Goal: Task Accomplishment & Management: Manage account settings

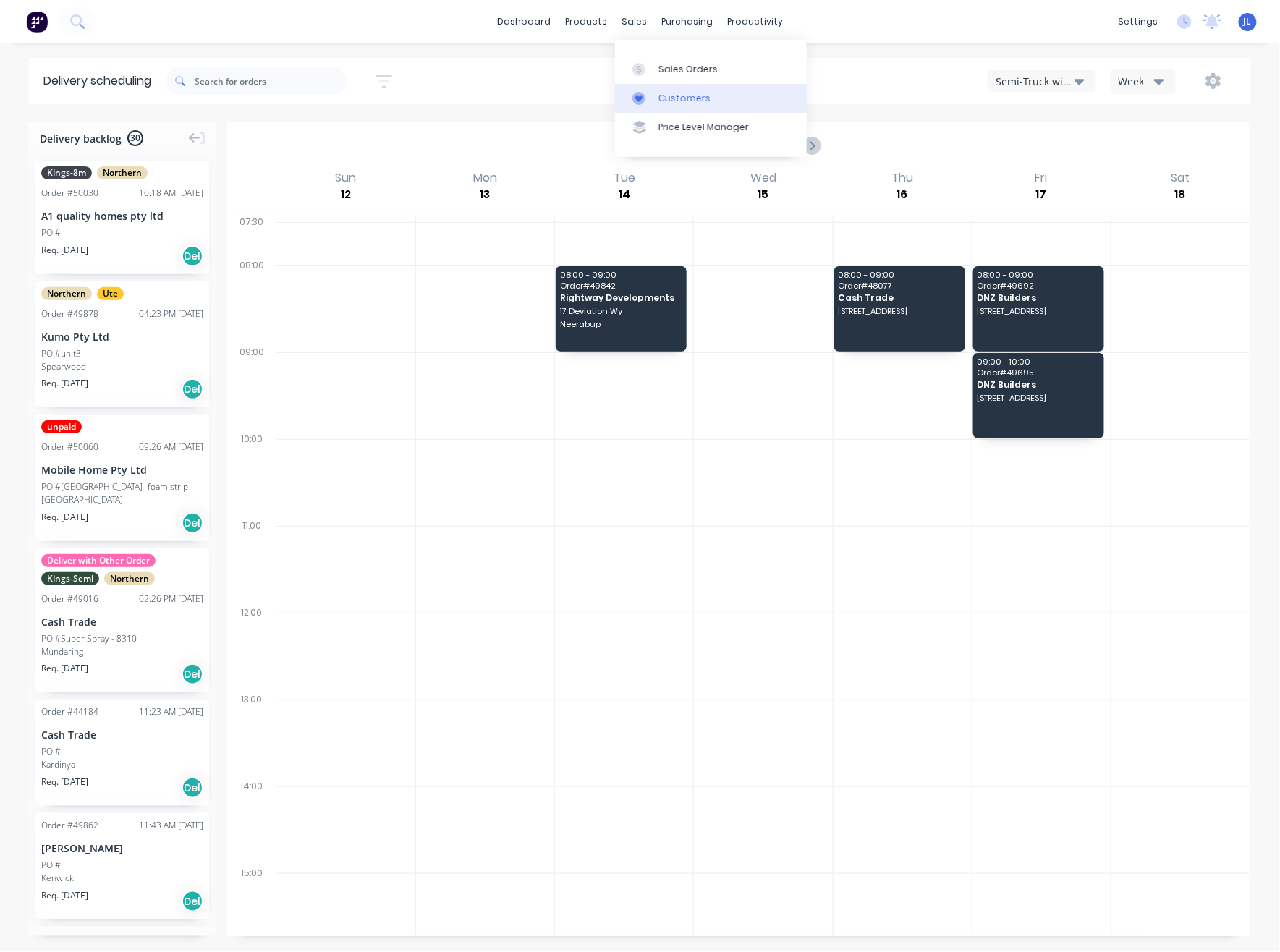
click at [676, 103] on div "Customers" at bounding box center [684, 98] width 52 height 13
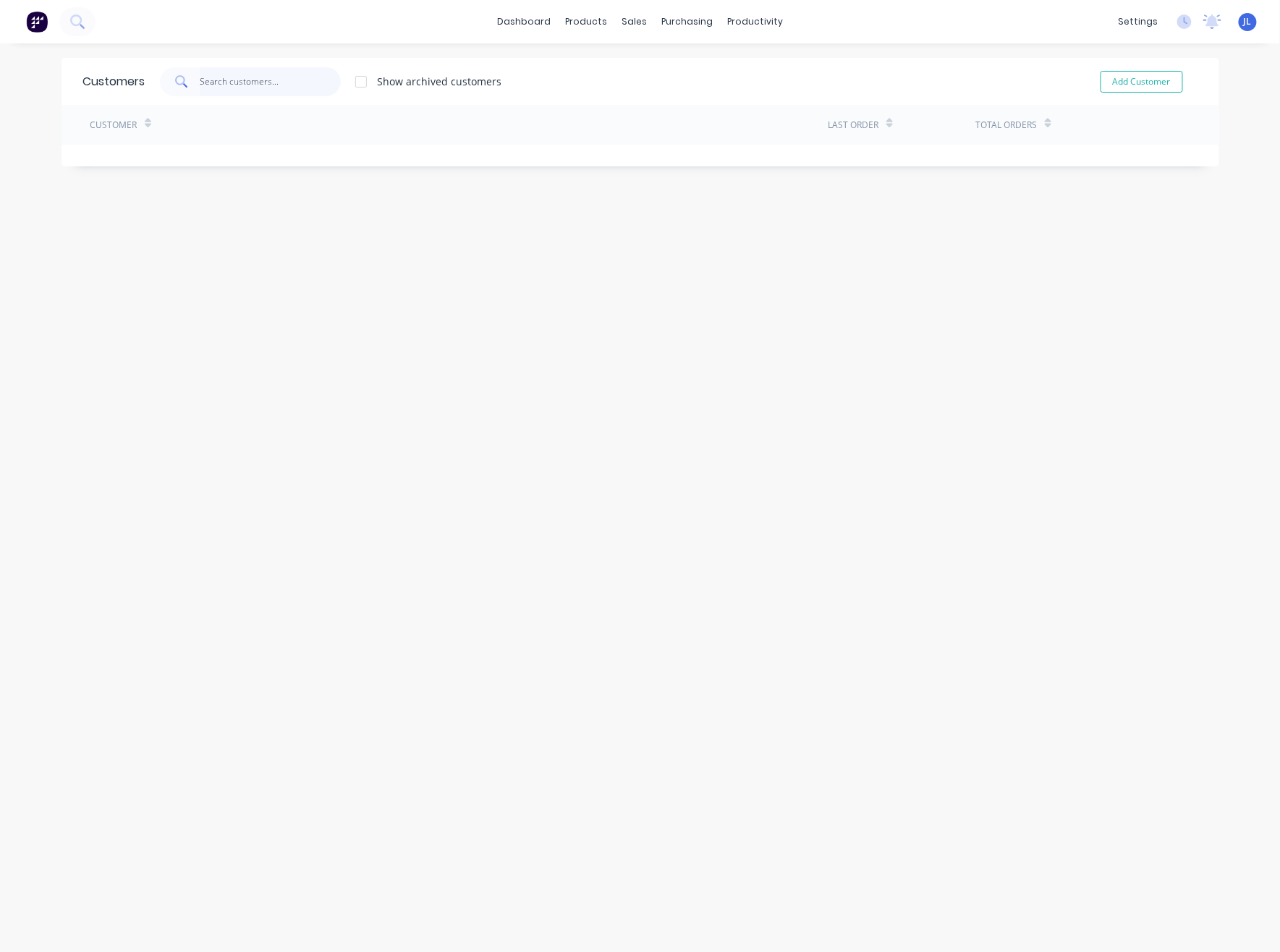
click at [270, 82] on input "text" at bounding box center [270, 82] width 141 height 29
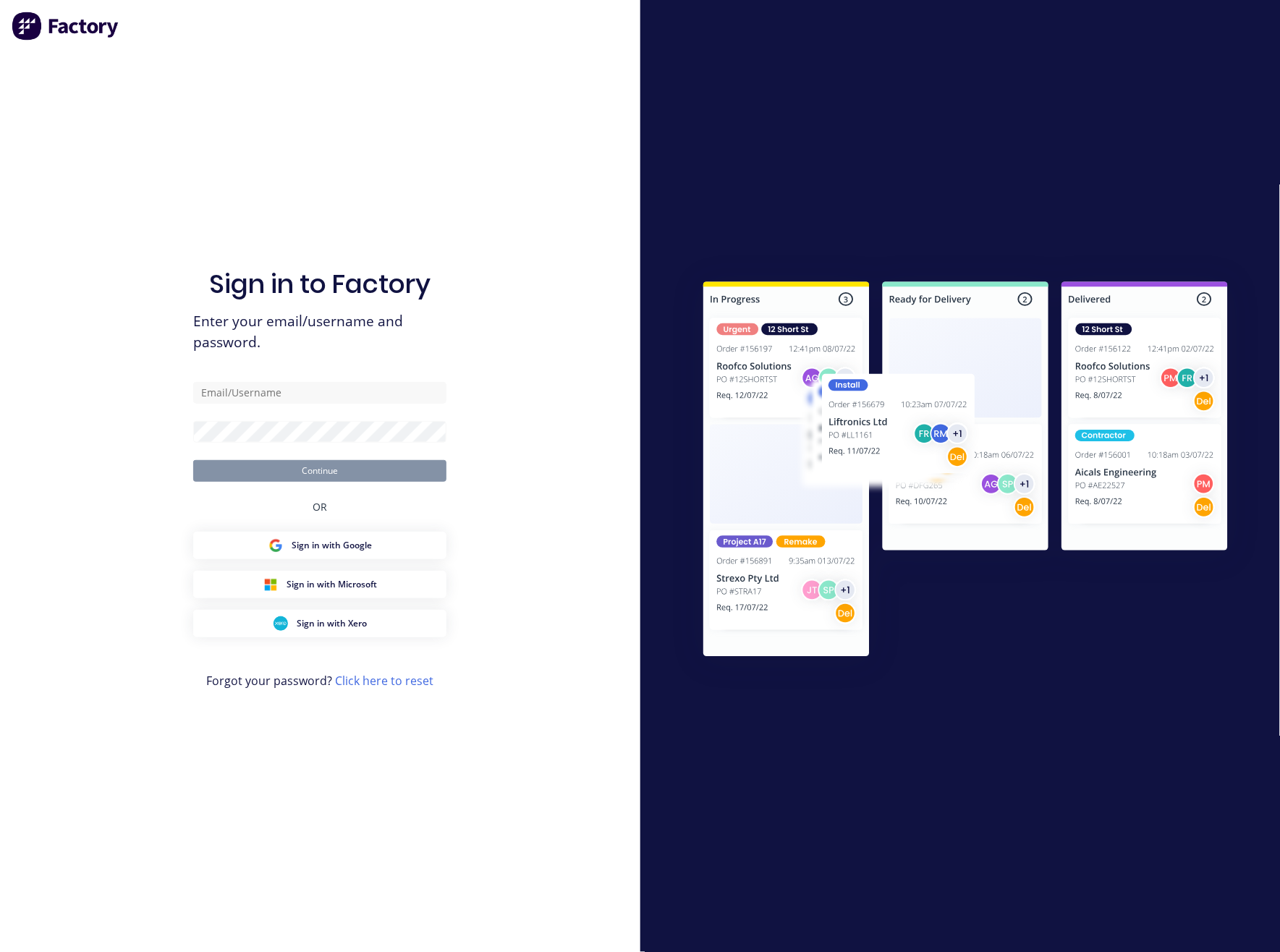
drag, startPoint x: 435, startPoint y: 69, endPoint x: 430, endPoint y: 123, distance: 54.2
click at [435, 69] on div "Sign in to Factory Enter your email/username and password. Continue OR Sign in …" at bounding box center [319, 491] width 253 height 900
click at [258, 393] on input "text" at bounding box center [319, 393] width 253 height 22
type input "juana@dynamicsteelform.com.au"
click at [390, 471] on button "Continue" at bounding box center [319, 470] width 253 height 22
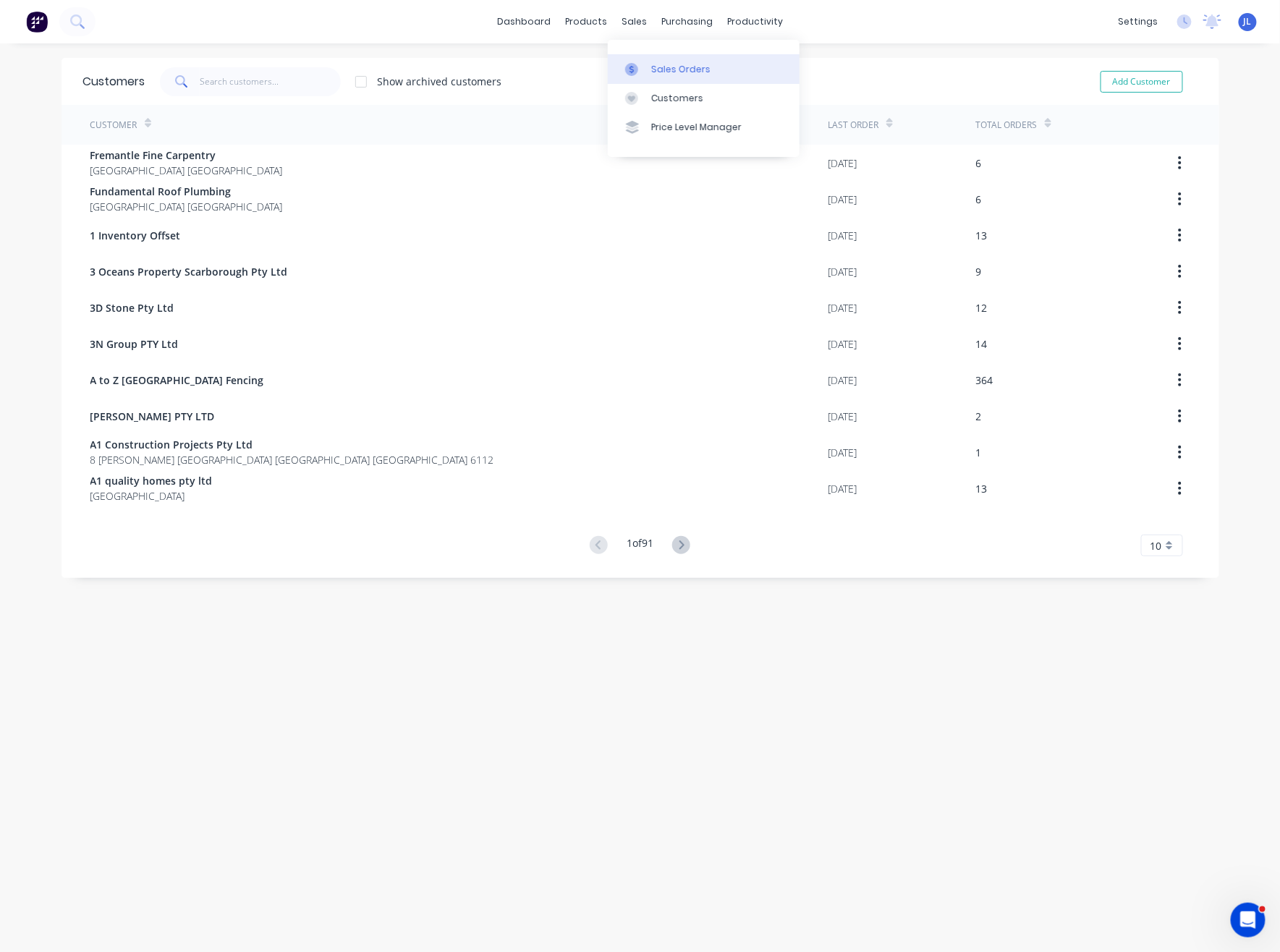
click at [666, 66] on div "Sales Orders" at bounding box center [680, 69] width 60 height 13
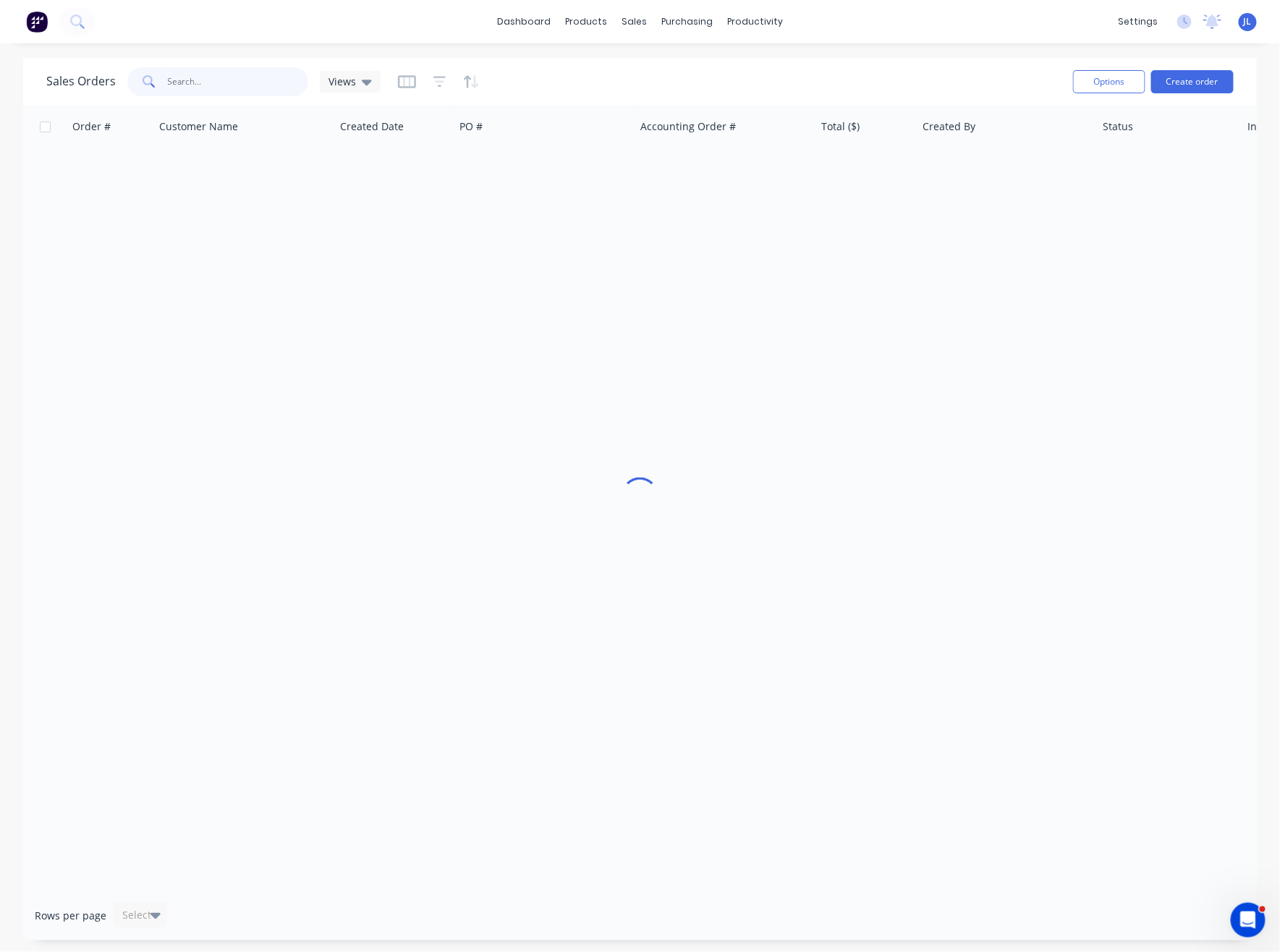
click at [242, 85] on input "text" at bounding box center [238, 82] width 141 height 29
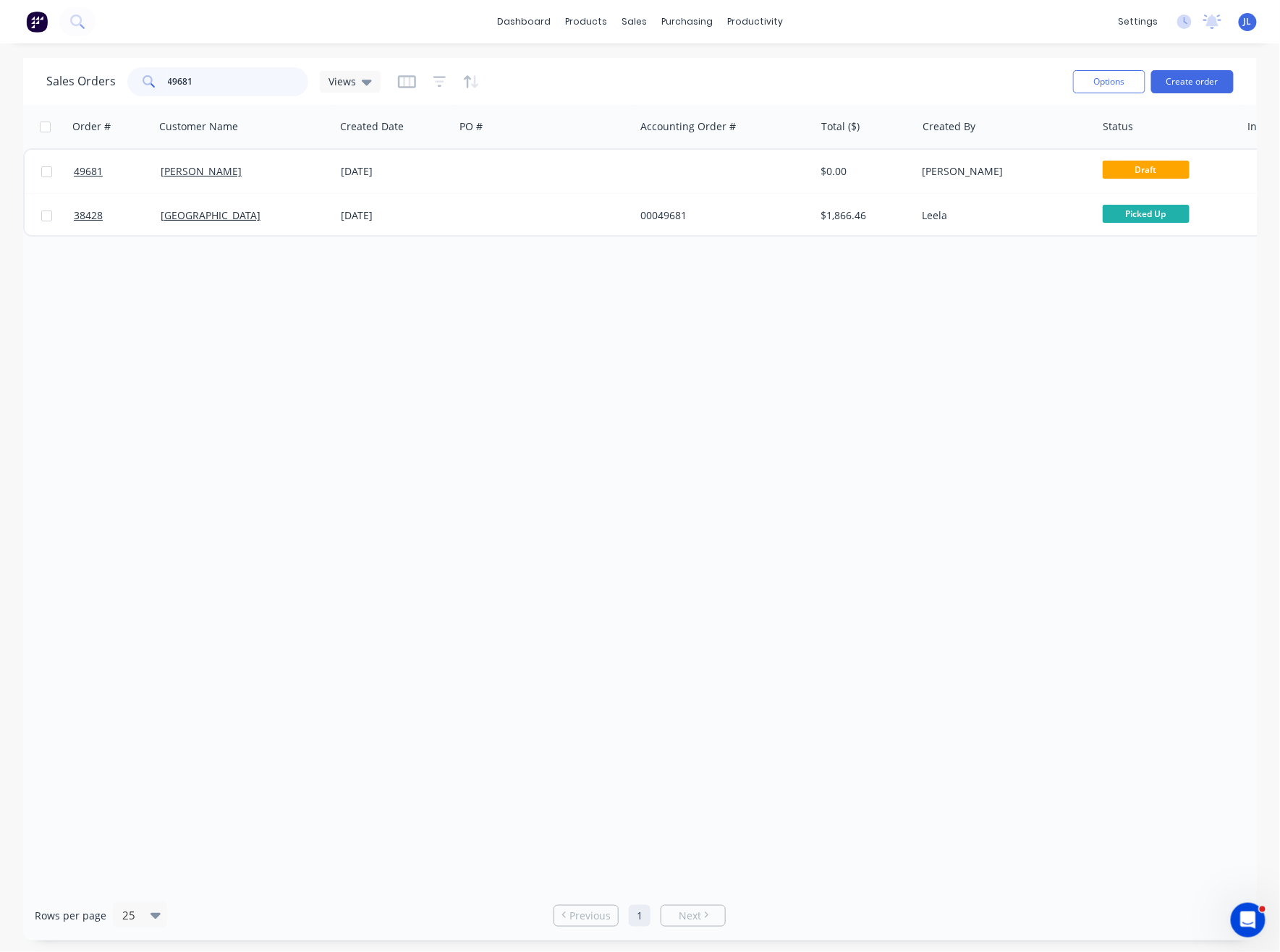
drag, startPoint x: 236, startPoint y: 75, endPoint x: 113, endPoint y: 79, distance: 123.1
click at [113, 79] on div "Sales Orders 49681 Views" at bounding box center [213, 82] width 335 height 29
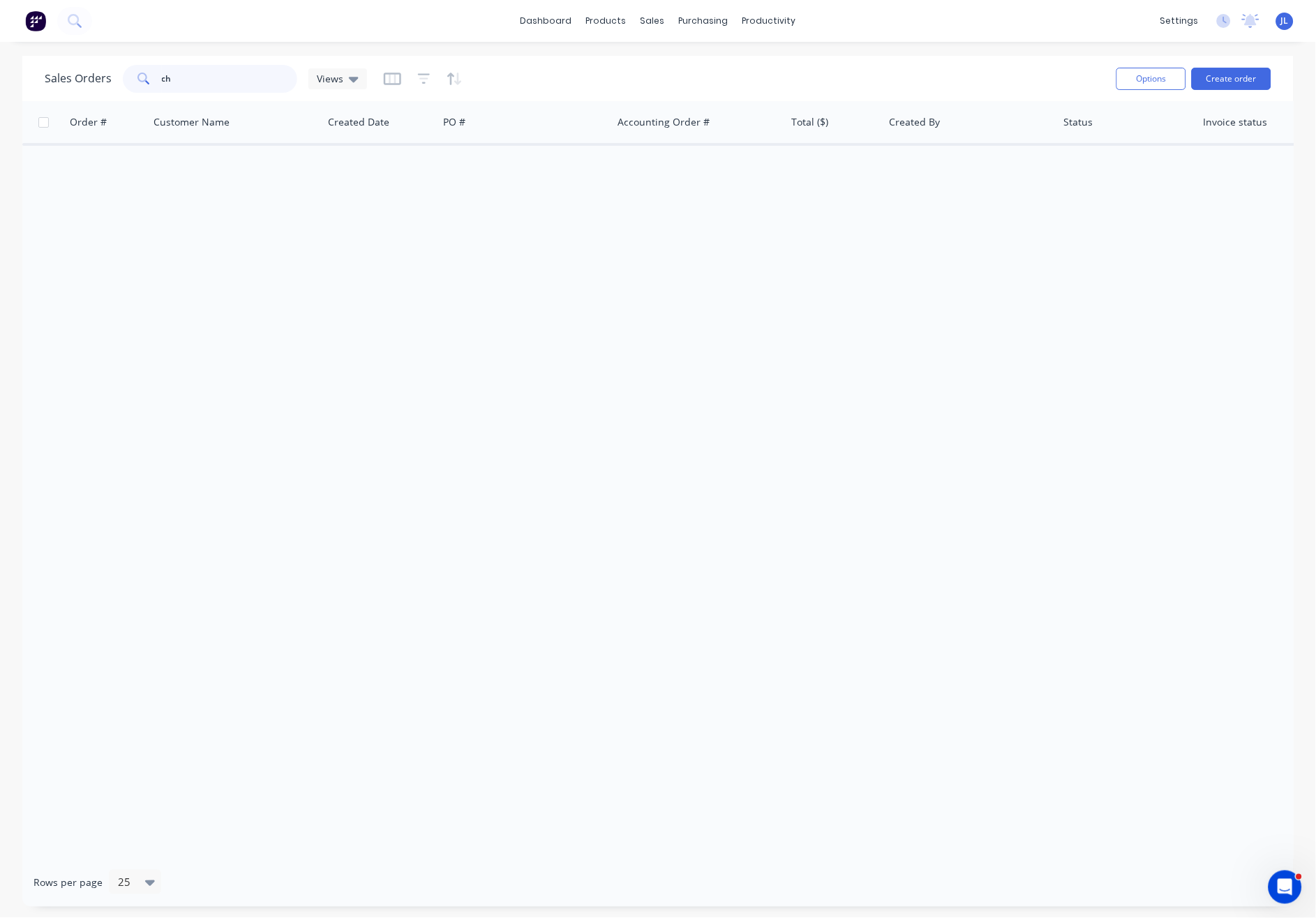
type input "c"
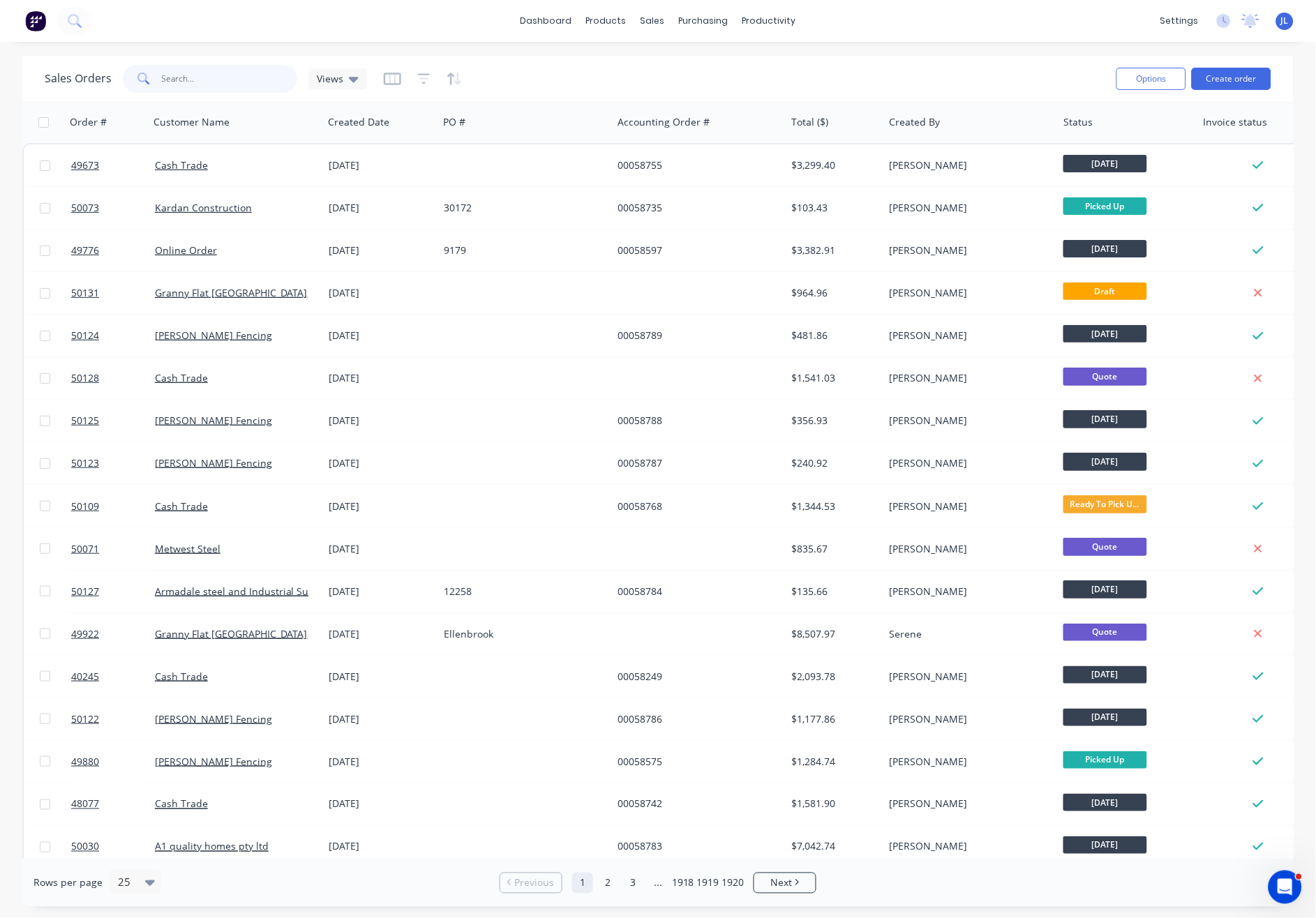
click at [248, 75] on input "text" at bounding box center [229, 79] width 136 height 28
drag, startPoint x: 416, startPoint y: 16, endPoint x: 285, endPoint y: 55, distance: 136.7
click at [416, 16] on div "dashboard products sales purchasing productivity dashboard products Product Cat…" at bounding box center [658, 20] width 1316 height 41
click at [226, 71] on input "text" at bounding box center [229, 79] width 136 height 28
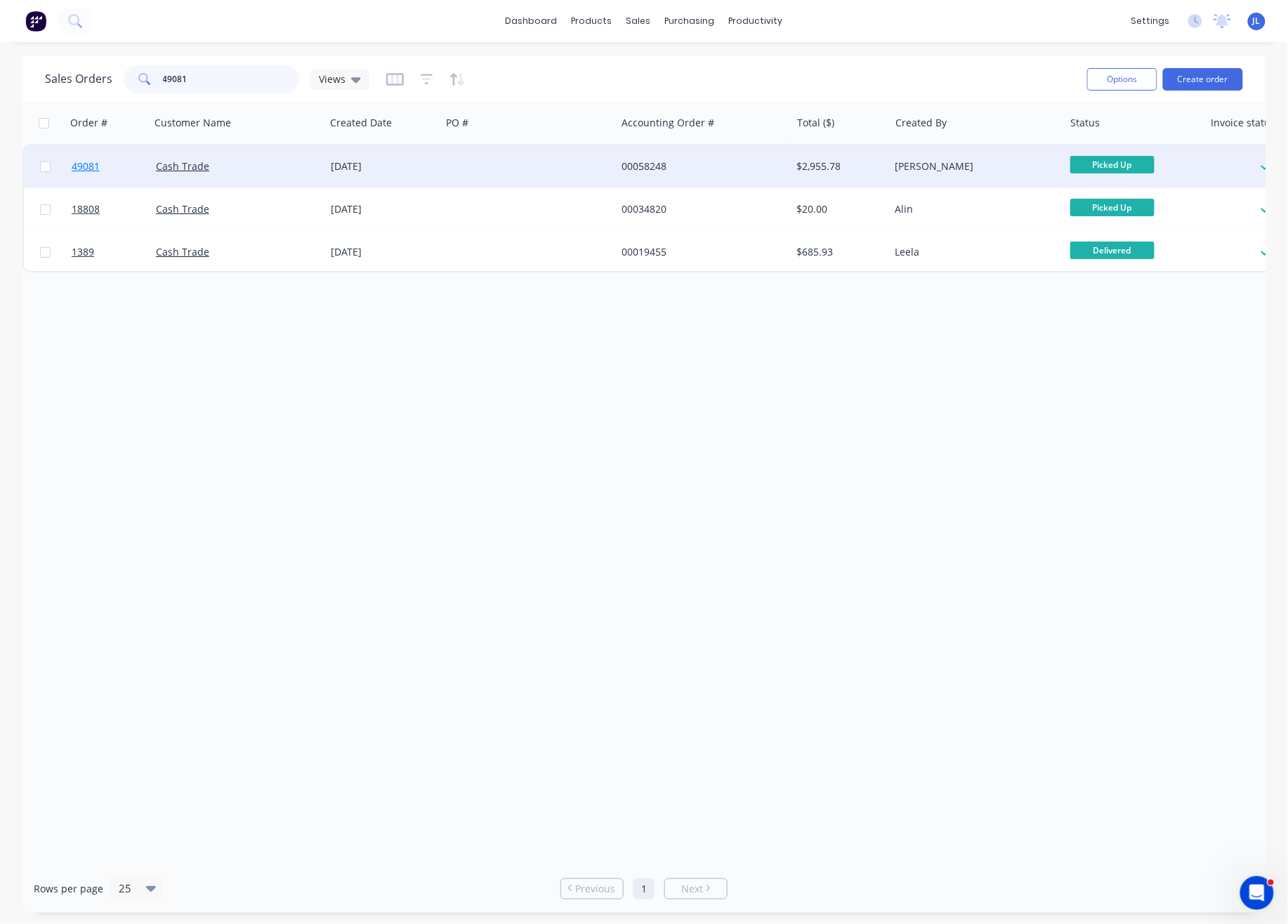
type input "49081"
click at [82, 164] on span "49081" at bounding box center [86, 166] width 28 height 14
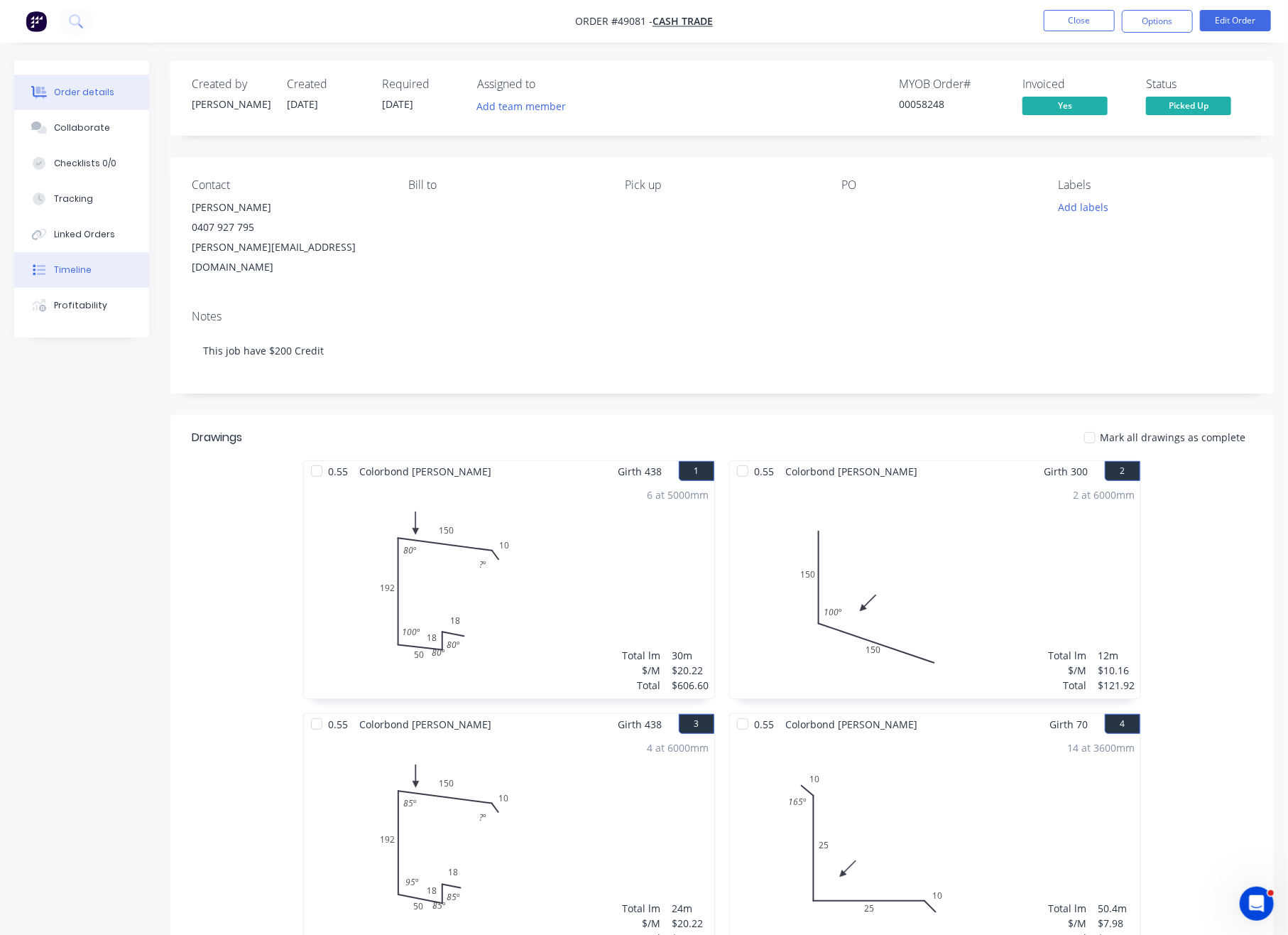
click at [66, 266] on div "Timeline" at bounding box center [73, 269] width 38 height 13
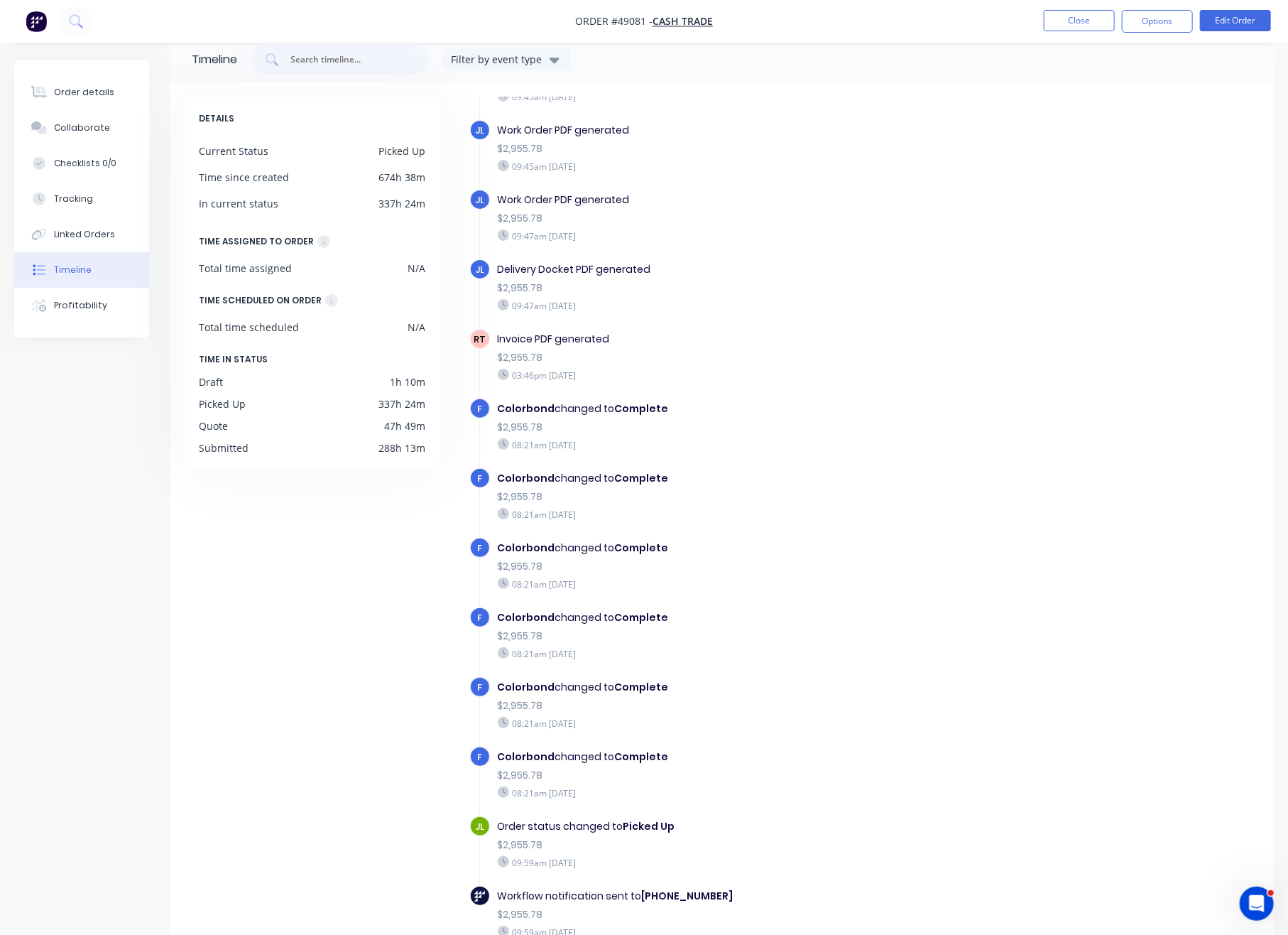
scroll to position [95, 0]
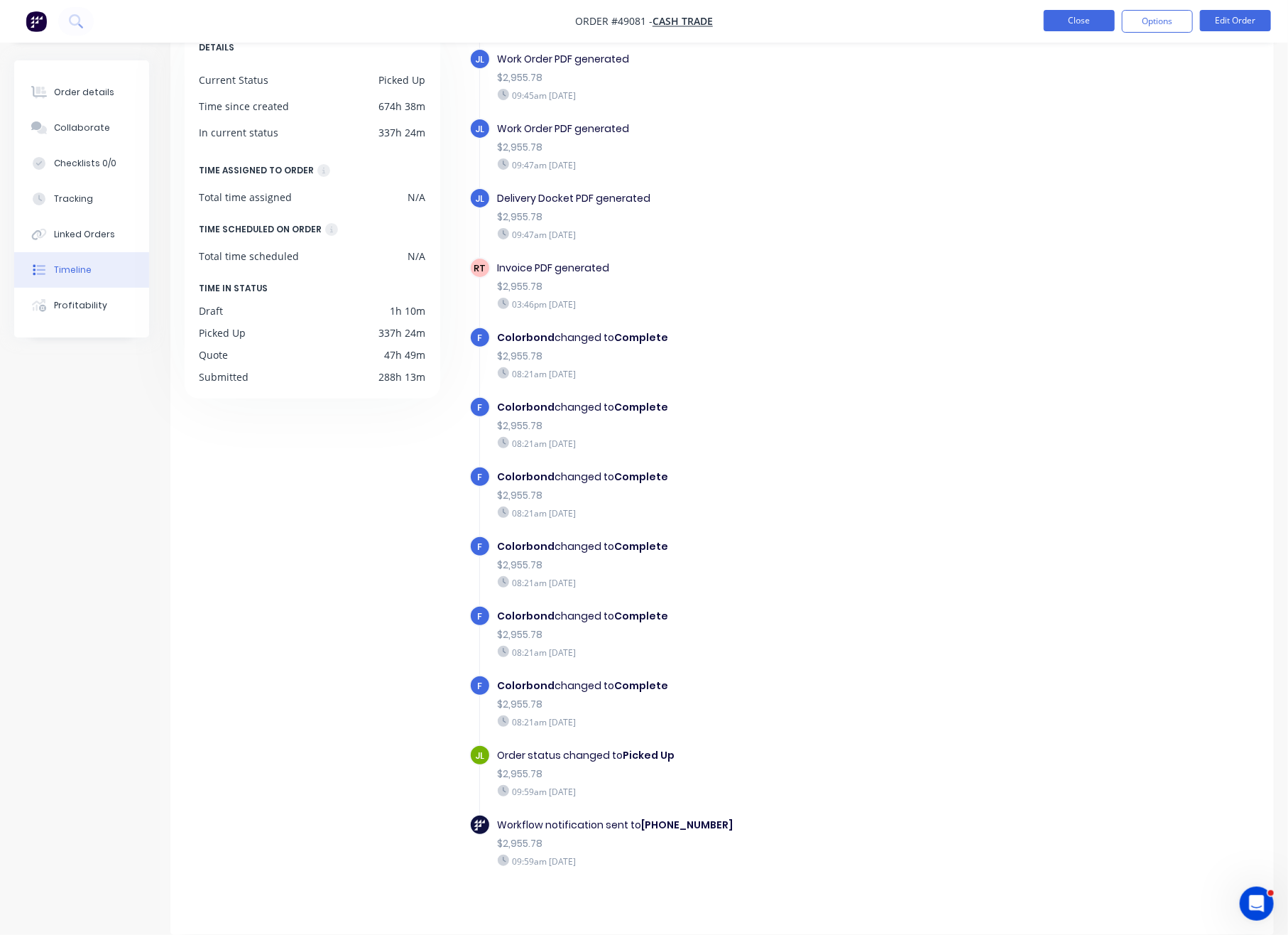
click at [1081, 27] on button "Close" at bounding box center [1079, 20] width 71 height 22
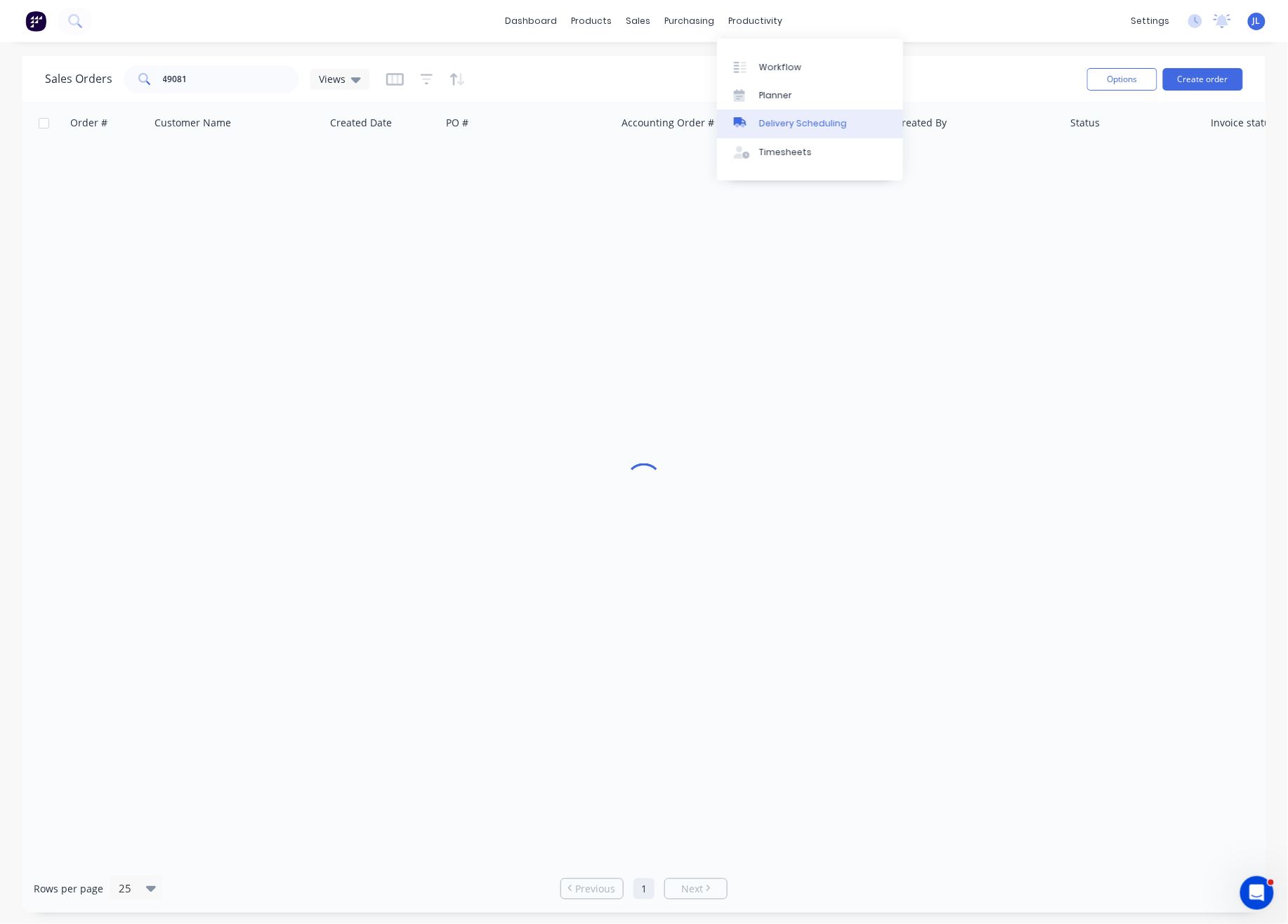
click at [776, 127] on div "Delivery Scheduling" at bounding box center [803, 123] width 88 height 12
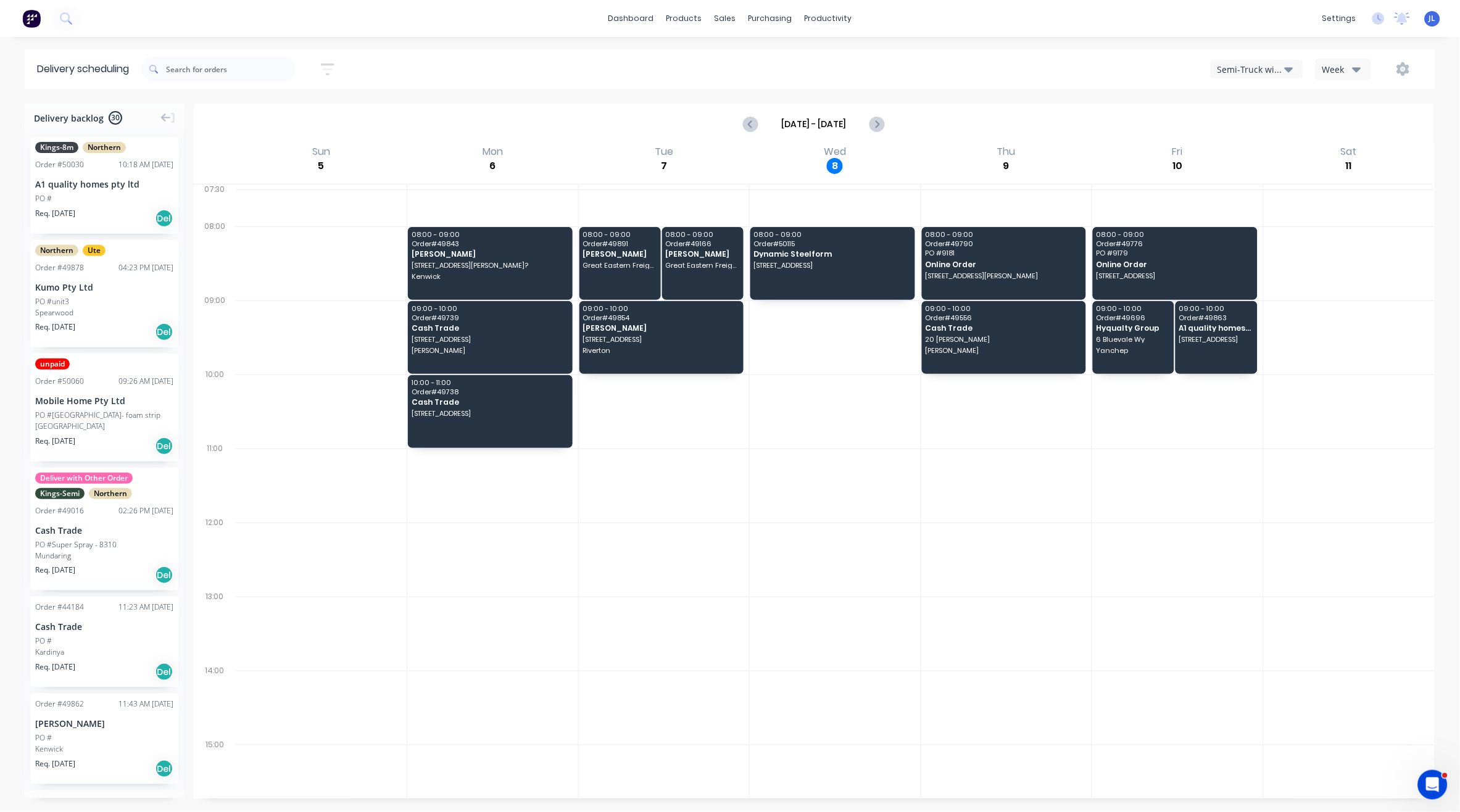
click at [1091, 73] on div "Semi-Truck with Hiab" at bounding box center [1251, 70] width 67 height 13
click at [1091, 147] on div "Utes Delivery" at bounding box center [1273, 150] width 122 height 24
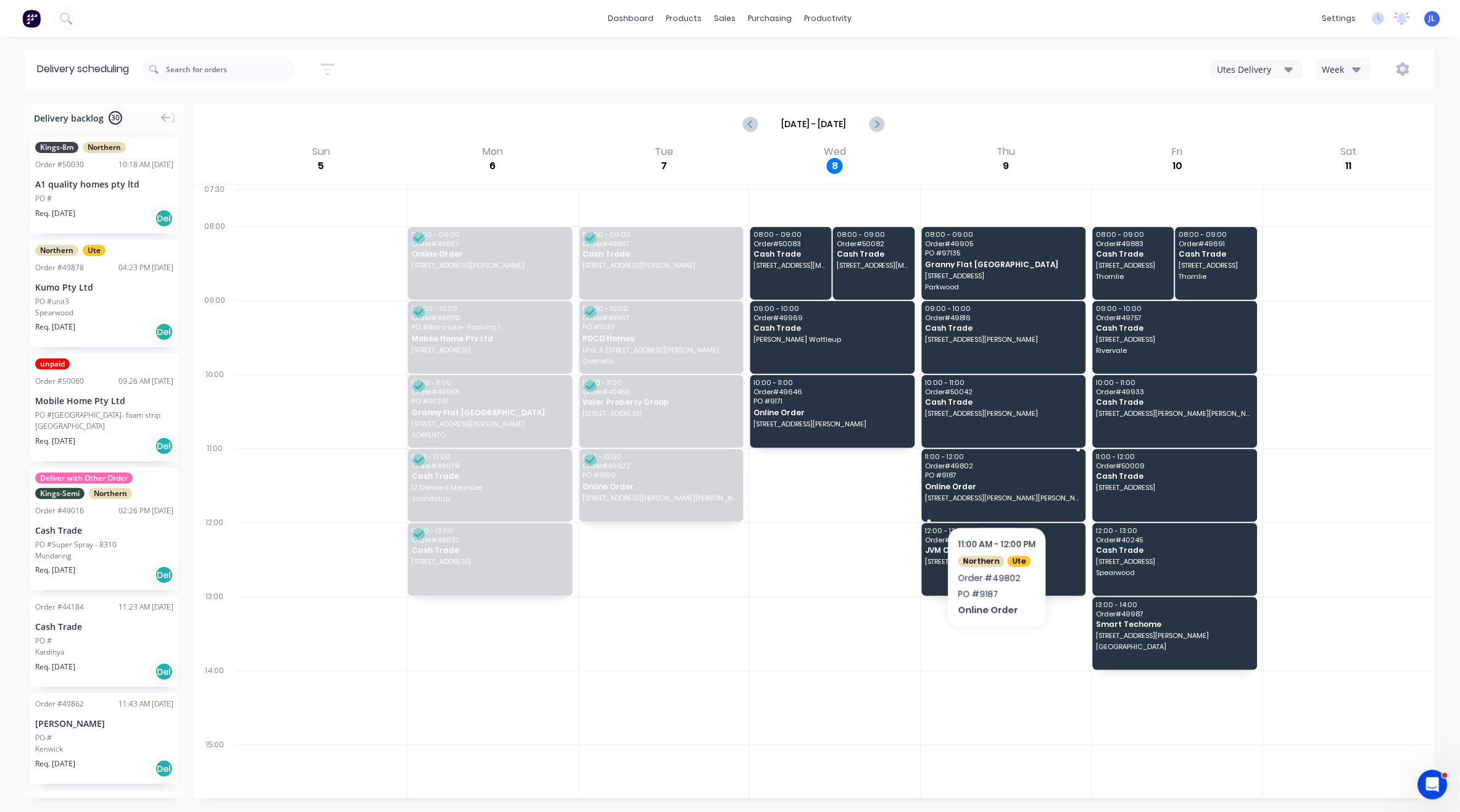
click at [1028, 489] on span "Online Order" at bounding box center [1003, 486] width 156 height 8
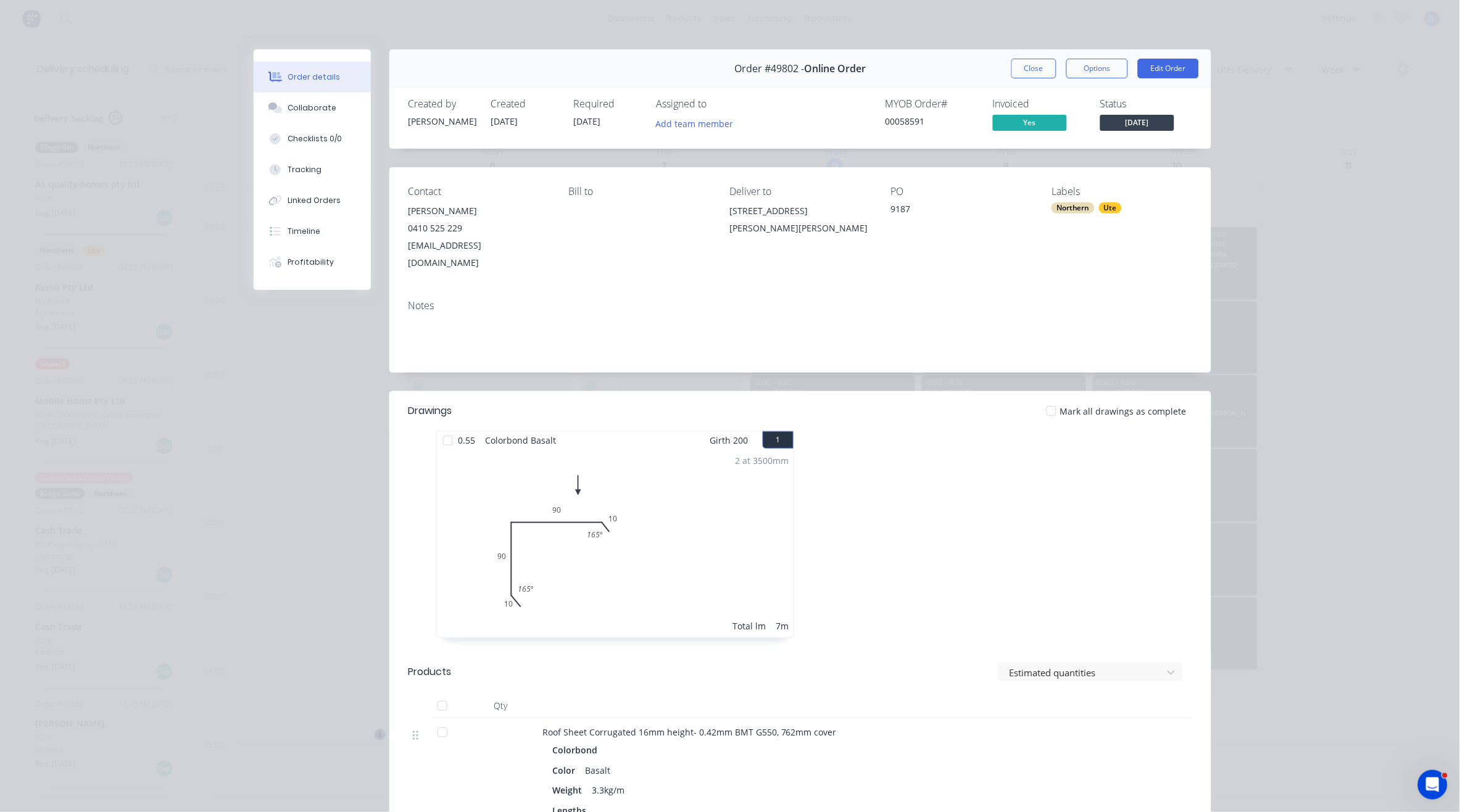
drag, startPoint x: 763, startPoint y: 250, endPoint x: 722, endPoint y: 214, distance: 54.6
click at [722, 214] on div "Contact Jimmy Holding 0410 525 229 jimmysfc2000@yahoo.co.uk Bill to Deliver to …" at bounding box center [800, 229] width 822 height 123
copy div "2 Arthog St, Butler WA 6036, Australia Butler Western Australia 6036"
click at [1027, 73] on button "Close" at bounding box center [1034, 68] width 45 height 20
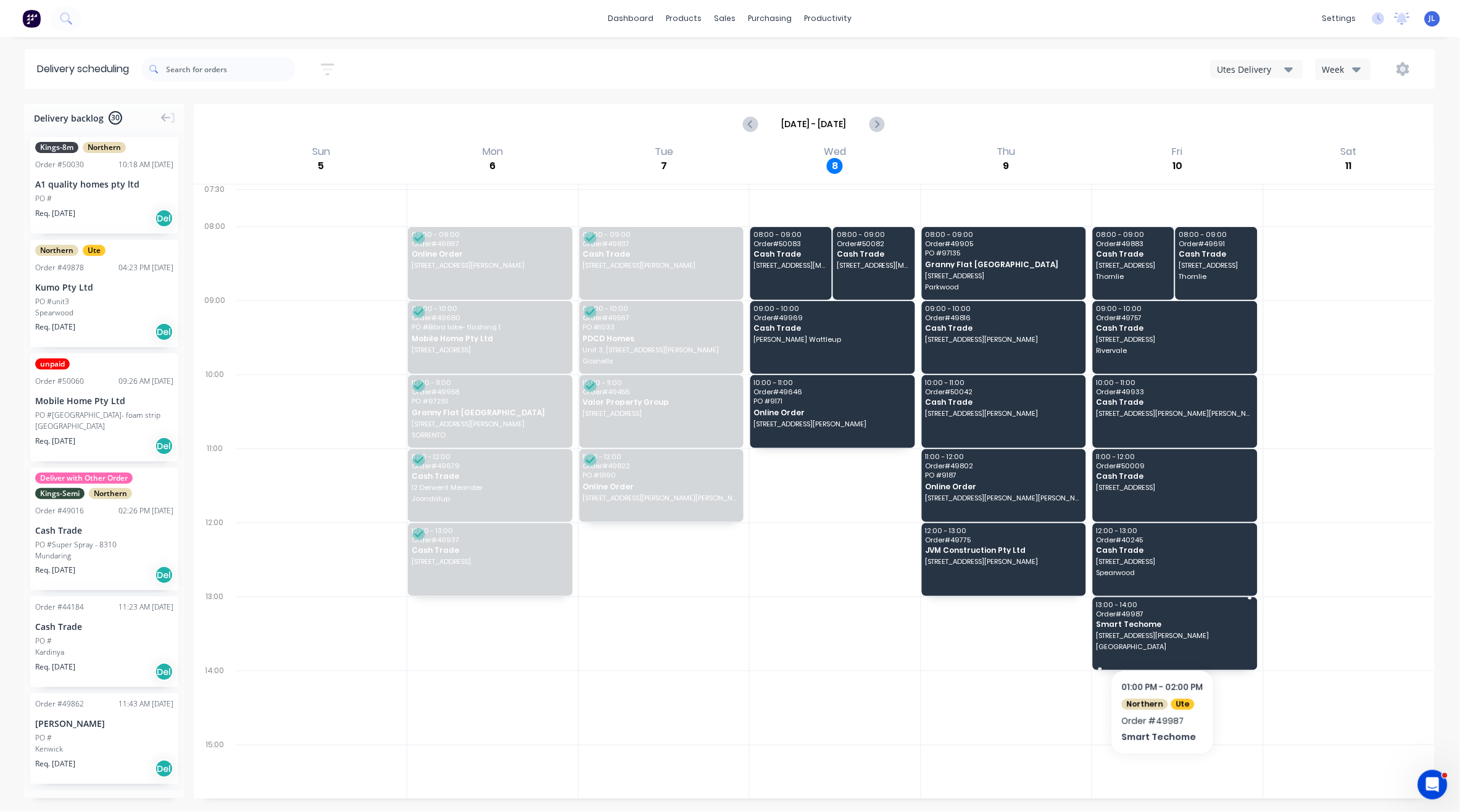
click at [1091, 638] on span "168 Douglas Ave" at bounding box center [1175, 635] width 156 height 7
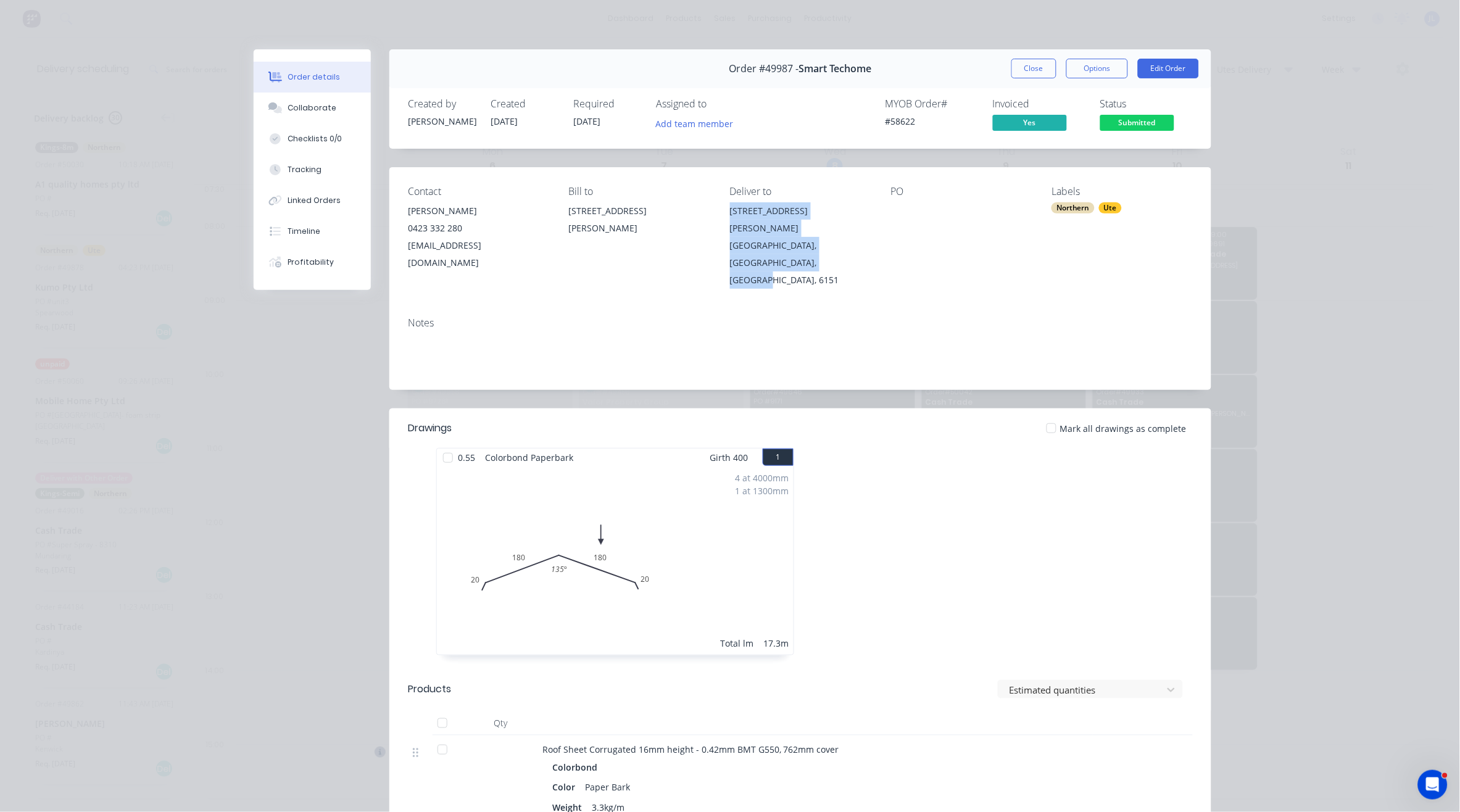
drag, startPoint x: 789, startPoint y: 247, endPoint x: 716, endPoint y: 214, distance: 80.1
click at [716, 214] on div "Contact Yong Wang 0423 332 280 wangyong922@gmail.com Bill to 30 Kirwan St, Flor…" at bounding box center [800, 237] width 822 height 140
copy div "168 Douglas Ave Kensington, Western Australia, Australia, 6151"
click at [1015, 66] on button "Close" at bounding box center [1034, 68] width 45 height 20
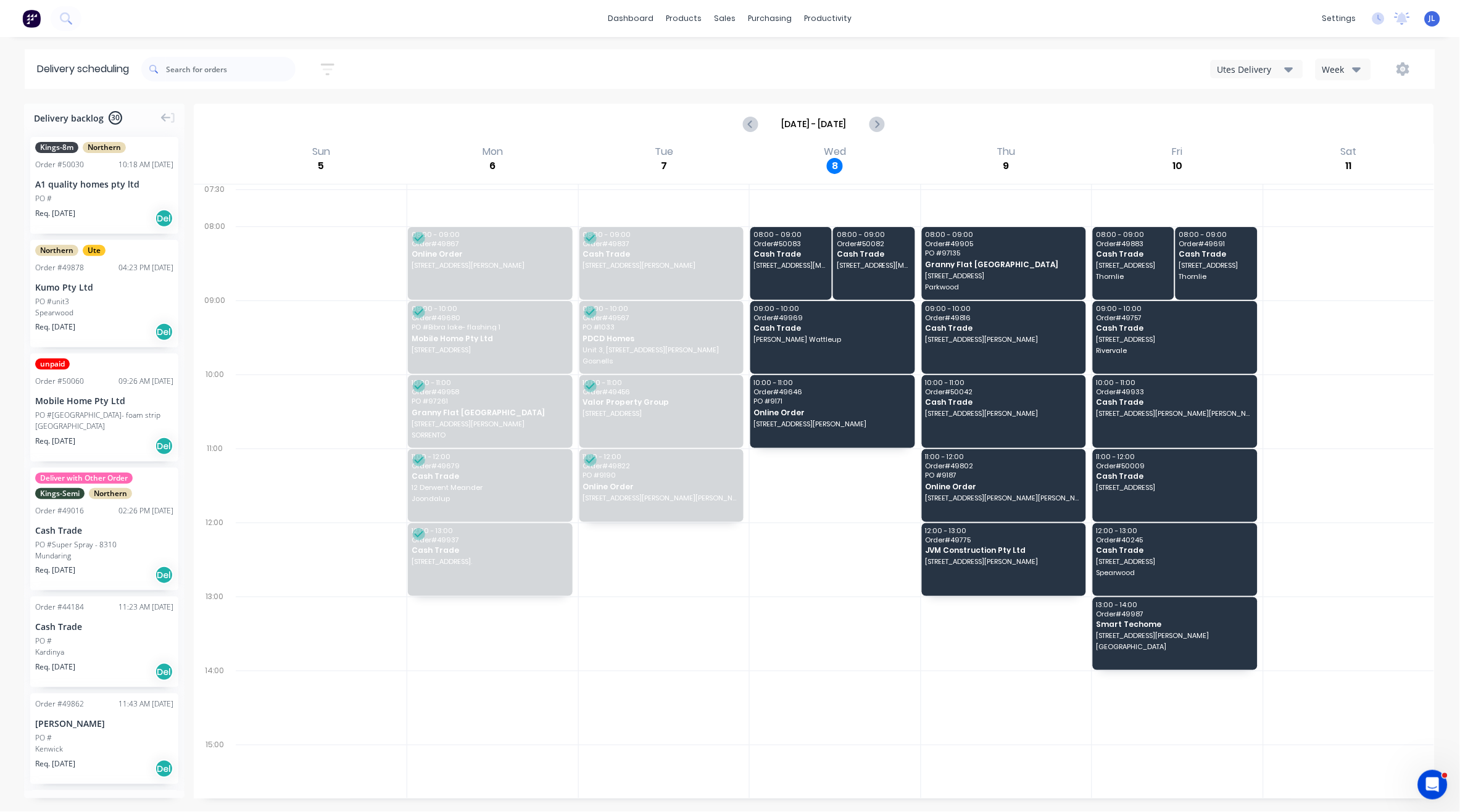
click at [0, 30] on div at bounding box center [41, 19] width 81 height 24
click at [742, 84] on div at bounding box center [733, 84] width 19 height 11
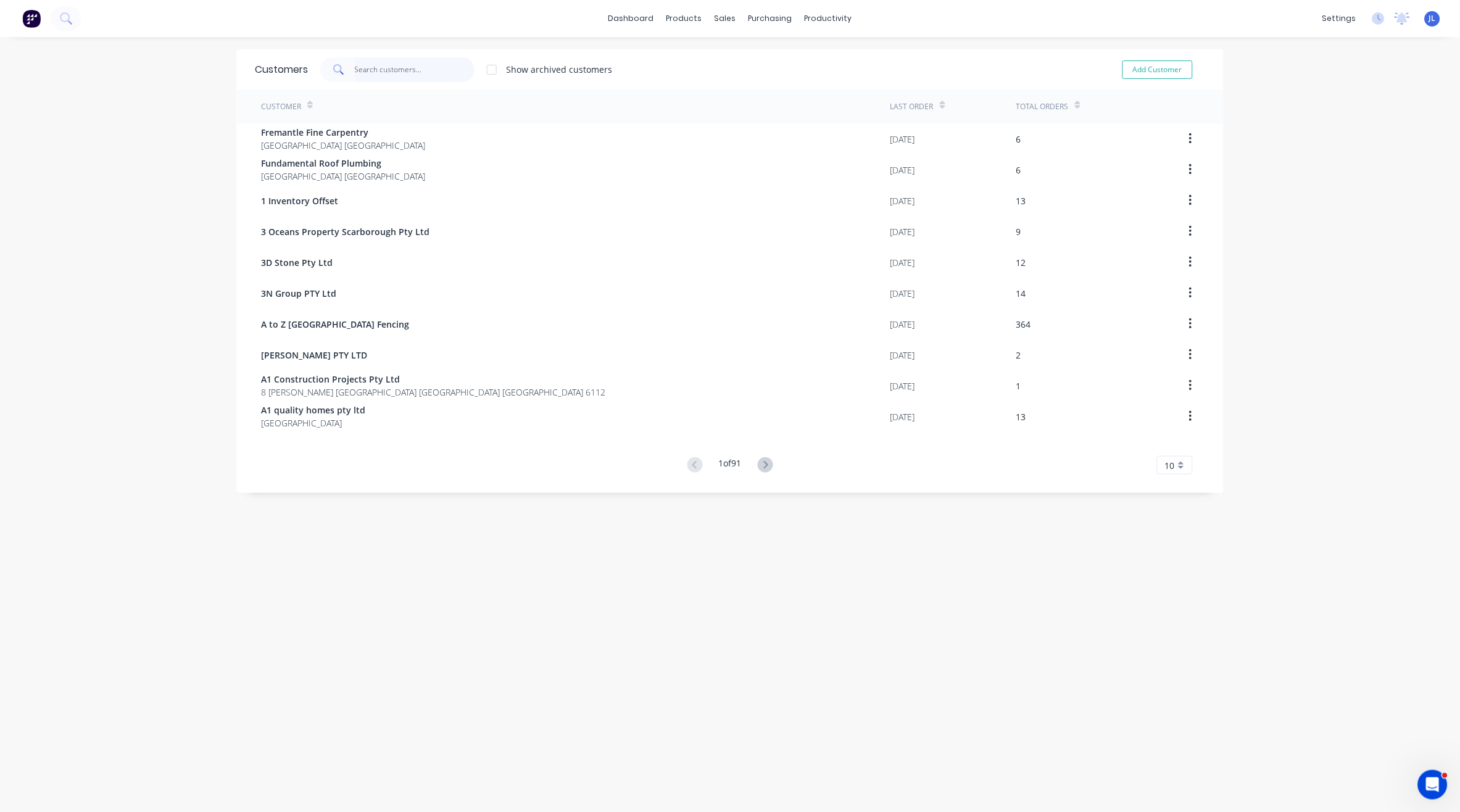
click at [366, 68] on input "text" at bounding box center [415, 70] width 120 height 24
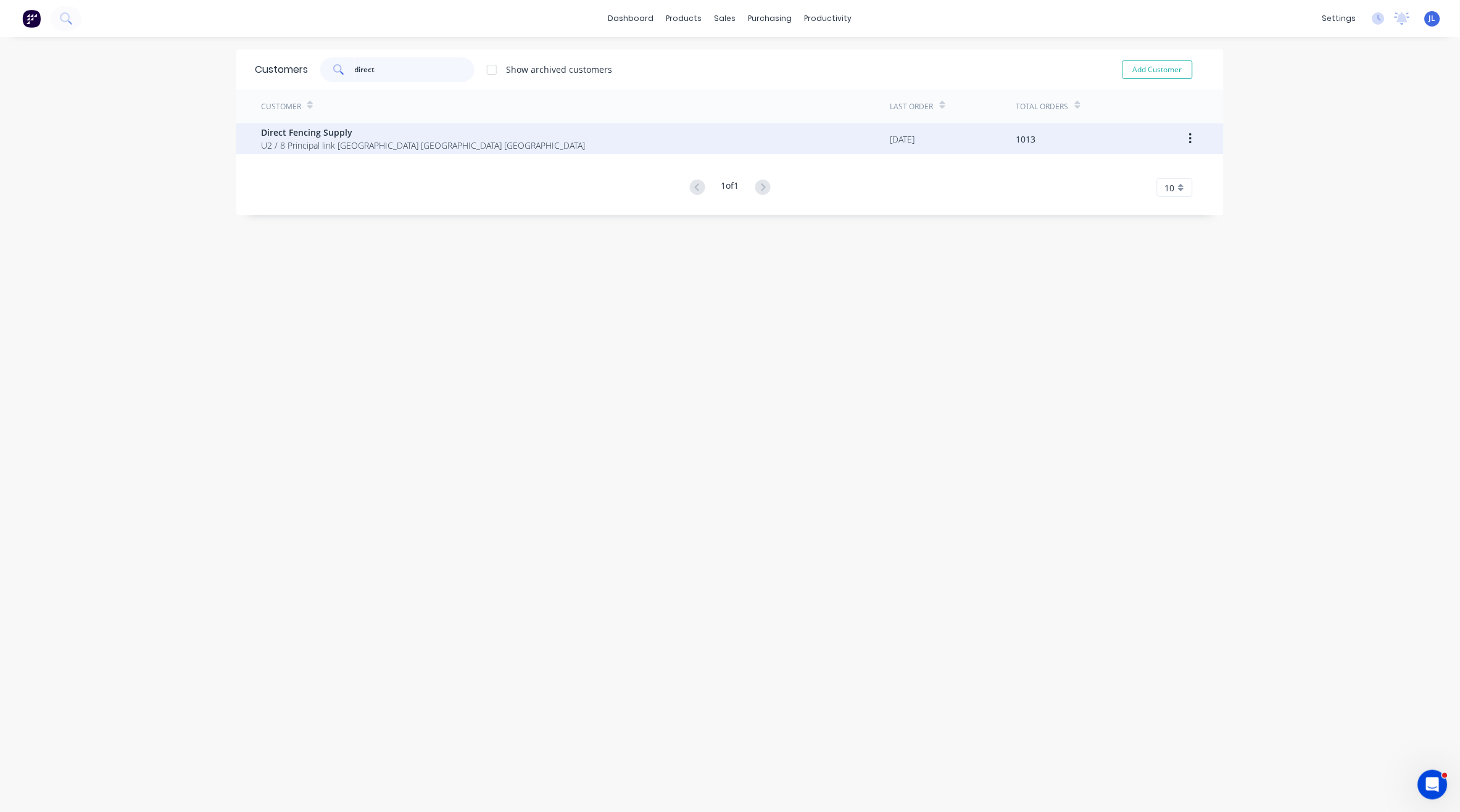
type input "direct"
click at [354, 141] on span "U2 / 8 Principal link Malaga Western Australia Australia" at bounding box center [423, 146] width 324 height 13
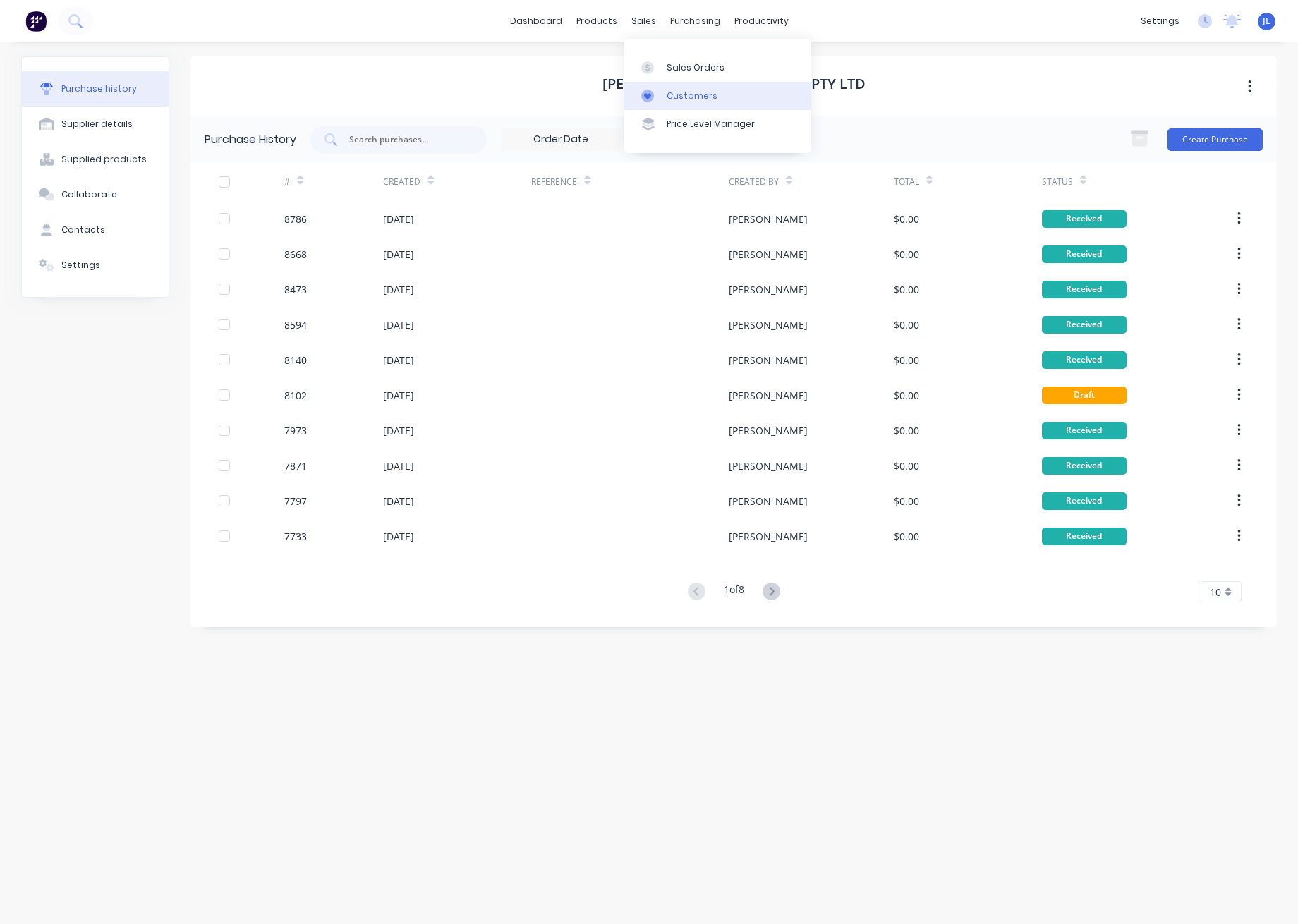
click at [673, 94] on div "Customers" at bounding box center [691, 96] width 51 height 13
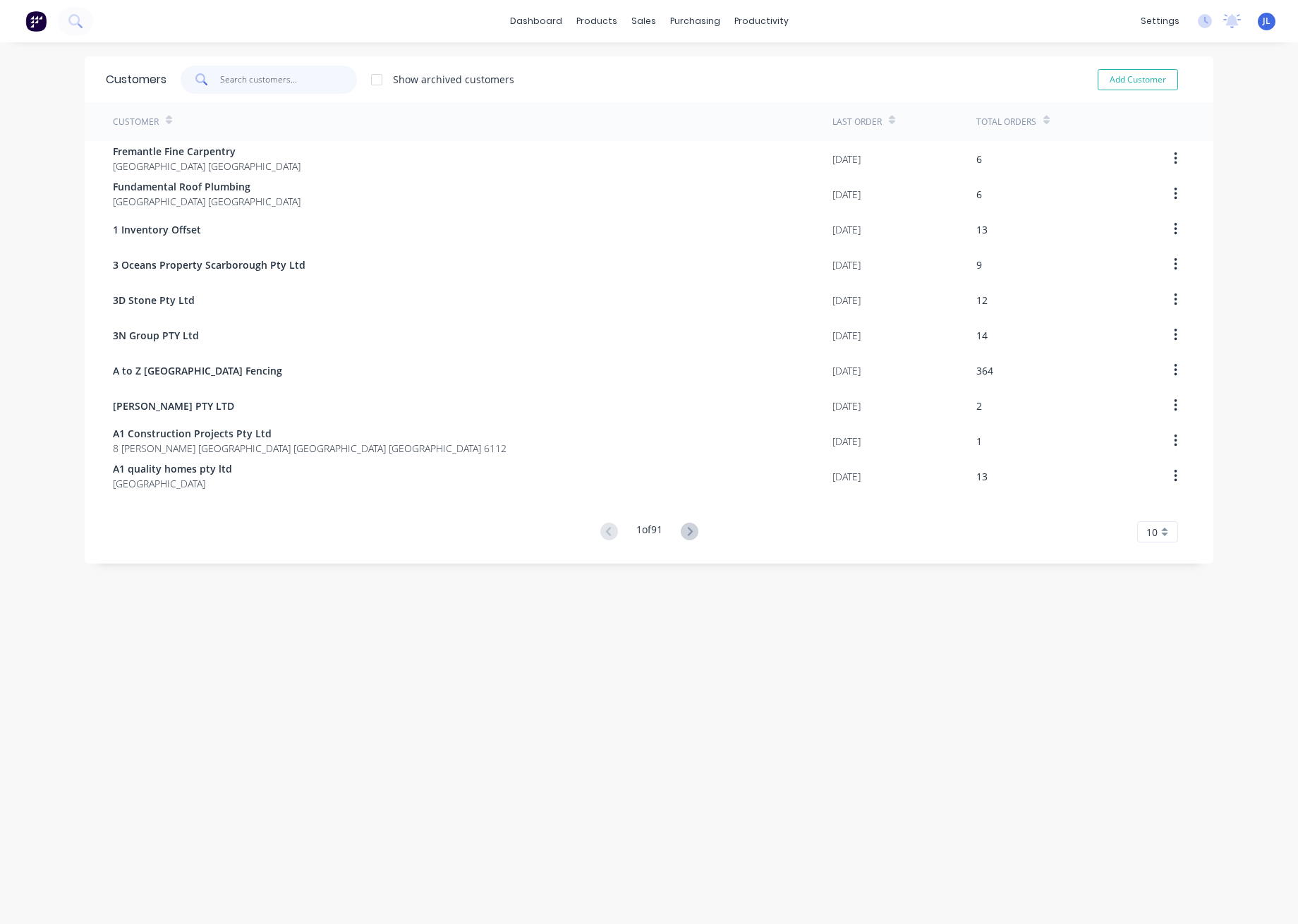
click at [292, 68] on input "text" at bounding box center [289, 80] width 138 height 28
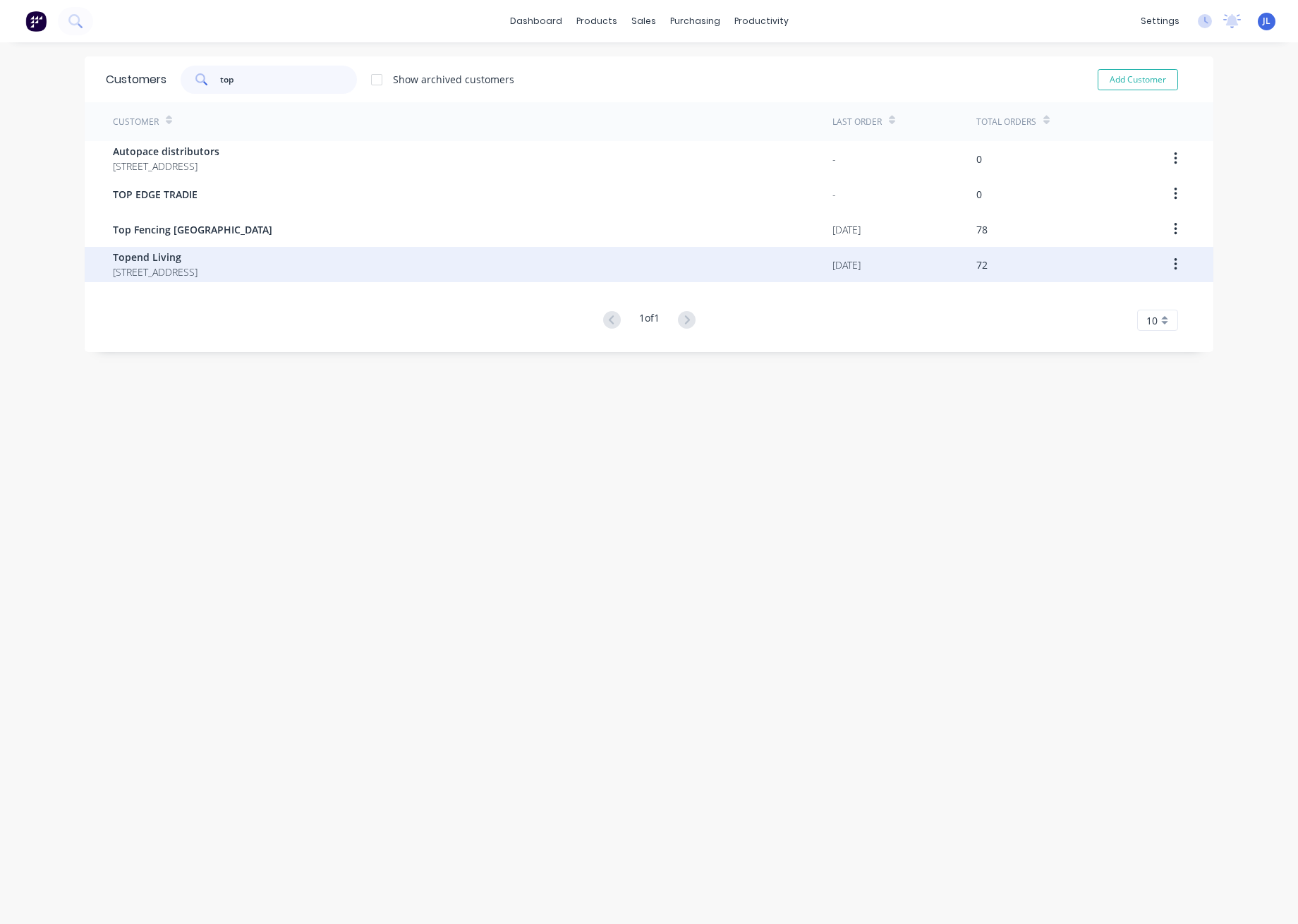
type input "top"
click at [197, 259] on span "Topend Living" at bounding box center [155, 257] width 85 height 15
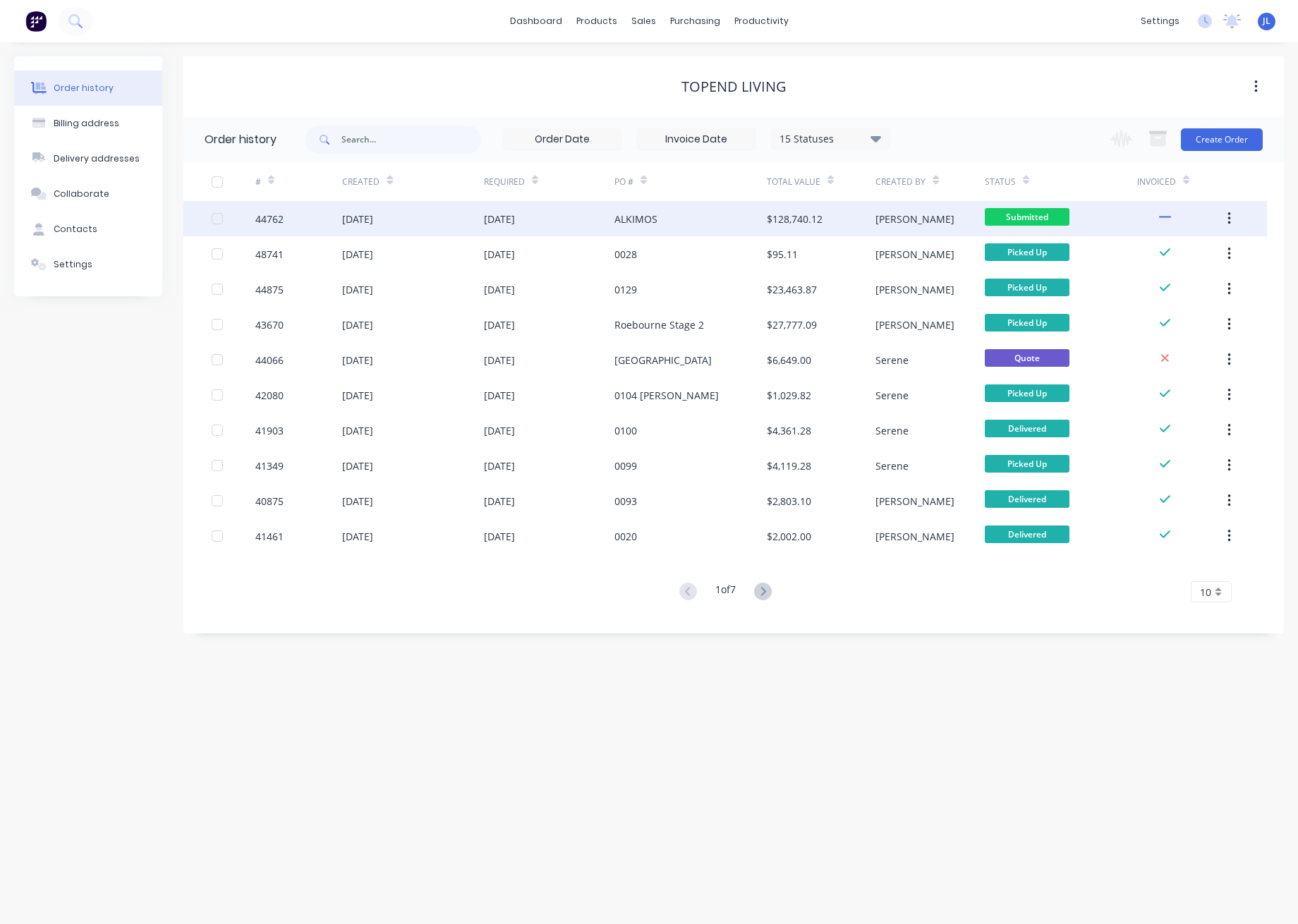
click at [629, 225] on div "ALKIMOS" at bounding box center [635, 219] width 43 height 15
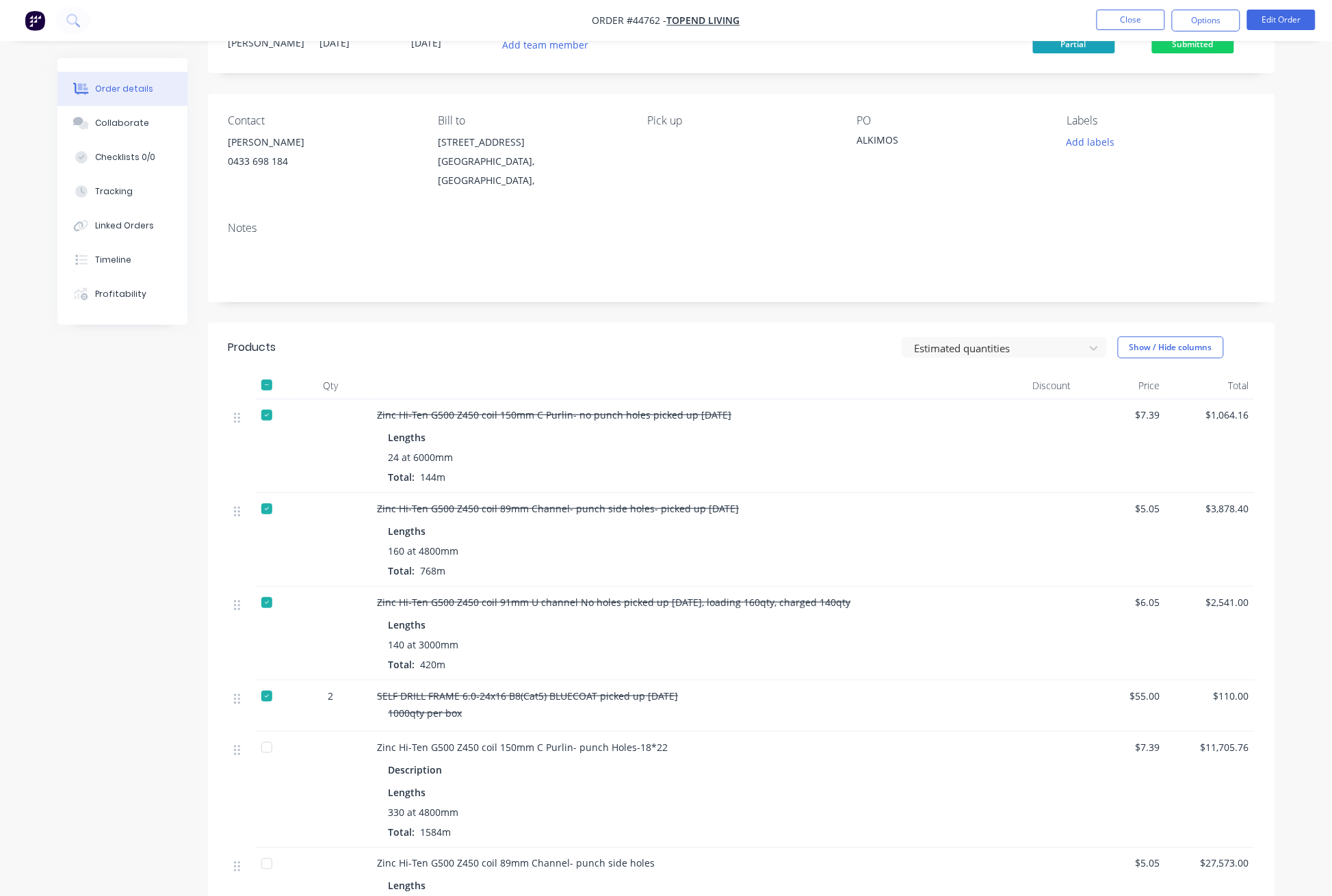
scroll to position [56, 0]
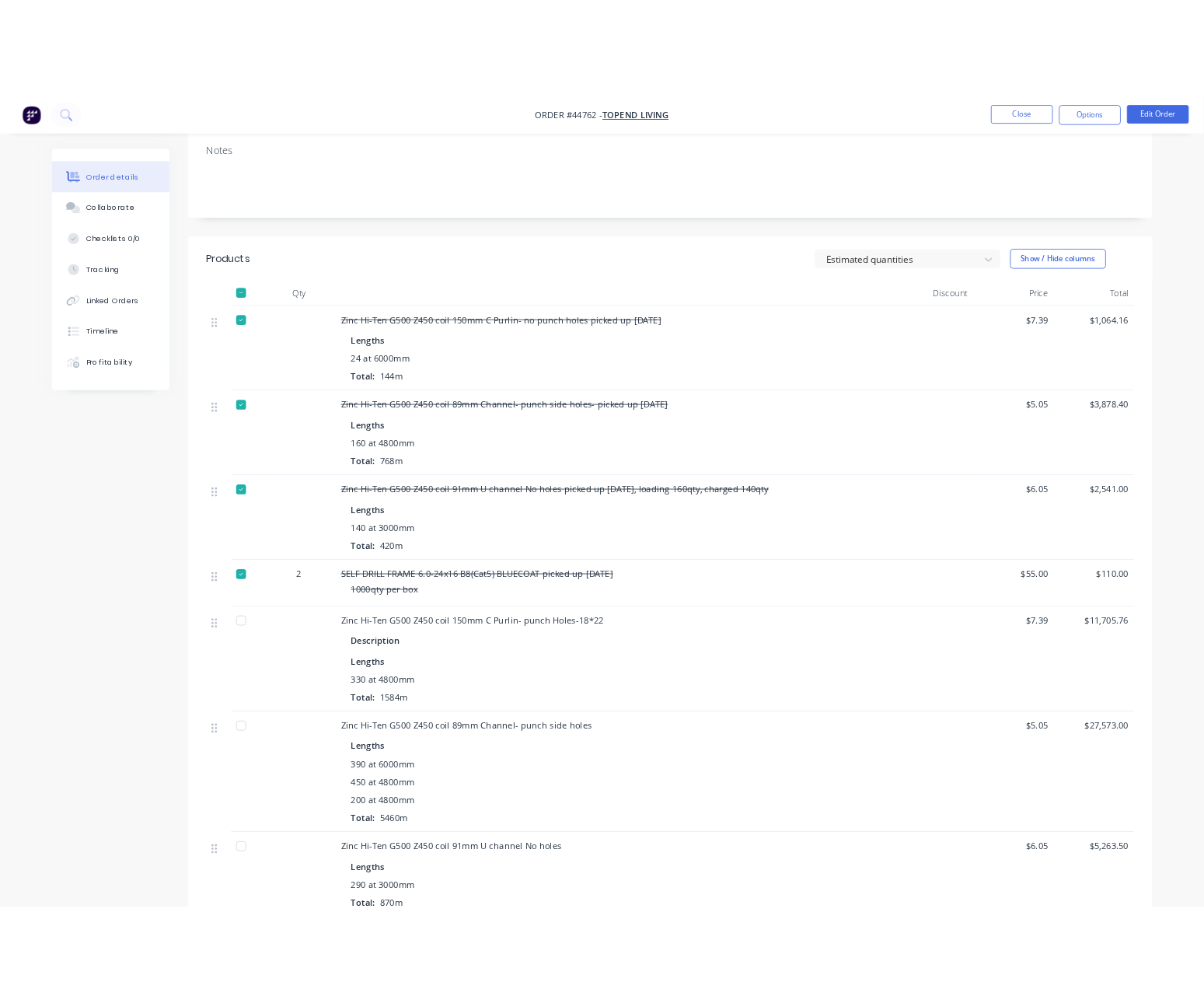
scroll to position [415, 0]
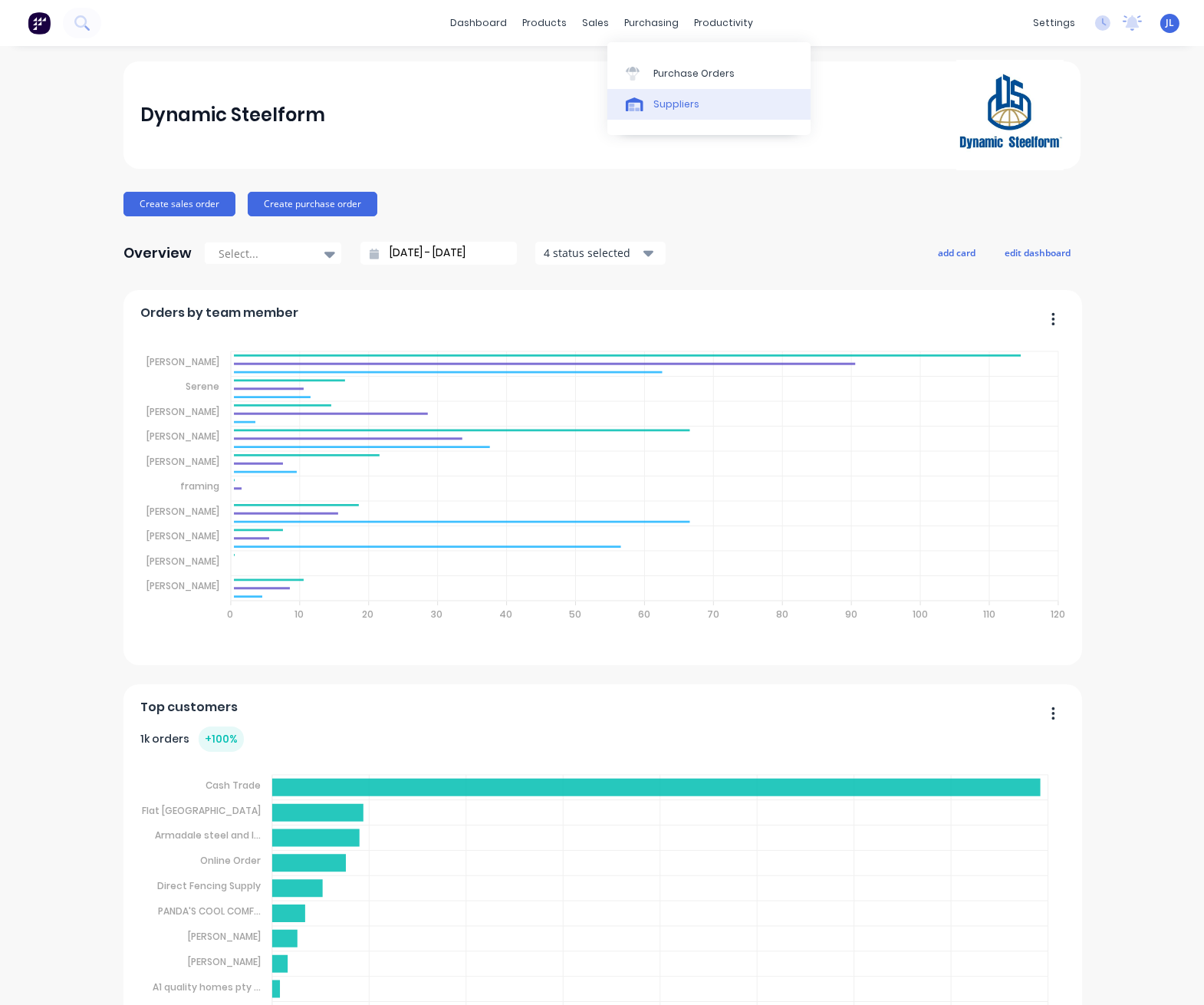
click at [668, 103] on div "Suppliers" at bounding box center [676, 104] width 46 height 14
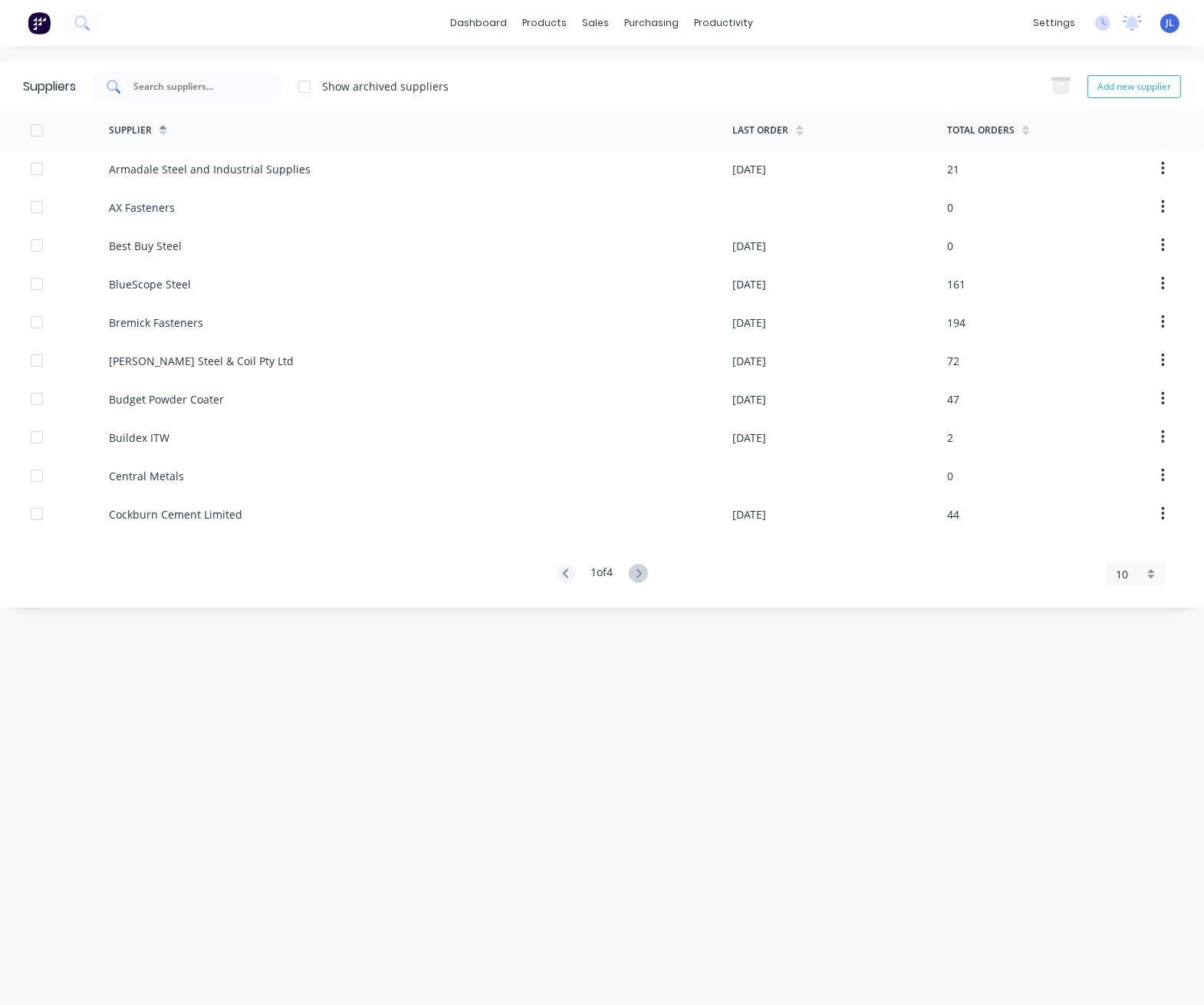
click at [251, 95] on div at bounding box center [187, 86] width 191 height 30
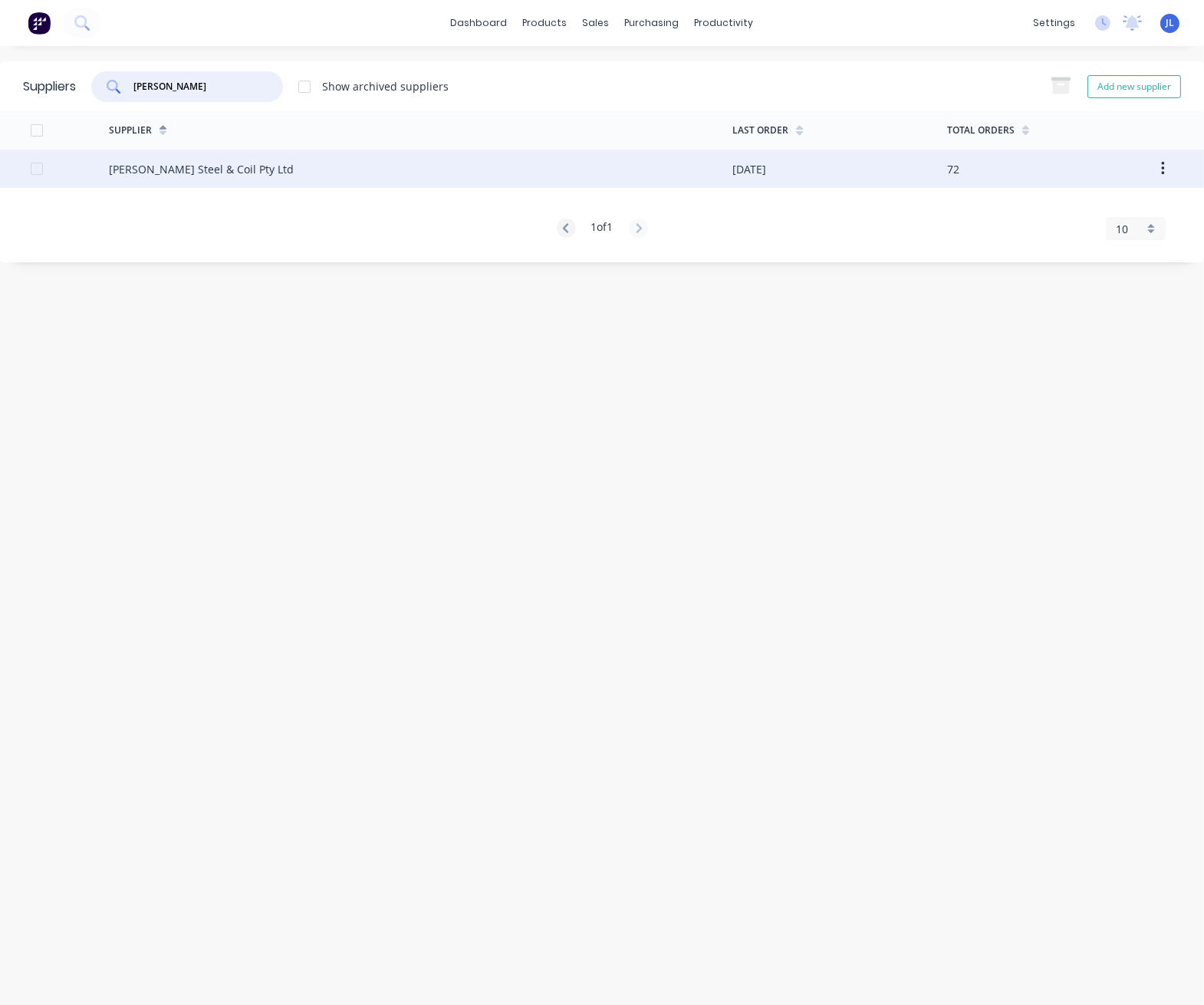
type input "[PERSON_NAME]"
click at [191, 168] on div "[PERSON_NAME] Steel & Coil Pty Ltd" at bounding box center [201, 169] width 185 height 16
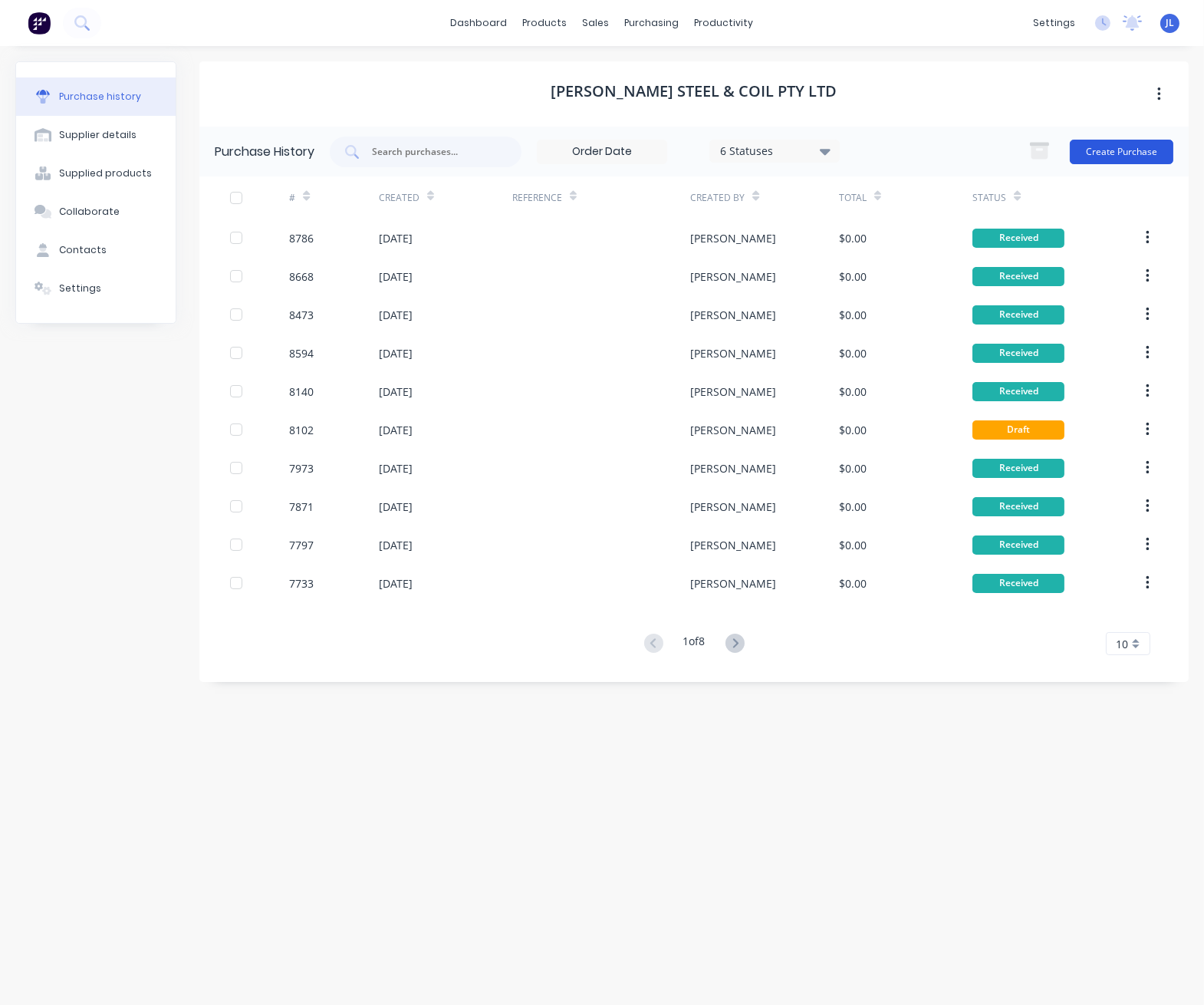
click at [1125, 140] on button "Create Purchase" at bounding box center [1121, 151] width 103 height 25
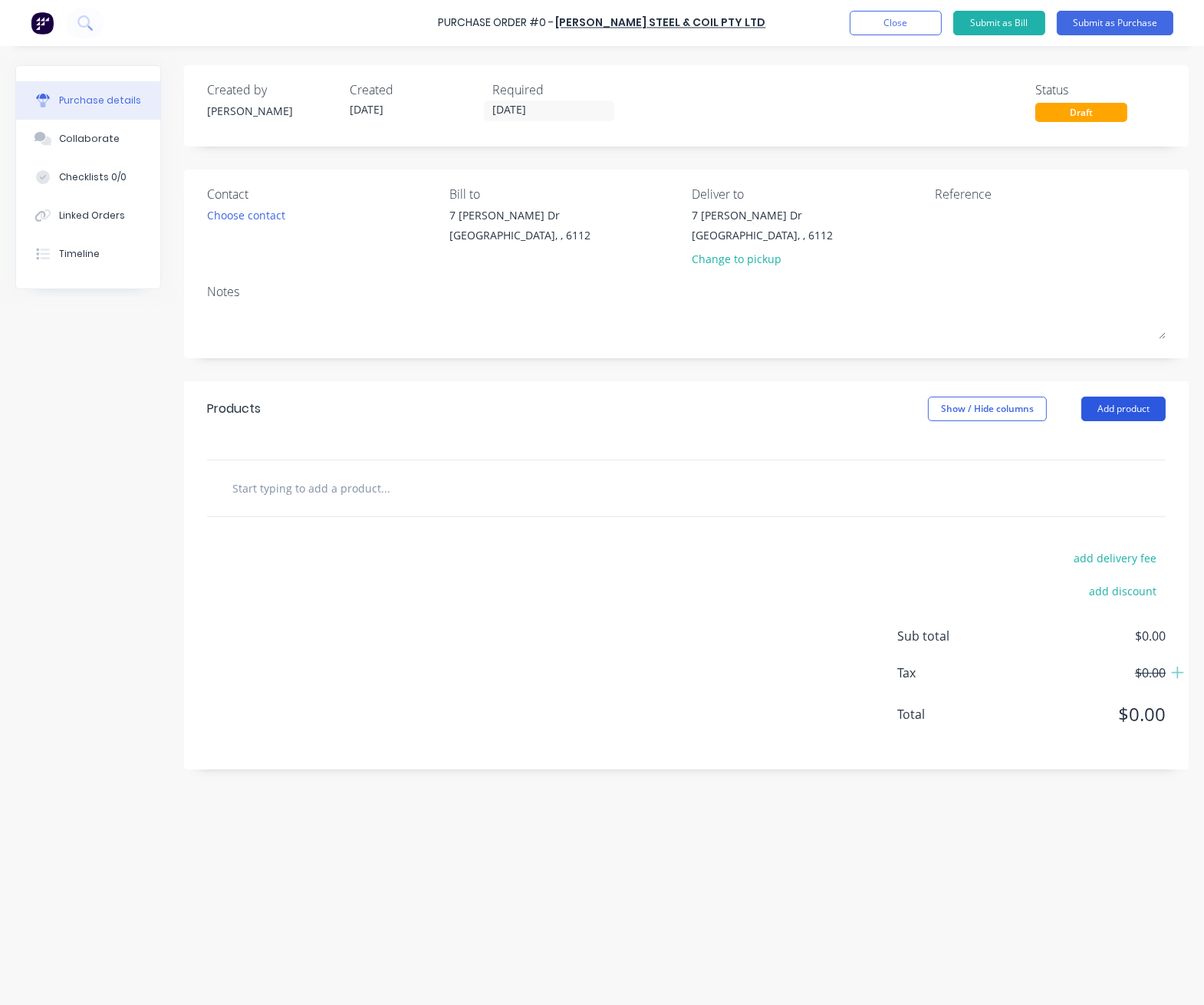
click at [1111, 398] on button "Add product" at bounding box center [1123, 408] width 84 height 25
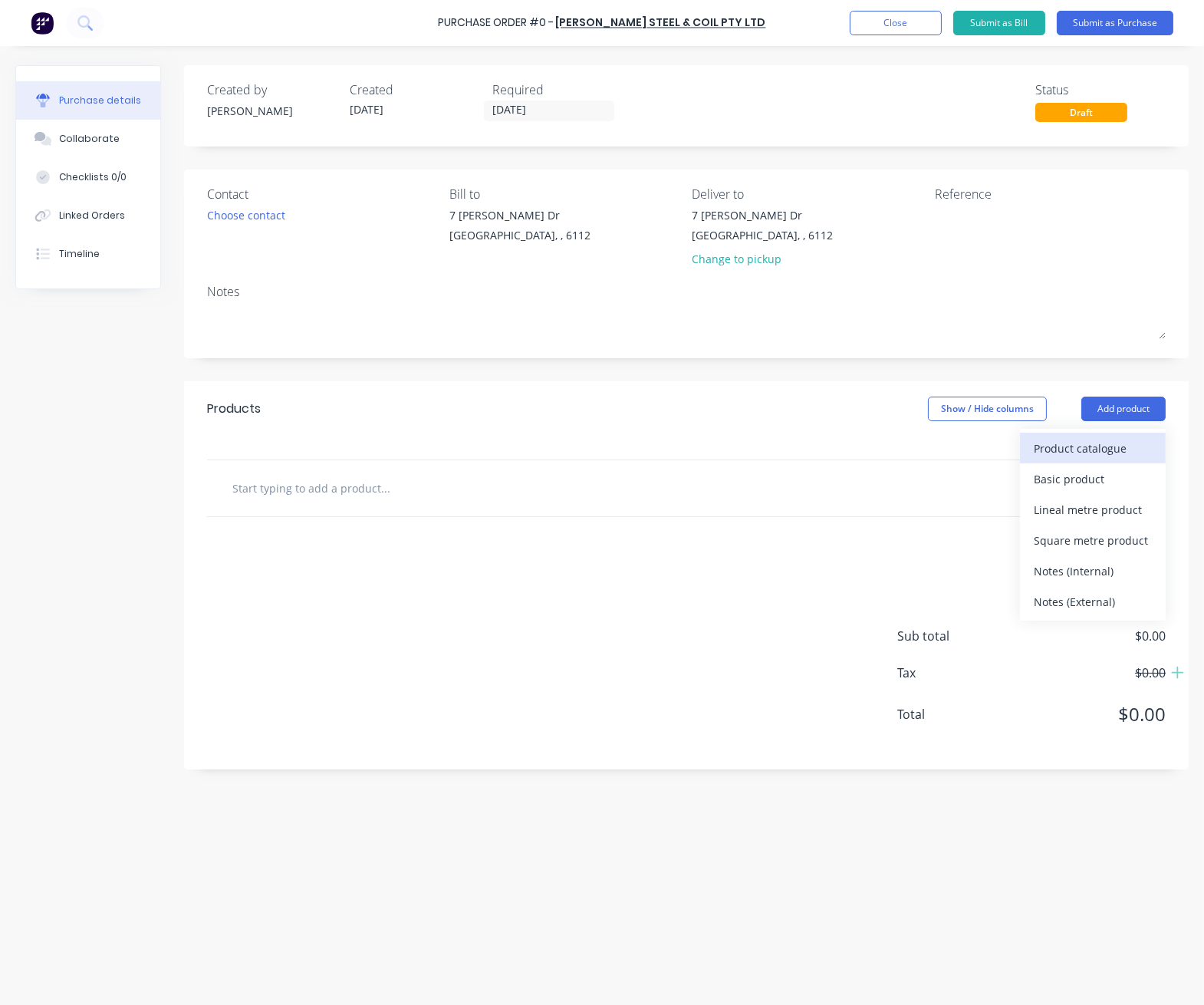
click at [1113, 444] on div "Product catalogue" at bounding box center [1093, 448] width 118 height 22
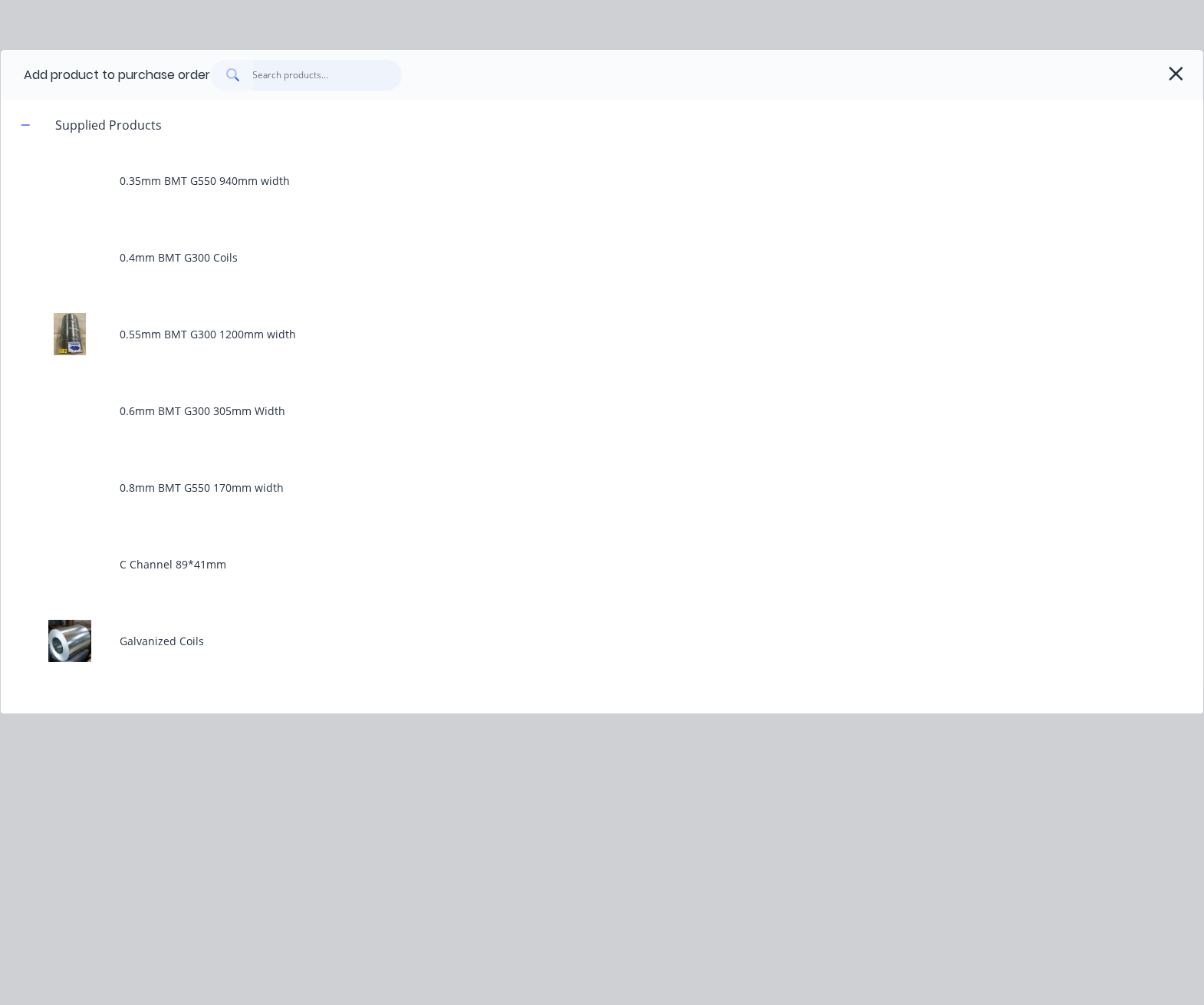
click at [301, 75] on input "text" at bounding box center [327, 75] width 150 height 30
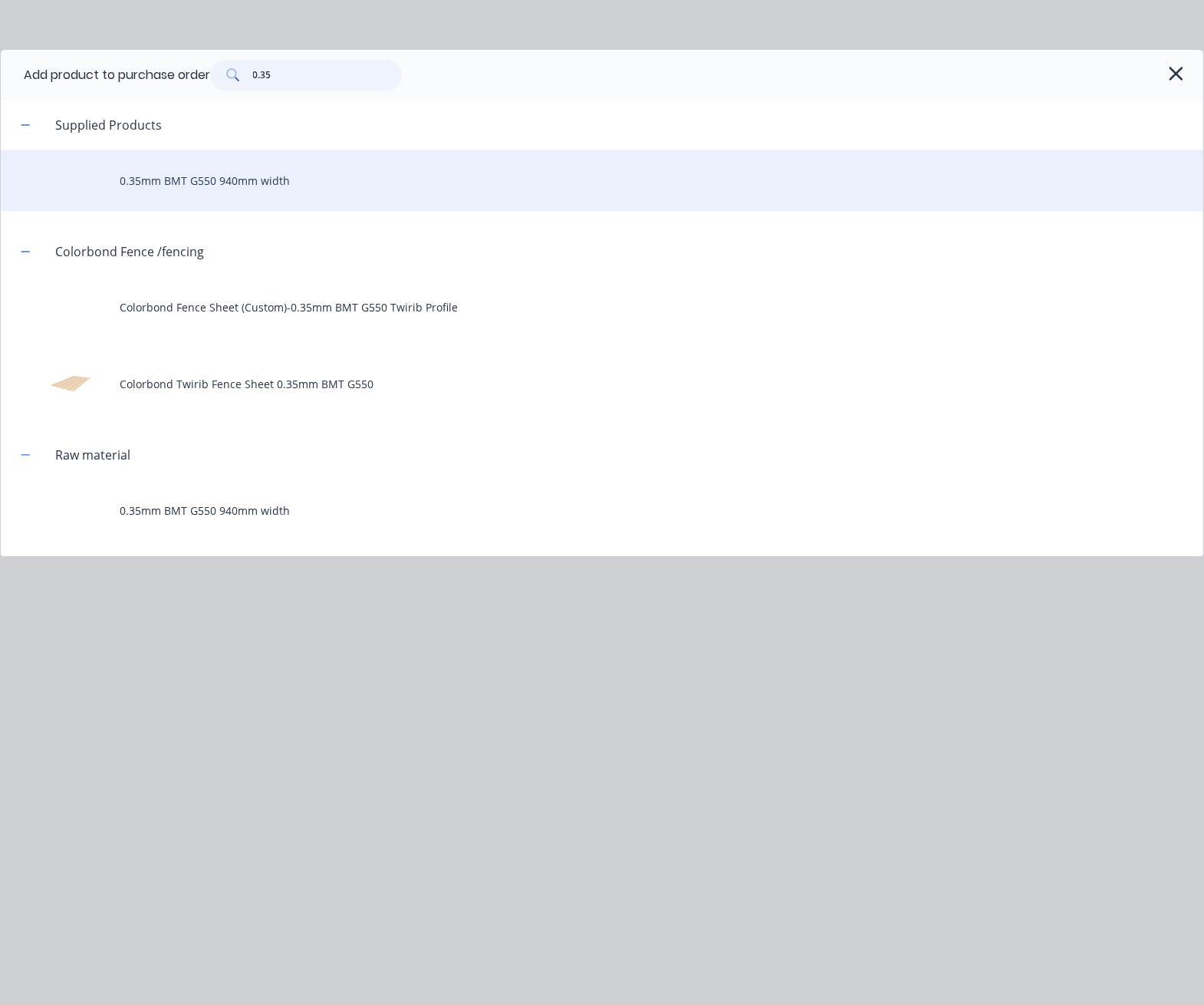
type input "0.35"
click at [180, 170] on div "0.35mm BMT G550 940mm width" at bounding box center [602, 180] width 1202 height 62
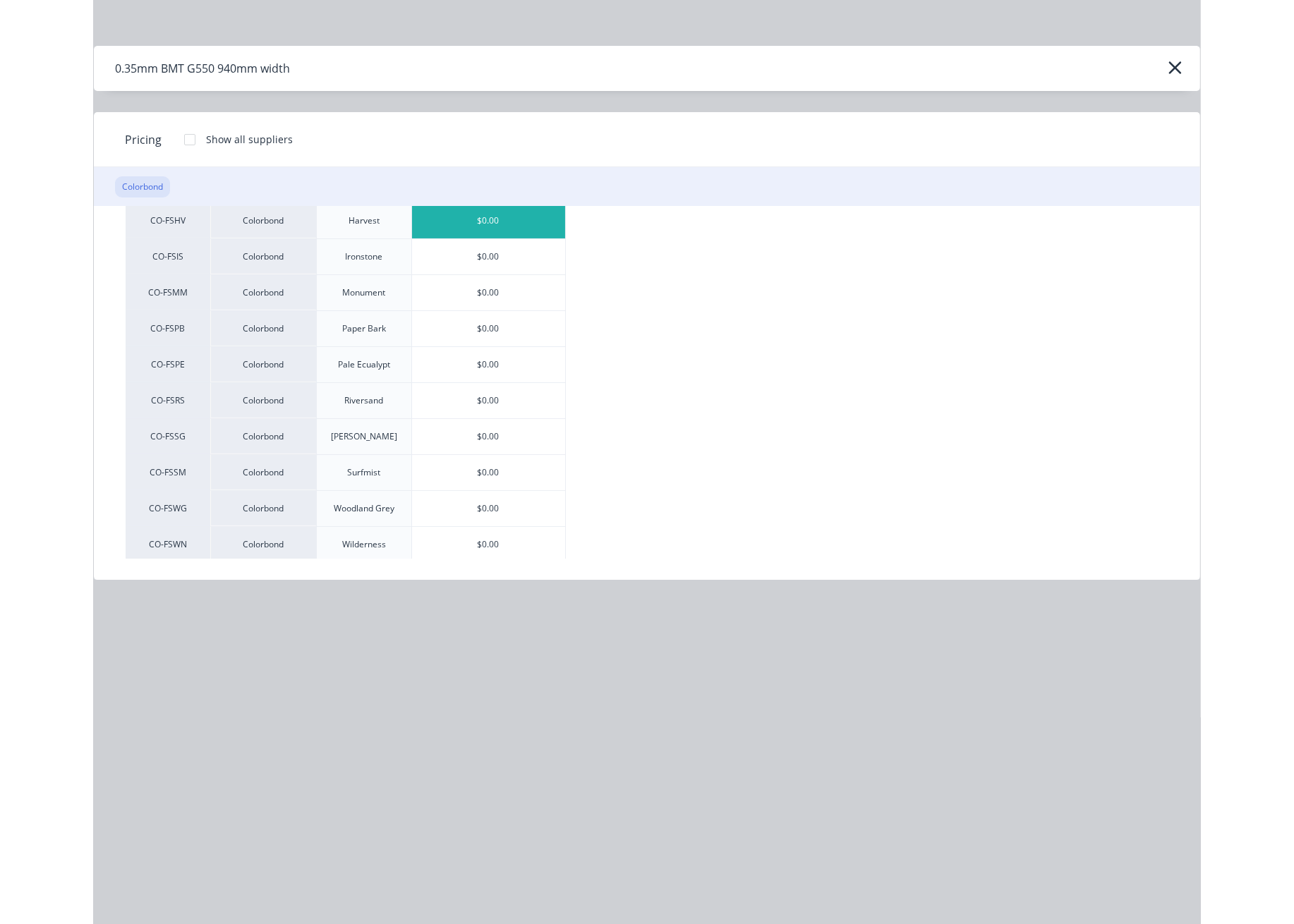
scroll to position [282, 0]
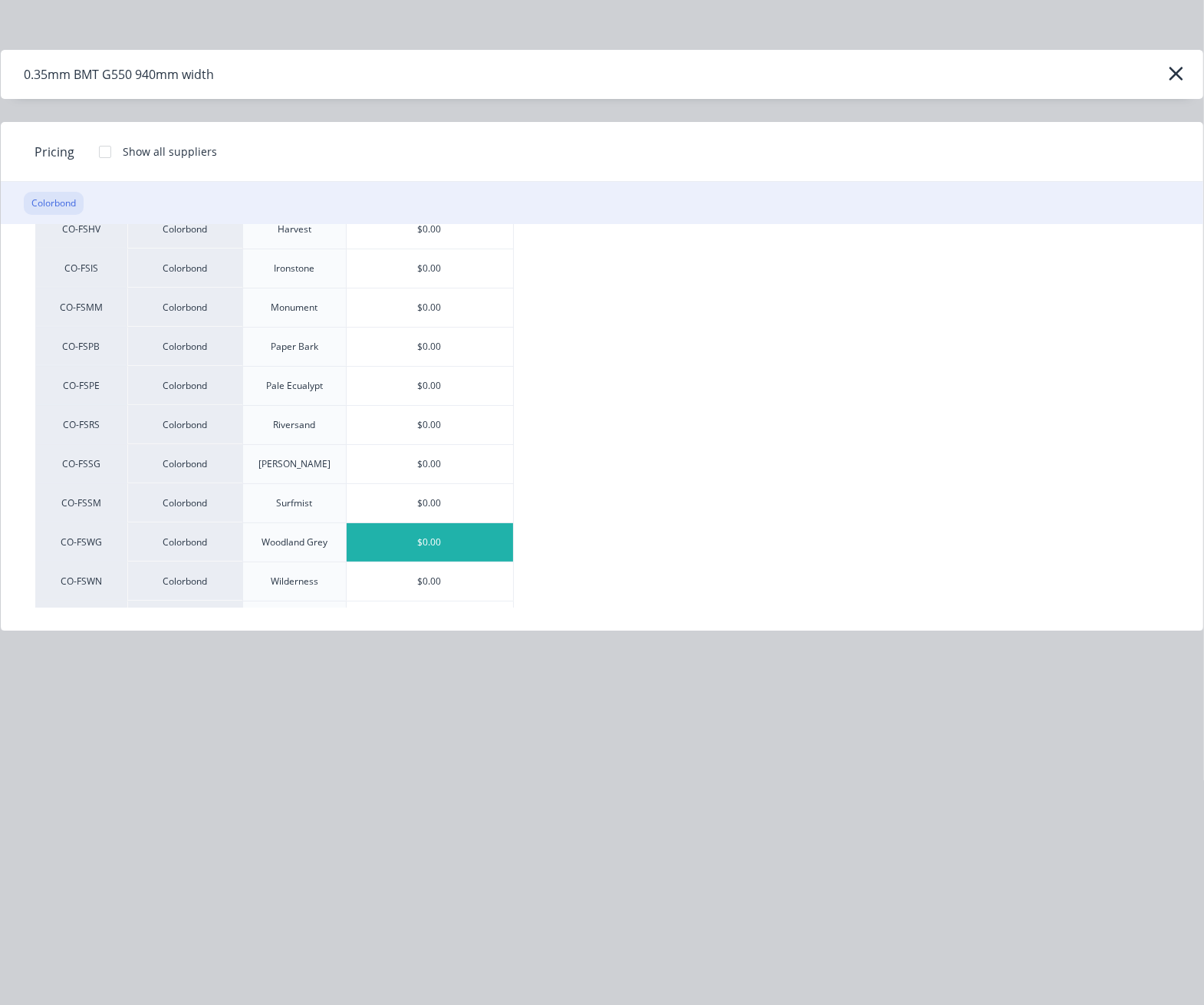
click at [443, 533] on div "$0.00" at bounding box center [430, 542] width 167 height 38
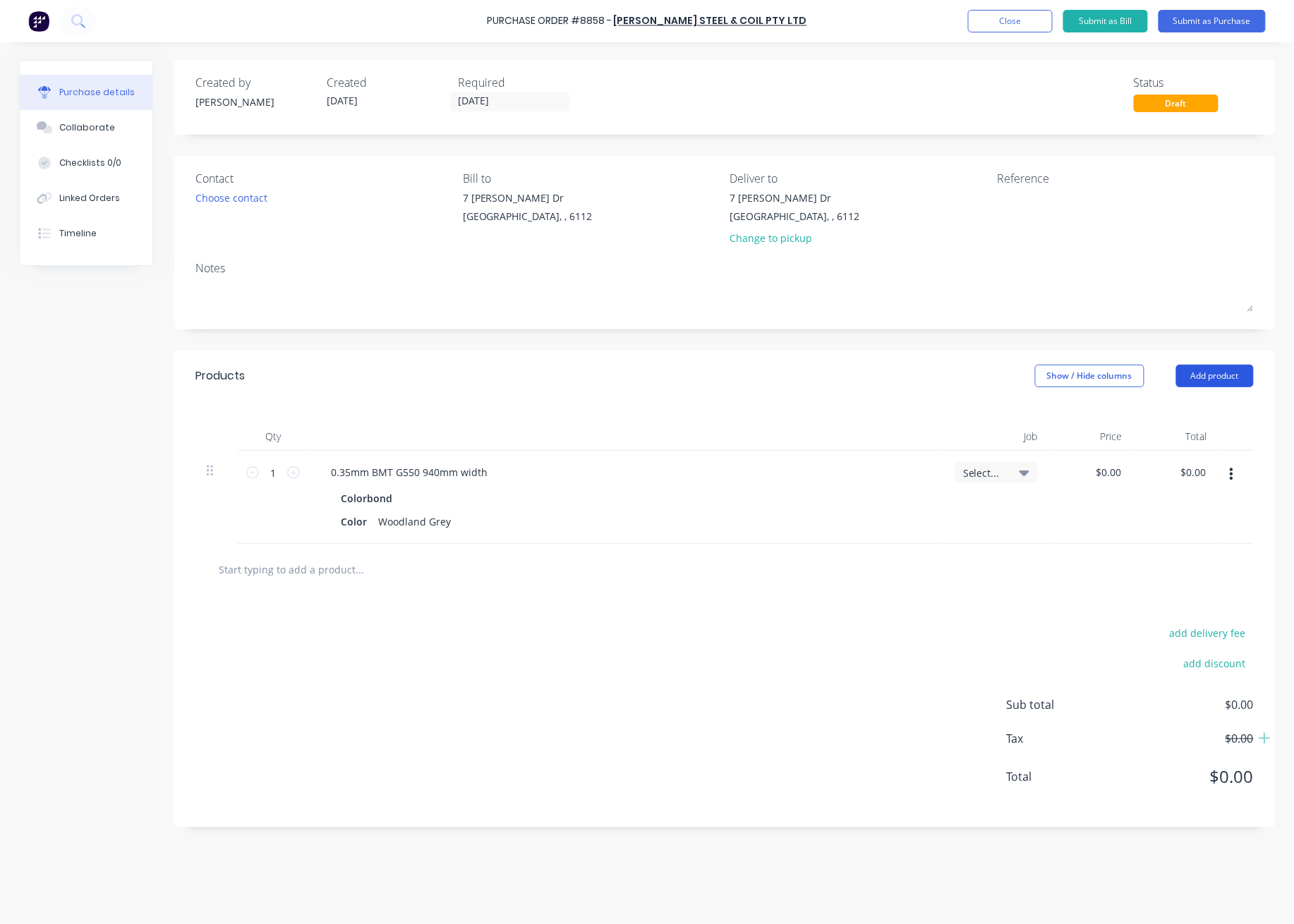
click at [1107, 385] on button "Add product" at bounding box center [1214, 375] width 77 height 23
click at [1107, 414] on div "Product catalogue" at bounding box center [1186, 412] width 109 height 21
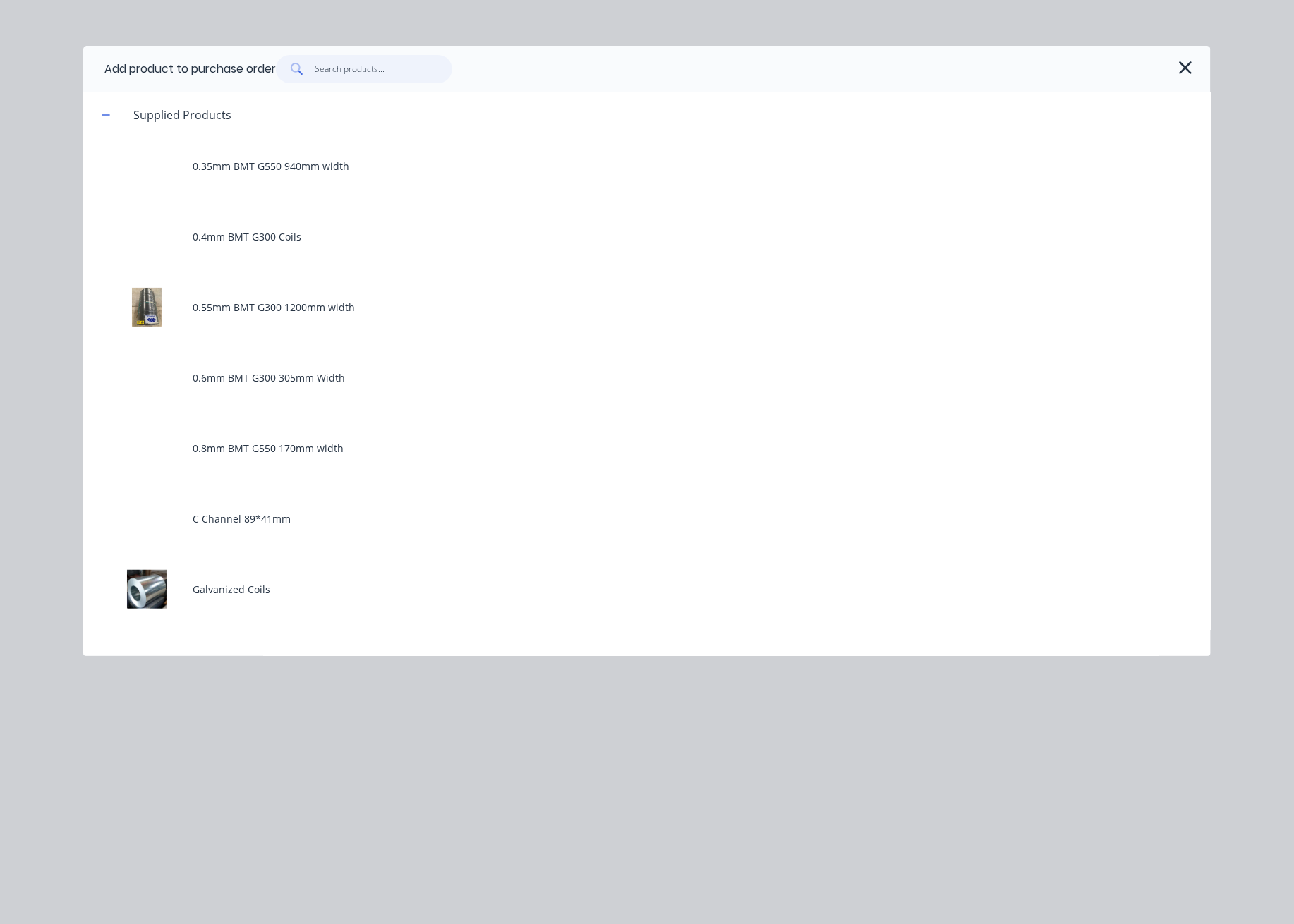
click at [363, 72] on input "text" at bounding box center [384, 69] width 138 height 28
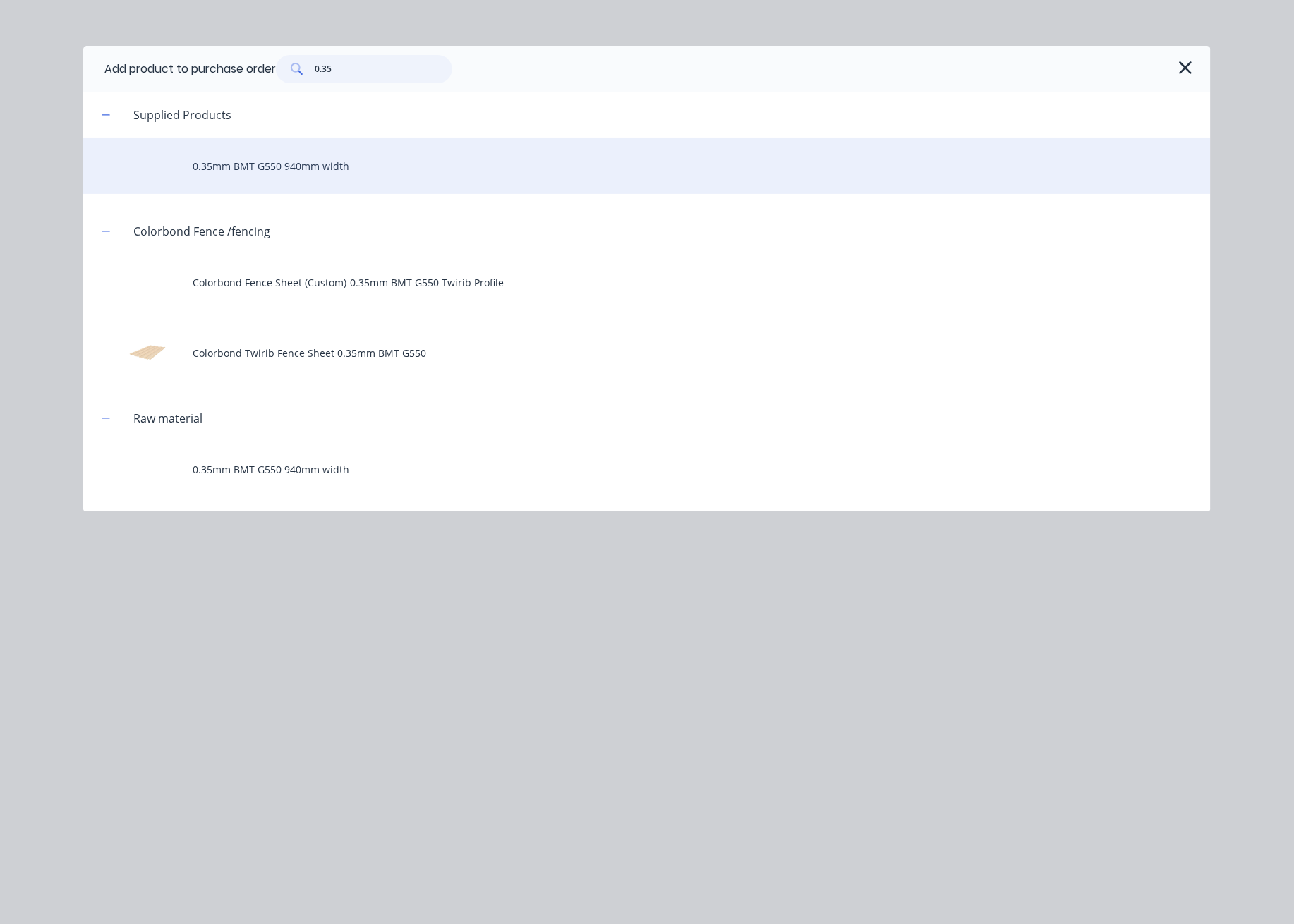
type input "0.35"
click at [346, 162] on div "0.35mm BMT G550 940mm width" at bounding box center [647, 166] width 1128 height 57
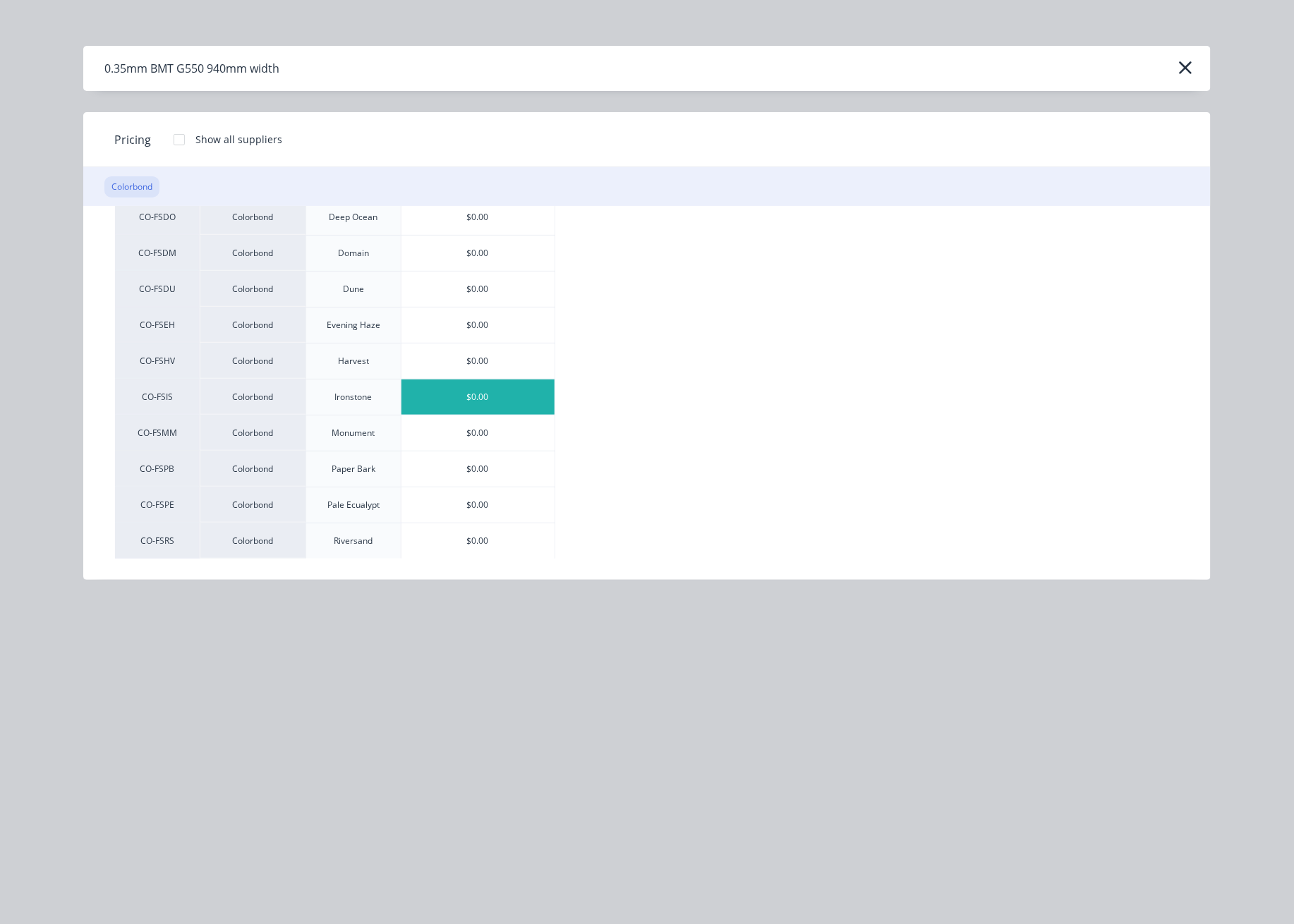
scroll to position [188, 0]
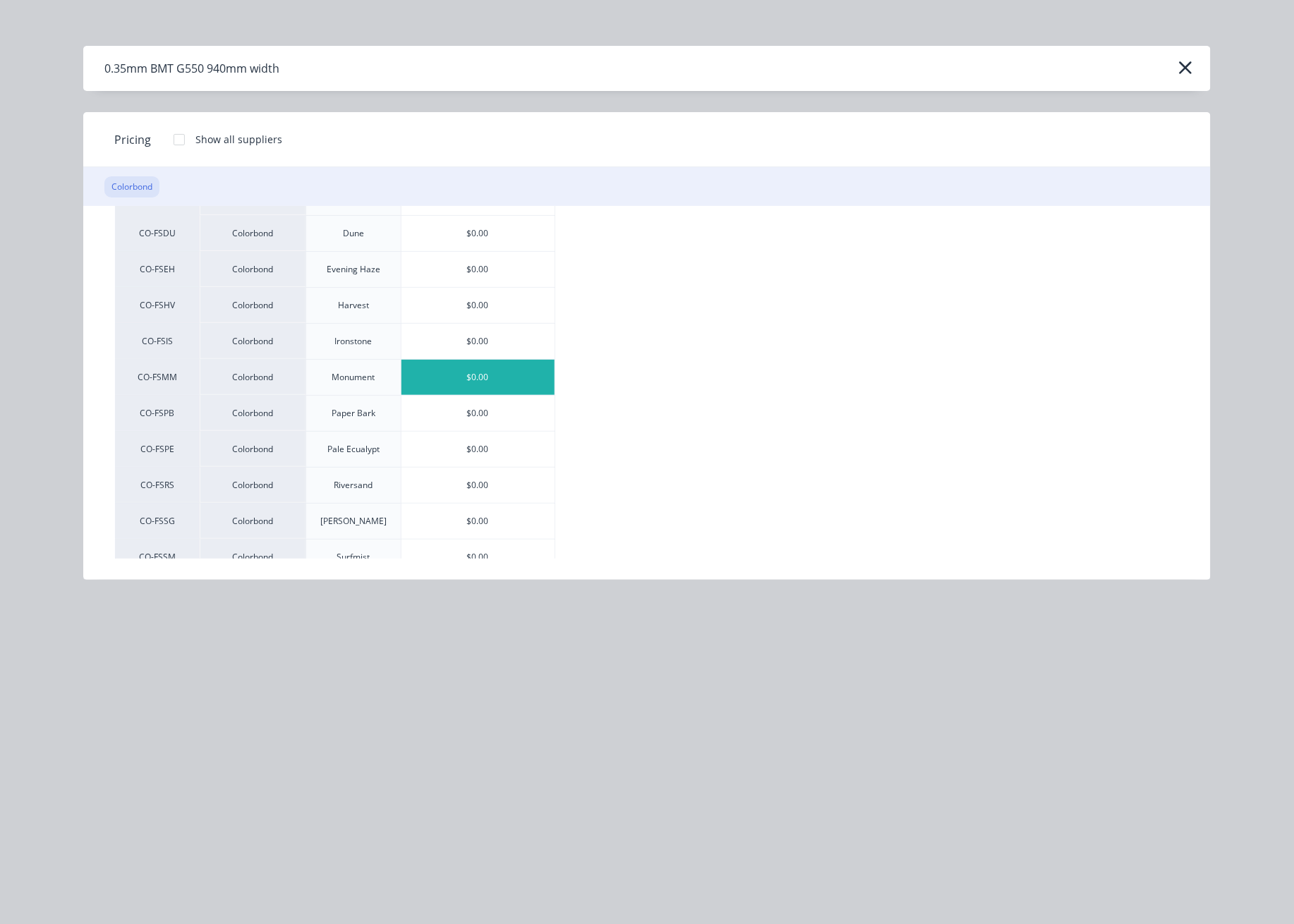
click at [498, 378] on div "$0.00" at bounding box center [478, 378] width 153 height 35
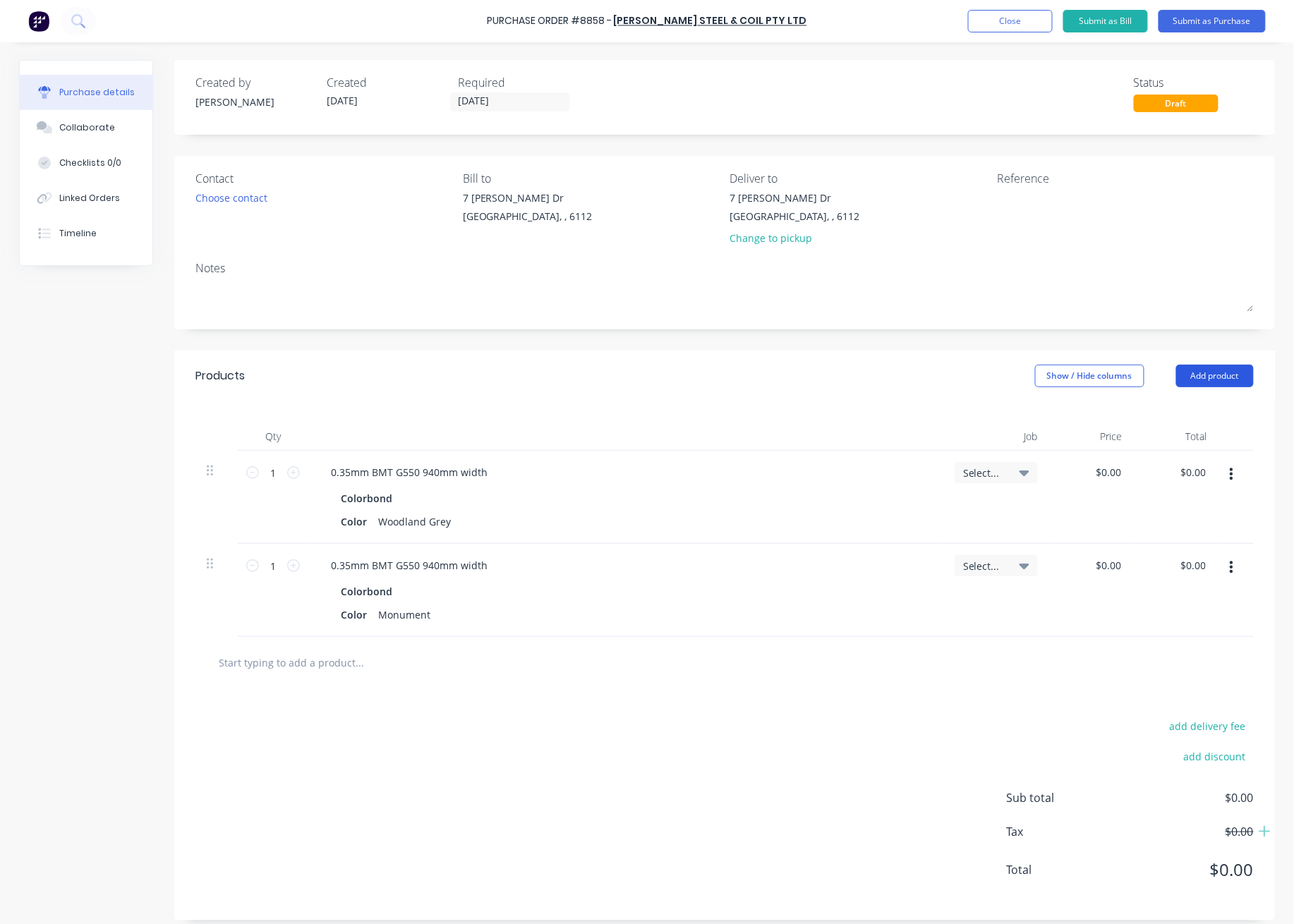
click at [1107, 372] on button "Add product" at bounding box center [1214, 375] width 77 height 23
click at [1107, 414] on div "Product catalogue" at bounding box center [1186, 412] width 109 height 21
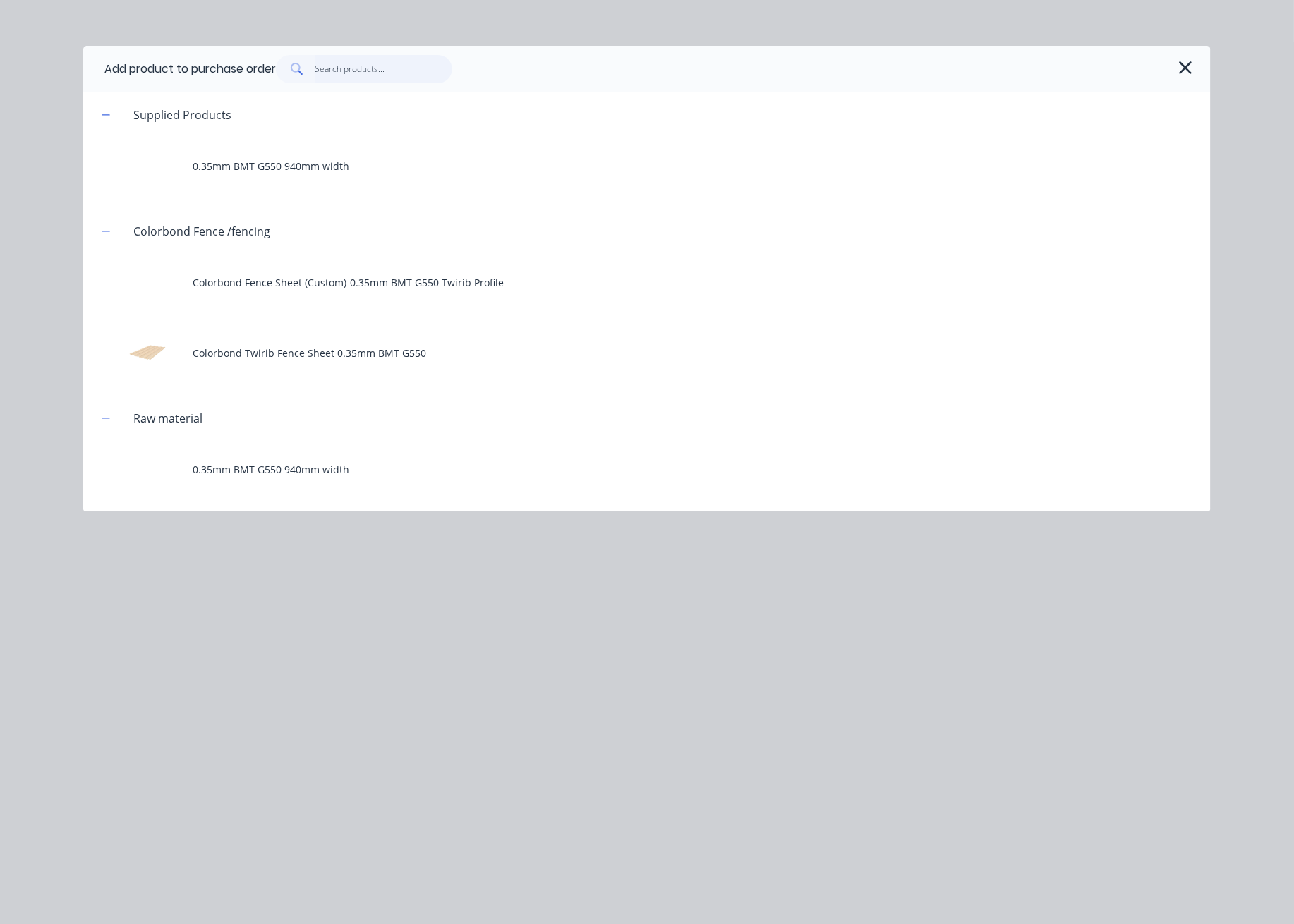
click at [394, 72] on input "text" at bounding box center [384, 69] width 138 height 28
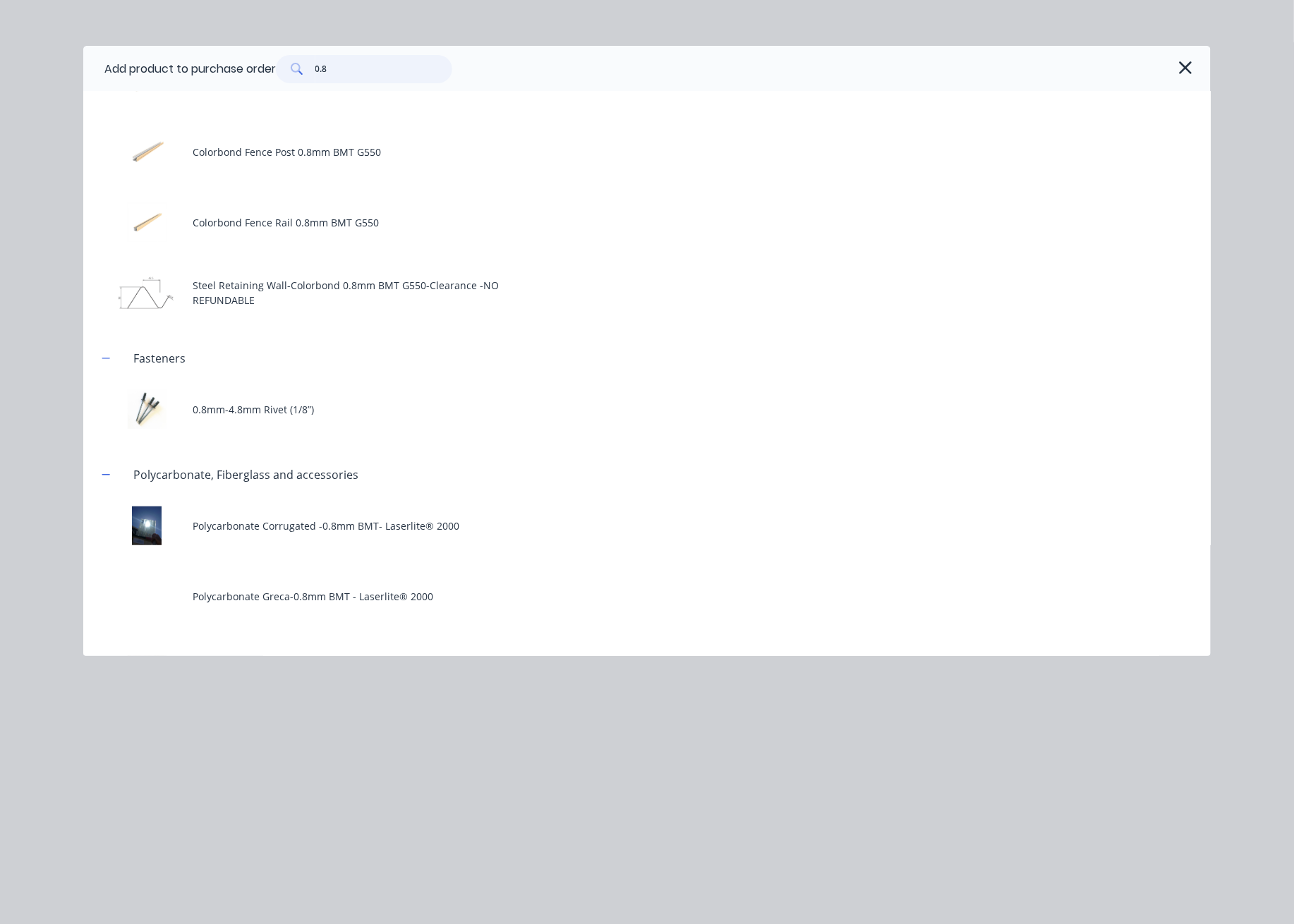
scroll to position [253, 0]
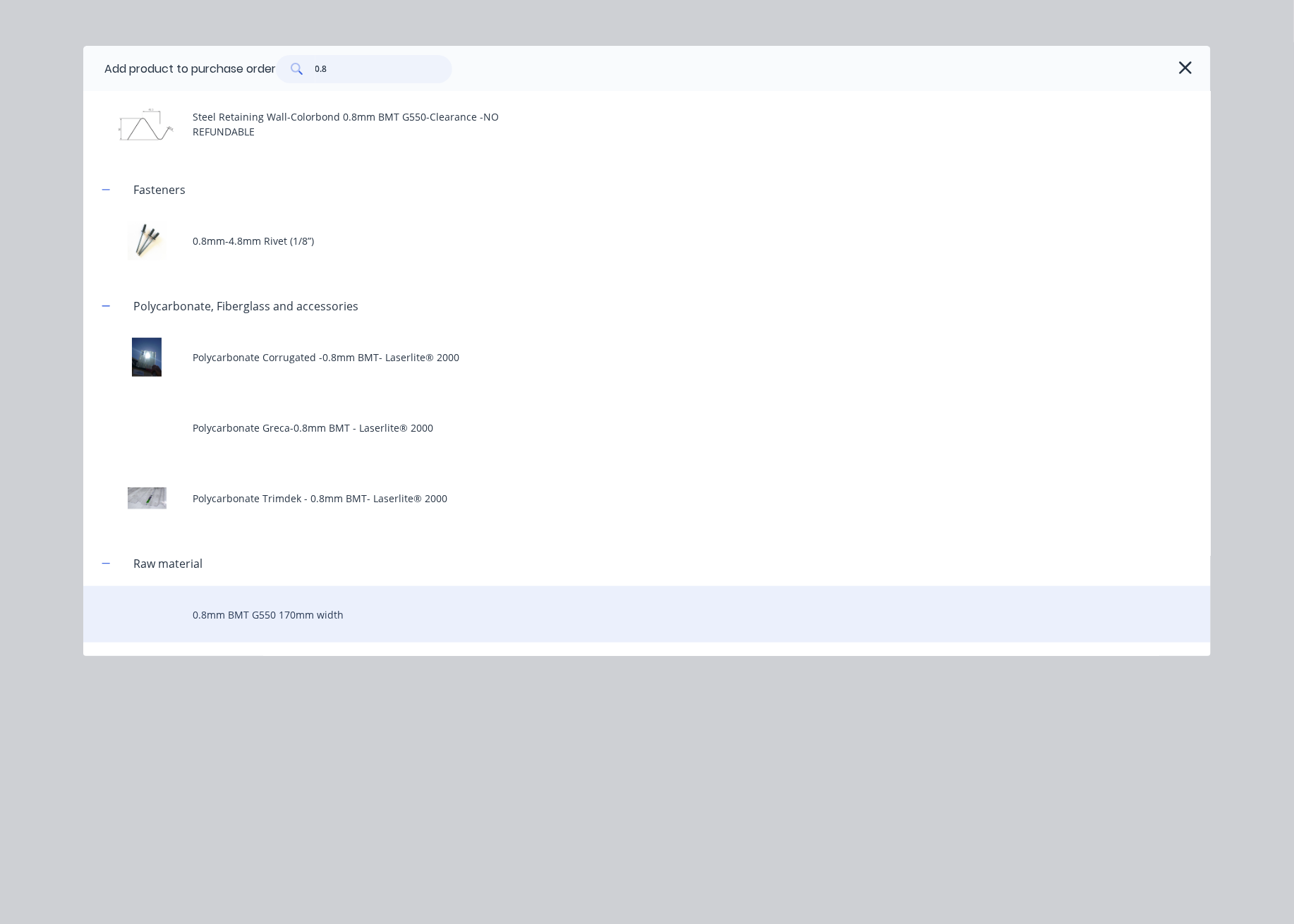
type input "0.8"
click at [307, 598] on div "0.8mm BMT G550 170mm width" at bounding box center [647, 614] width 1128 height 57
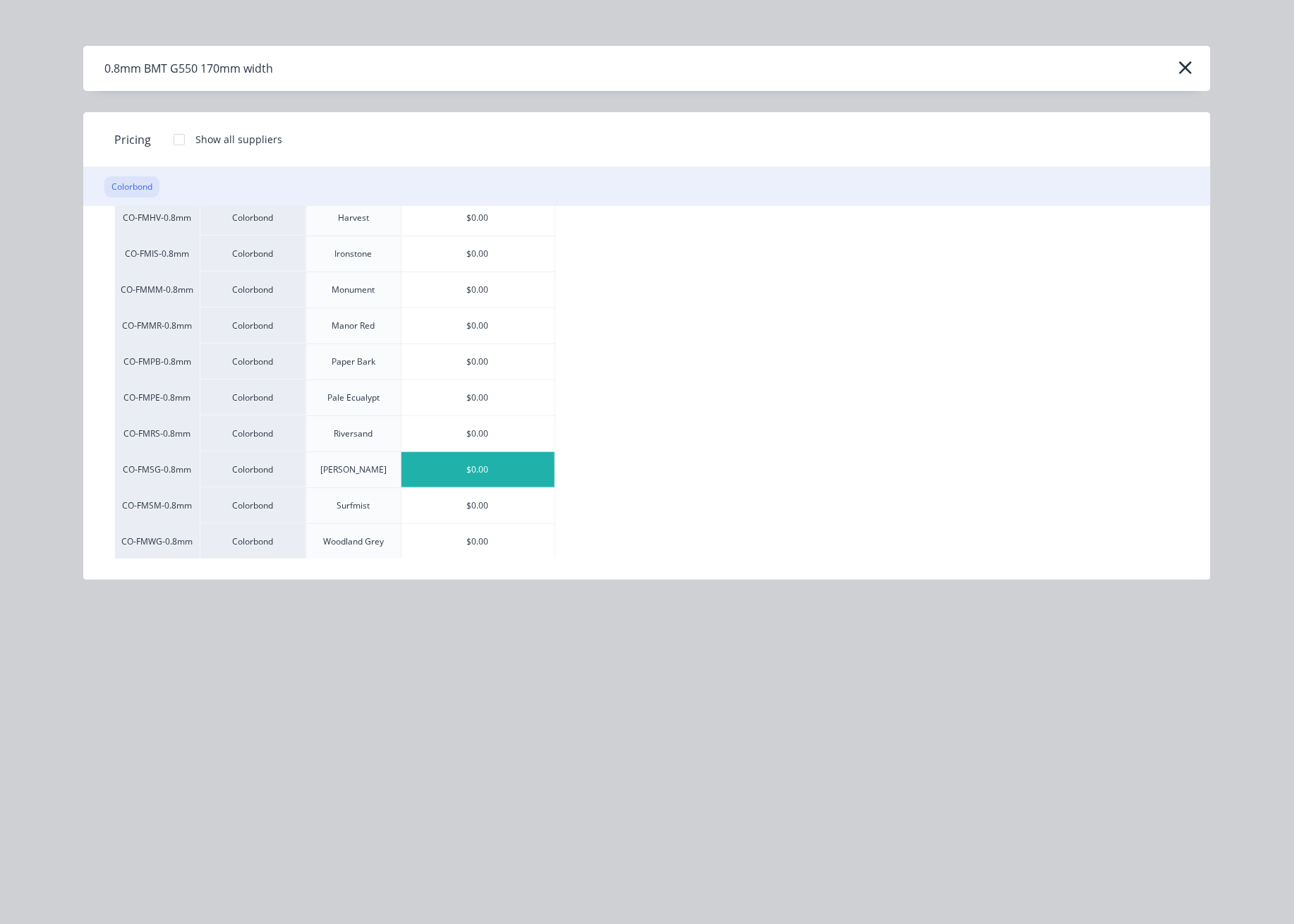
scroll to position [0, 0]
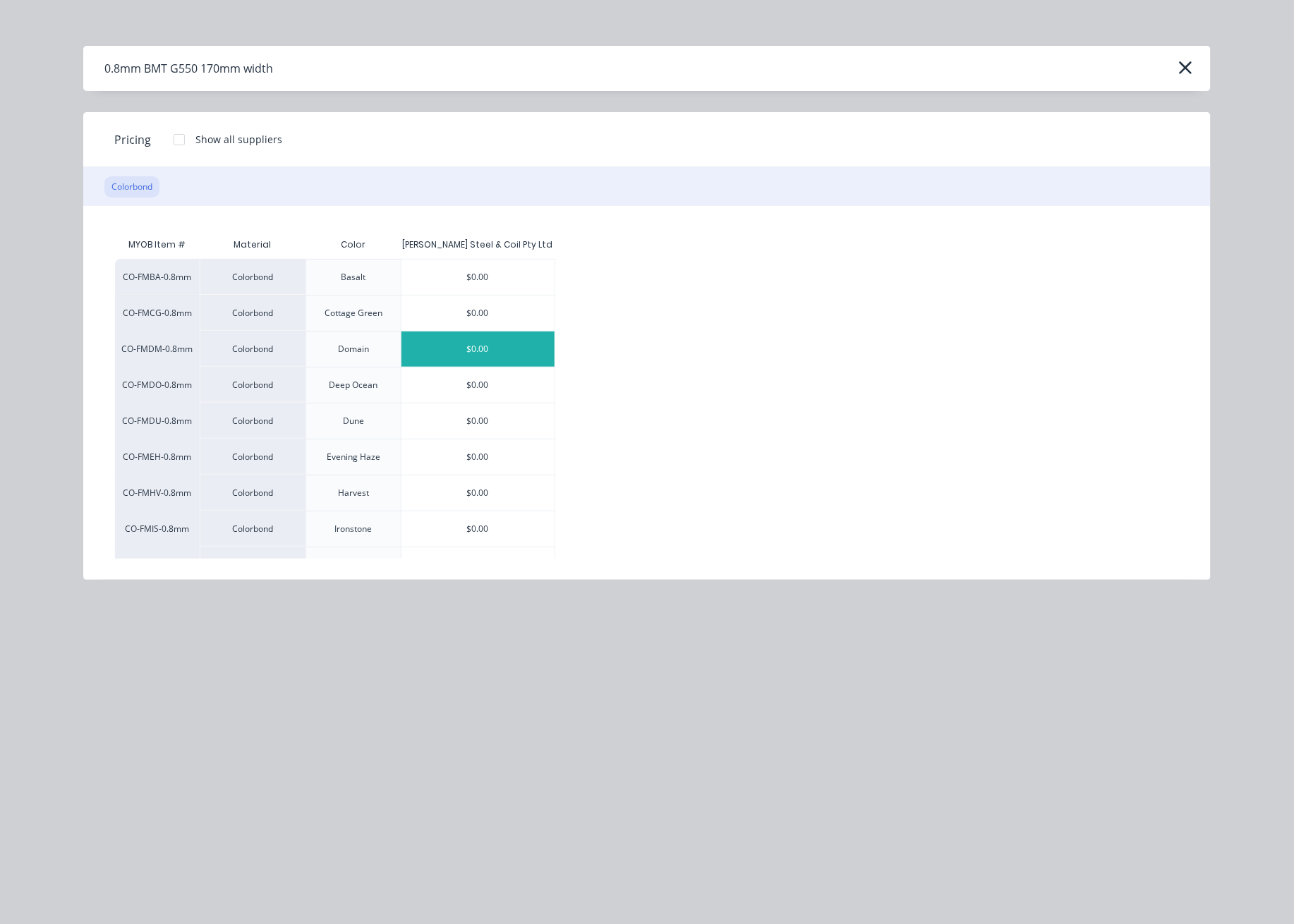
click at [492, 347] on div "$0.00" at bounding box center [478, 349] width 153 height 35
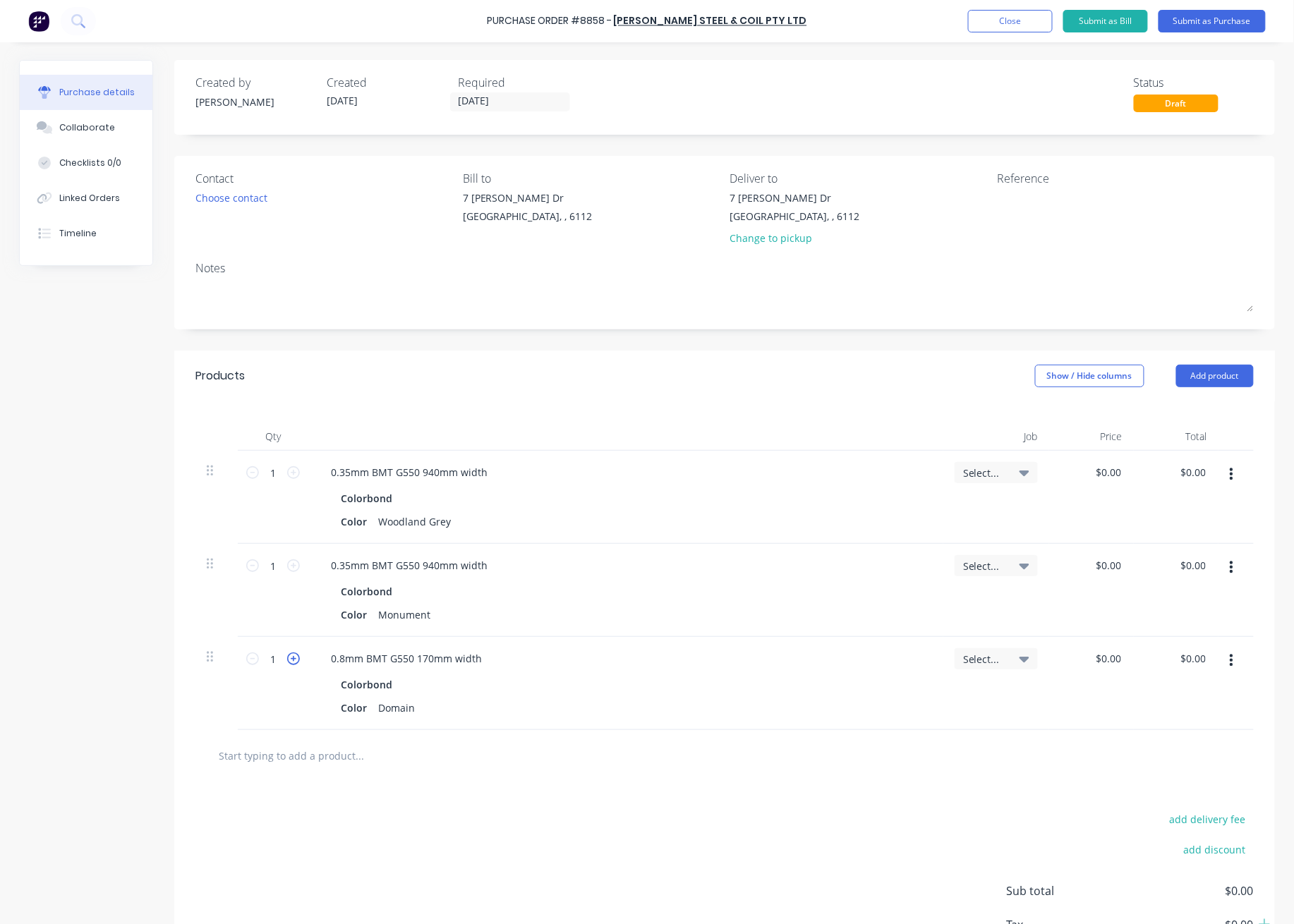
click at [289, 660] on icon at bounding box center [293, 658] width 13 height 13
type input "4"
click at [521, 692] on div "Colorbond" at bounding box center [626, 685] width 570 height 21
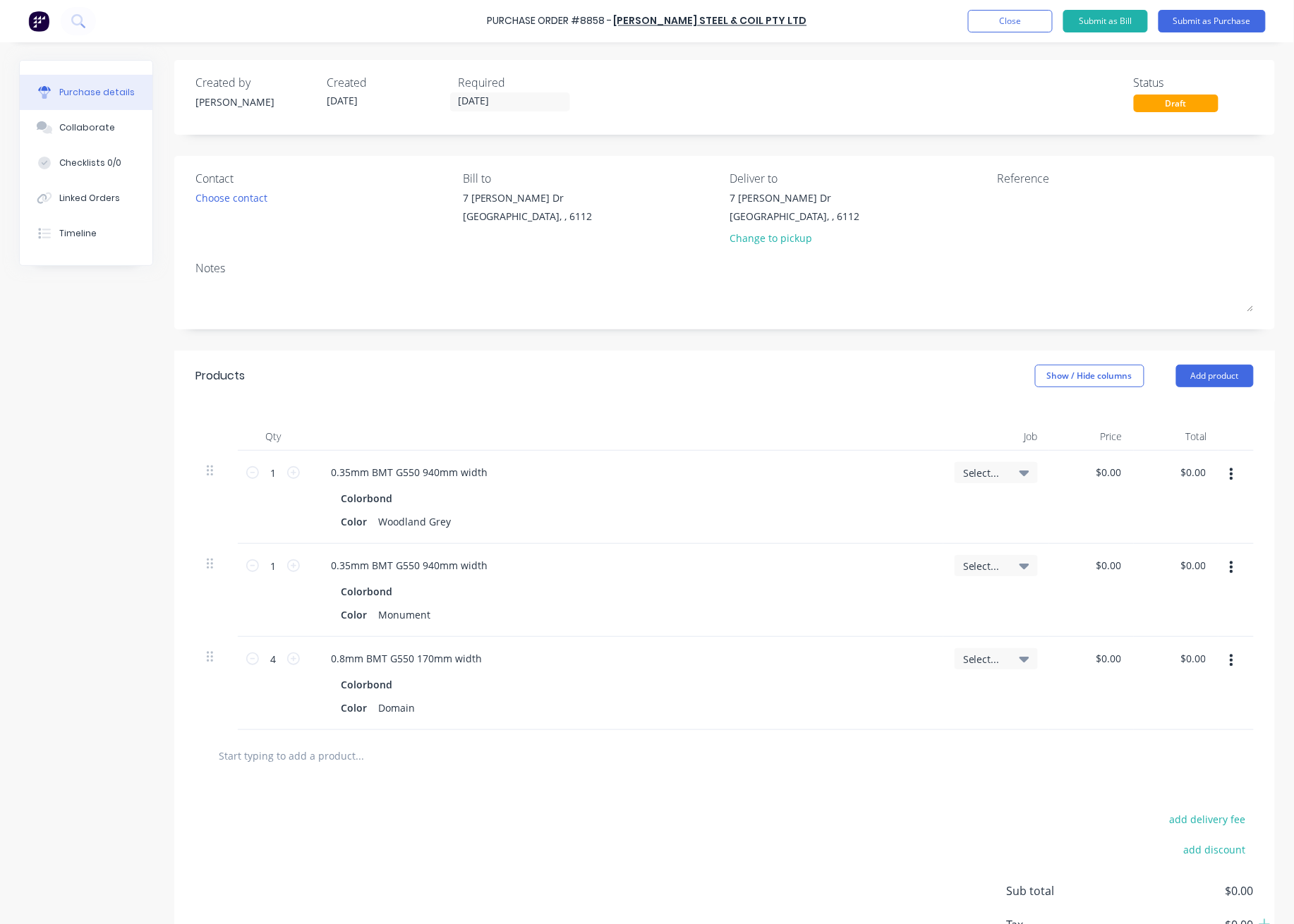
click at [625, 694] on div "Colorbond" at bounding box center [626, 685] width 570 height 21
click at [1107, 370] on button "Add product" at bounding box center [1214, 375] width 77 height 23
click at [930, 349] on div "Created by Juana Created 08/10/25 Required 08/10/25 Status Draft Contact Choose…" at bounding box center [725, 536] width 1100 height 953
drag, startPoint x: 1228, startPoint y: 21, endPoint x: 1237, endPoint y: 48, distance: 28.5
click at [1107, 46] on div "Purchase Order #8858 - Brice Steel & Coil Pty Ltd Add product Close Submit as B…" at bounding box center [647, 462] width 1294 height 924
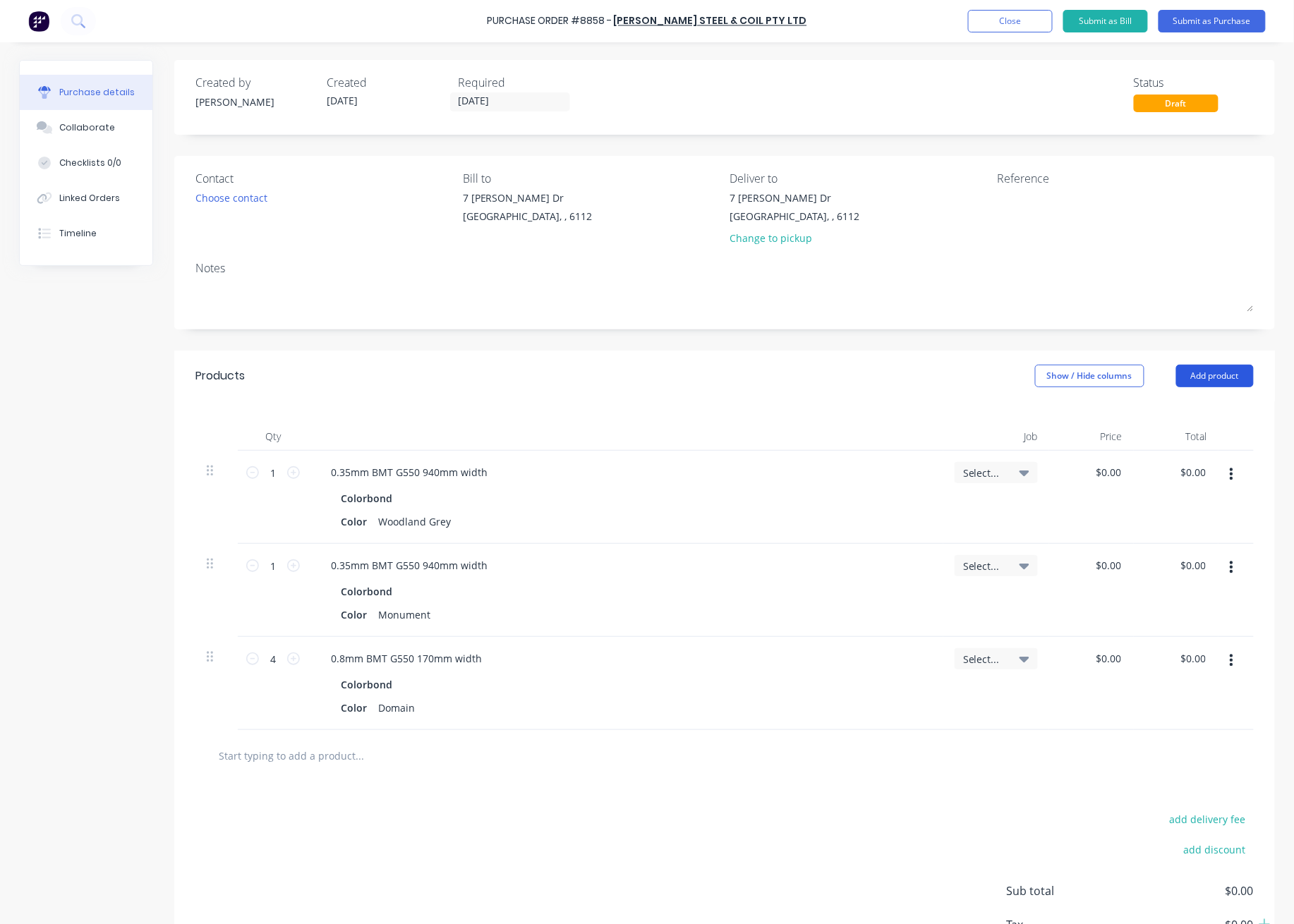
click at [1107, 381] on button "Add product" at bounding box center [1214, 375] width 77 height 23
click at [1107, 411] on div "Product catalogue" at bounding box center [1186, 412] width 109 height 21
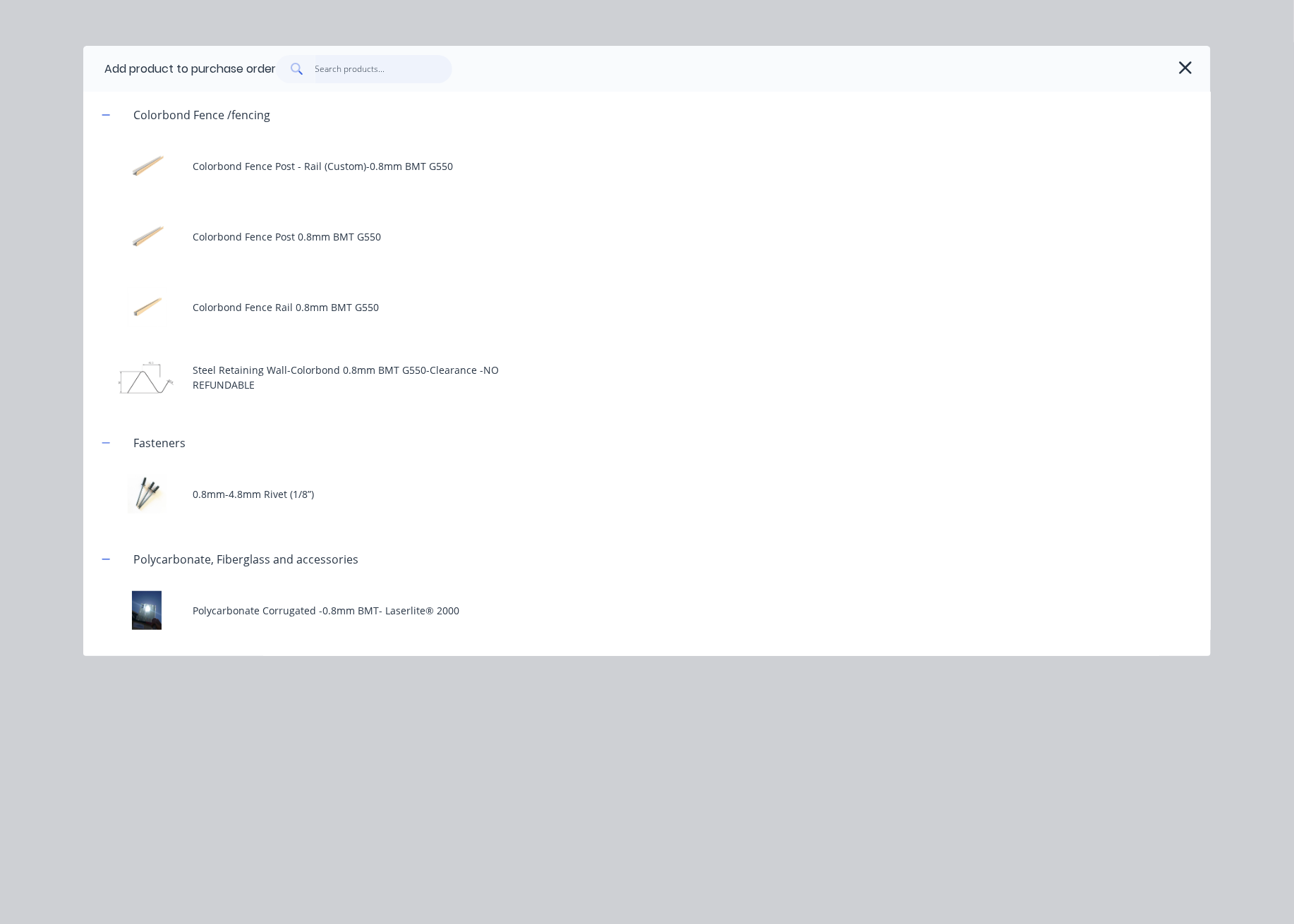
click at [379, 66] on input "text" at bounding box center [384, 69] width 138 height 28
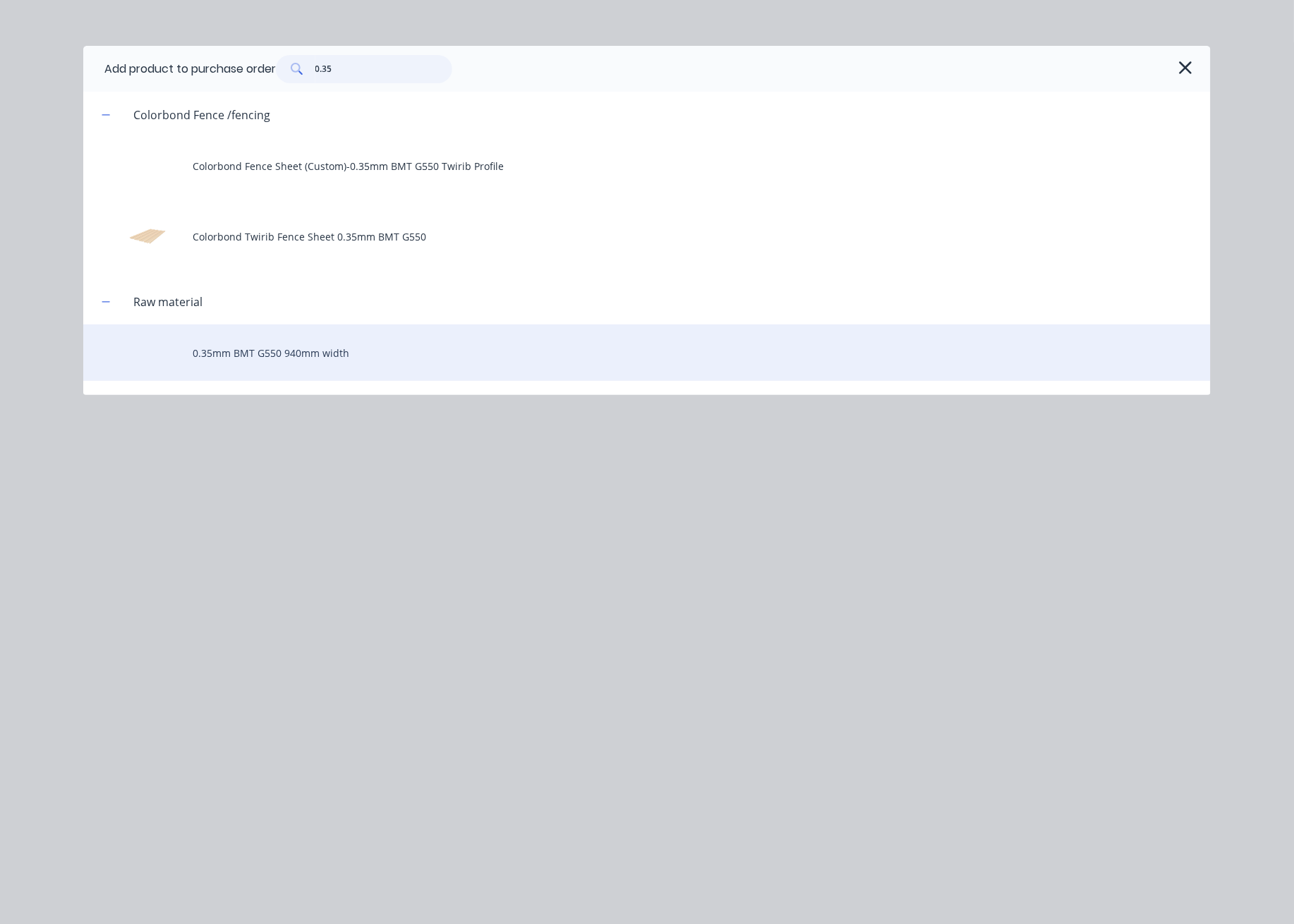
type input "0.35"
click at [310, 335] on div "0.35mm BMT G550 940mm width" at bounding box center [647, 353] width 1128 height 57
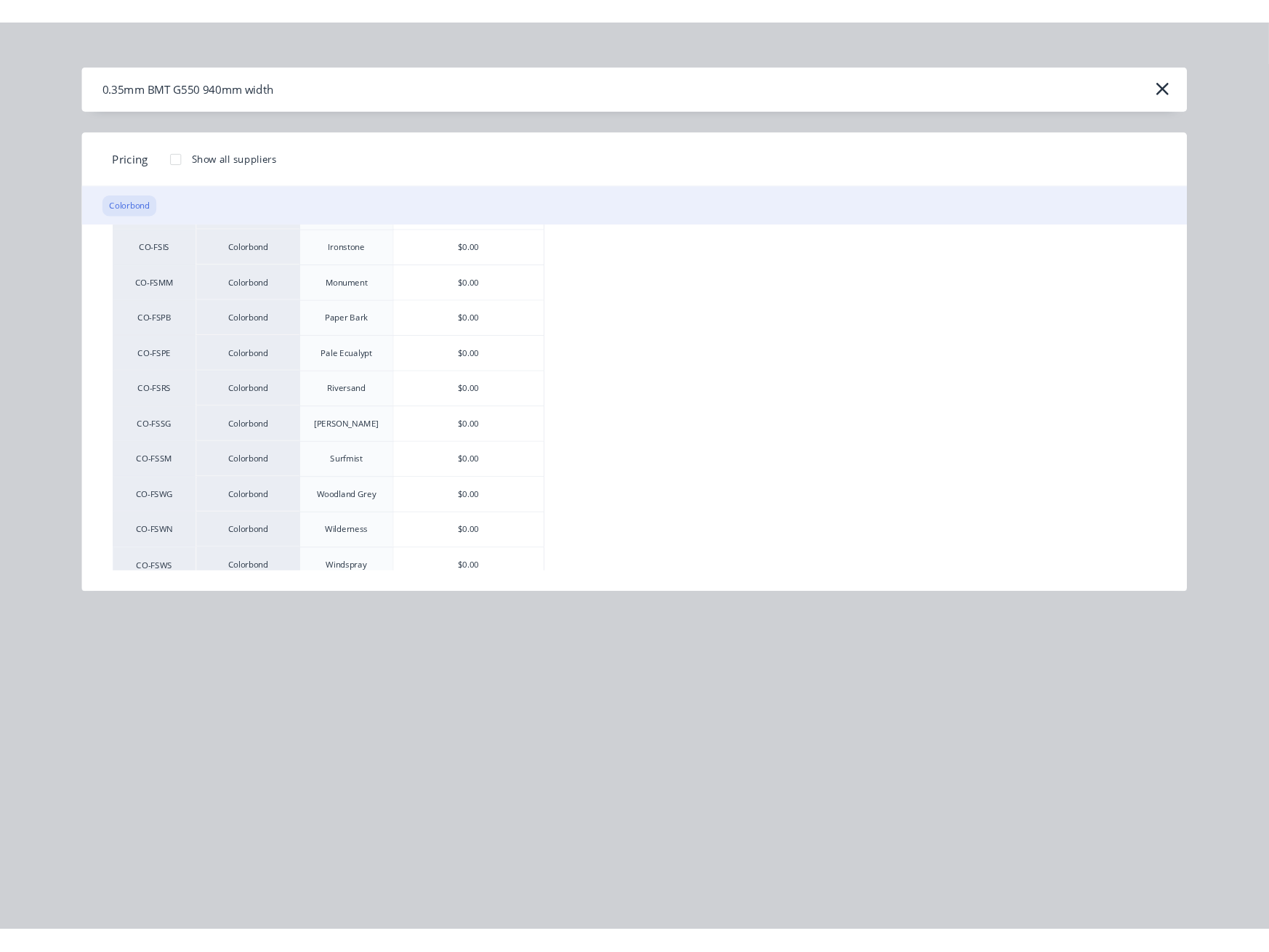
scroll to position [322, 0]
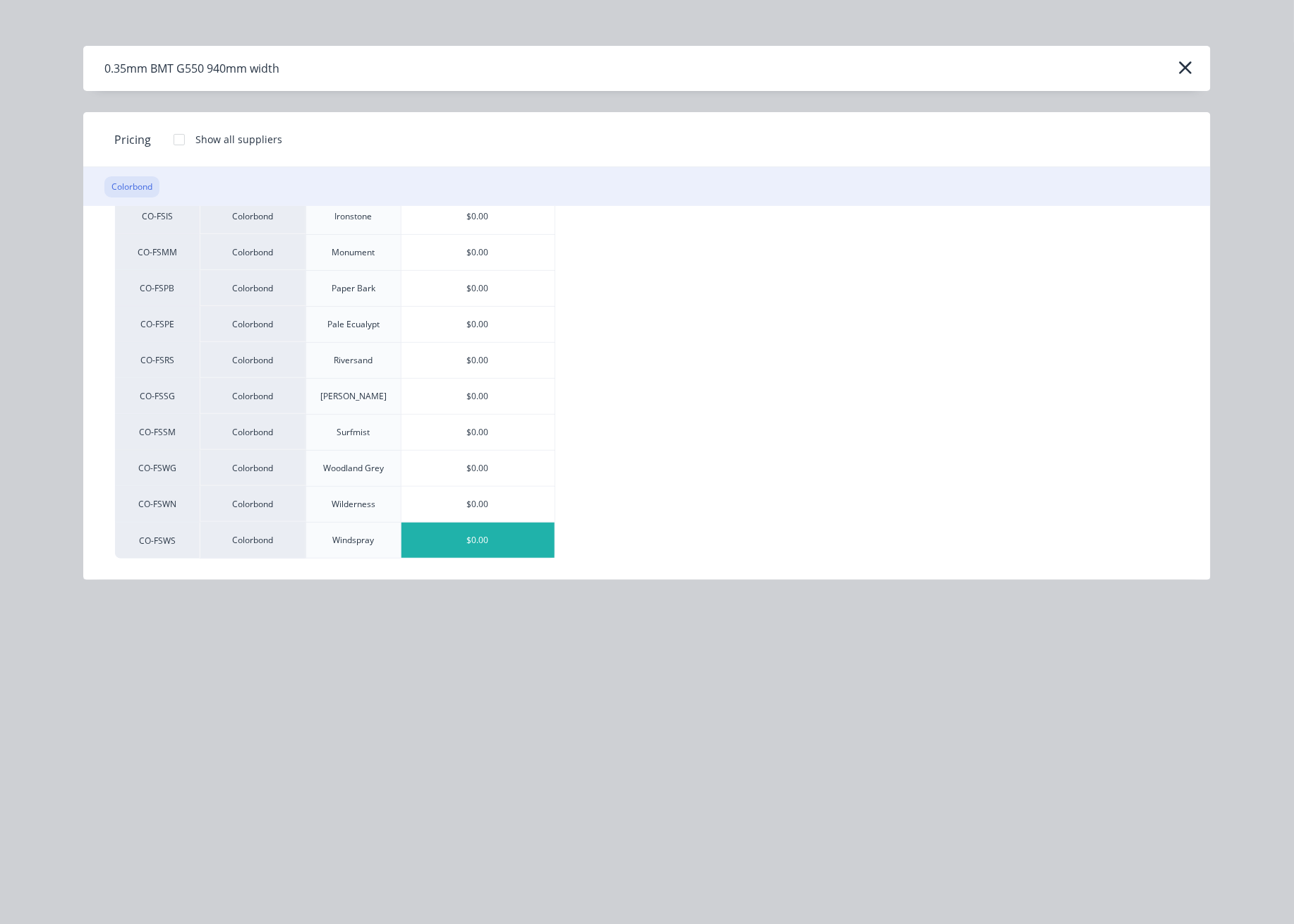
click at [507, 546] on div "$0.00" at bounding box center [478, 540] width 153 height 35
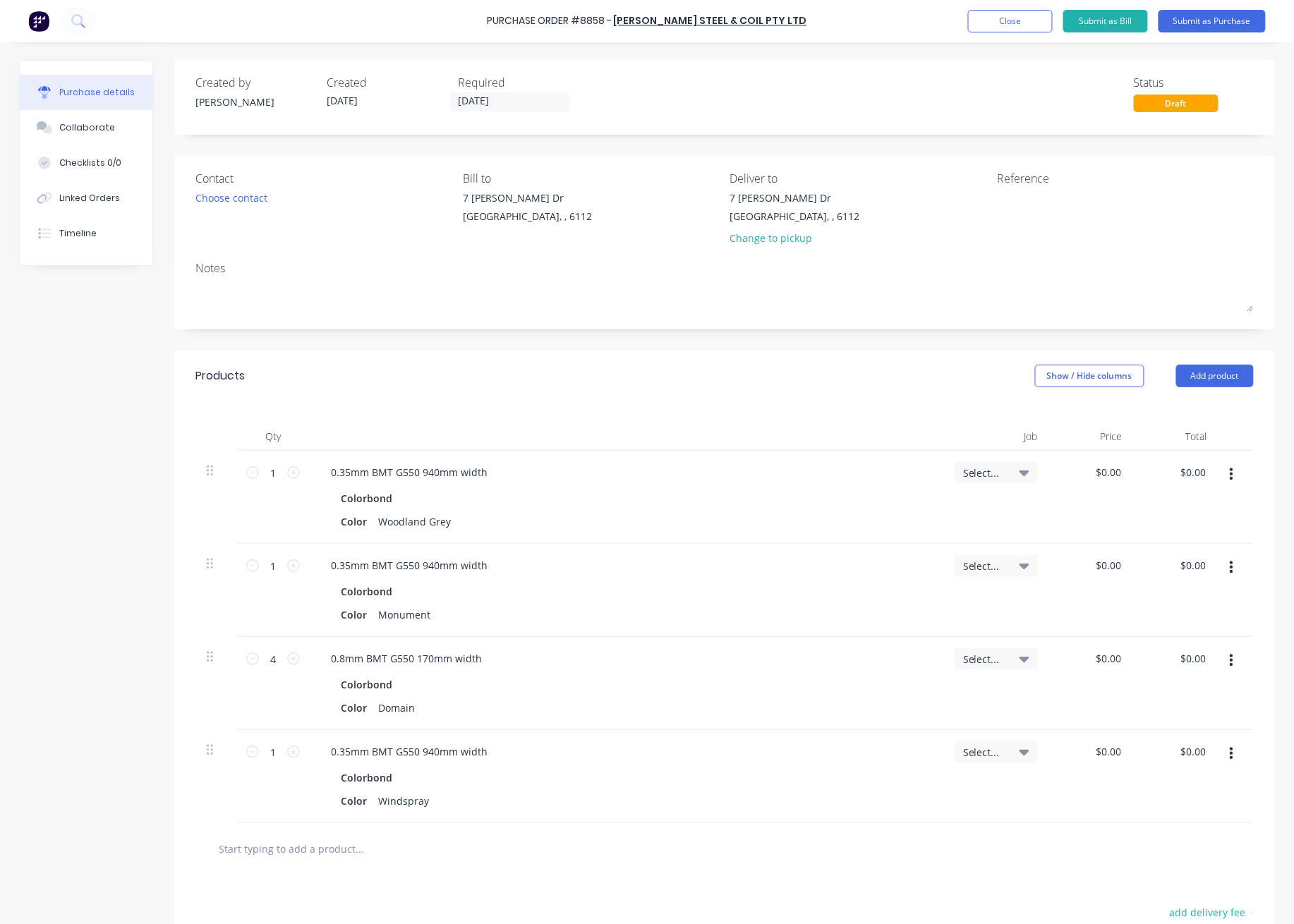
click at [813, 348] on div "Created by Juana Created 08/10/25 Required 08/10/25 Status Draft Contact Choose…" at bounding box center [725, 583] width 1100 height 1047
click at [1107, 29] on button "Submit as Purchase" at bounding box center [1212, 21] width 108 height 23
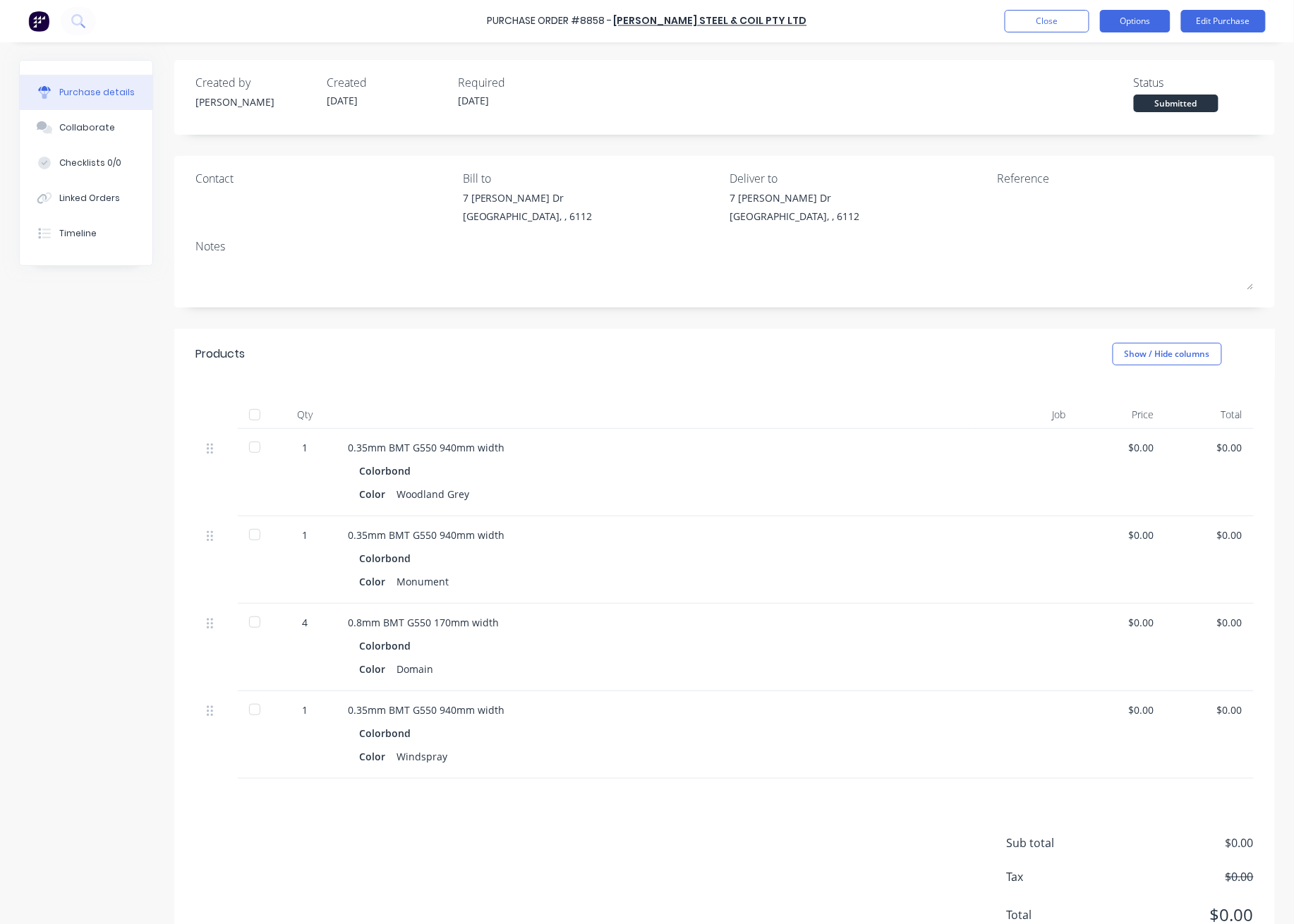
click at [1107, 19] on button "Options" at bounding box center [1135, 21] width 71 height 23
click at [1083, 56] on div "Print / Email" at bounding box center [1103, 57] width 109 height 21
click at [1091, 117] on div "Without pricing" at bounding box center [1103, 114] width 109 height 21
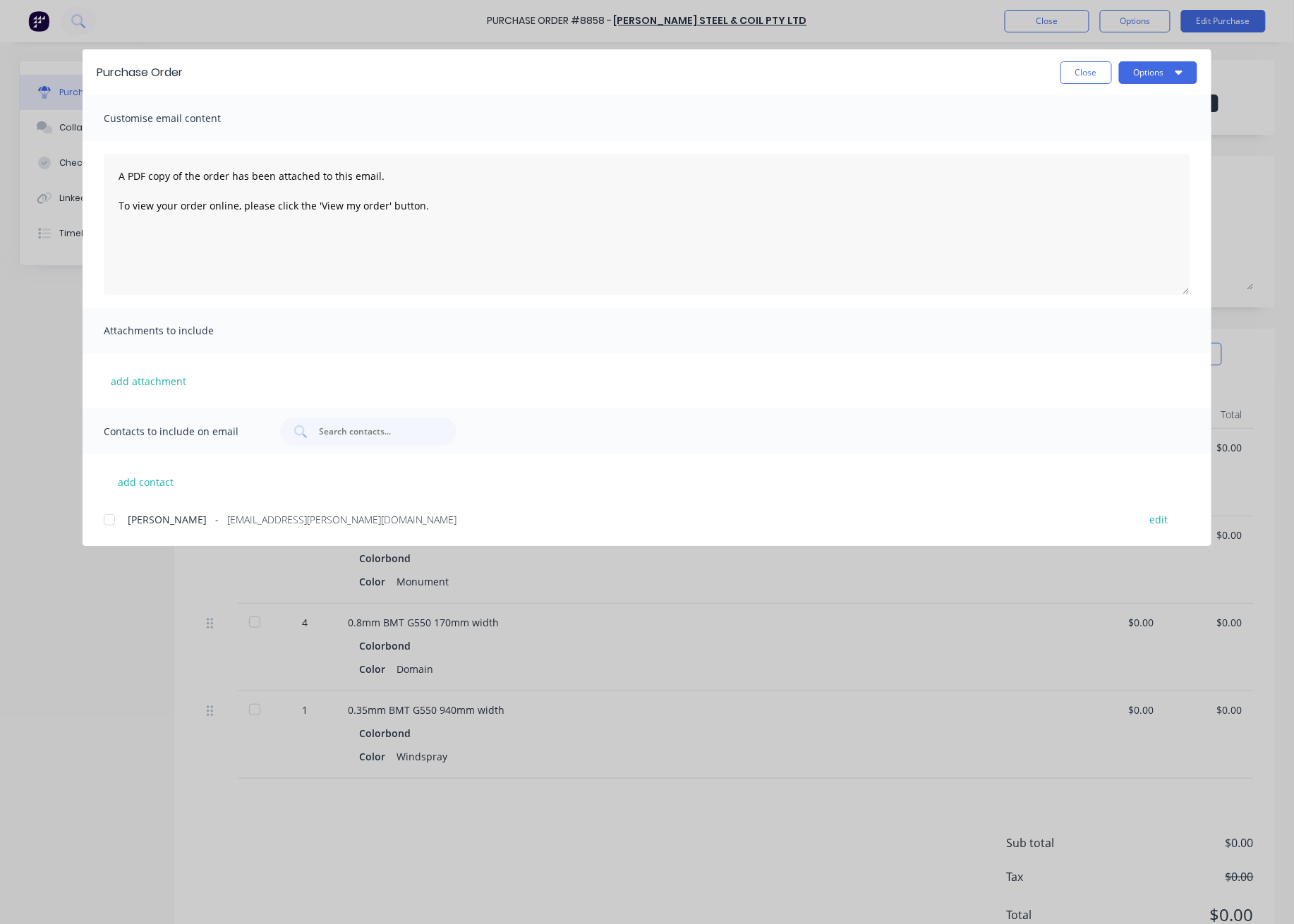
click at [1107, 57] on div "Purchase Order Close Options" at bounding box center [647, 72] width 1129 height 46
click at [1107, 72] on button "Options" at bounding box center [1158, 72] width 78 height 23
click at [1107, 109] on div "Preview" at bounding box center [1131, 108] width 109 height 21
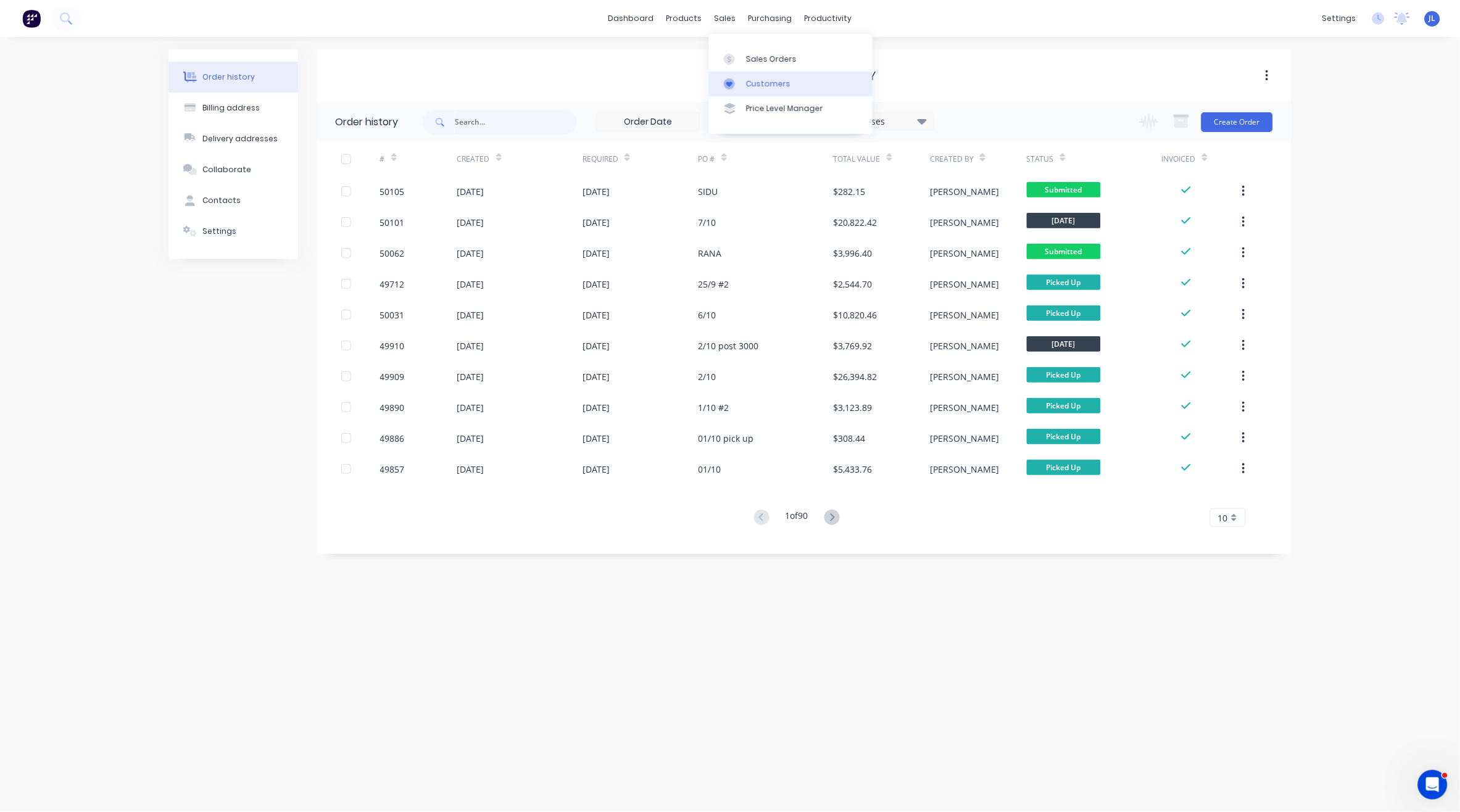
click at [761, 88] on div "Customers" at bounding box center [768, 84] width 44 height 11
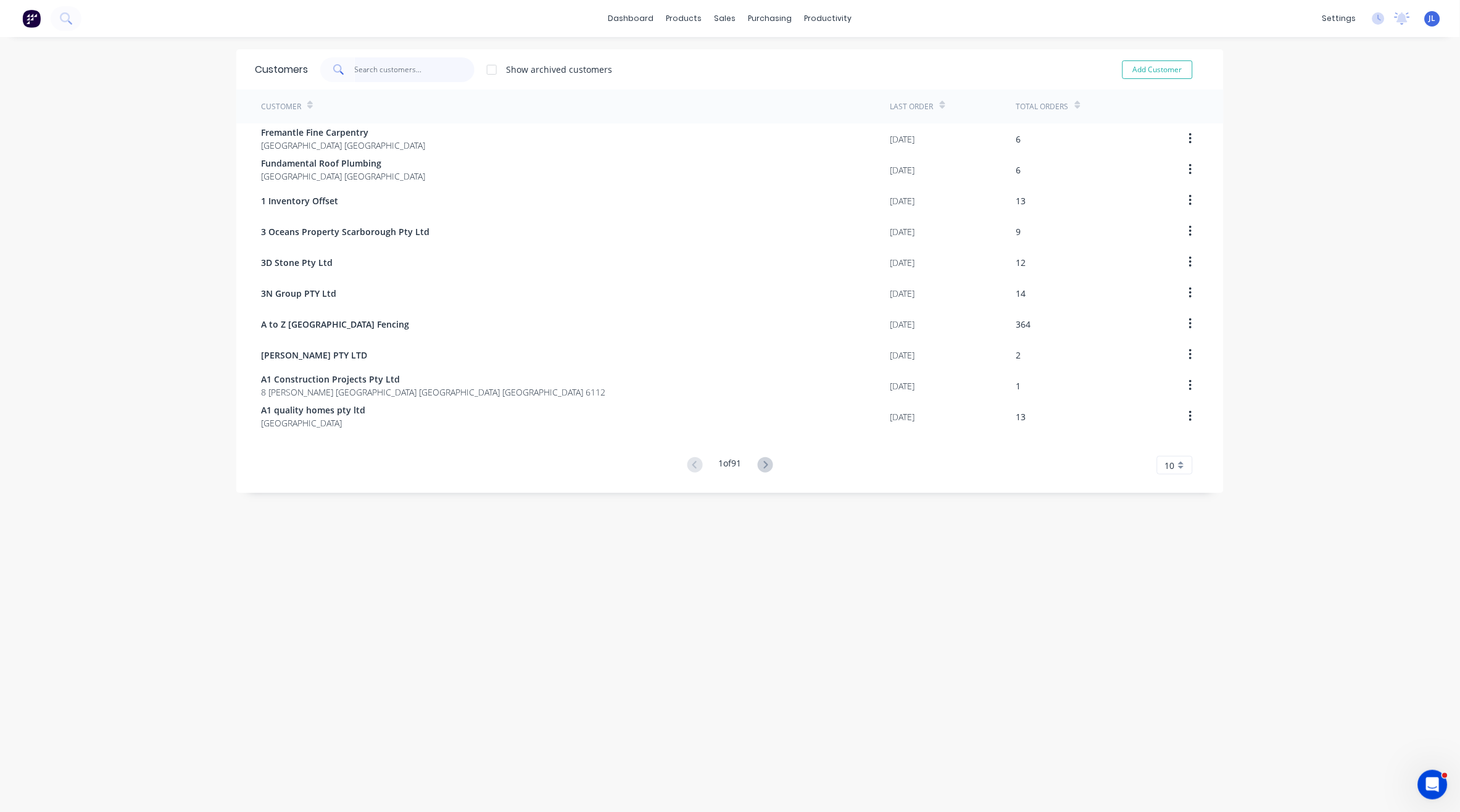
click at [427, 71] on input "text" at bounding box center [415, 70] width 120 height 24
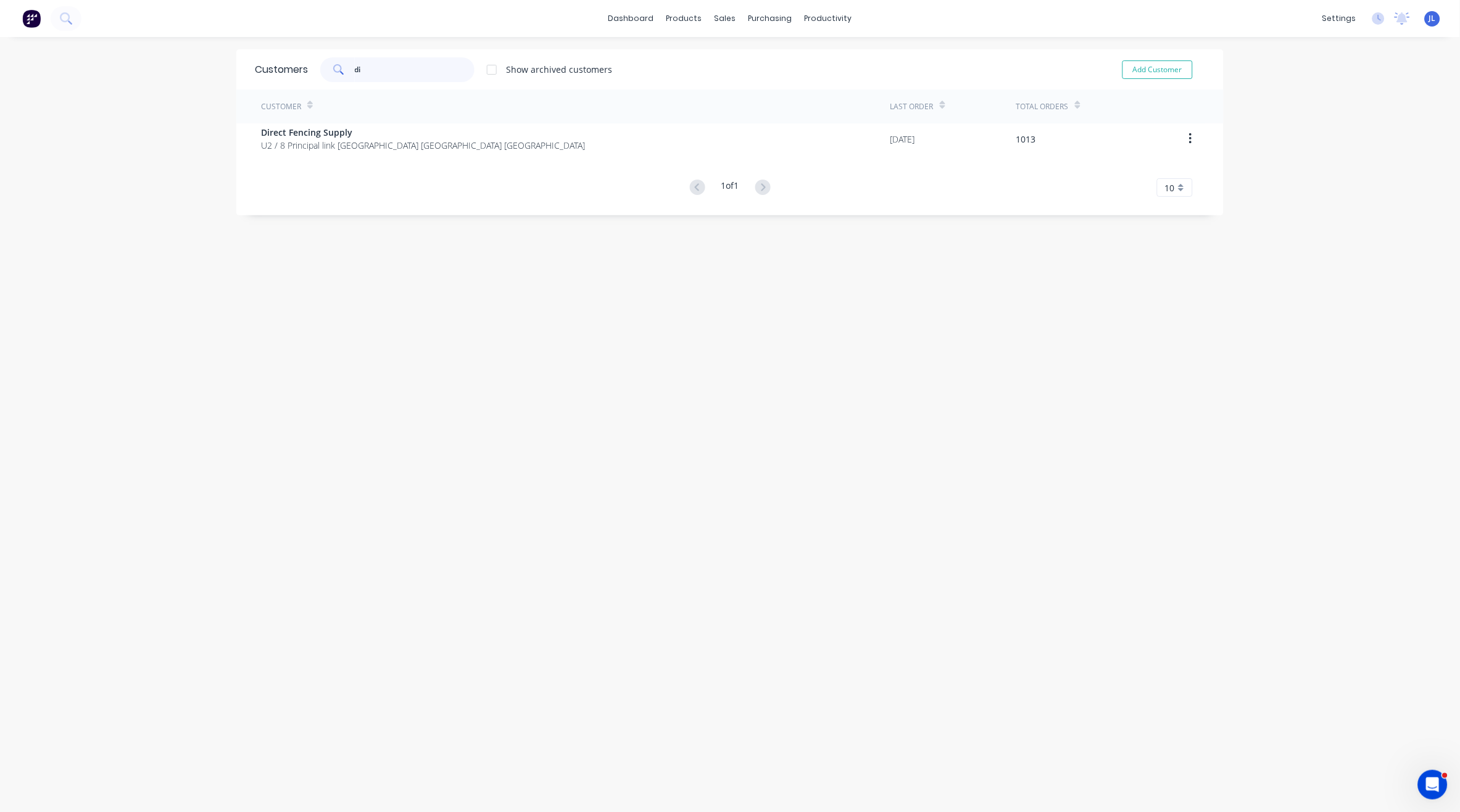
type input "d"
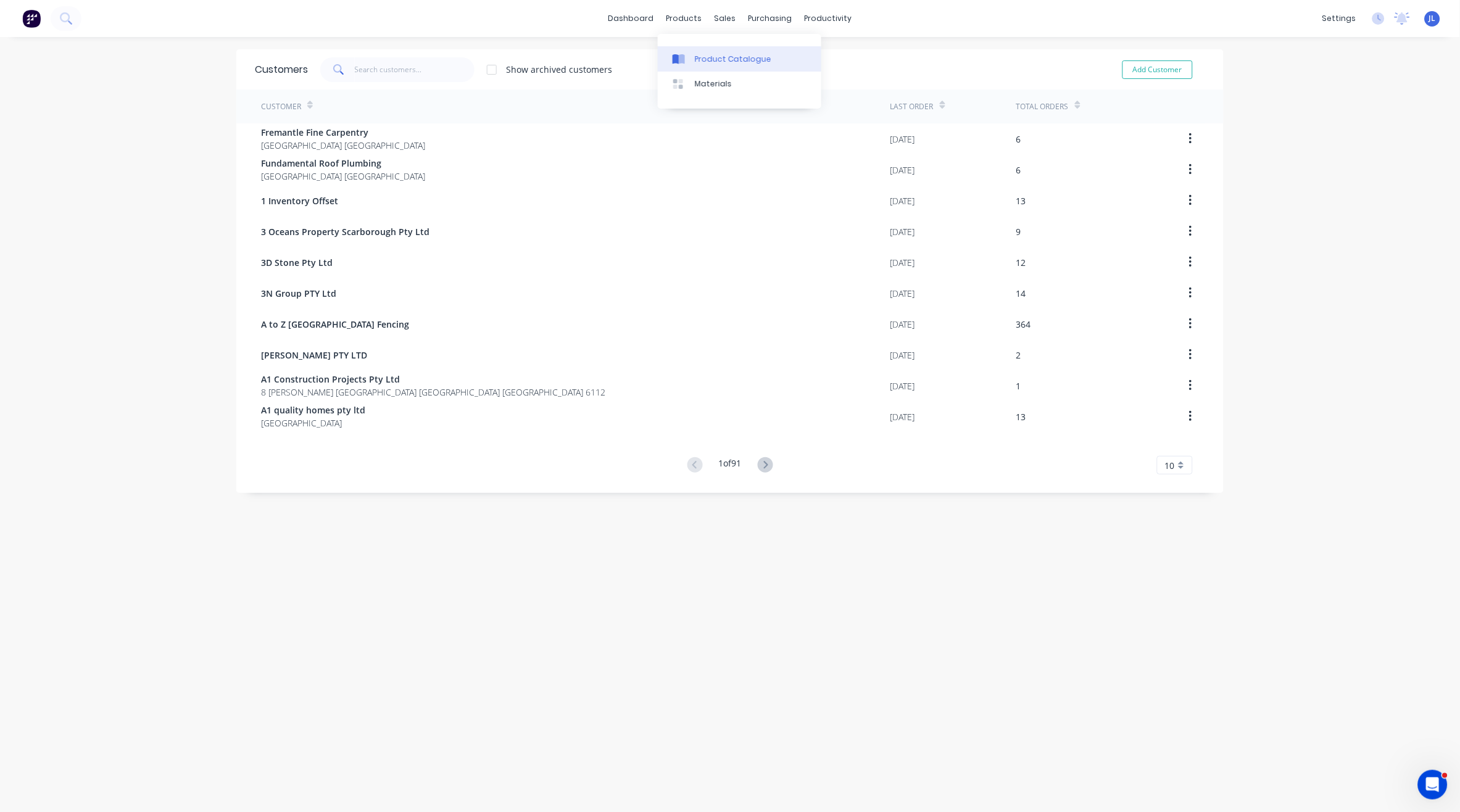
click at [711, 52] on link "Product Catalogue" at bounding box center [740, 59] width 164 height 24
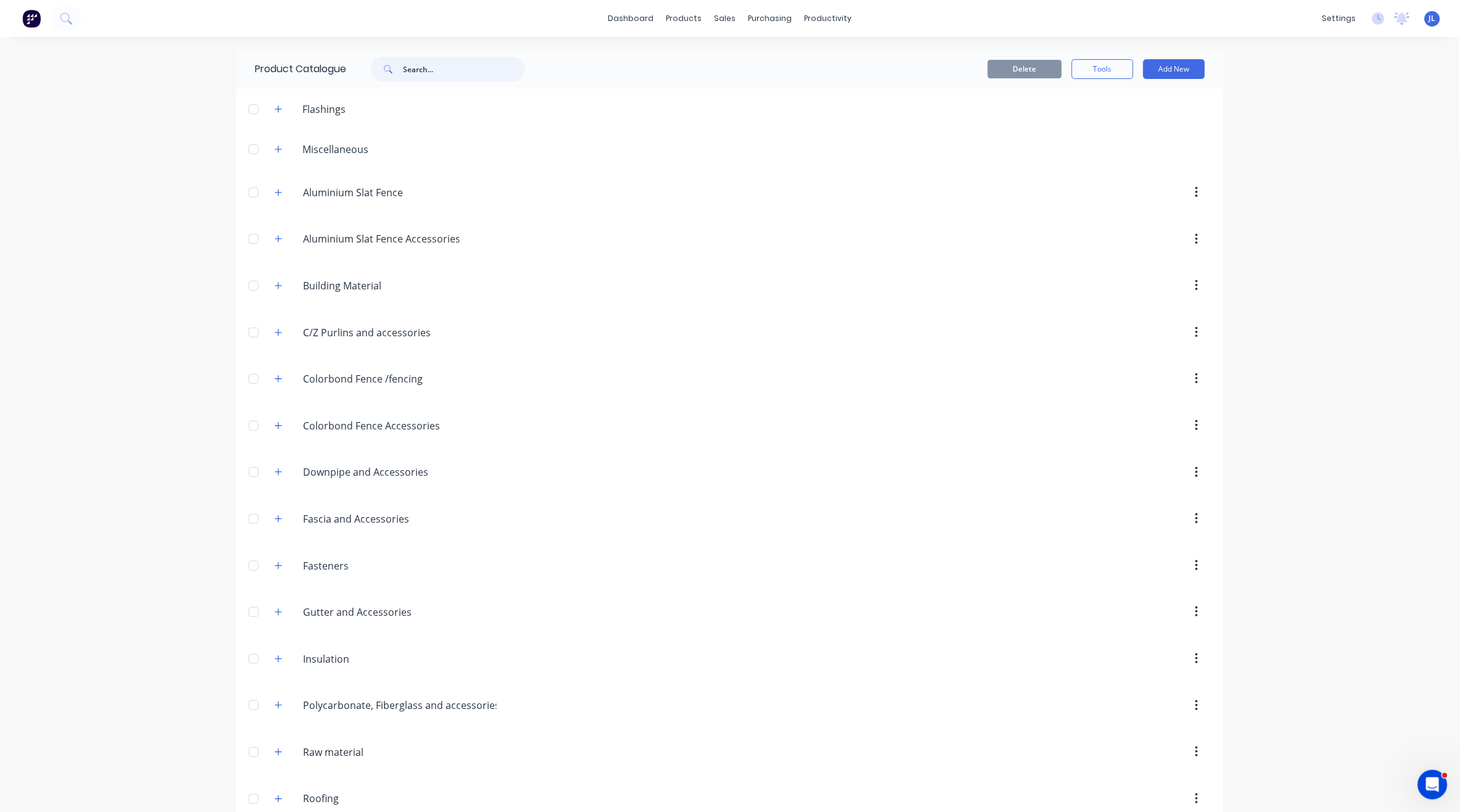
click at [465, 74] on input "text" at bounding box center [465, 69] width 122 height 24
click at [274, 194] on icon "button" at bounding box center [278, 192] width 7 height 8
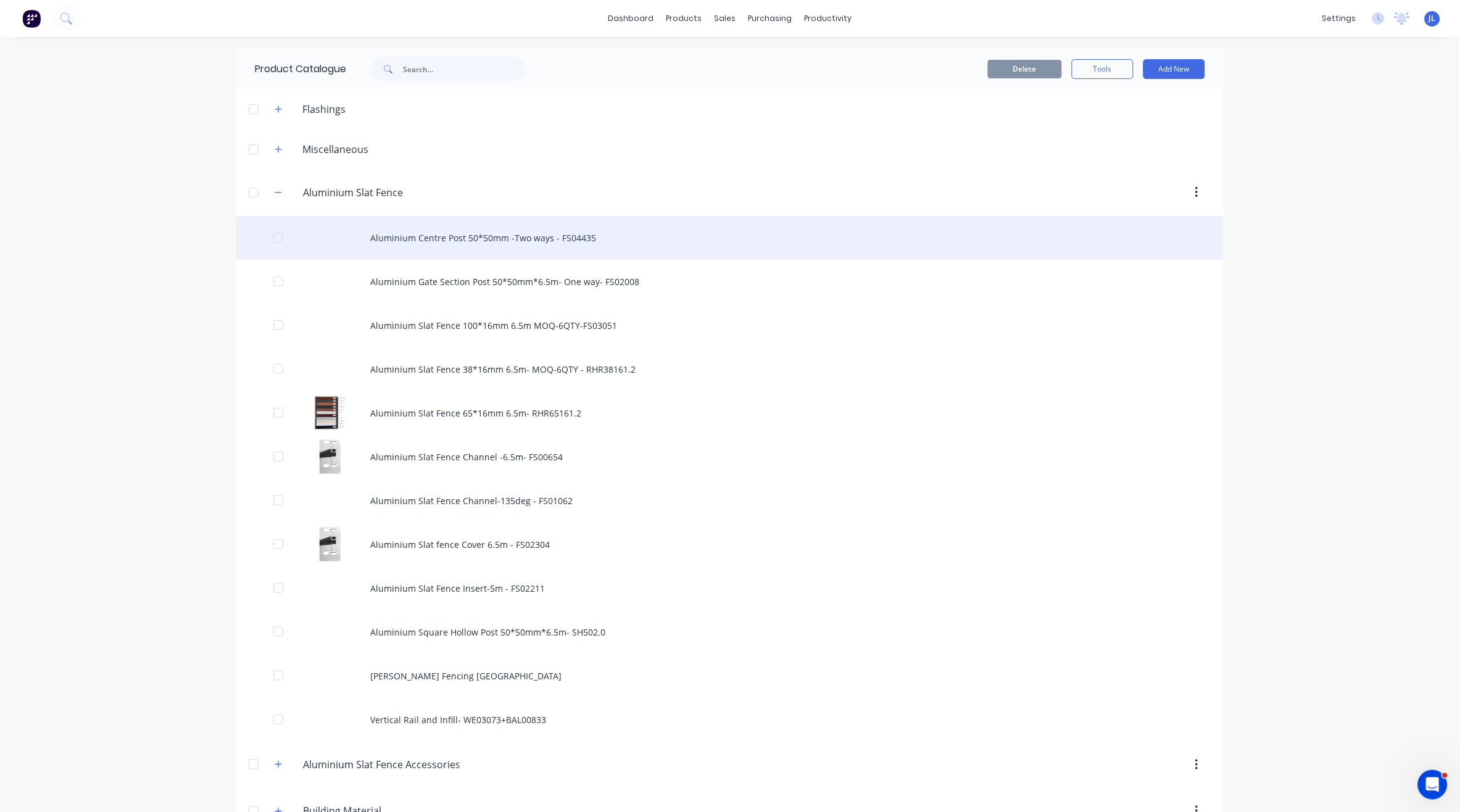
click at [470, 240] on div "Aluminium Centre Post 50*50mm -Two ways - FS04435" at bounding box center [730, 238] width 988 height 44
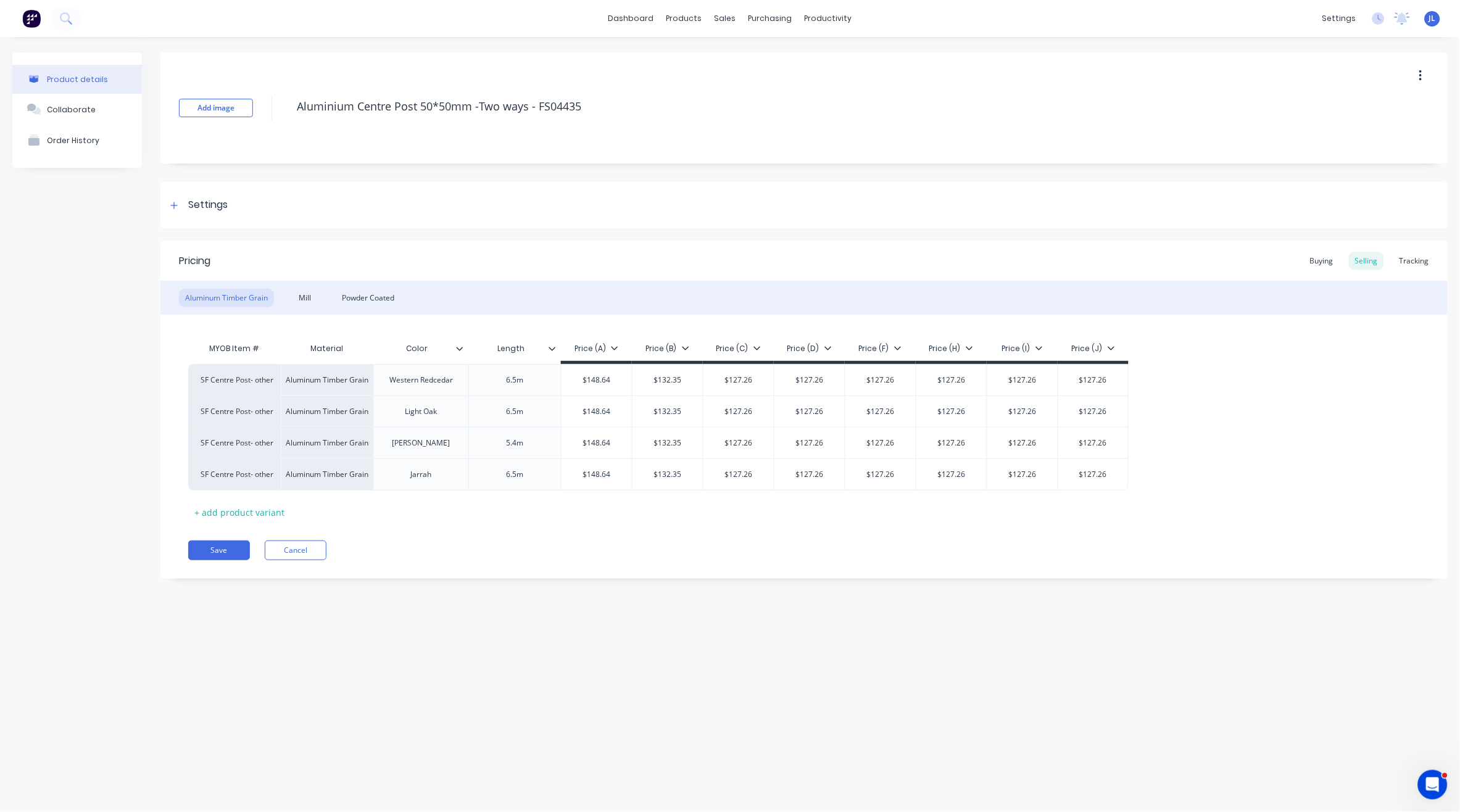
type textarea "x"
click at [1440, 254] on div "Pricing Buying Selling Tracking" at bounding box center [804, 261] width 1287 height 40
click at [1428, 259] on div "Tracking" at bounding box center [1414, 261] width 42 height 19
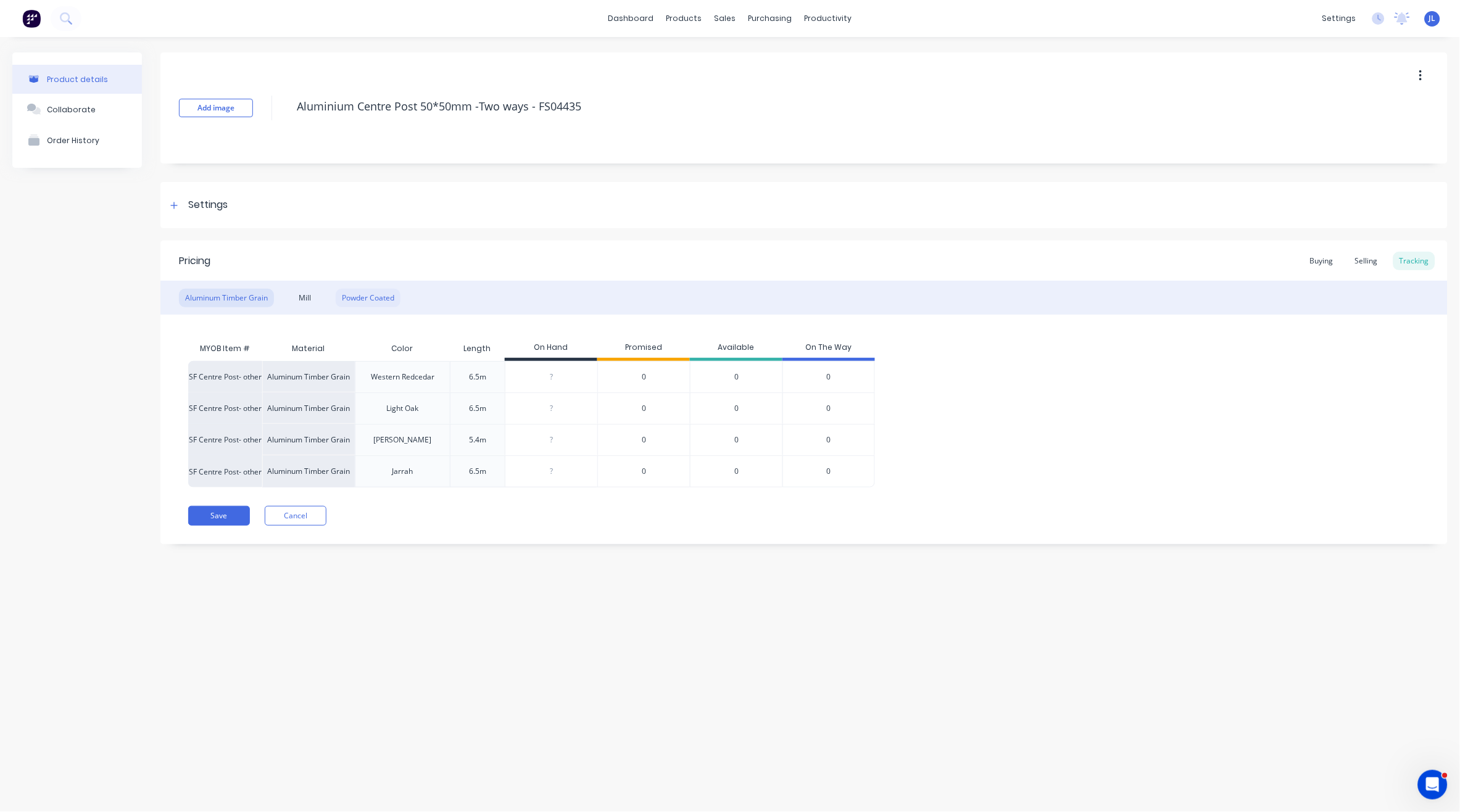
click at [380, 305] on div "Aluminum Timber Grain Mill Powder Coated" at bounding box center [804, 297] width 1287 height 34
click at [387, 296] on div "Powder Coated" at bounding box center [368, 297] width 65 height 19
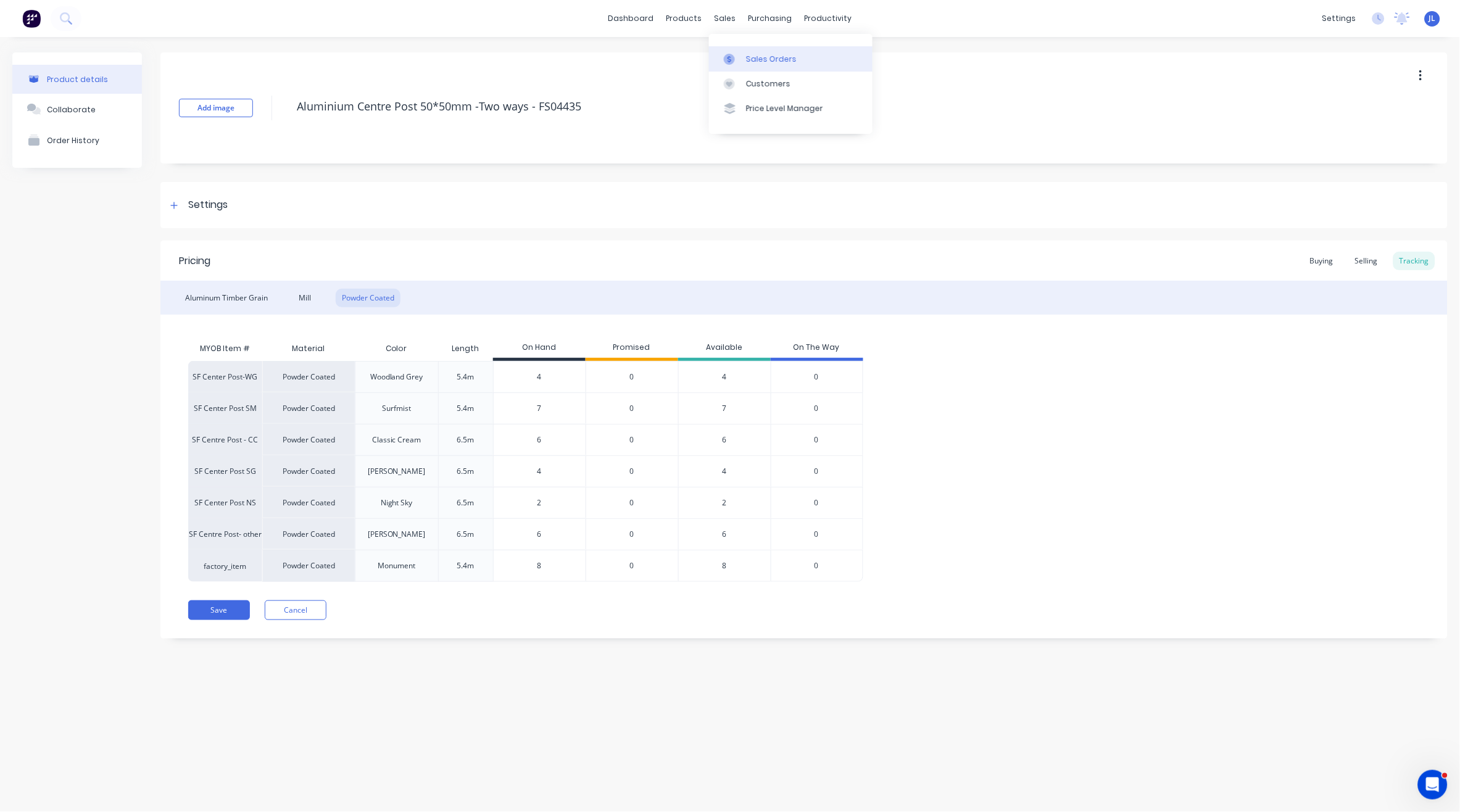
click at [753, 55] on div "Sales Orders" at bounding box center [771, 59] width 51 height 11
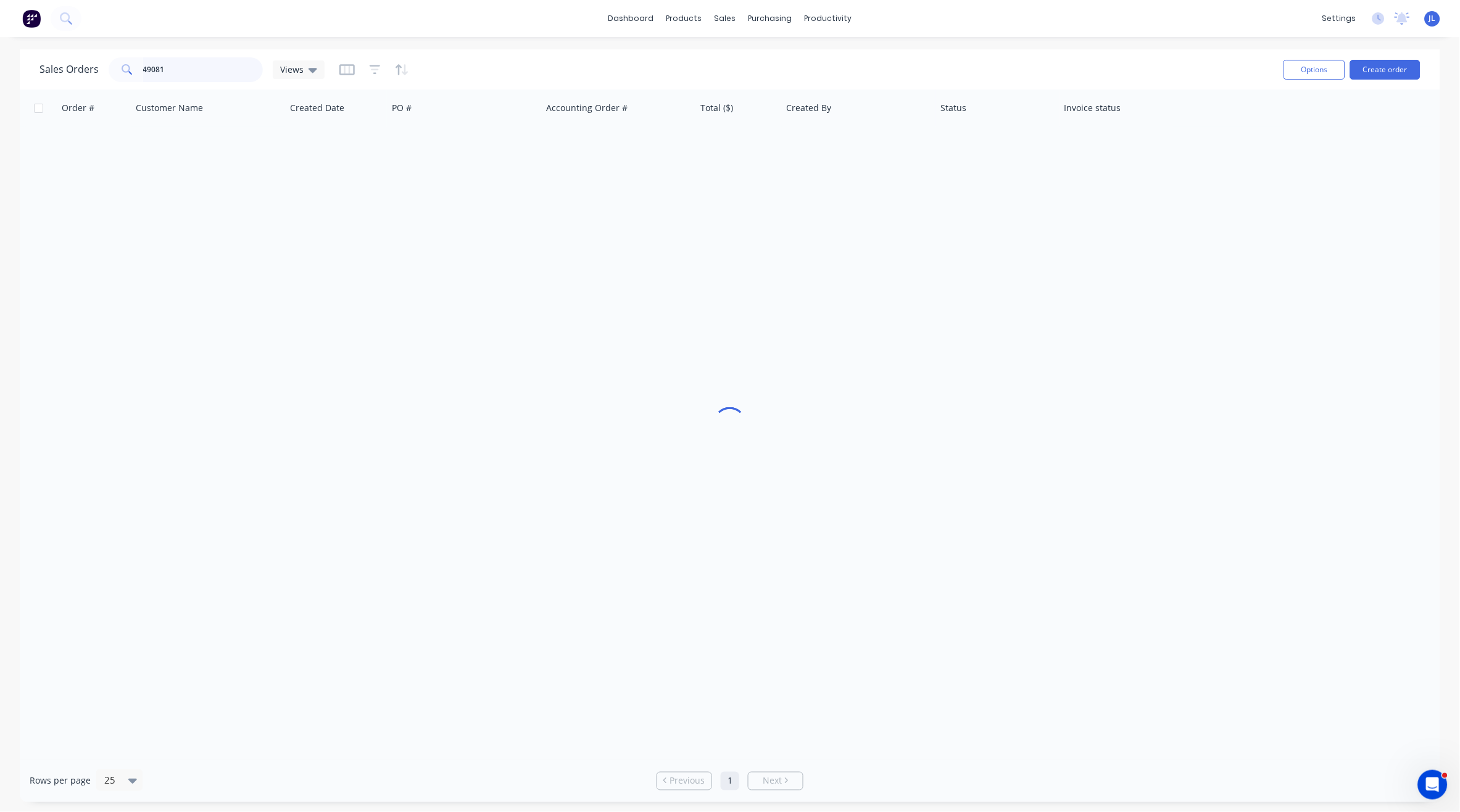
click at [204, 63] on input "49081" at bounding box center [203, 70] width 120 height 24
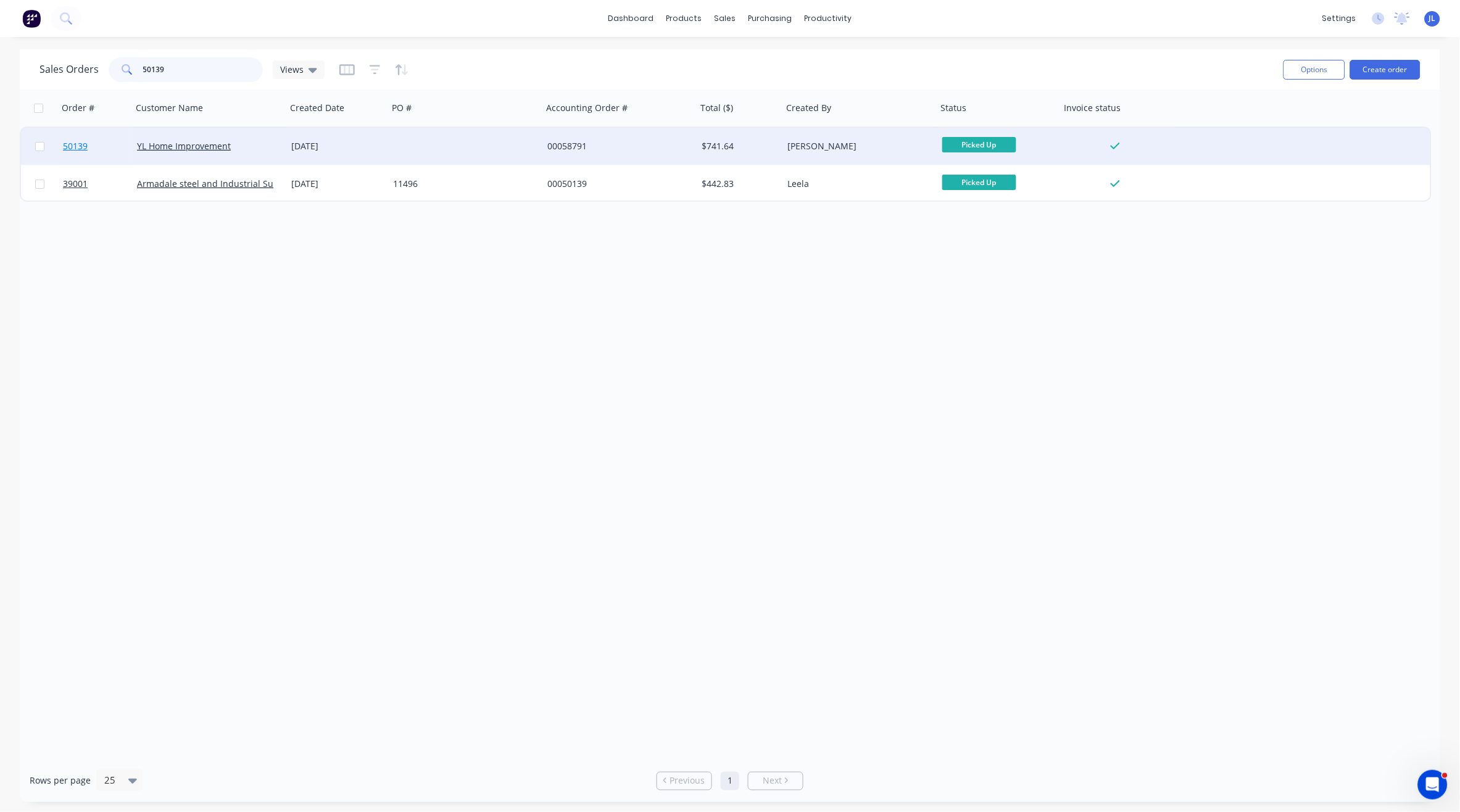
type input "50139"
click at [66, 144] on span "50139" at bounding box center [75, 146] width 24 height 12
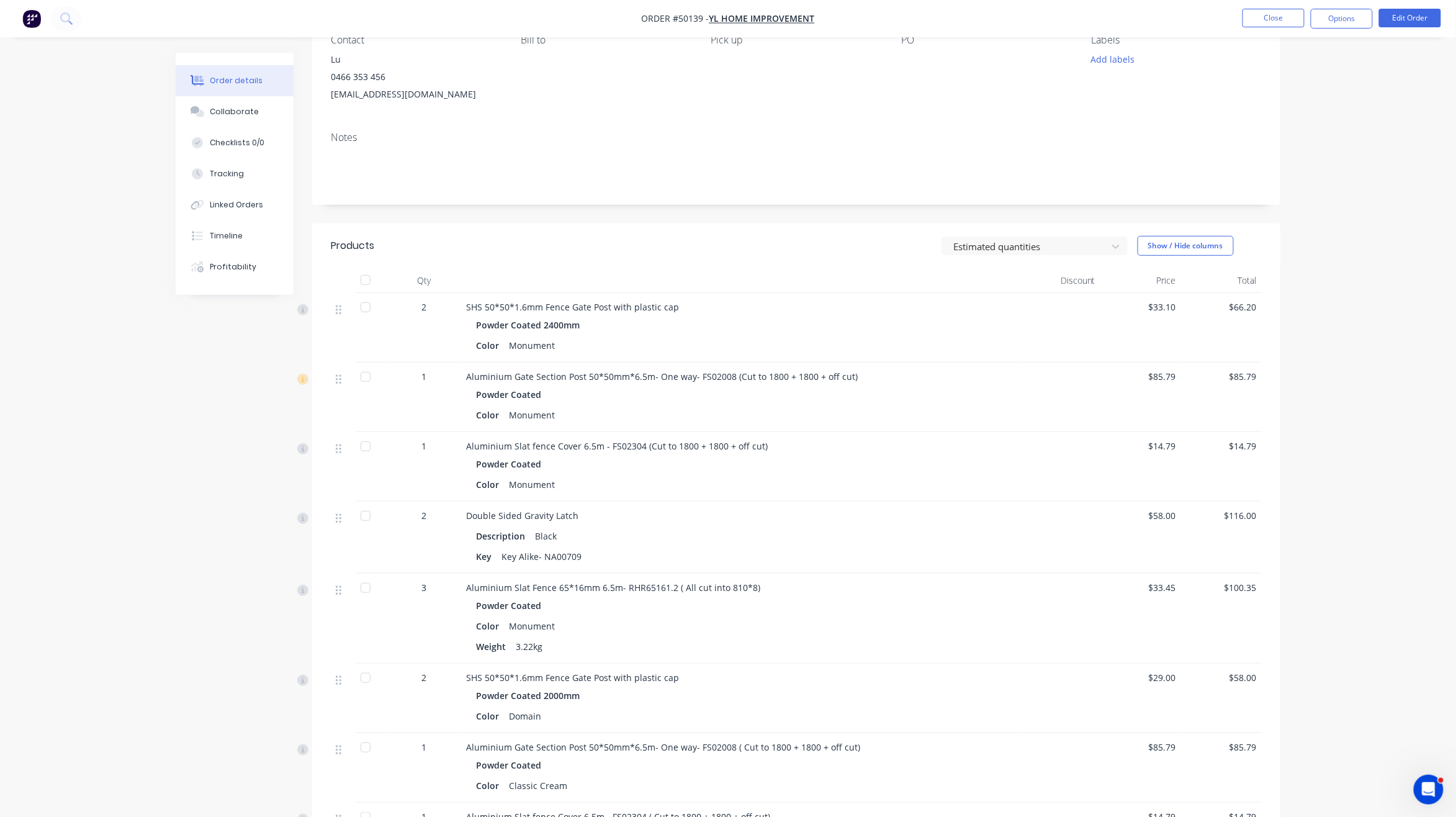
scroll to position [165, 0]
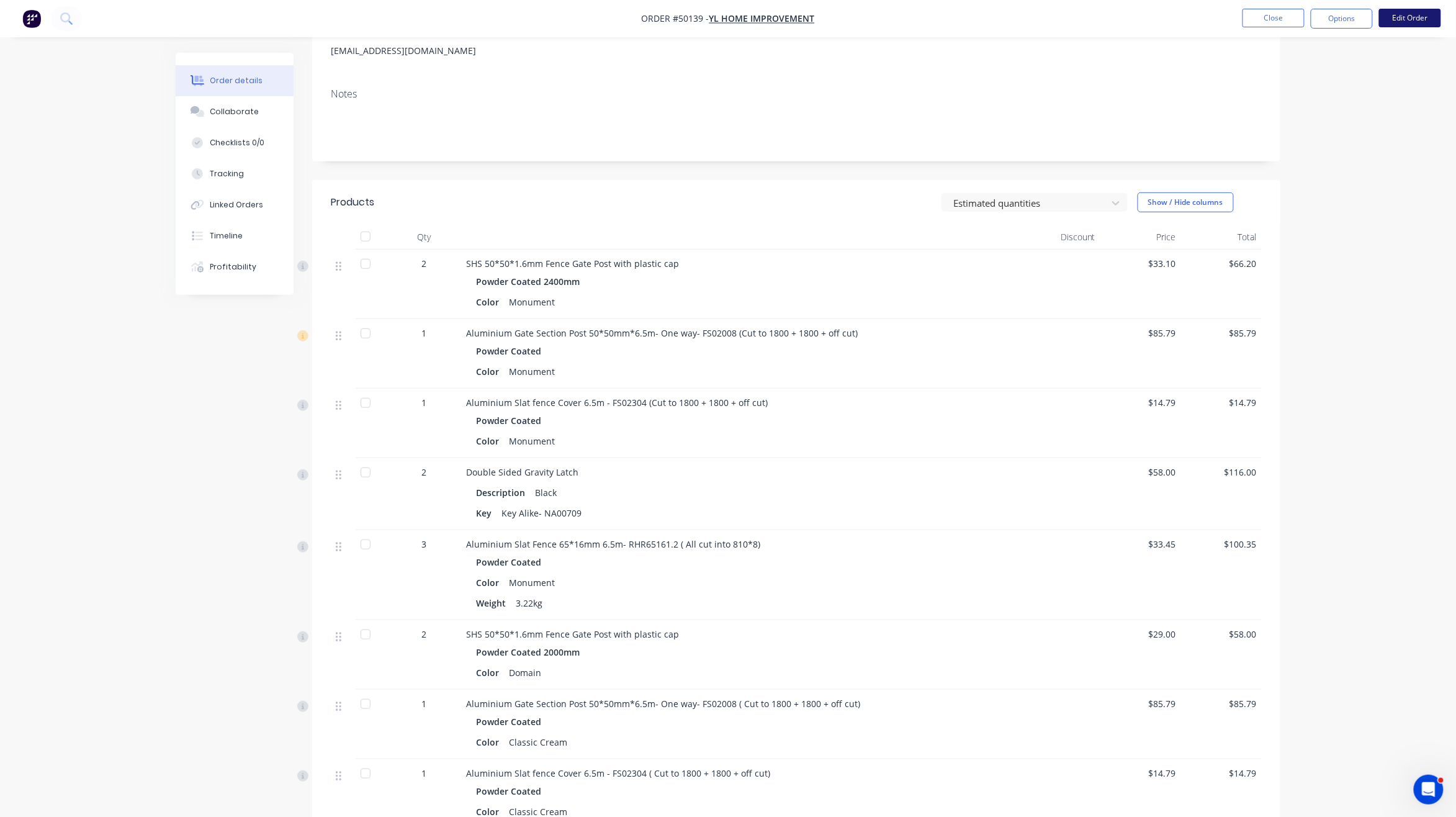
click at [1413, 16] on button "Edit Order" at bounding box center [1411, 17] width 62 height 19
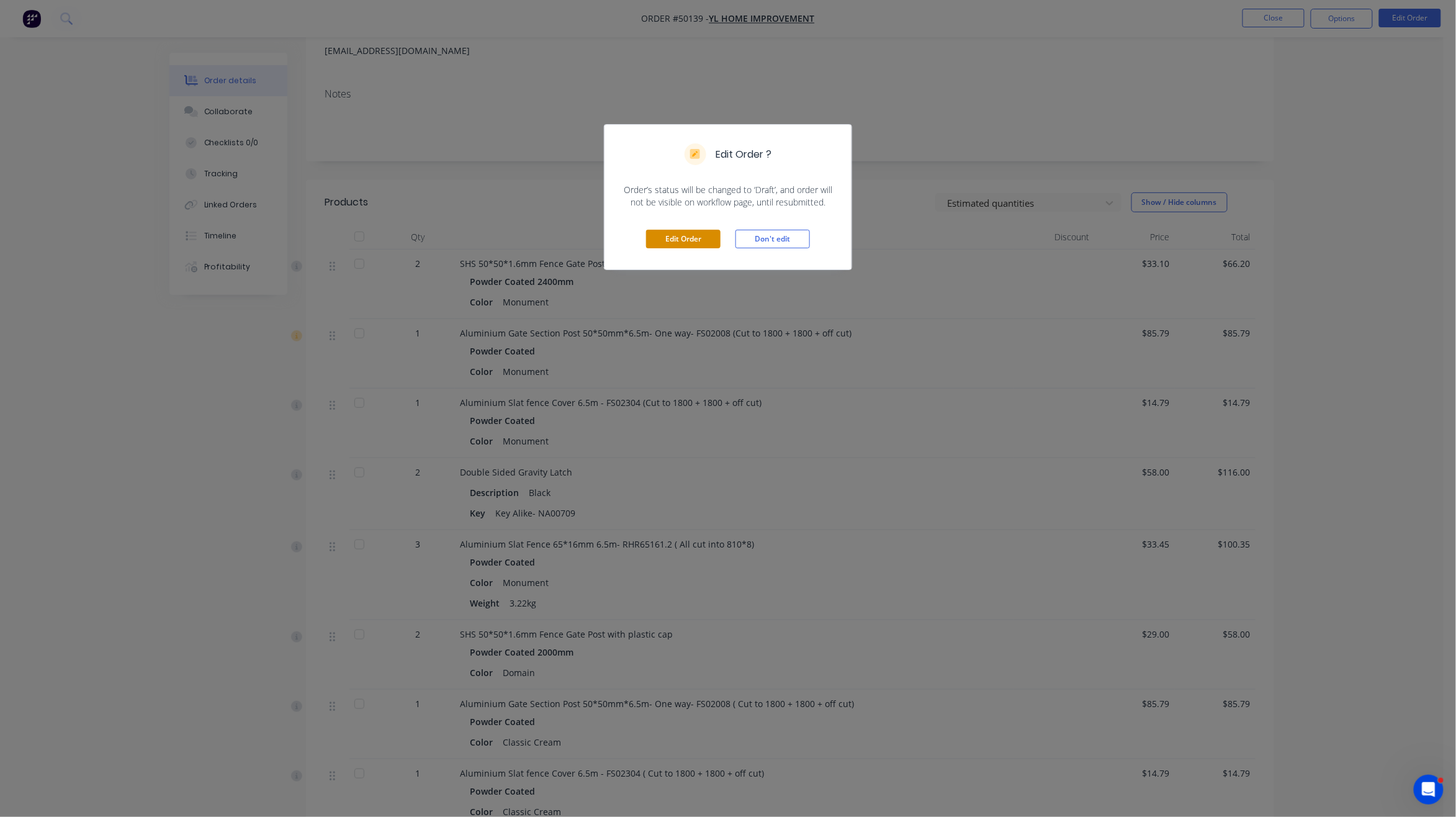
click at [684, 233] on button "Edit Order" at bounding box center [683, 238] width 75 height 19
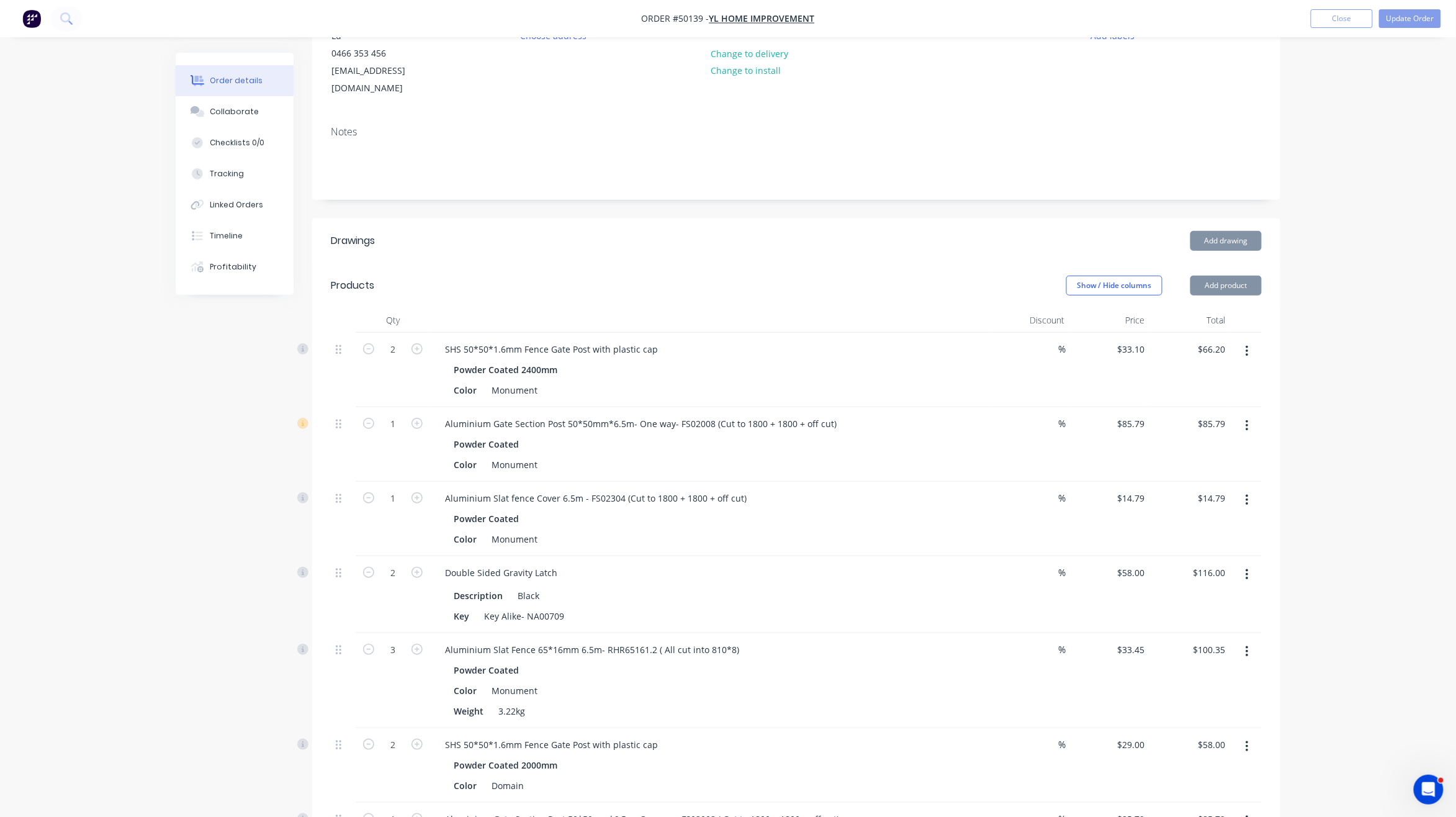
scroll to position [248, 0]
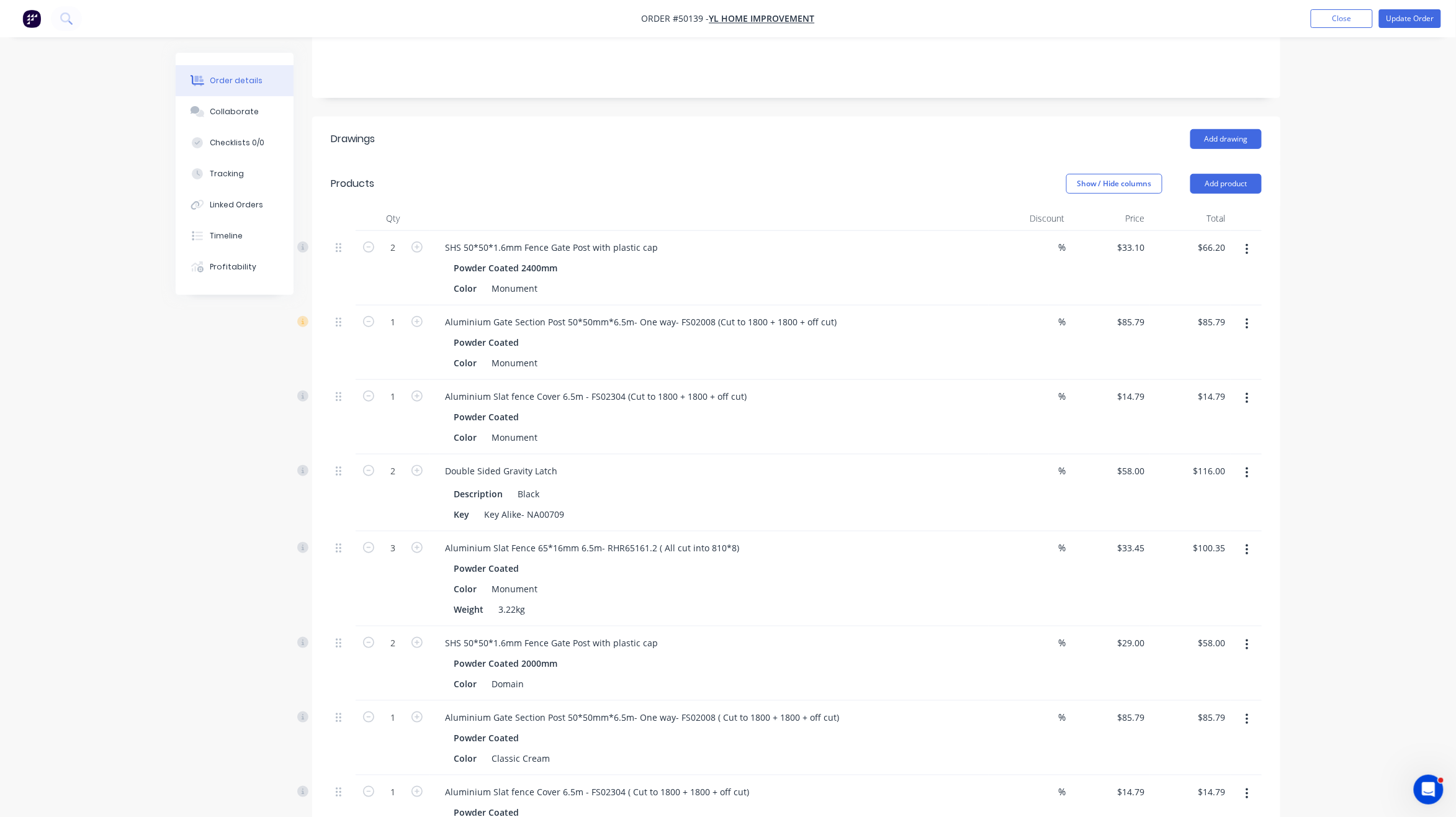
click at [1247, 317] on icon "button" at bounding box center [1247, 324] width 3 height 14
click at [1203, 347] on div "Edit" at bounding box center [1203, 356] width 96 height 18
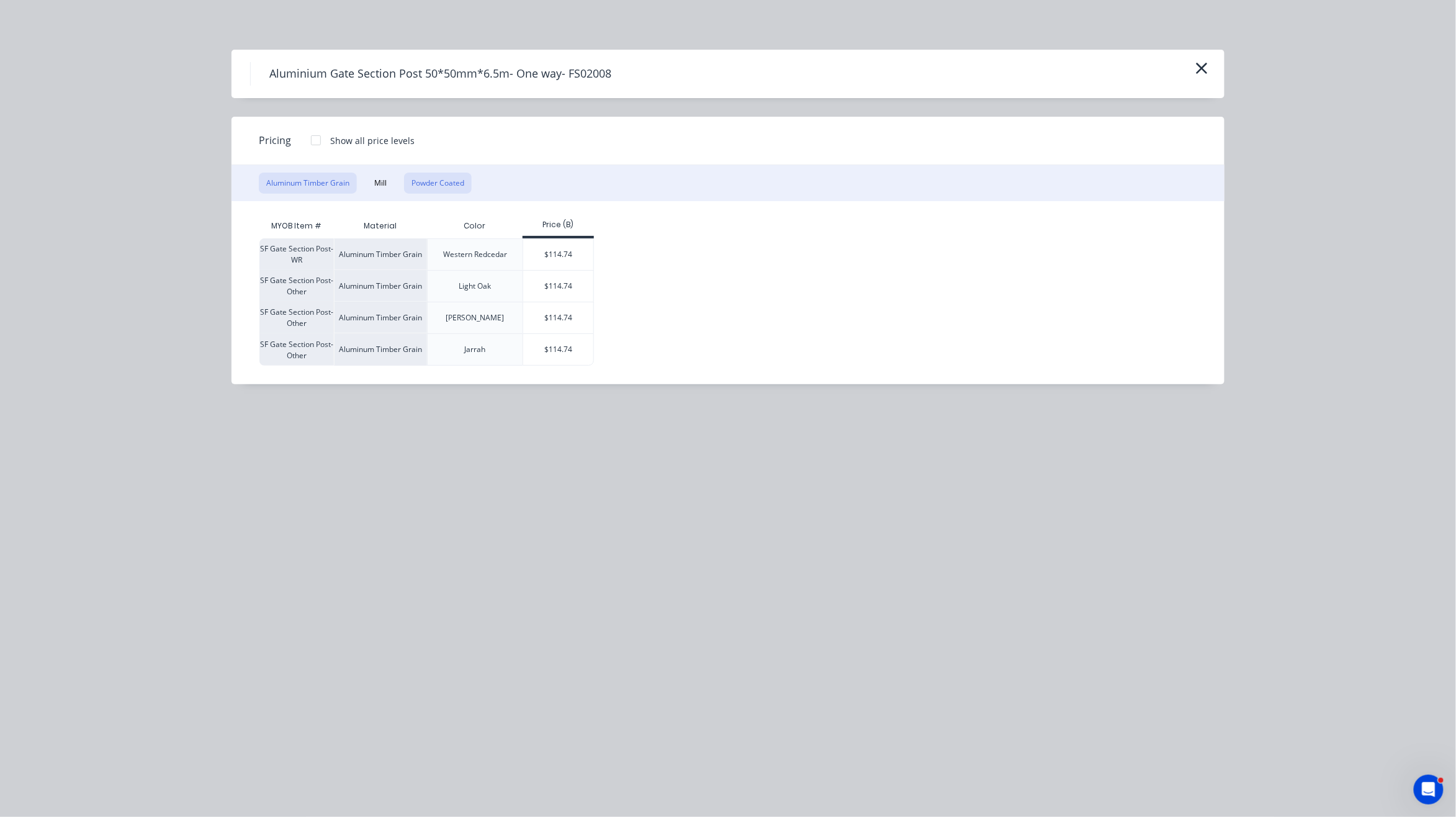
click at [450, 187] on button "Powder Coated" at bounding box center [438, 183] width 67 height 21
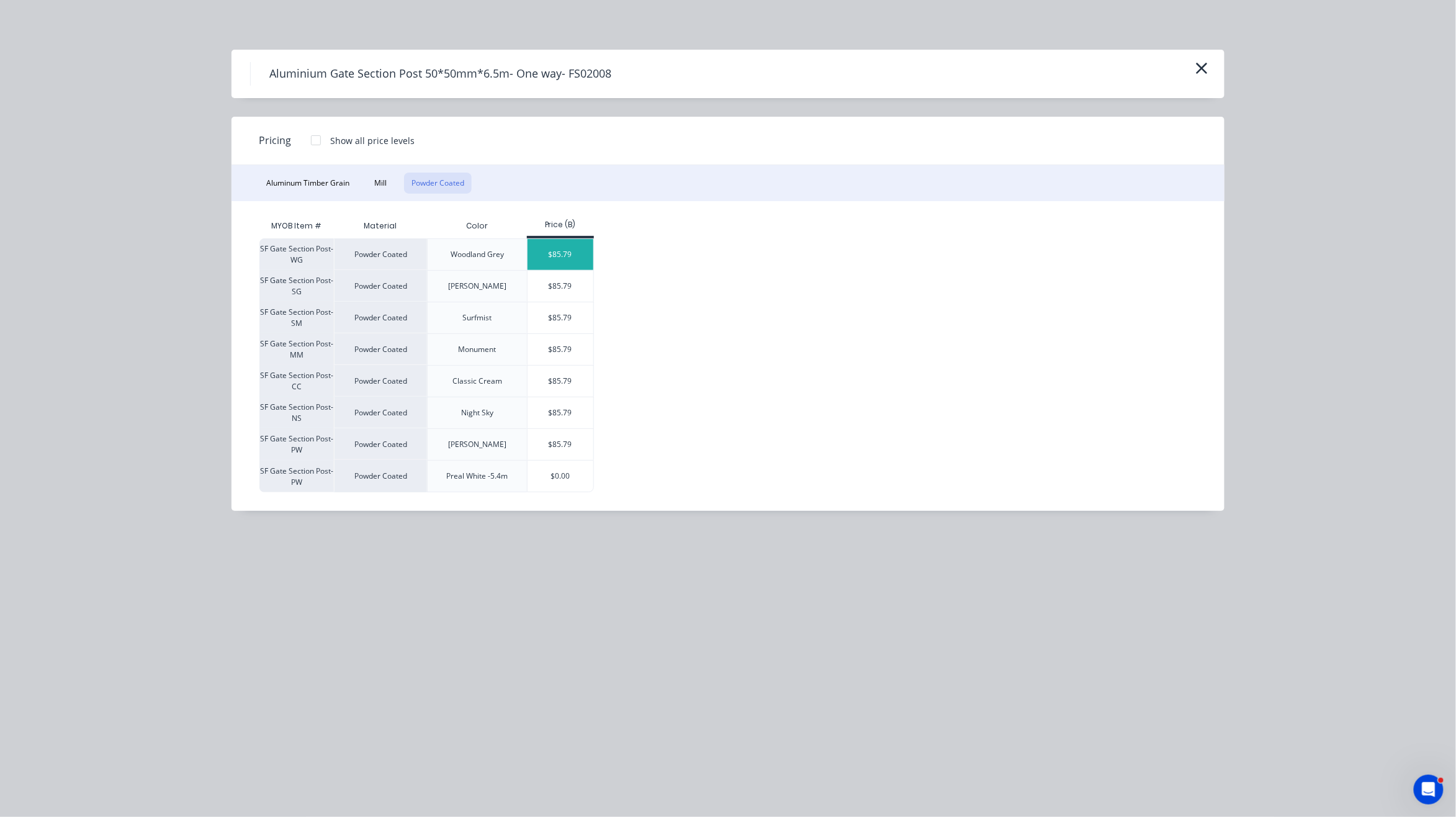
click at [572, 249] on div "$85.79" at bounding box center [560, 255] width 66 height 31
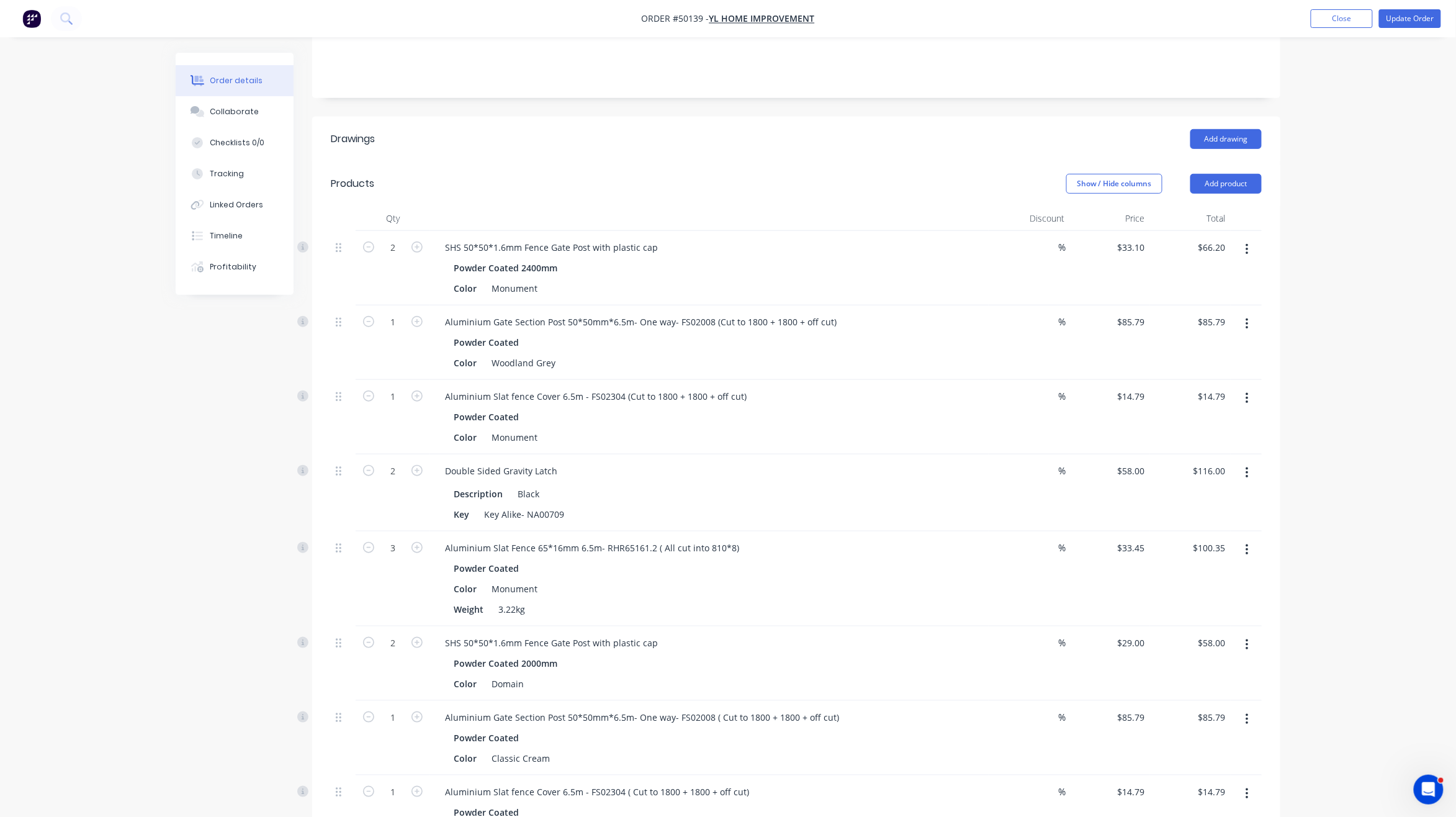
click at [1252, 387] on button "button" at bounding box center [1247, 398] width 29 height 22
click at [1196, 422] on div "Edit" at bounding box center [1203, 431] width 96 height 18
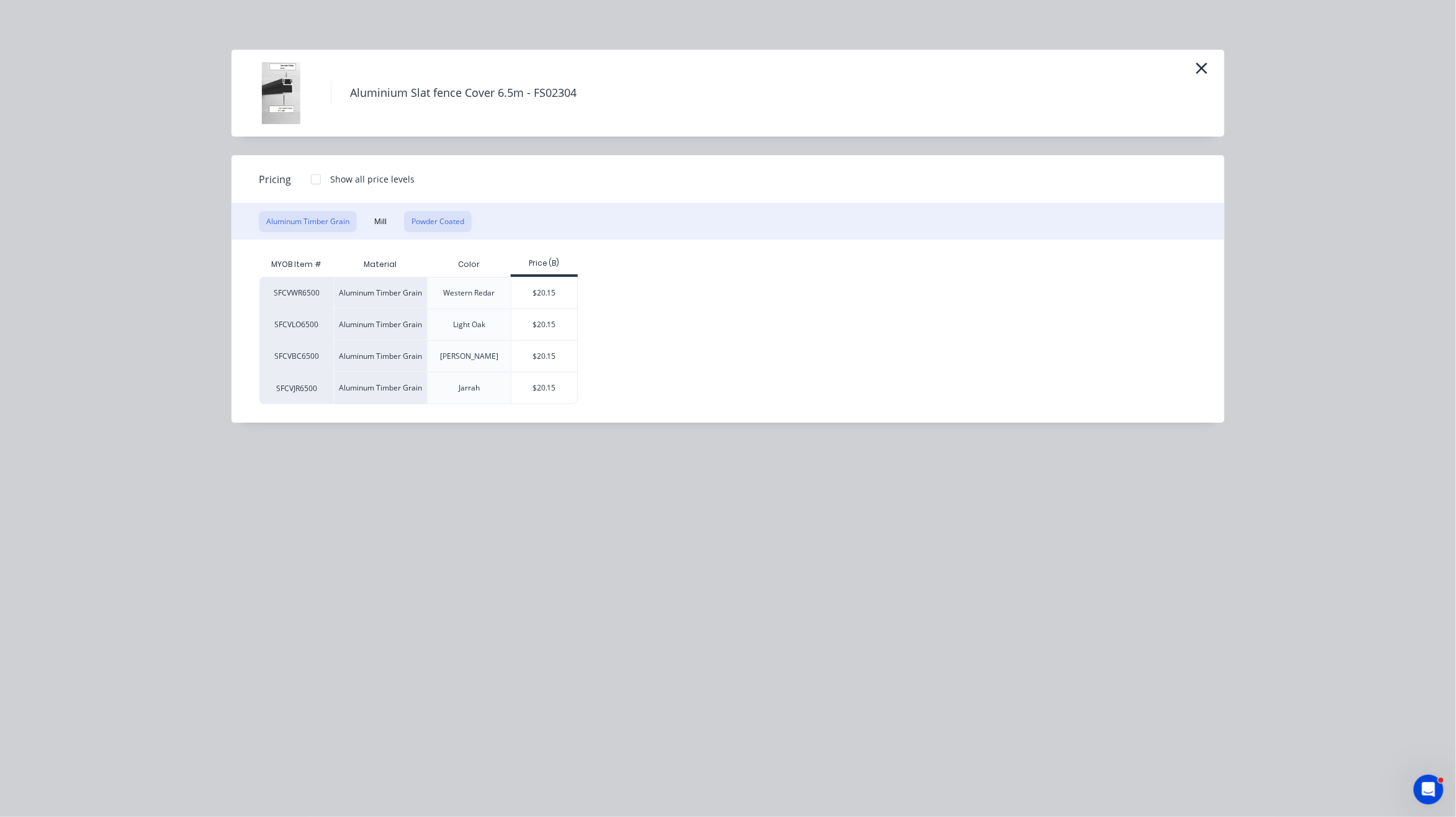
click at [462, 216] on button "Powder Coated" at bounding box center [438, 222] width 67 height 21
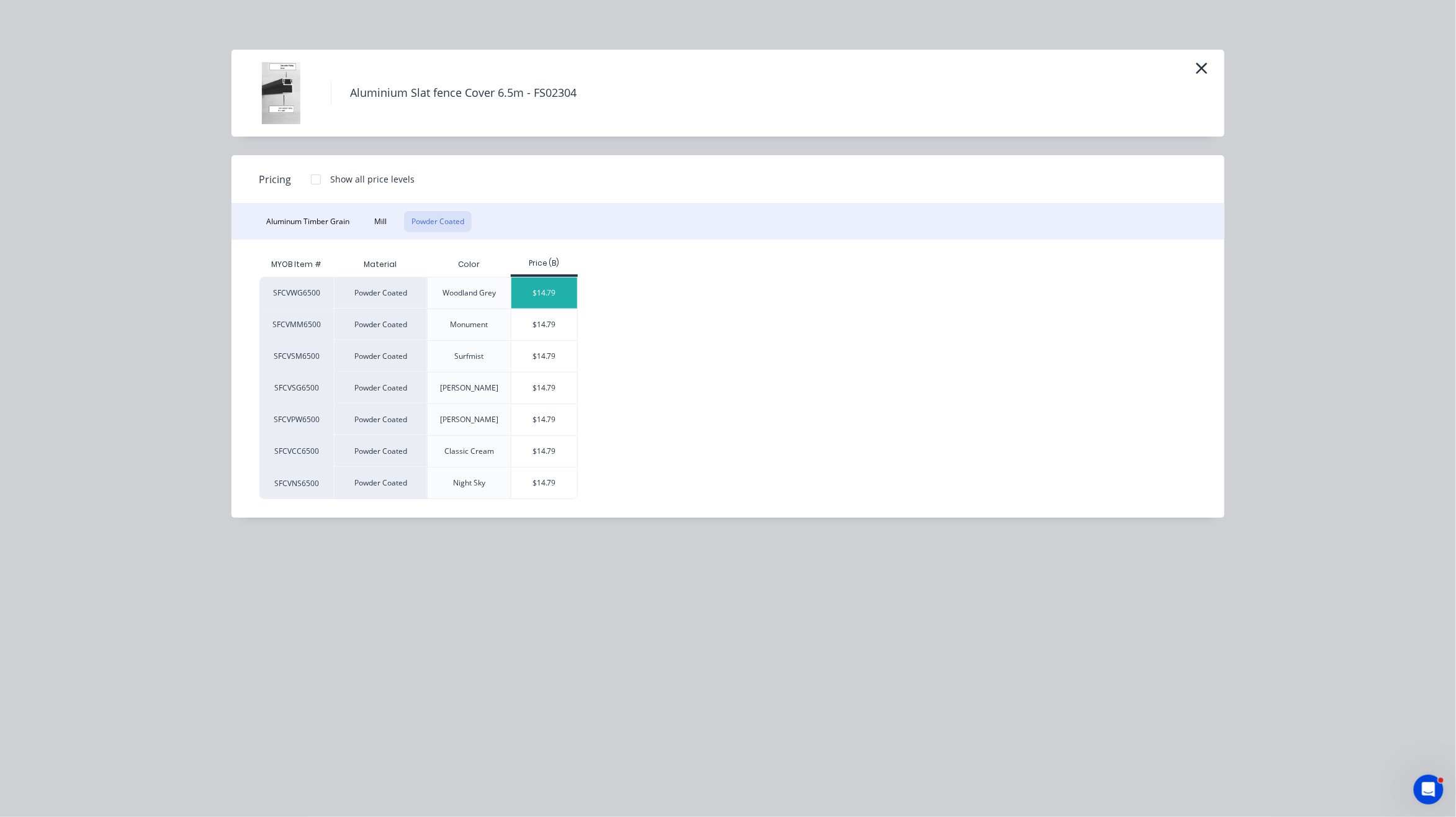
click at [570, 296] on div "$14.79" at bounding box center [544, 293] width 66 height 31
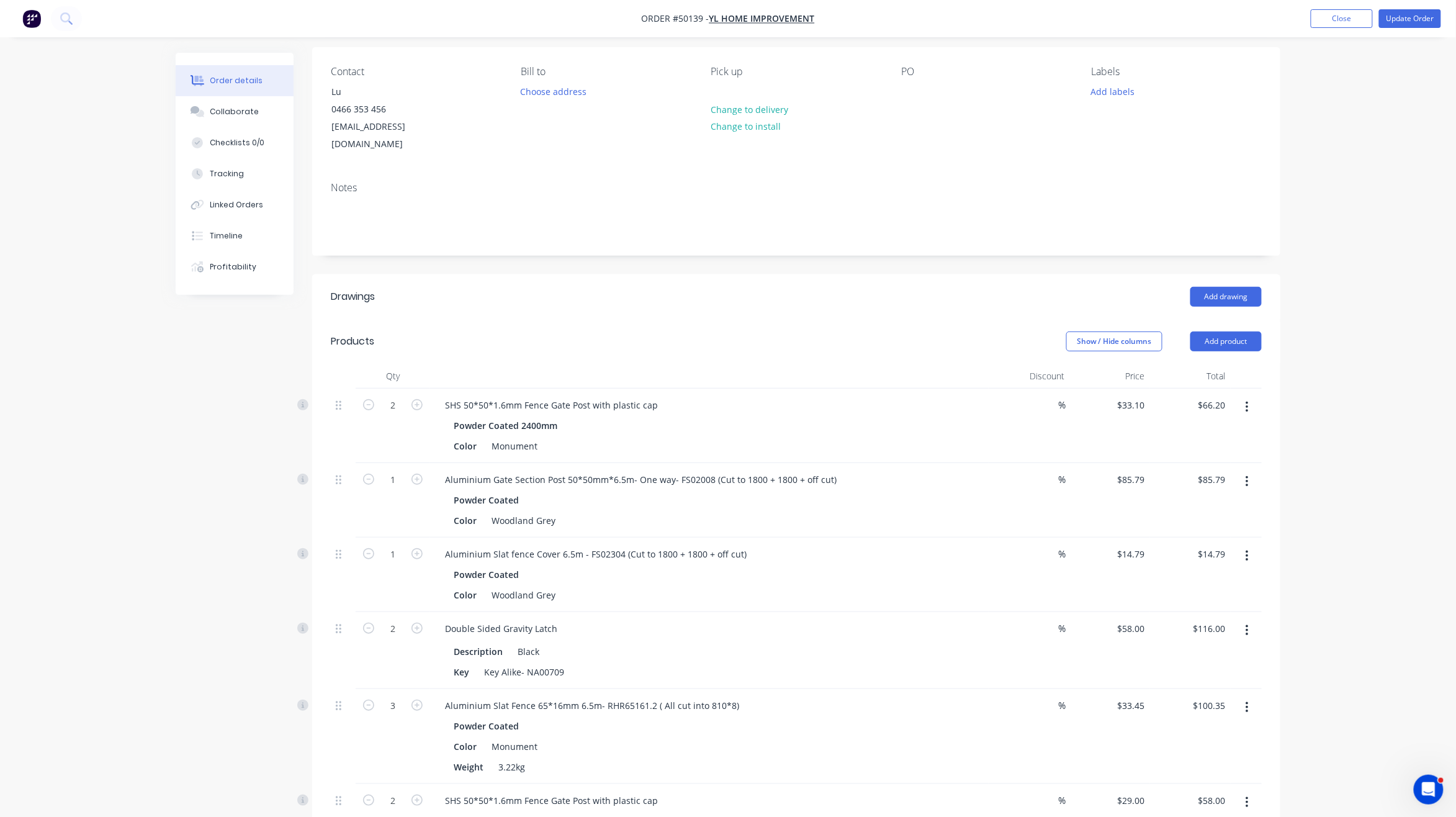
scroll to position [0, 0]
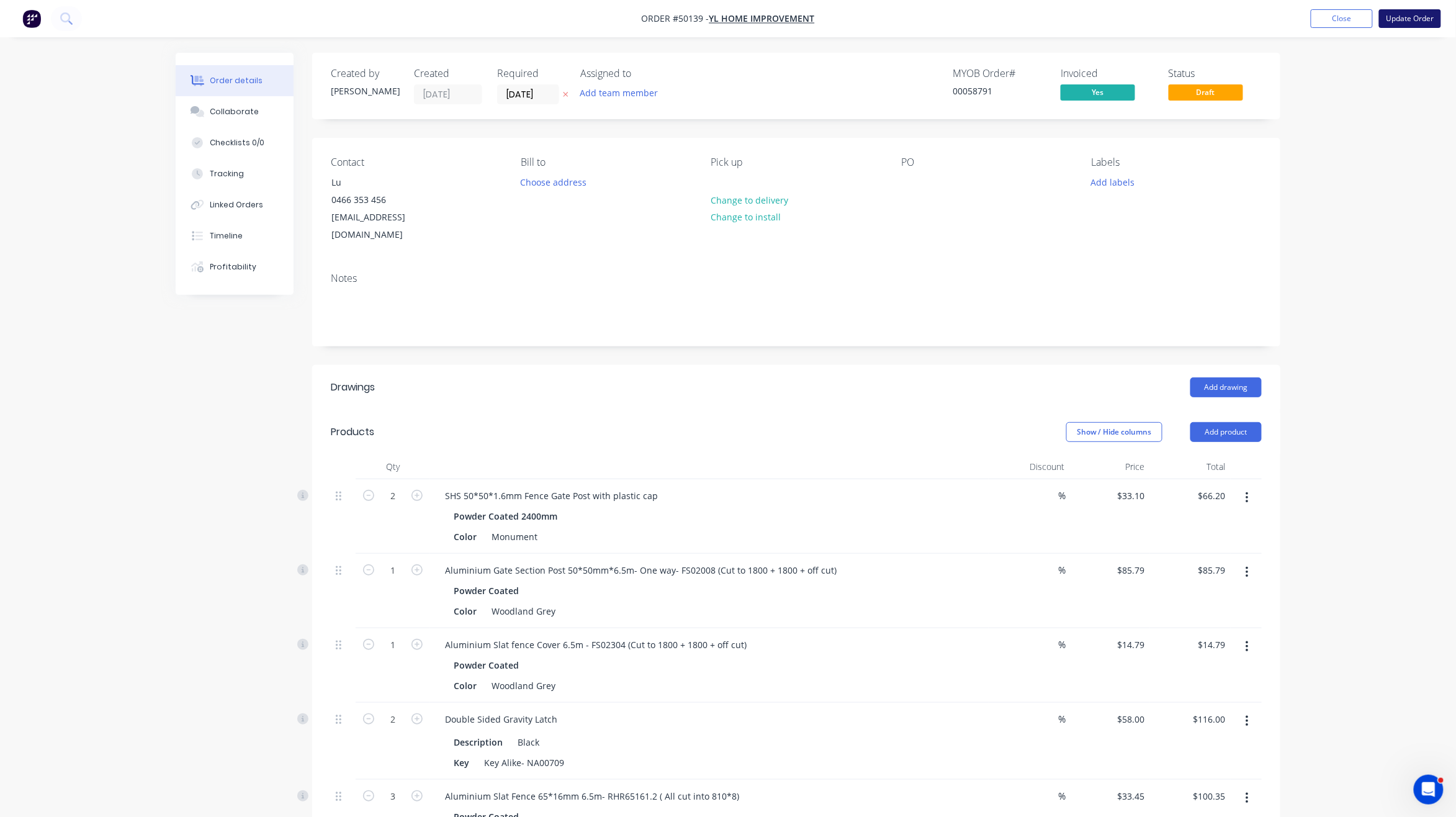
click at [1406, 17] on button "Update Order" at bounding box center [1411, 18] width 62 height 19
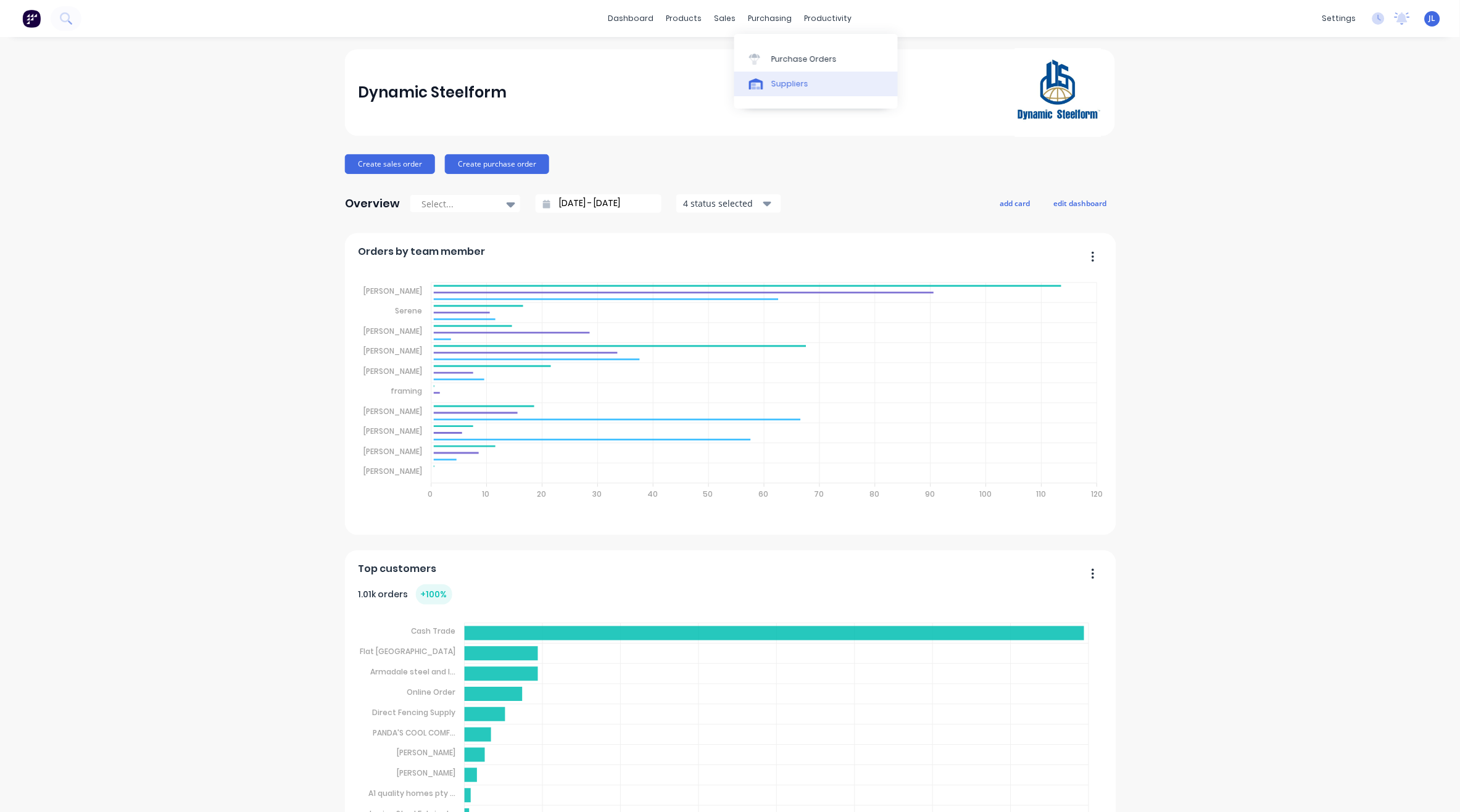
click at [776, 86] on div "Suppliers" at bounding box center [789, 84] width 37 height 11
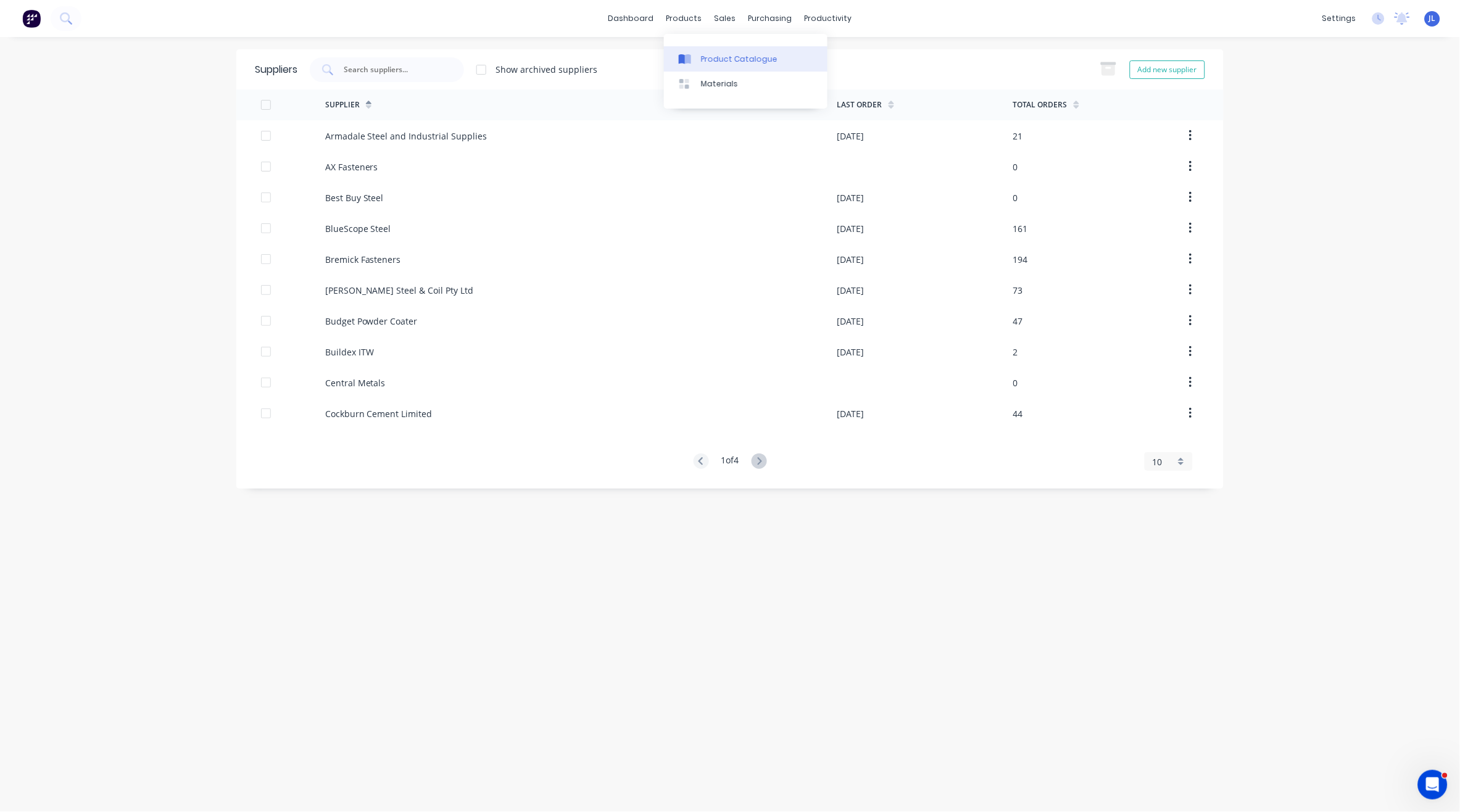
click at [712, 59] on div "Product Catalogue" at bounding box center [739, 59] width 77 height 11
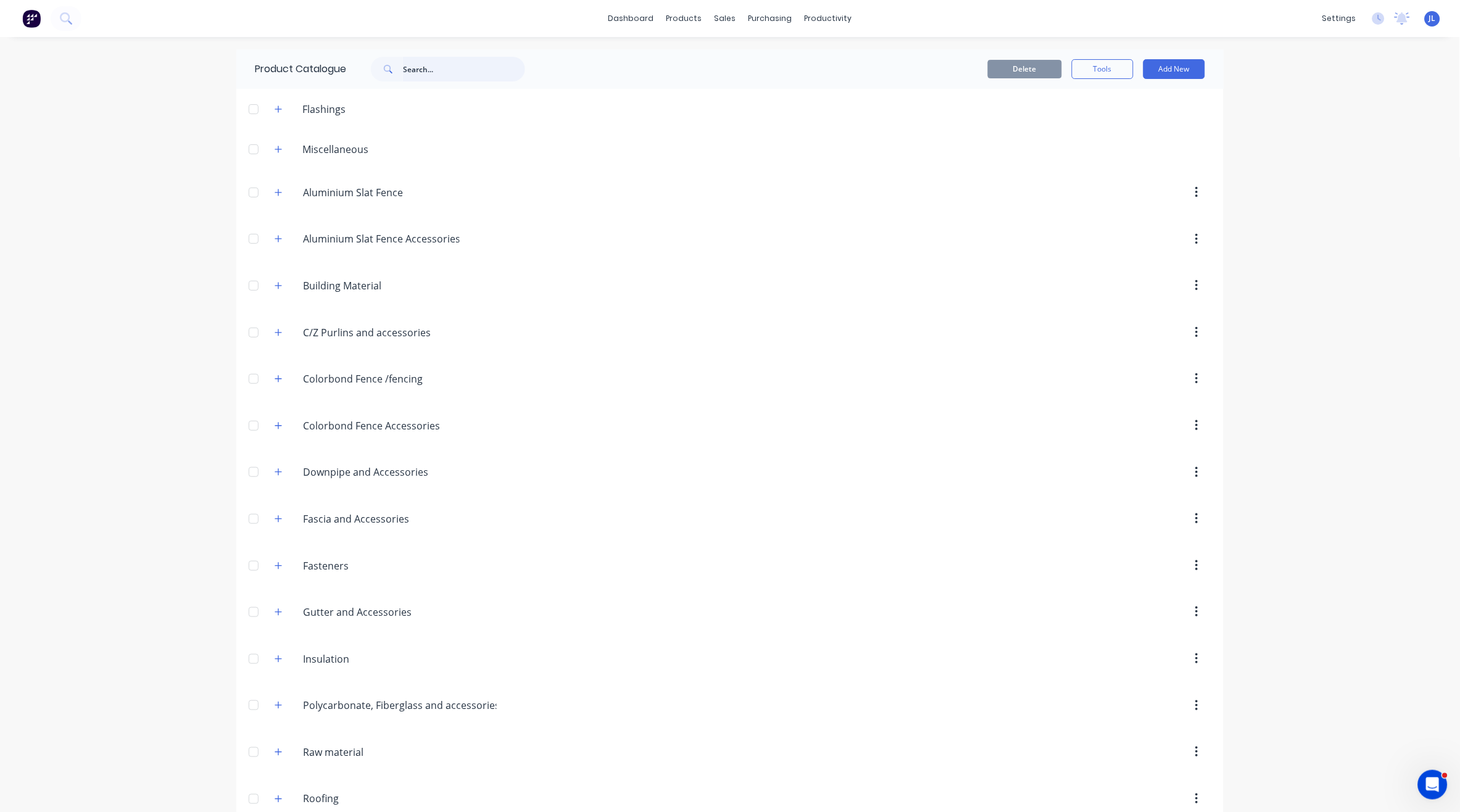
click at [466, 67] on input "text" at bounding box center [465, 69] width 122 height 24
click at [693, 55] on link "Product Catalogue" at bounding box center [740, 59] width 164 height 24
click at [418, 65] on input "text" at bounding box center [465, 69] width 122 height 24
click at [430, 70] on input "text" at bounding box center [465, 69] width 122 height 24
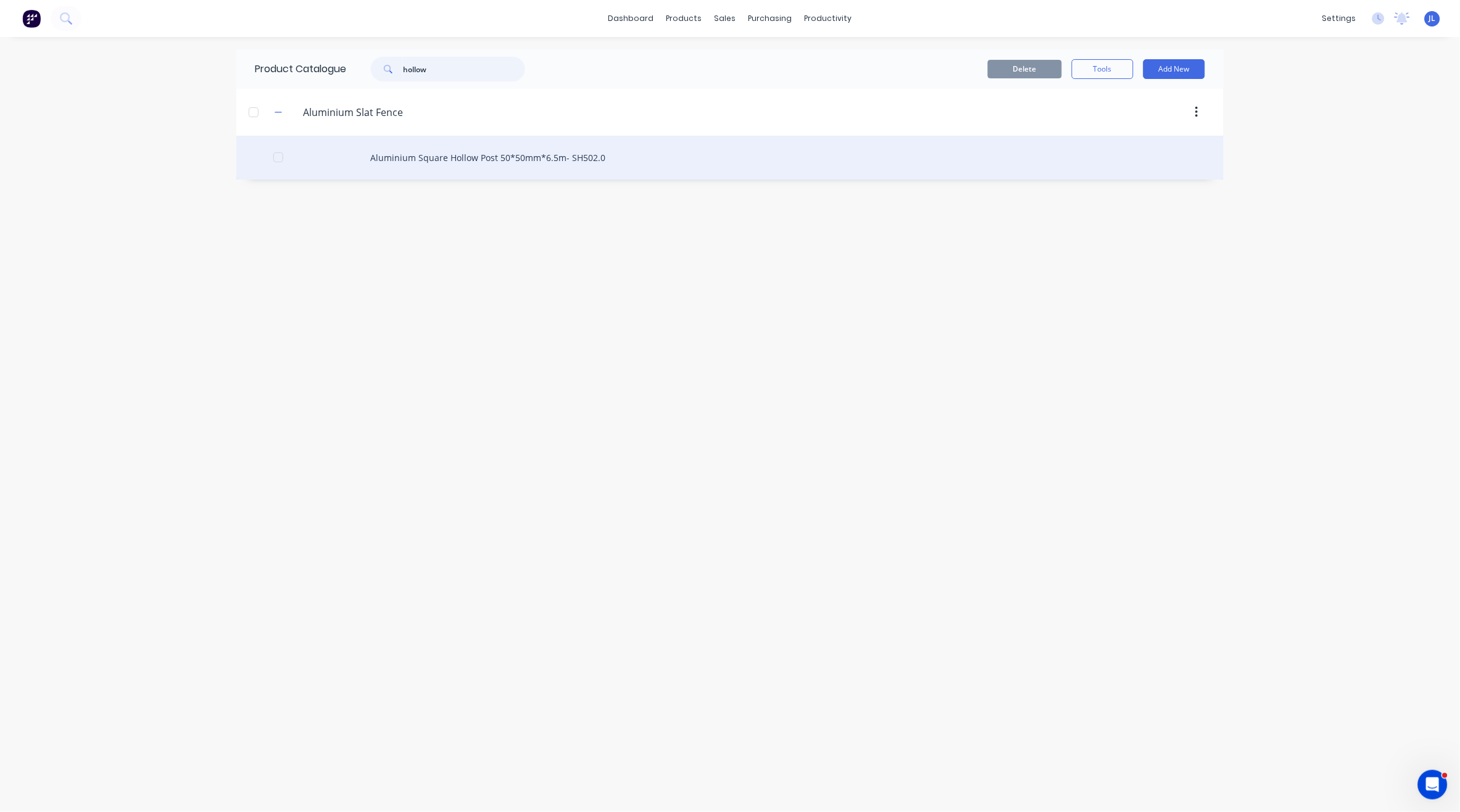
type input "hollow"
click at [441, 146] on div "Aluminium Square Hollow Post 50*50mm*6.5m- SH502.0" at bounding box center [730, 158] width 988 height 44
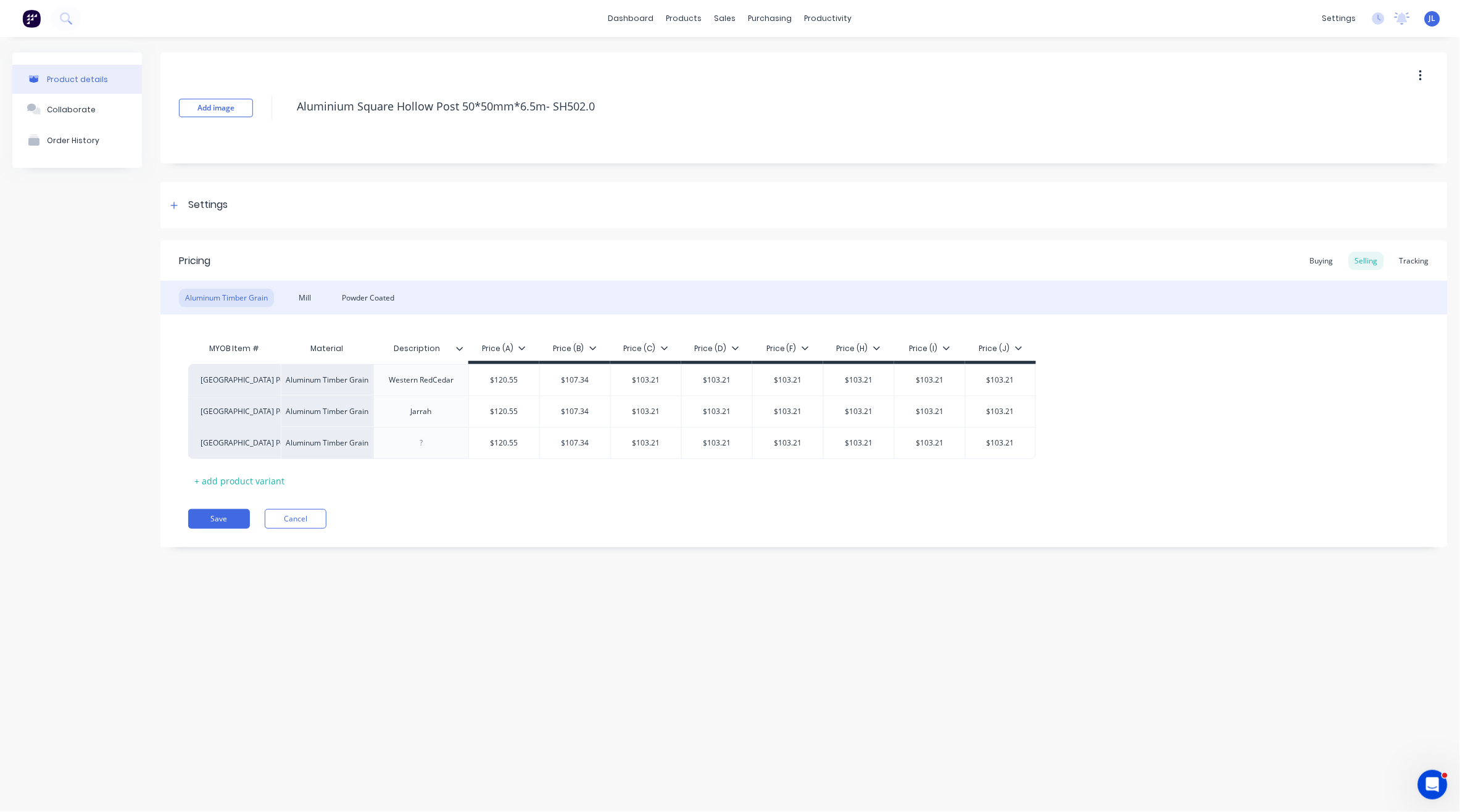
type textarea "x"
click at [1423, 260] on div "Tracking" at bounding box center [1414, 261] width 42 height 19
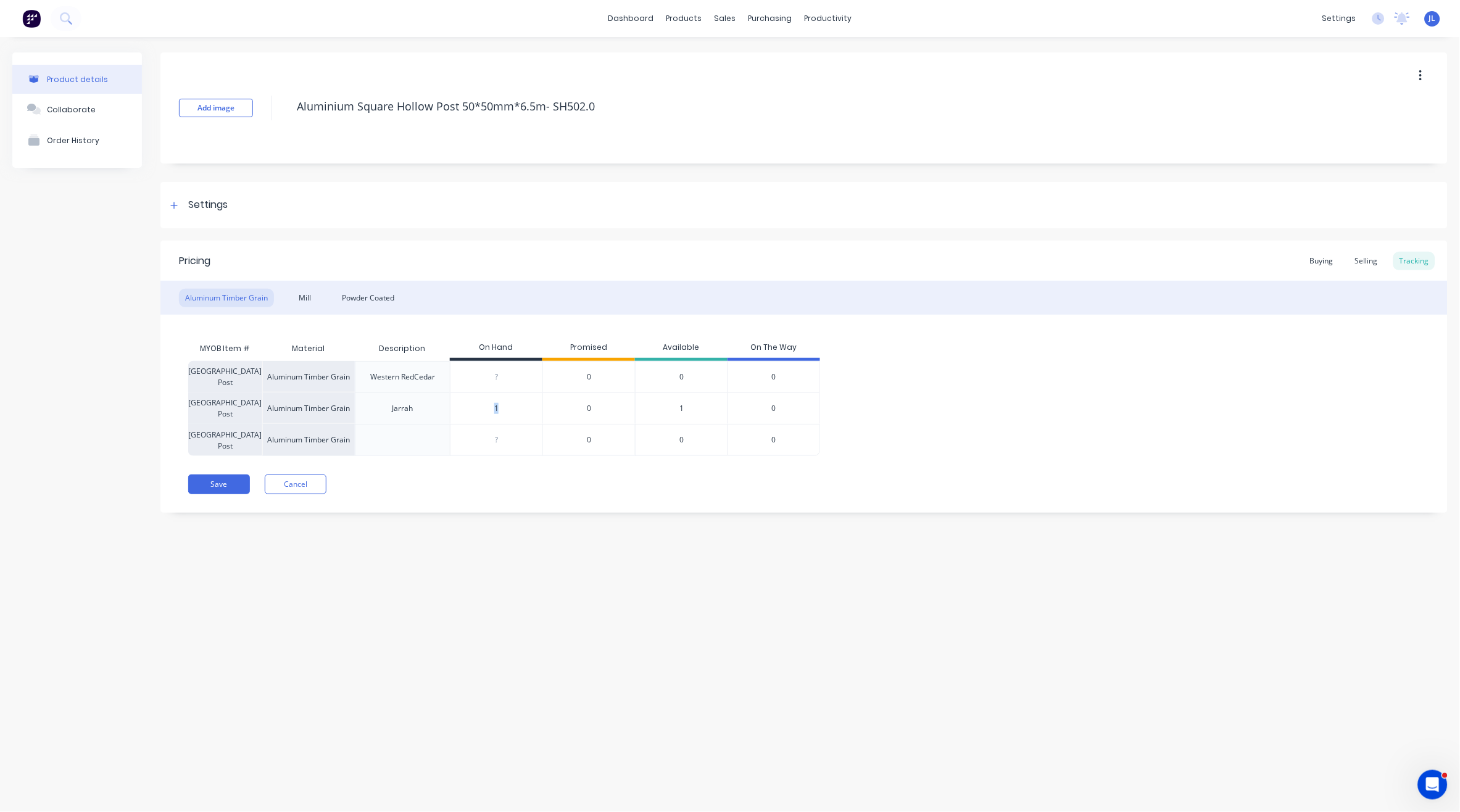
drag, startPoint x: 508, startPoint y: 402, endPoint x: 463, endPoint y: 406, distance: 45.2
click at [463, 406] on div "1" at bounding box center [496, 408] width 92 height 31
drag, startPoint x: 499, startPoint y: 408, endPoint x: 483, endPoint y: 408, distance: 16.0
click at [483, 408] on input "1" at bounding box center [496, 408] width 92 height 11
type input "0"
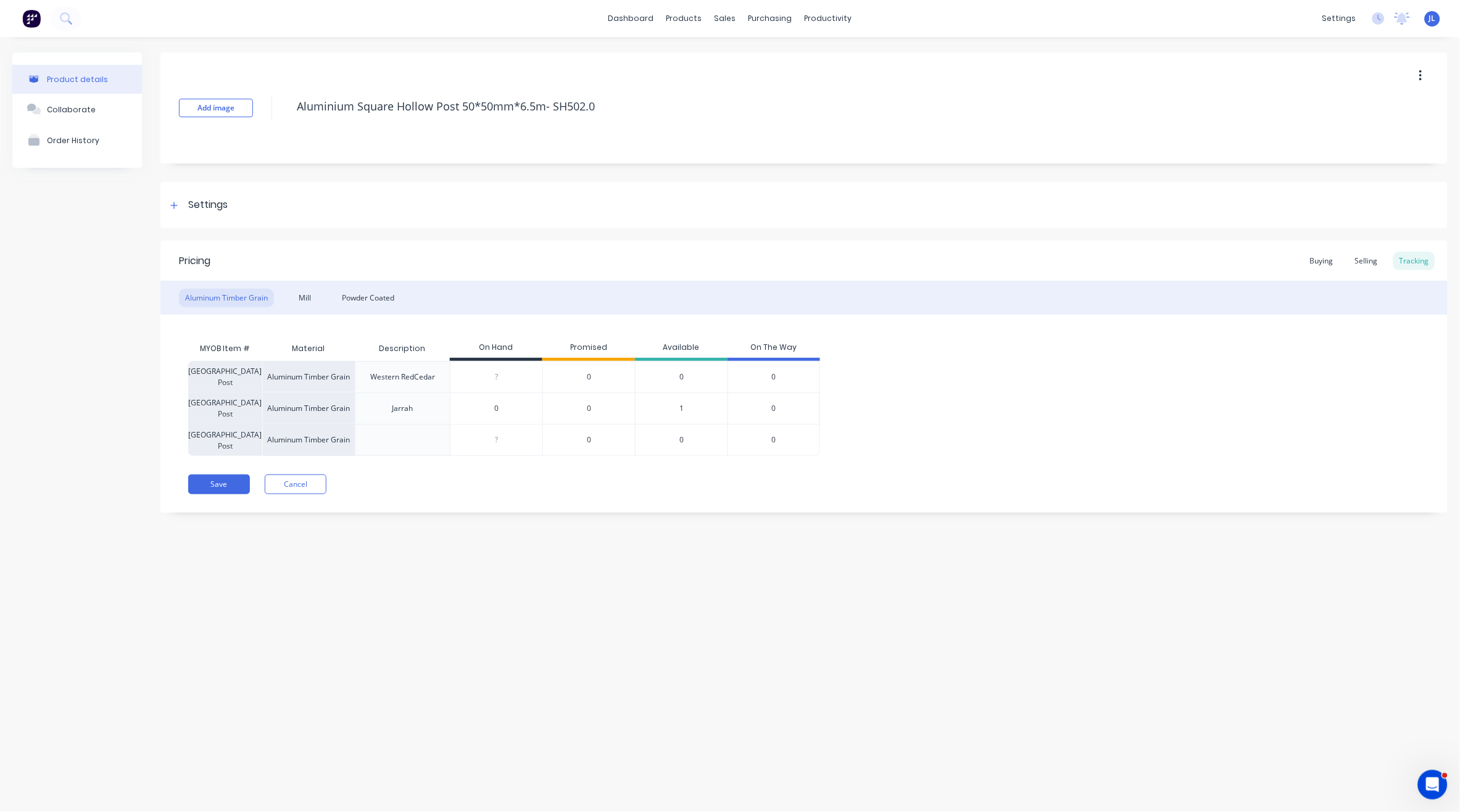
type textarea "x"
type input "0"
drag, startPoint x: 535, startPoint y: 488, endPoint x: 530, endPoint y: 478, distance: 11.2
click at [535, 486] on div "Save Cancel" at bounding box center [818, 484] width 1260 height 20
click at [1368, 258] on div "Selling" at bounding box center [1367, 261] width 35 height 19
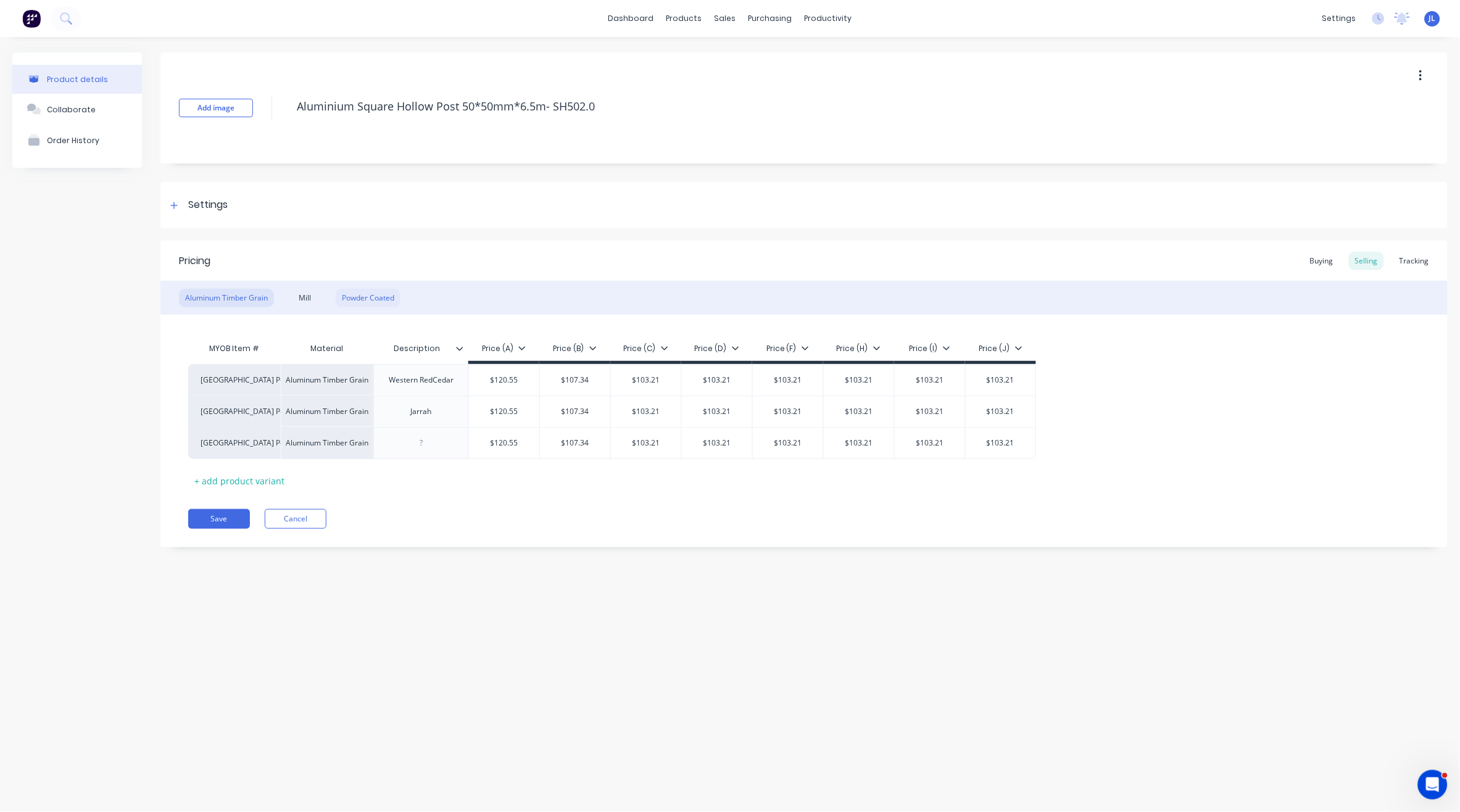
click at [379, 297] on div "Powder Coated" at bounding box center [368, 297] width 65 height 19
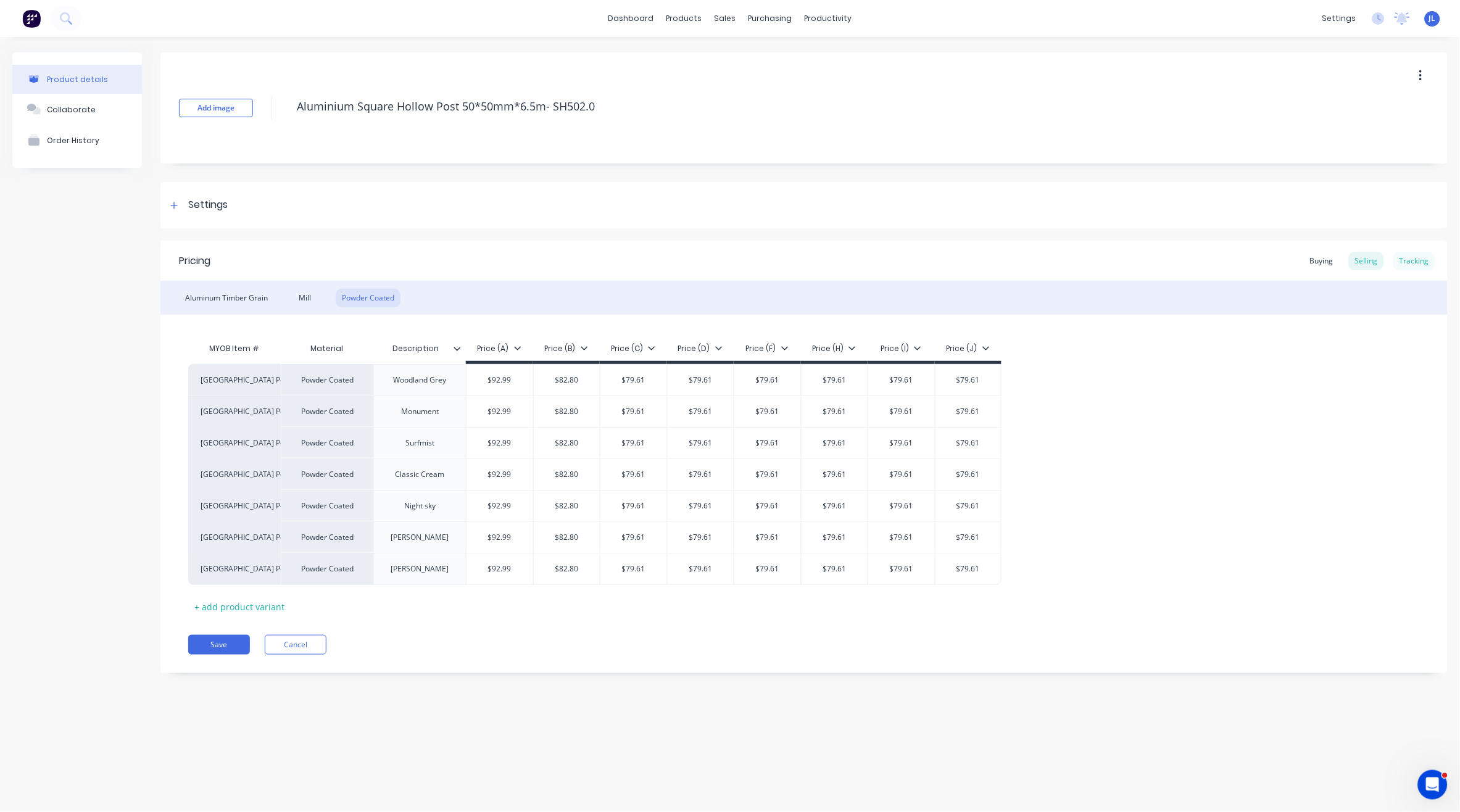
click at [1419, 257] on div "Tracking" at bounding box center [1414, 261] width 42 height 19
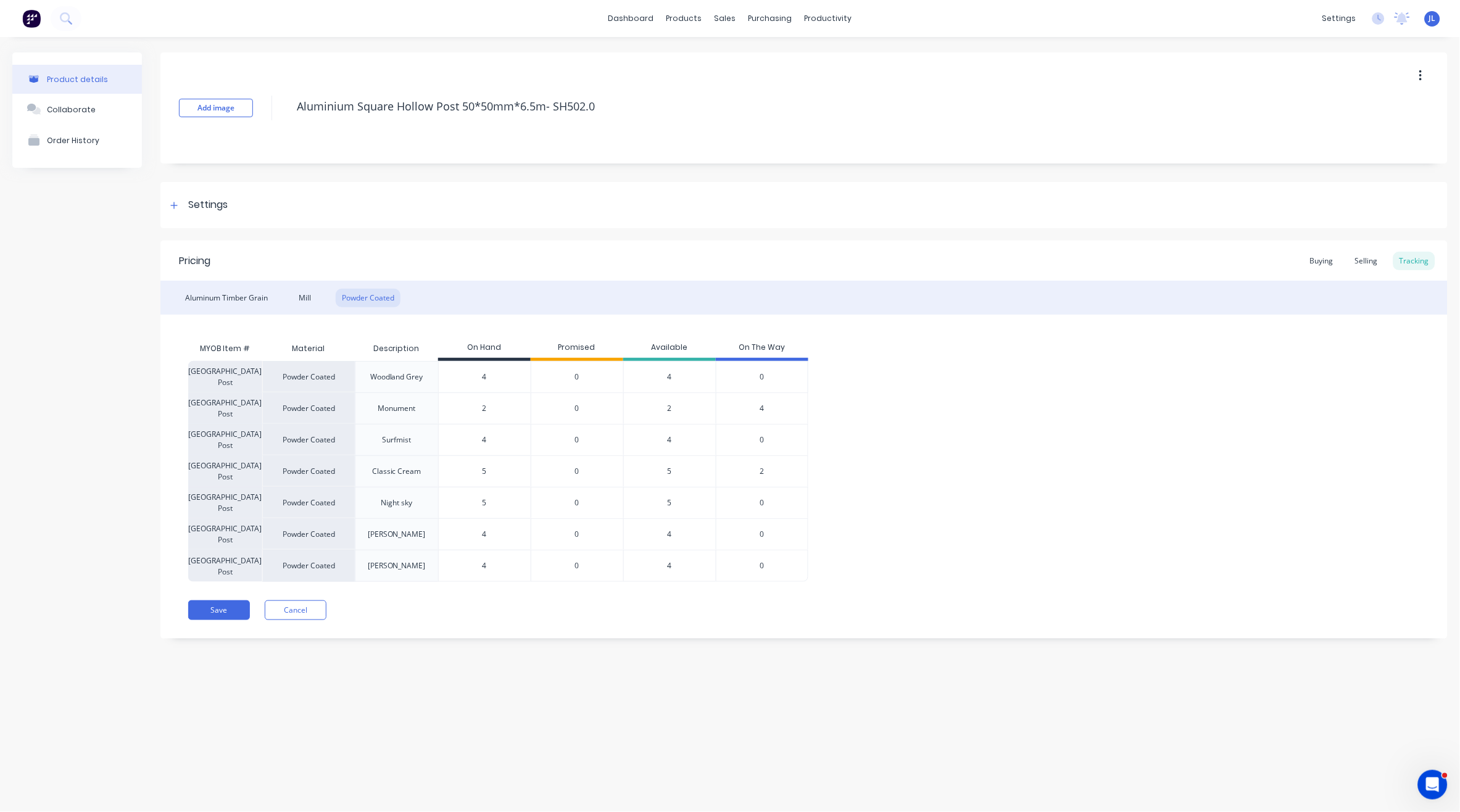
click at [762, 408] on span "4" at bounding box center [762, 408] width 5 height 11
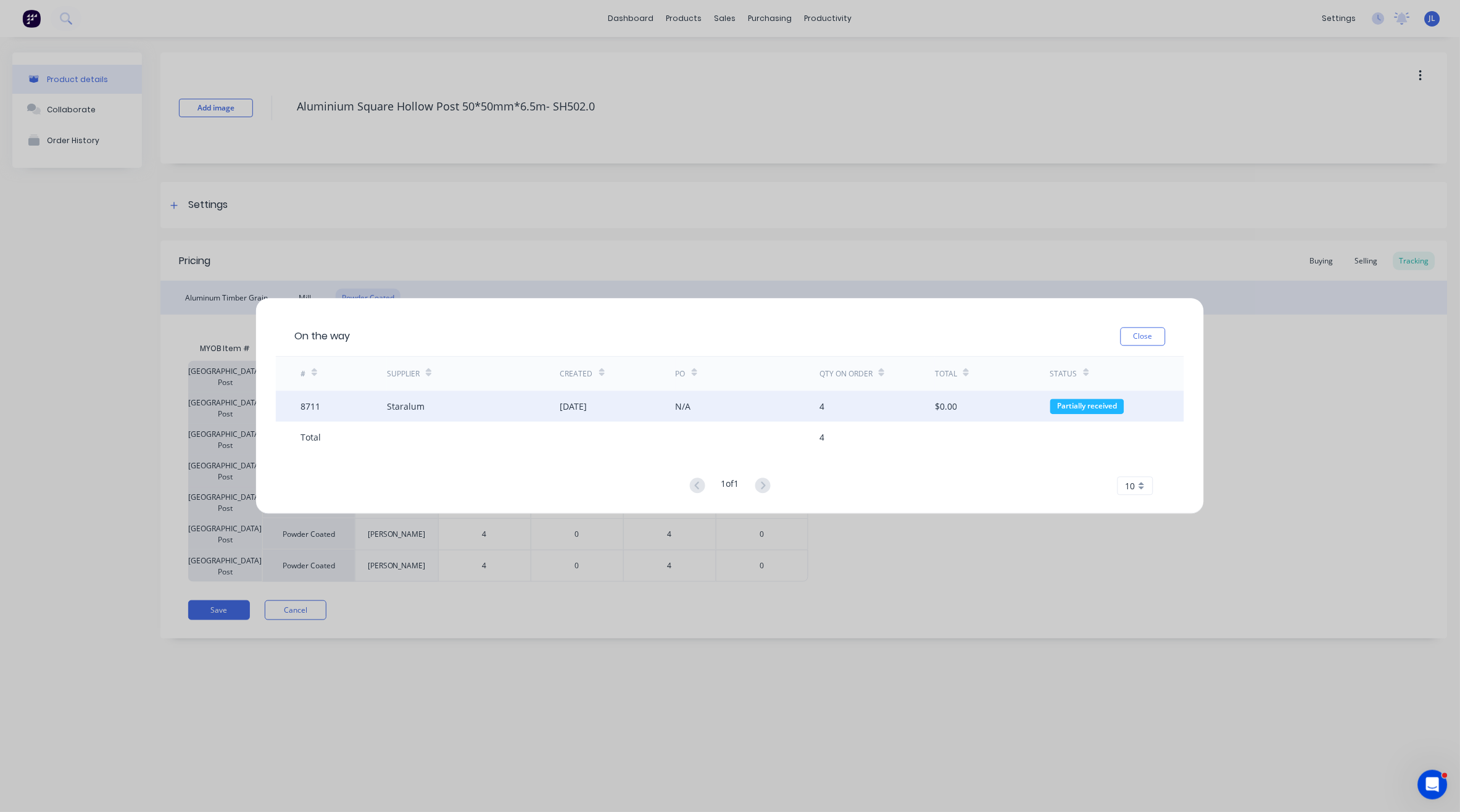
click at [705, 397] on div "N/A" at bounding box center [748, 406] width 144 height 31
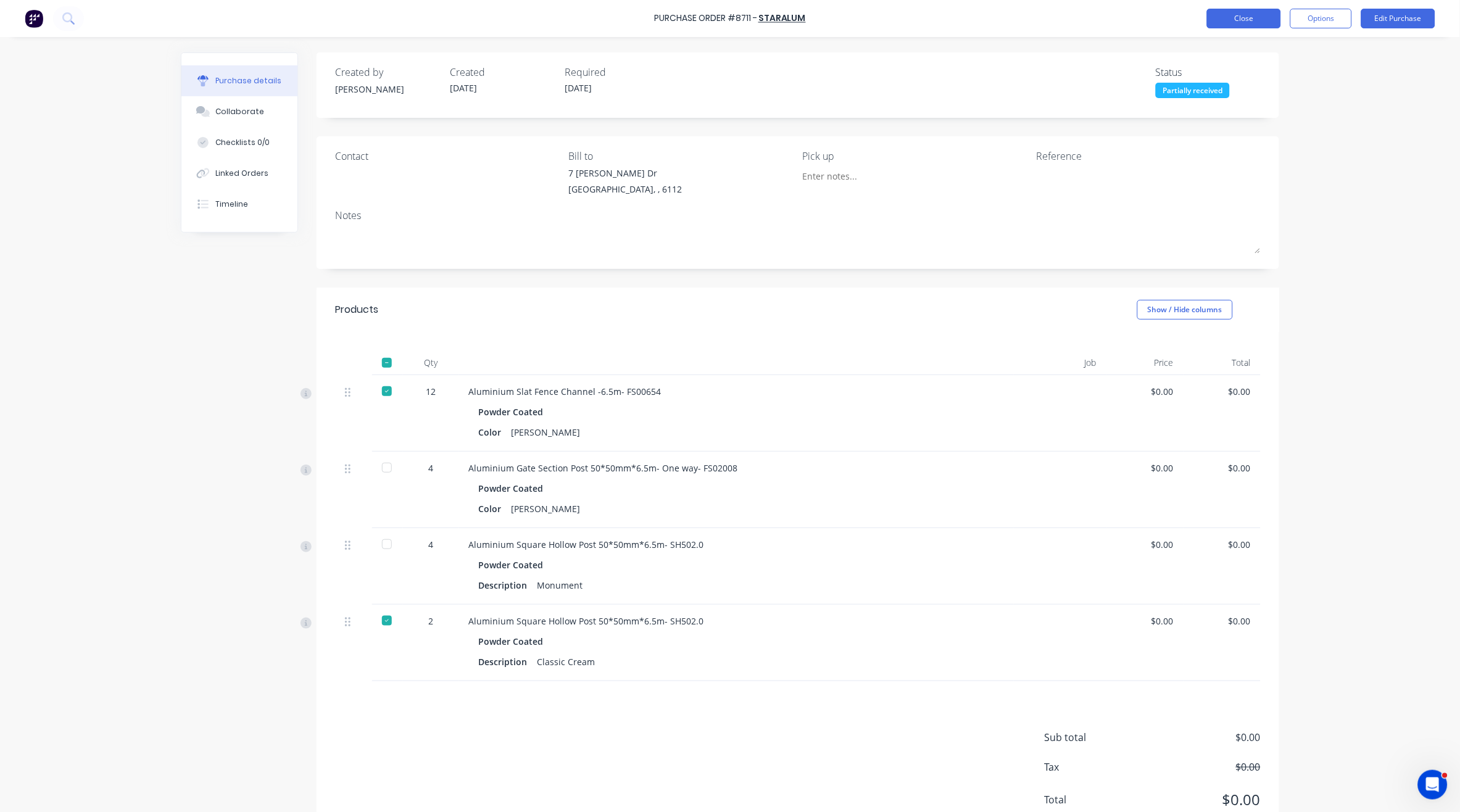
click at [1251, 21] on button "Close" at bounding box center [1244, 18] width 74 height 20
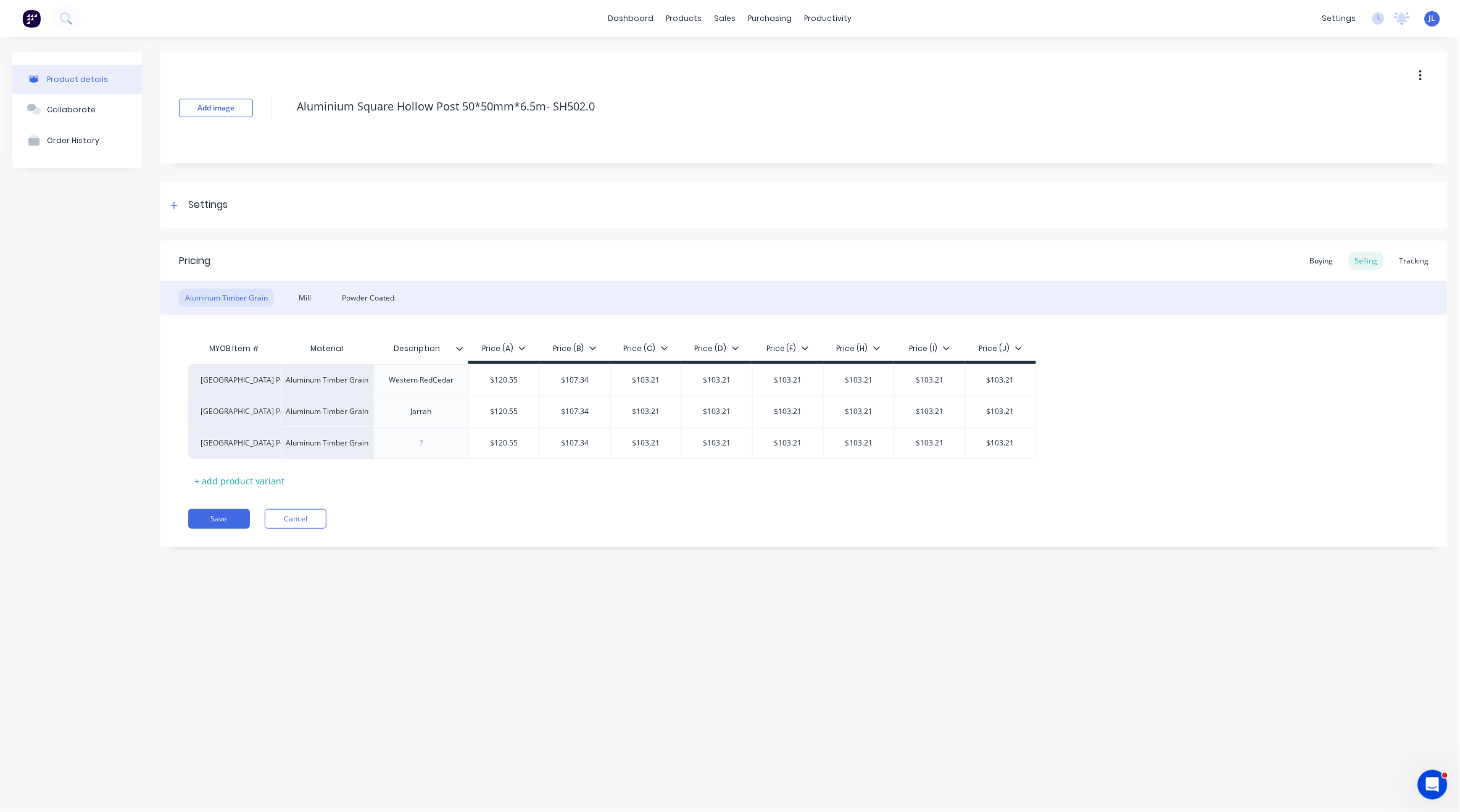
type textarea "x"
click at [1421, 257] on div "Tracking" at bounding box center [1414, 261] width 42 height 19
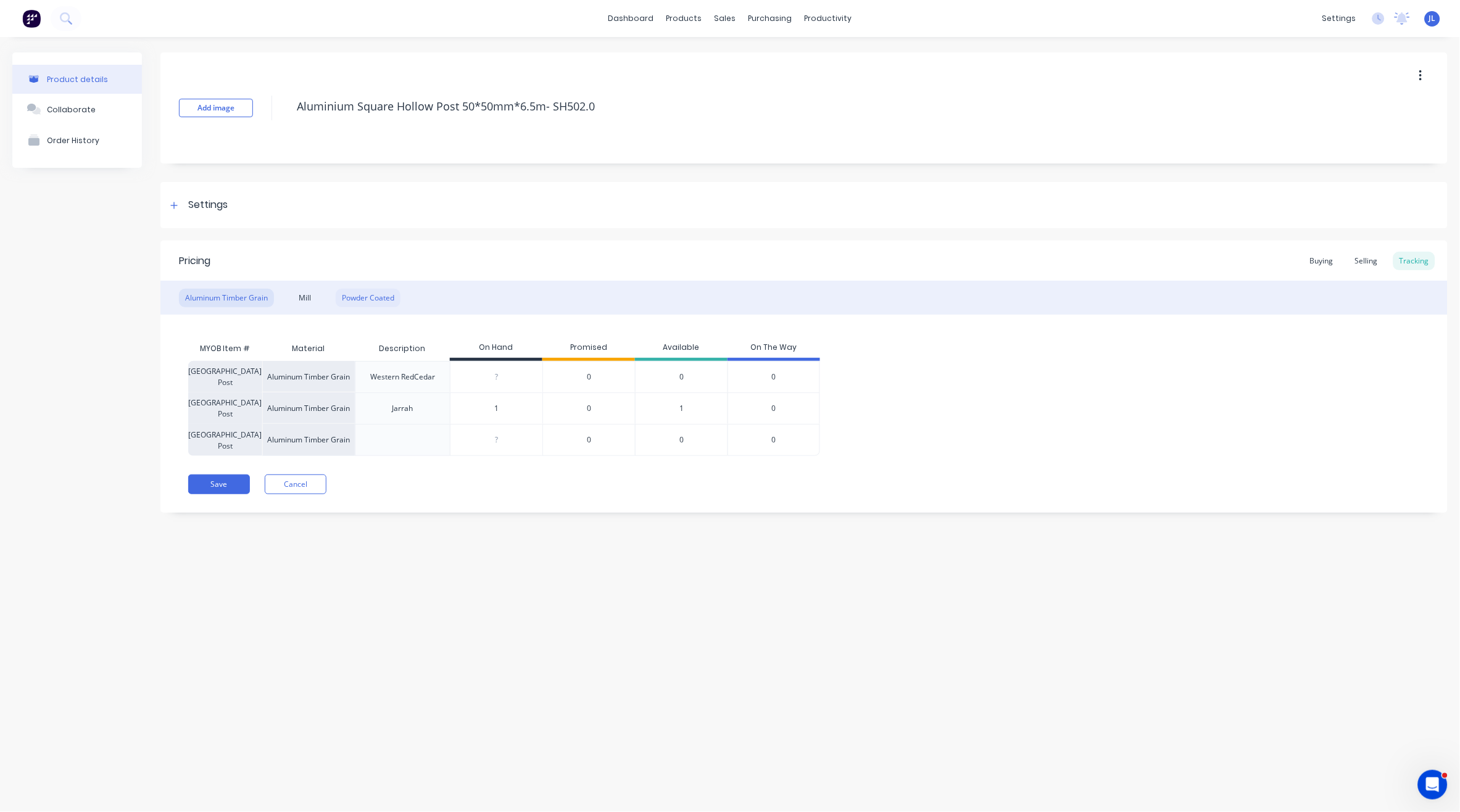
click at [359, 292] on div "Powder Coated" at bounding box center [368, 297] width 65 height 19
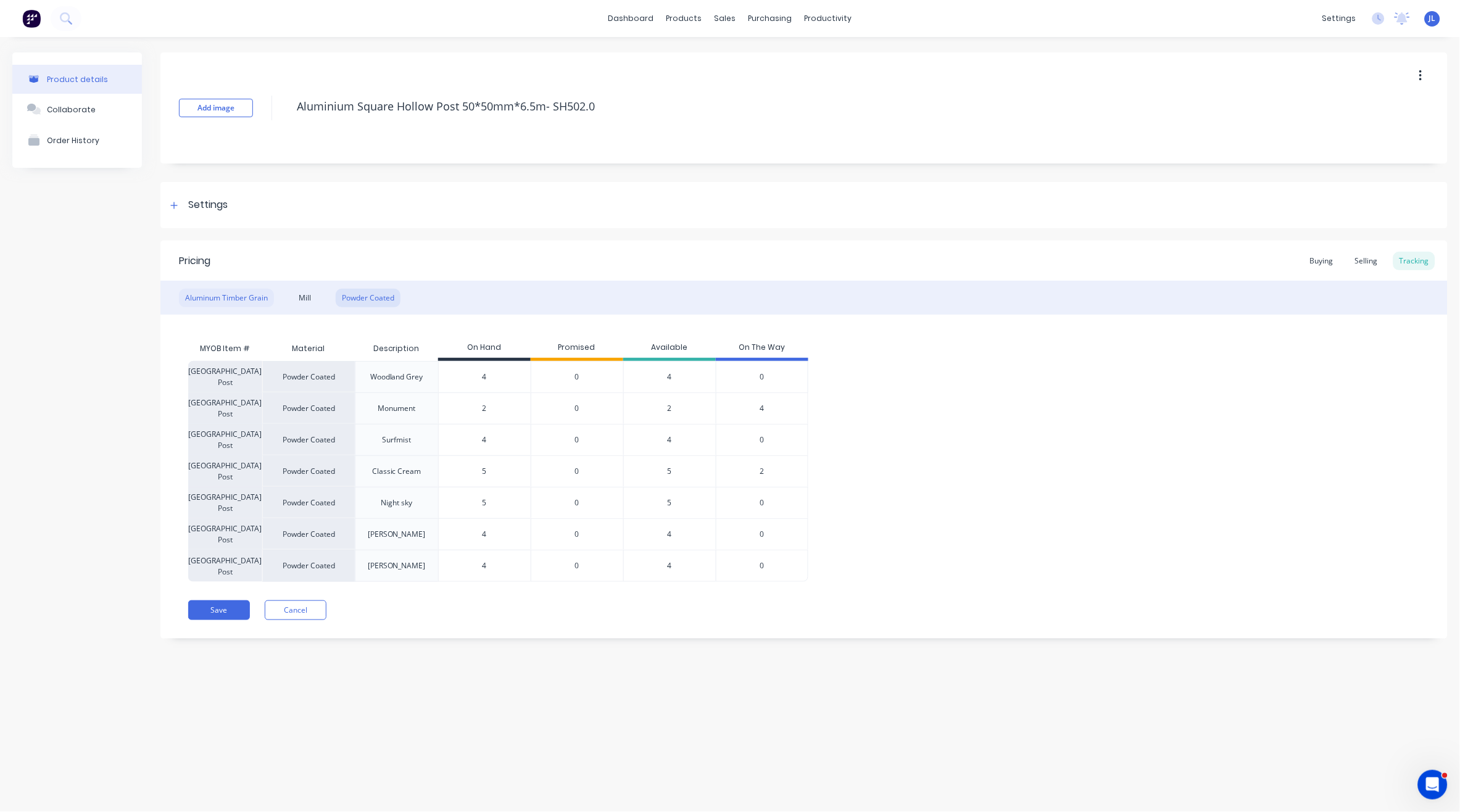
click at [220, 297] on div "Aluminum Timber Grain" at bounding box center [227, 297] width 95 height 19
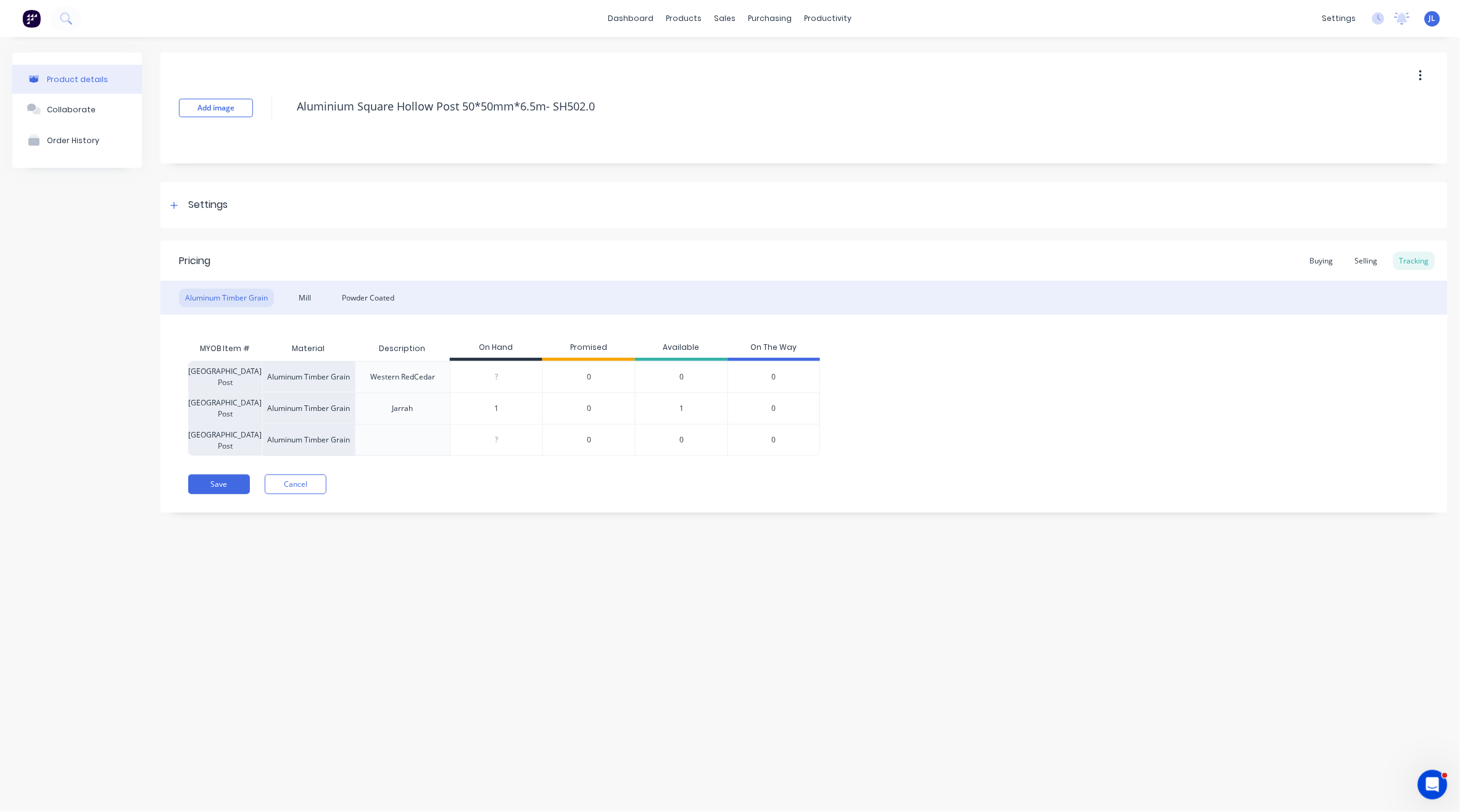
drag, startPoint x: 506, startPoint y: 411, endPoint x: 485, endPoint y: 409, distance: 21.1
click at [471, 410] on input "1" at bounding box center [496, 408] width 92 height 11
type input "0"
type textarea "x"
type input "0"
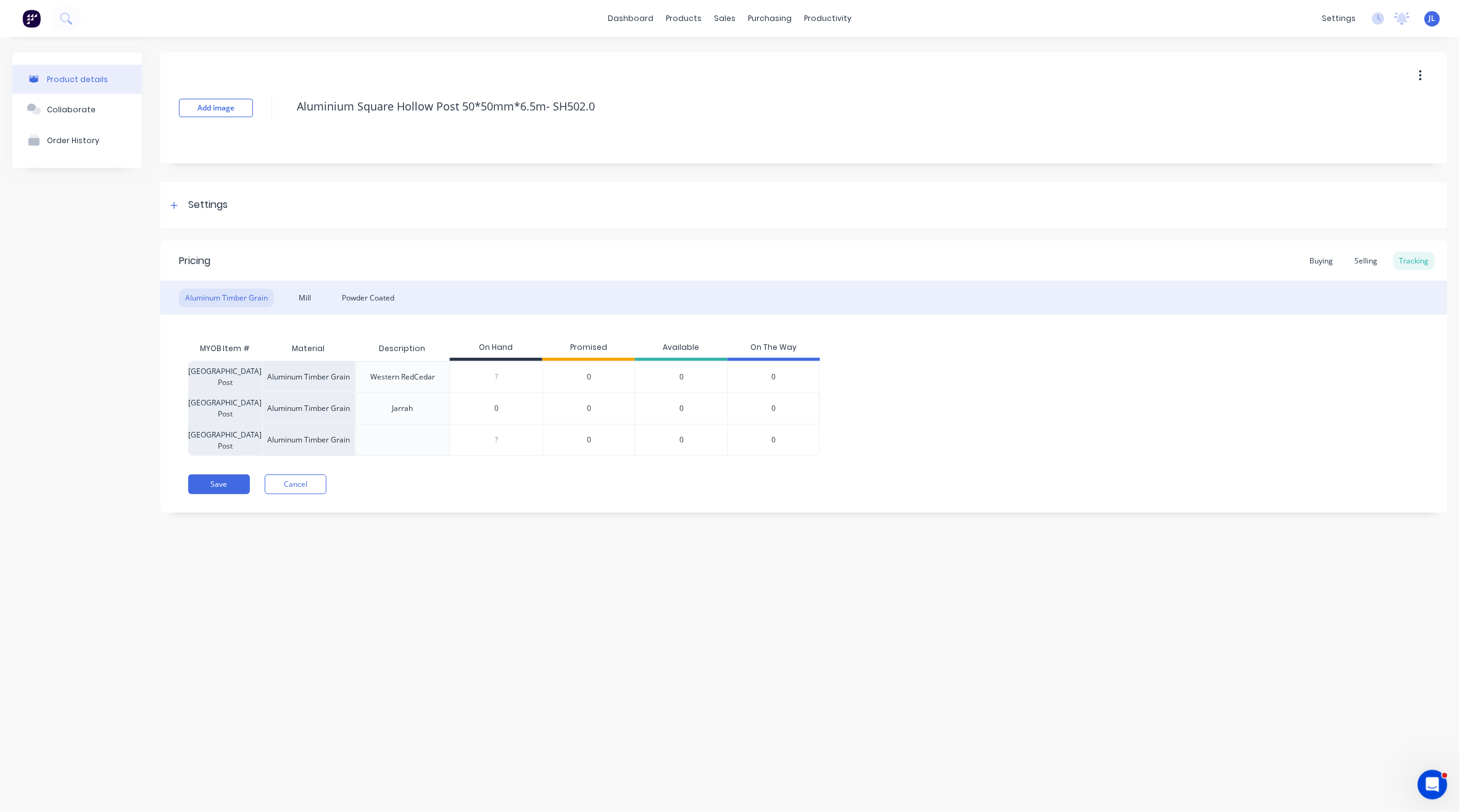
click at [476, 469] on div "Pricing Buying Selling Tracking Aluminum Timber Grain Mill Powder Coated MYOB I…" at bounding box center [804, 377] width 1287 height 272
click at [383, 299] on div "Powder Coated" at bounding box center [368, 297] width 65 height 19
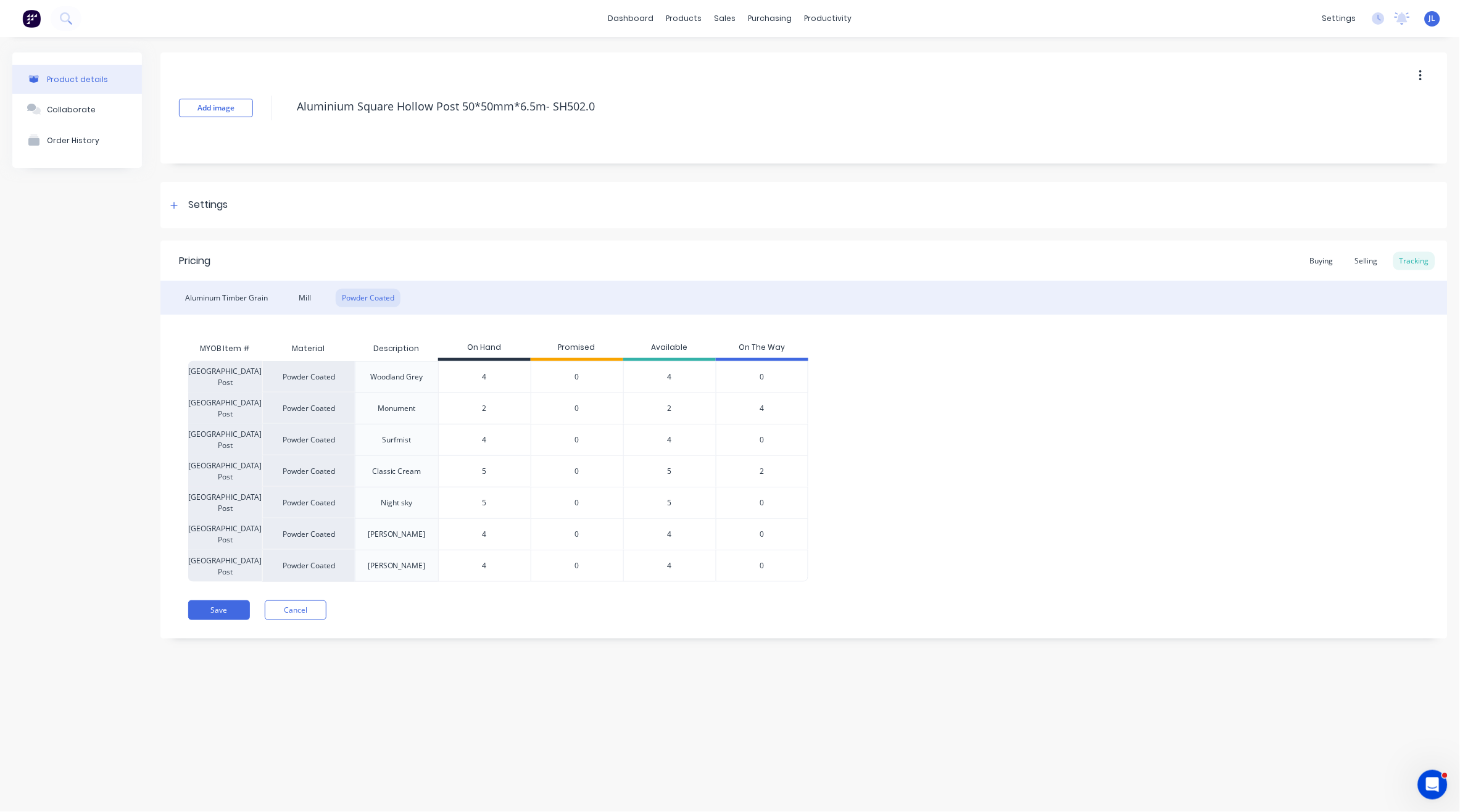
click at [764, 471] on span "2" at bounding box center [762, 471] width 5 height 11
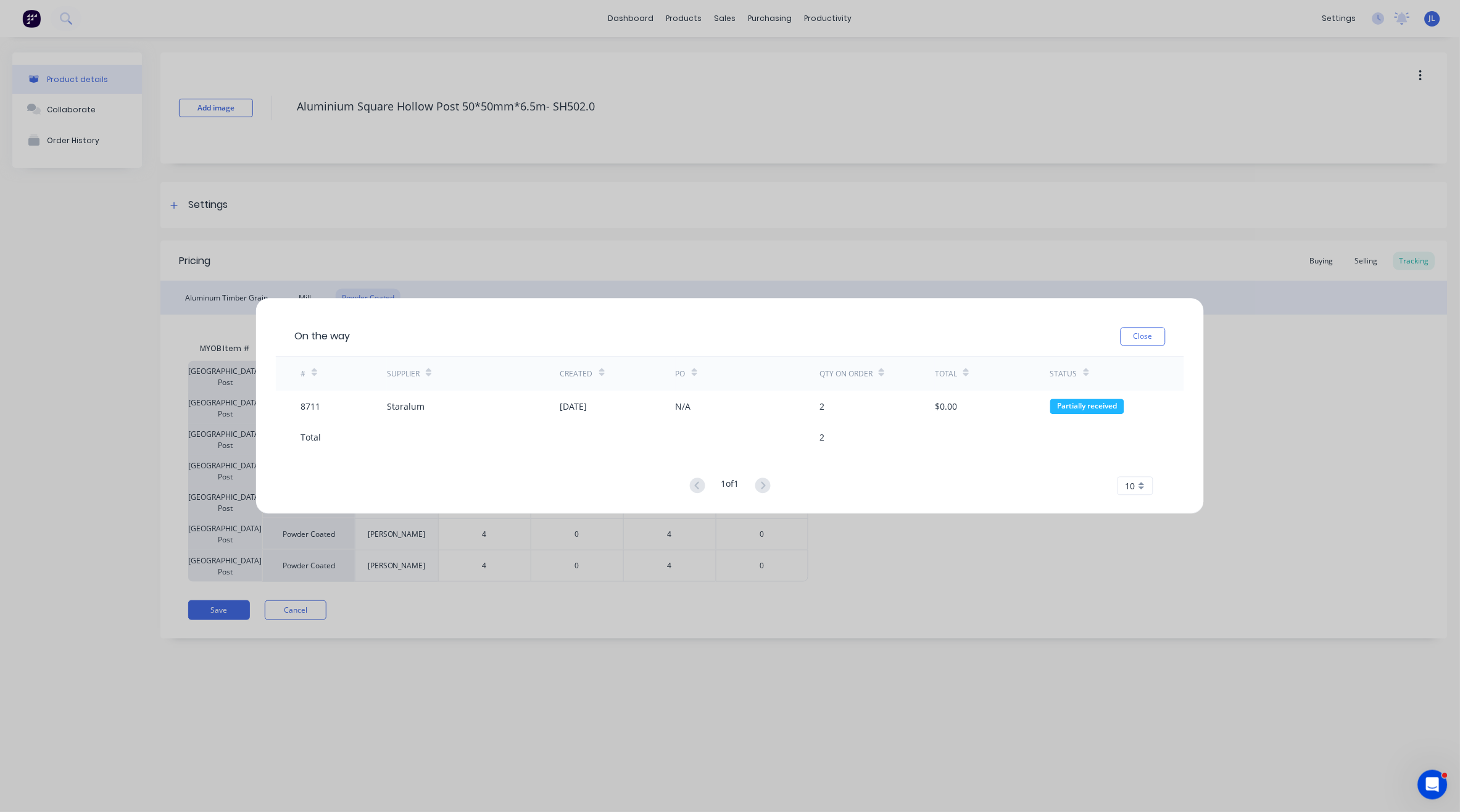
drag, startPoint x: 484, startPoint y: 401, endPoint x: 1182, endPoint y: 243, distance: 715.7
click at [1182, 243] on div "On the way Close # Supplier Created PO Qty on order Total Status 8711 Staralum …" at bounding box center [730, 406] width 1460 height 812
click at [1155, 332] on button "Close" at bounding box center [1144, 337] width 45 height 19
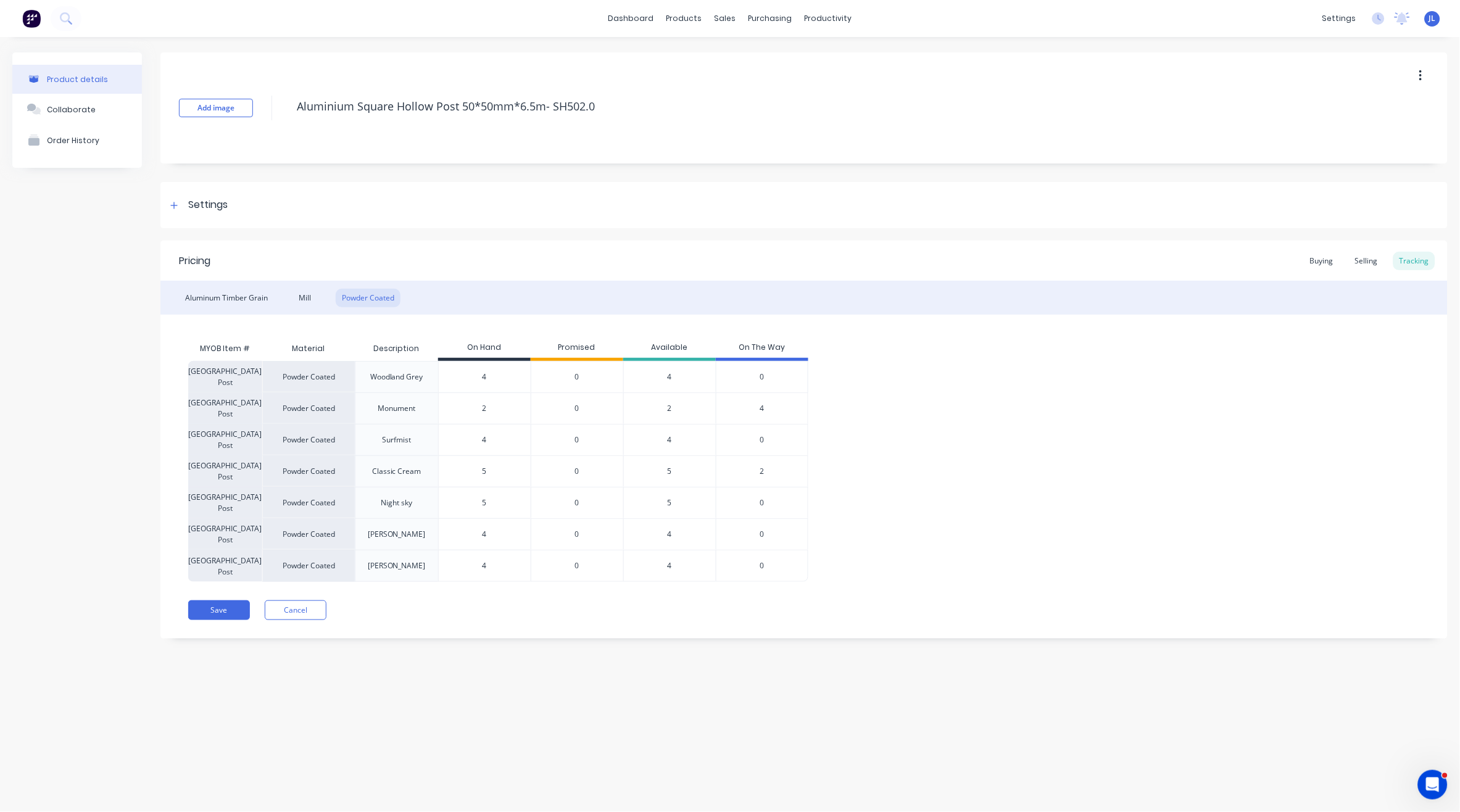
click at [764, 471] on span "2" at bounding box center [762, 471] width 5 height 11
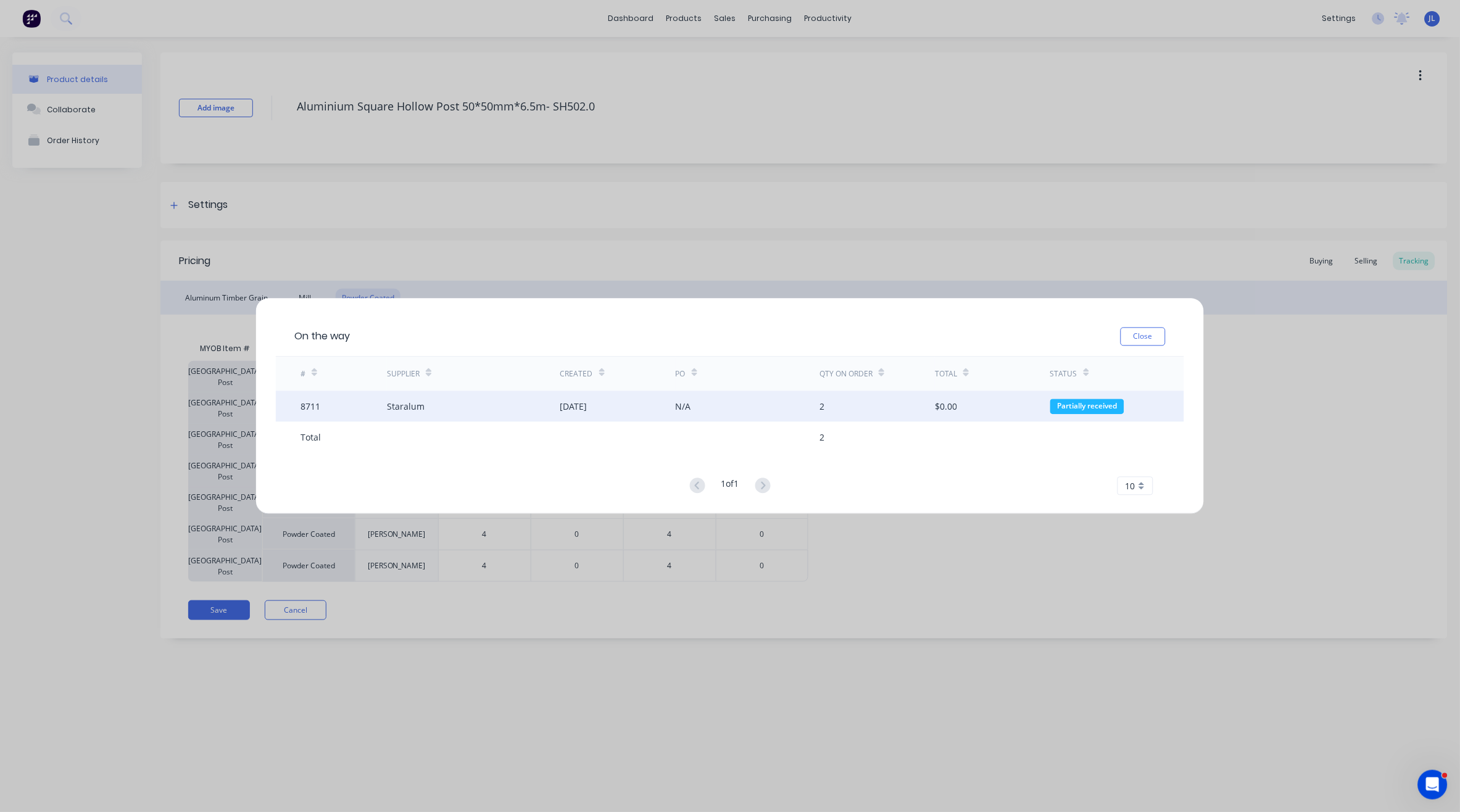
click at [479, 411] on div "Staralum" at bounding box center [474, 406] width 173 height 31
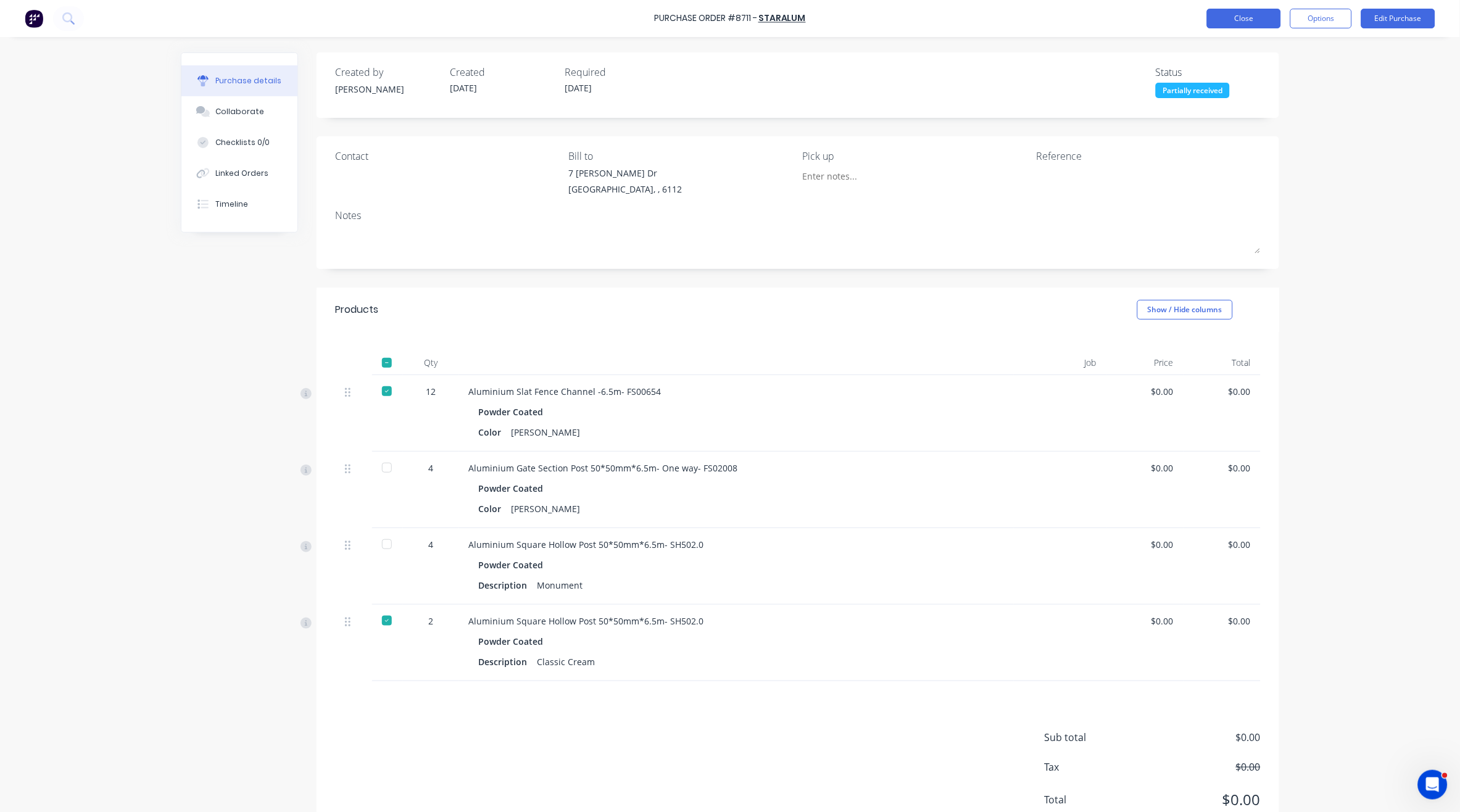
click at [1260, 17] on button "Close" at bounding box center [1244, 18] width 74 height 20
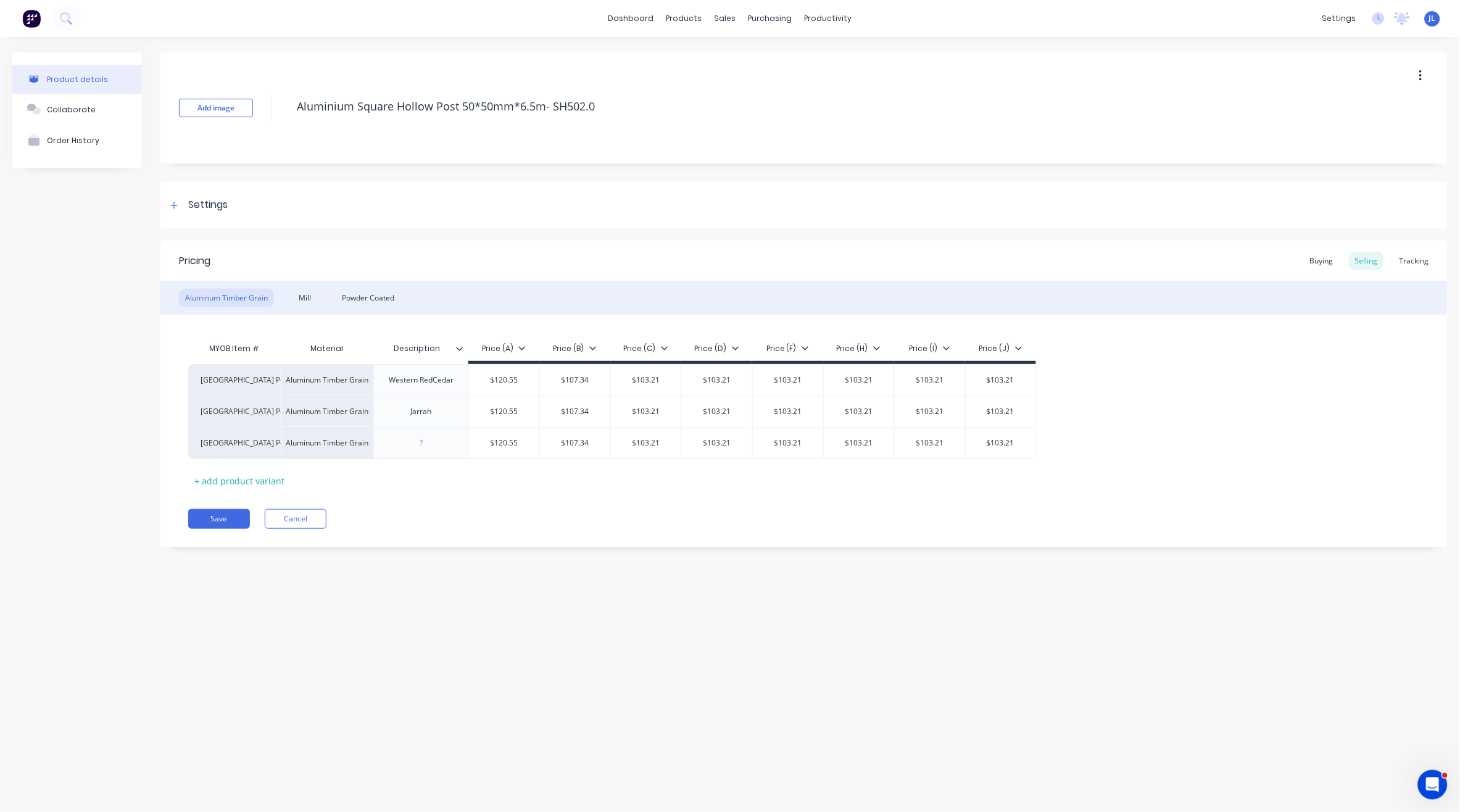
type textarea "x"
click at [1426, 253] on div "Tracking" at bounding box center [1414, 261] width 42 height 19
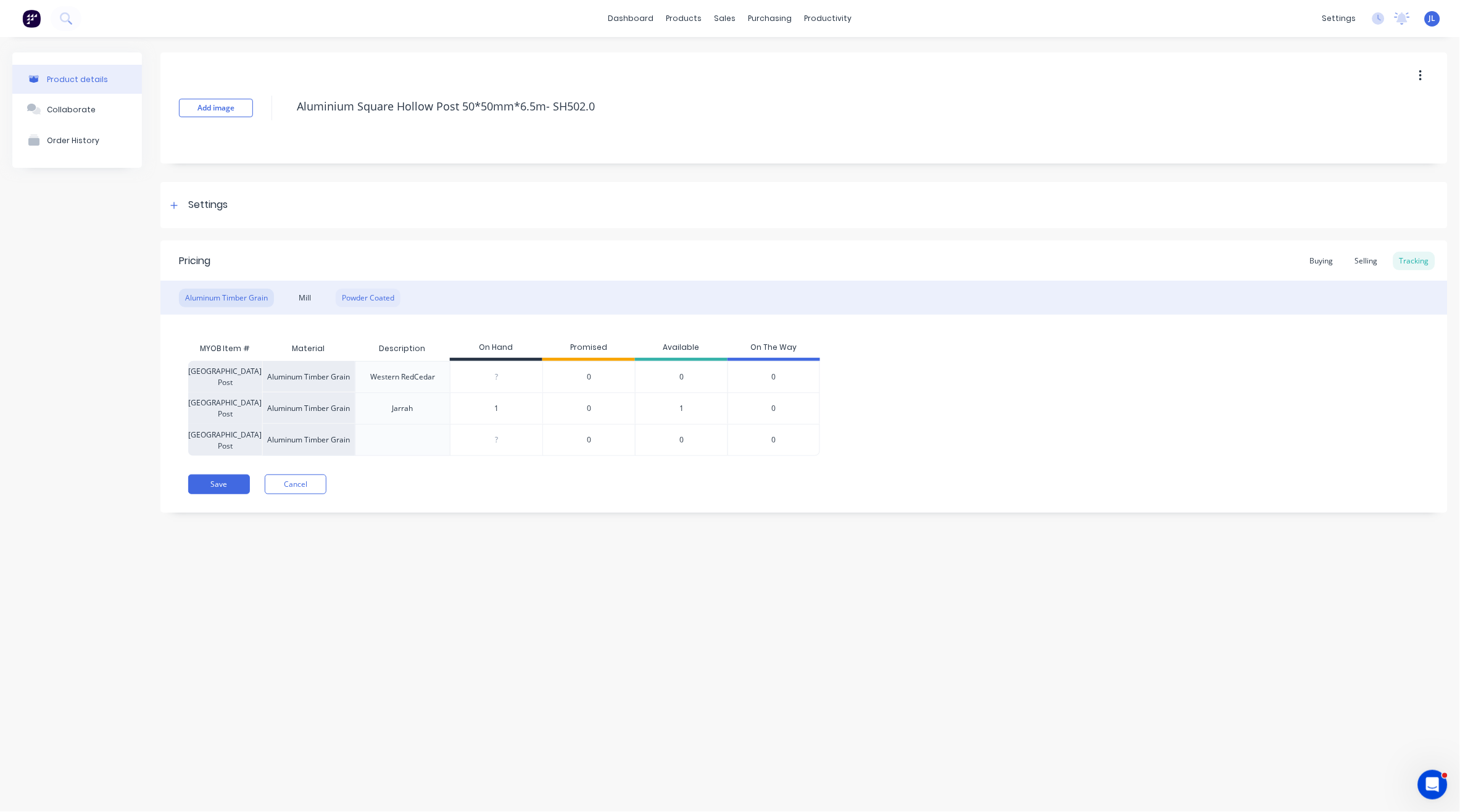
click at [363, 297] on div "Powder Coated" at bounding box center [368, 297] width 65 height 19
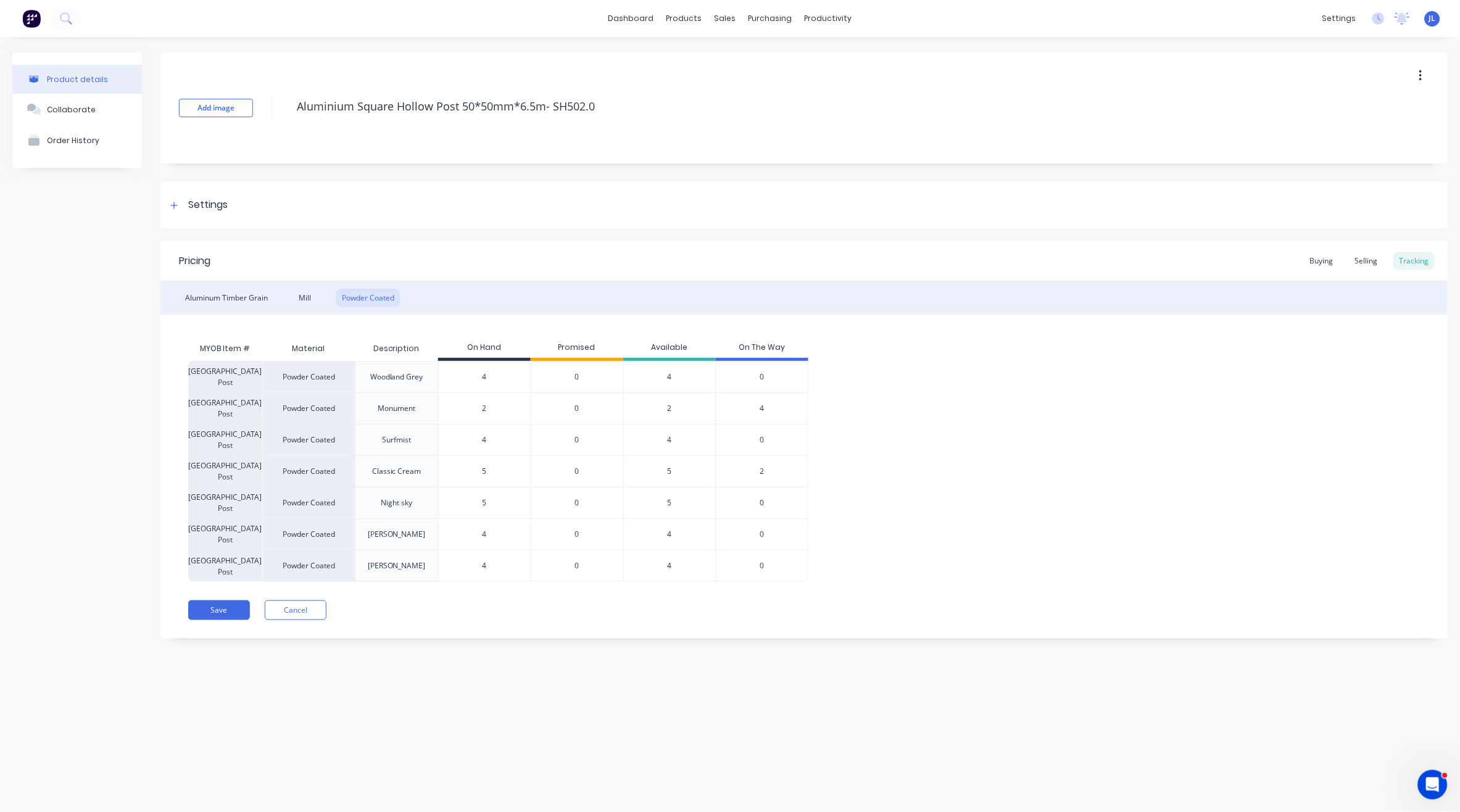
drag, startPoint x: 491, startPoint y: 469, endPoint x: 456, endPoint y: 472, distance: 35.1
click at [456, 472] on input "5" at bounding box center [485, 471] width 92 height 11
type input "4"
type textarea "x"
type input "4"
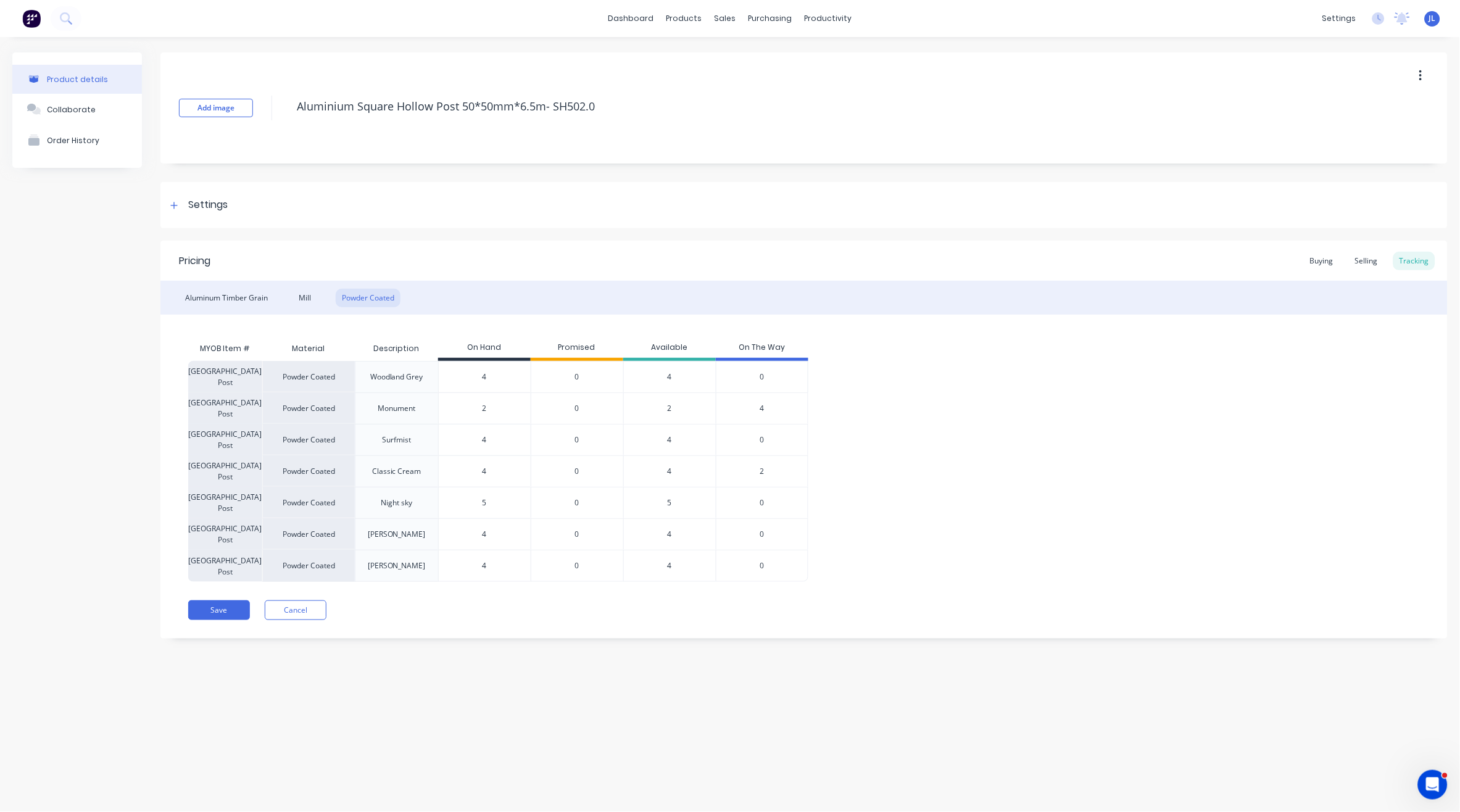
click at [504, 630] on div "Pricing Buying Selling Tracking Aluminum Timber Grain Mill Powder Coated MYOB I…" at bounding box center [804, 440] width 1287 height 398
click at [224, 609] on button "Save" at bounding box center [219, 610] width 62 height 20
type textarea "x"
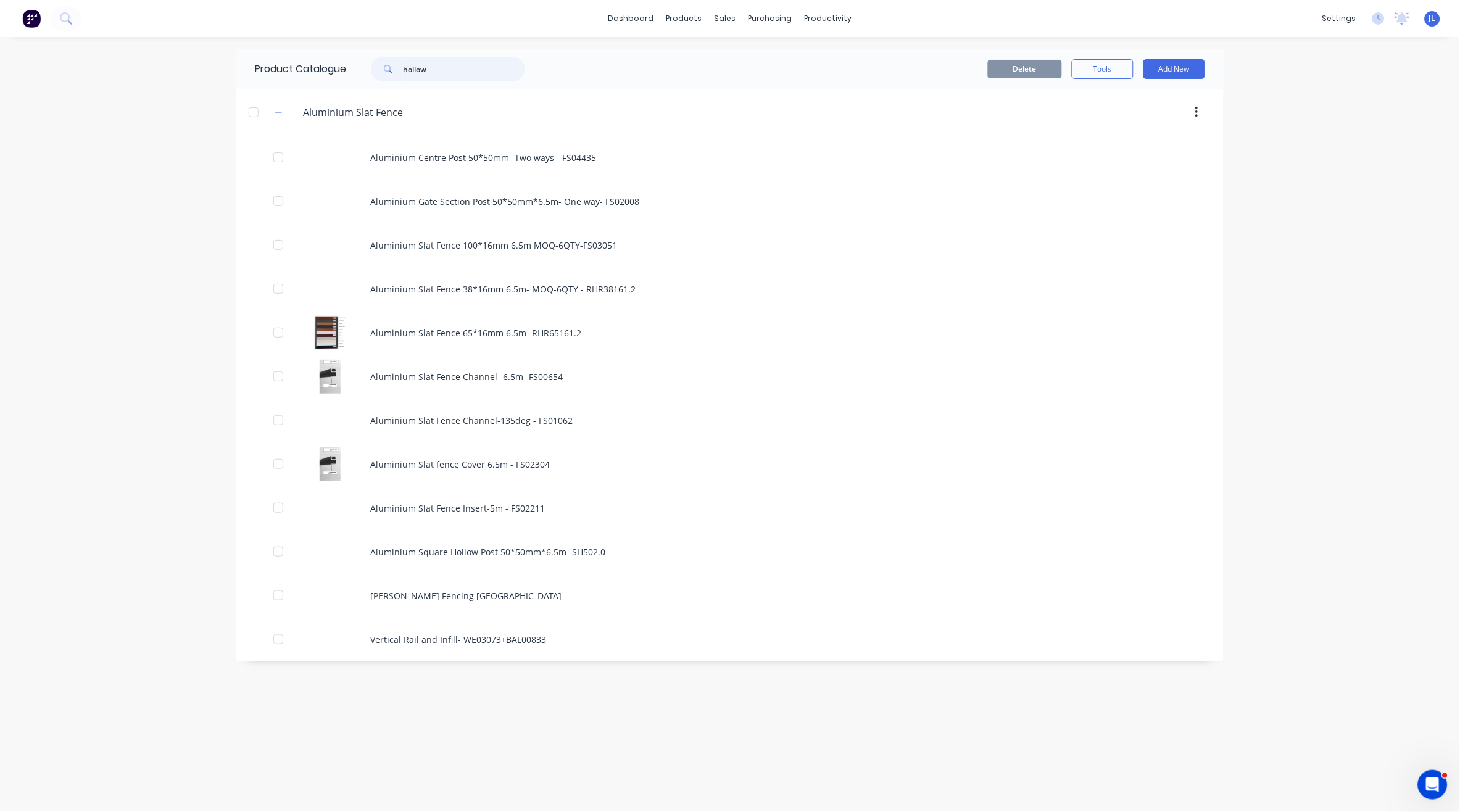
drag, startPoint x: 438, startPoint y: 63, endPoint x: 309, endPoint y: 62, distance: 129.0
click at [309, 62] on div "Product Catalogue hollow" at bounding box center [396, 69] width 320 height 39
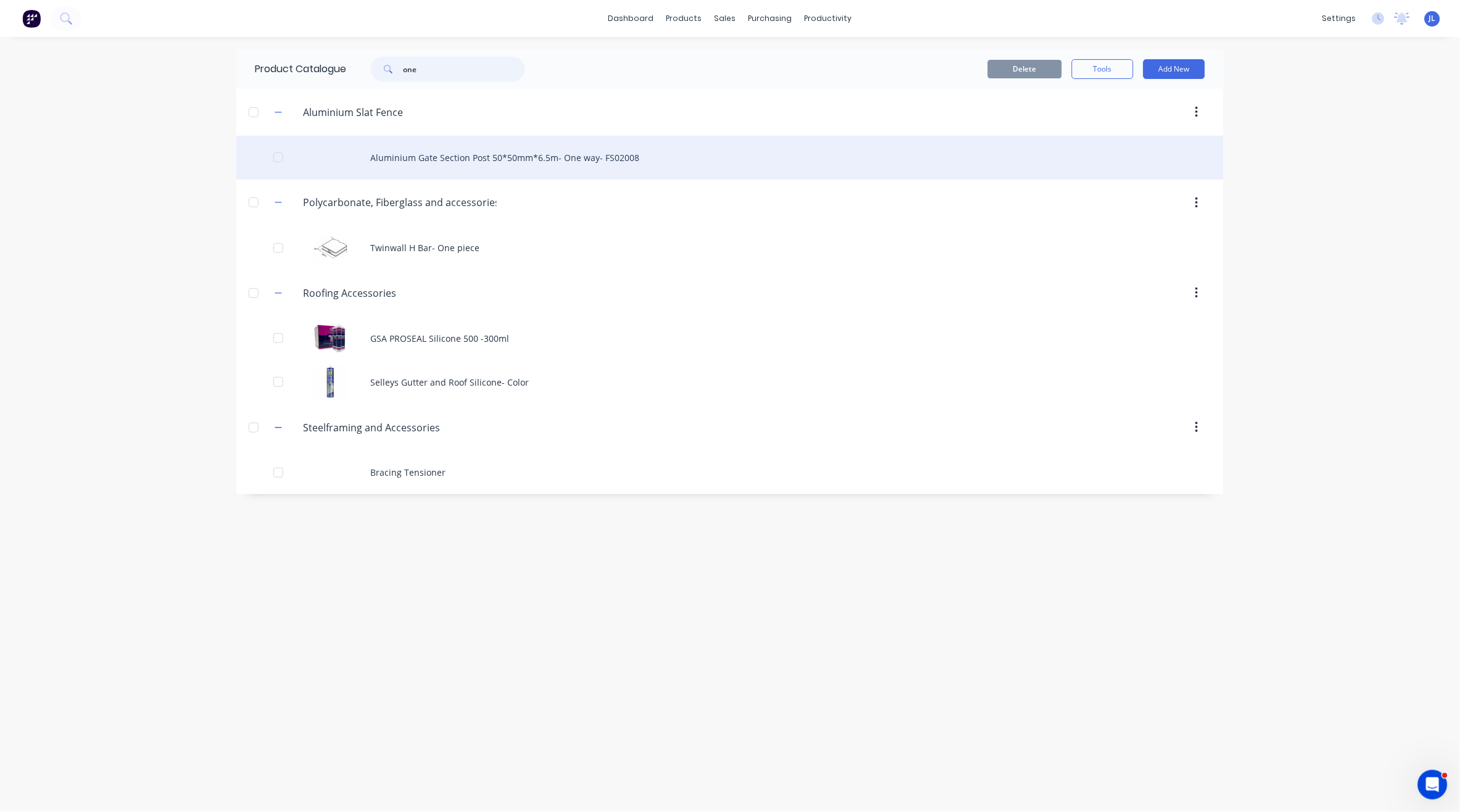
type input "one"
click at [521, 158] on div "Aluminium Gate Section Post 50*50mm*6.5m- One way- FS02008" at bounding box center [730, 158] width 988 height 44
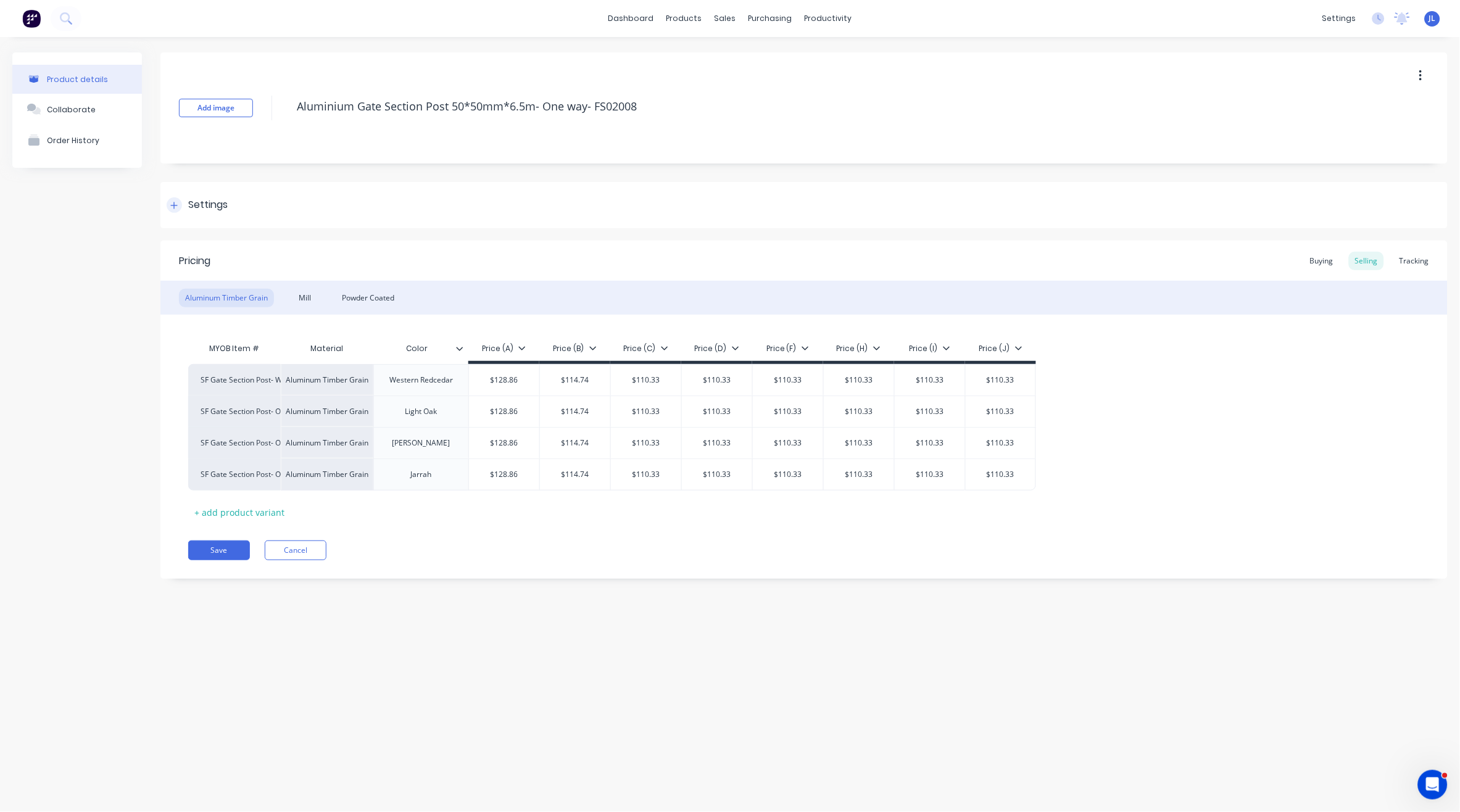
type textarea "x"
click at [1418, 252] on div "Tracking" at bounding box center [1414, 261] width 42 height 19
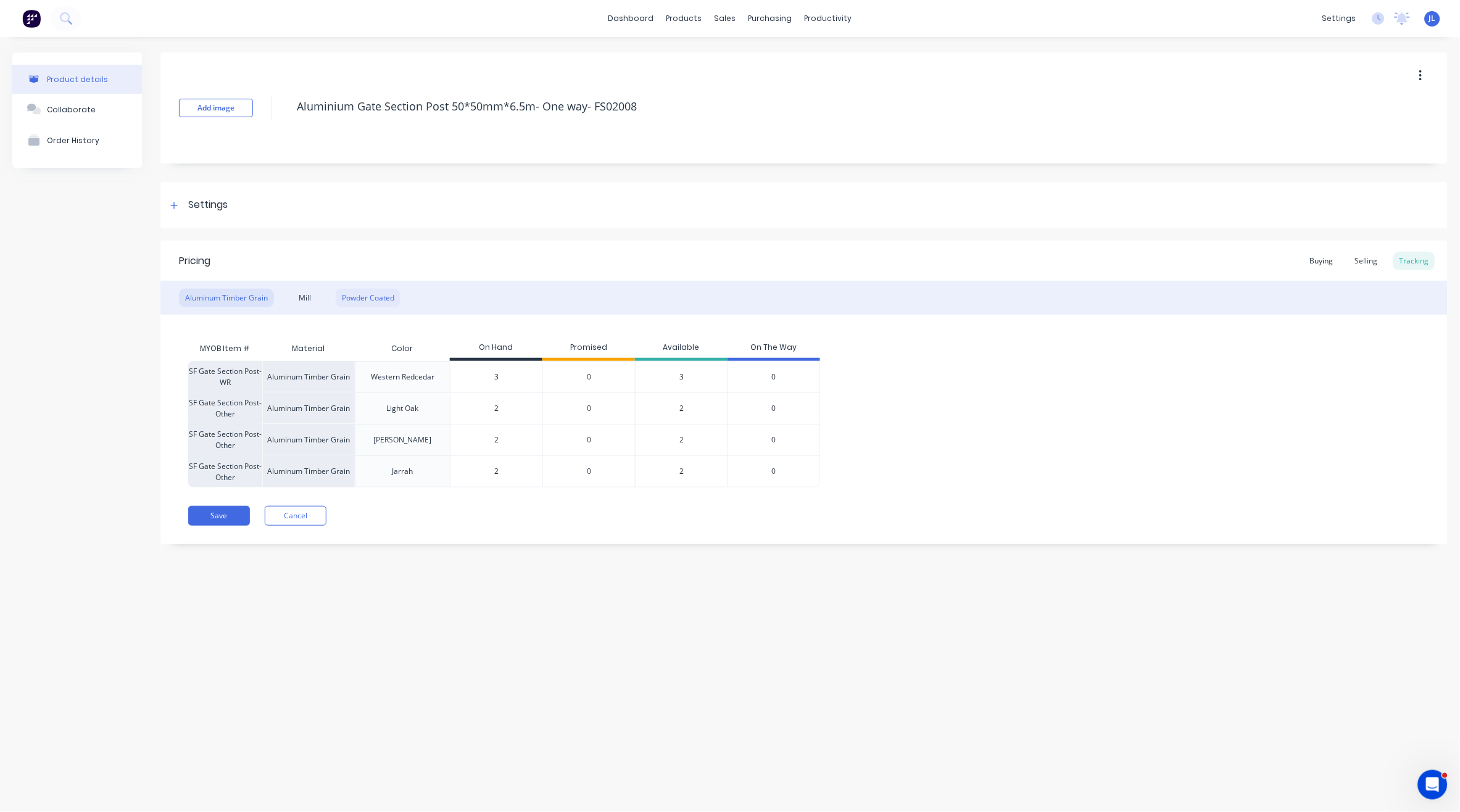
click at [367, 299] on div "Powder Coated" at bounding box center [368, 297] width 65 height 19
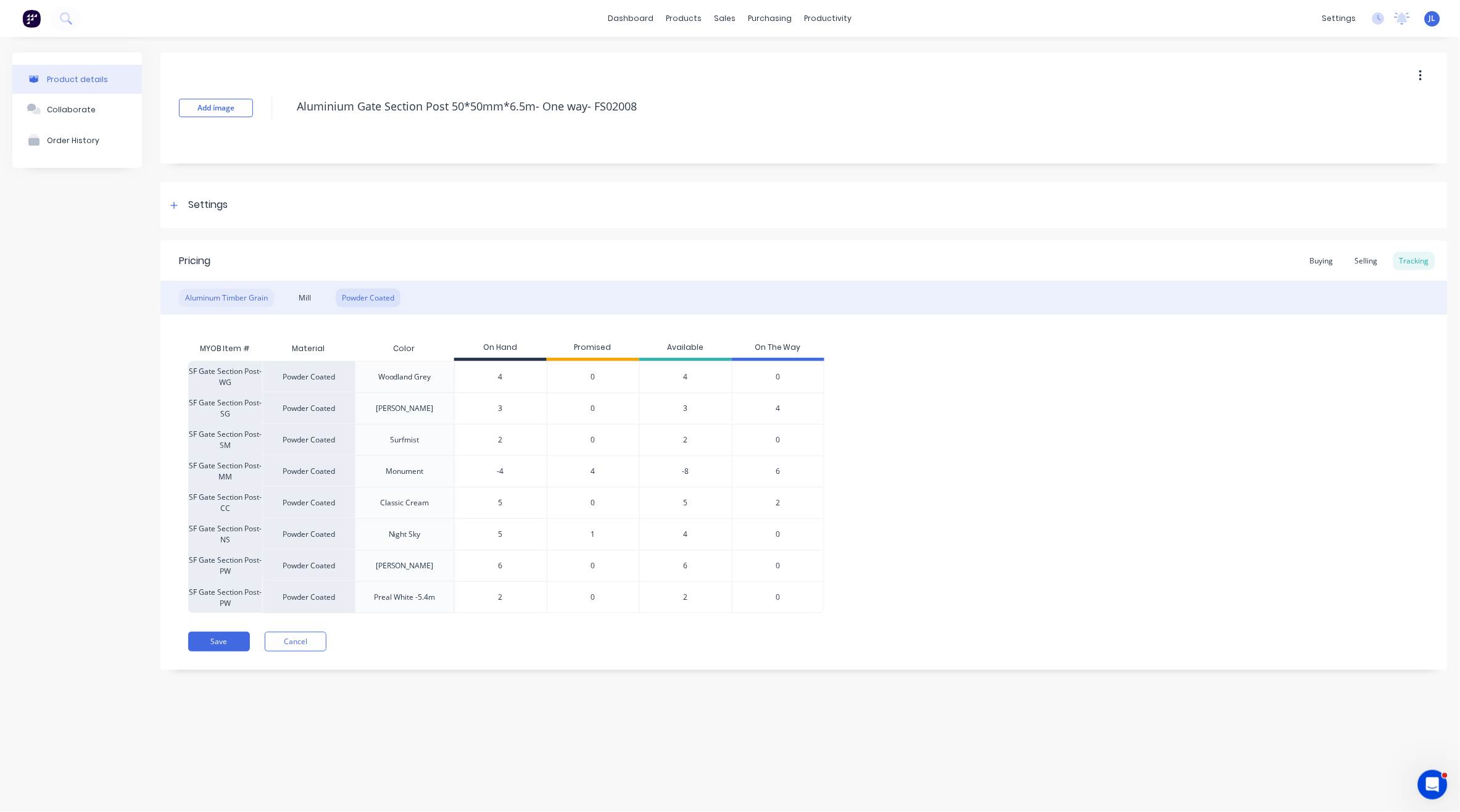
click at [213, 291] on div "Aluminum Timber Grain" at bounding box center [227, 297] width 95 height 19
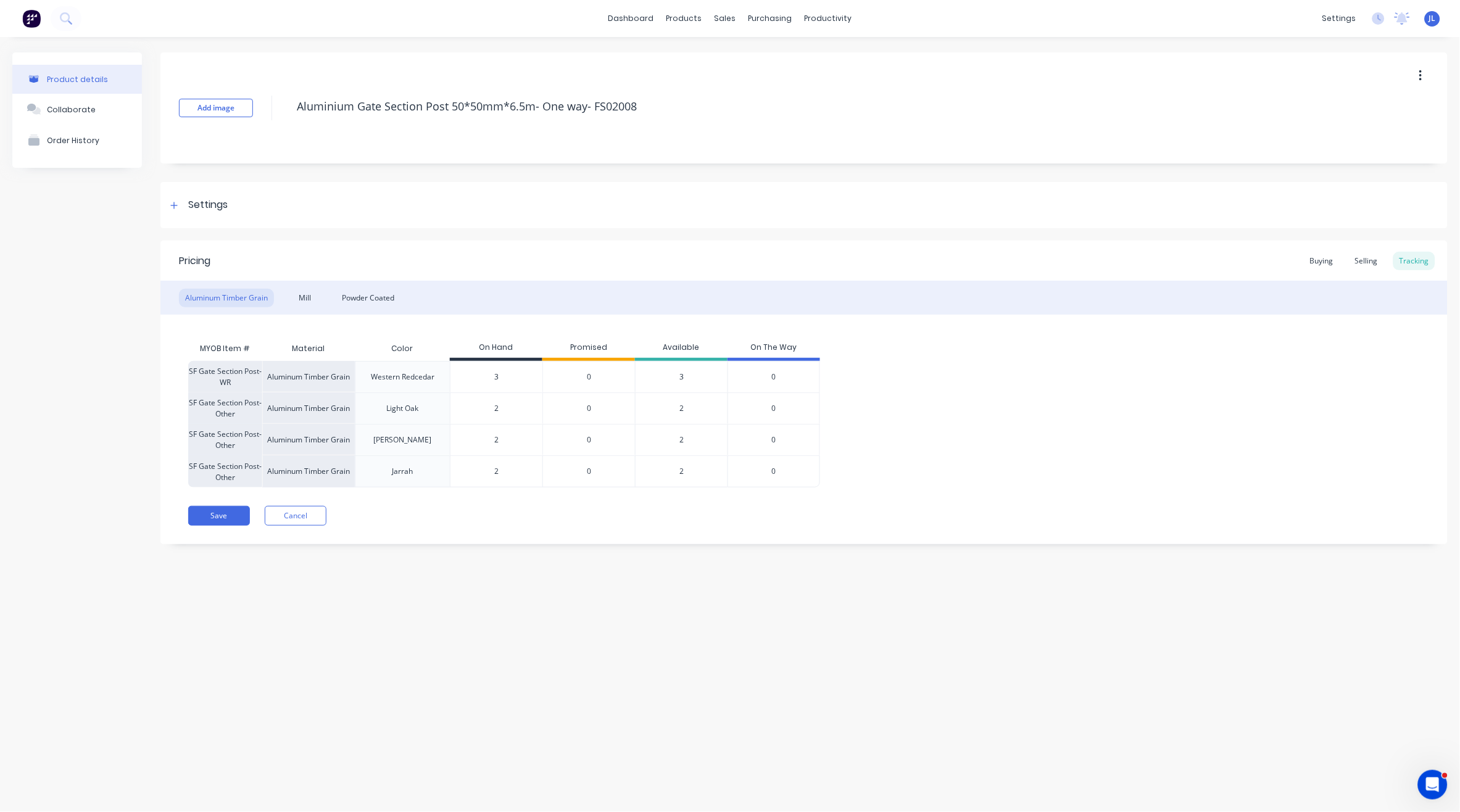
drag, startPoint x: 506, startPoint y: 475, endPoint x: 486, endPoint y: 457, distance: 26.9
click at [489, 473] on input "2" at bounding box center [496, 471] width 92 height 11
type input "1"
type textarea "x"
drag, startPoint x: 495, startPoint y: 527, endPoint x: 441, endPoint y: 376, distance: 160.4
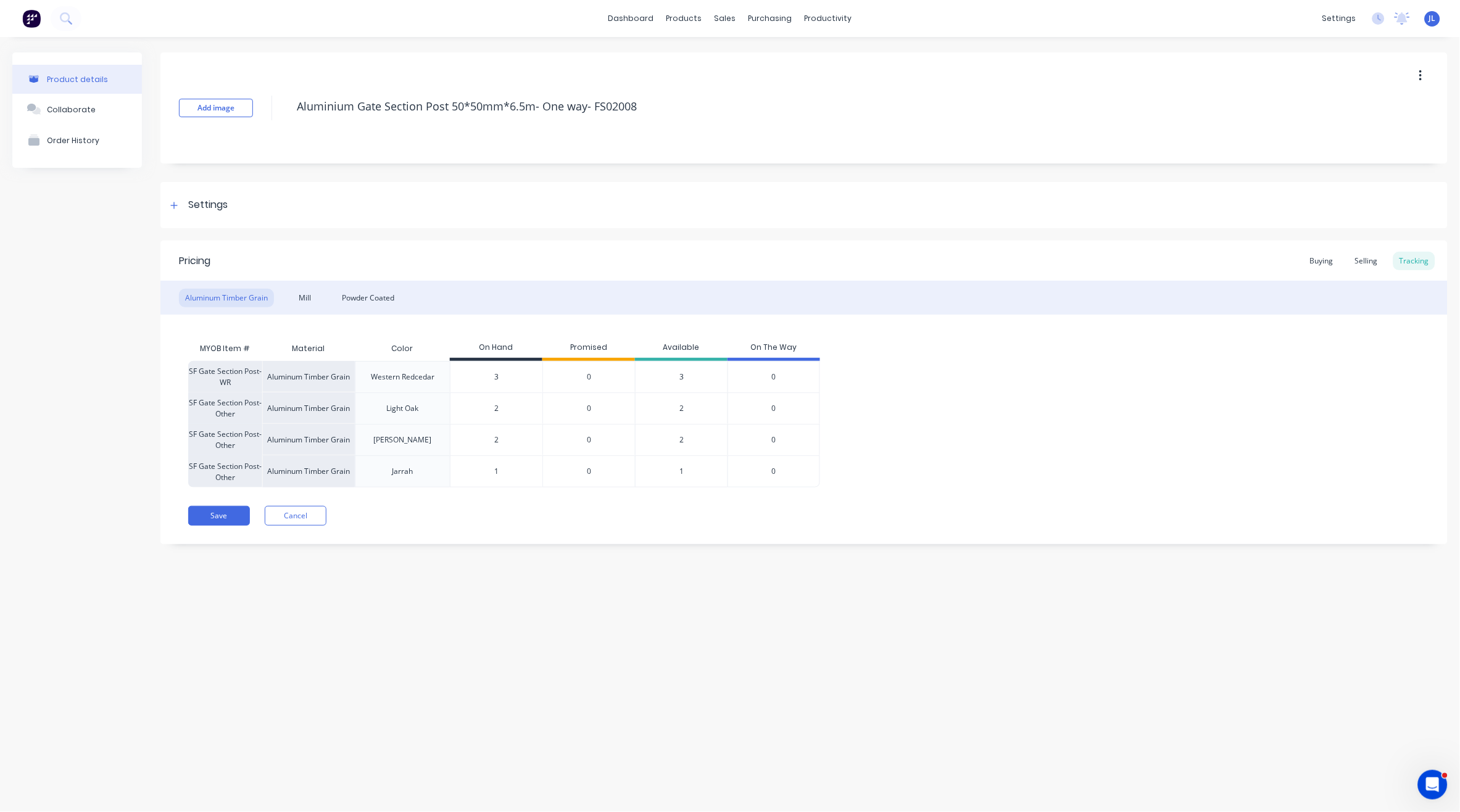
click at [495, 526] on div "Pricing Buying Selling Tracking Aluminum Timber Grain Mill Powder Coated MYOB I…" at bounding box center [804, 392] width 1287 height 303
click at [396, 299] on div "Powder Coated" at bounding box center [368, 297] width 65 height 19
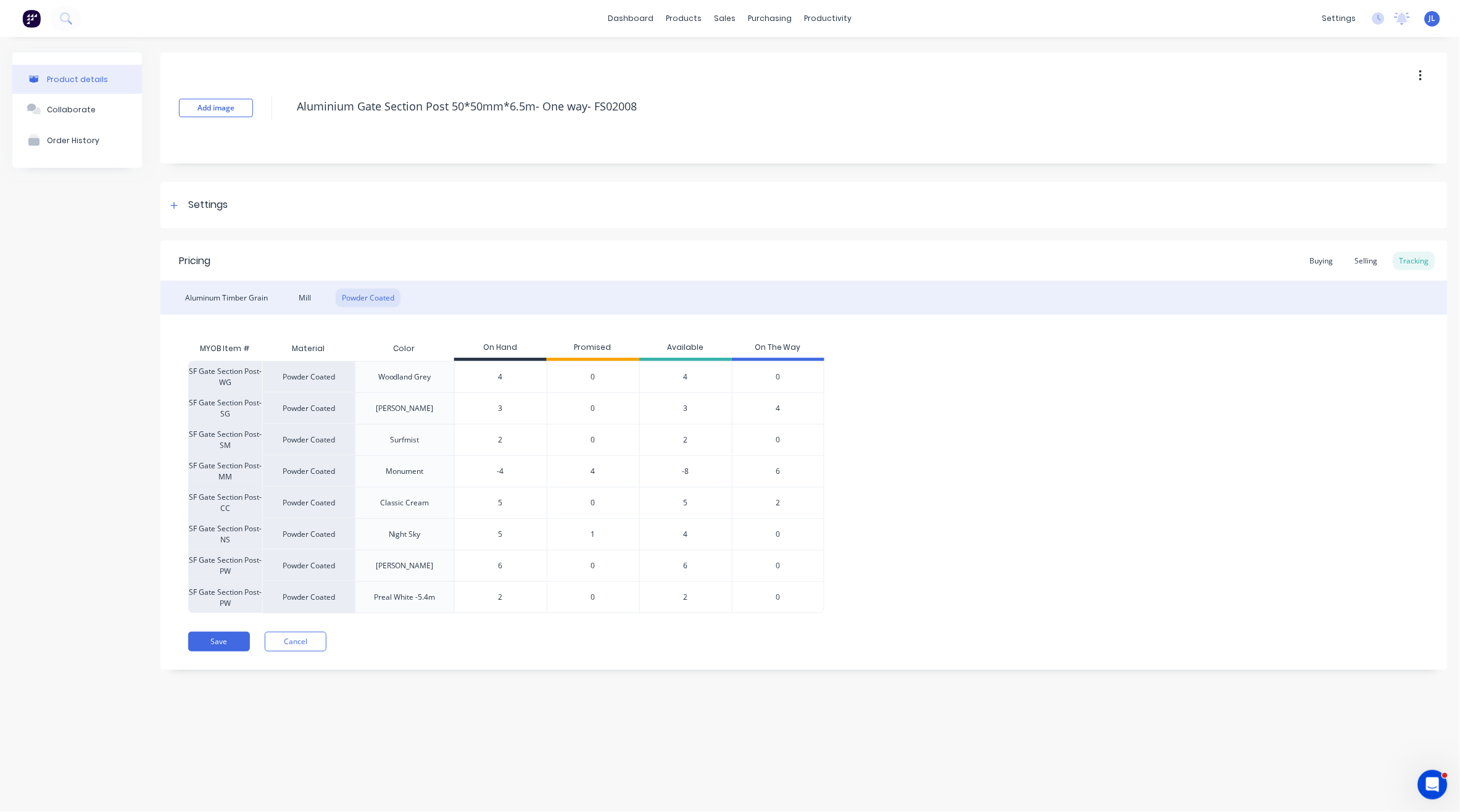
drag, startPoint x: 514, startPoint y: 469, endPoint x: 473, endPoint y: 469, distance: 41.0
click at [473, 469] on input "-4" at bounding box center [501, 471] width 92 height 11
type input "0"
type textarea "x"
type input "0"
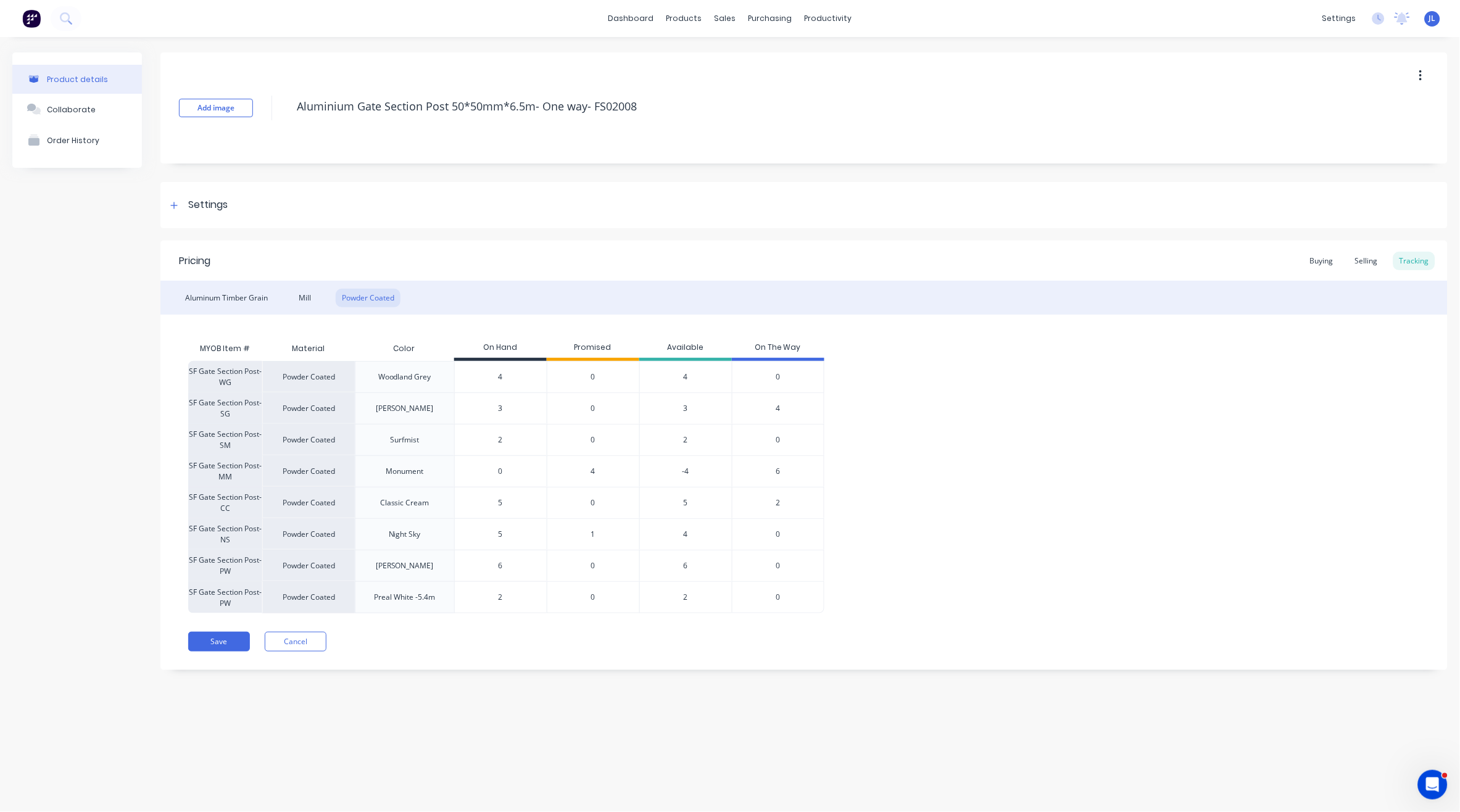
click at [664, 639] on div "Save Cancel" at bounding box center [818, 641] width 1260 height 20
click at [698, 640] on div "Save Cancel" at bounding box center [818, 641] width 1260 height 20
click at [593, 535] on span "1" at bounding box center [593, 534] width 5 height 11
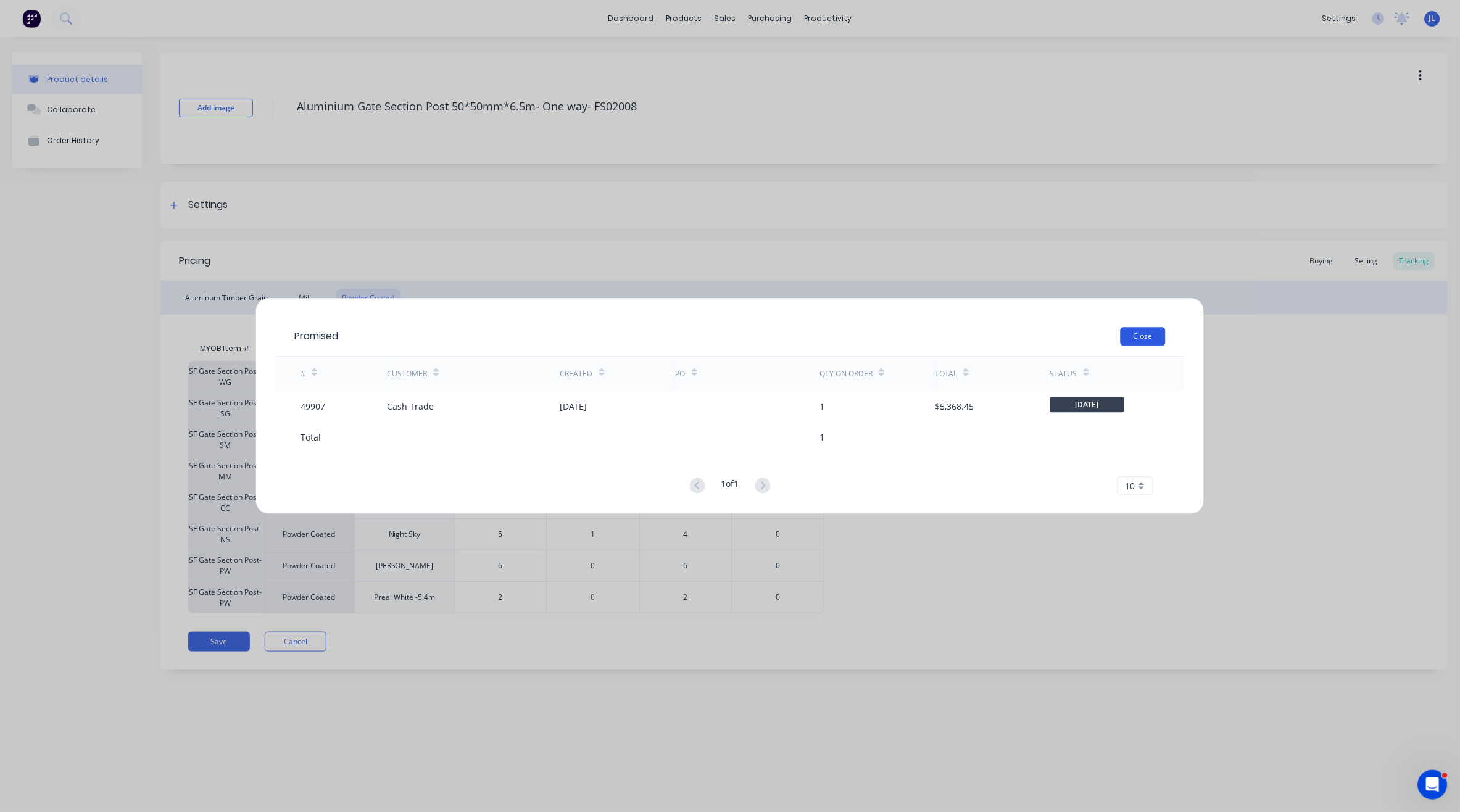
click at [1152, 334] on button "Close" at bounding box center [1144, 337] width 45 height 19
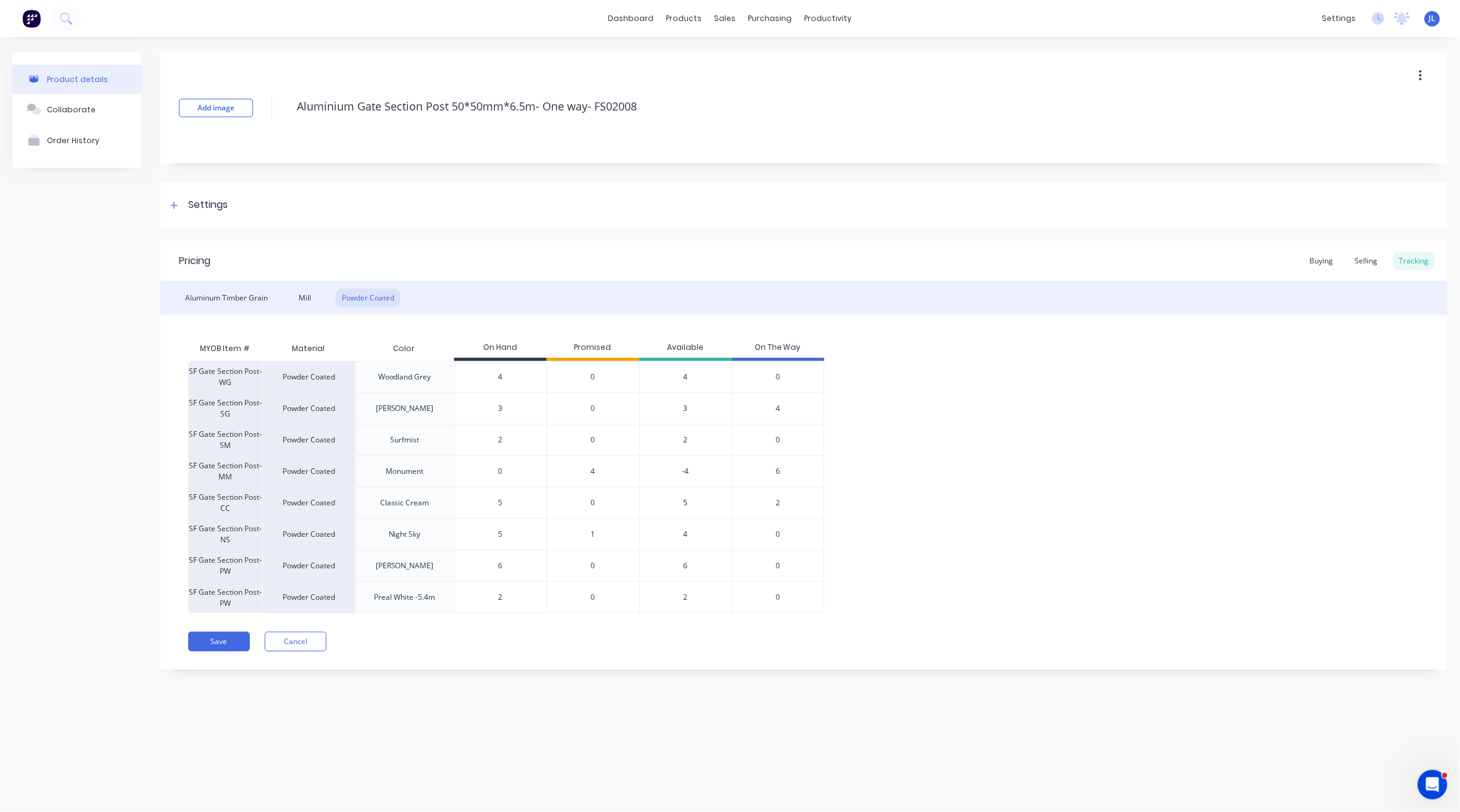
drag, startPoint x: 519, startPoint y: 564, endPoint x: 479, endPoint y: 562, distance: 40.0
click at [481, 563] on input "6" at bounding box center [501, 565] width 92 height 11
type input "9"
type textarea "x"
type input "9"
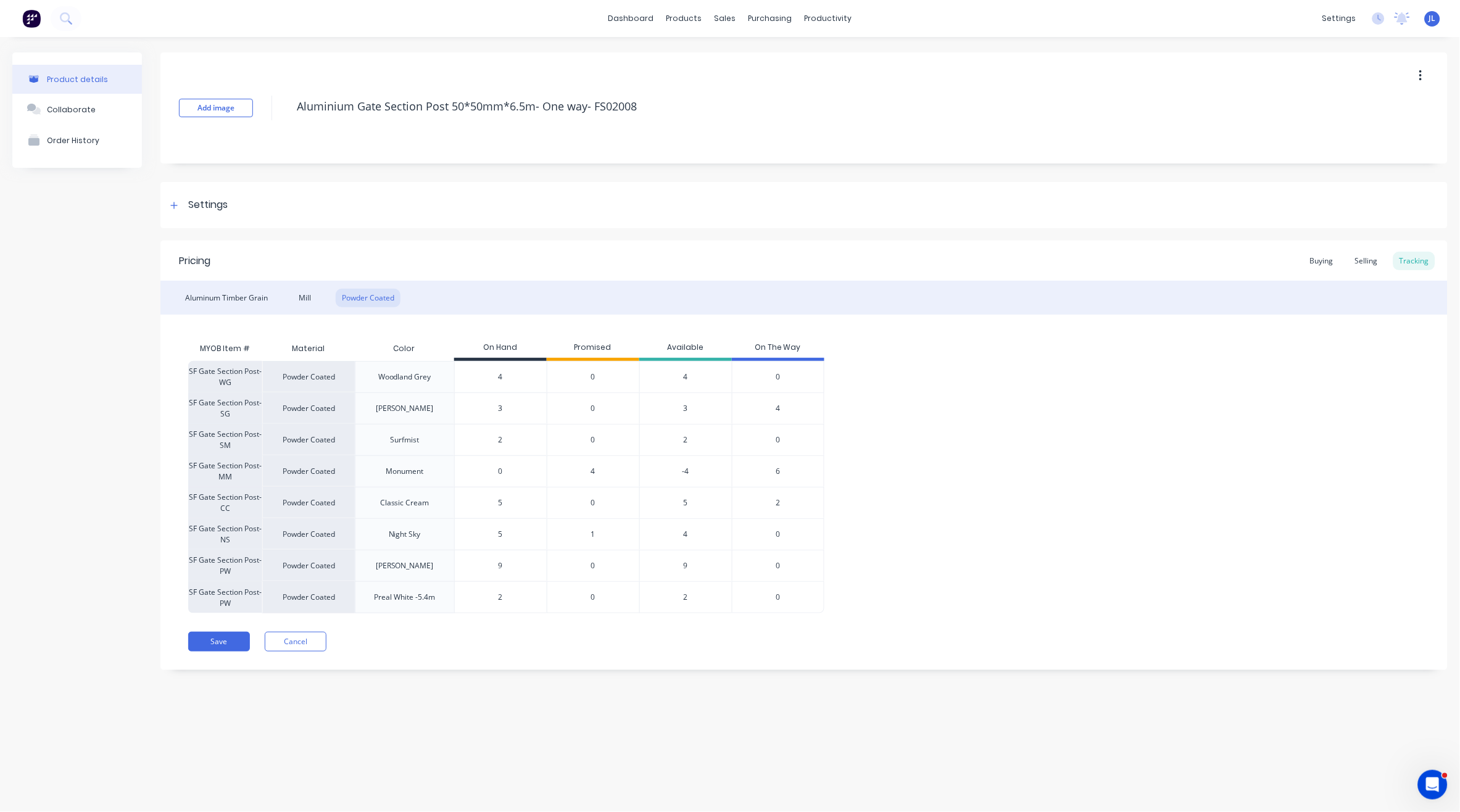
type input "5"
drag, startPoint x: 514, startPoint y: 500, endPoint x: 482, endPoint y: 497, distance: 32.1
click at [482, 497] on input "5" at bounding box center [501, 502] width 92 height 11
click at [238, 641] on button "Save" at bounding box center [219, 641] width 62 height 20
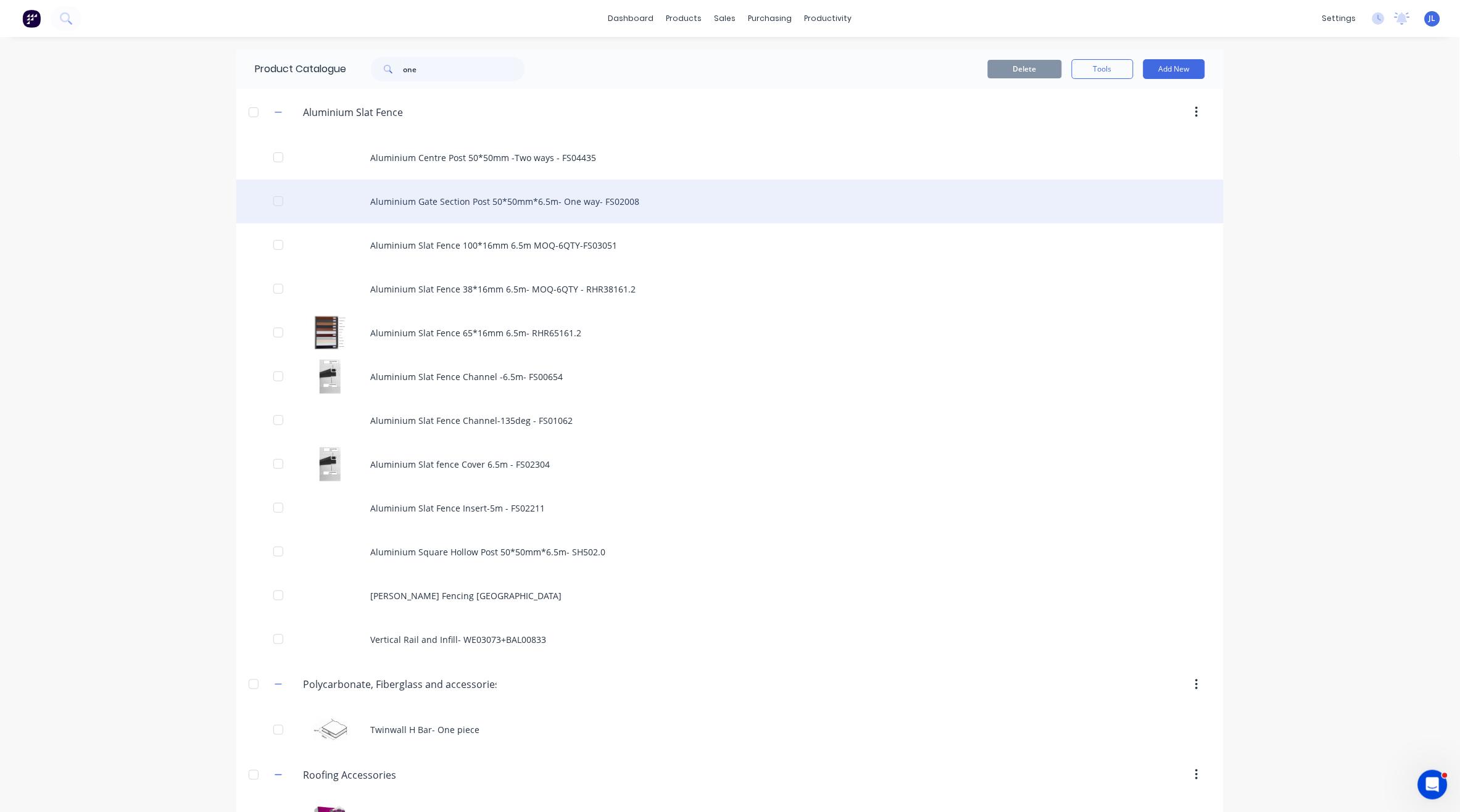
click at [535, 198] on div "Aluminium Gate Section Post 50*50mm*6.5m- One way- FS02008" at bounding box center [730, 202] width 988 height 44
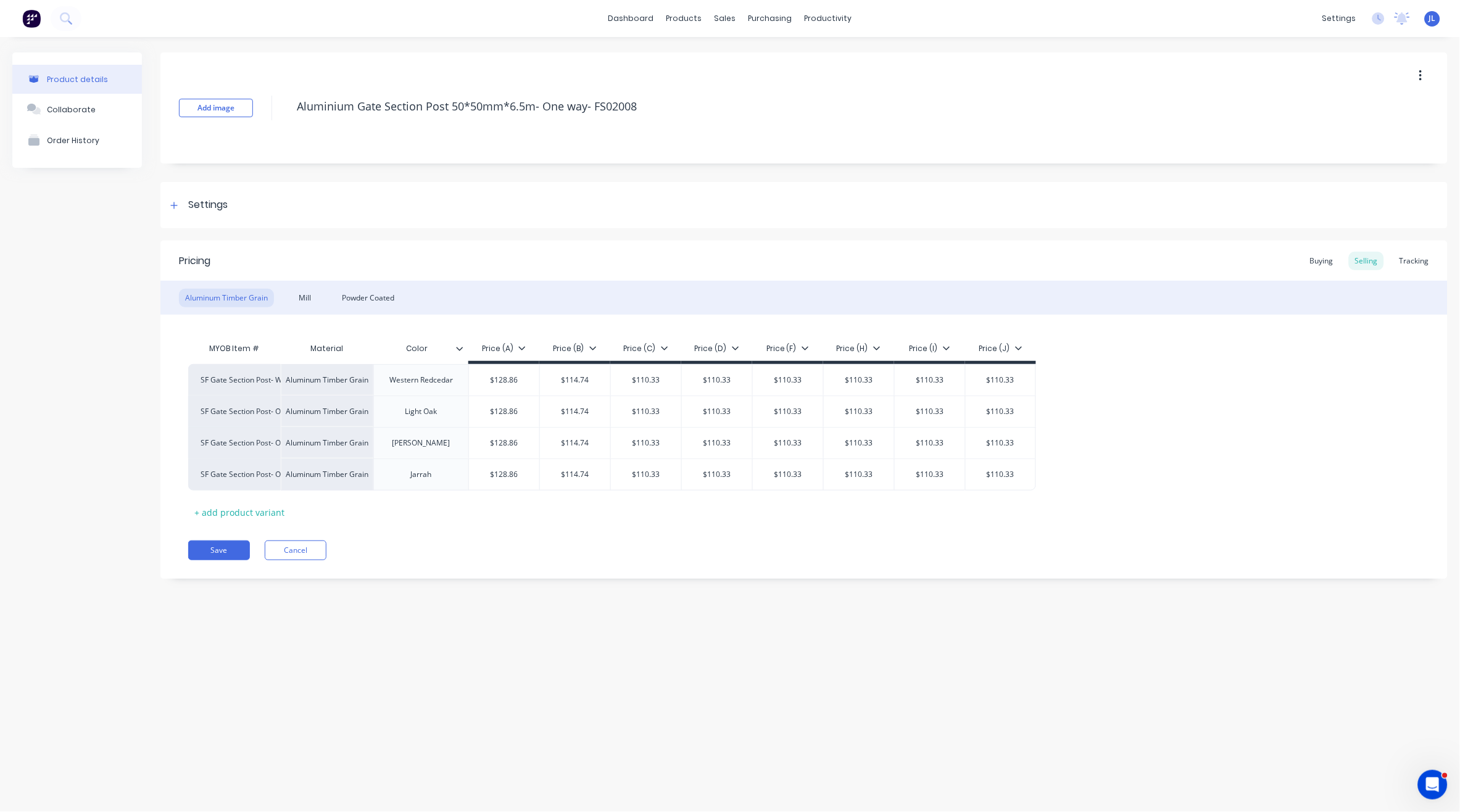
type textarea "x"
click at [1411, 258] on div "Tracking" at bounding box center [1414, 261] width 42 height 19
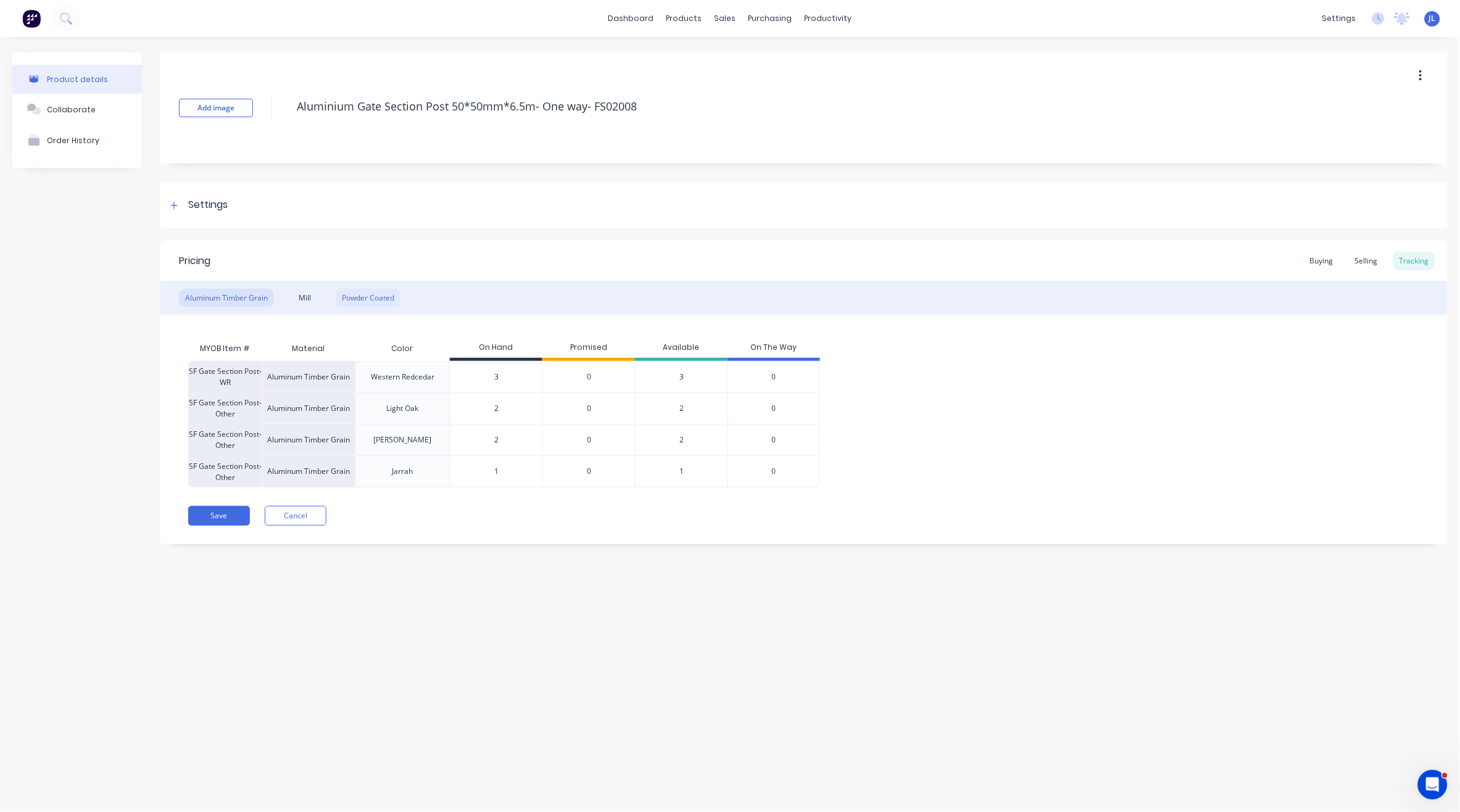
click at [393, 299] on div "Powder Coated" at bounding box center [368, 297] width 65 height 19
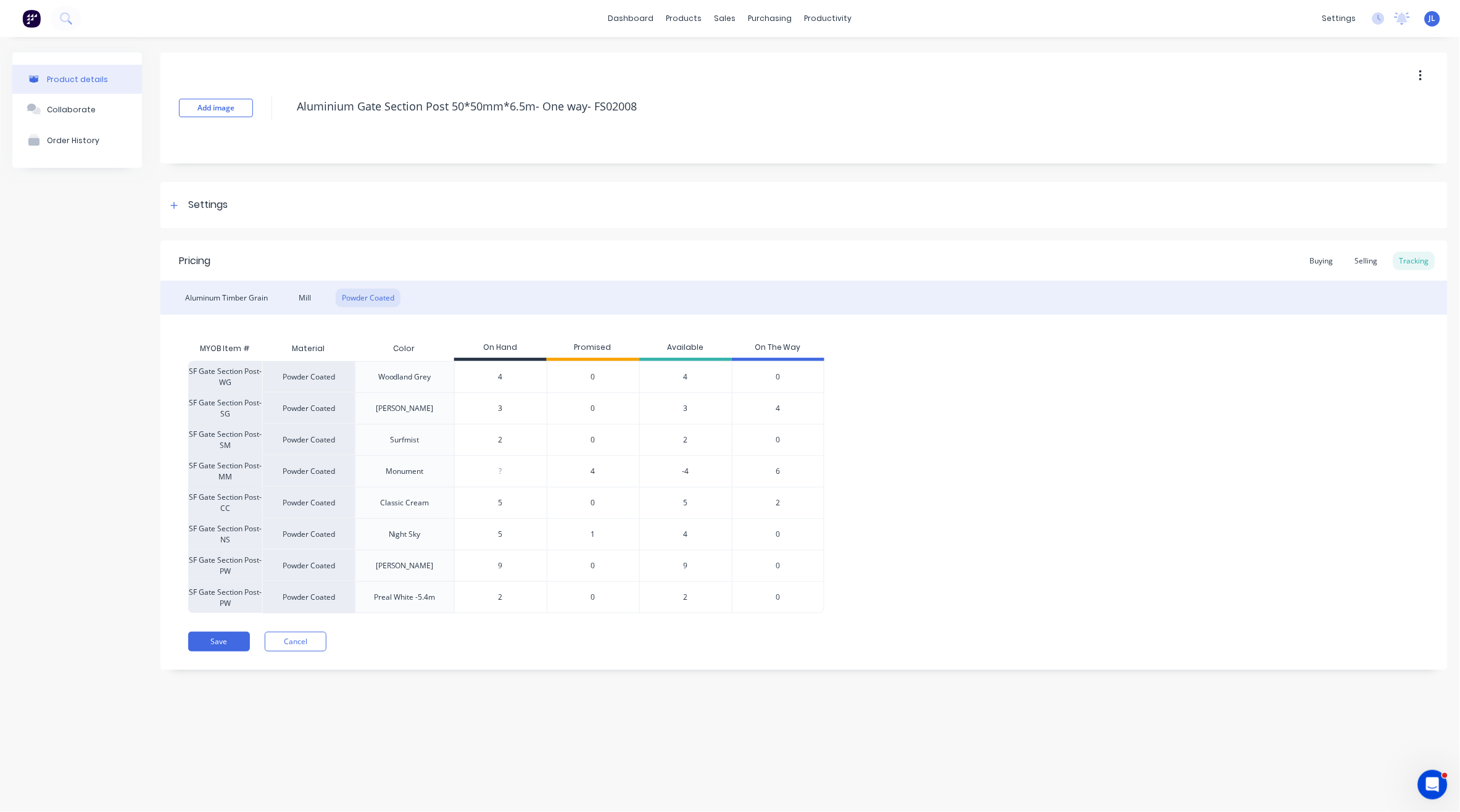
drag, startPoint x: 508, startPoint y: 503, endPoint x: 465, endPoint y: 500, distance: 43.1
click at [465, 500] on input "5" at bounding box center [501, 502] width 92 height 11
type input "1"
type textarea "x"
type input "1"
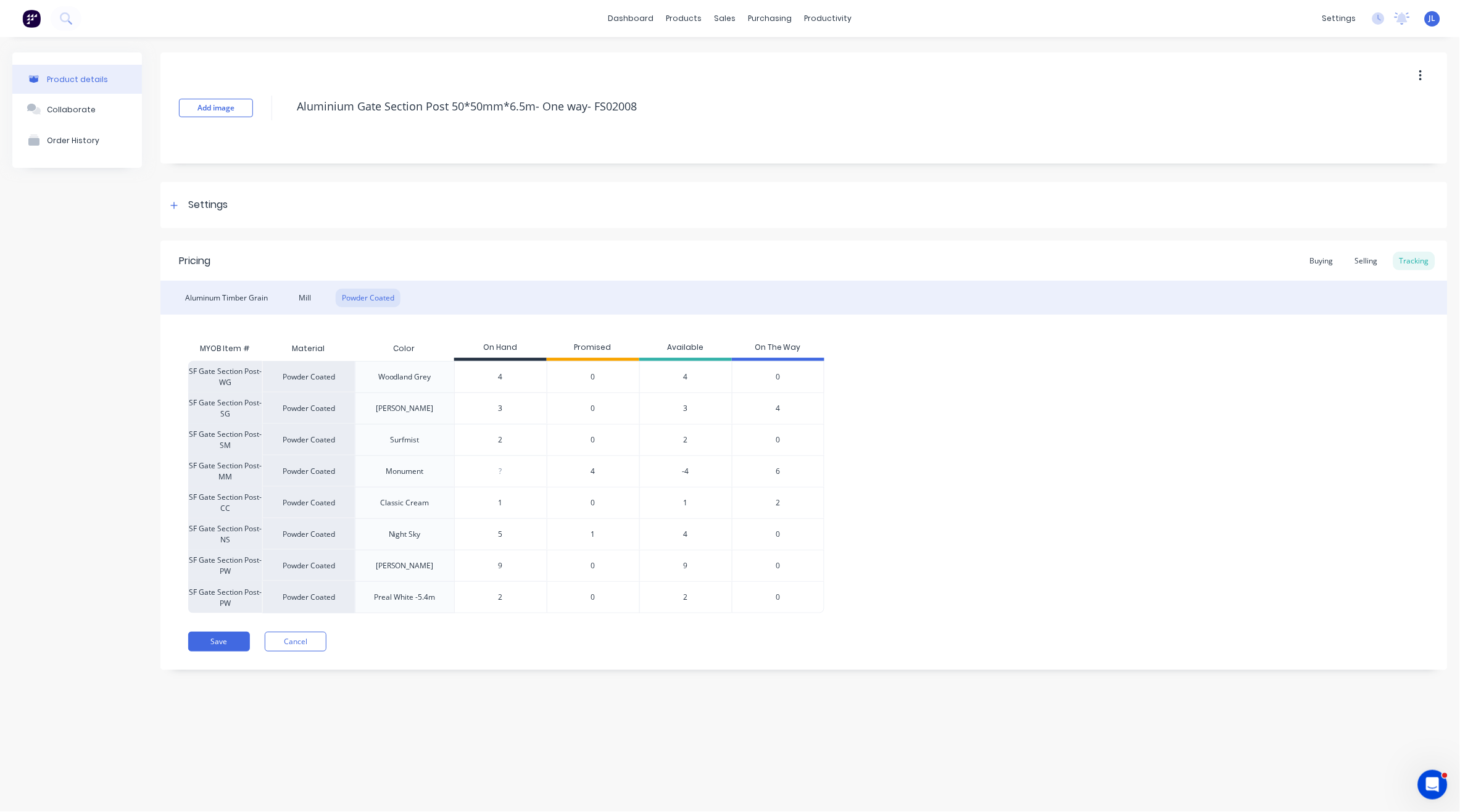
click at [639, 648] on div "Save Cancel" at bounding box center [818, 641] width 1260 height 20
click at [211, 641] on button "Save" at bounding box center [219, 641] width 62 height 20
type textarea "x"
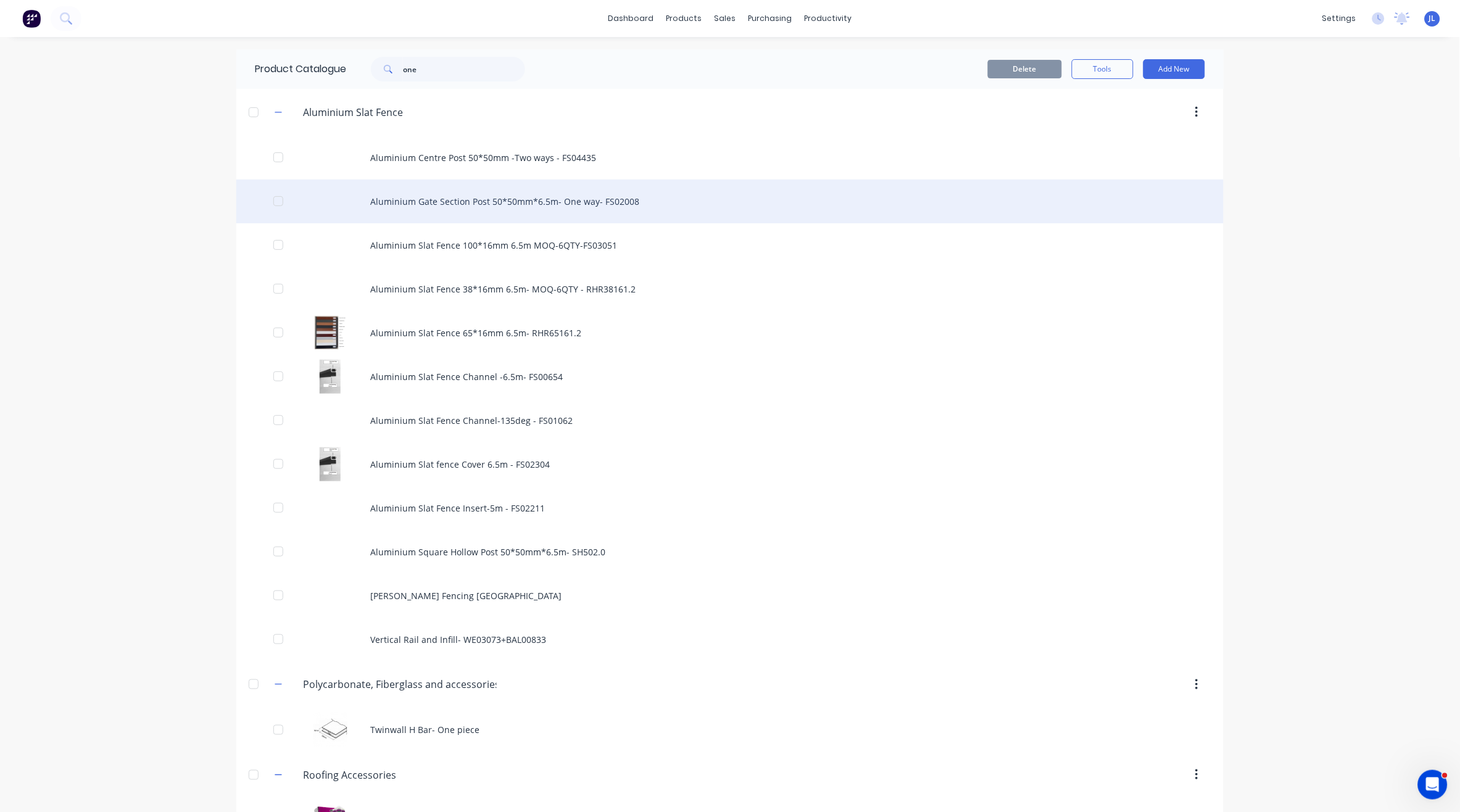
click at [501, 203] on div "Aluminium Gate Section Post 50*50mm*6.5m- One way- FS02008" at bounding box center [730, 202] width 988 height 44
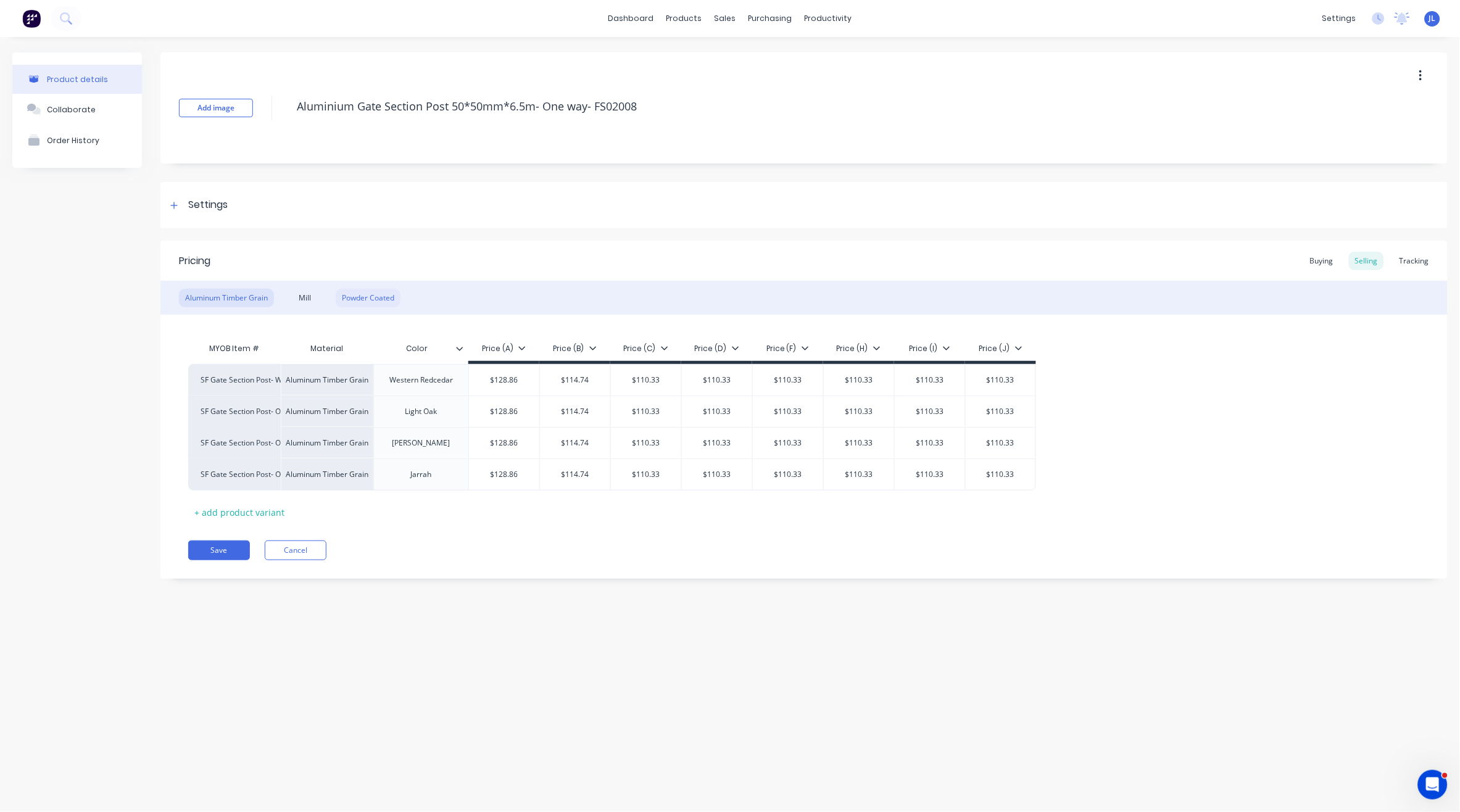
click at [378, 295] on div "Powder Coated" at bounding box center [368, 297] width 65 height 19
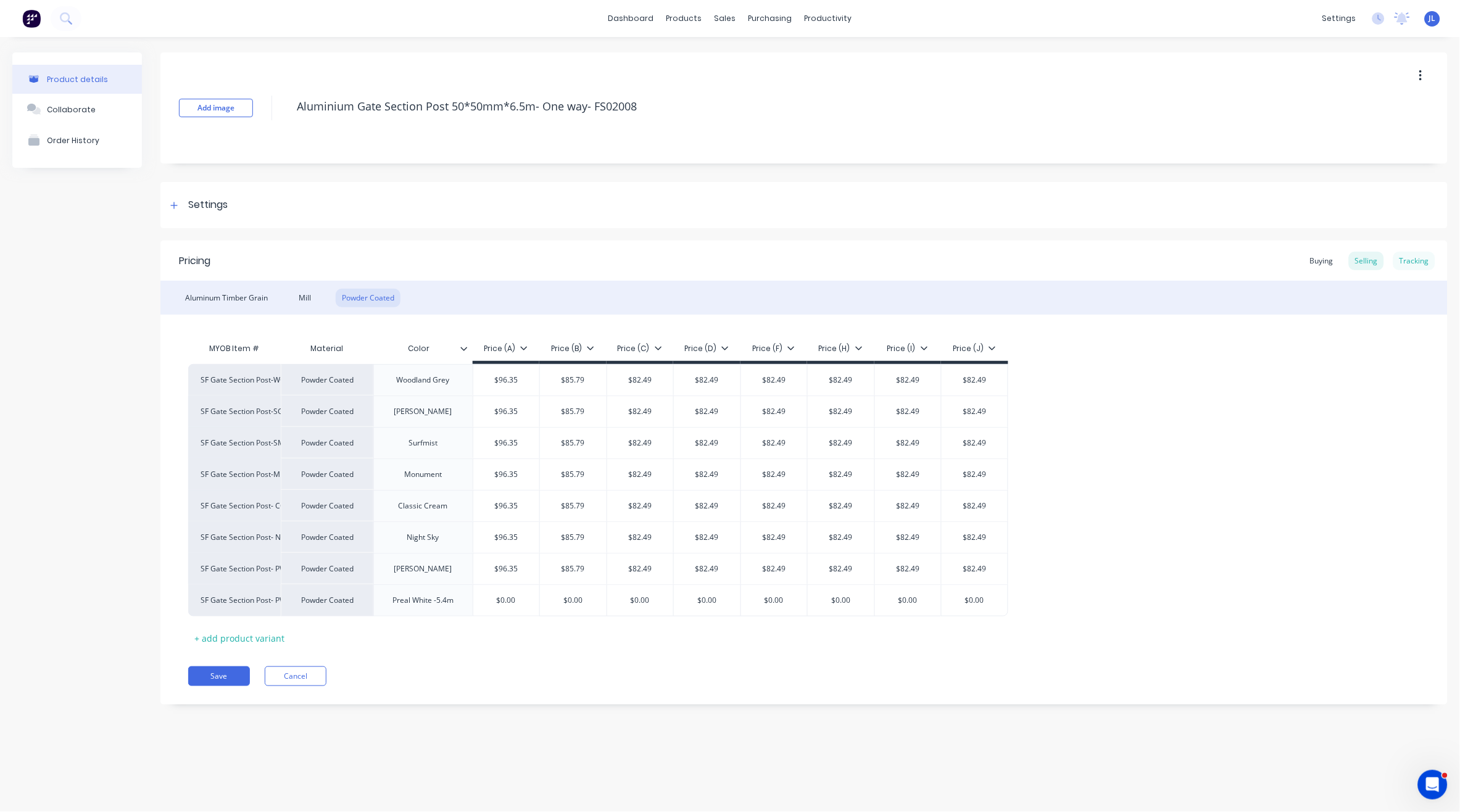
click at [1418, 265] on div "Tracking" at bounding box center [1414, 261] width 42 height 19
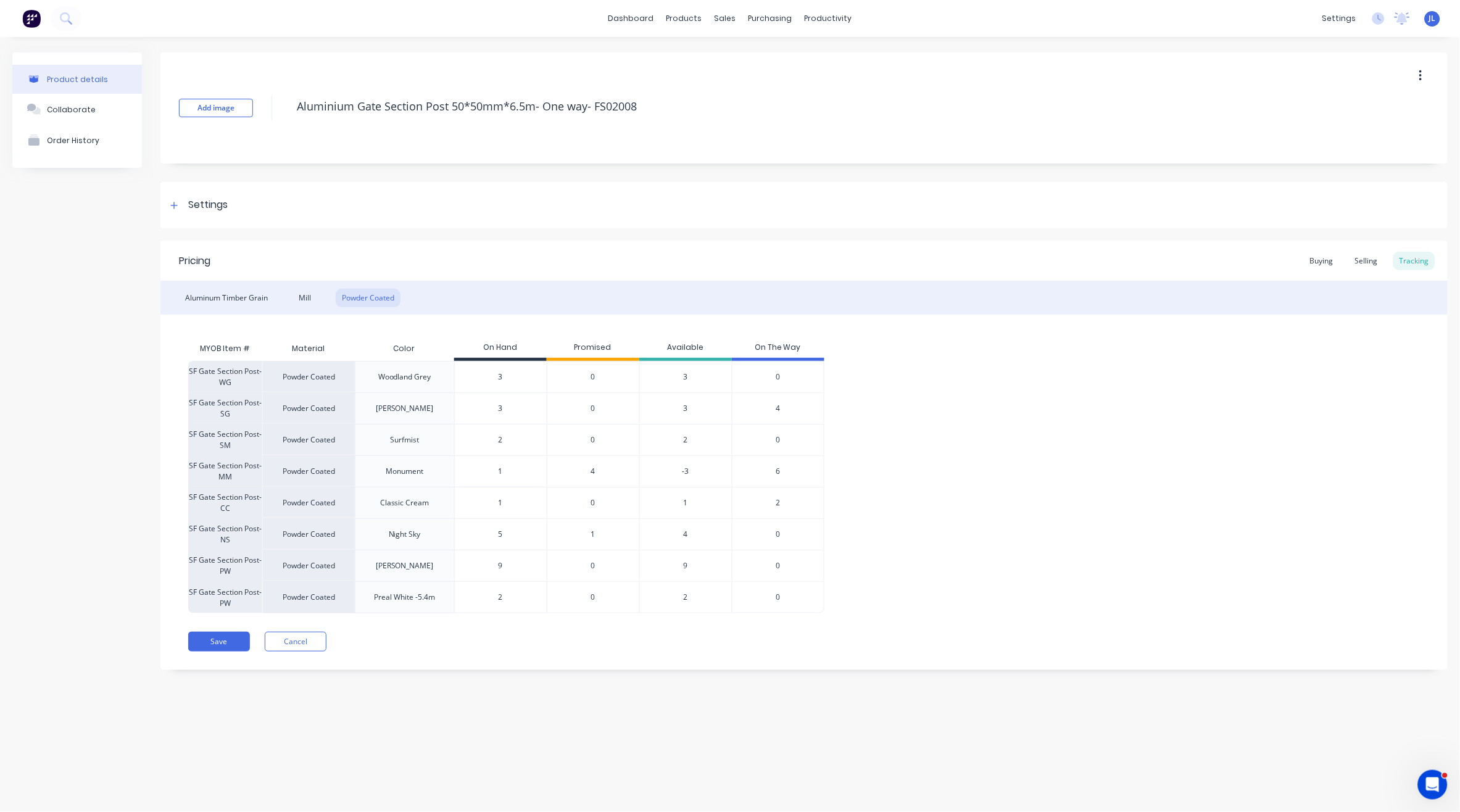
drag, startPoint x: 502, startPoint y: 473, endPoint x: 485, endPoint y: 470, distance: 17.3
click at [485, 470] on input "1" at bounding box center [501, 471] width 92 height 11
type input "0"
click at [714, 665] on div "Pricing Buying Selling Tracking Aluminum Timber Grain Mill Powder Coated MYOB I…" at bounding box center [804, 455] width 1287 height 430
click at [719, 651] on div "Save Cancel" at bounding box center [818, 641] width 1260 height 20
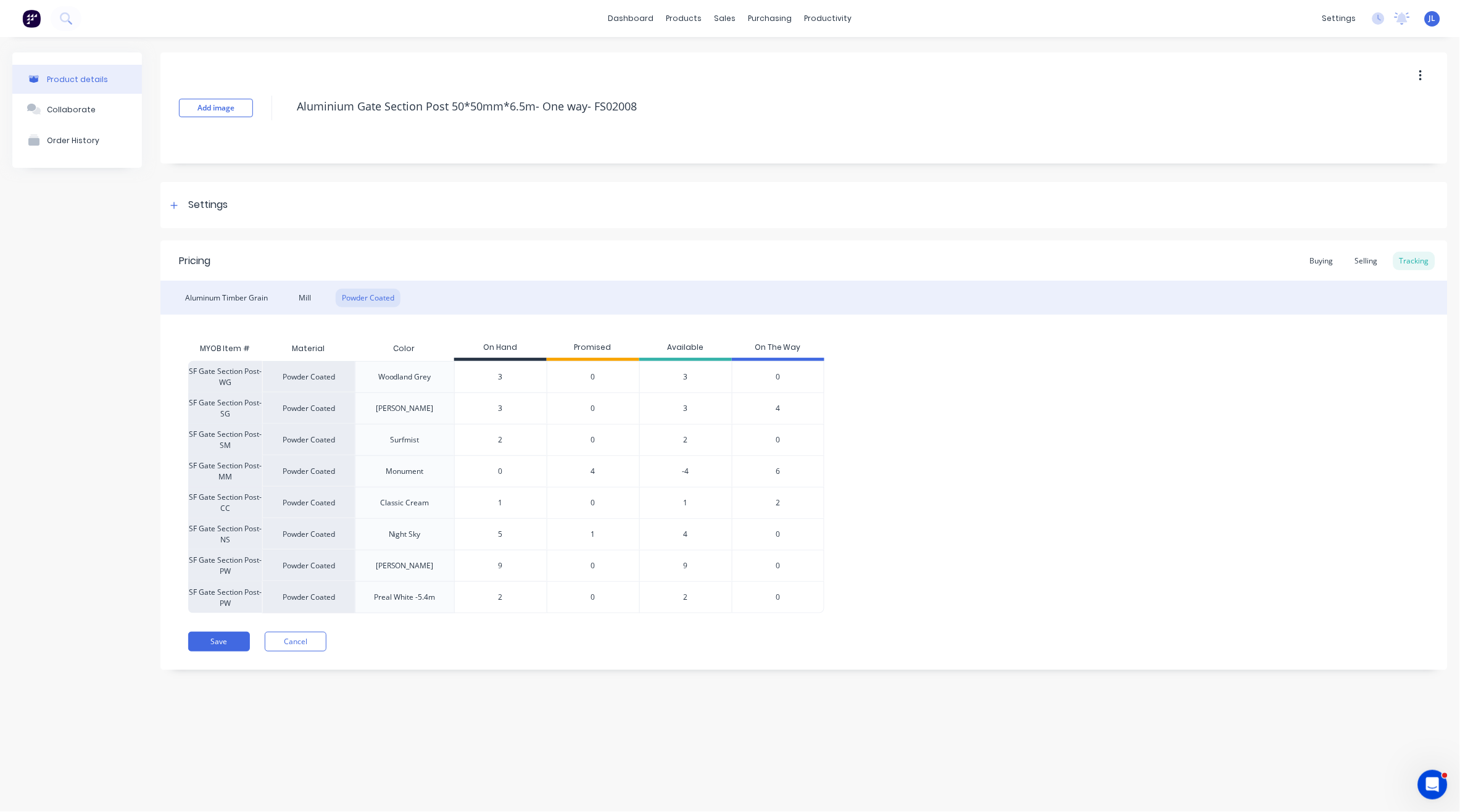
click at [593, 472] on span "4" at bounding box center [593, 471] width 5 height 11
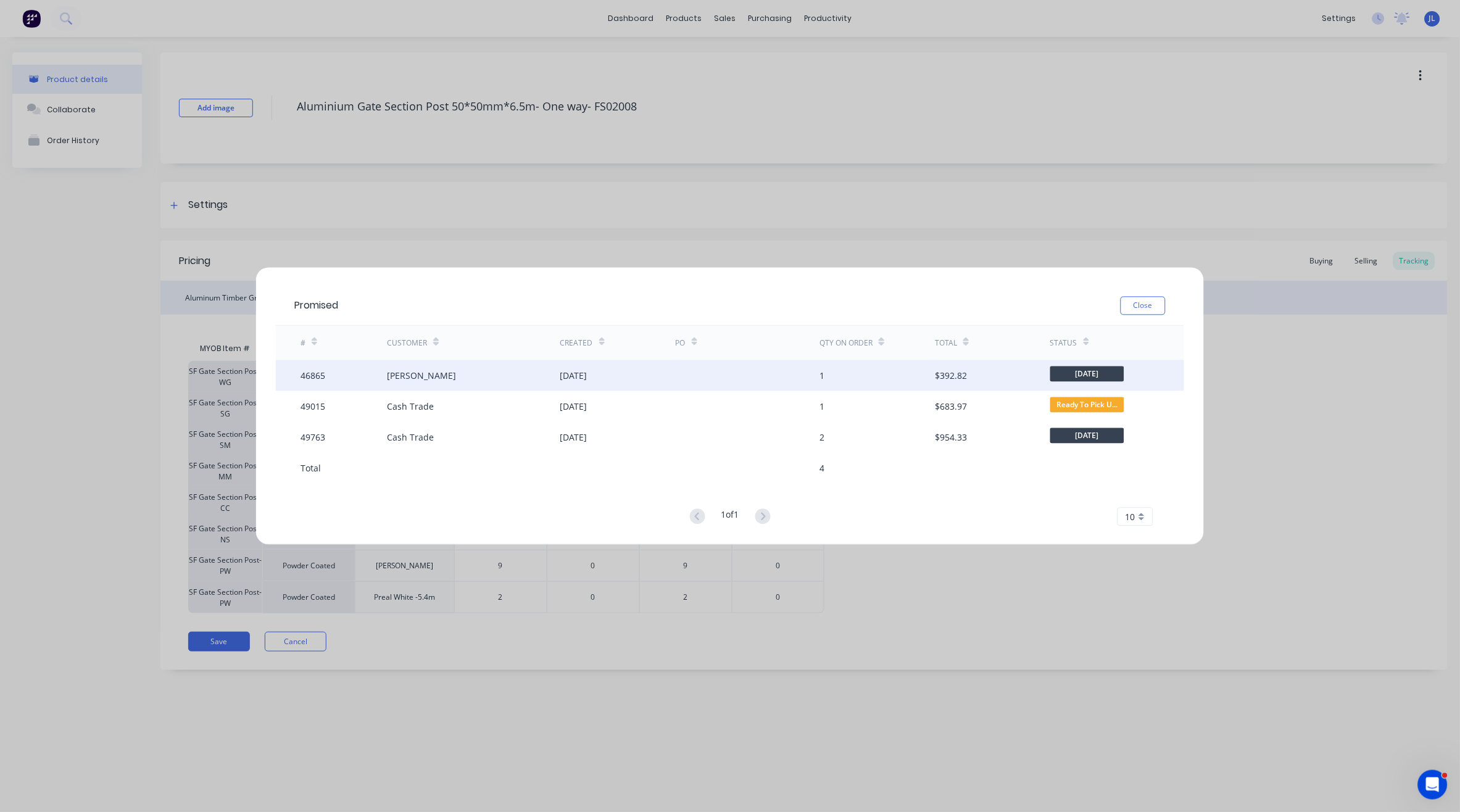
click at [613, 366] on div "15 Jul 2025" at bounding box center [618, 375] width 115 height 31
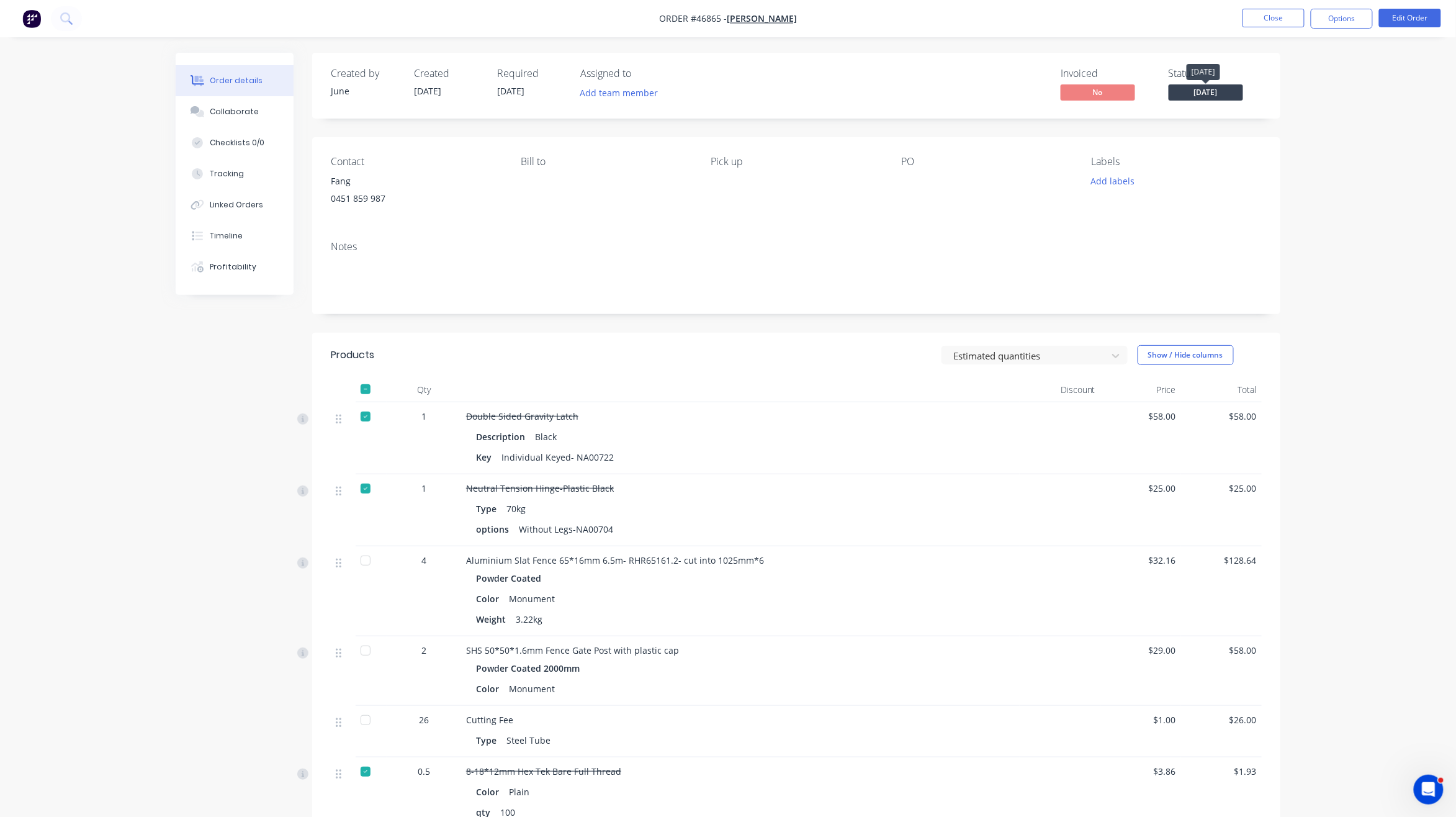
click at [1232, 91] on span "[DATE]" at bounding box center [1206, 92] width 75 height 16
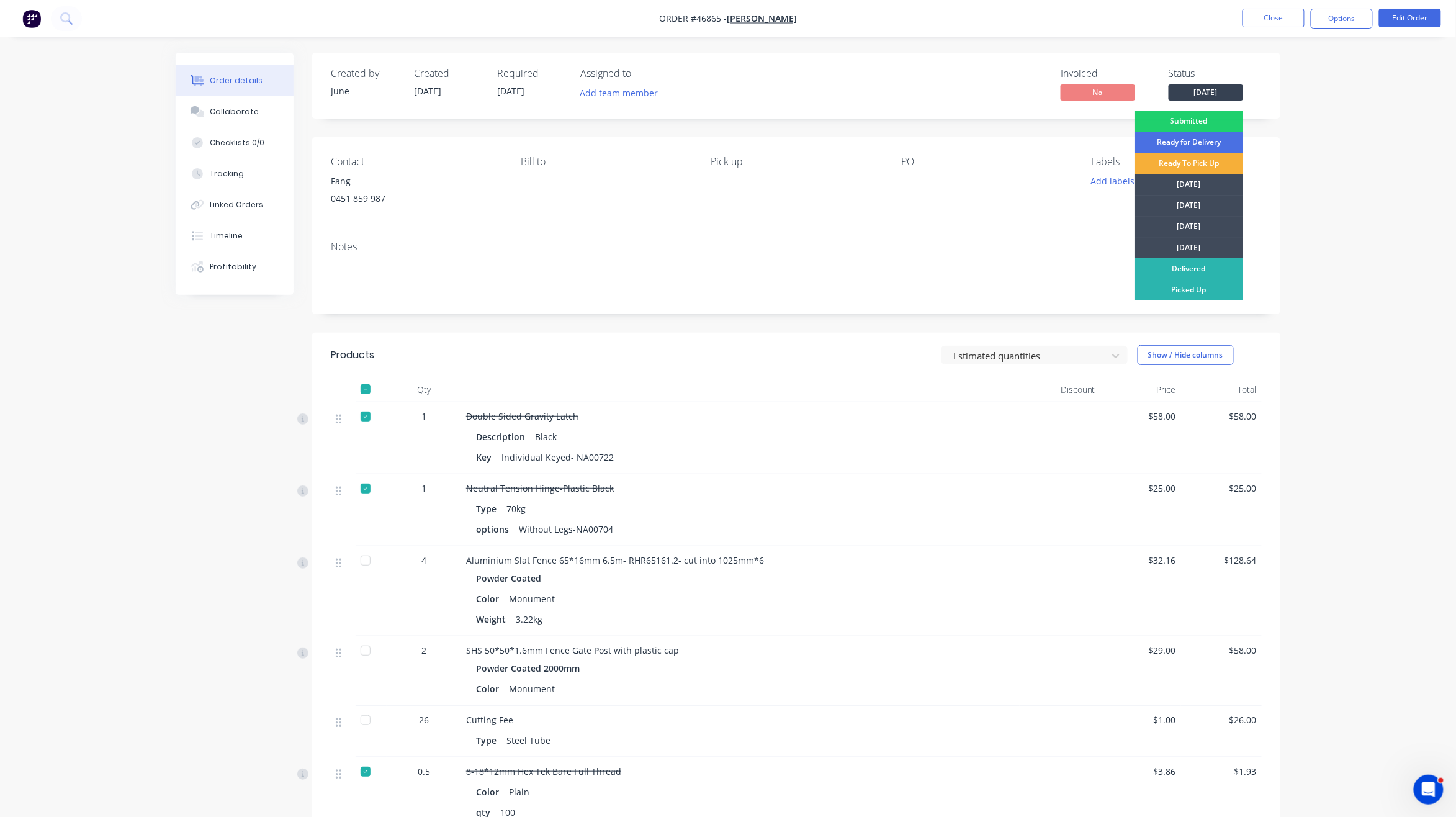
drag, startPoint x: 1212, startPoint y: 292, endPoint x: 1269, endPoint y: 157, distance: 146.5
click at [1212, 288] on div "Picked Up" at bounding box center [1189, 290] width 109 height 21
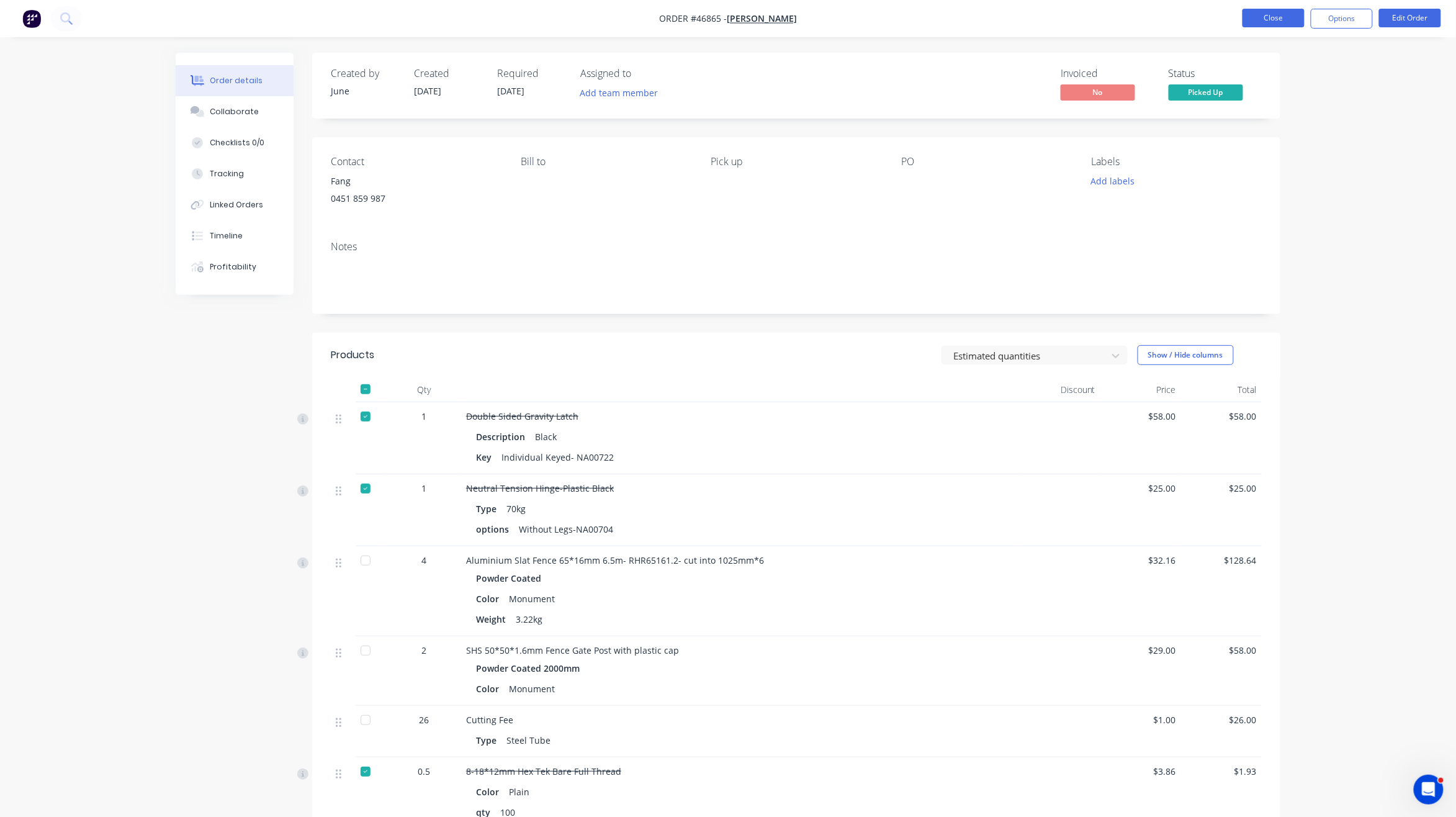
click at [1282, 17] on button "Close" at bounding box center [1274, 17] width 62 height 19
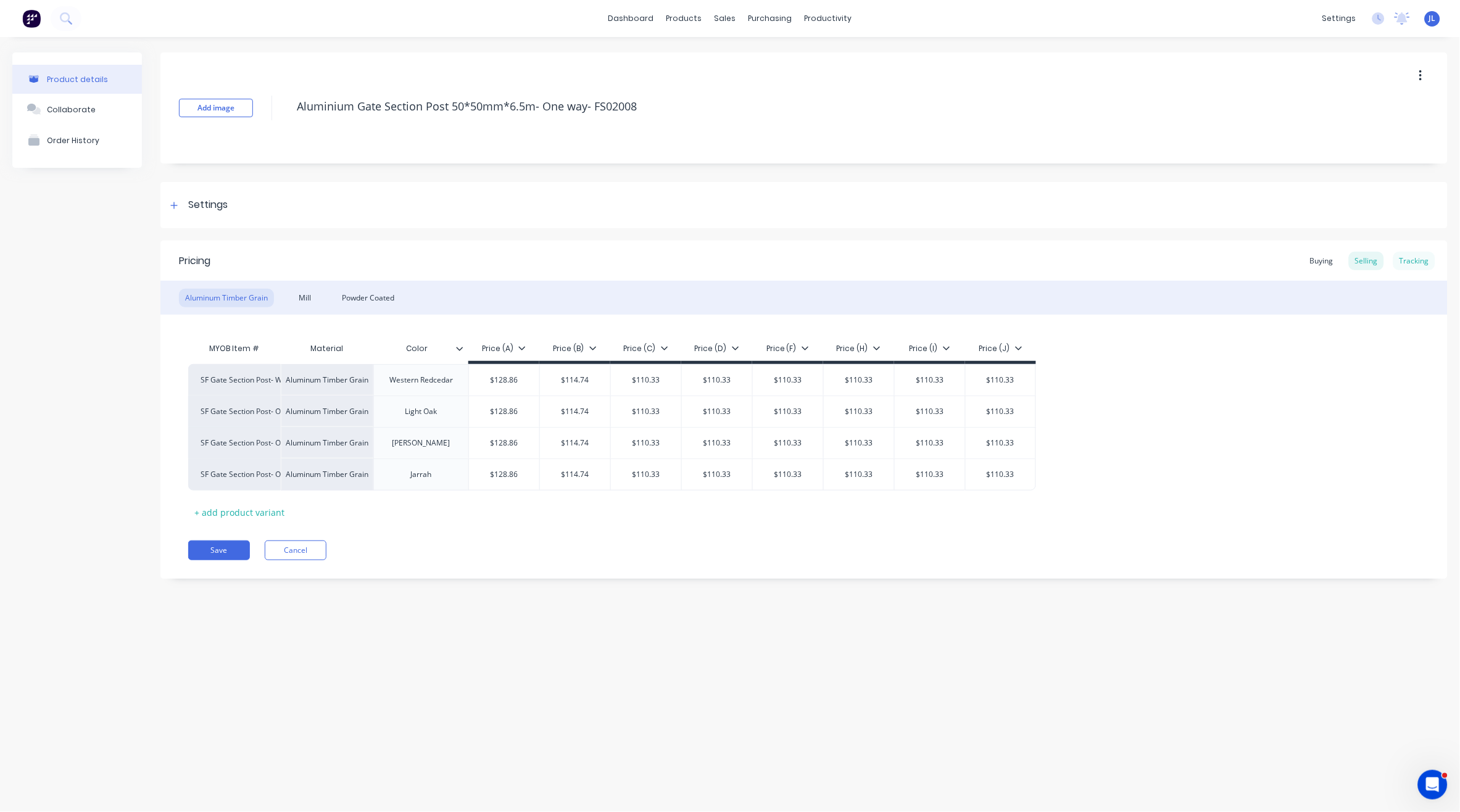
click at [1417, 262] on div "Tracking" at bounding box center [1414, 261] width 42 height 19
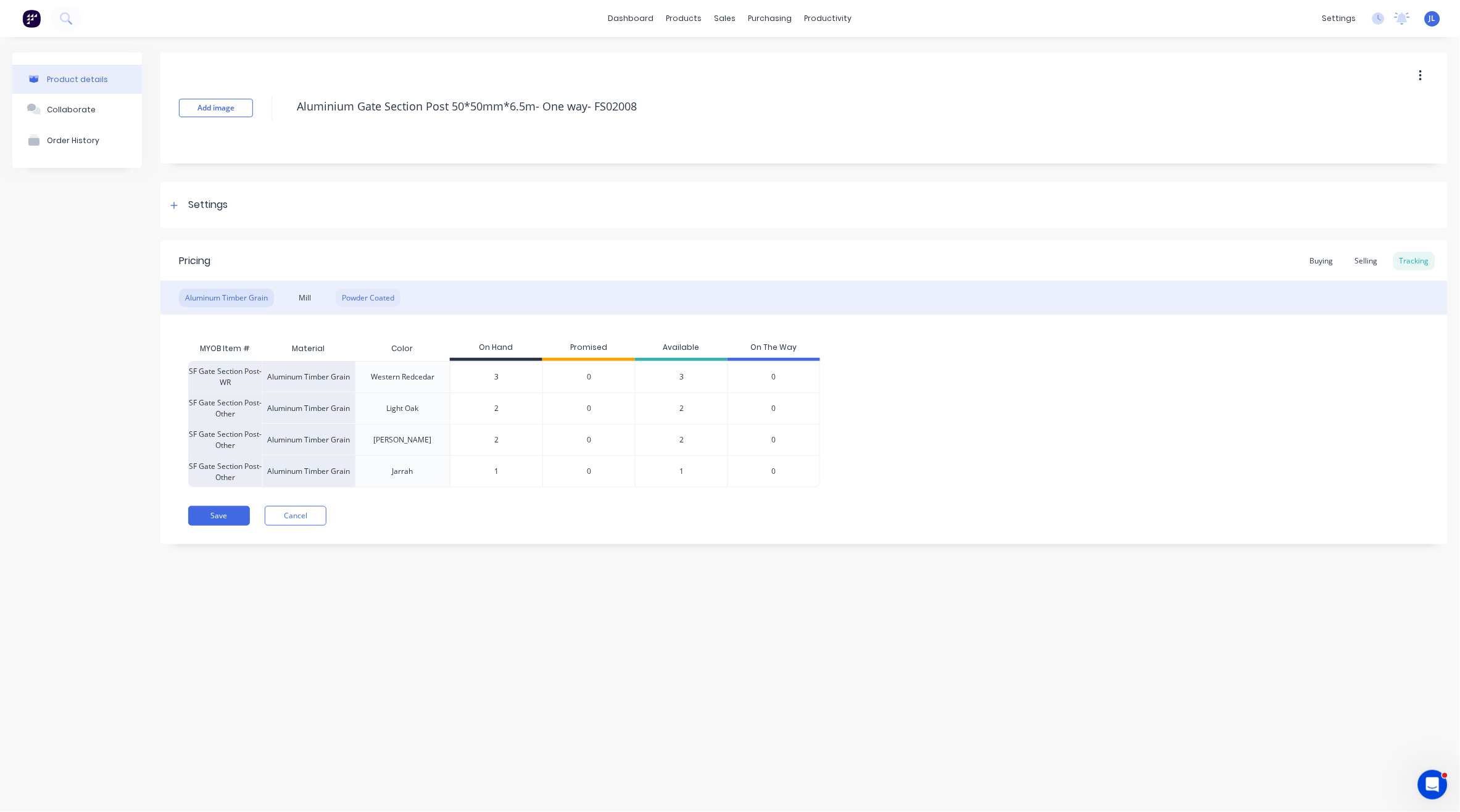
click at [383, 297] on div "Powder Coated" at bounding box center [368, 297] width 65 height 19
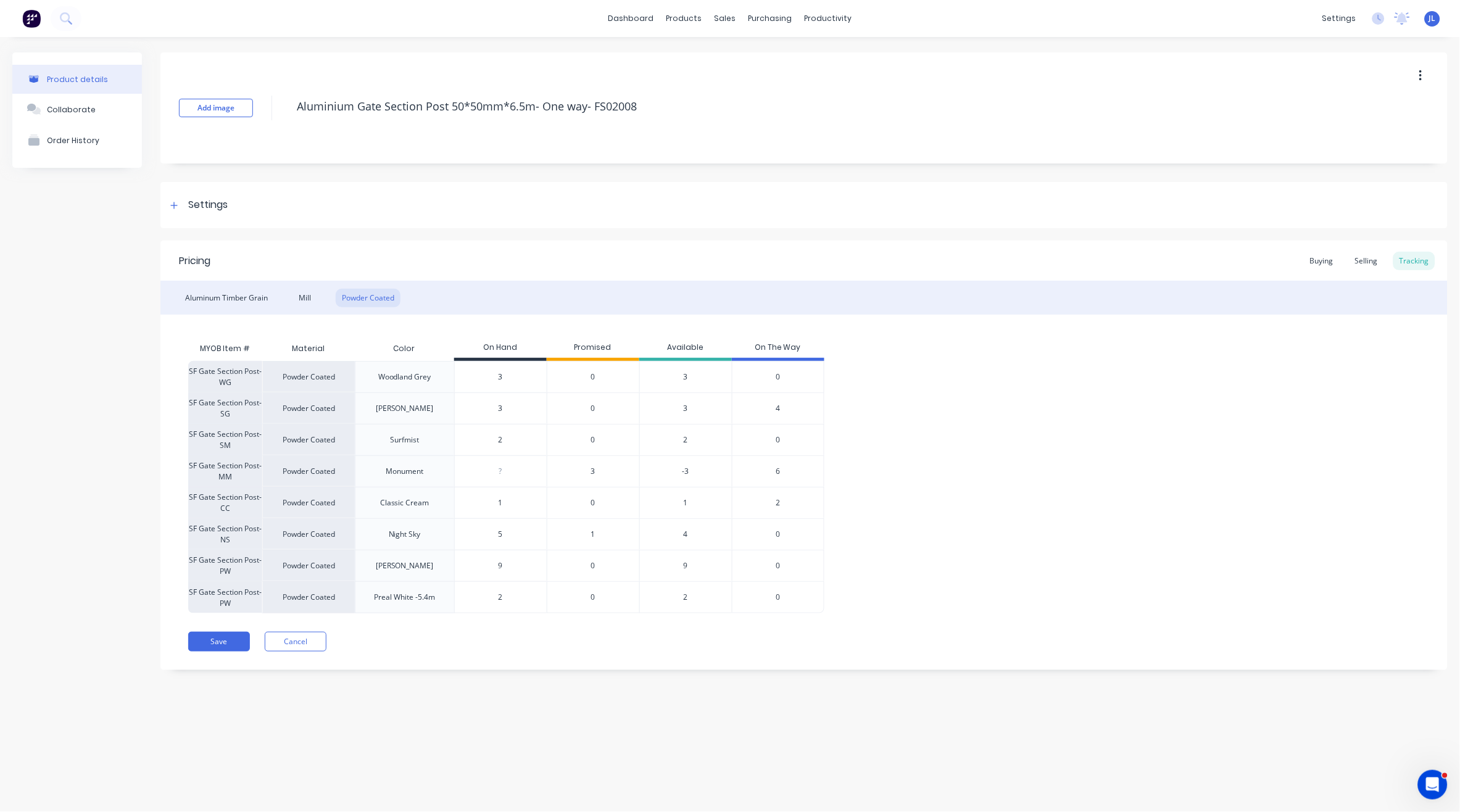
click at [594, 470] on span "3" at bounding box center [593, 471] width 5 height 11
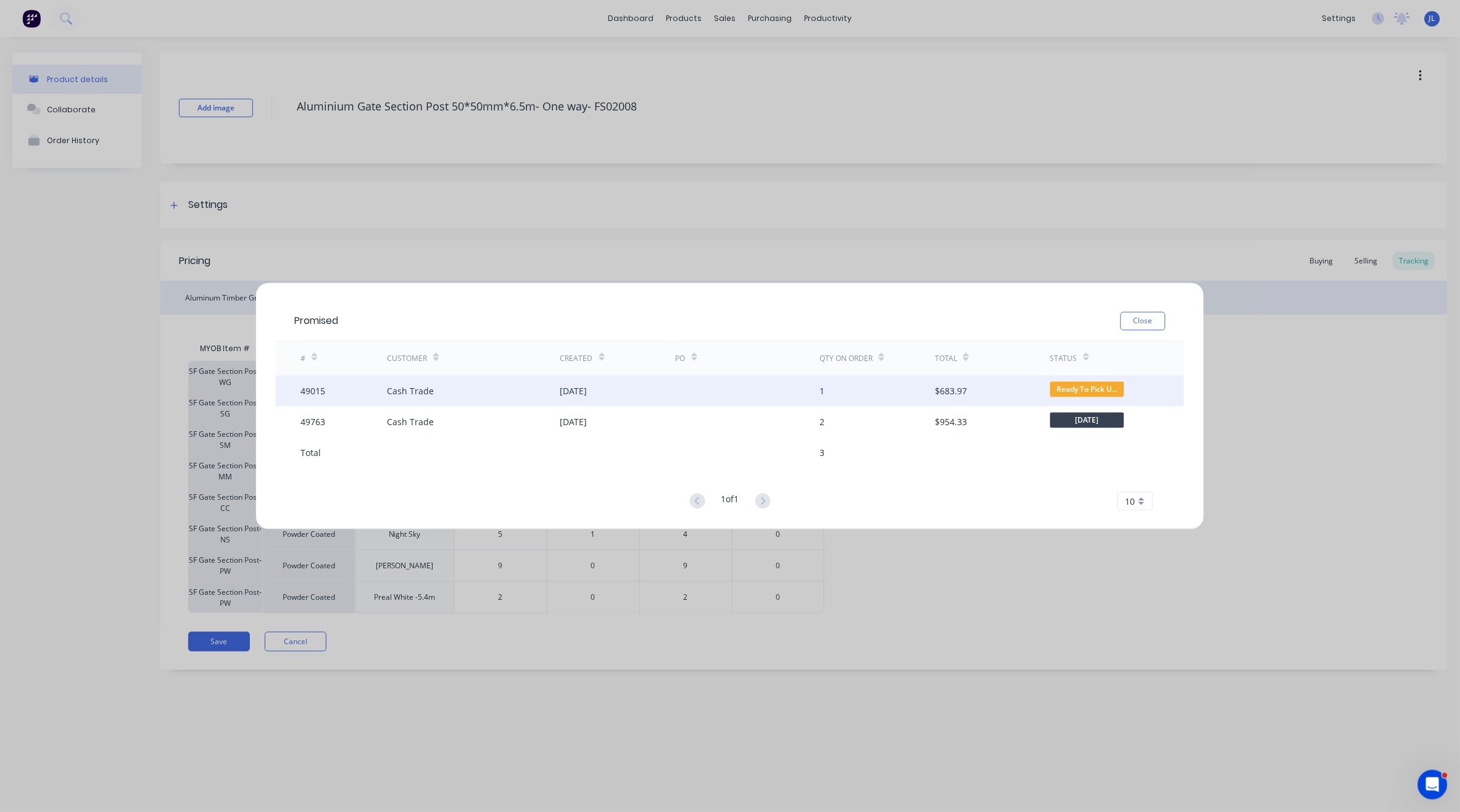
click at [588, 388] on div "08 Sep 2025" at bounding box center [574, 391] width 27 height 13
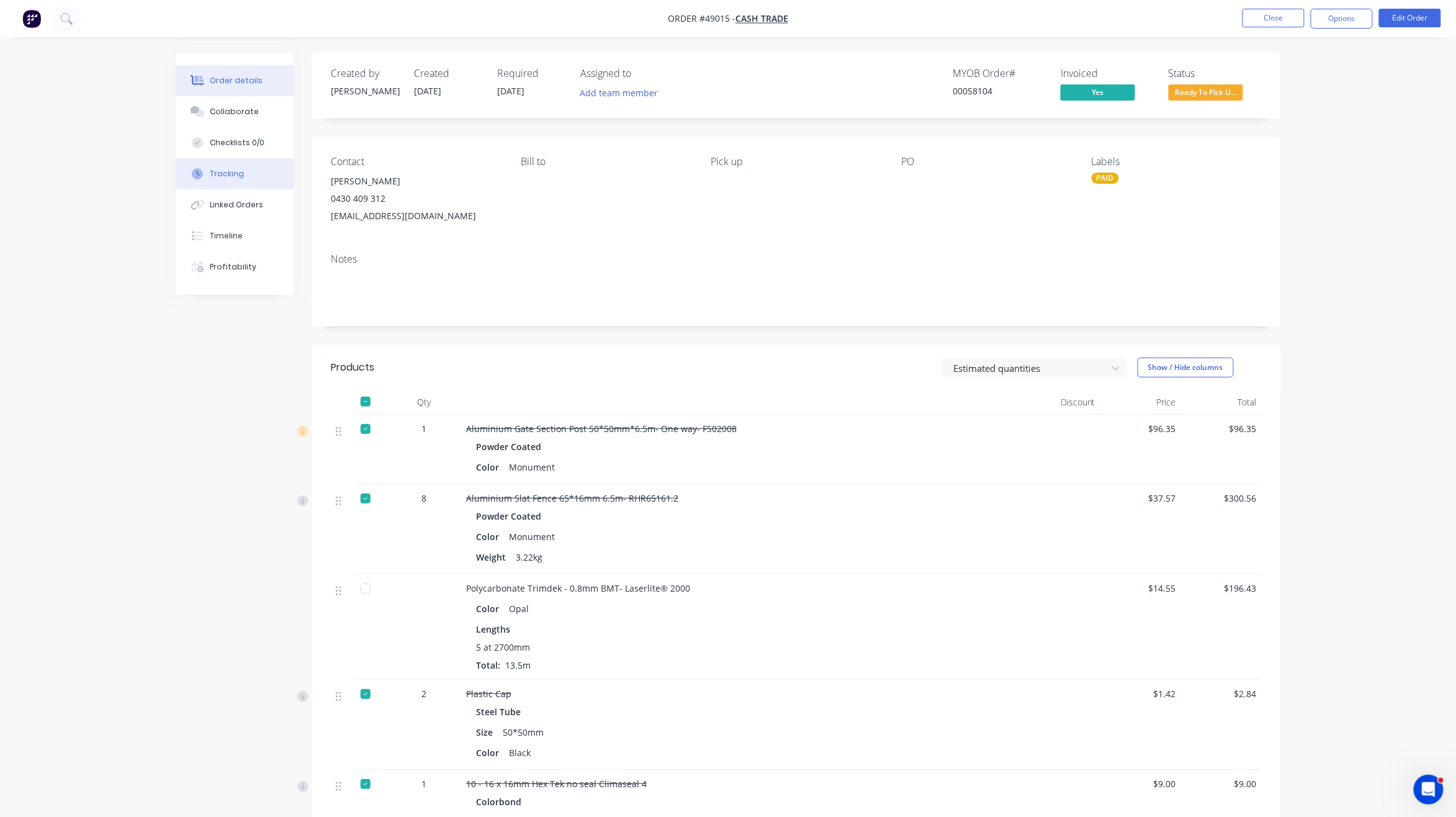
click at [238, 176] on div "Tracking" at bounding box center [227, 174] width 34 height 11
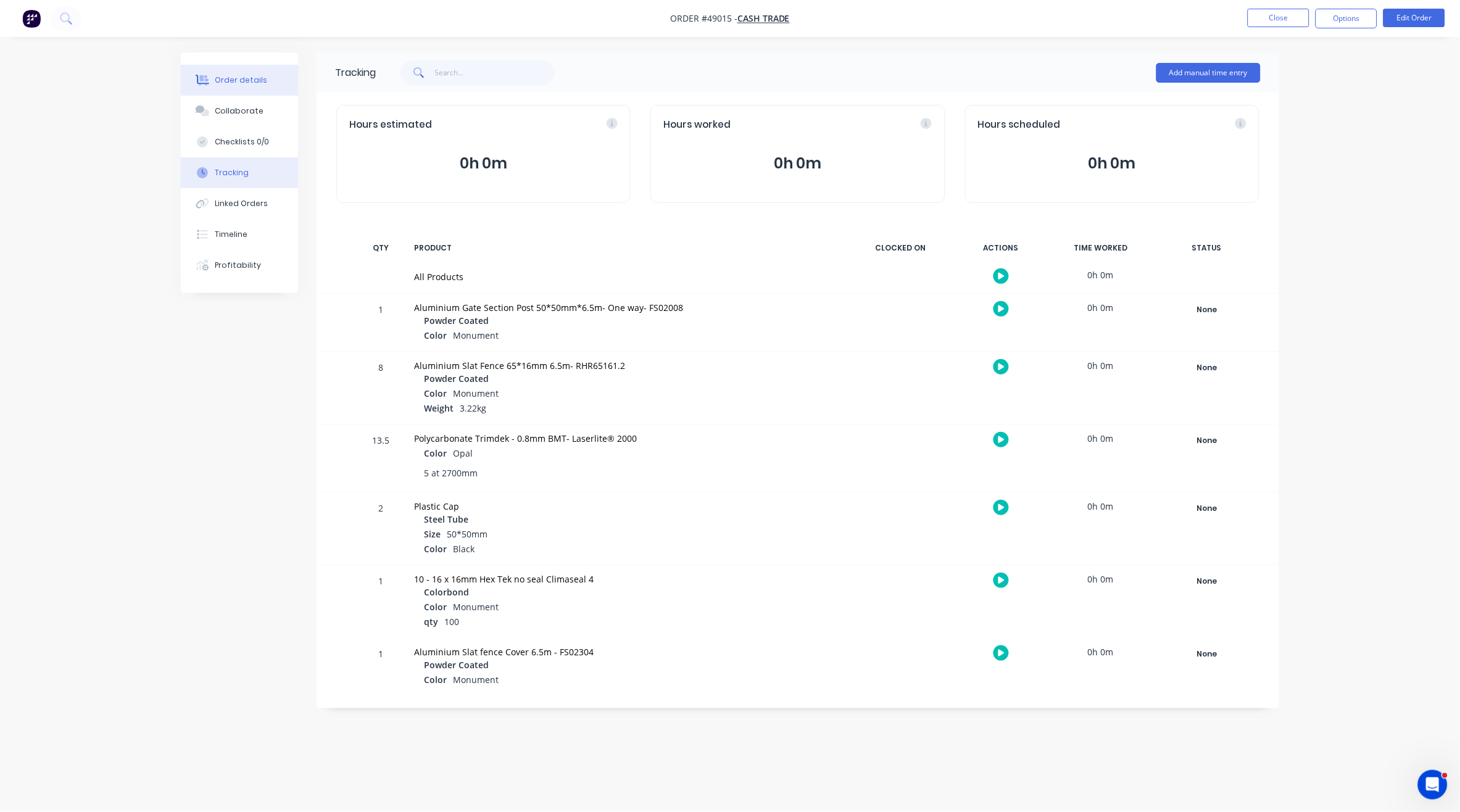
click at [244, 68] on button "Order details" at bounding box center [240, 80] width 117 height 31
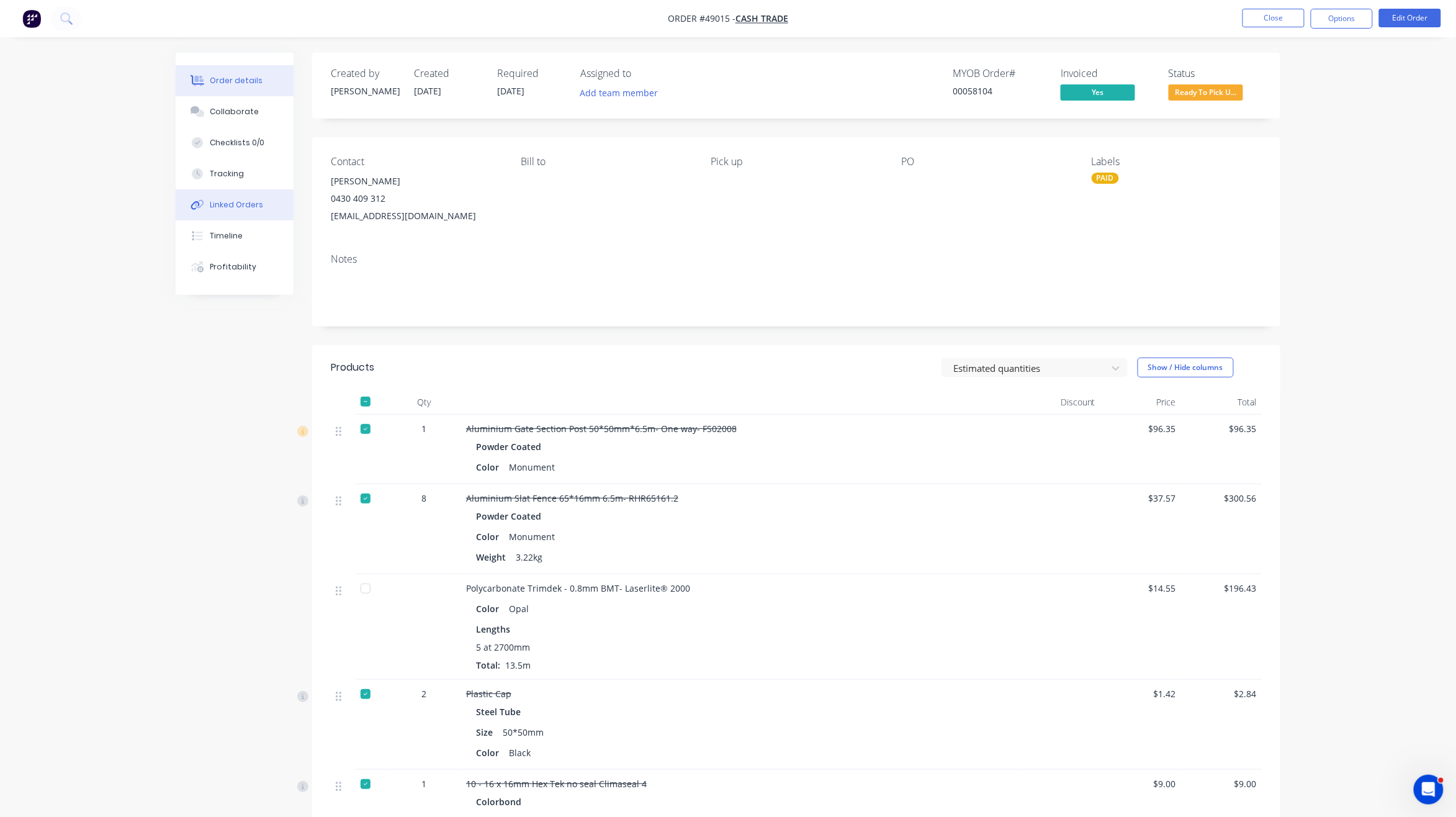
click at [240, 204] on div "Linked Orders" at bounding box center [237, 204] width 53 height 11
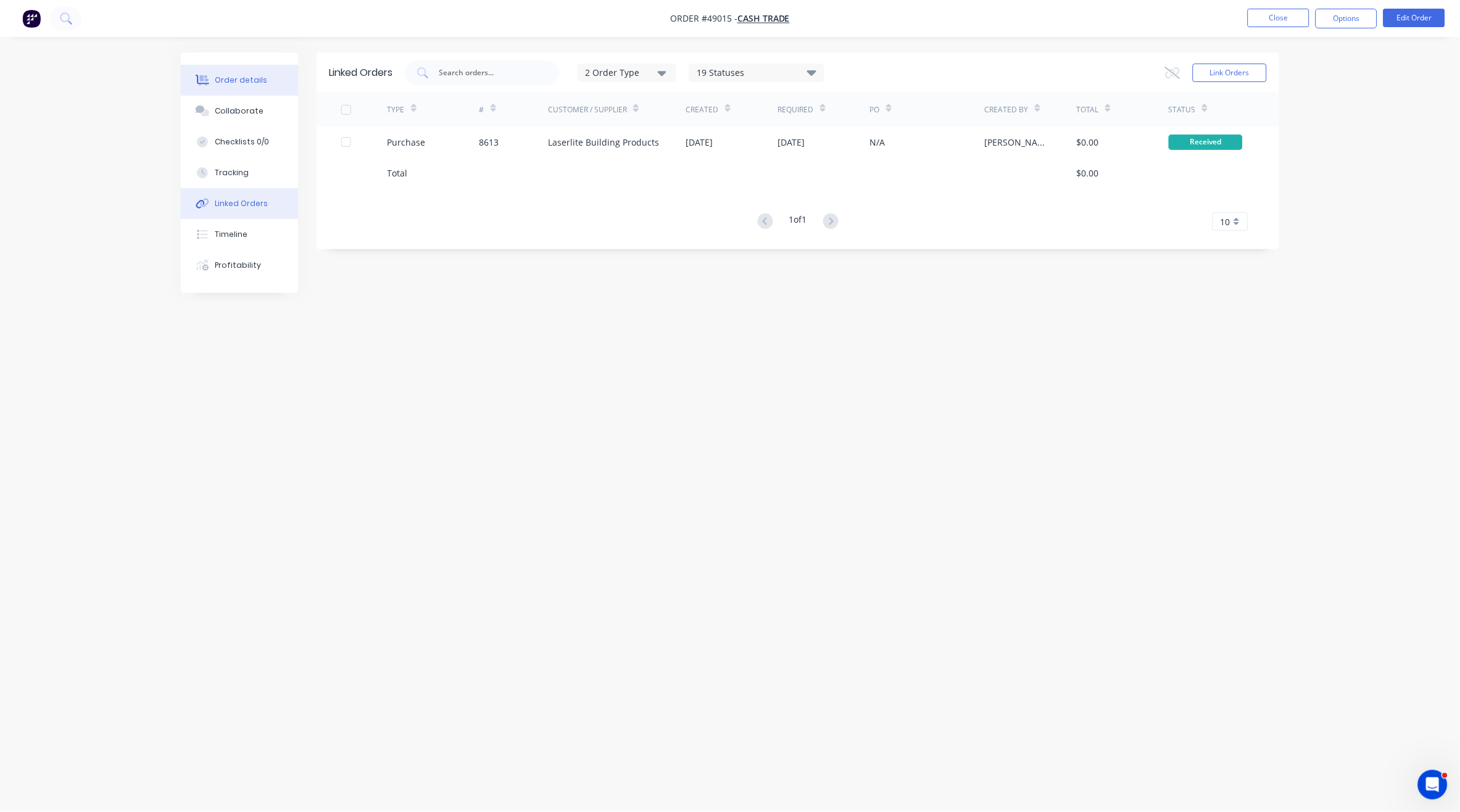
click at [232, 79] on div "Order details" at bounding box center [241, 80] width 52 height 11
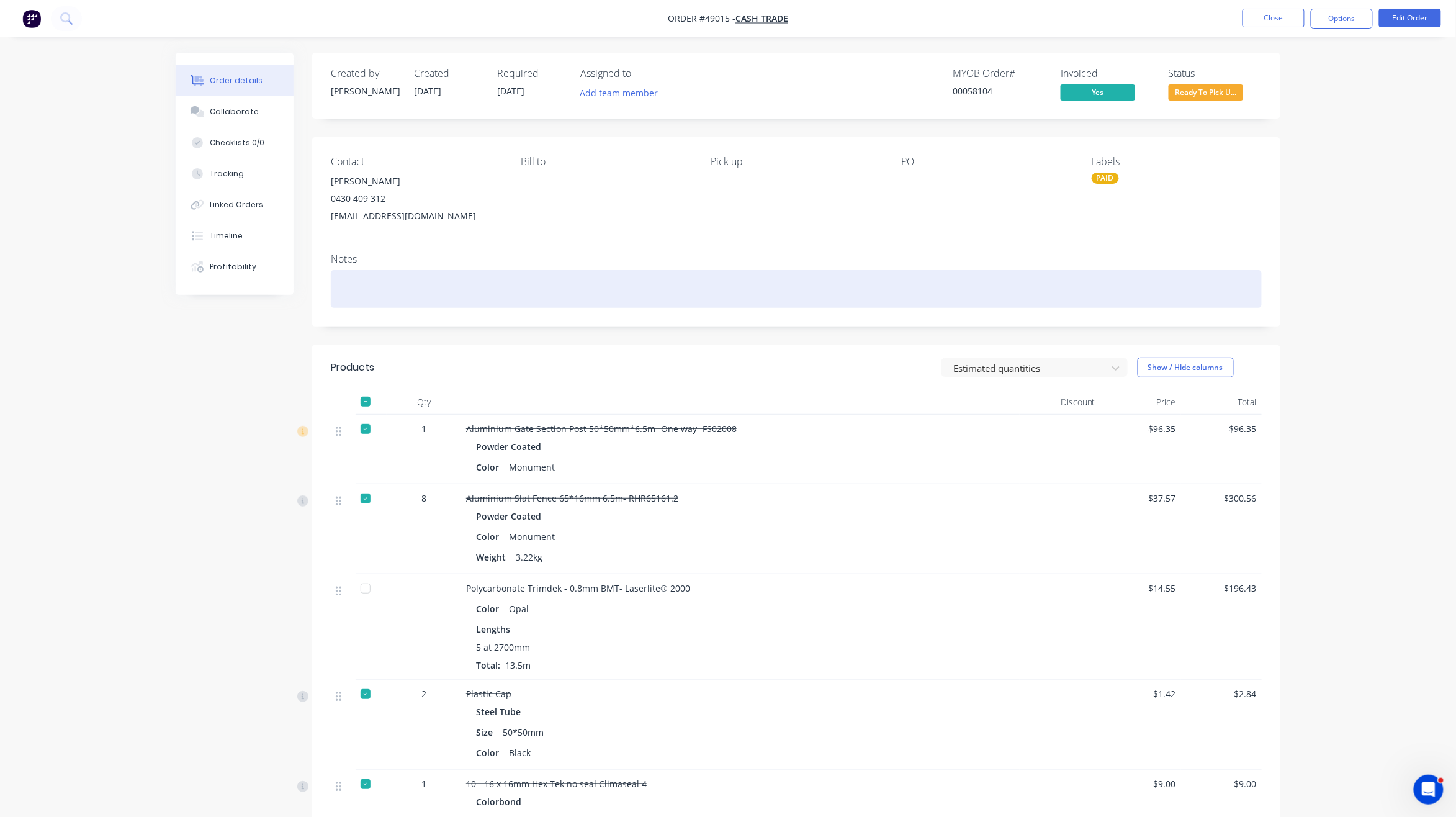
scroll to position [306, 0]
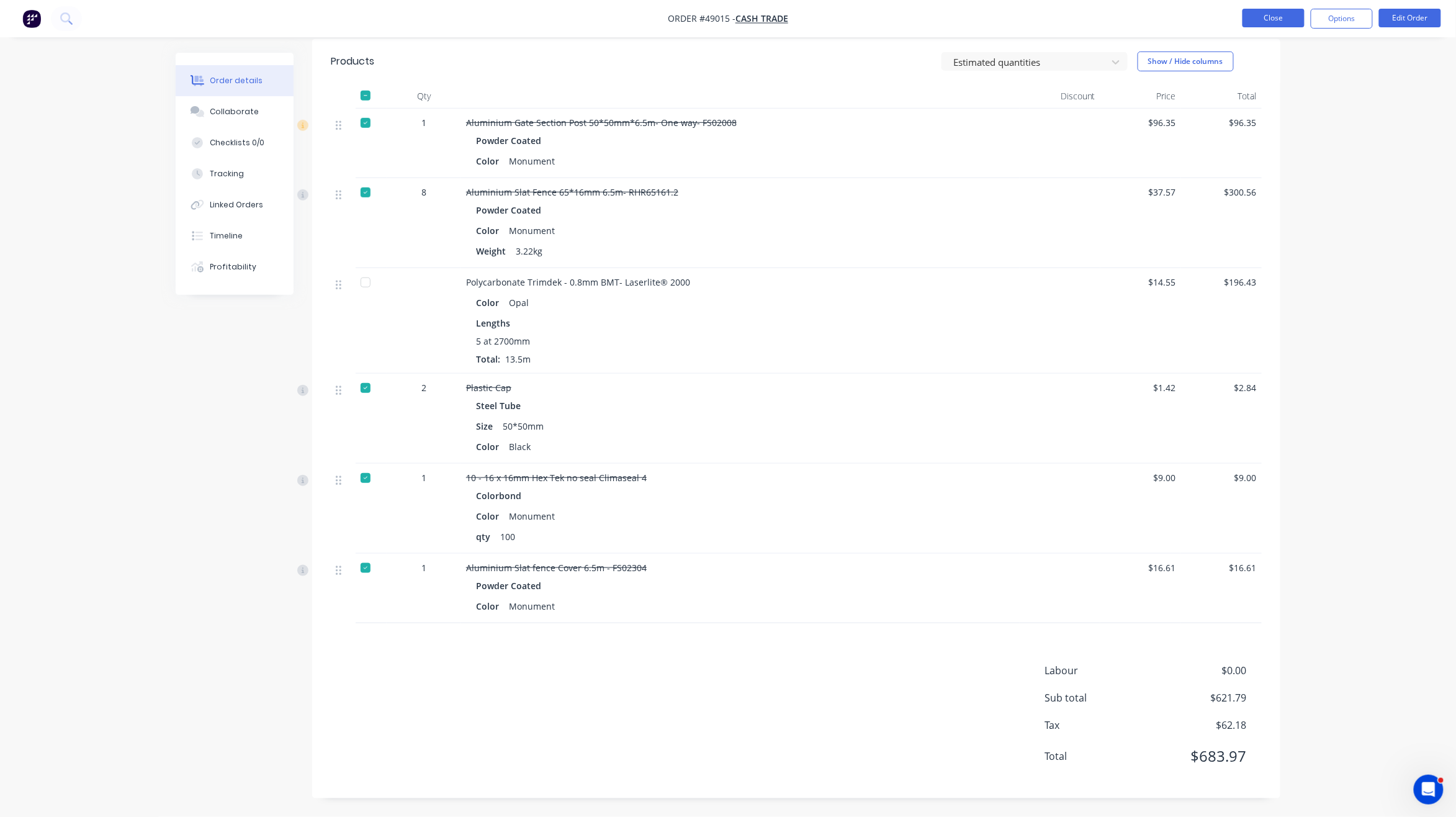
click at [1275, 17] on button "Close" at bounding box center [1274, 17] width 62 height 19
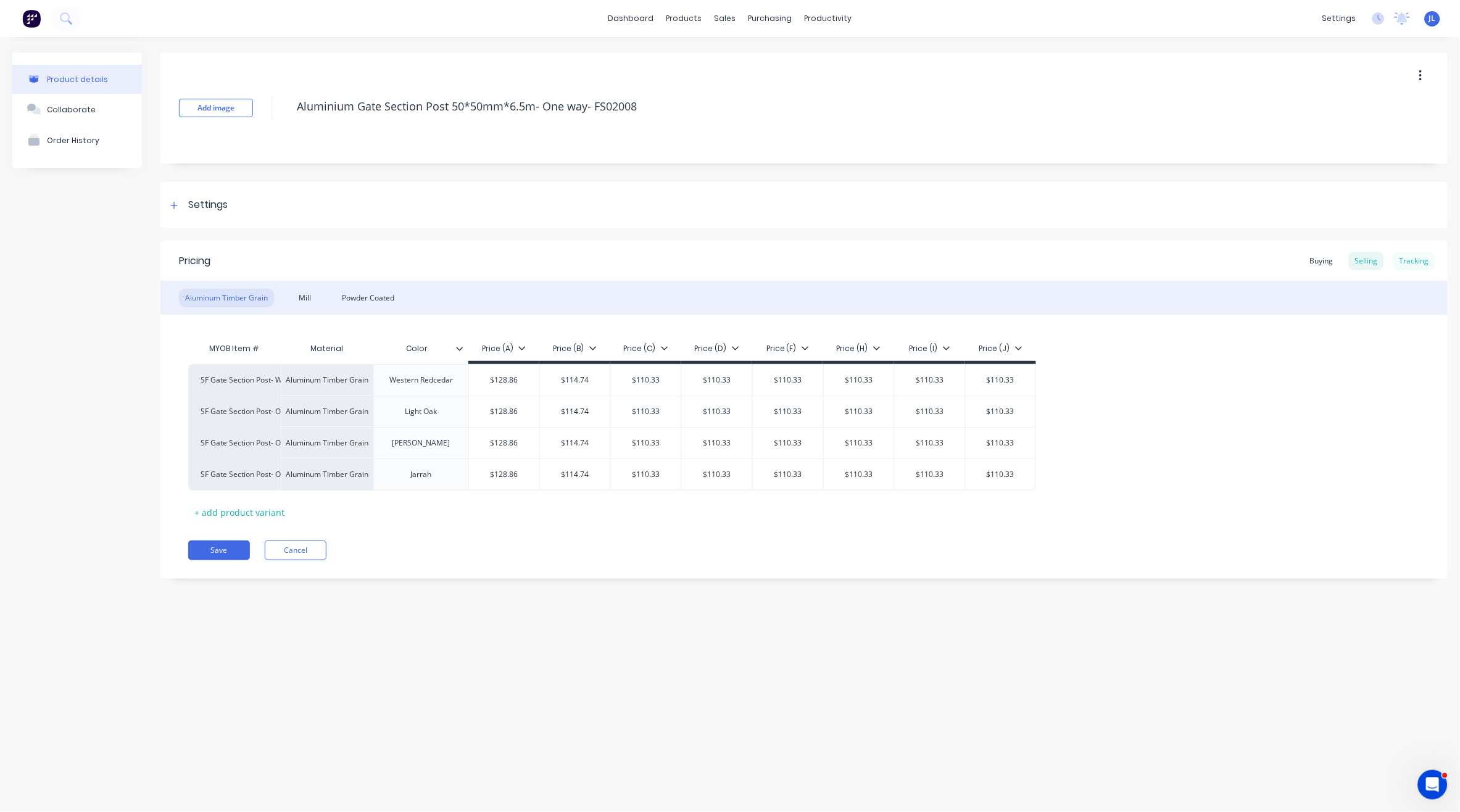
click at [1426, 259] on div "Tracking" at bounding box center [1414, 261] width 42 height 19
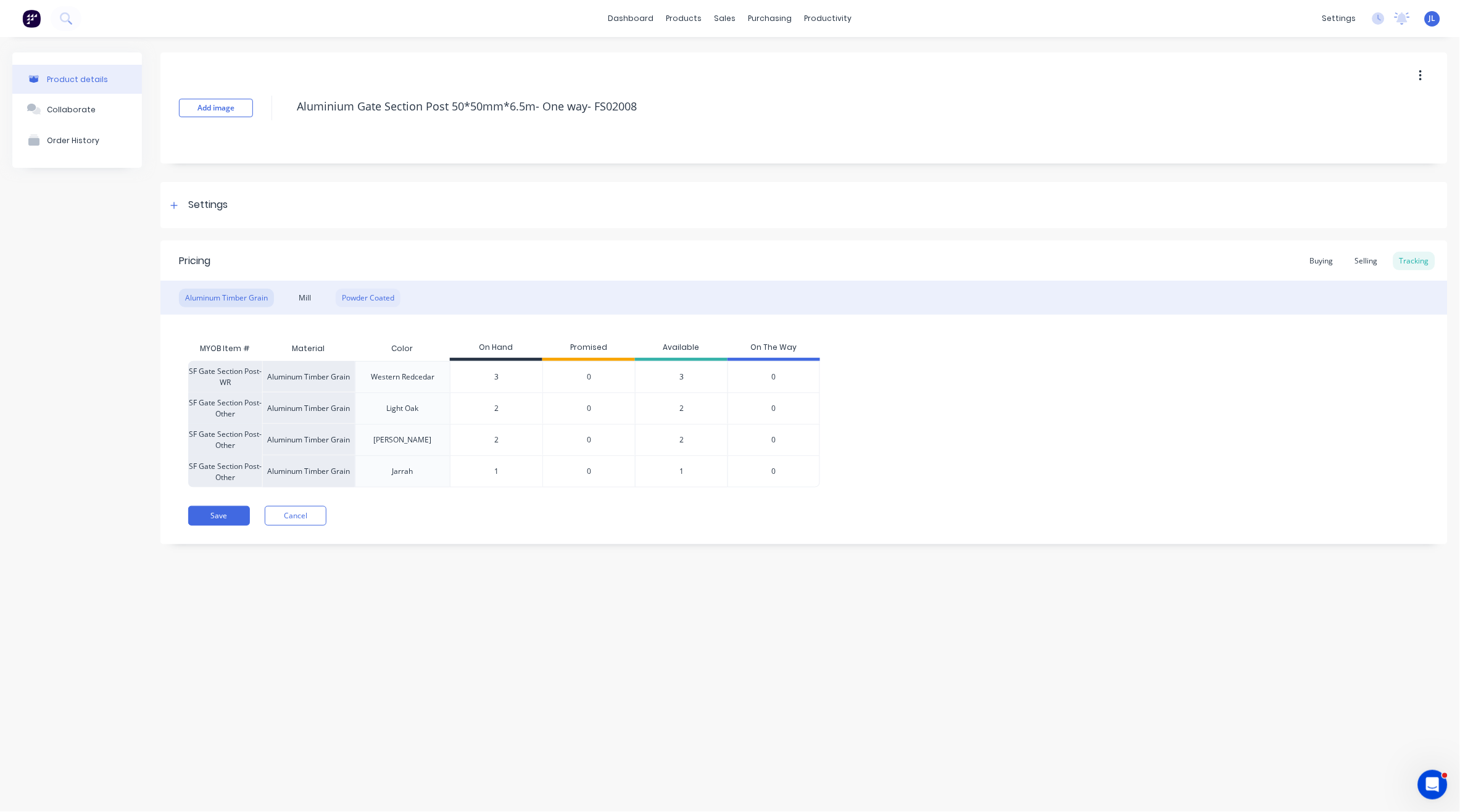
click at [373, 303] on div "Powder Coated" at bounding box center [368, 297] width 65 height 19
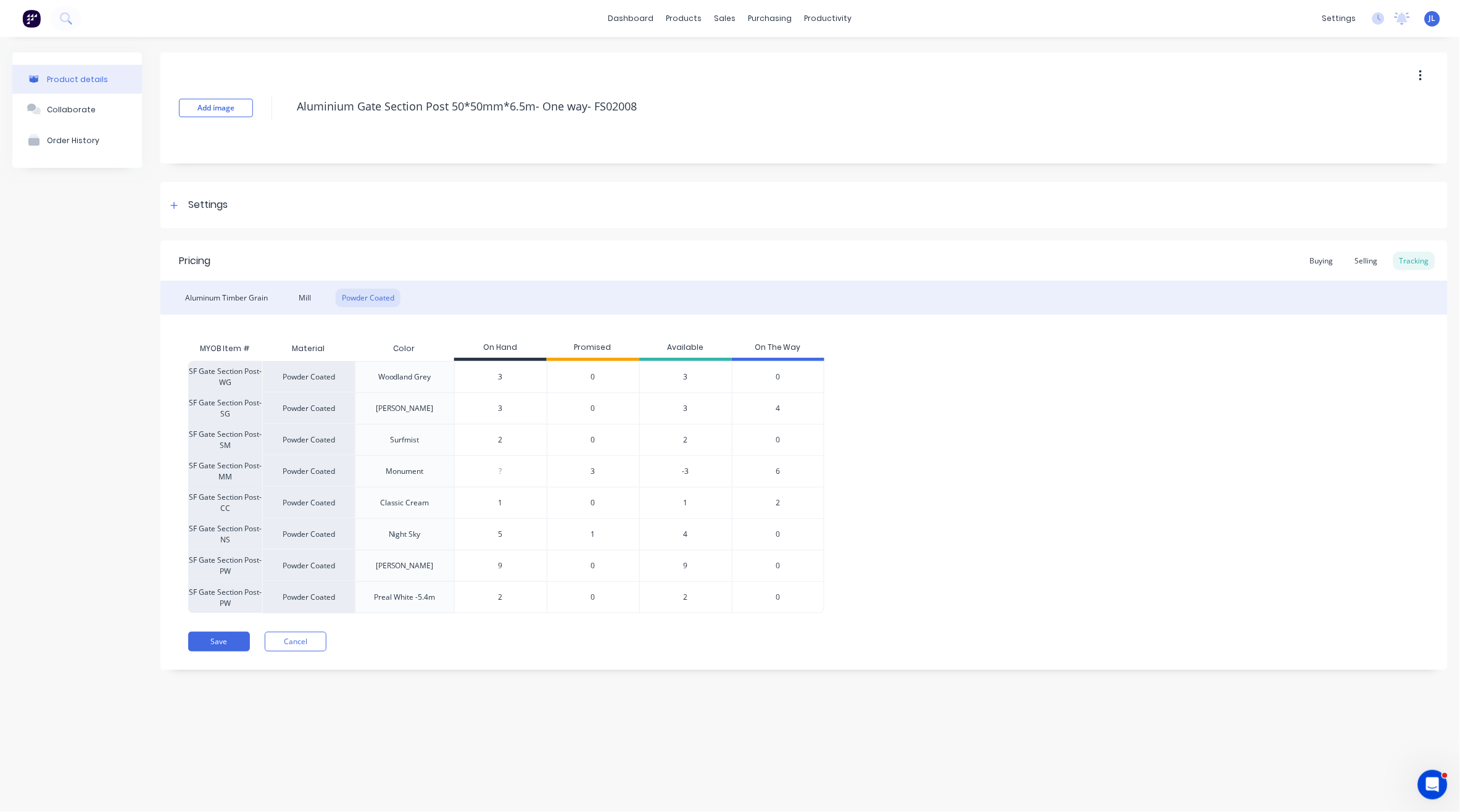
click at [593, 474] on span "3" at bounding box center [593, 471] width 5 height 11
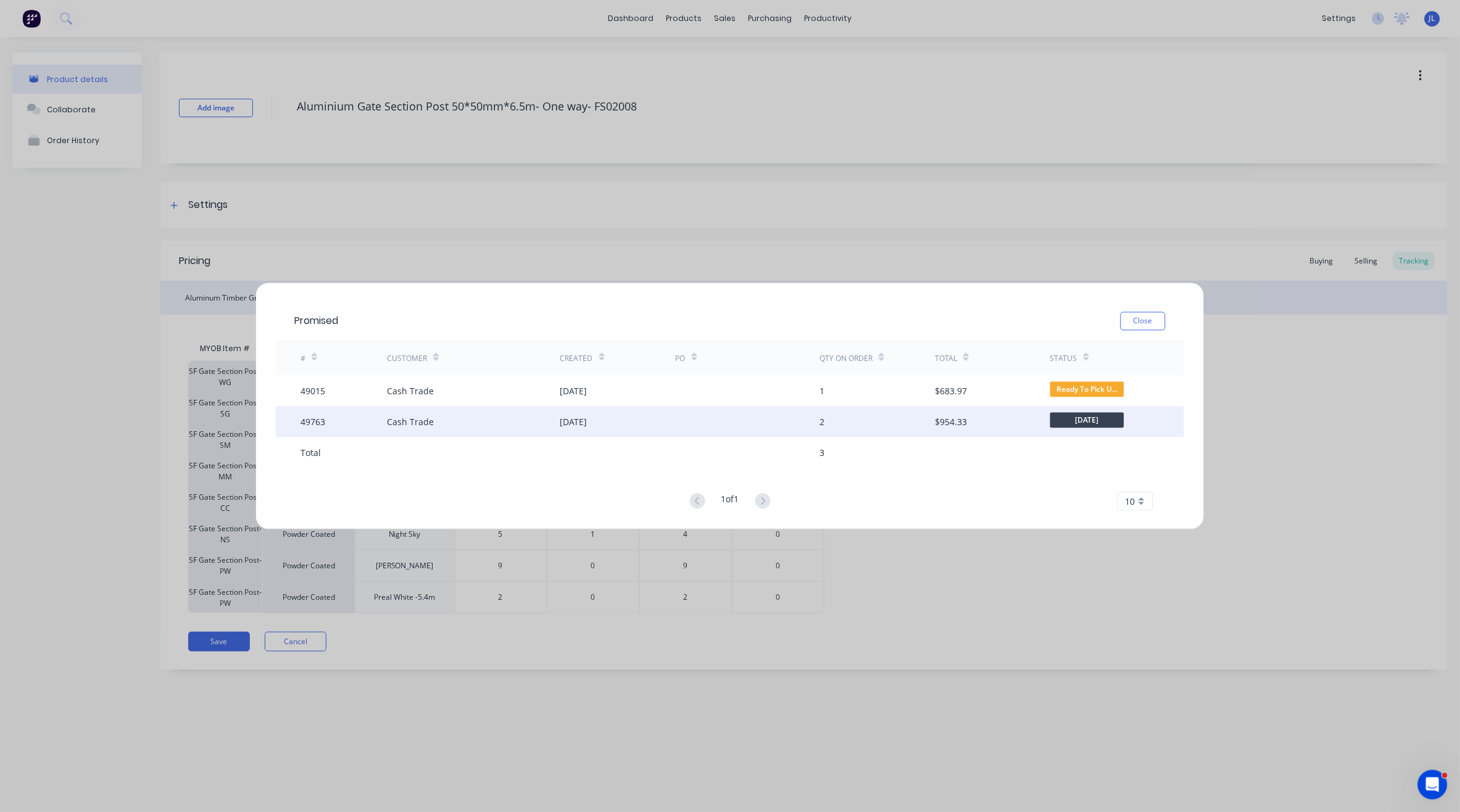
click at [566, 419] on div "[DATE]" at bounding box center [574, 422] width 27 height 13
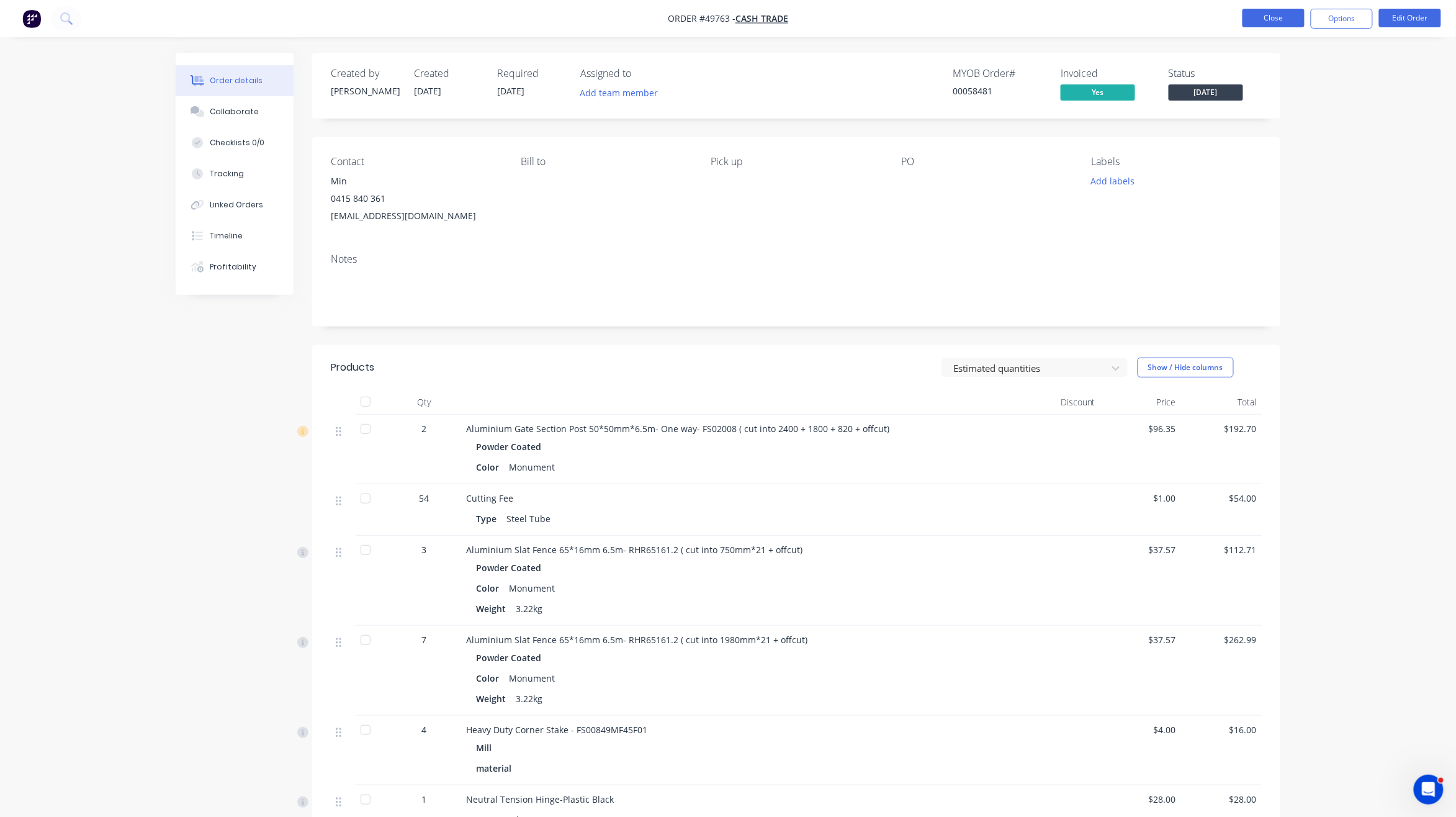
click at [1279, 25] on button "Close" at bounding box center [1274, 17] width 62 height 19
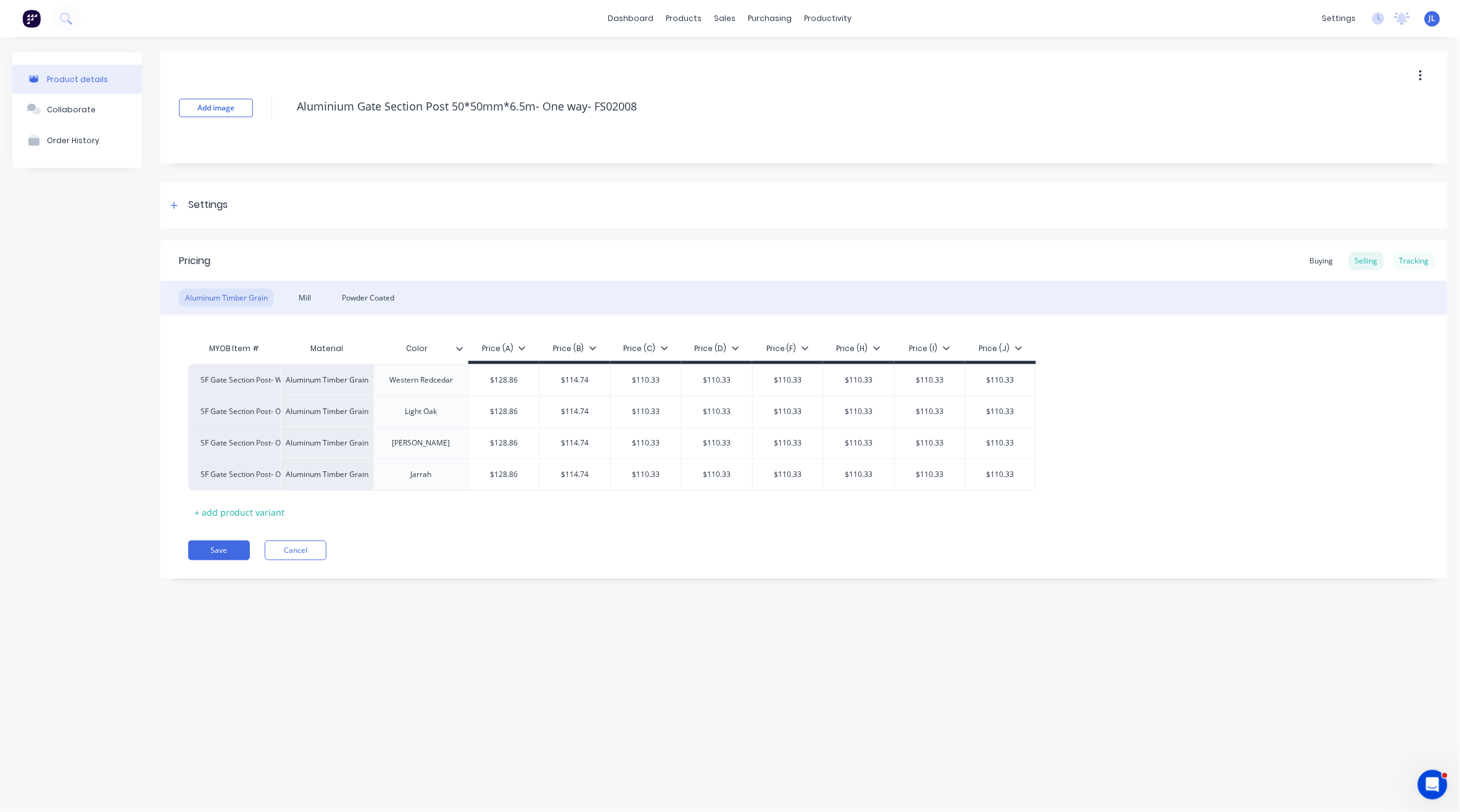
click at [1424, 260] on div "Tracking" at bounding box center [1414, 261] width 42 height 19
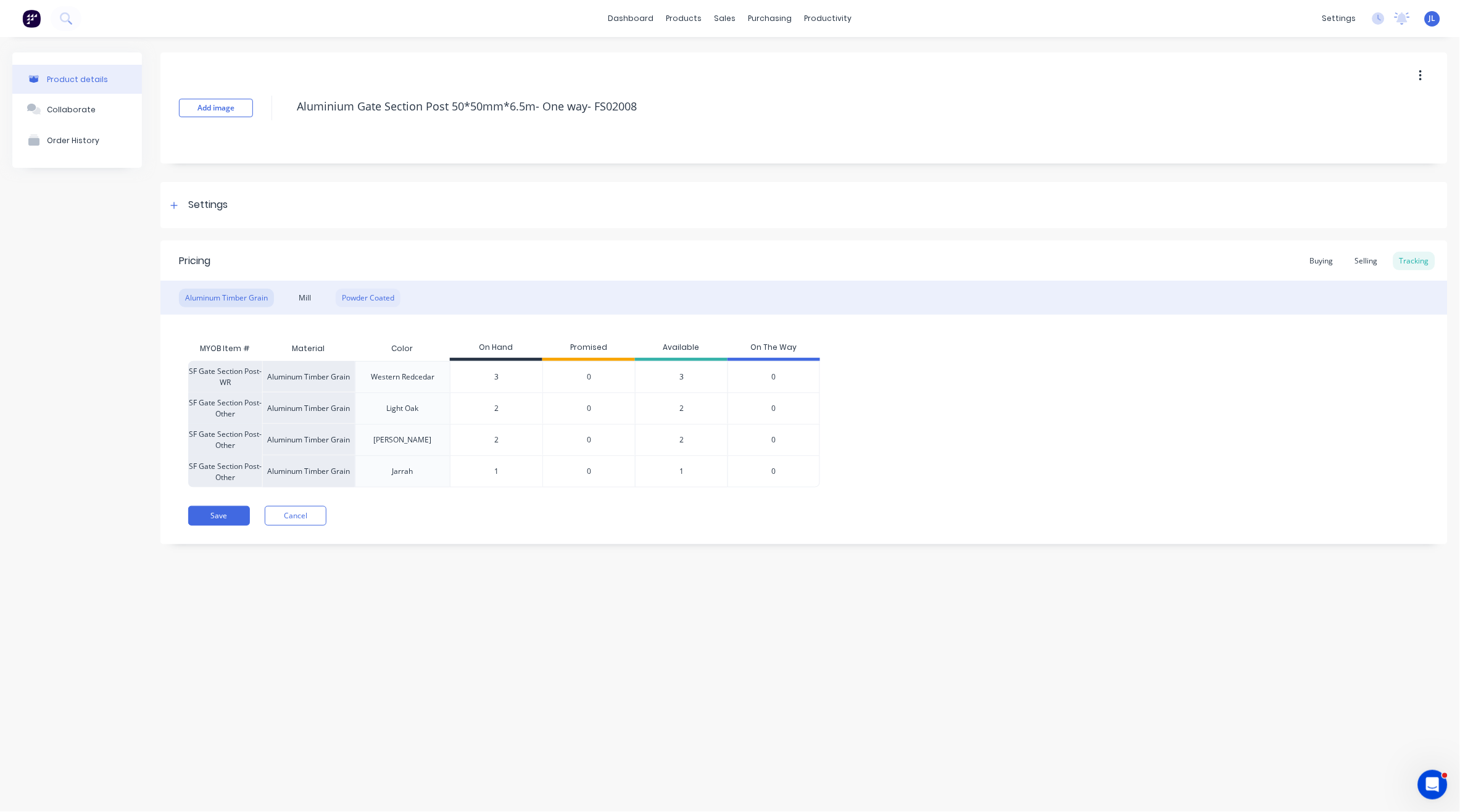
click at [354, 295] on div "Powder Coated" at bounding box center [368, 297] width 65 height 19
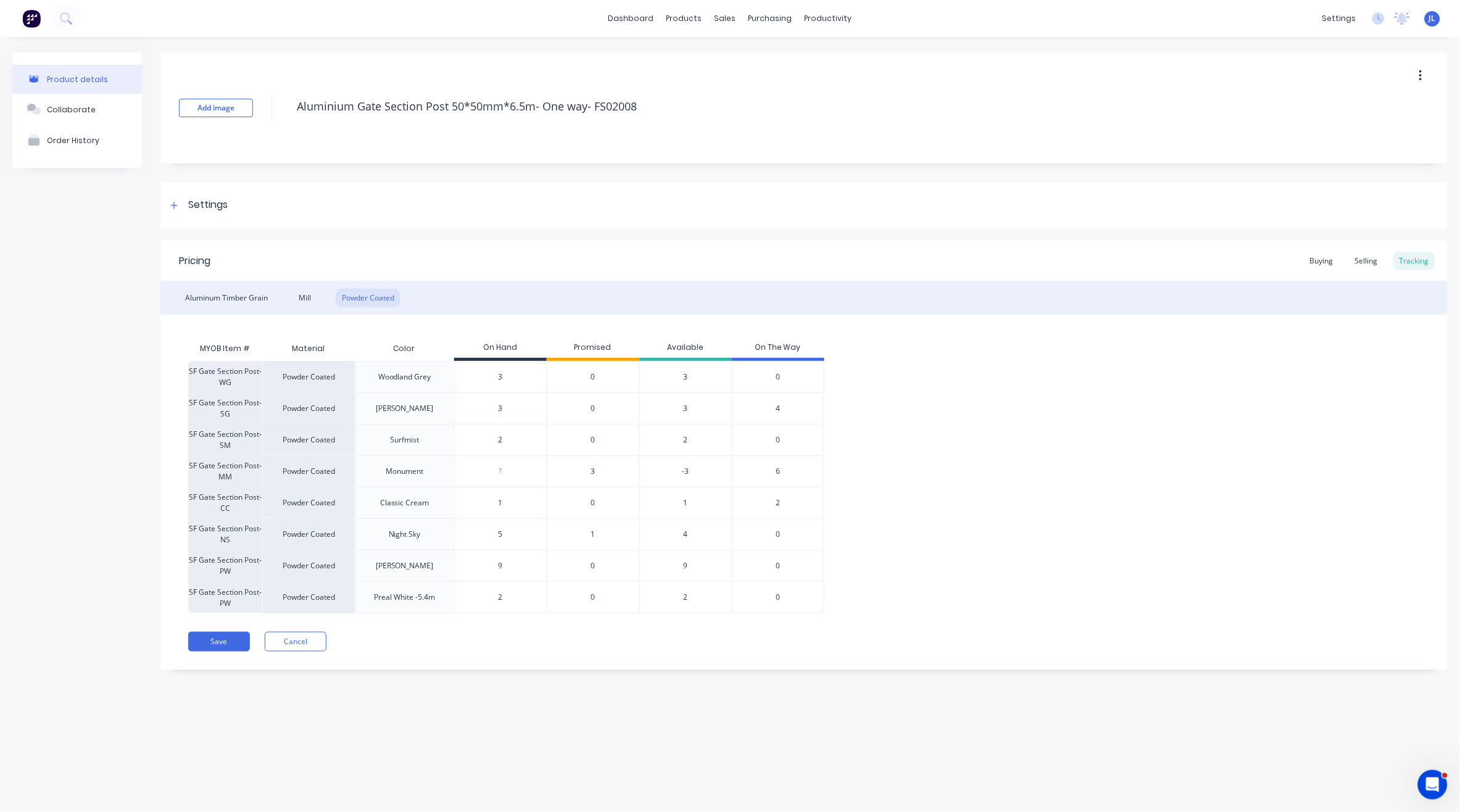
click at [589, 475] on div "3" at bounding box center [593, 471] width 93 height 32
click at [591, 471] on span "3" at bounding box center [593, 471] width 5 height 11
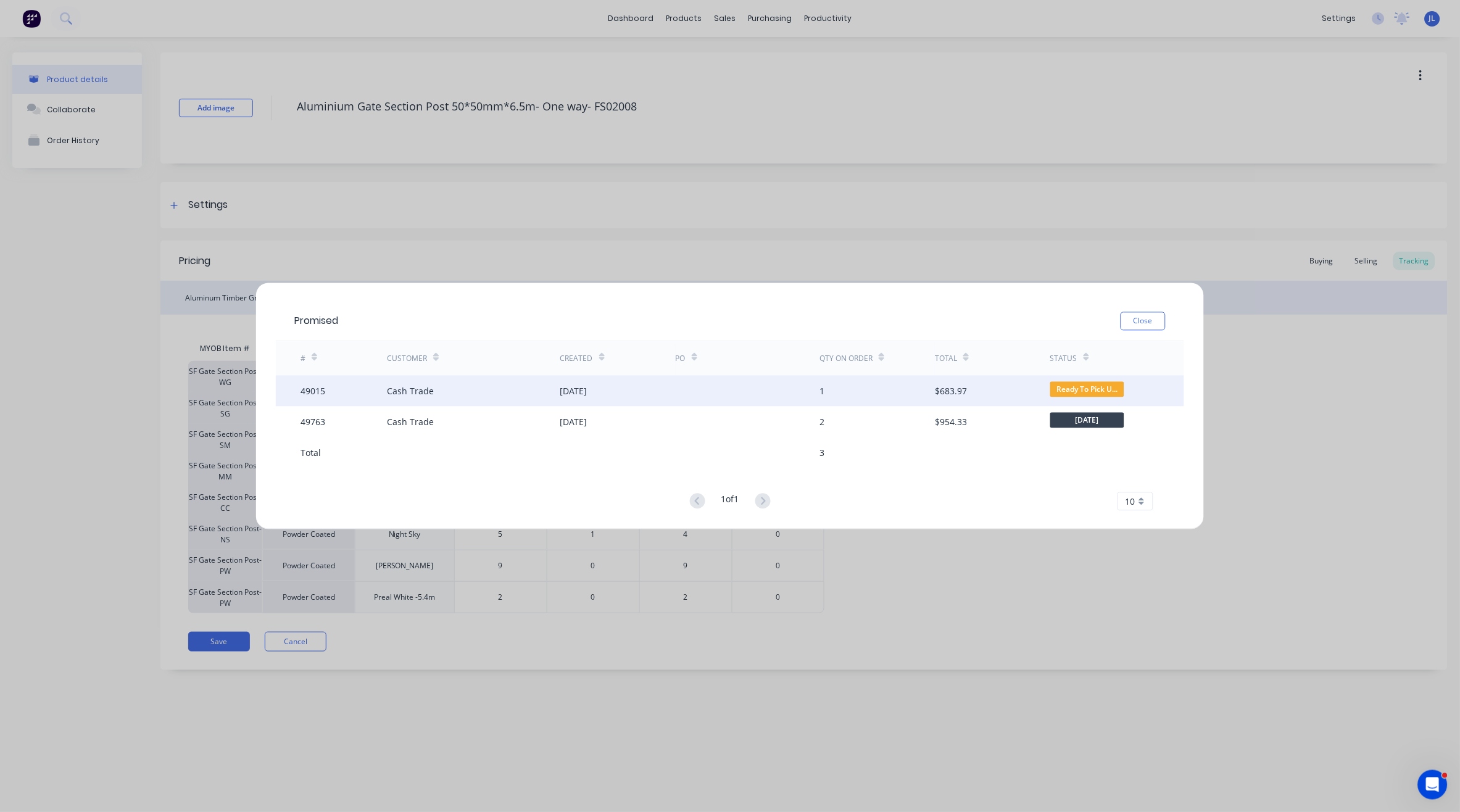
click at [573, 392] on div "08 Sep 2025" at bounding box center [574, 391] width 27 height 13
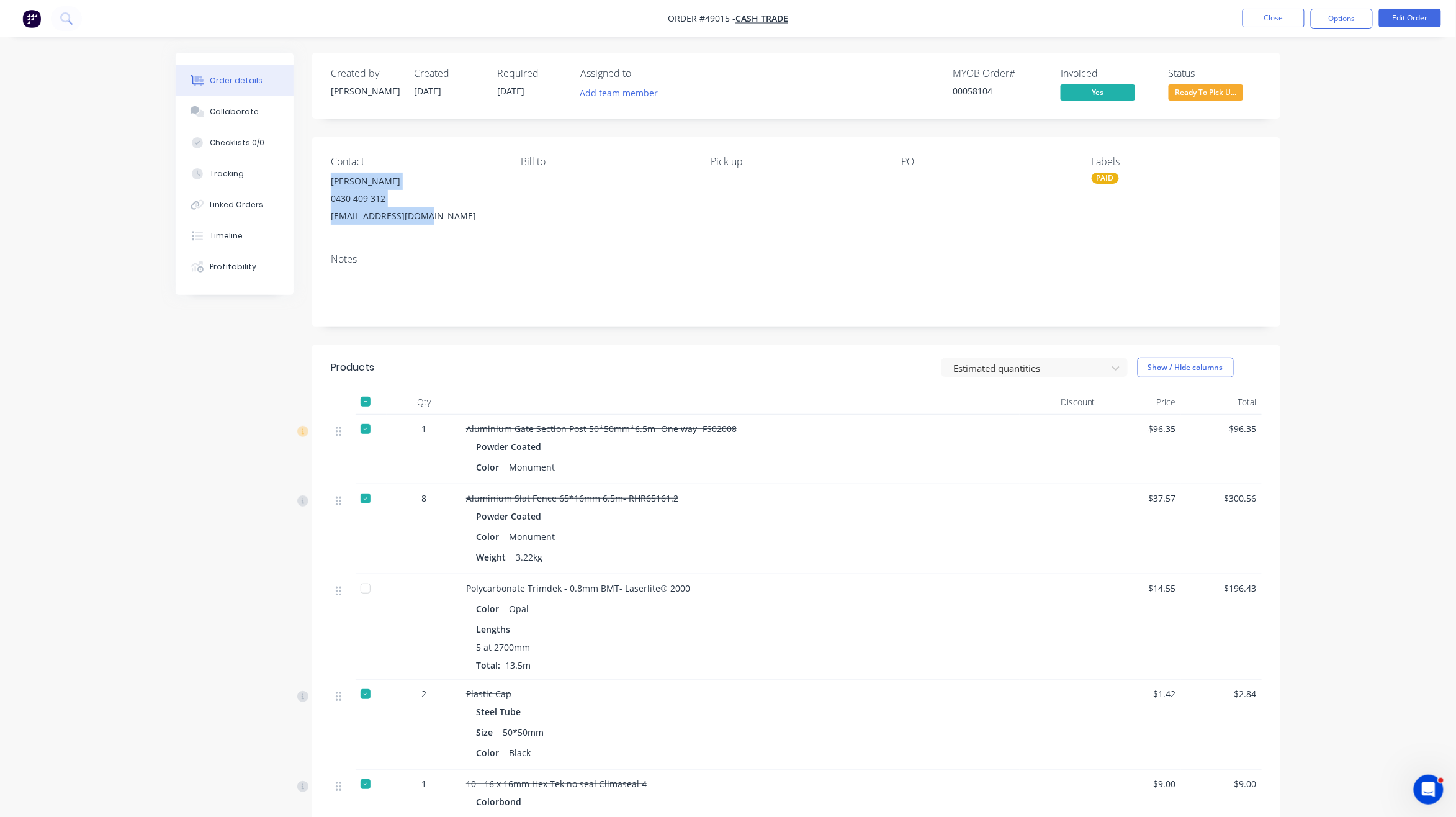
drag, startPoint x: 433, startPoint y: 216, endPoint x: 322, endPoint y: 183, distance: 115.8
click at [322, 183] on div "Contact Reece 0430 409 312 reece_bs@hotmail.com Bill to Pick up PO Labels PAID" at bounding box center [796, 190] width 968 height 106
copy div "Reece 0430 409 312 reece_bs@hotmail.com"
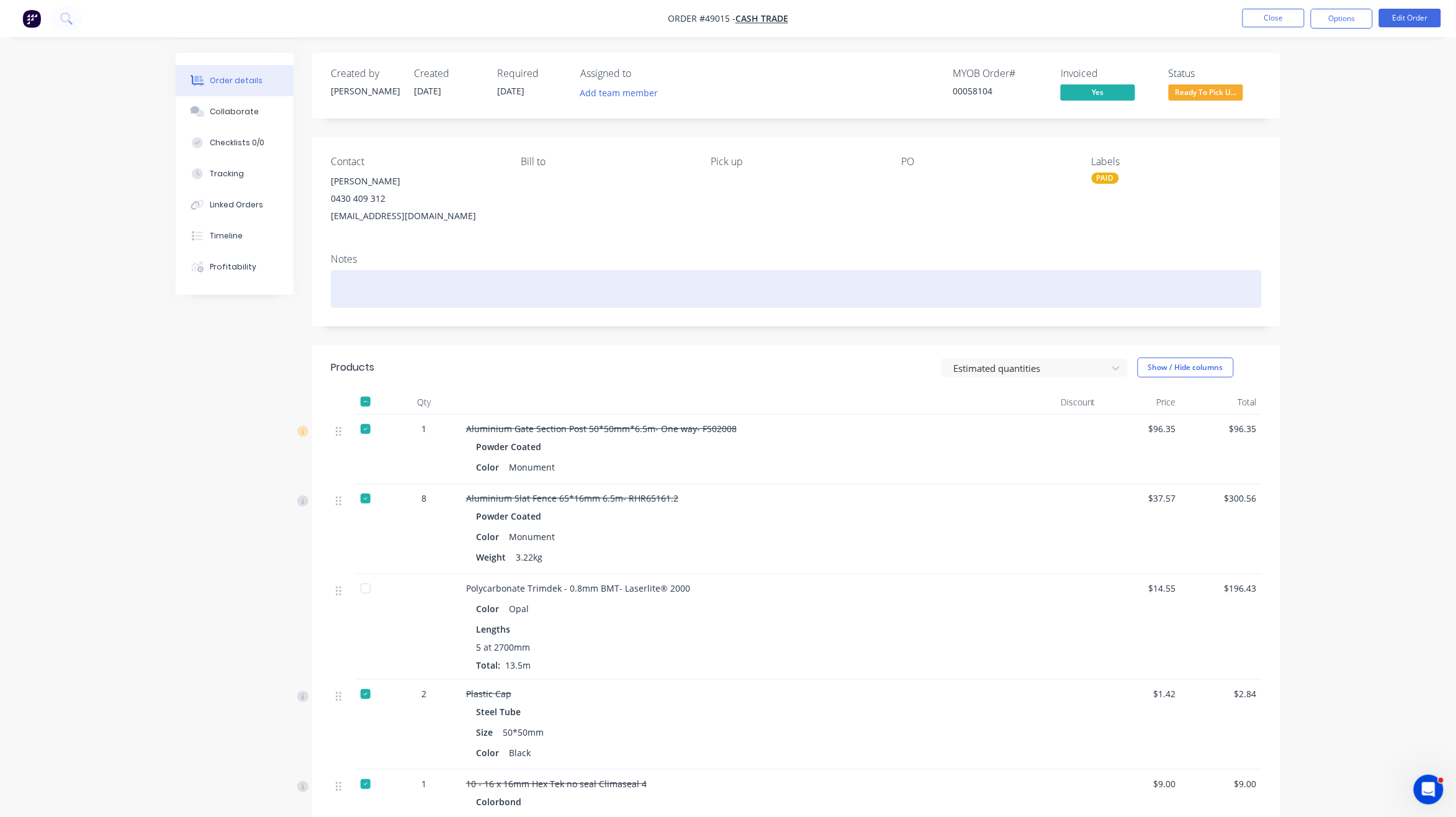
click at [358, 288] on div at bounding box center [796, 289] width 931 height 38
paste div
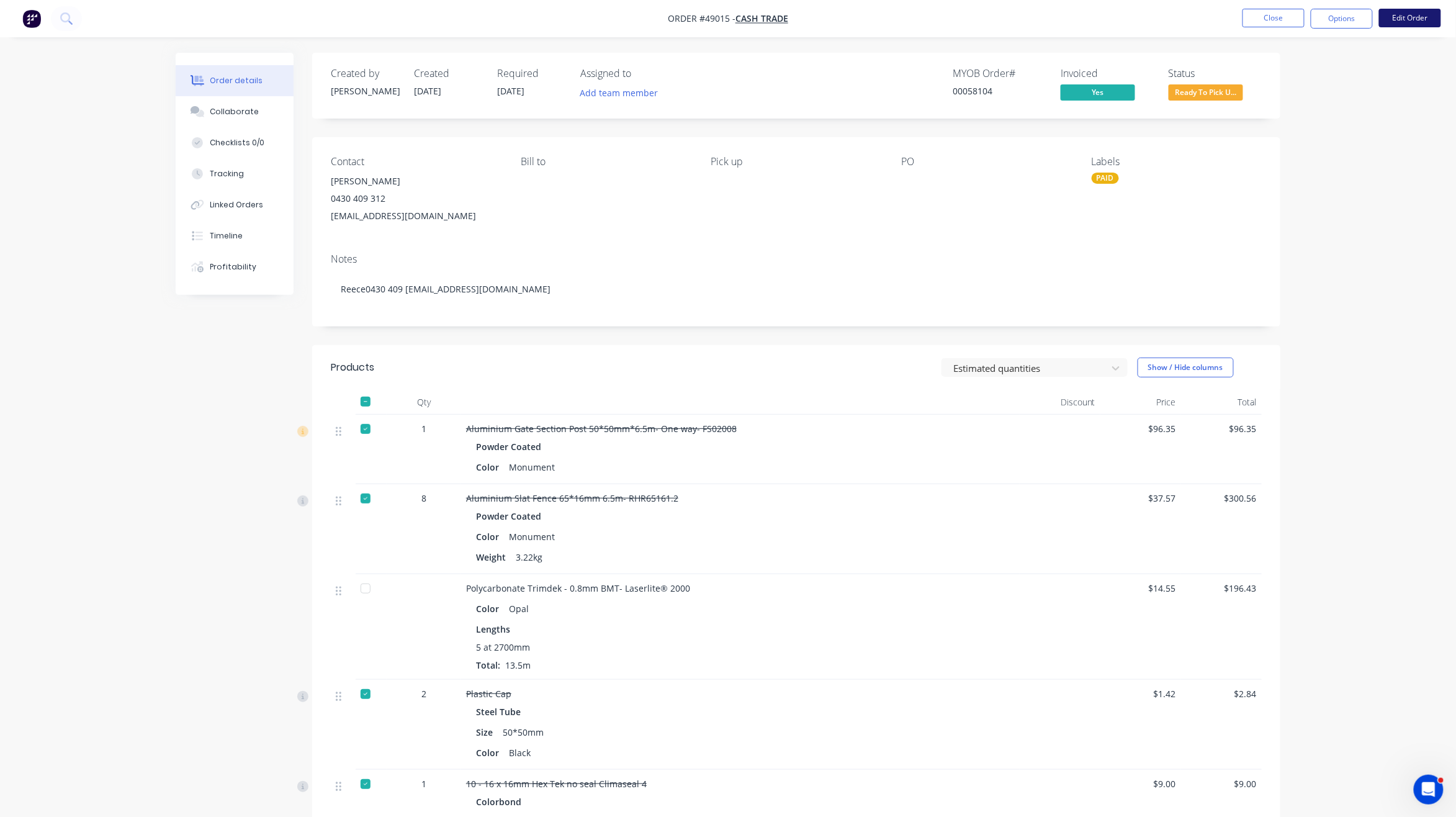
click at [1411, 16] on button "Edit Order" at bounding box center [1411, 17] width 62 height 19
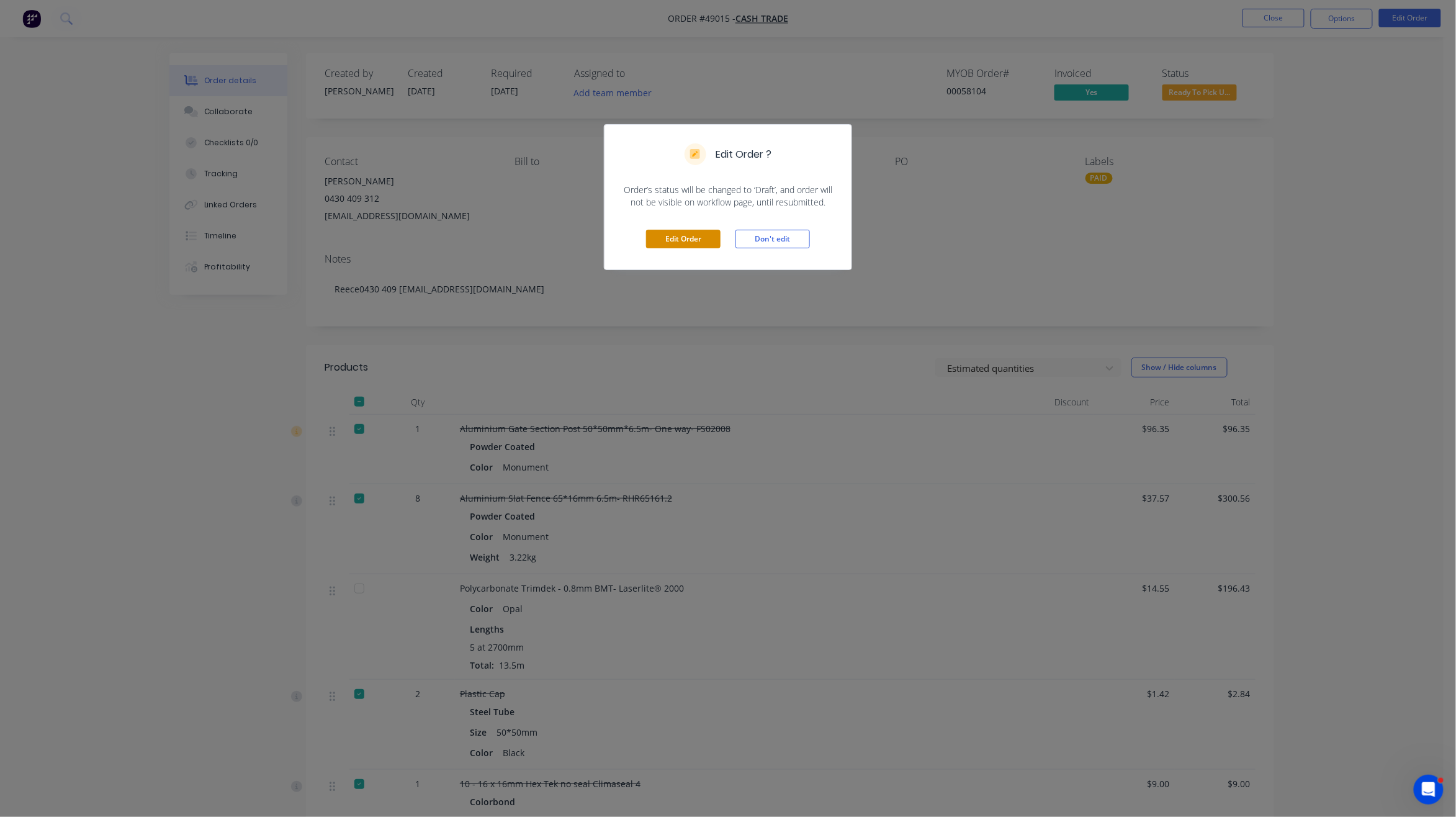
click at [700, 239] on button "Edit Order" at bounding box center [683, 238] width 75 height 19
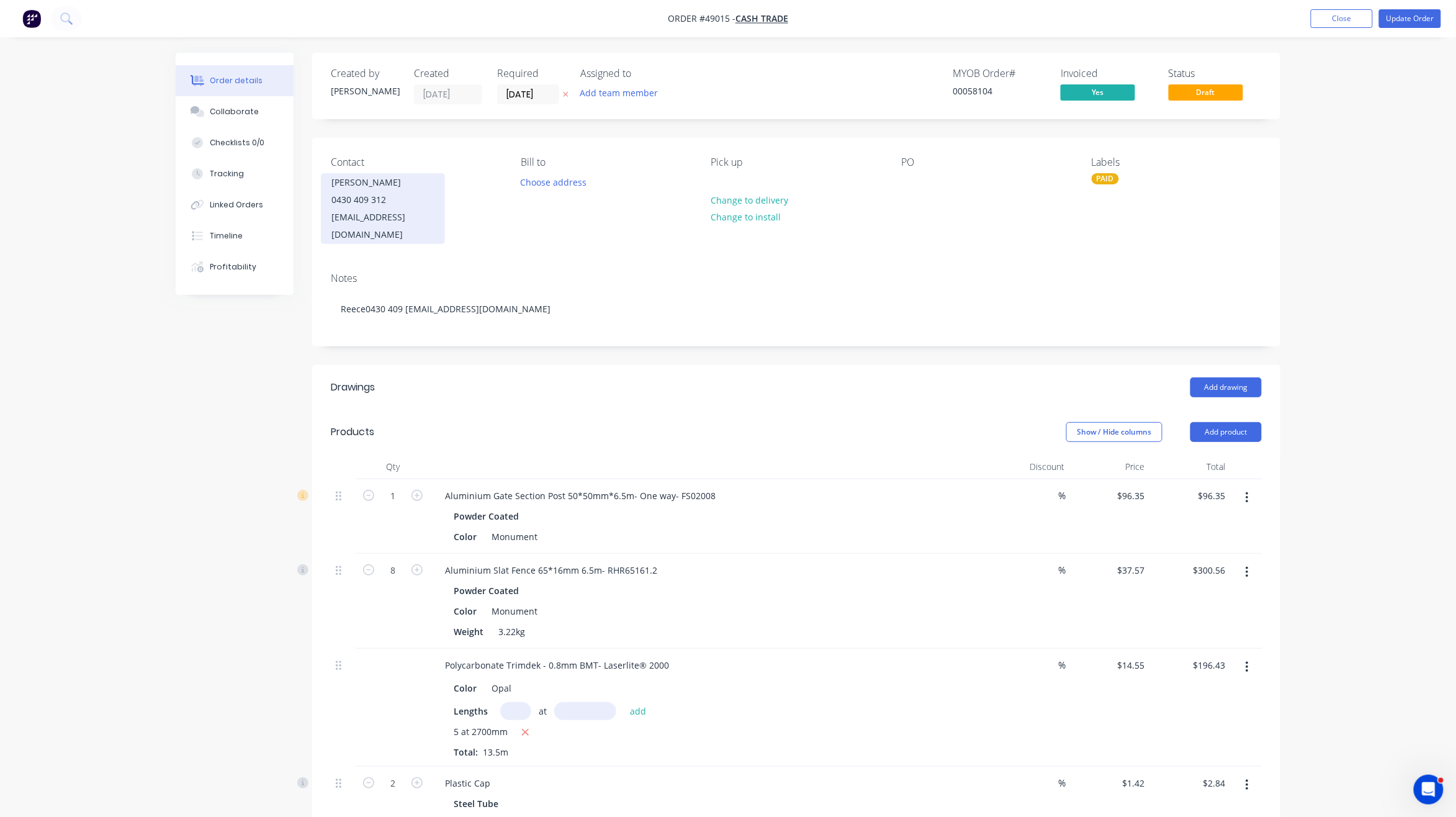
click at [373, 198] on div "0430 409 312" at bounding box center [383, 200] width 103 height 17
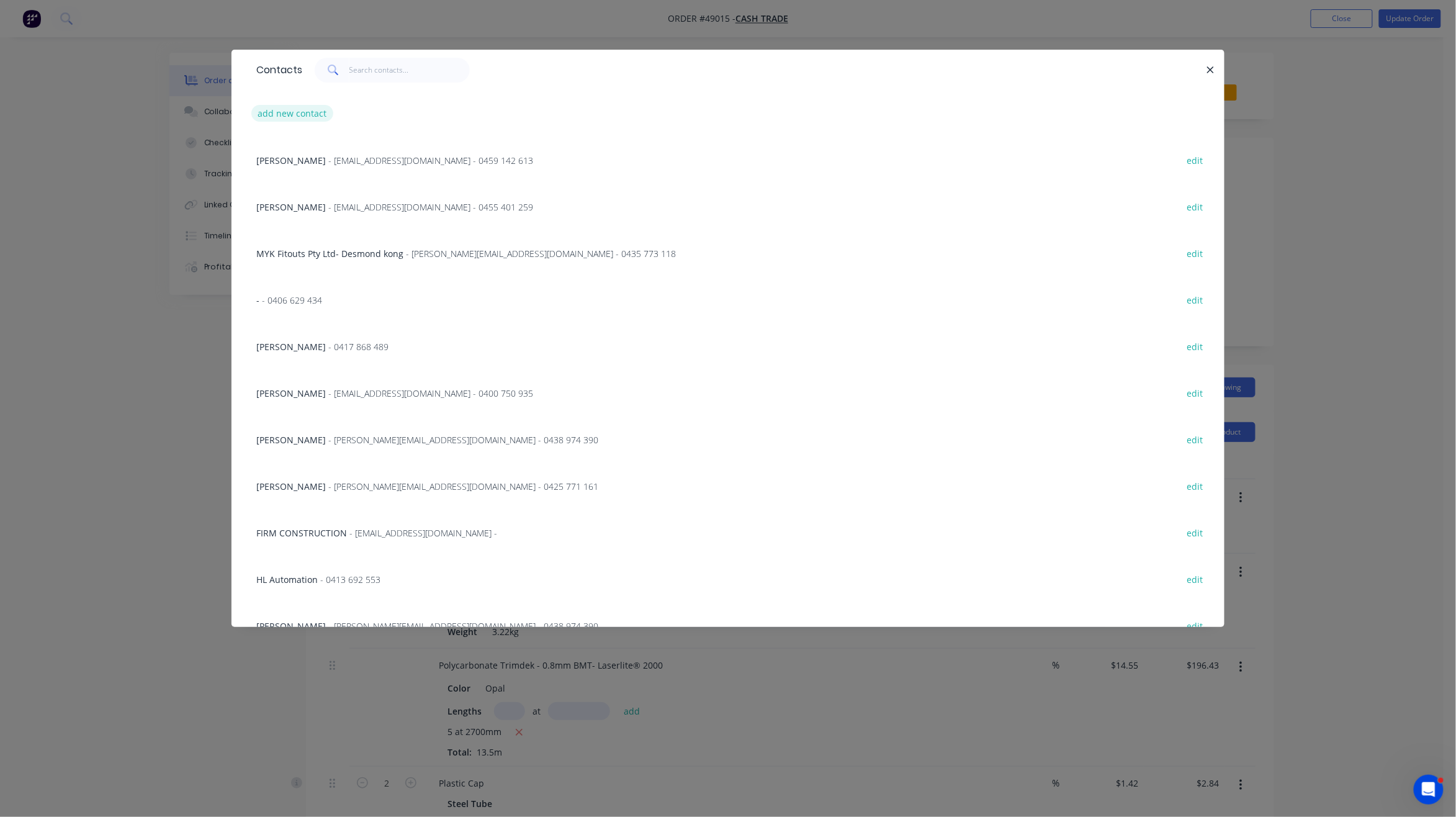
click at [304, 108] on button "add new contact" at bounding box center [292, 113] width 82 height 17
select select "AU"
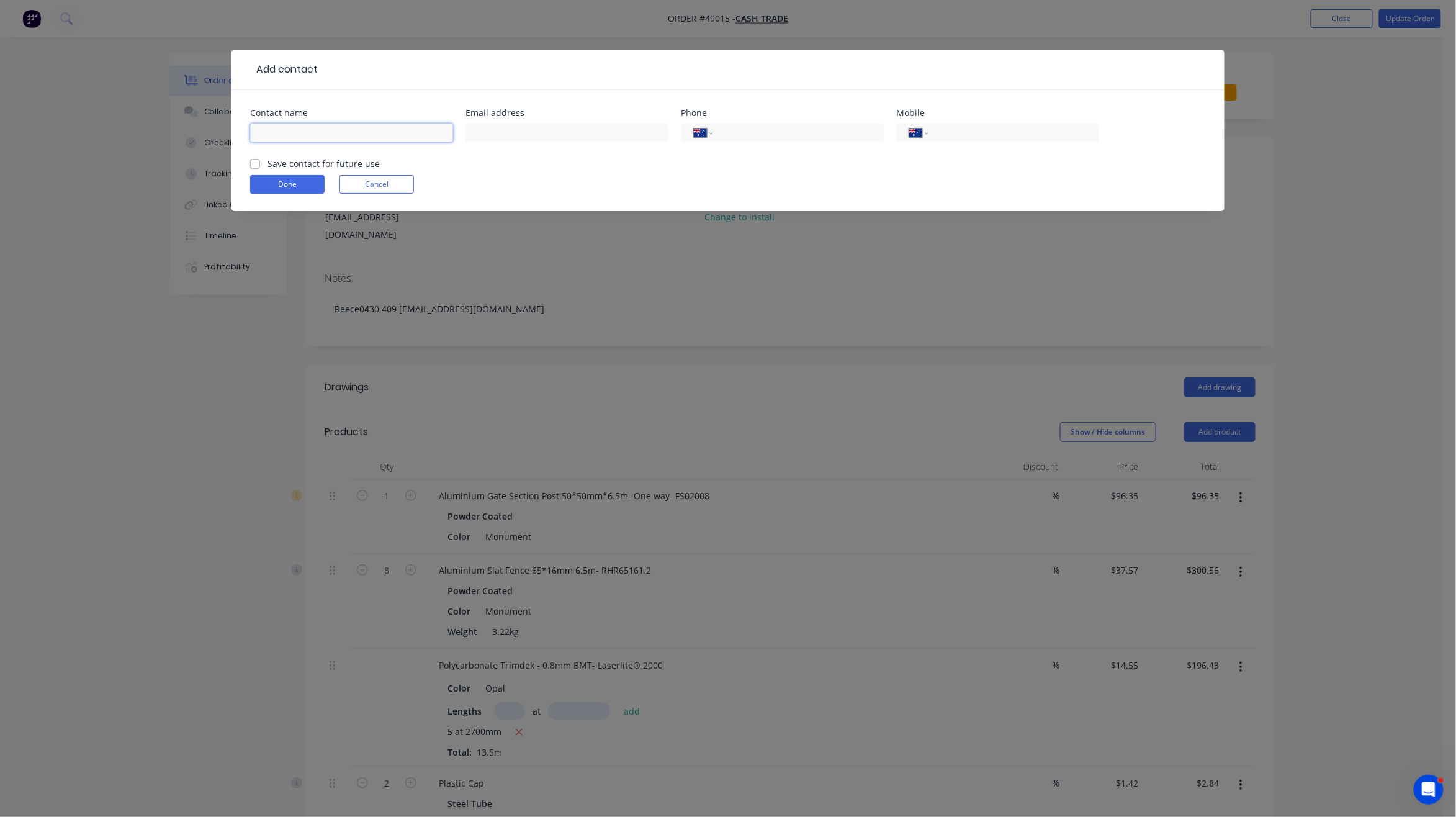
click at [296, 132] on input "text" at bounding box center [351, 133] width 203 height 19
type input "`"
click at [300, 188] on button "Done" at bounding box center [287, 184] width 75 height 19
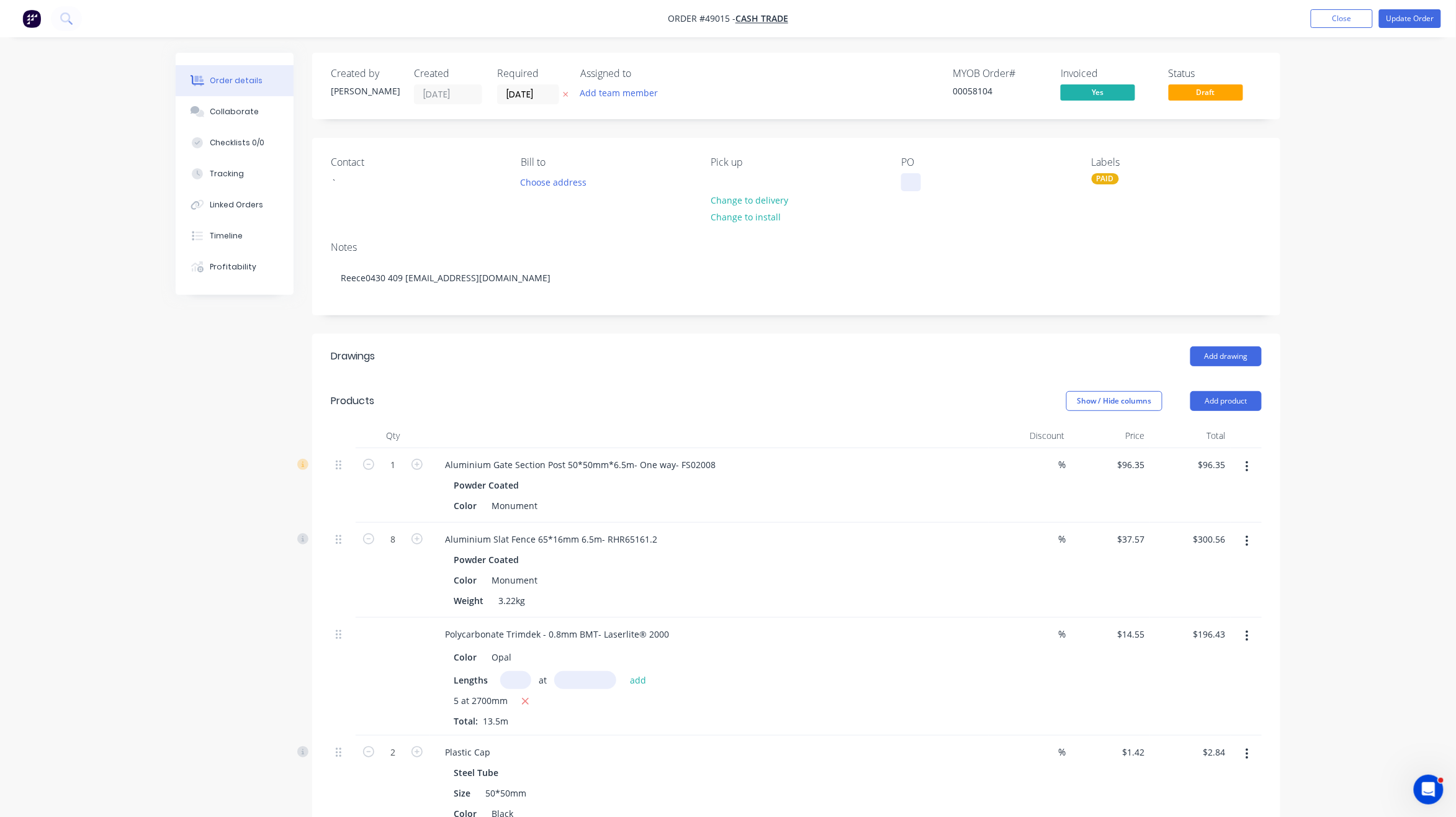
click at [911, 179] on div at bounding box center [911, 182] width 20 height 18
click at [1409, 17] on button "Update Order" at bounding box center [1411, 18] width 62 height 19
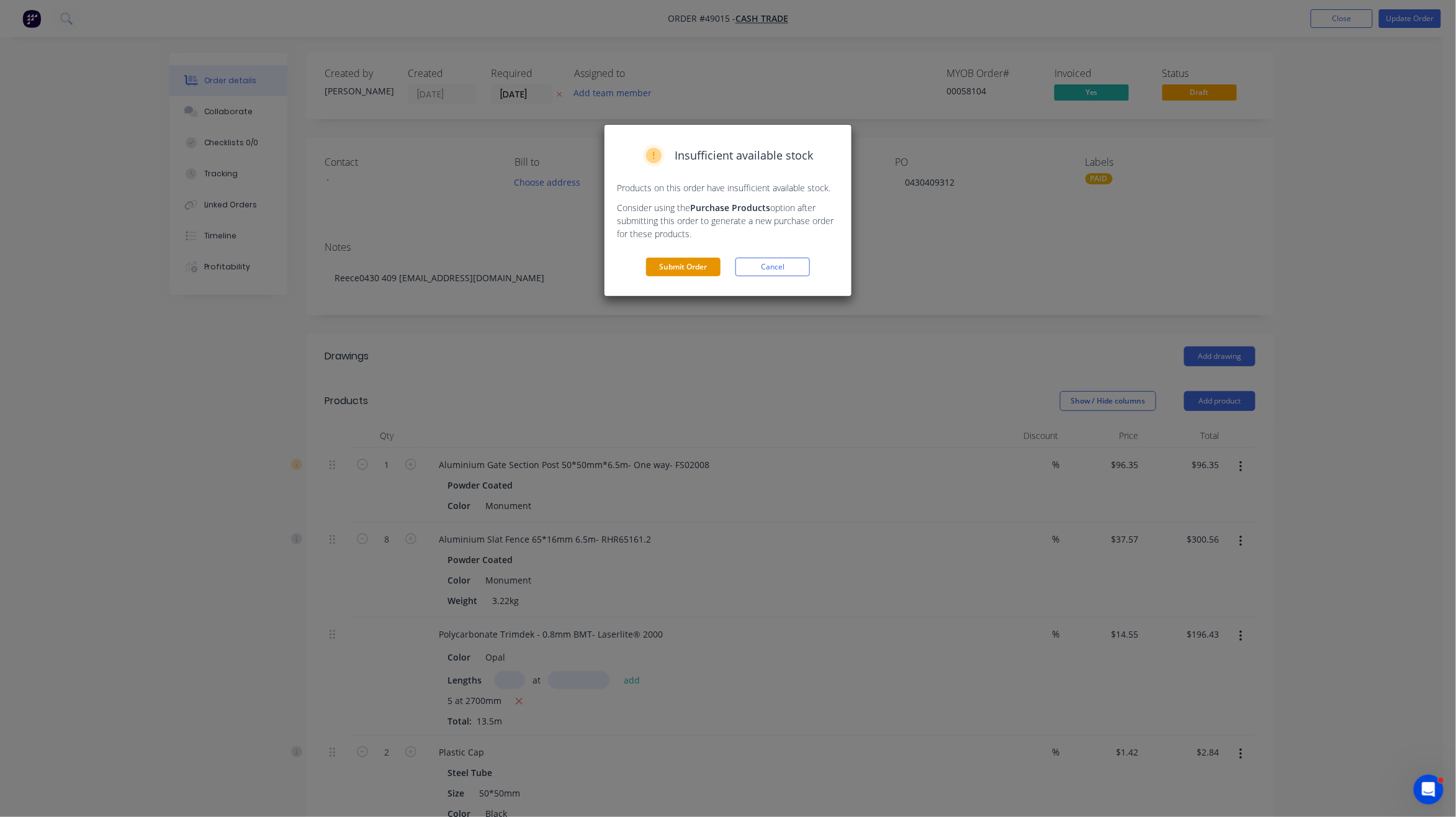
click at [689, 260] on button "Submit Order" at bounding box center [683, 267] width 75 height 19
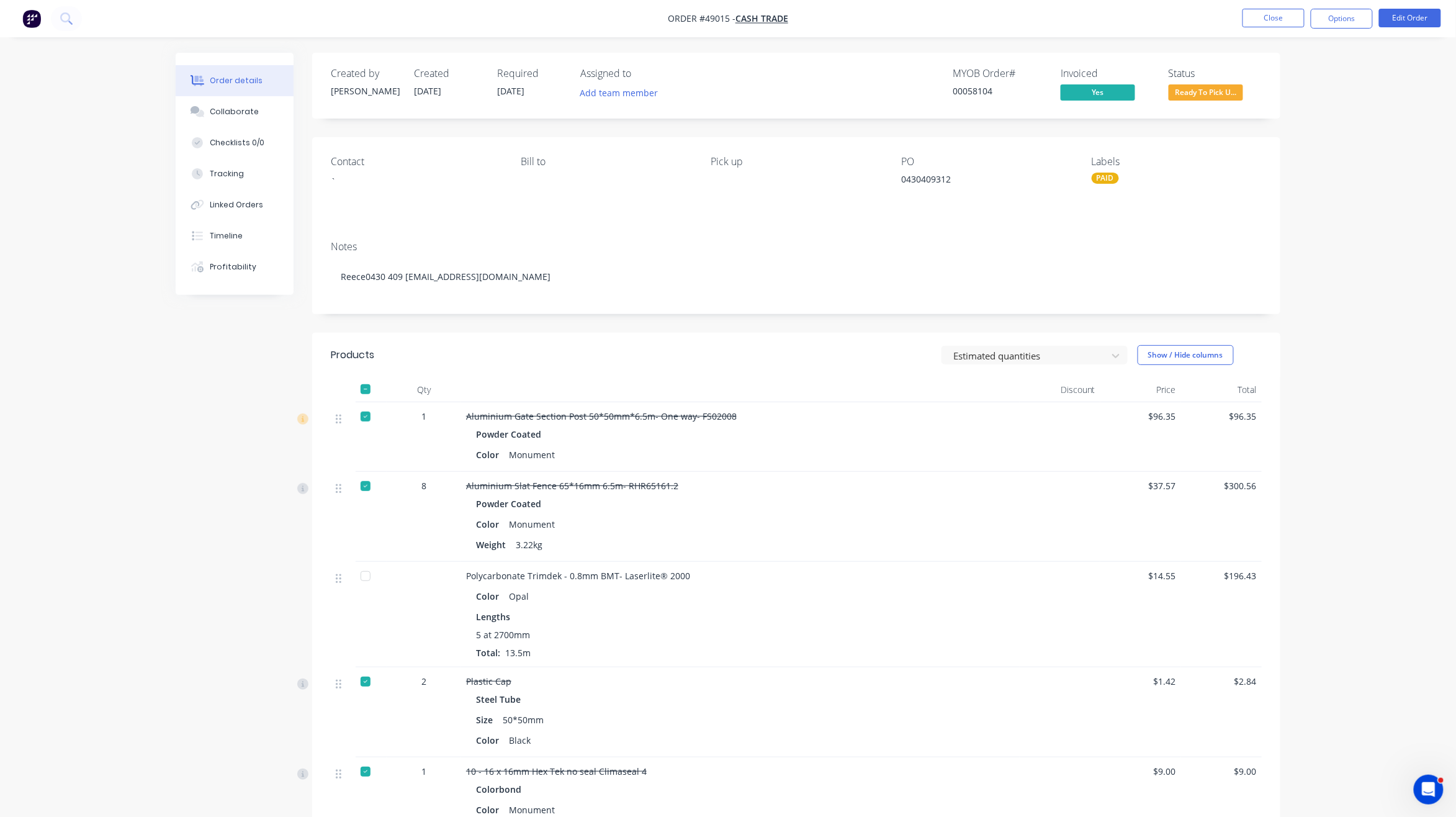
click at [1228, 88] on span "Ready To Pick U..." at bounding box center [1206, 92] width 75 height 16
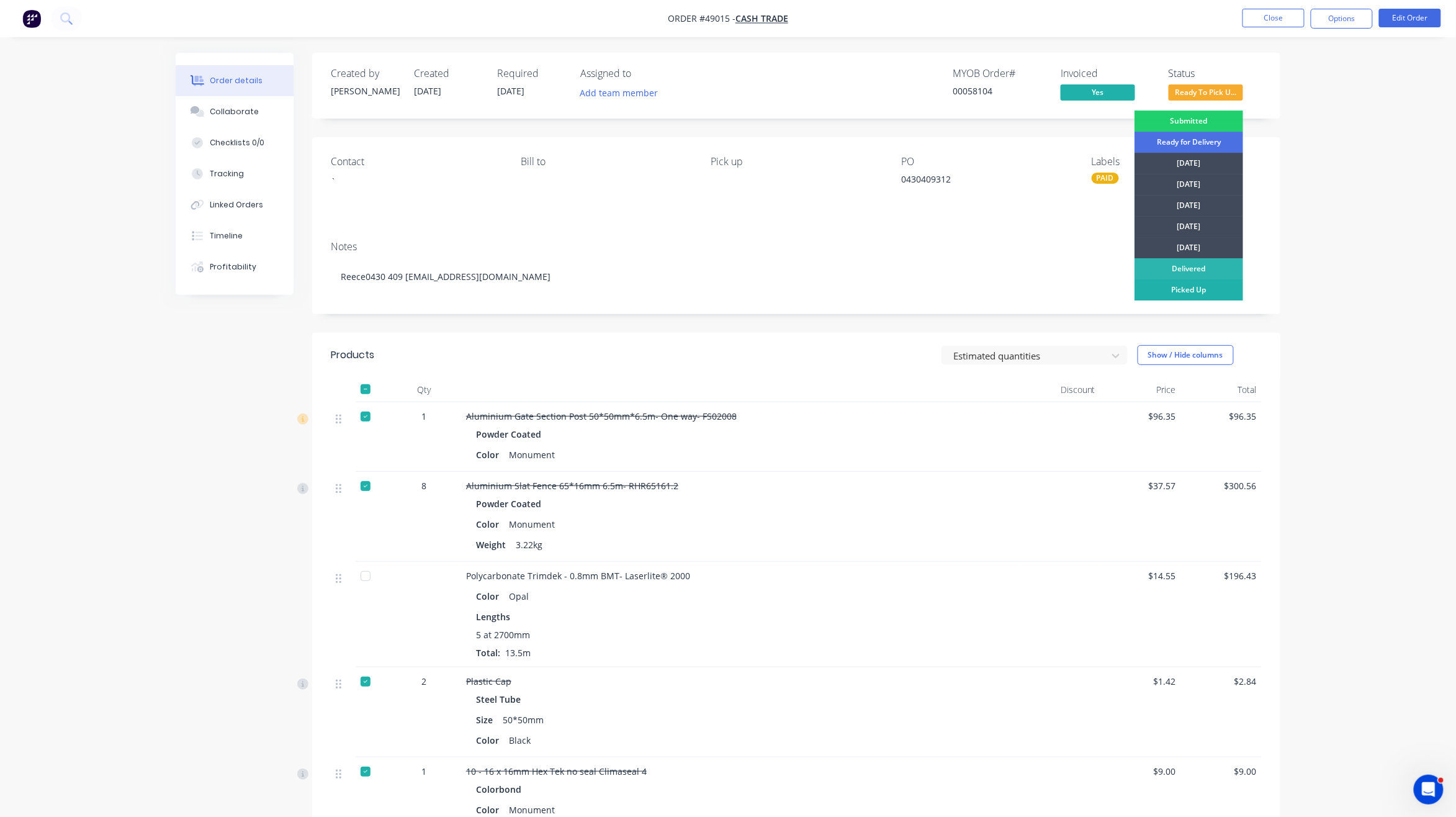
click at [1203, 290] on div "Picked Up" at bounding box center [1189, 290] width 109 height 21
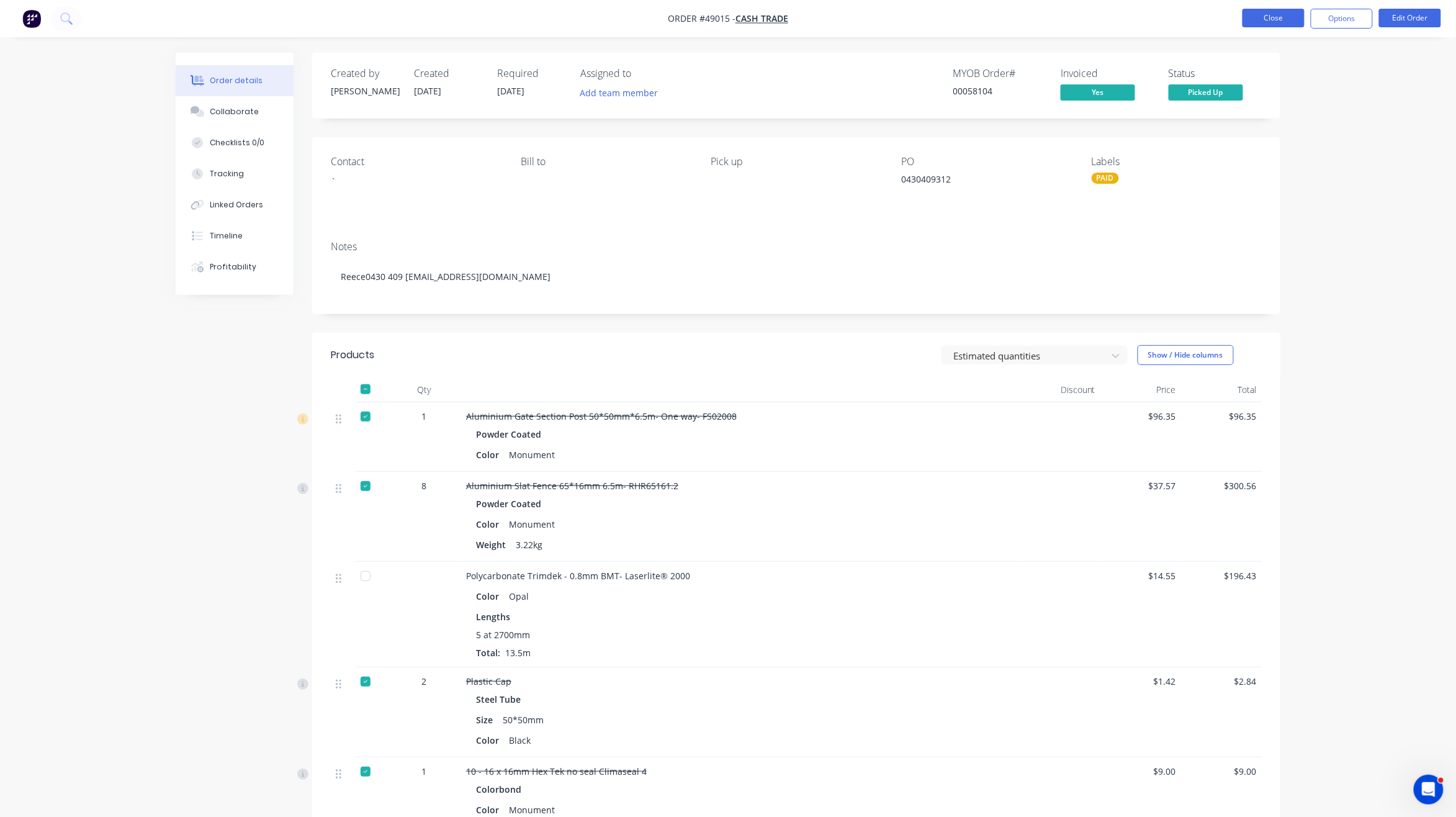
click at [1287, 22] on button "Close" at bounding box center [1274, 17] width 62 height 19
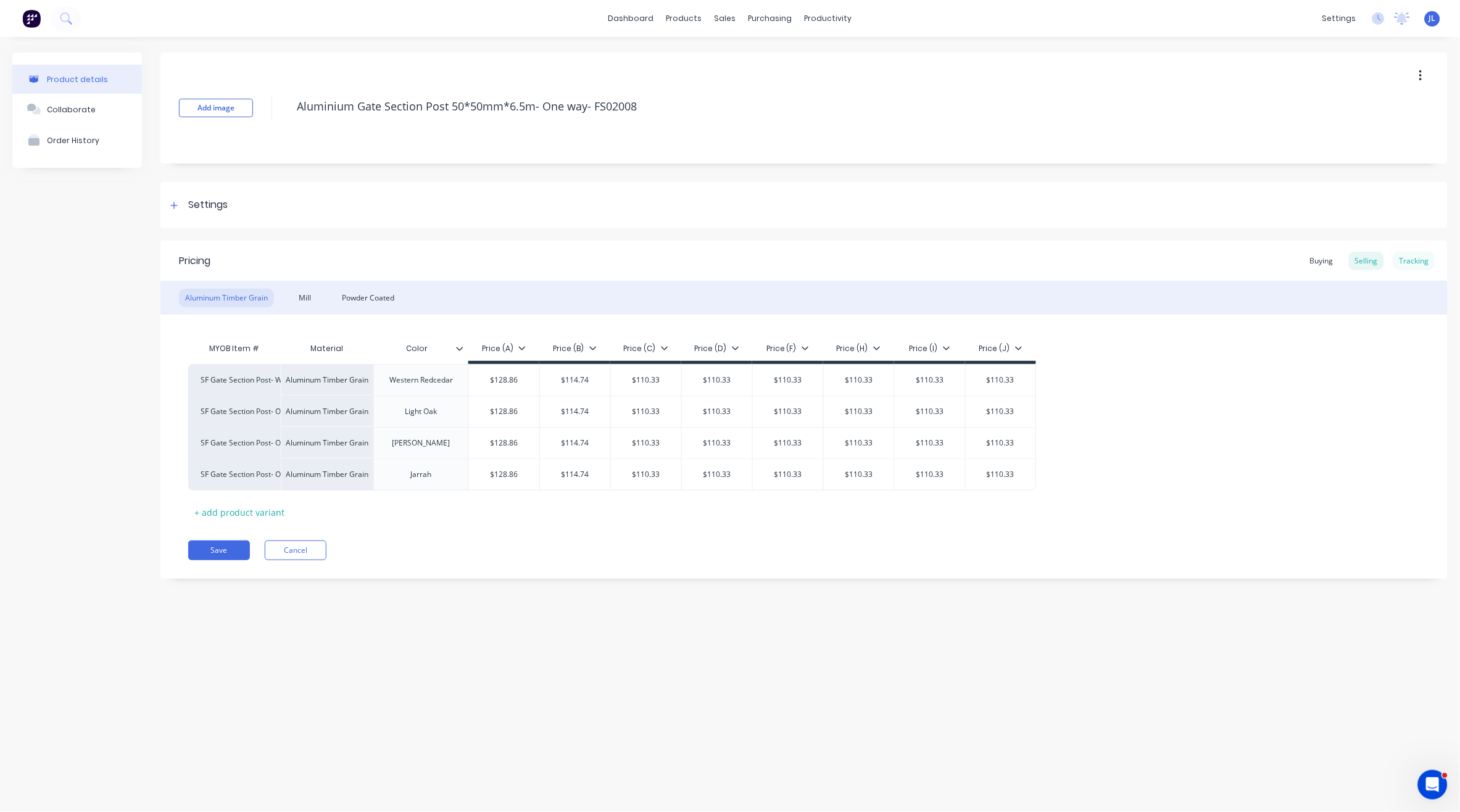
click at [1415, 258] on div "Tracking" at bounding box center [1414, 261] width 42 height 19
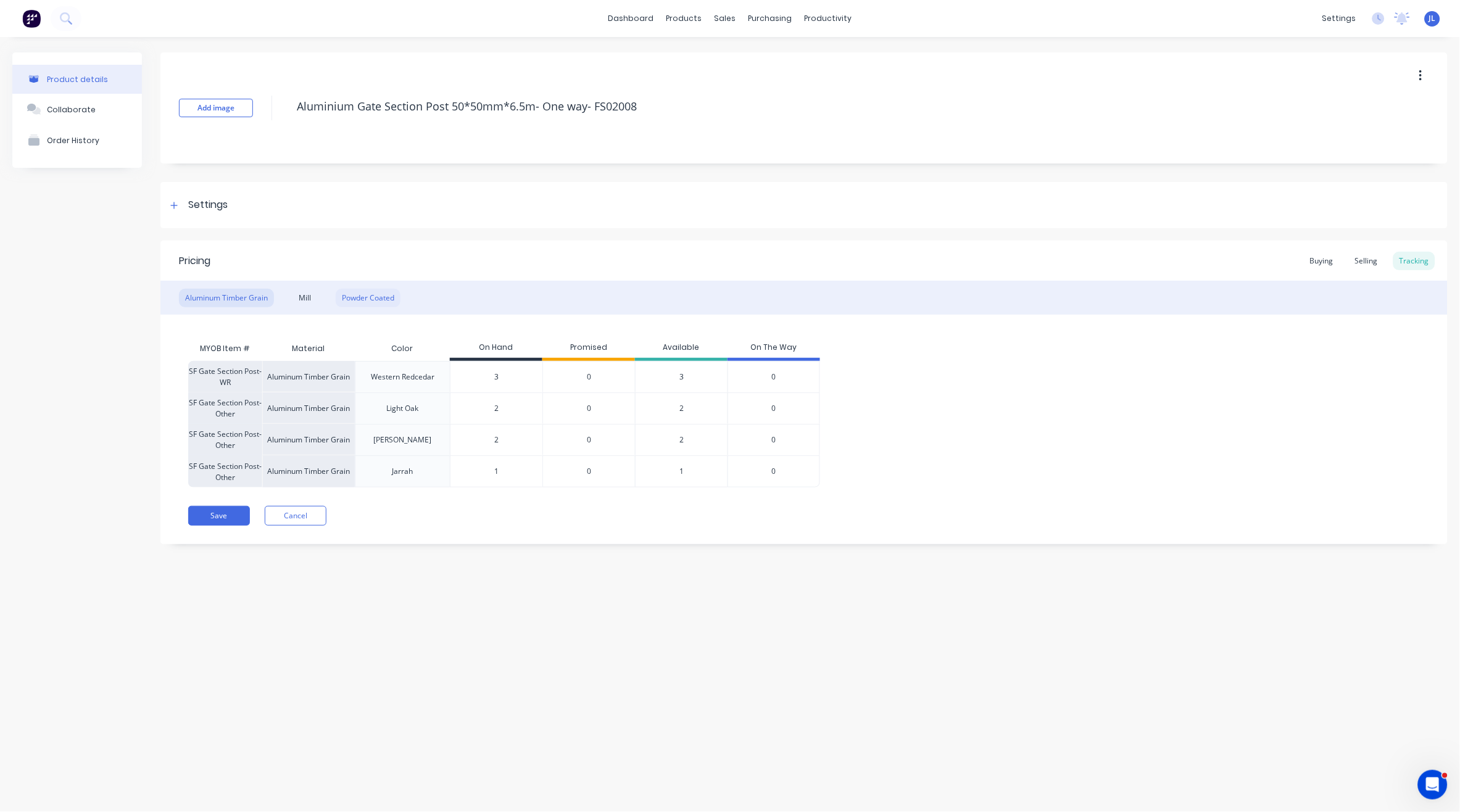
click at [372, 295] on div "Powder Coated" at bounding box center [368, 297] width 65 height 19
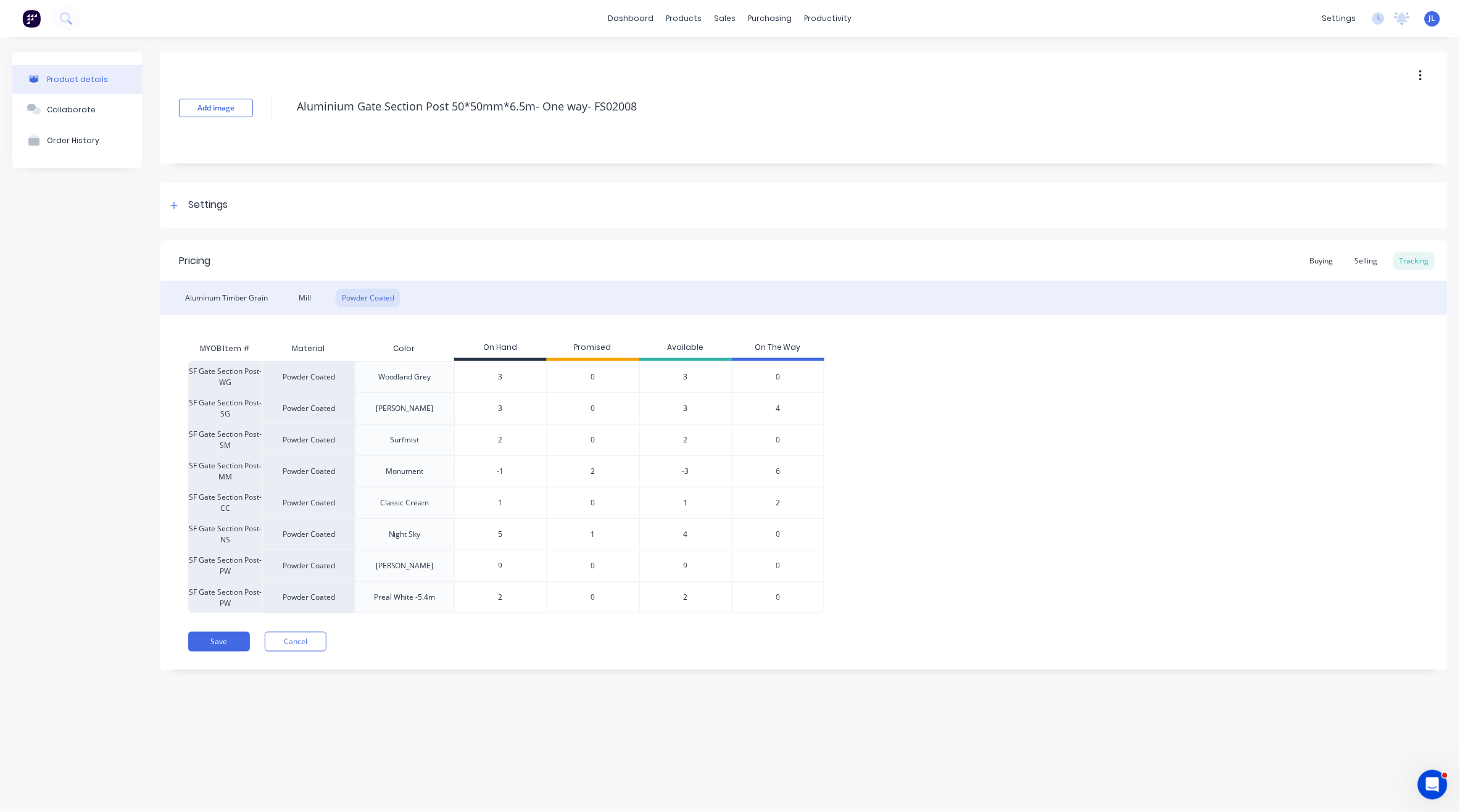
click at [593, 534] on span "1" at bounding box center [593, 534] width 5 height 11
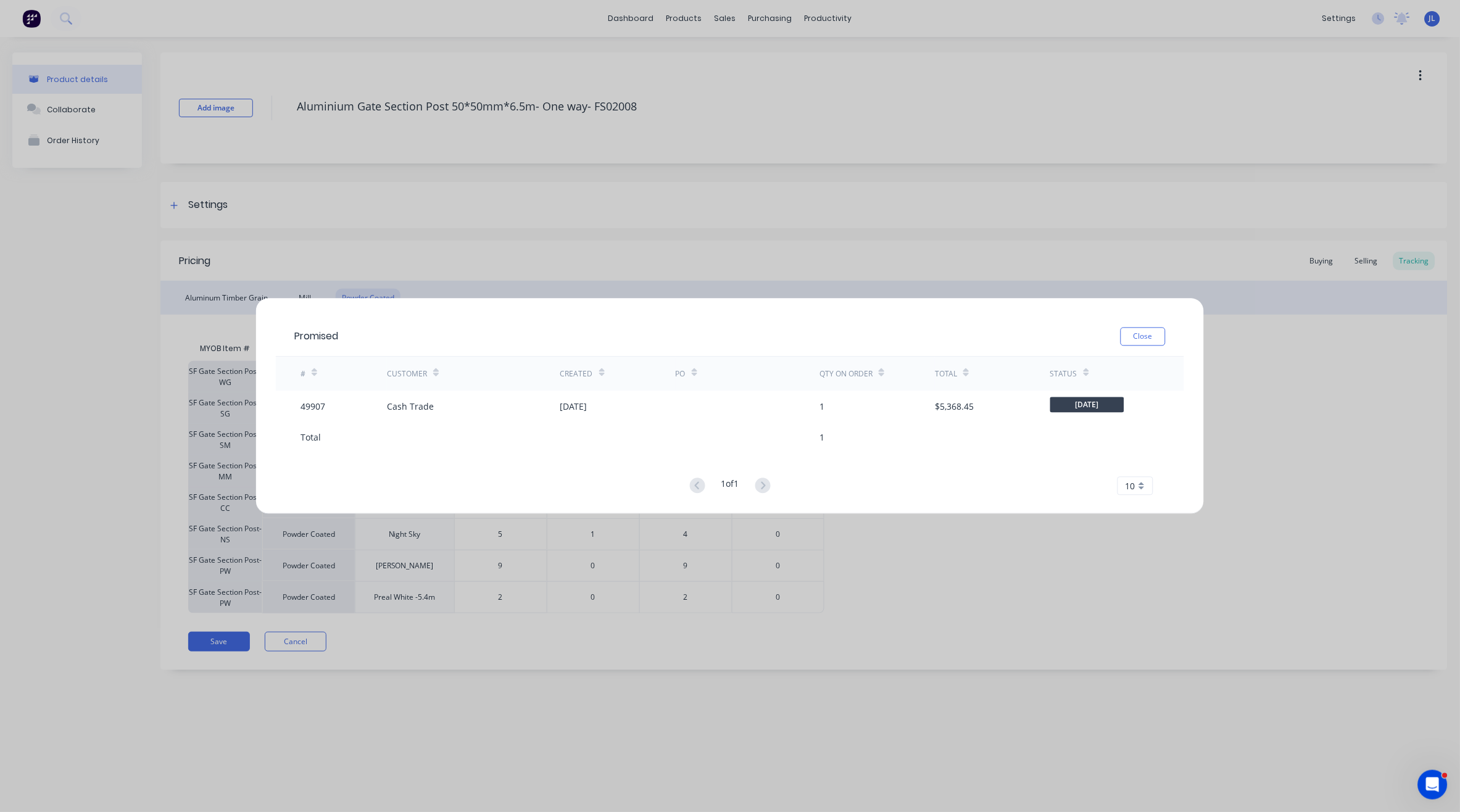
click at [1163, 332] on button "Close" at bounding box center [1144, 337] width 45 height 19
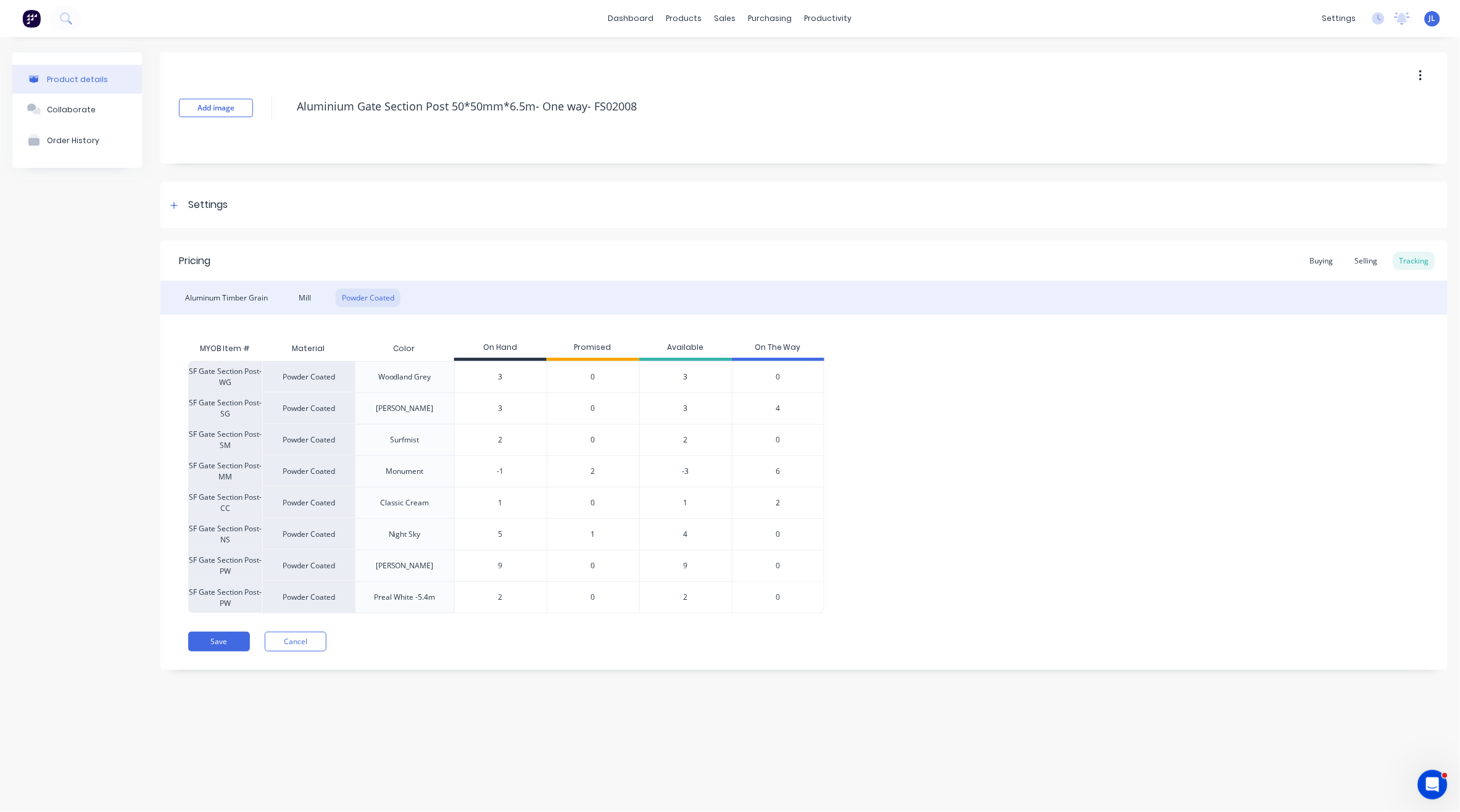
click at [593, 469] on span "2" at bounding box center [593, 471] width 5 height 11
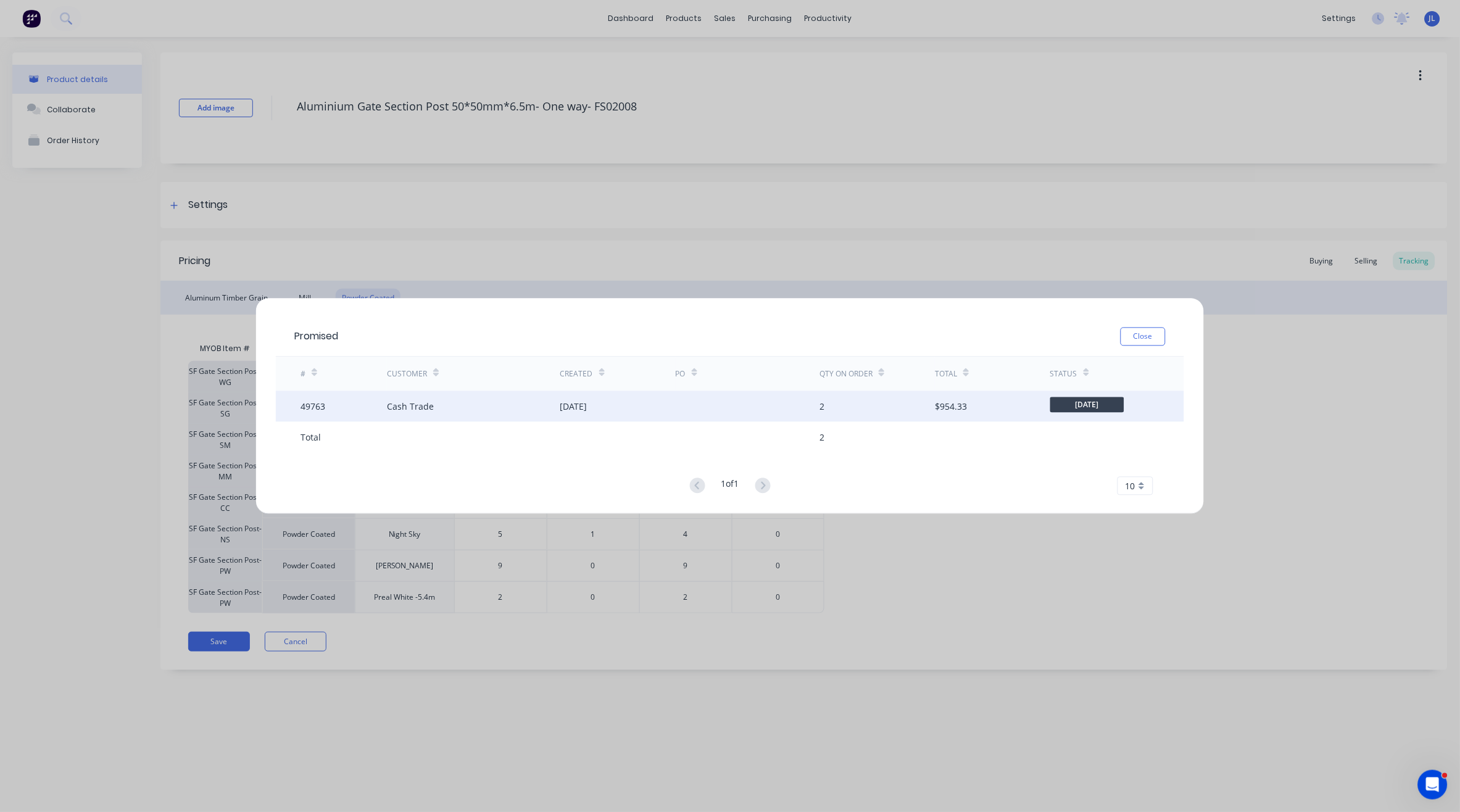
click at [588, 408] on div "[DATE]" at bounding box center [574, 406] width 27 height 13
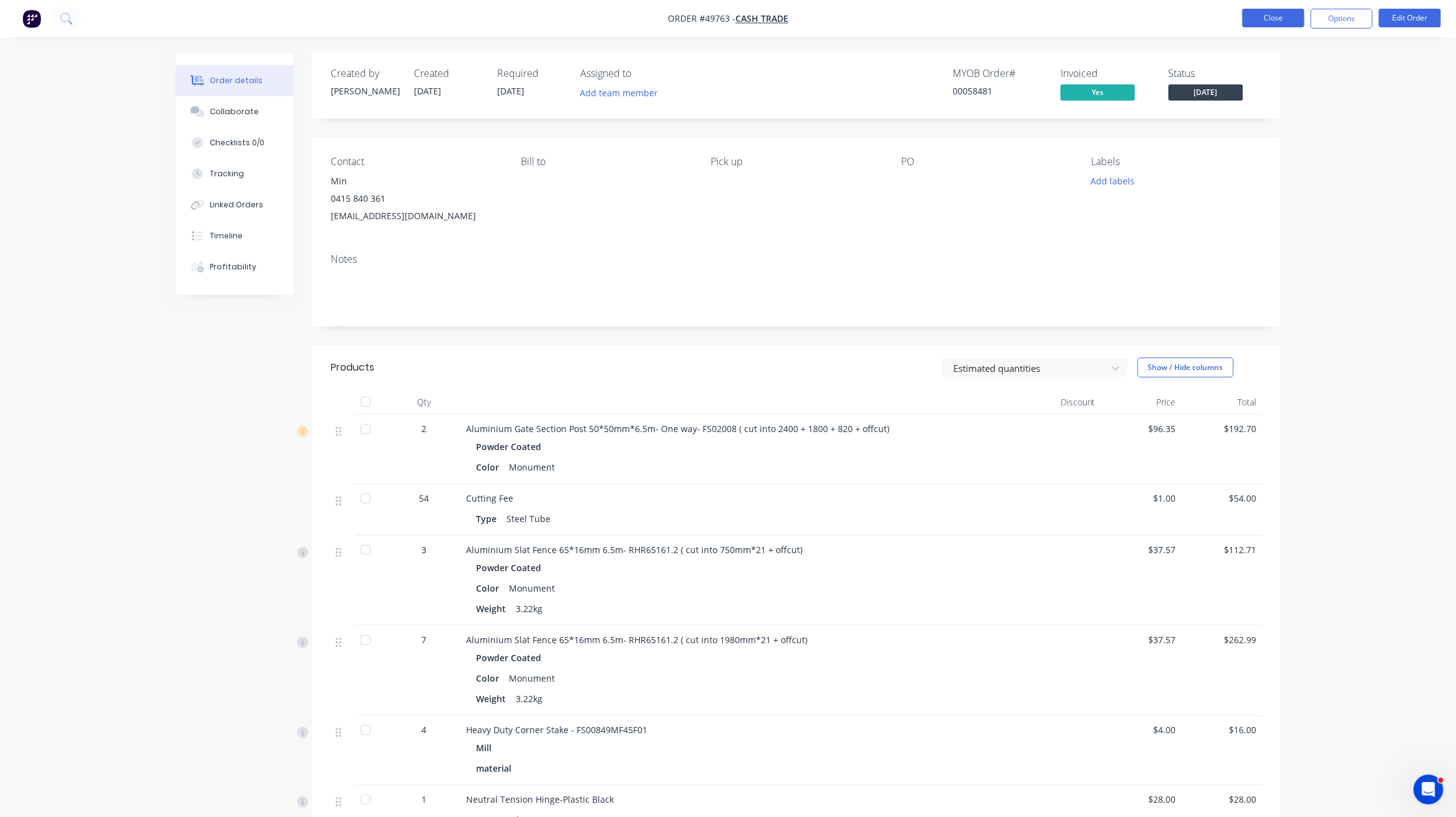
click at [1295, 23] on button "Close" at bounding box center [1274, 17] width 62 height 19
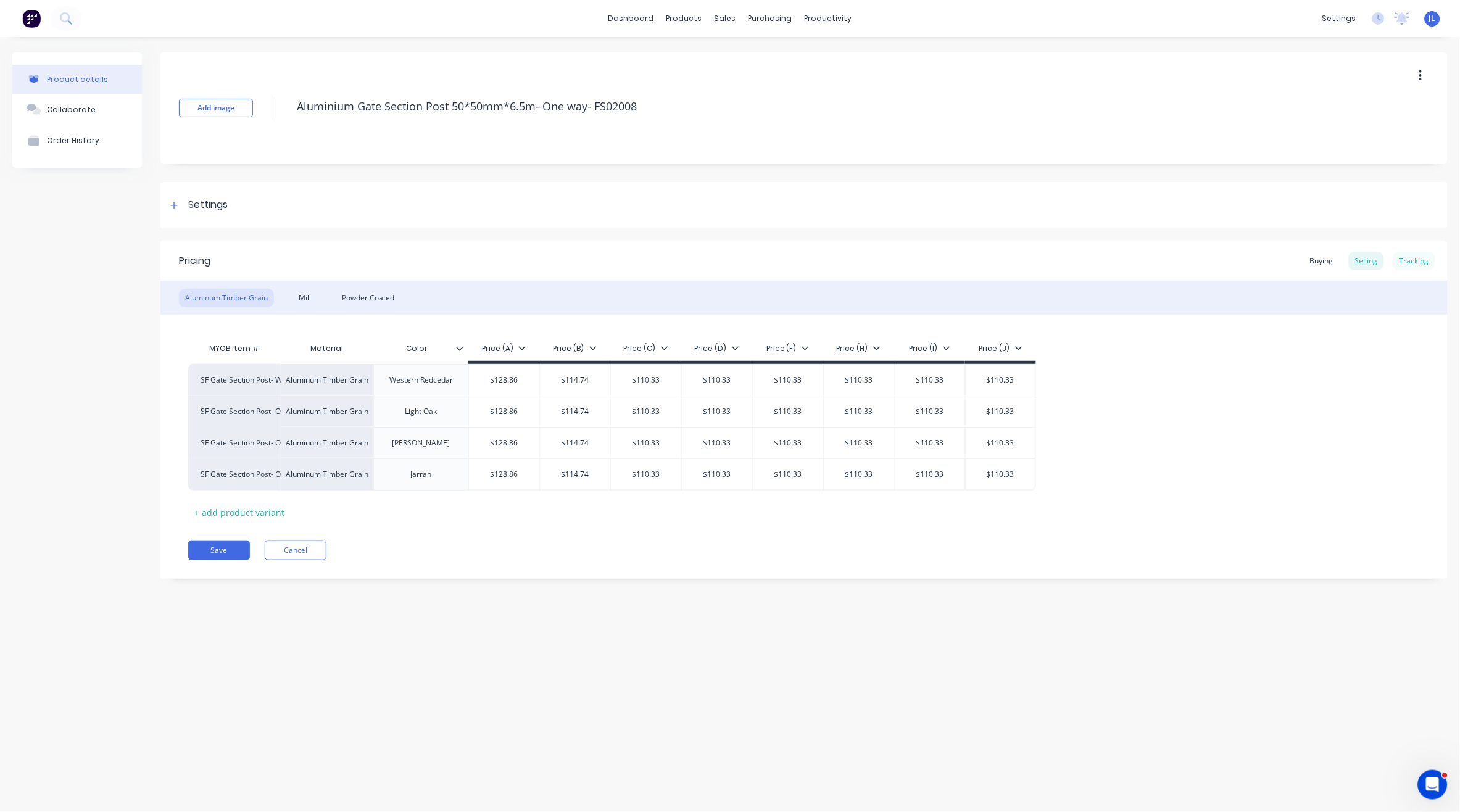
click at [1416, 257] on div "Tracking" at bounding box center [1414, 261] width 42 height 19
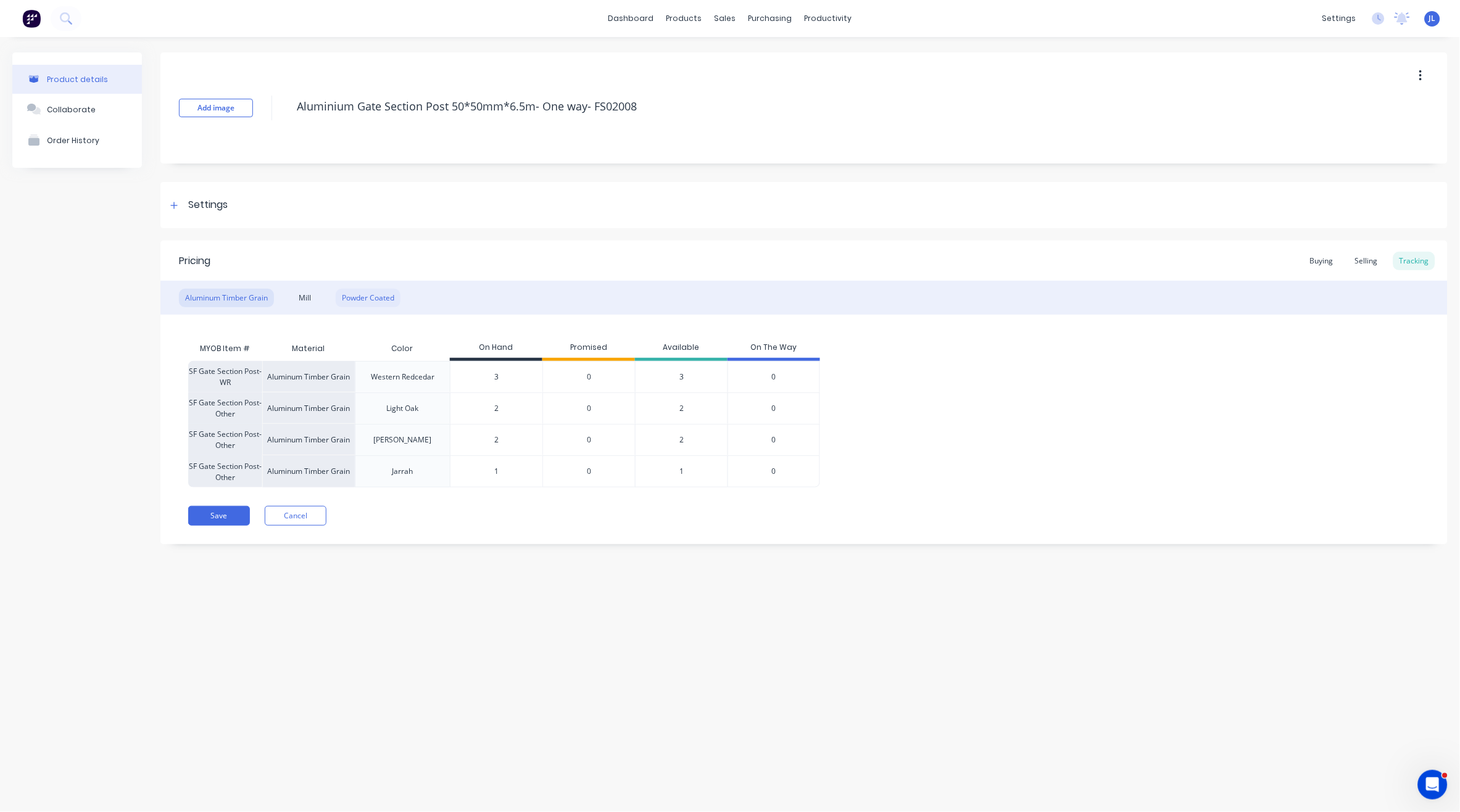
click at [360, 296] on div "Powder Coated" at bounding box center [368, 297] width 65 height 19
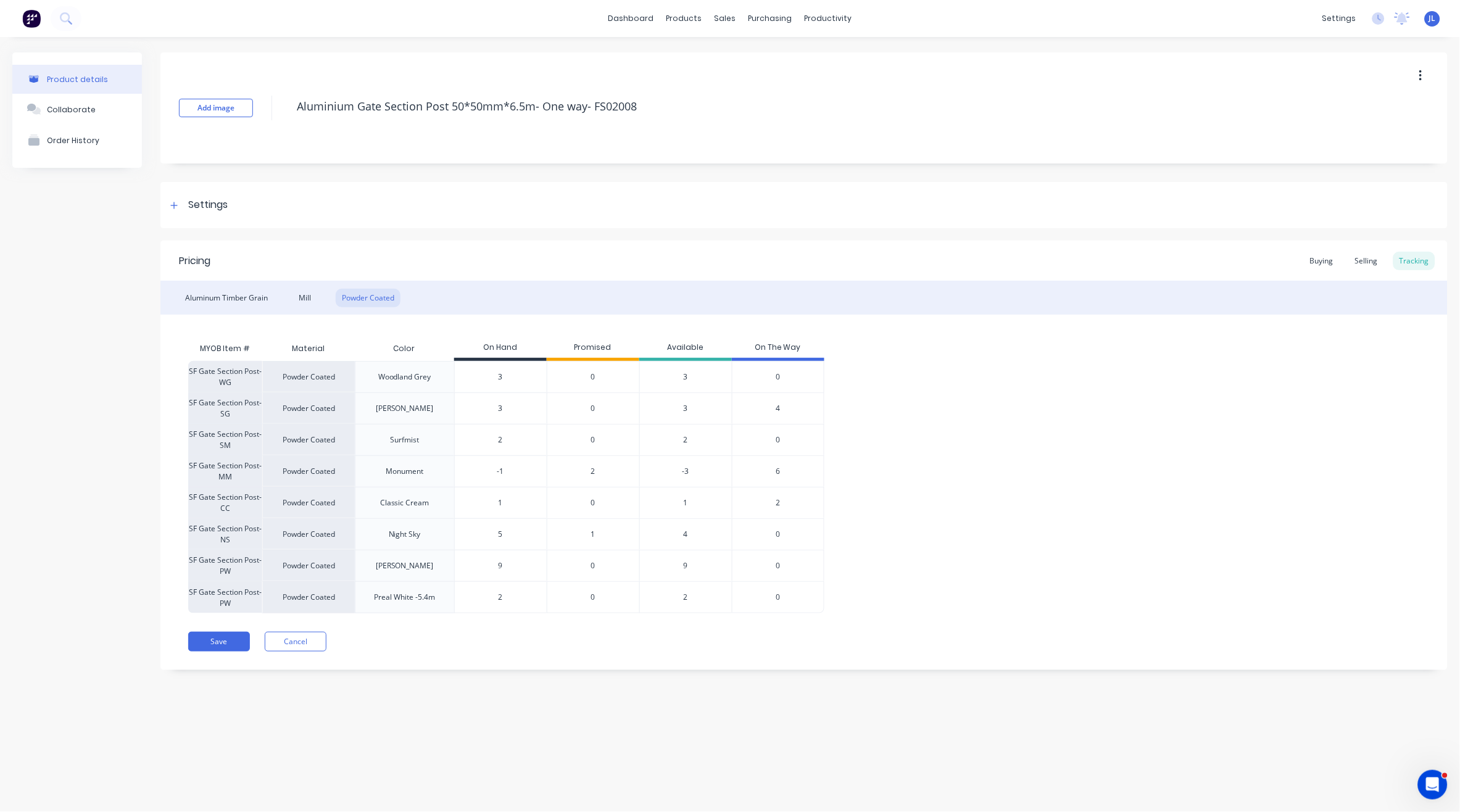
drag, startPoint x: 515, startPoint y: 475, endPoint x: 467, endPoint y: 473, distance: 48.0
click at [467, 473] on input "-1" at bounding box center [501, 471] width 92 height 11
type input "0"
click at [769, 680] on div "Add image Aluminium Gate Section Post 50*50mm*6.5m- One way- FS02008 Settings P…" at bounding box center [804, 370] width 1287 height 636
click at [221, 641] on button "Save" at bounding box center [219, 641] width 62 height 20
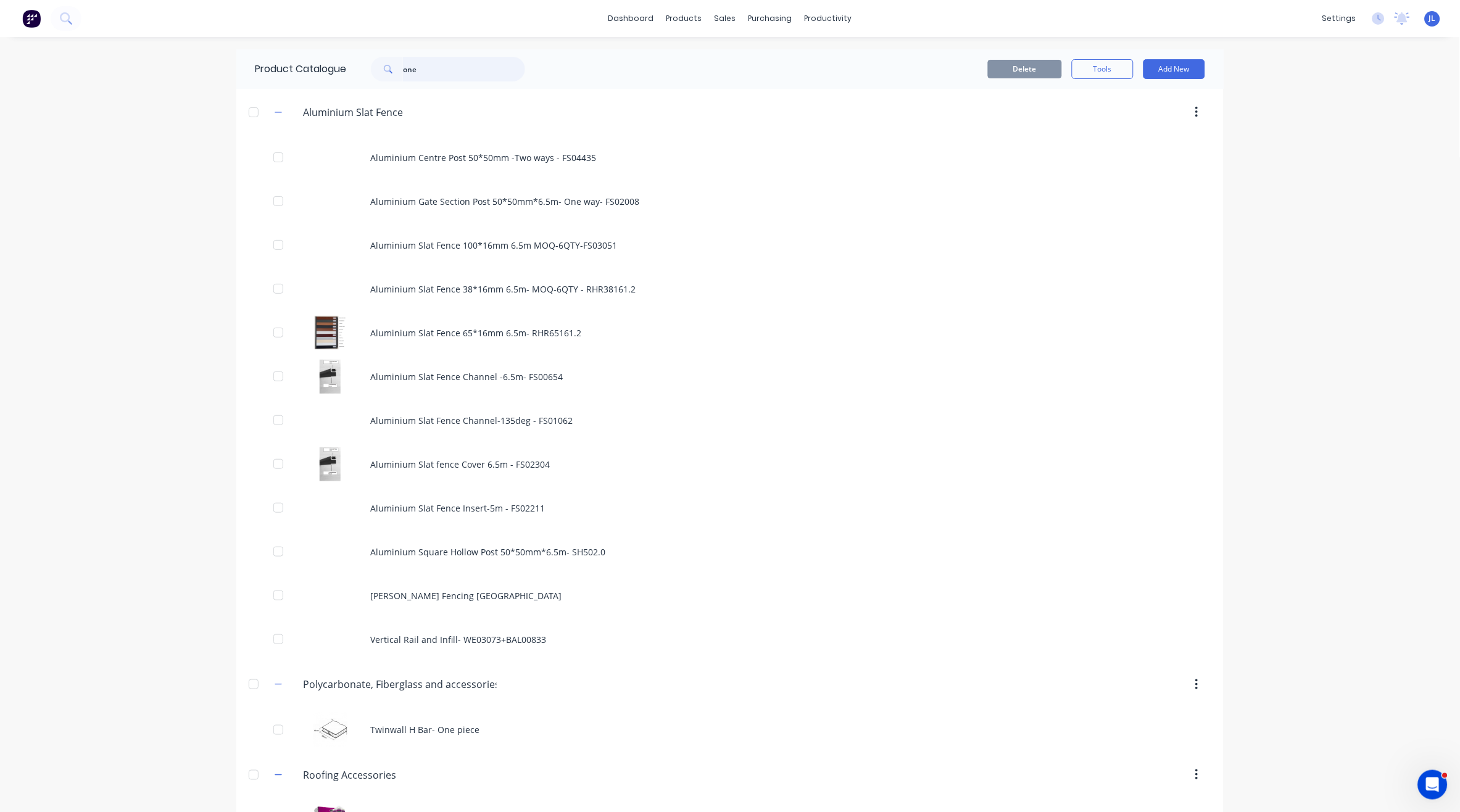
click at [464, 69] on input "one" at bounding box center [465, 69] width 122 height 24
click at [463, 69] on input "one" at bounding box center [465, 69] width 122 height 24
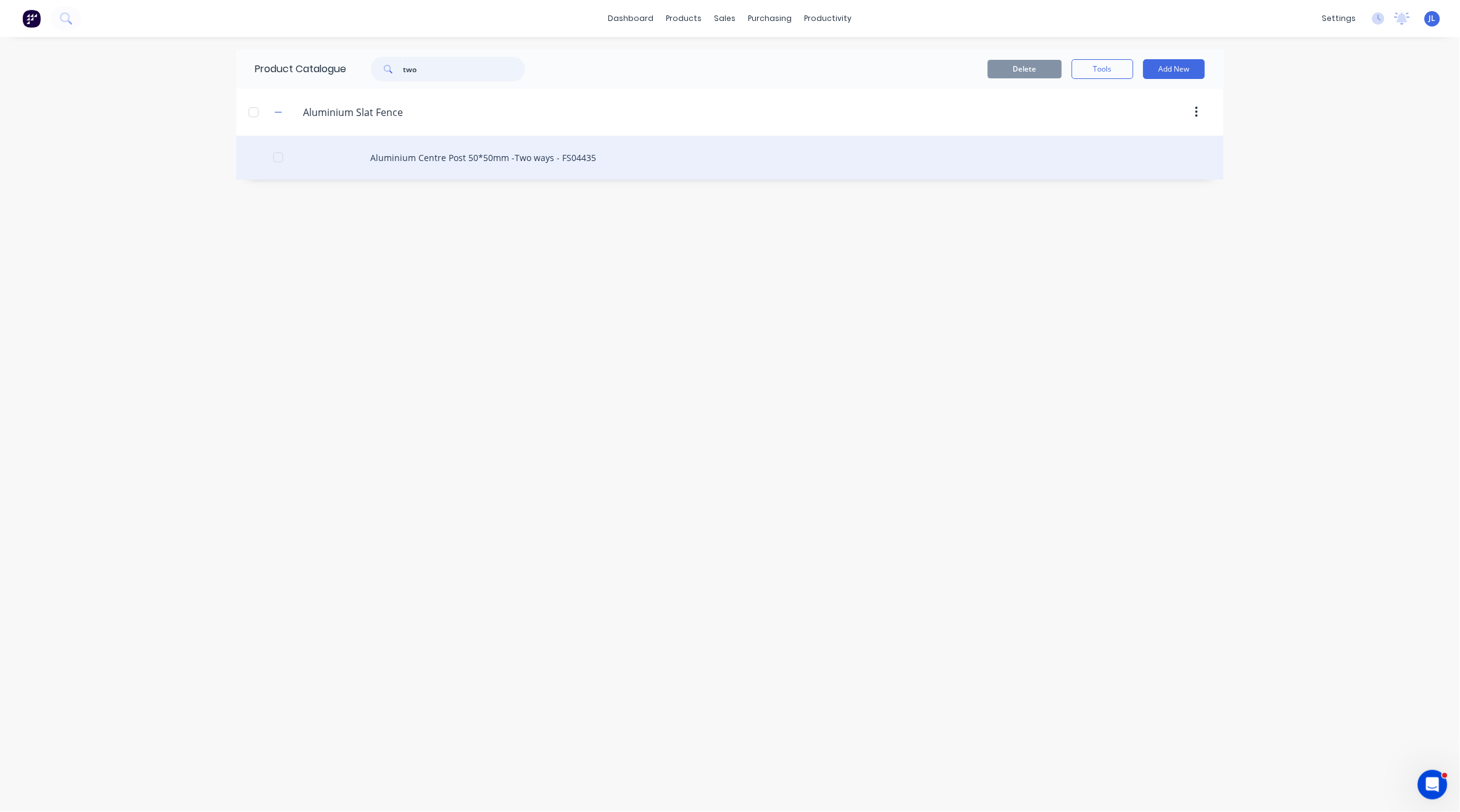
type input "two"
click at [509, 158] on div "Aluminium Centre Post 50*50mm -Two ways - FS04435" at bounding box center [730, 158] width 988 height 44
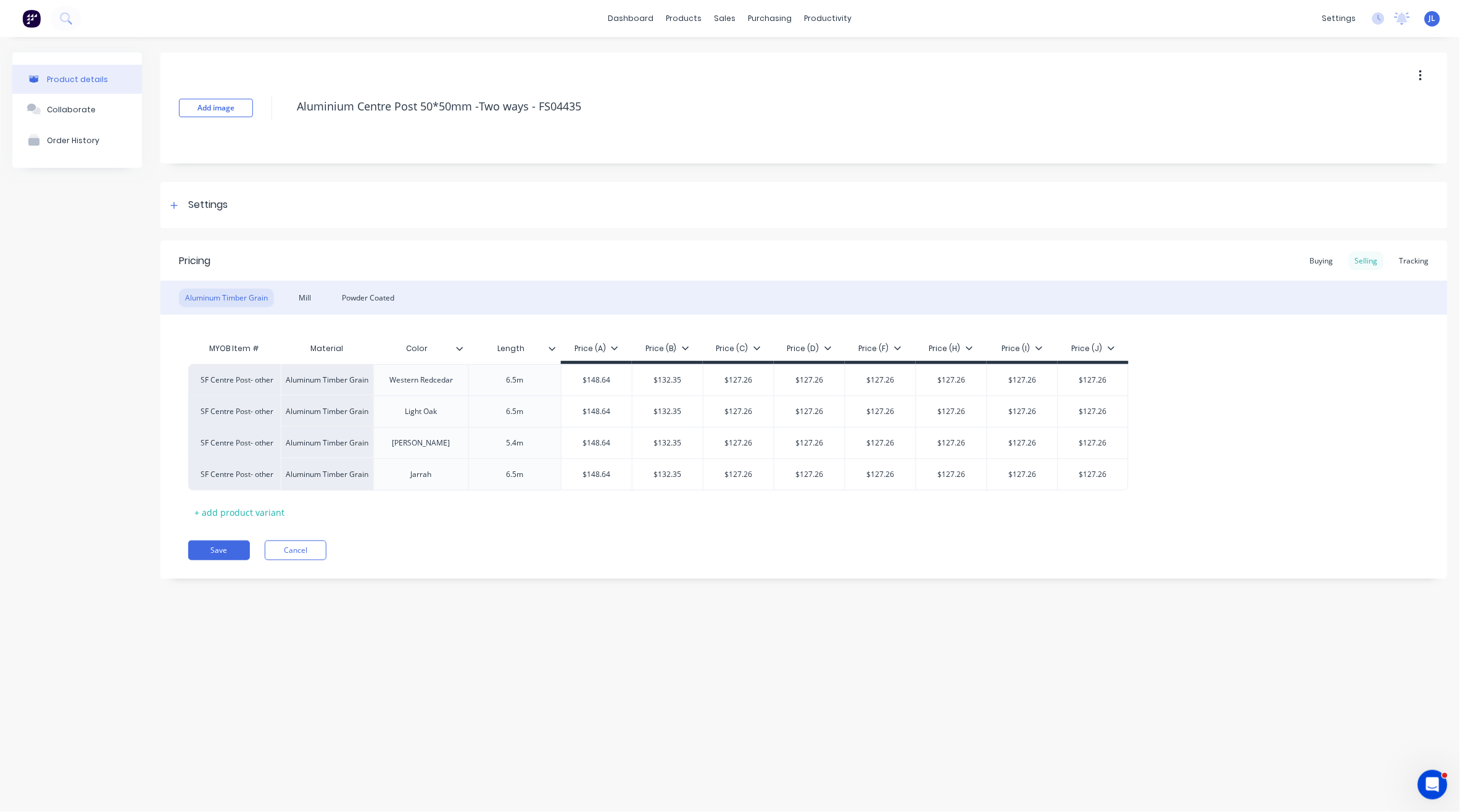
click at [1376, 264] on div "Selling" at bounding box center [1367, 261] width 35 height 19
click at [174, 412] on icon at bounding box center [176, 411] width 8 height 8
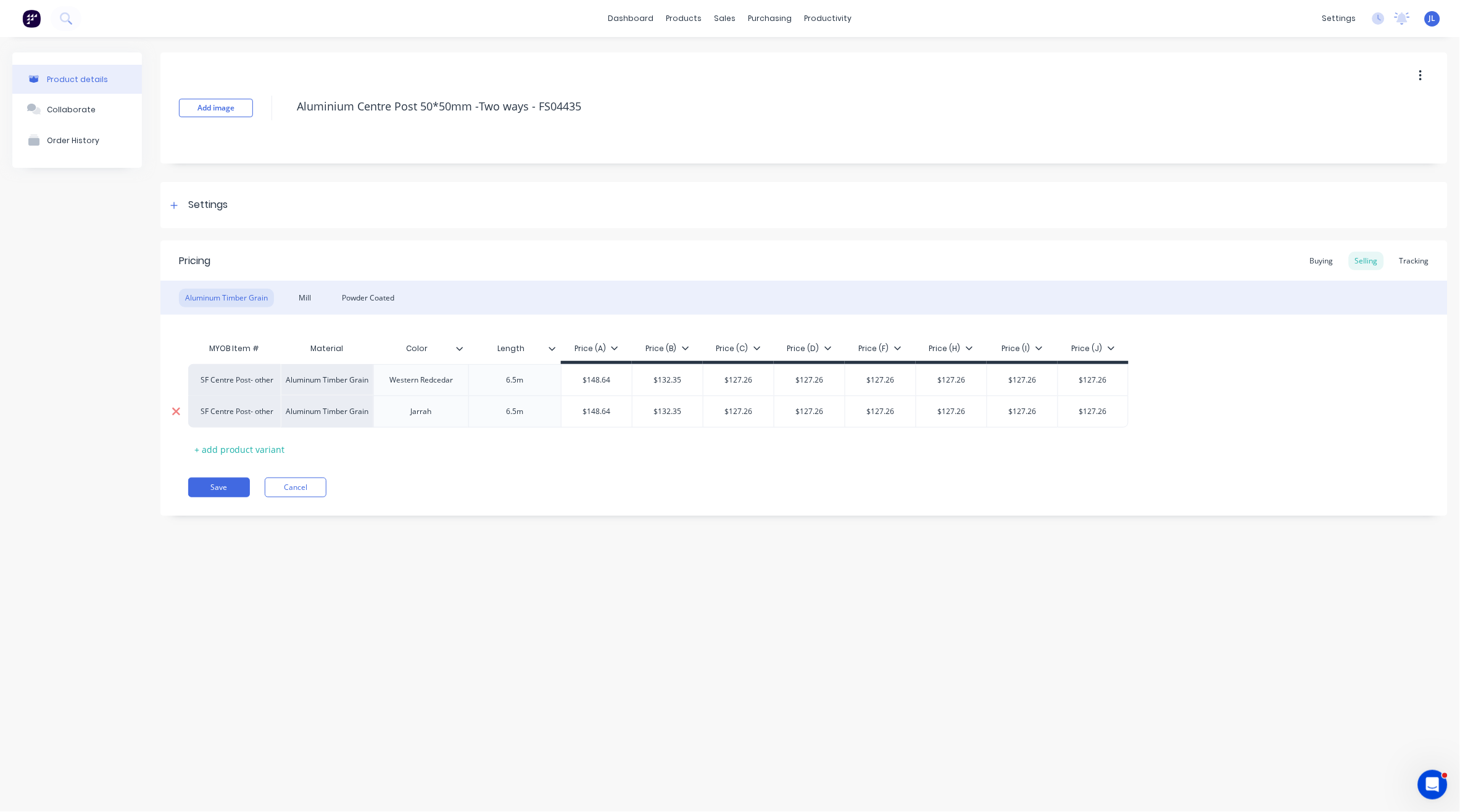
click at [174, 412] on icon at bounding box center [176, 411] width 8 height 8
click at [514, 380] on div "6.5m" at bounding box center [515, 380] width 62 height 16
click at [531, 382] on div "6.5m" at bounding box center [515, 380] width 62 height 16
drag, startPoint x: 531, startPoint y: 382, endPoint x: 491, endPoint y: 383, distance: 40.0
click at [491, 383] on div "6.5m" at bounding box center [515, 380] width 62 height 16
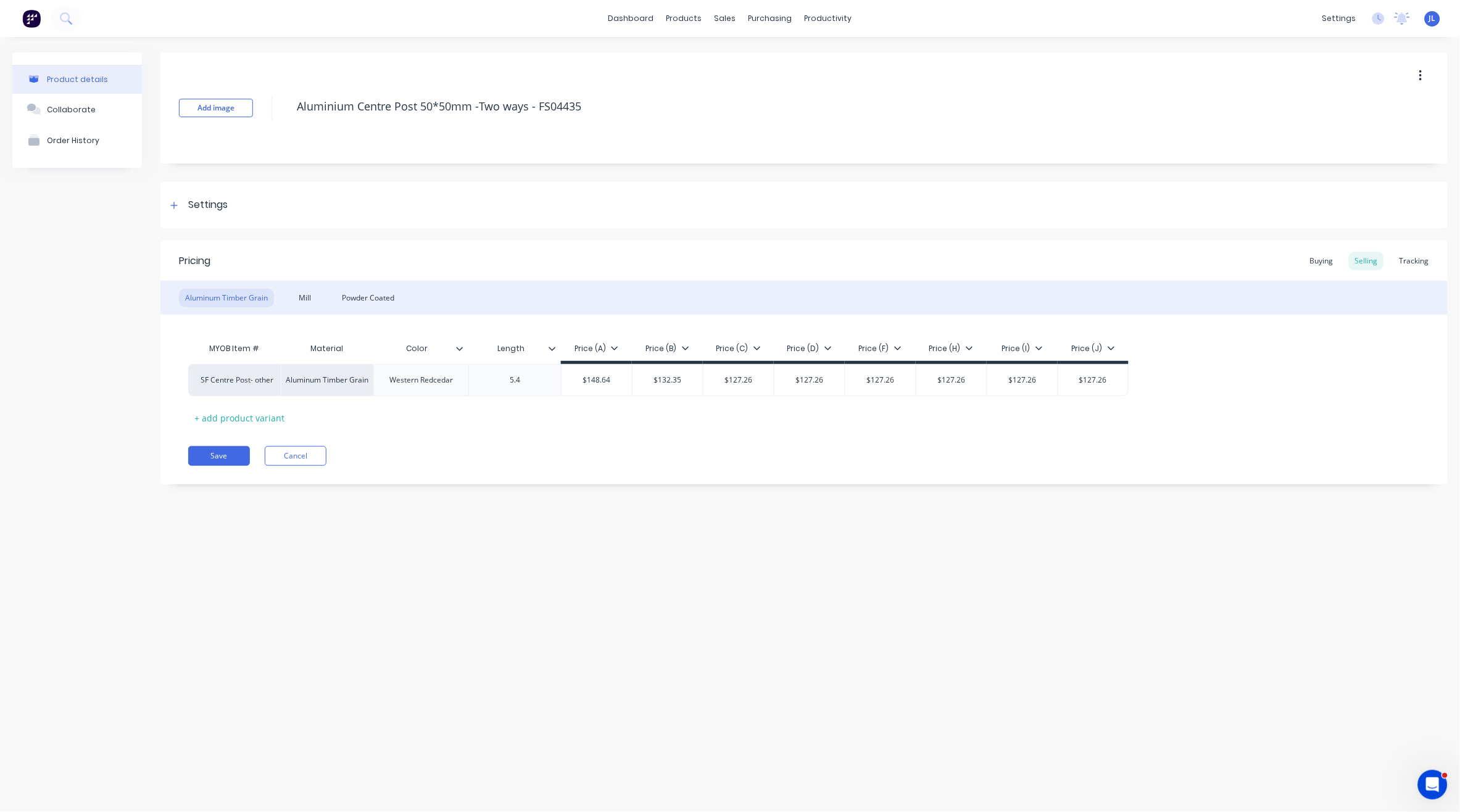
click at [495, 440] on div "Pricing Buying Selling Tracking Aluminum Timber Grain Mill Powder Coated MYOB I…" at bounding box center [804, 363] width 1287 height 243
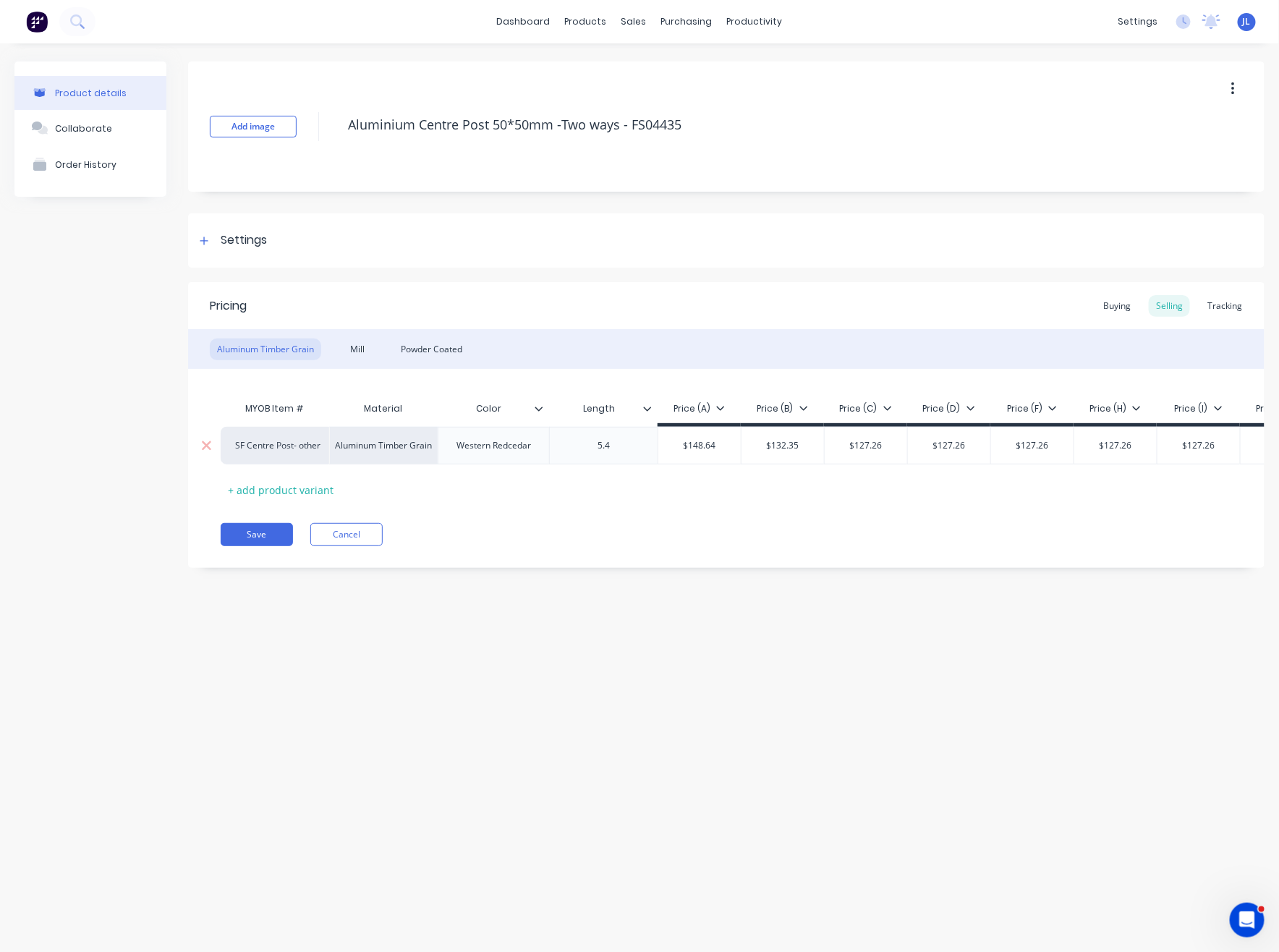
click at [625, 447] on div "5.4" at bounding box center [604, 445] width 72 height 19
click at [656, 546] on div "Save Cancel" at bounding box center [742, 535] width 1043 height 23
click at [702, 448] on input "$148.64" at bounding box center [699, 445] width 82 height 13
type input "$130.15"
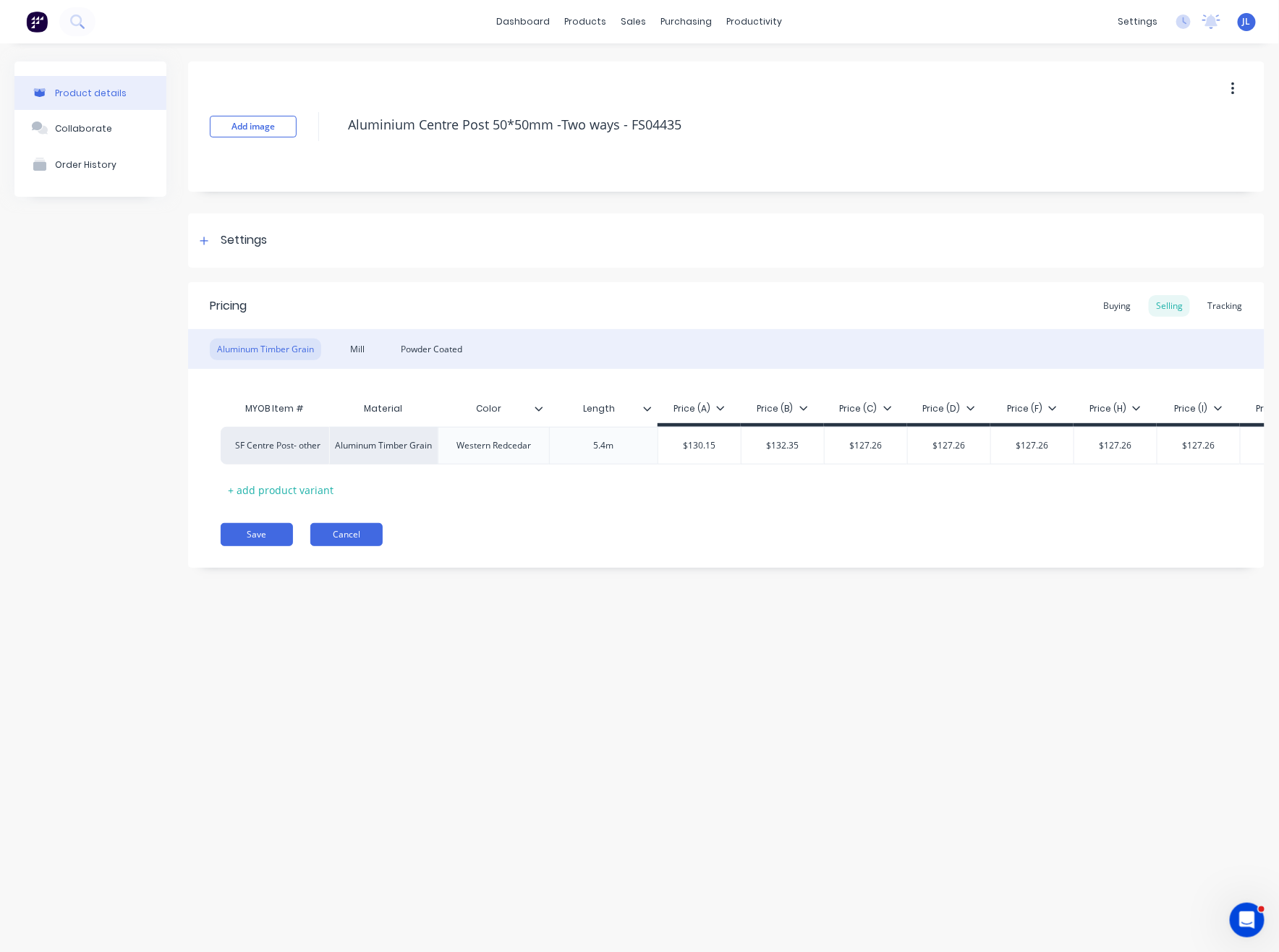
click at [350, 546] on button "Cancel" at bounding box center [347, 535] width 72 height 23
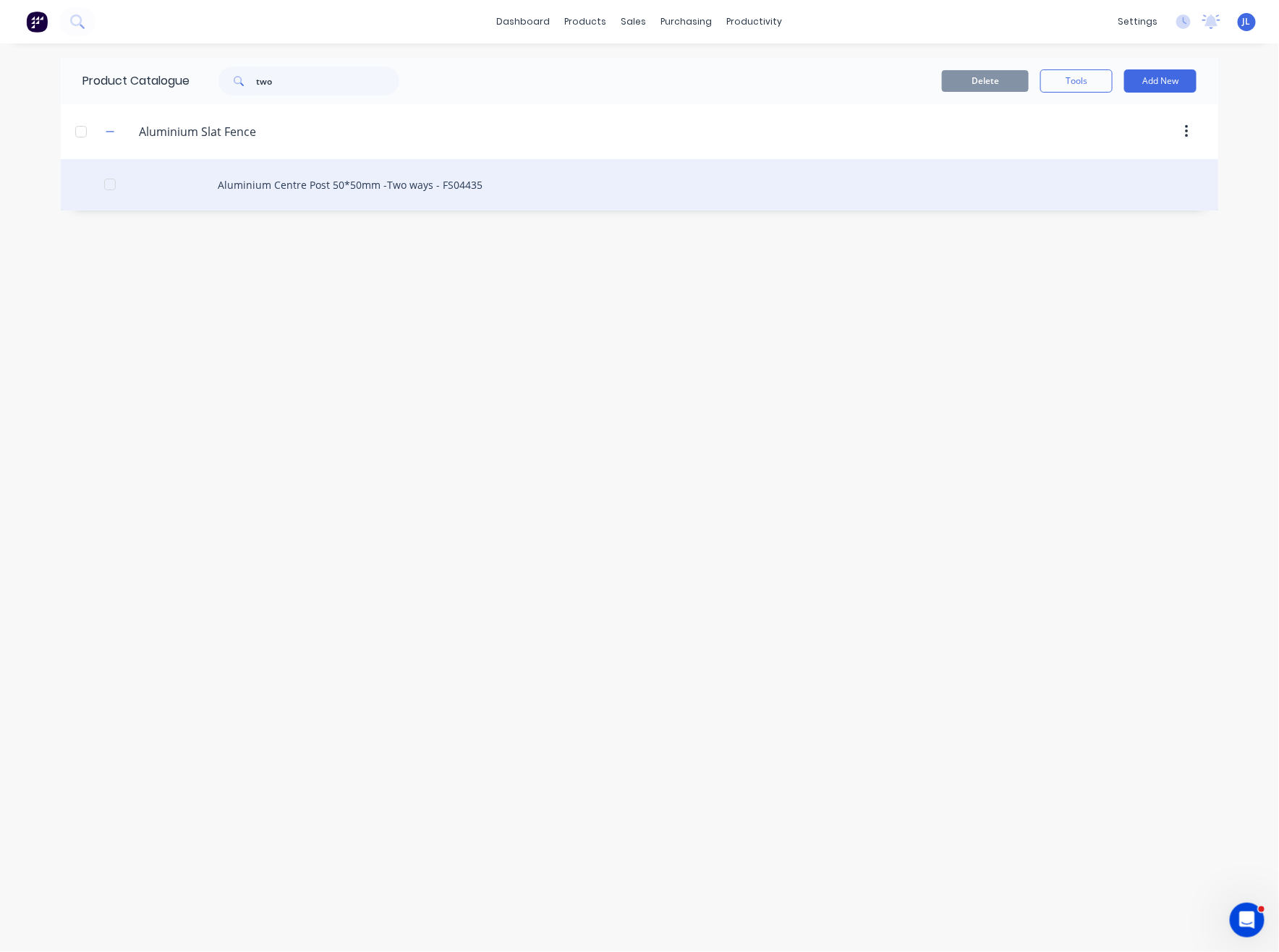
click at [398, 186] on div "Aluminium Centre Post 50*50mm -Two ways - FS04435" at bounding box center [639, 185] width 1157 height 51
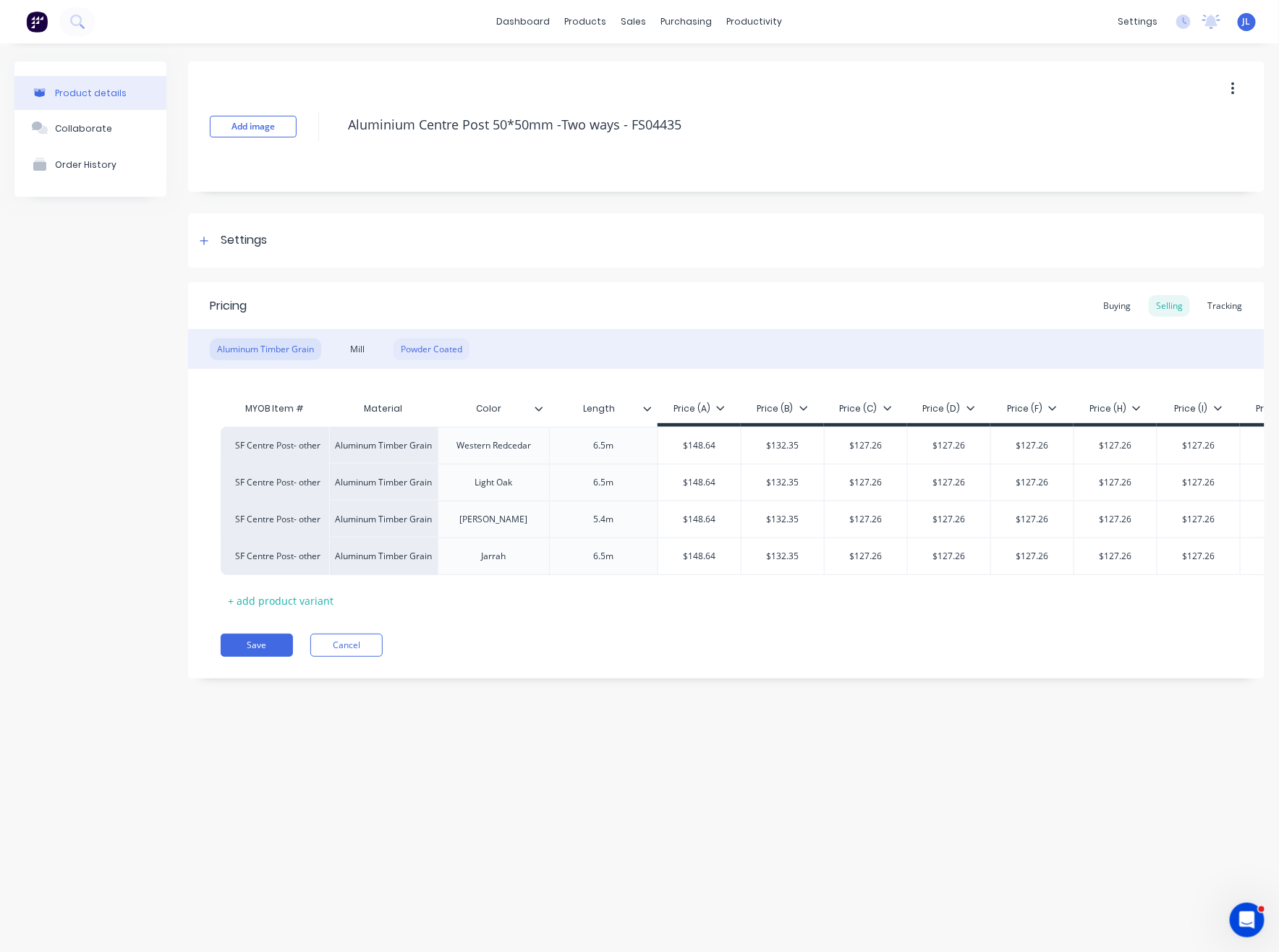
click at [436, 353] on div "Powder Coated" at bounding box center [431, 349] width 76 height 22
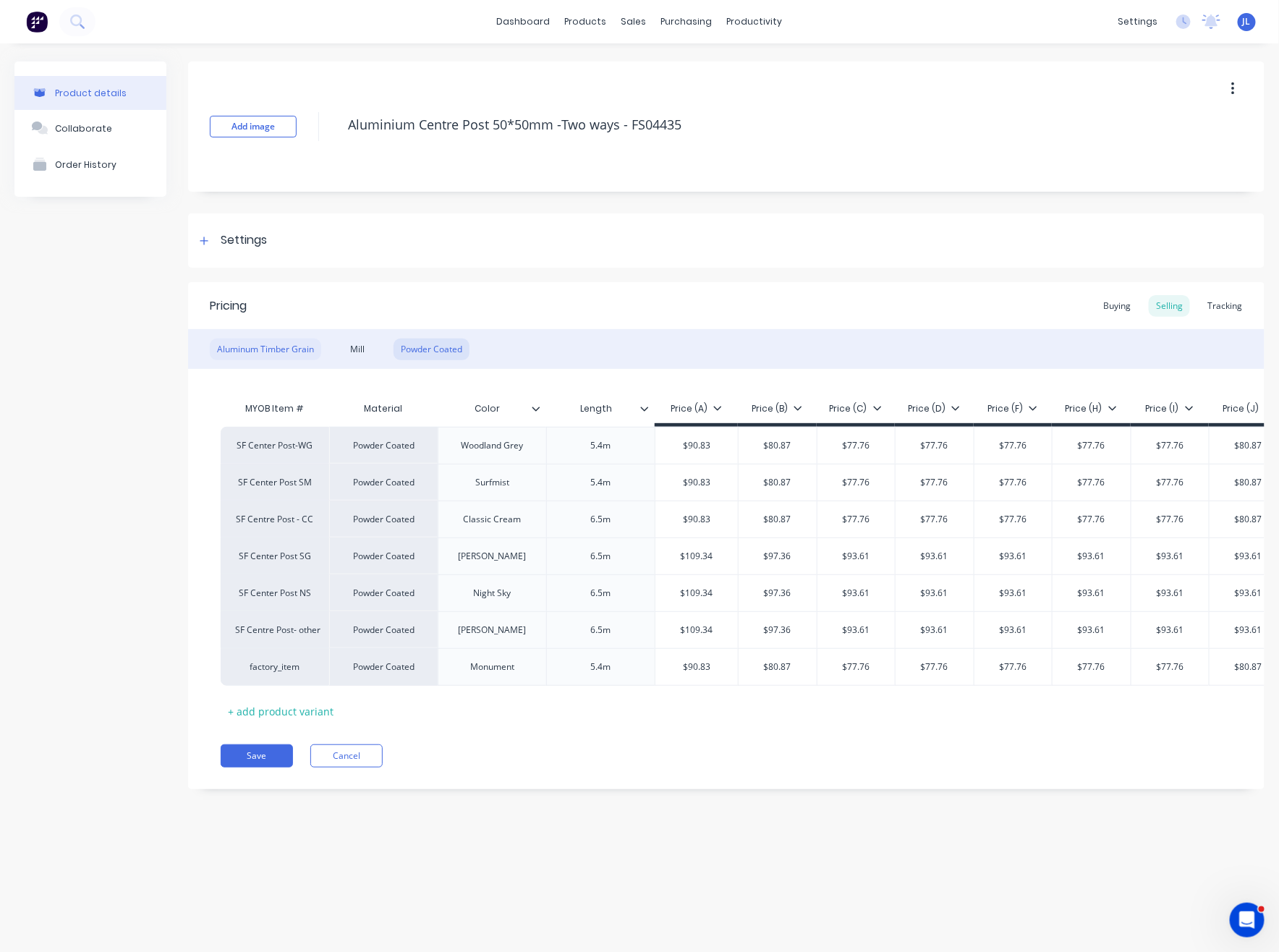
click at [289, 349] on div "Aluminum Timber Grain" at bounding box center [266, 349] width 112 height 22
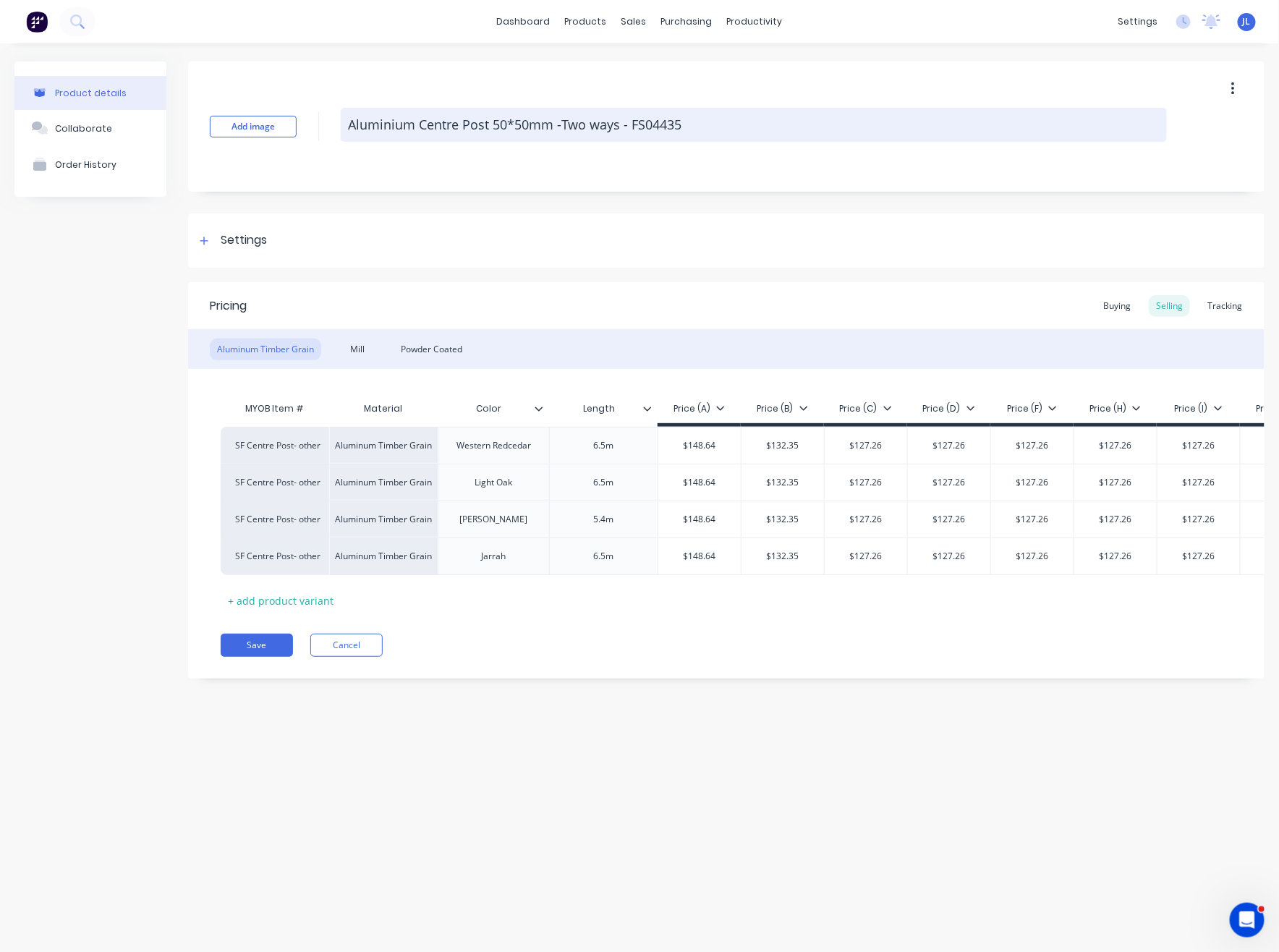
click at [548, 125] on textarea "Aluminium Centre Post 50*50mm -Two ways - FS04435" at bounding box center [754, 125] width 826 height 34
click at [617, 125] on textarea "Aluminium Centre Post 50*50mm -Two ways - FS04435" at bounding box center [754, 125] width 826 height 34
click at [613, 125] on textarea "Aluminium Centre Post 50*50mm -Two ways-5.4m - FS04435" at bounding box center [754, 125] width 826 height 34
drag, startPoint x: 621, startPoint y: 122, endPoint x: 639, endPoint y: 117, distance: 18.7
click at [622, 122] on textarea "Aluminium Centre Post 50*50mm -Two ways-5.4m - FS04435" at bounding box center [754, 125] width 826 height 34
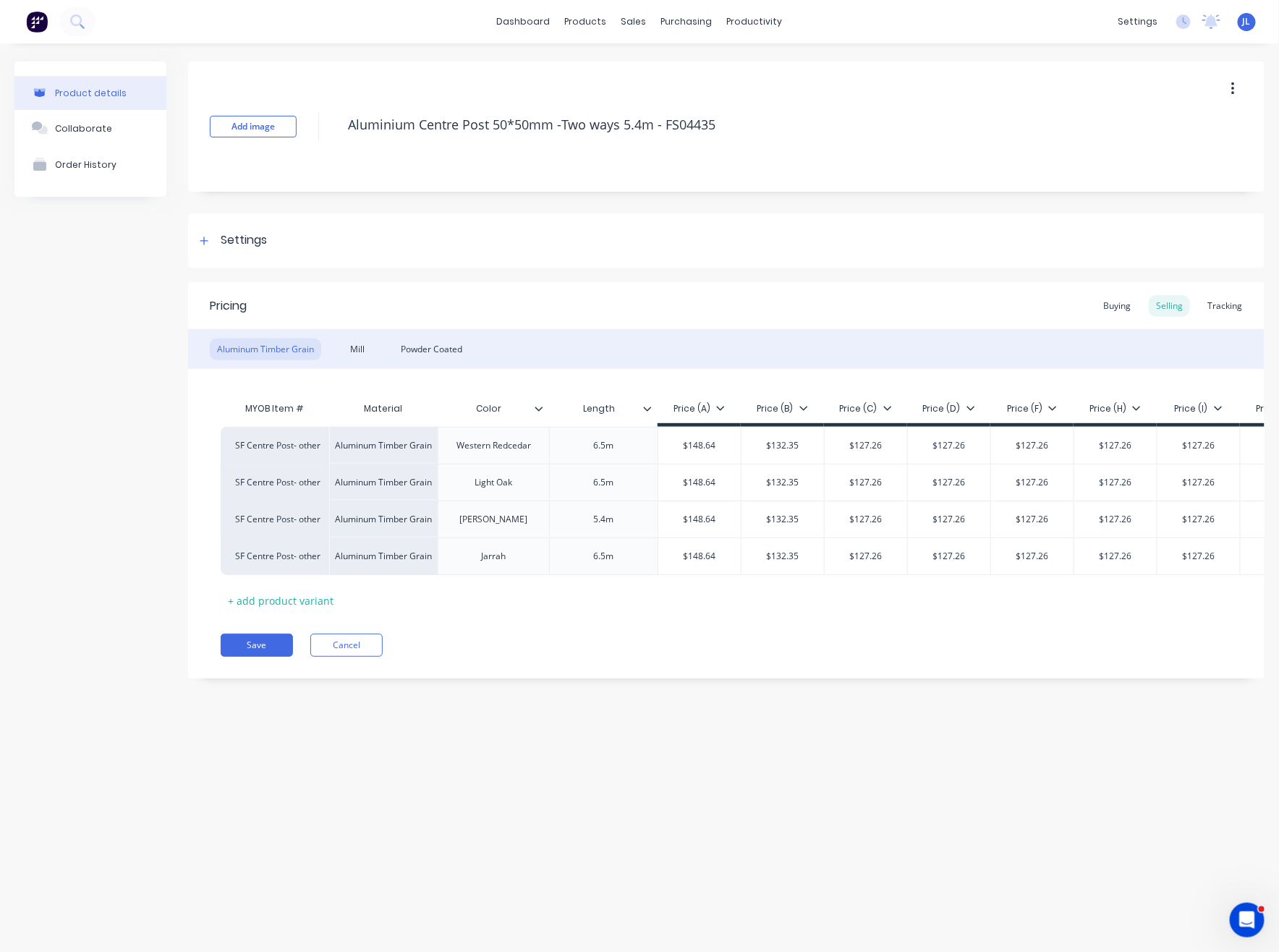
click at [646, 408] on icon at bounding box center [647, 408] width 8 height 8
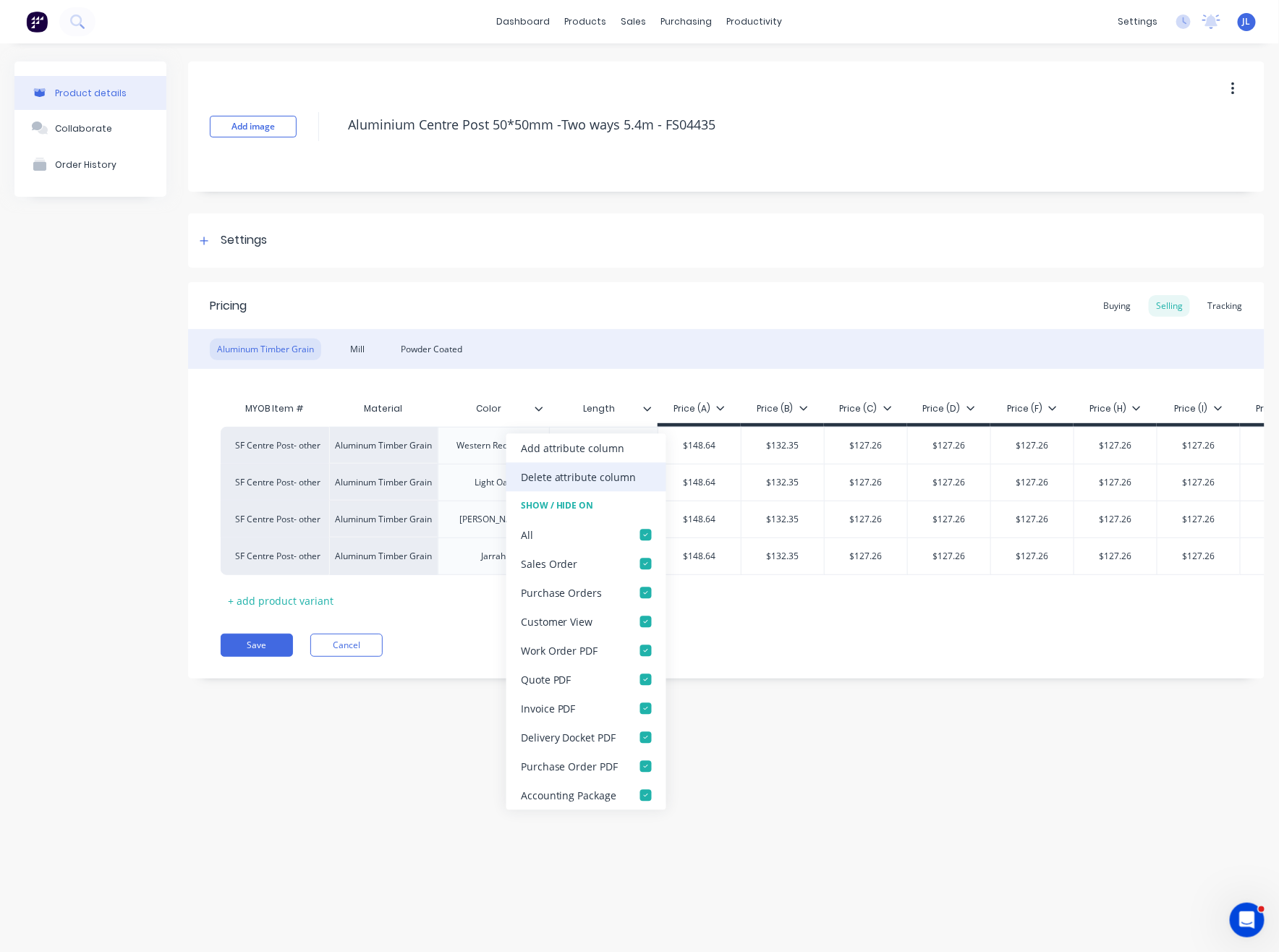
click at [576, 486] on div "Delete attribute column" at bounding box center [587, 476] width 160 height 29
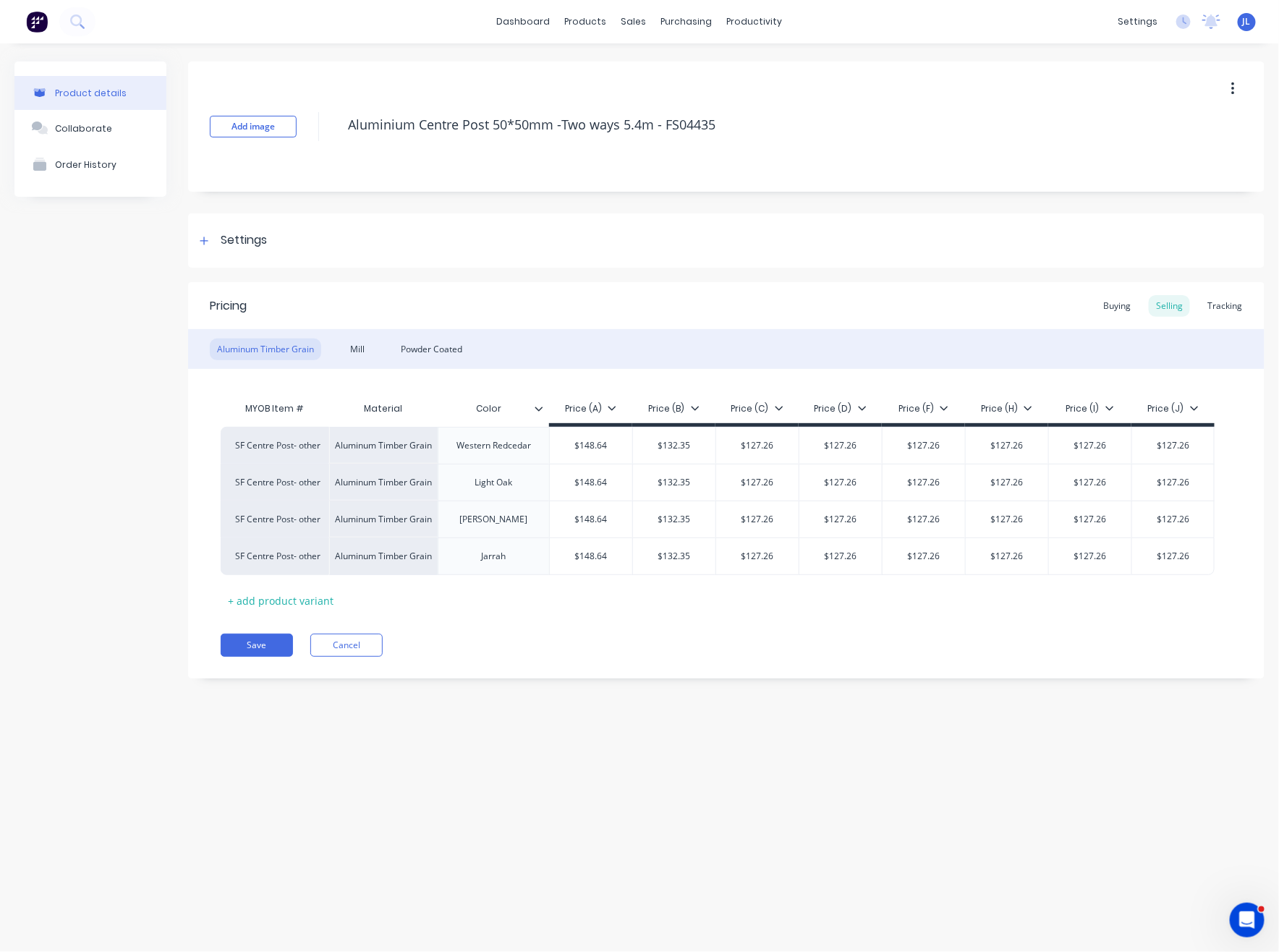
type textarea "Aluminium Centre Post 50*50mm -Two ways 5.4m - FS04435"
click at [628, 631] on div "Pricing Buying Selling Tracking Aluminum Timber Grain Mill Powder Coated MYOB I…" at bounding box center [726, 480] width 1076 height 396
drag, startPoint x: 816, startPoint y: 630, endPoint x: 725, endPoint y: 563, distance: 113.0
click at [809, 627] on div "Pricing Buying Selling Tracking Aluminum Timber Grain Mill Powder Coated MYOB I…" at bounding box center [726, 480] width 1076 height 396
type input "$148.64"
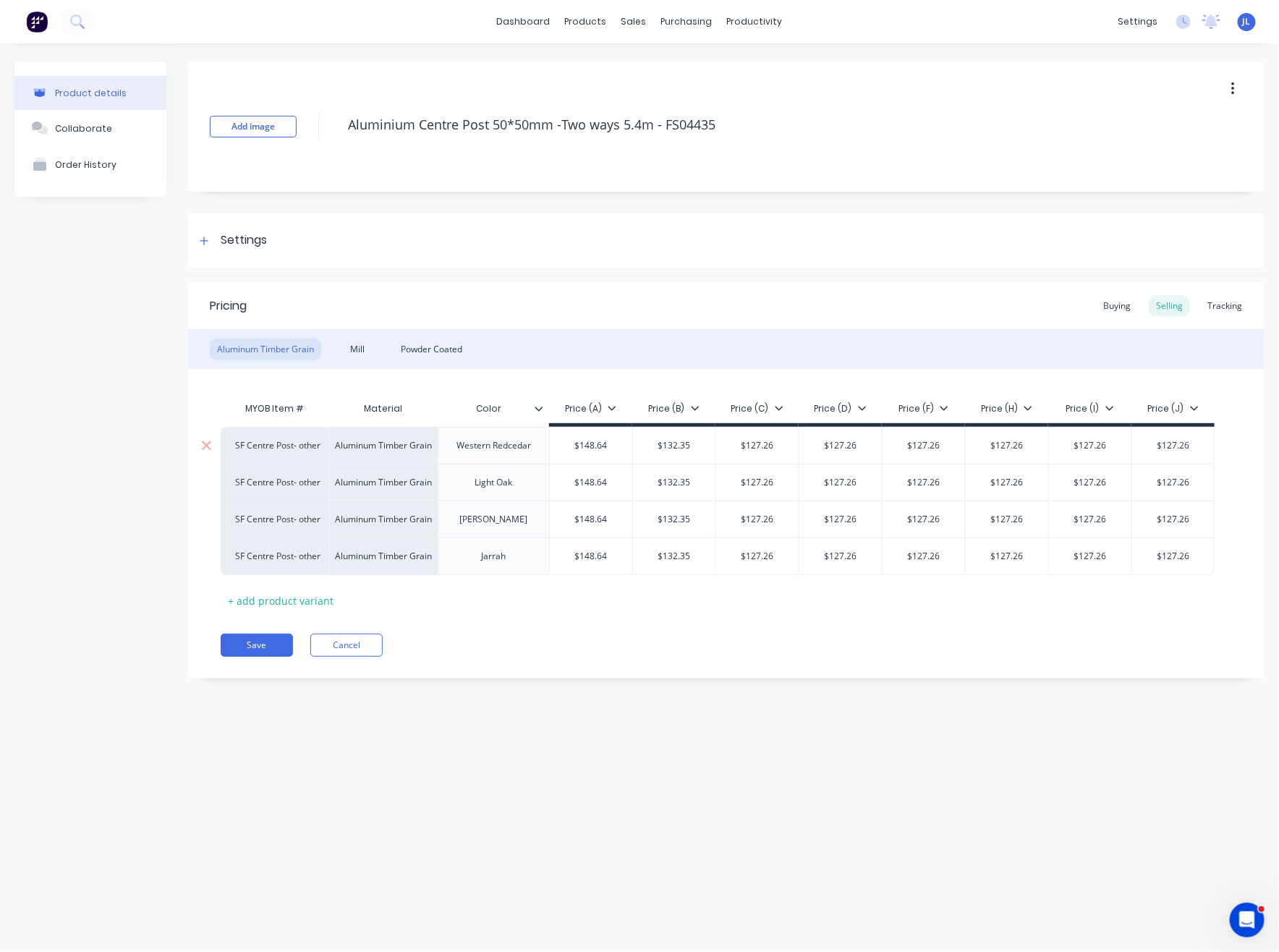
click at [606, 444] on input "$148.64" at bounding box center [590, 445] width 82 height 13
click at [206, 482] on icon at bounding box center [206, 482] width 9 height 9
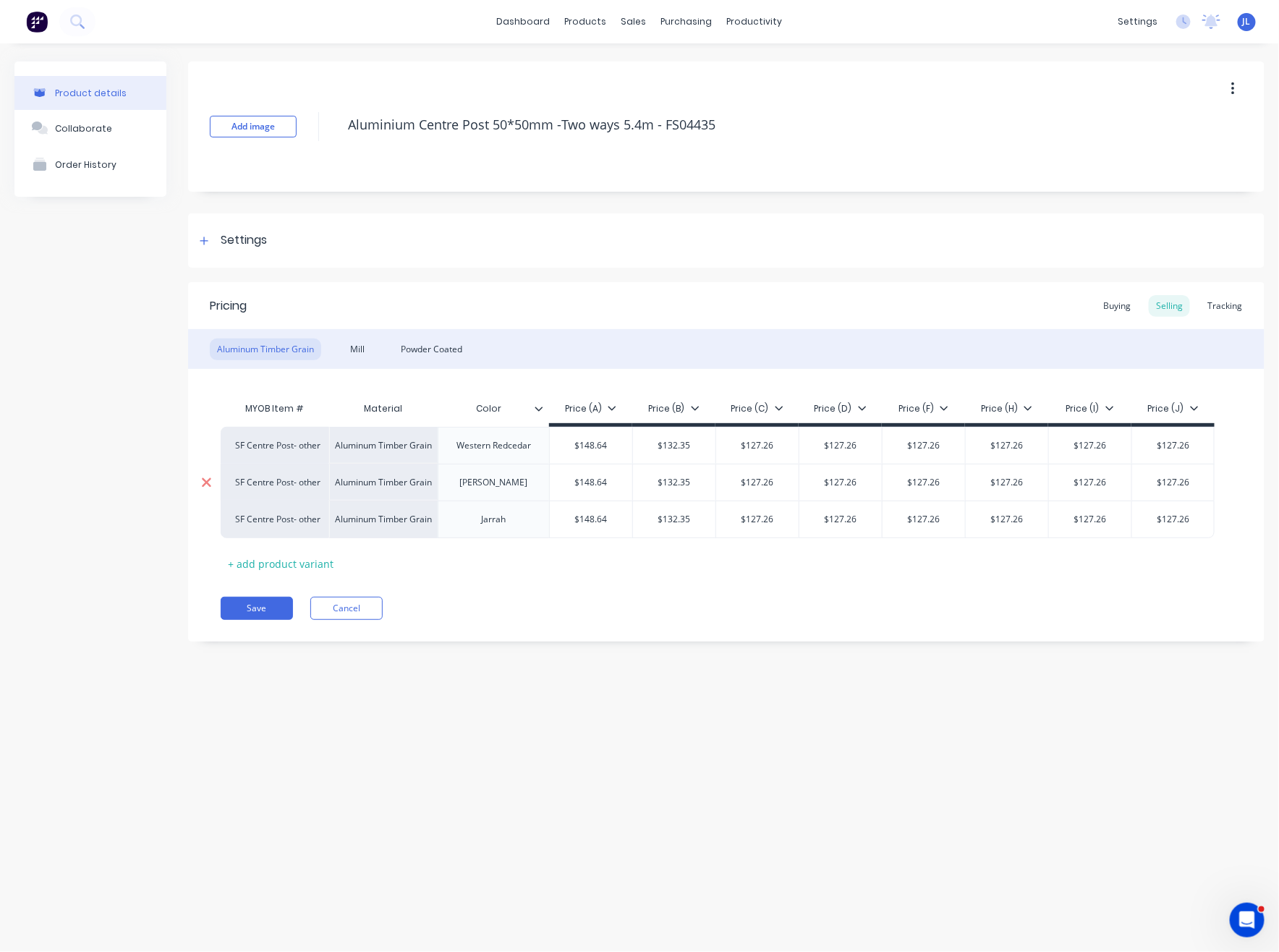
click at [206, 482] on icon at bounding box center [206, 482] width 9 height 9
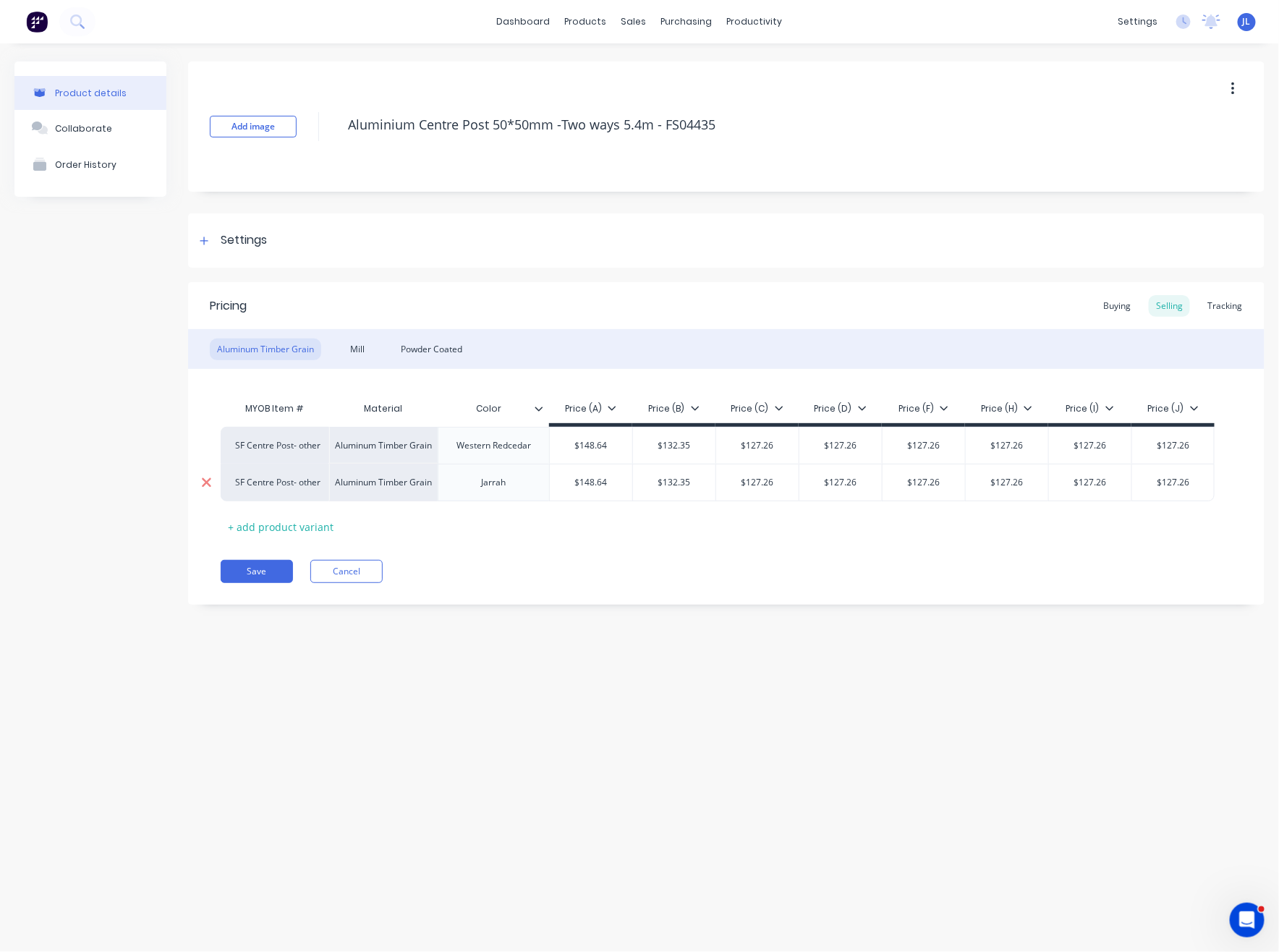
click at [206, 482] on icon at bounding box center [206, 482] width 9 height 9
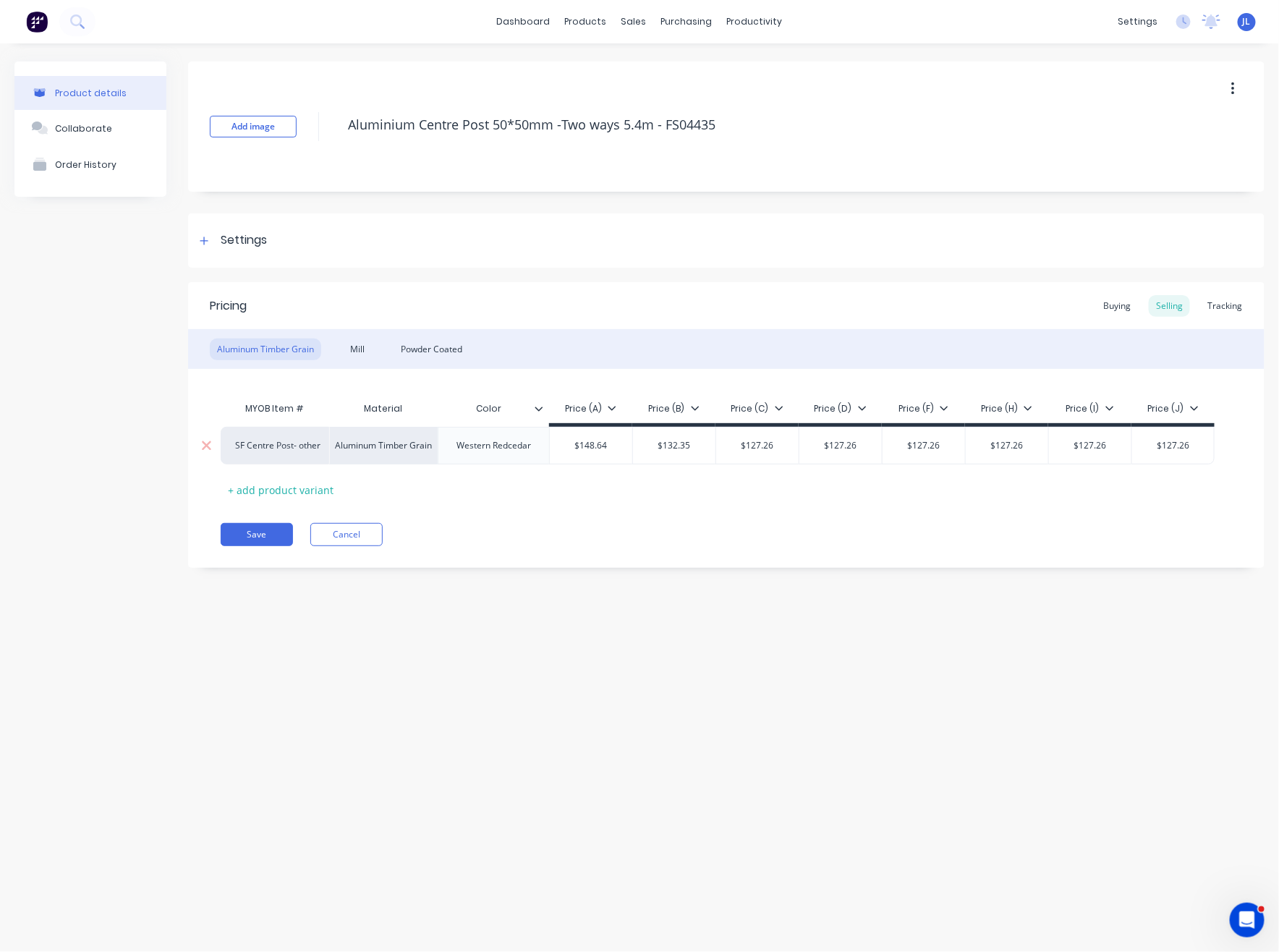
click at [511, 445] on div "Western Redcedar" at bounding box center [493, 445] width 97 height 19
click at [522, 445] on div "Western Redcedar" at bounding box center [493, 445] width 97 height 19
click at [522, 445] on div "Western Redcedar" at bounding box center [493, 445] width 97 height 19
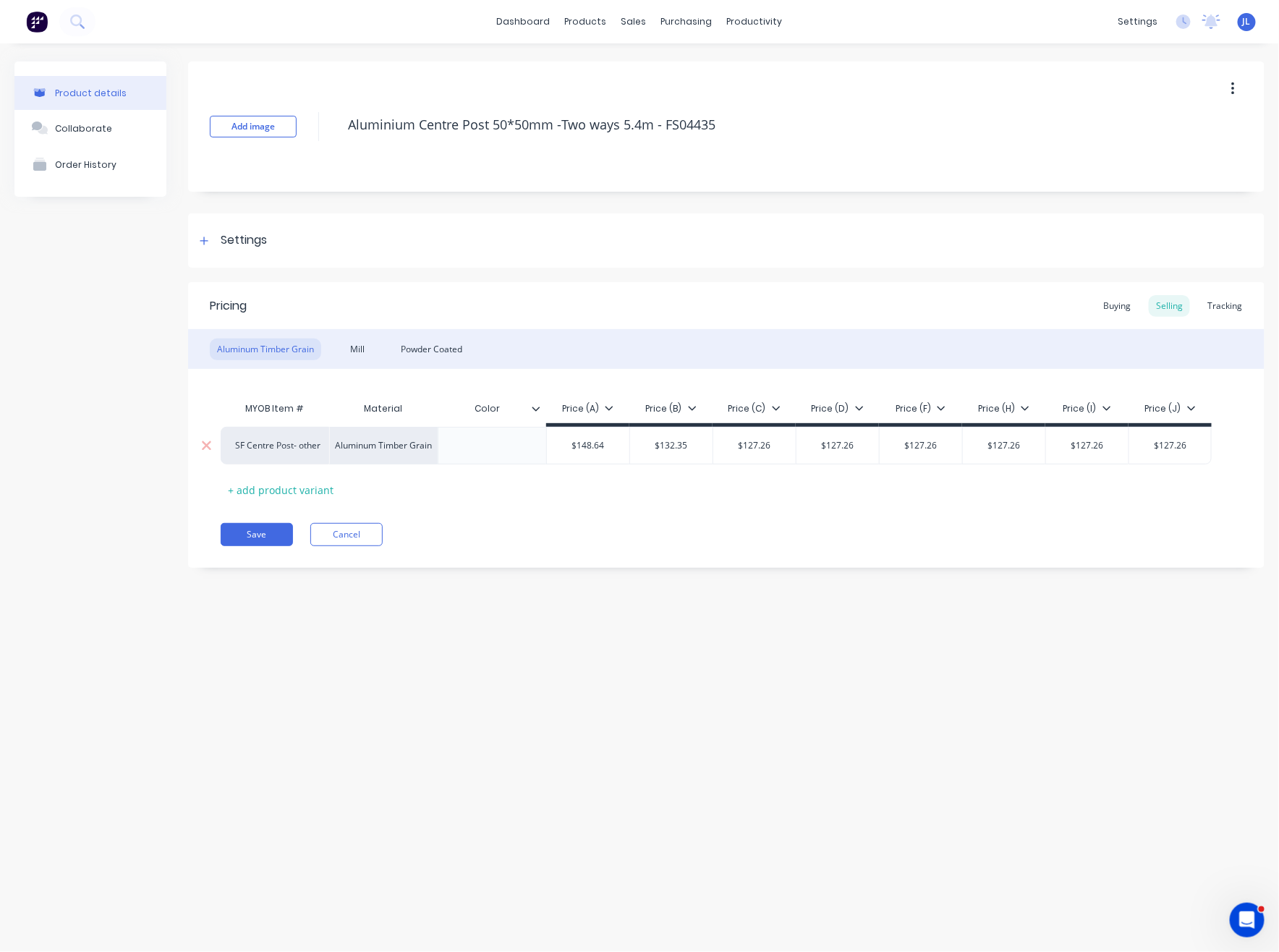
click at [602, 450] on input "$148.64" at bounding box center [587, 445] width 82 height 13
click at [595, 448] on input "$148.64" at bounding box center [587, 445] width 82 height 13
type input "$135.74"
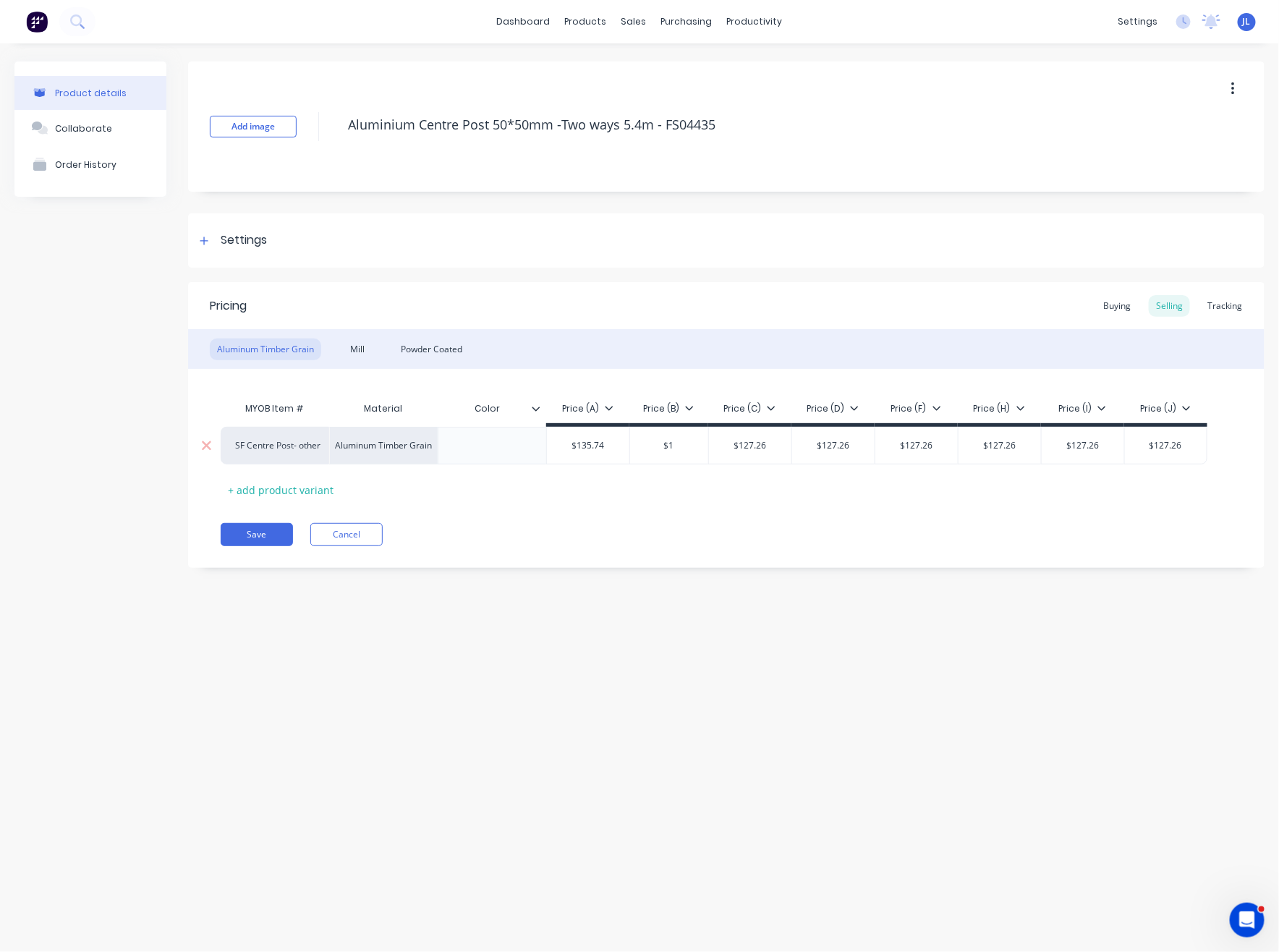
type input "$"
type input "120.86"
click at [743, 450] on input "$127.26" at bounding box center [754, 445] width 82 height 13
type input "$116.21"
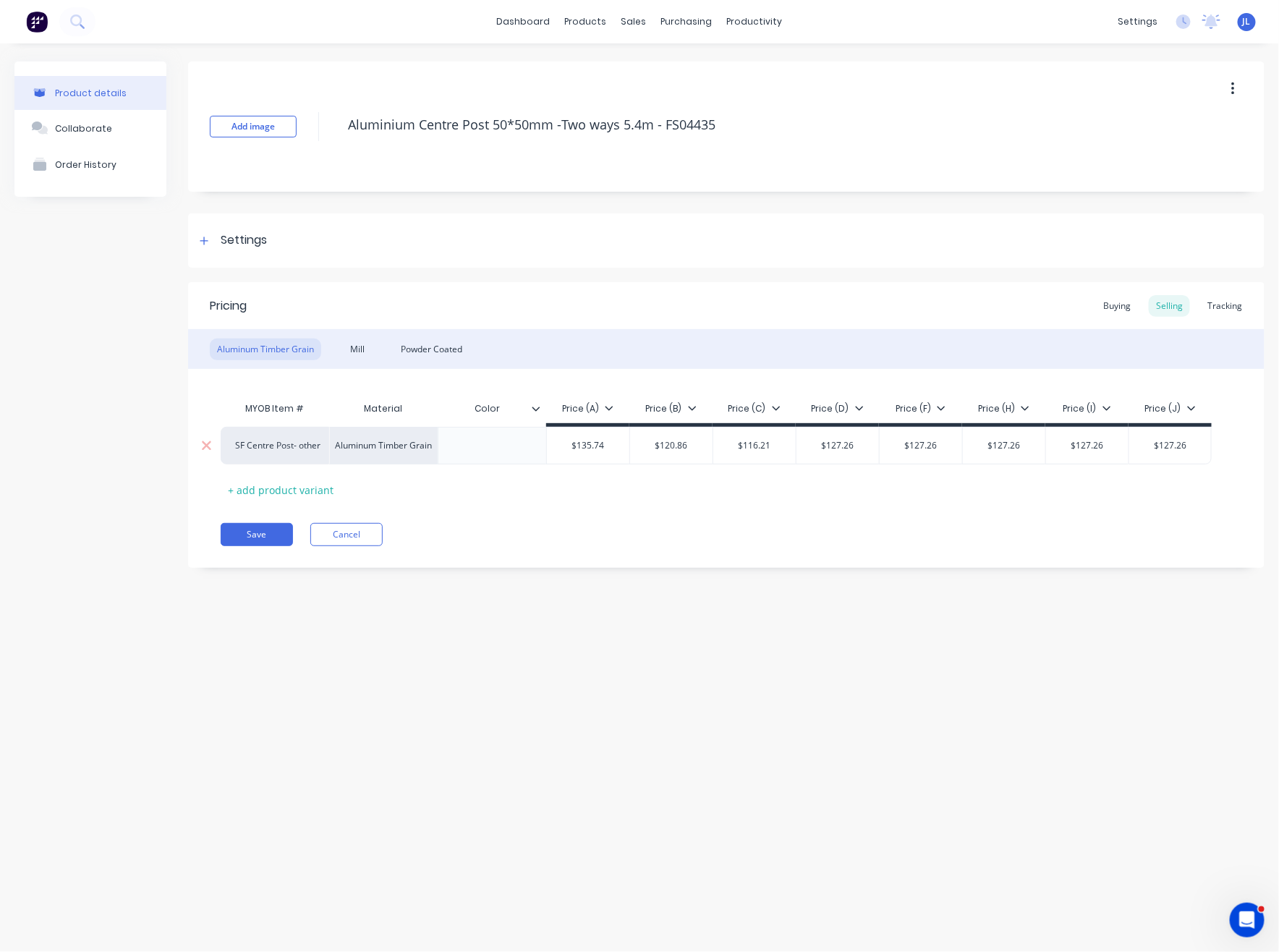
click at [834, 440] on input "$127.26" at bounding box center [837, 445] width 82 height 13
type input "$116.21"
click at [914, 445] on input "$127.26" at bounding box center [920, 445] width 82 height 13
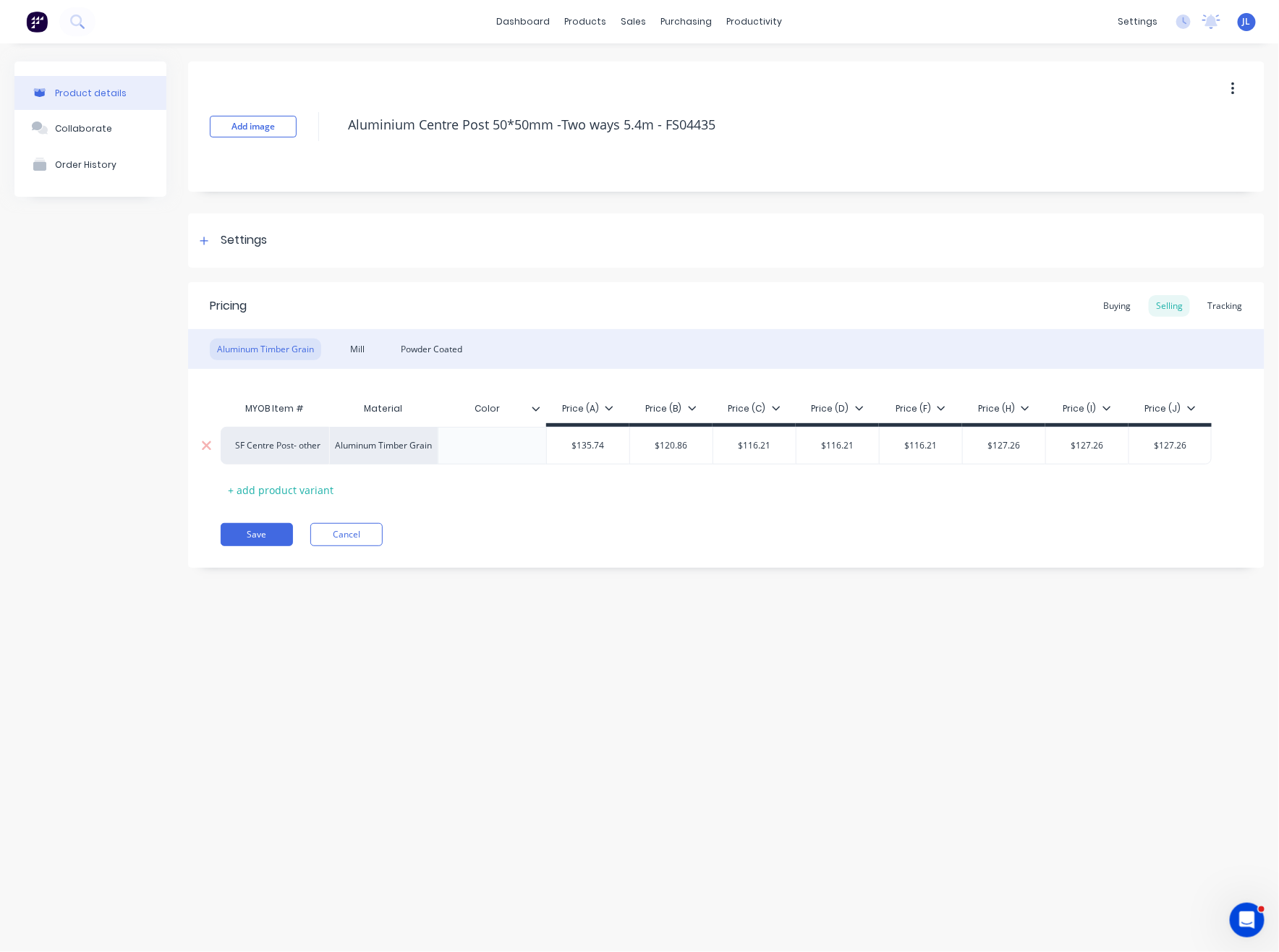
click at [918, 446] on input "$116.21" at bounding box center [920, 445] width 82 height 13
type input "$116.21"
click at [1001, 441] on input "$127.26" at bounding box center [1003, 445] width 82 height 13
paste input "16.21"
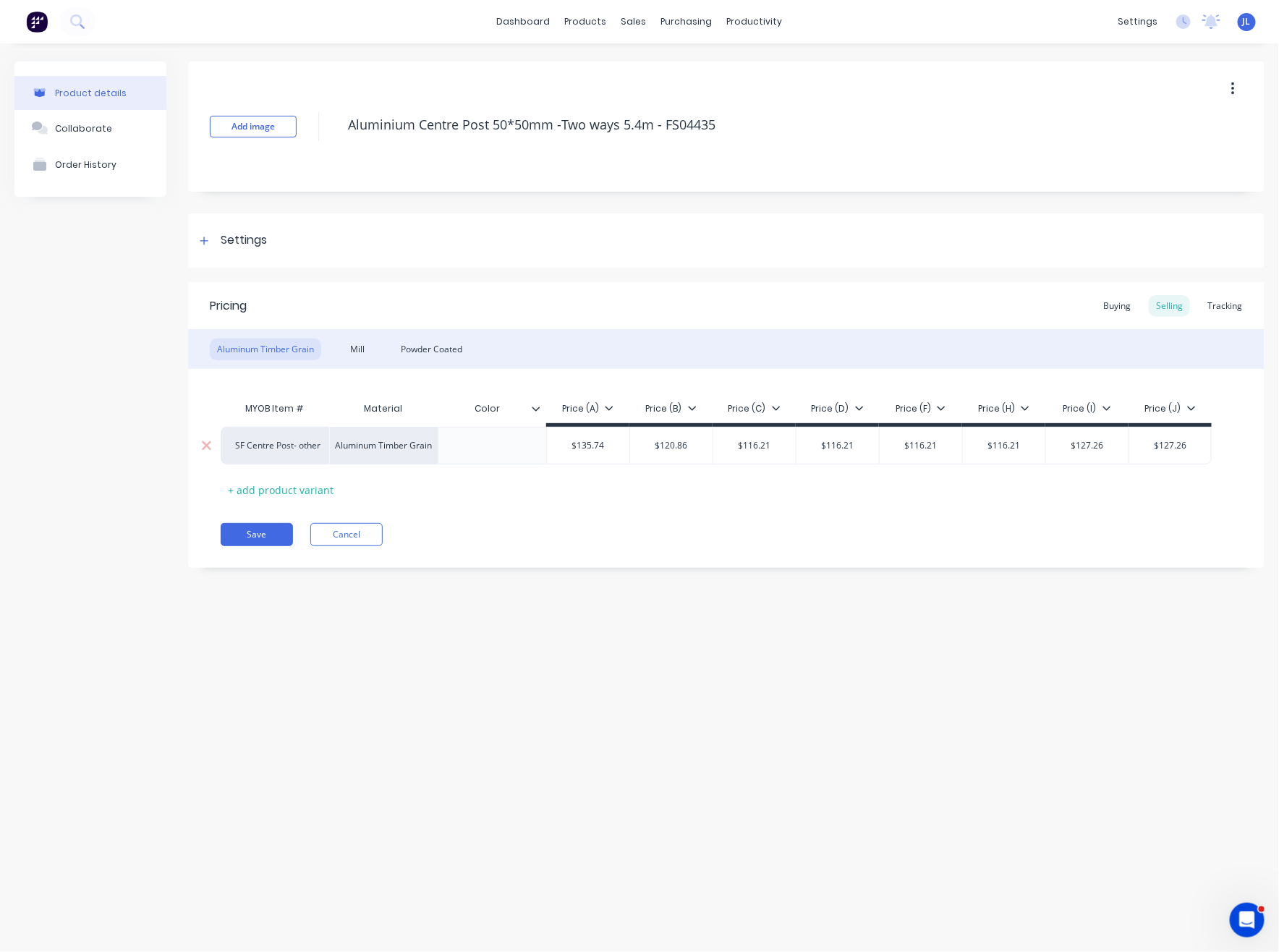
type input "$116.21"
click at [1083, 451] on input "$127.26" at bounding box center [1086, 445] width 82 height 13
paste input "16.21"
type input "$116.21"
click at [1184, 450] on input "$127.26" at bounding box center [1170, 445] width 82 height 13
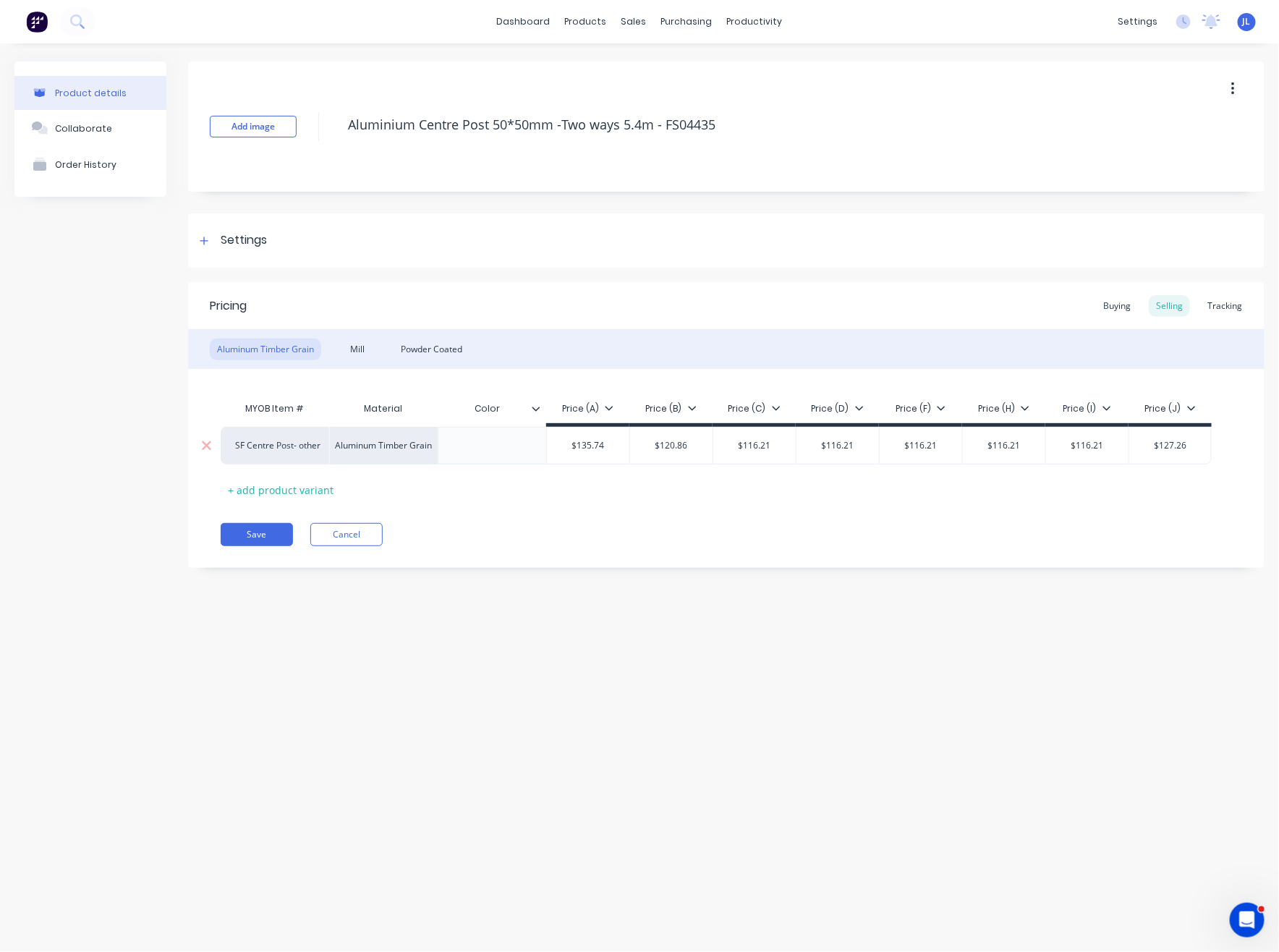
paste input "16.21"
type input "$116.21"
click at [1147, 515] on div "Pricing Buying Selling Tracking Aluminum Timber Grain Mill Powder Coated MYOB I…" at bounding box center [726, 425] width 1076 height 285
click at [1121, 513] on div "Pricing Buying Selling Tracking Aluminum Timber Grain Mill Powder Coated MYOB I…" at bounding box center [726, 425] width 1076 height 285
click at [359, 349] on div "Mill" at bounding box center [357, 349] width 29 height 22
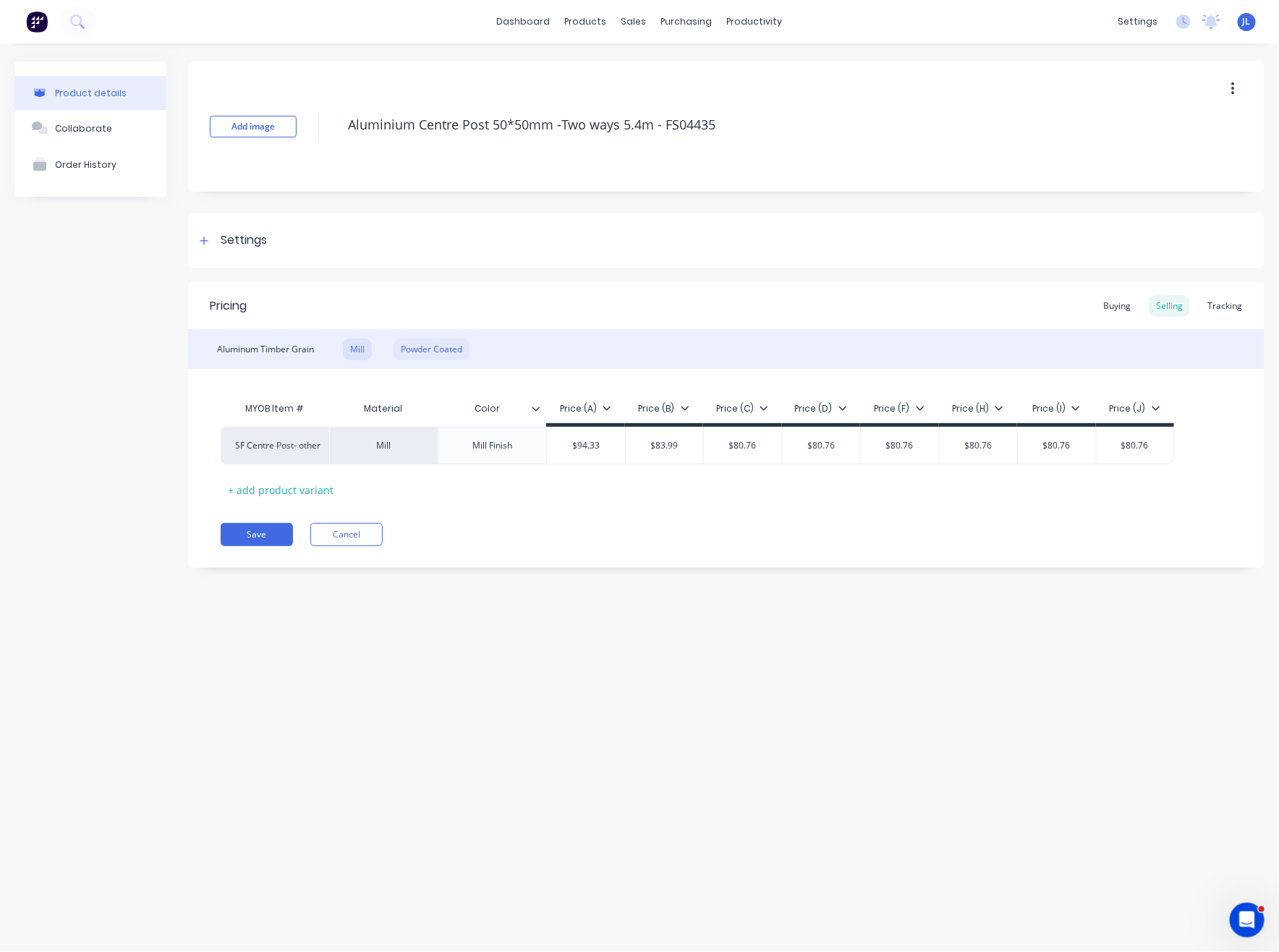
click at [428, 351] on div "Powder Coated" at bounding box center [431, 349] width 76 height 22
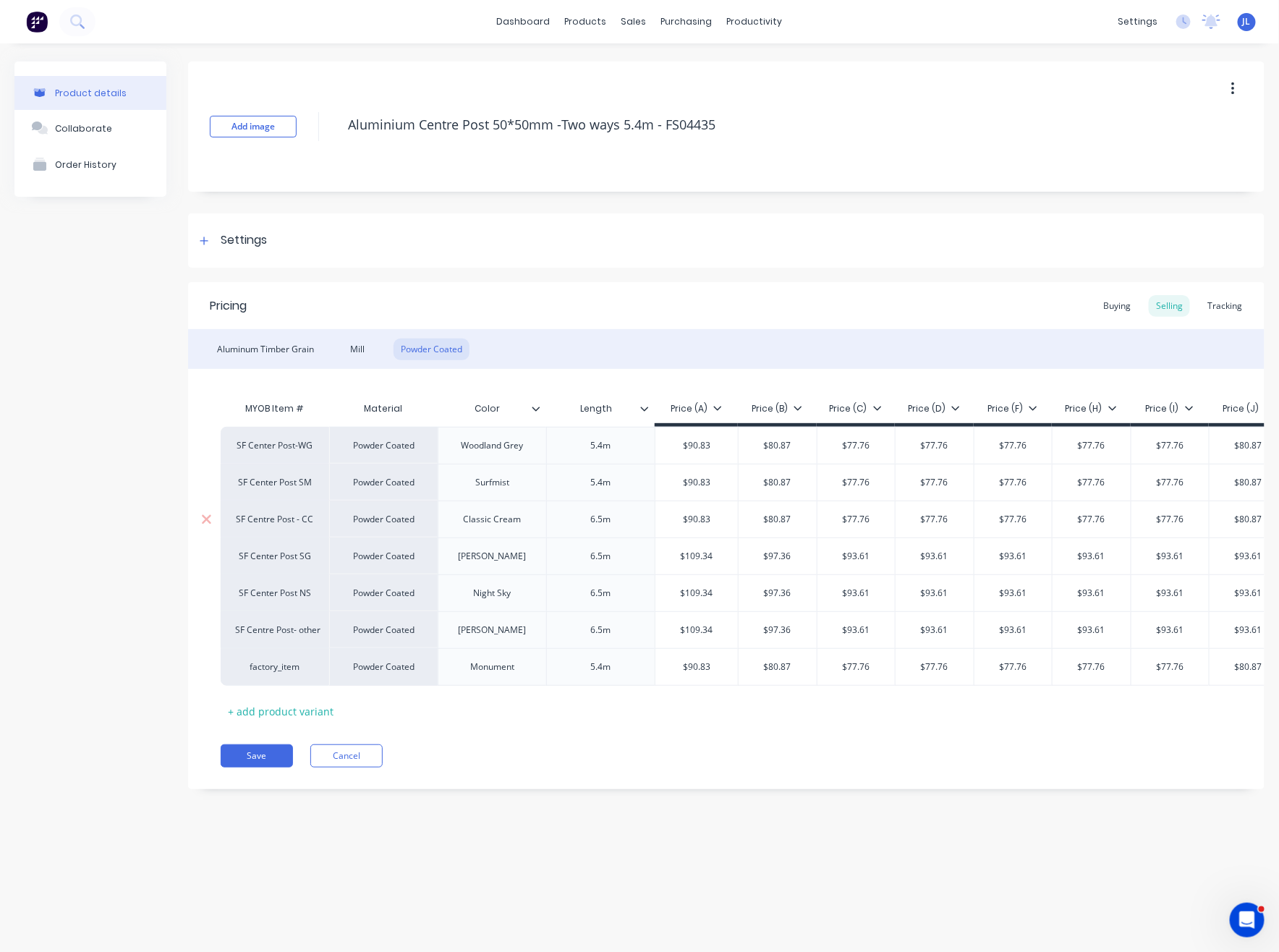
click at [602, 520] on div "6.5m" at bounding box center [601, 519] width 72 height 19
click at [623, 553] on div "6.5m" at bounding box center [601, 556] width 72 height 19
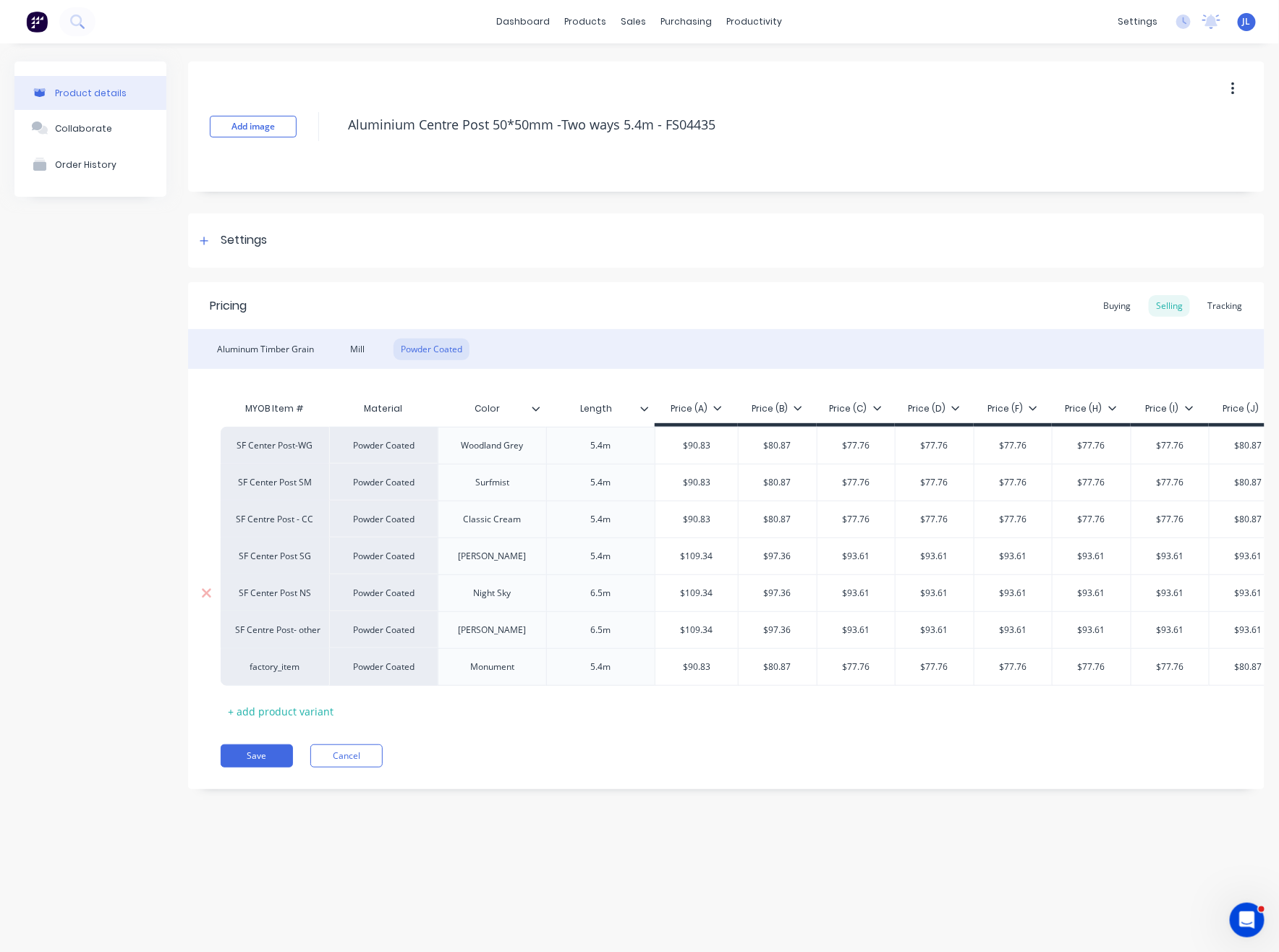
click at [605, 588] on div "6.5m" at bounding box center [601, 593] width 72 height 19
click at [612, 633] on div "6.5m" at bounding box center [601, 630] width 72 height 19
click at [599, 633] on div "6.5m" at bounding box center [601, 630] width 72 height 19
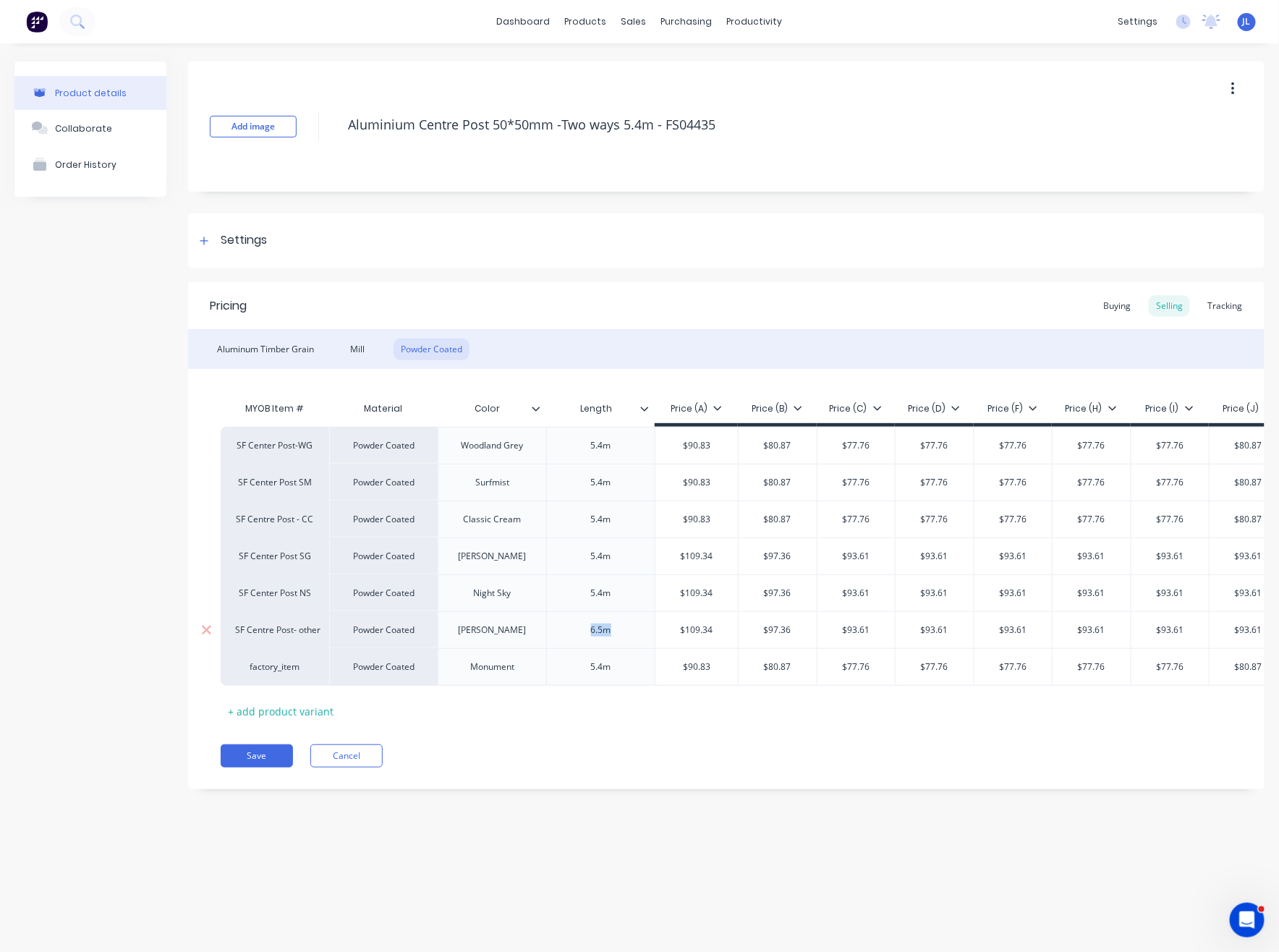
click at [599, 633] on div "6.5m" at bounding box center [601, 630] width 72 height 19
click at [738, 704] on div "MYOB Item # Material Color Length Price (A) Price (B) Price (C) Price (D) Price…" at bounding box center [726, 558] width 1011 height 328
click at [707, 446] on input "$90.83" at bounding box center [696, 445] width 82 height 13
type input "$99.95"
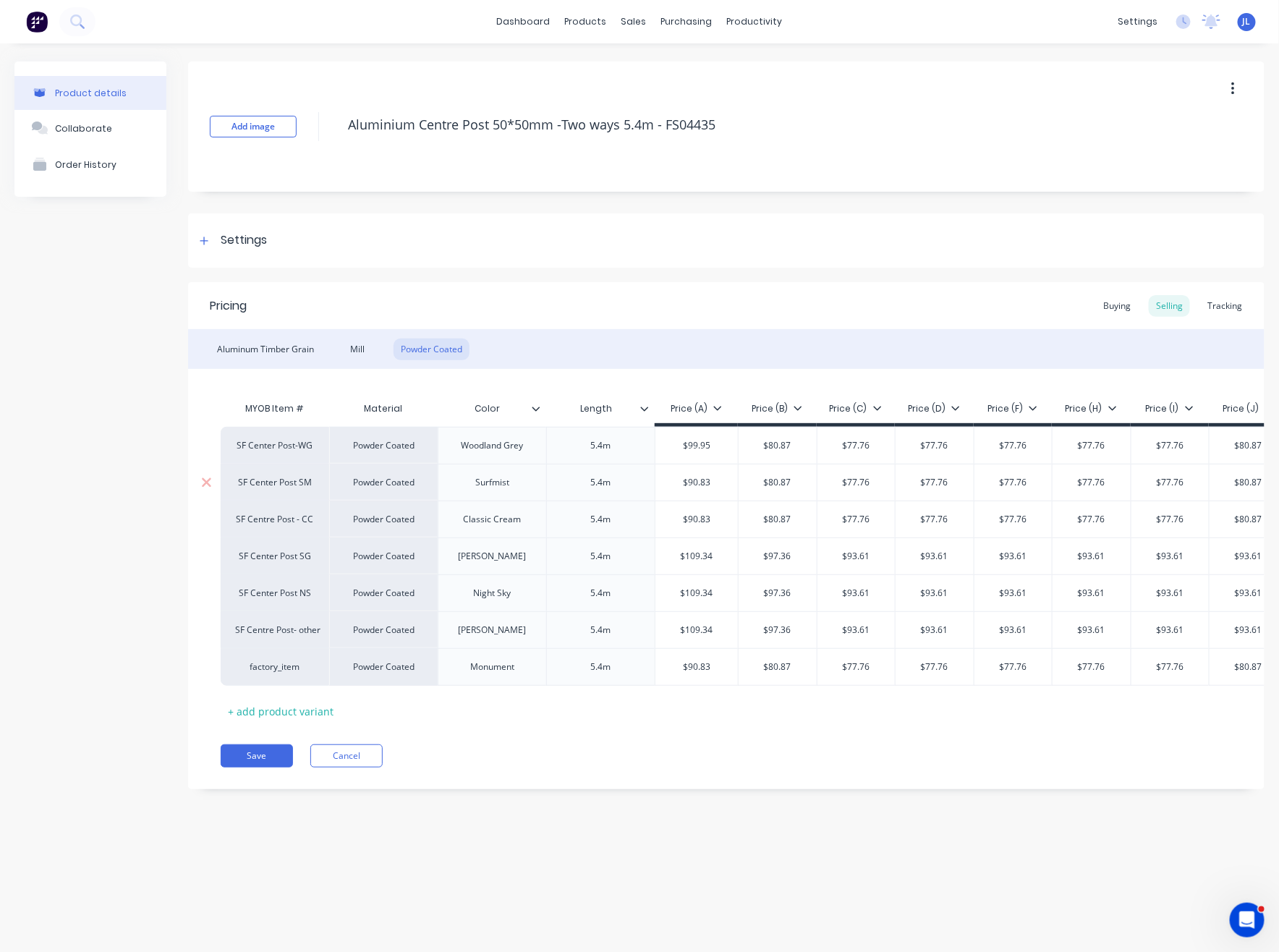
click at [711, 483] on input "$90.83" at bounding box center [696, 482] width 82 height 13
paste input "9.95"
type input "$99.95"
click at [700, 525] on input "$90.83" at bounding box center [696, 519] width 82 height 13
paste input "9.95"
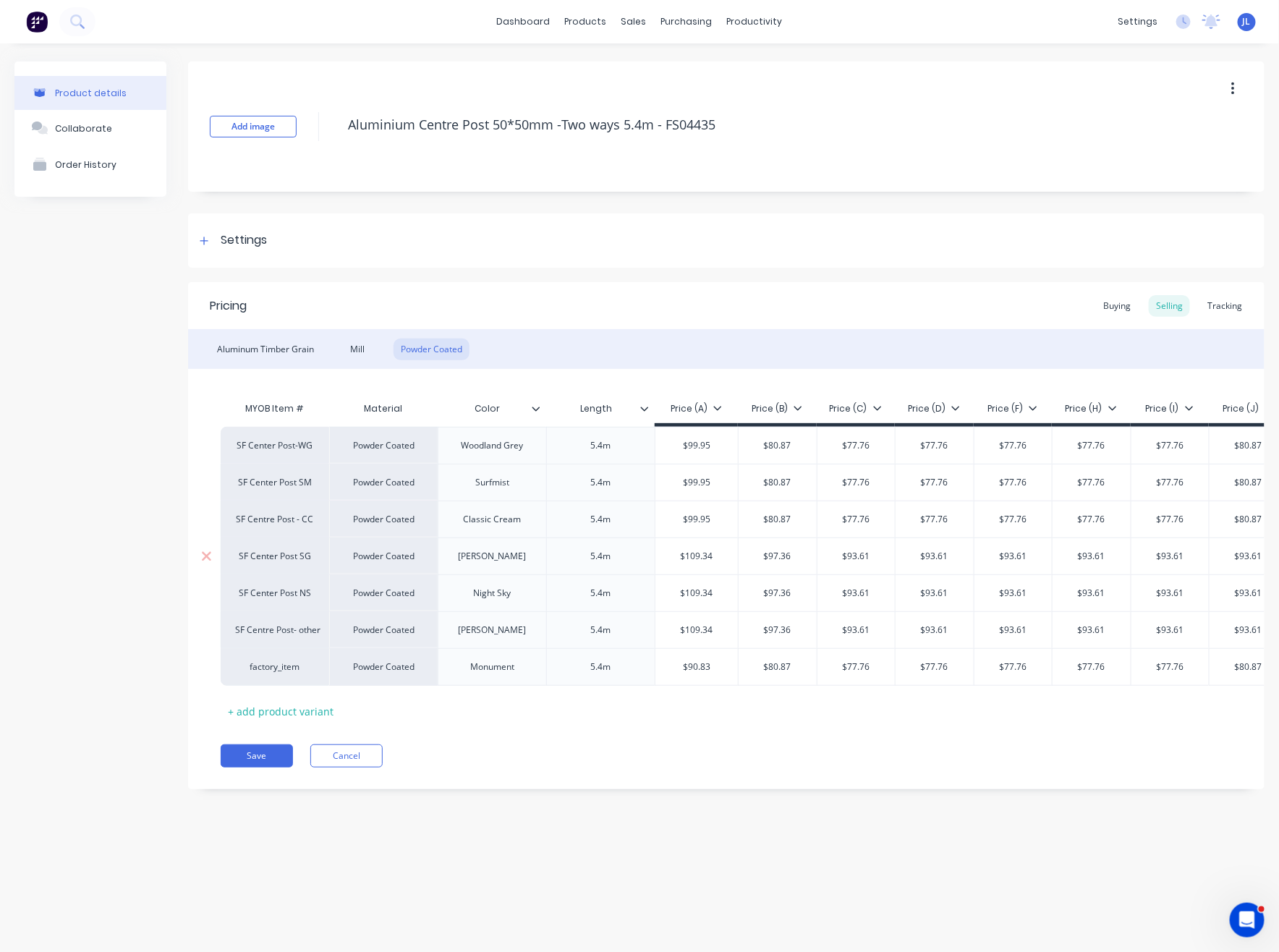
type input "$99.95"
click at [707, 553] on input "$109.34" at bounding box center [696, 556] width 82 height 13
paste input "99.95"
type input "$99.95"
click at [707, 589] on input "$109.34" at bounding box center [696, 593] width 82 height 13
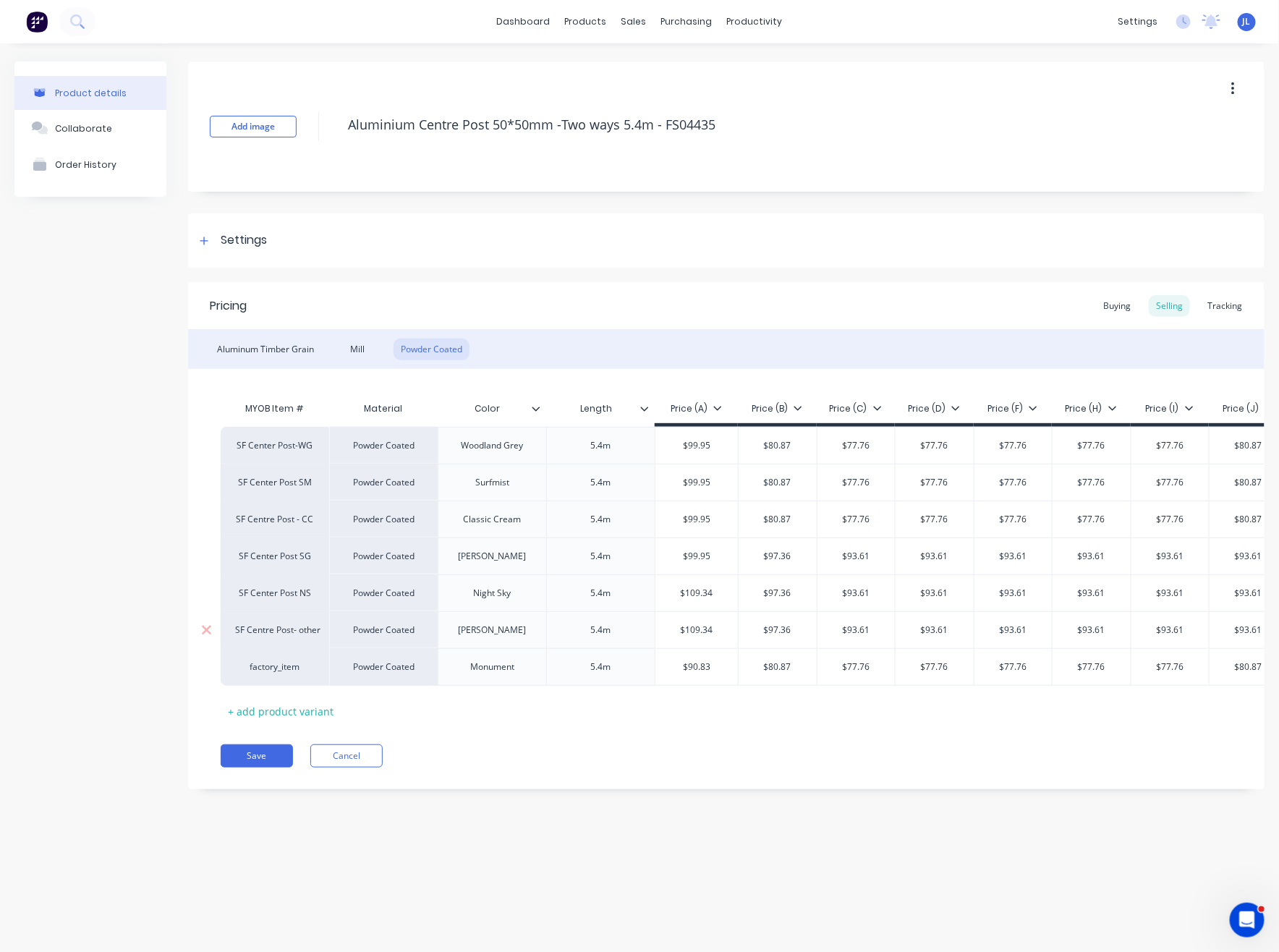
paste input "99.95"
type input "$99.95"
click at [713, 622] on div "$109.34" at bounding box center [696, 630] width 82 height 36
paste input "99.95"
type input "$99.95"
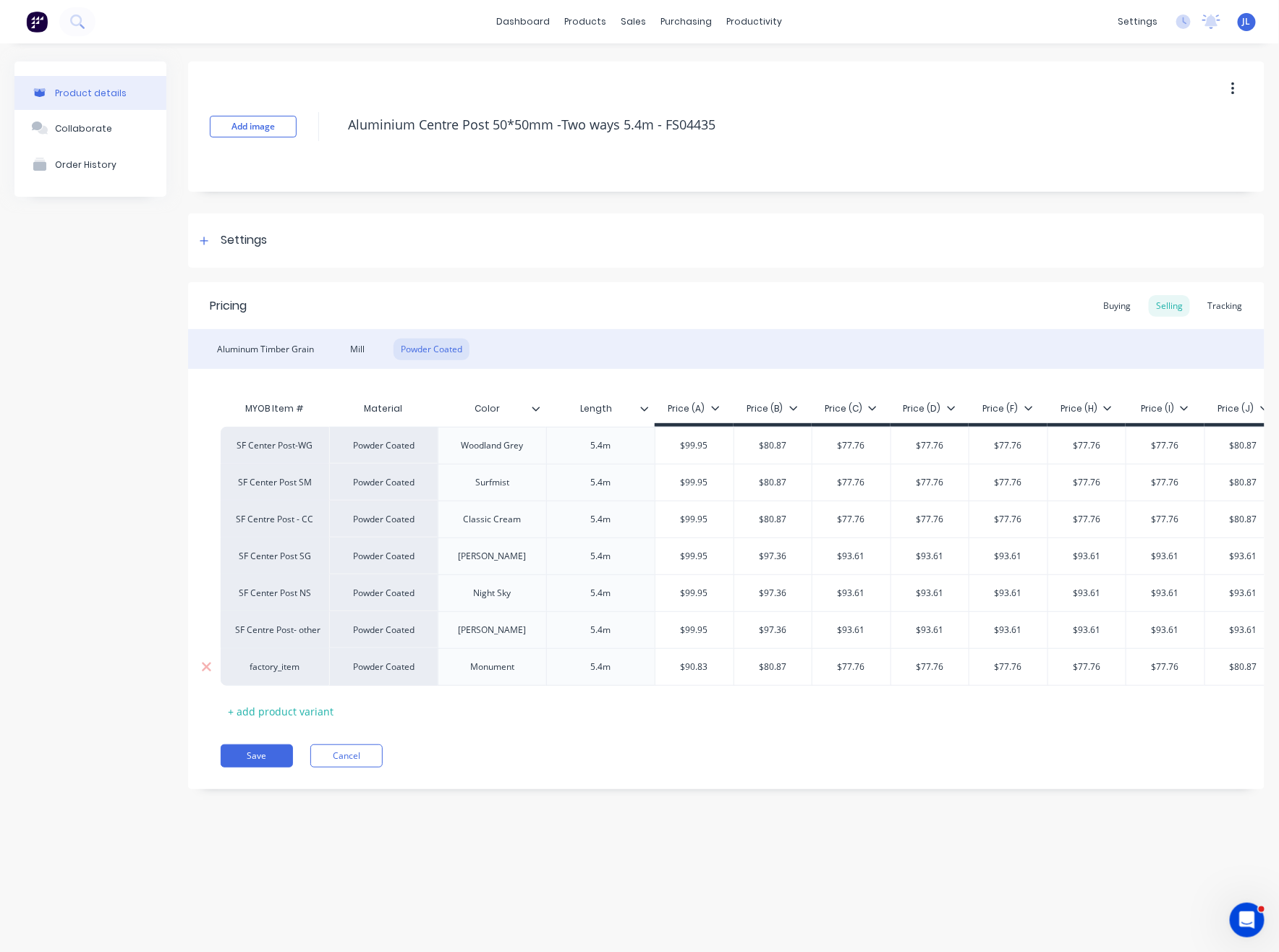
click at [719, 676] on div "$90.83" at bounding box center [694, 667] width 78 height 36
paste input "9.95"
click at [797, 437] on div "$80.87" at bounding box center [772, 445] width 78 height 36
type input "$99.95"
type input "$80.87"
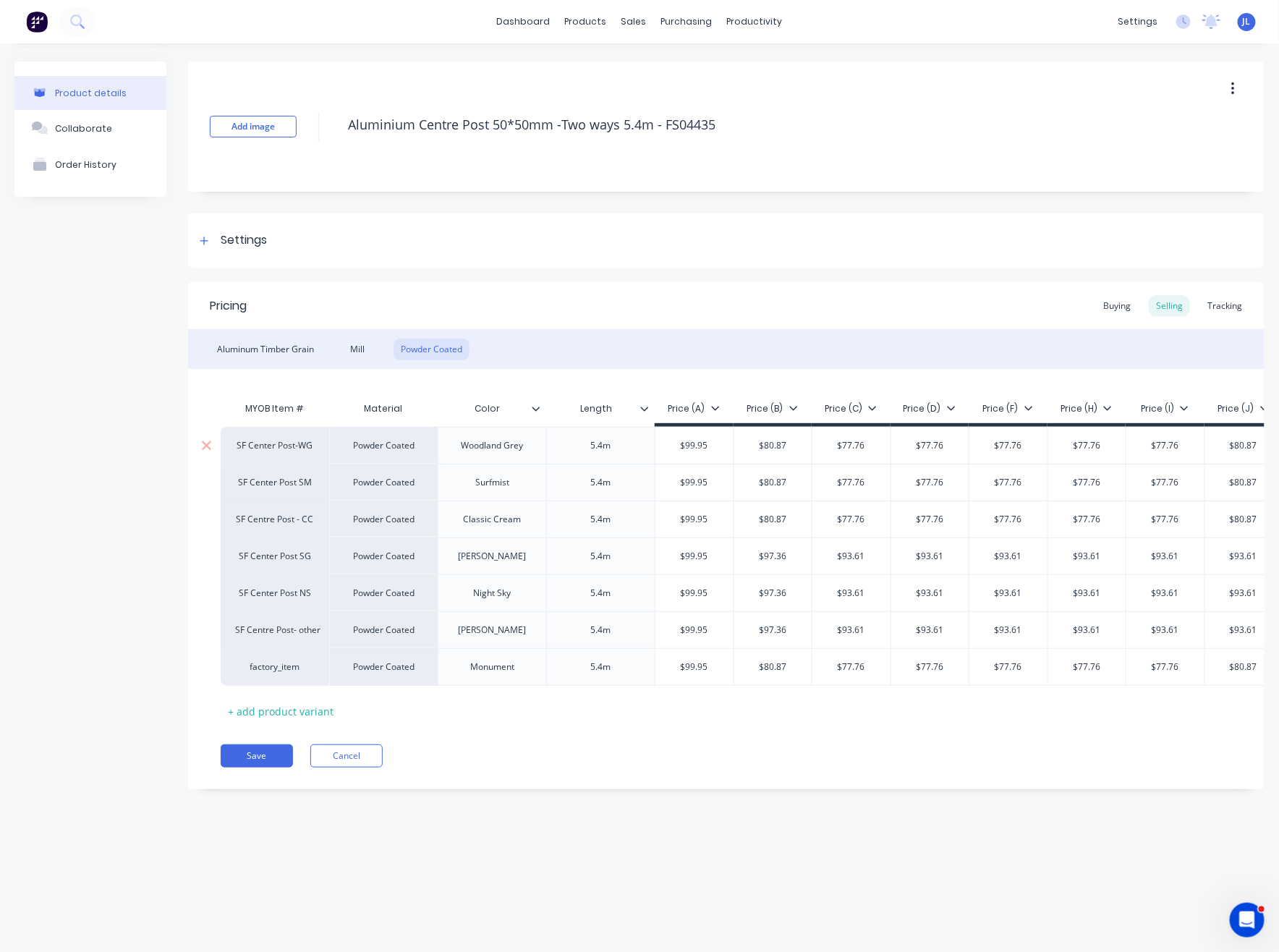
click at [796, 437] on div "$80.87" at bounding box center [772, 445] width 78 height 36
drag, startPoint x: 796, startPoint y: 437, endPoint x: 787, endPoint y: 446, distance: 12.7
click at [795, 438] on div "$80.87" at bounding box center [772, 445] width 78 height 36
click at [778, 441] on input "$80.87" at bounding box center [772, 445] width 78 height 13
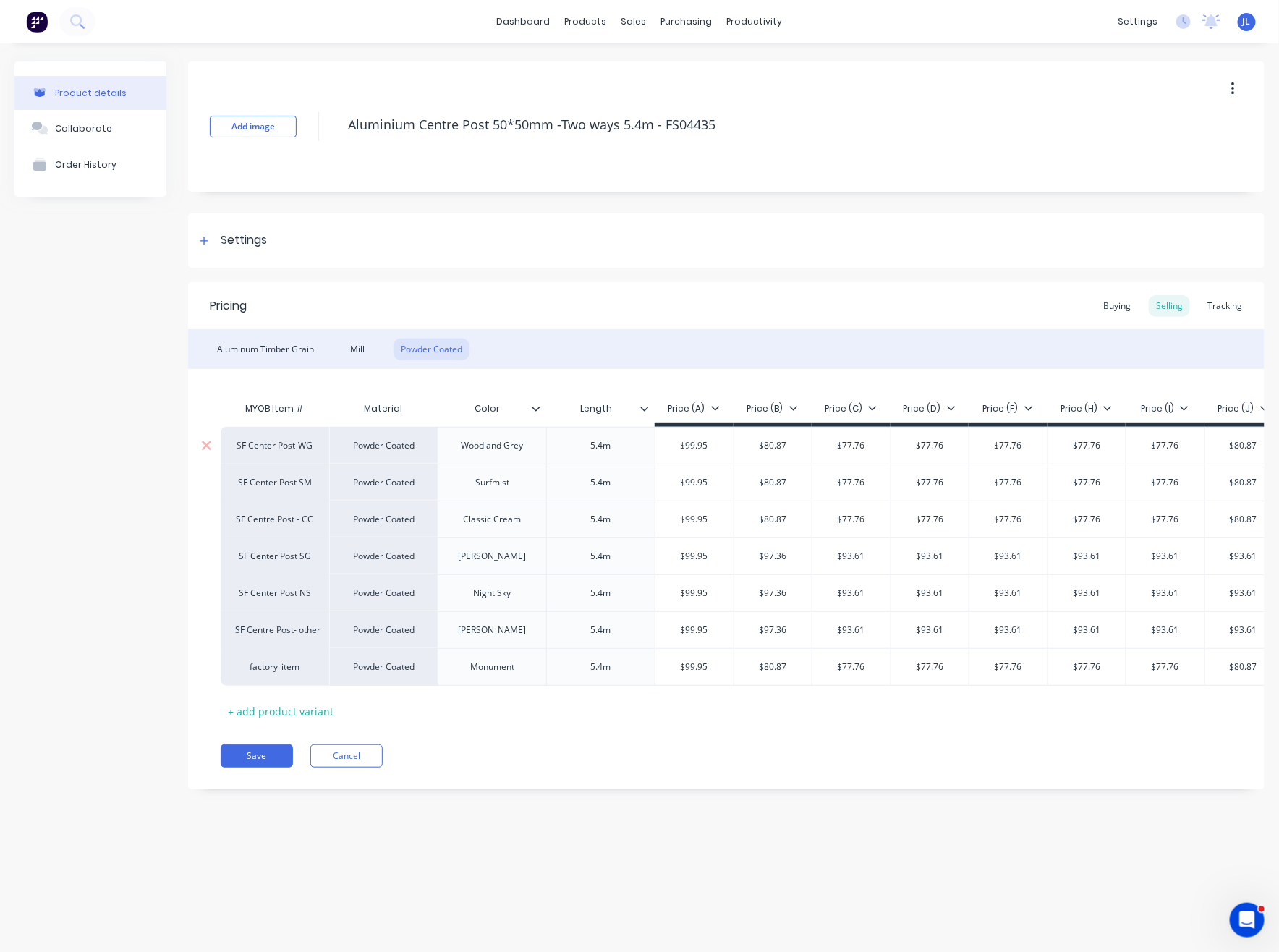
click at [778, 441] on input "$80.87" at bounding box center [772, 445] width 78 height 13
click at [772, 441] on input "$80.87" at bounding box center [772, 445] width 78 height 13
click at [778, 451] on input "$80.87" at bounding box center [772, 445] width 78 height 13
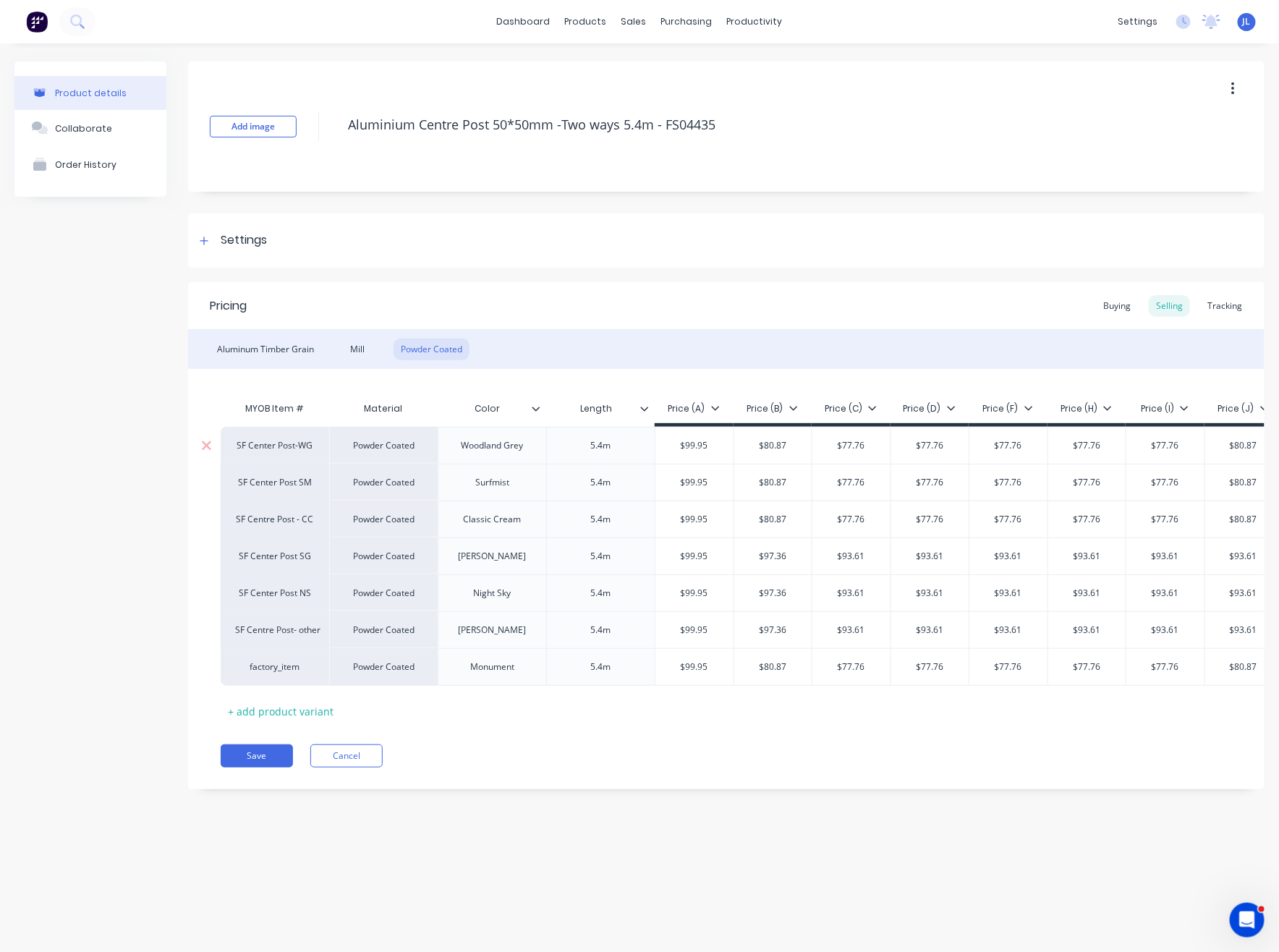
drag, startPoint x: 792, startPoint y: 443, endPoint x: 755, endPoint y: 443, distance: 37.0
click at [755, 443] on input "$80.87" at bounding box center [772, 445] width 78 height 13
click at [296, 767] on div "Save Cancel" at bounding box center [742, 756] width 1043 height 23
click at [279, 767] on button "Save" at bounding box center [257, 756] width 72 height 23
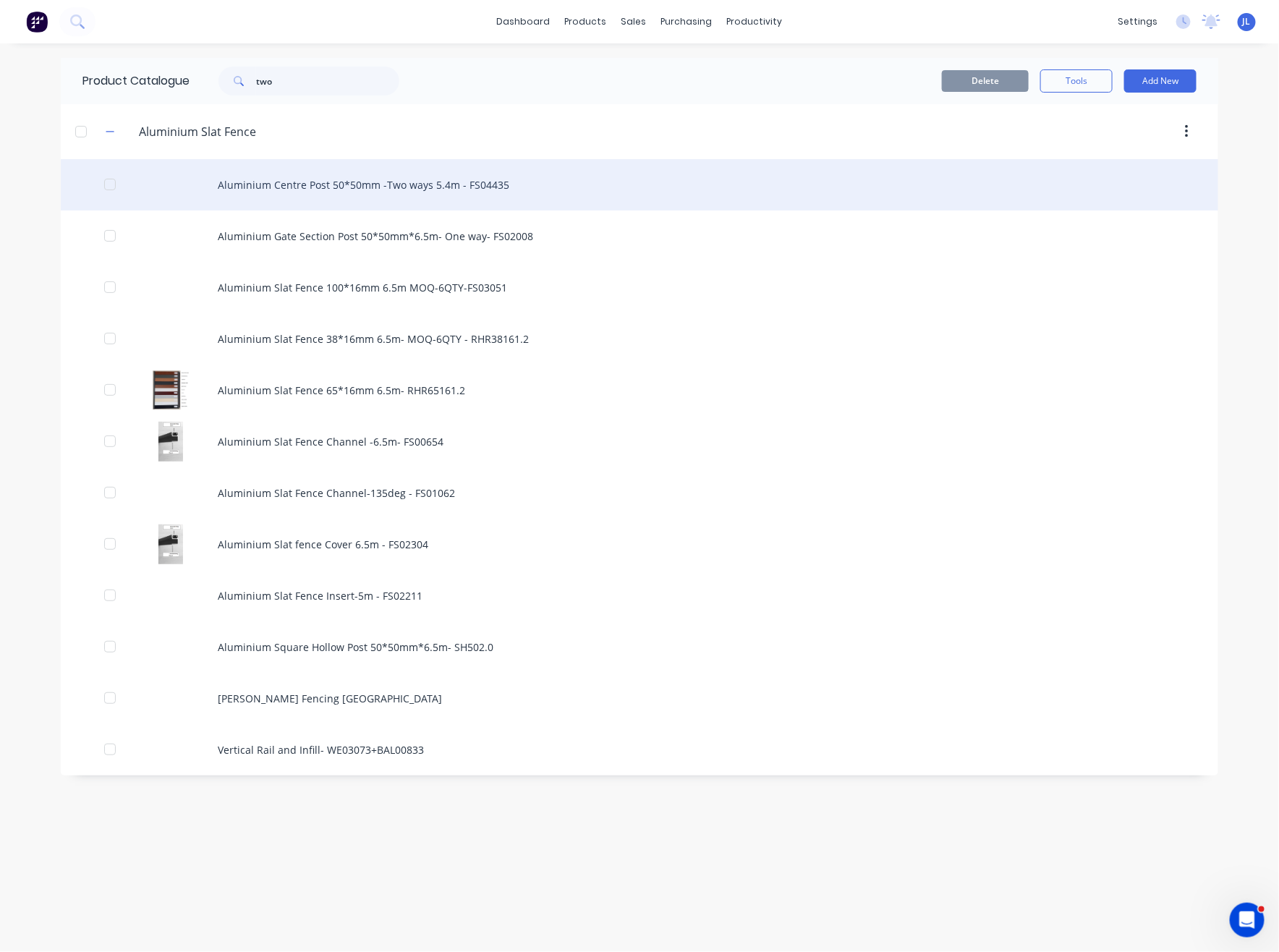
click at [476, 182] on div "Aluminium Centre Post 50*50mm -Two ways 5.4m - FS04435" at bounding box center [639, 185] width 1157 height 51
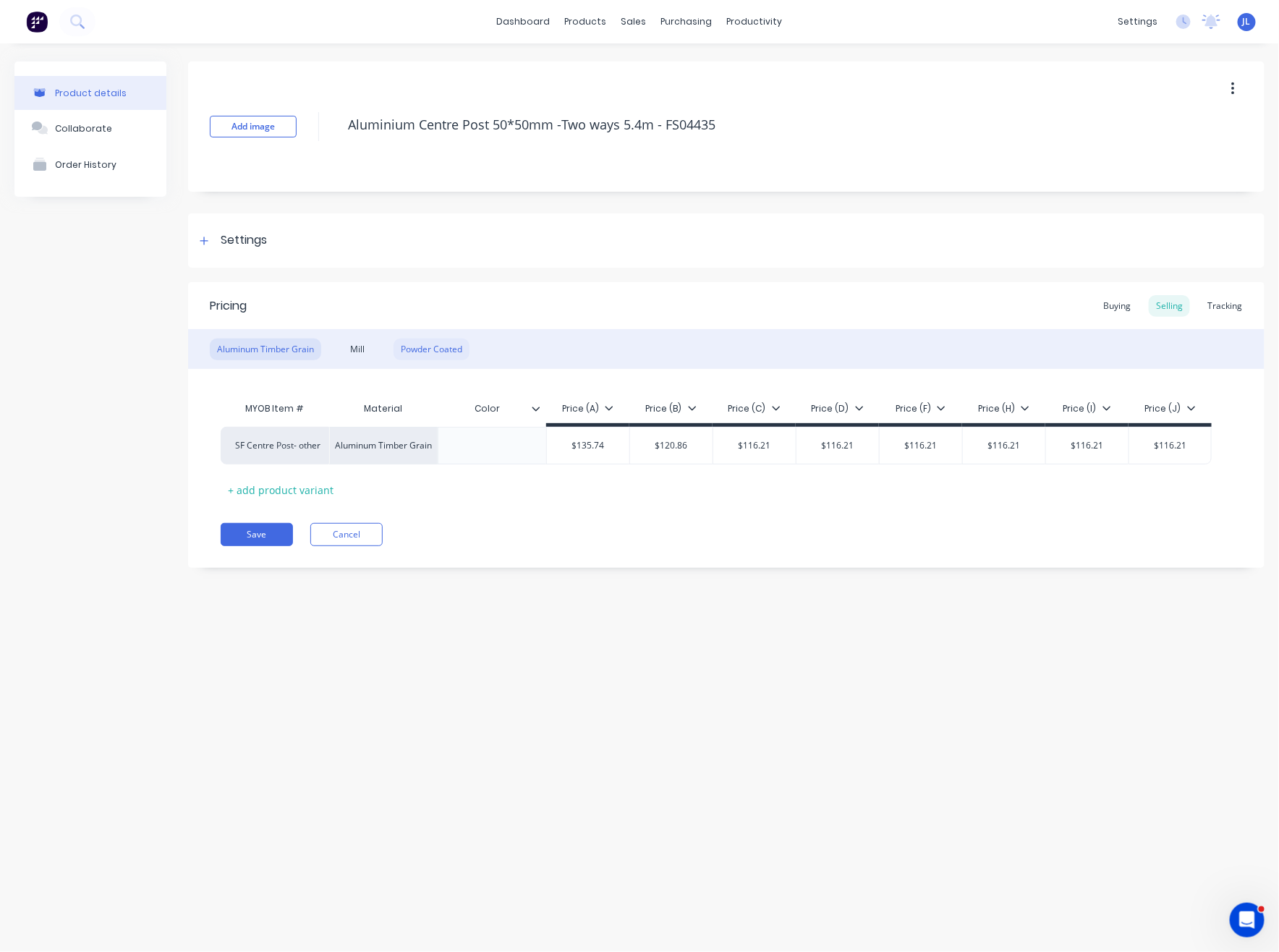
click at [448, 353] on div "Powder Coated" at bounding box center [431, 349] width 76 height 22
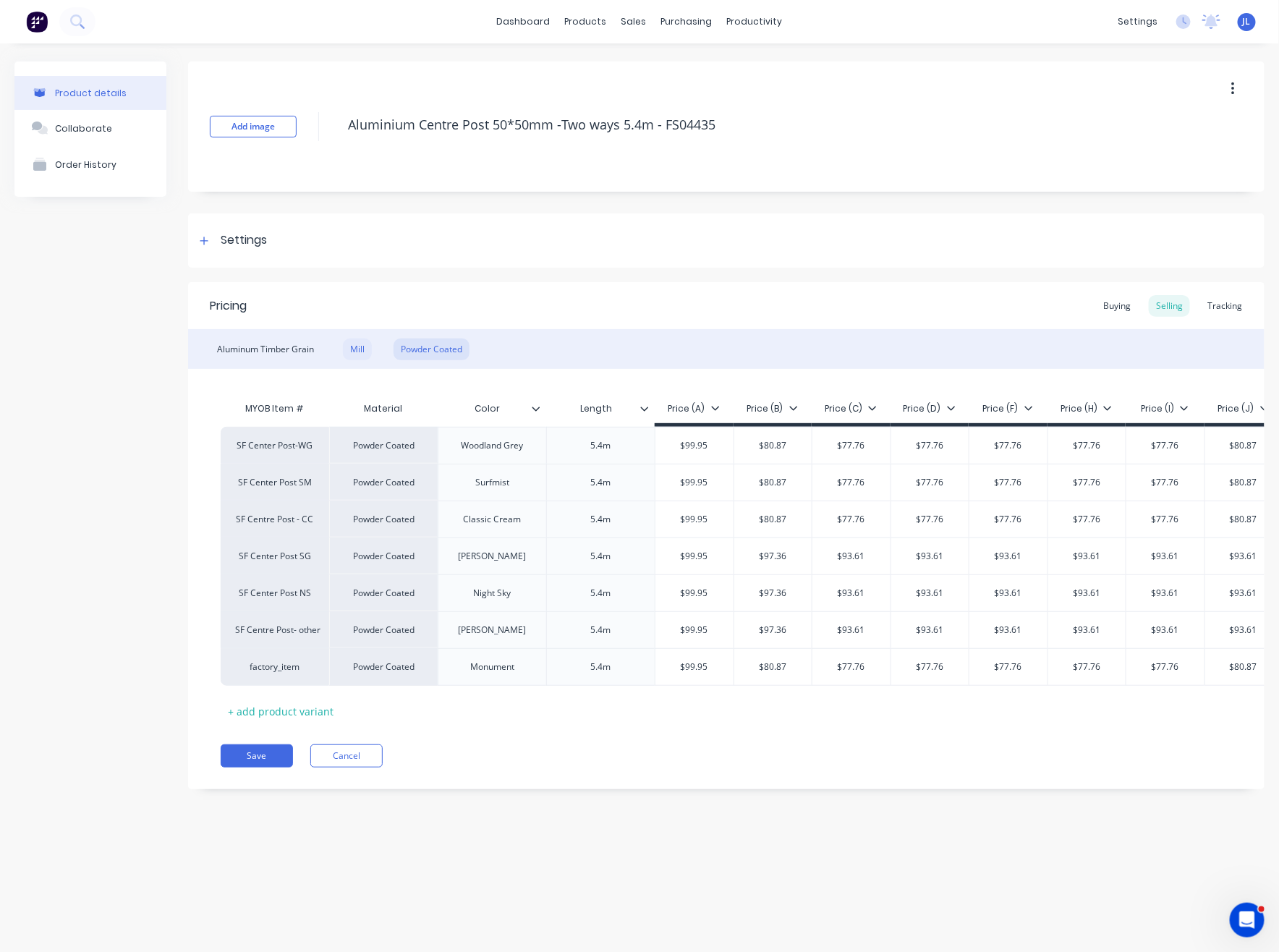
click at [362, 351] on div "Mill" at bounding box center [357, 349] width 29 height 22
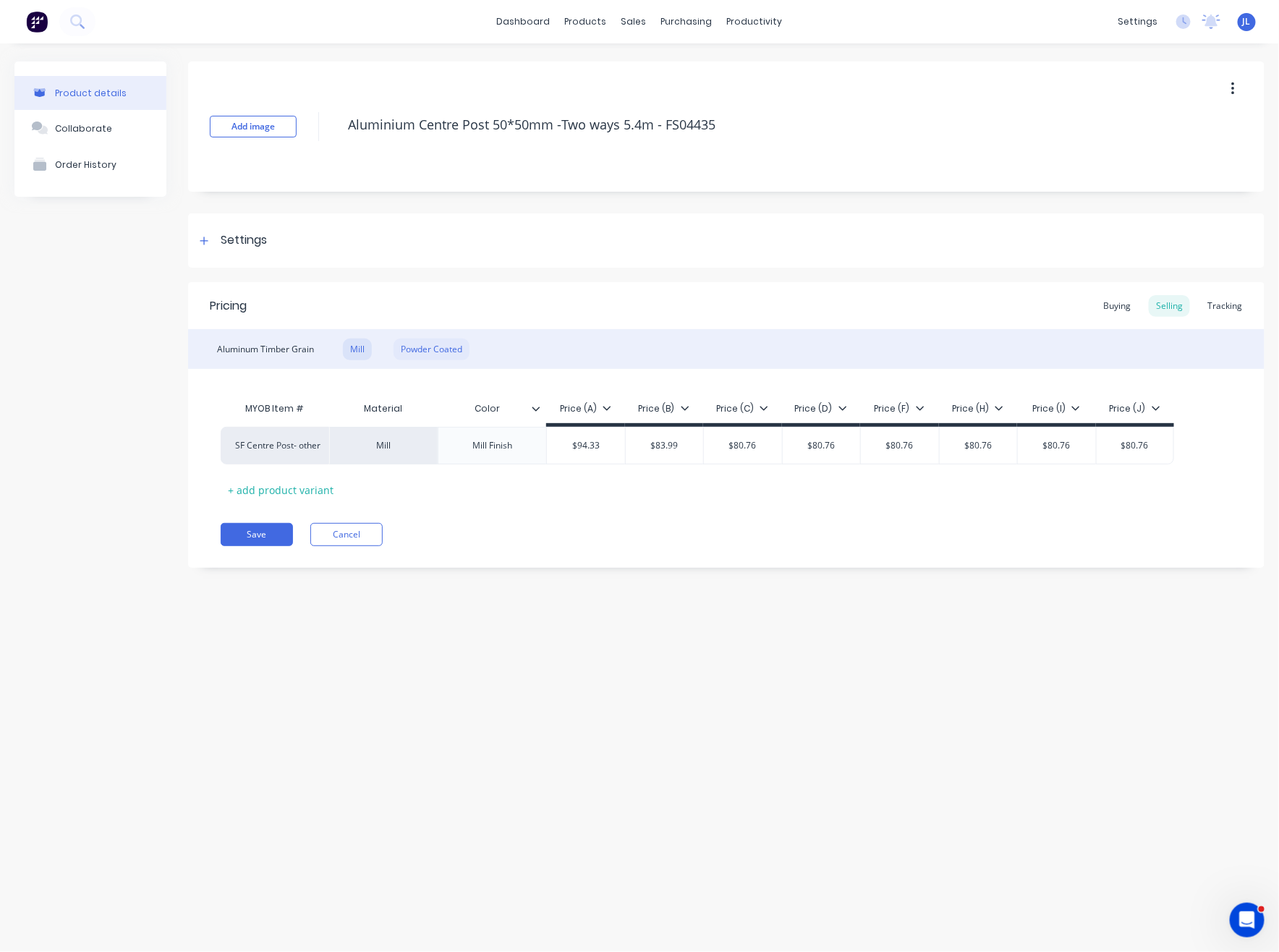
click at [449, 356] on div "Powder Coated" at bounding box center [431, 349] width 76 height 22
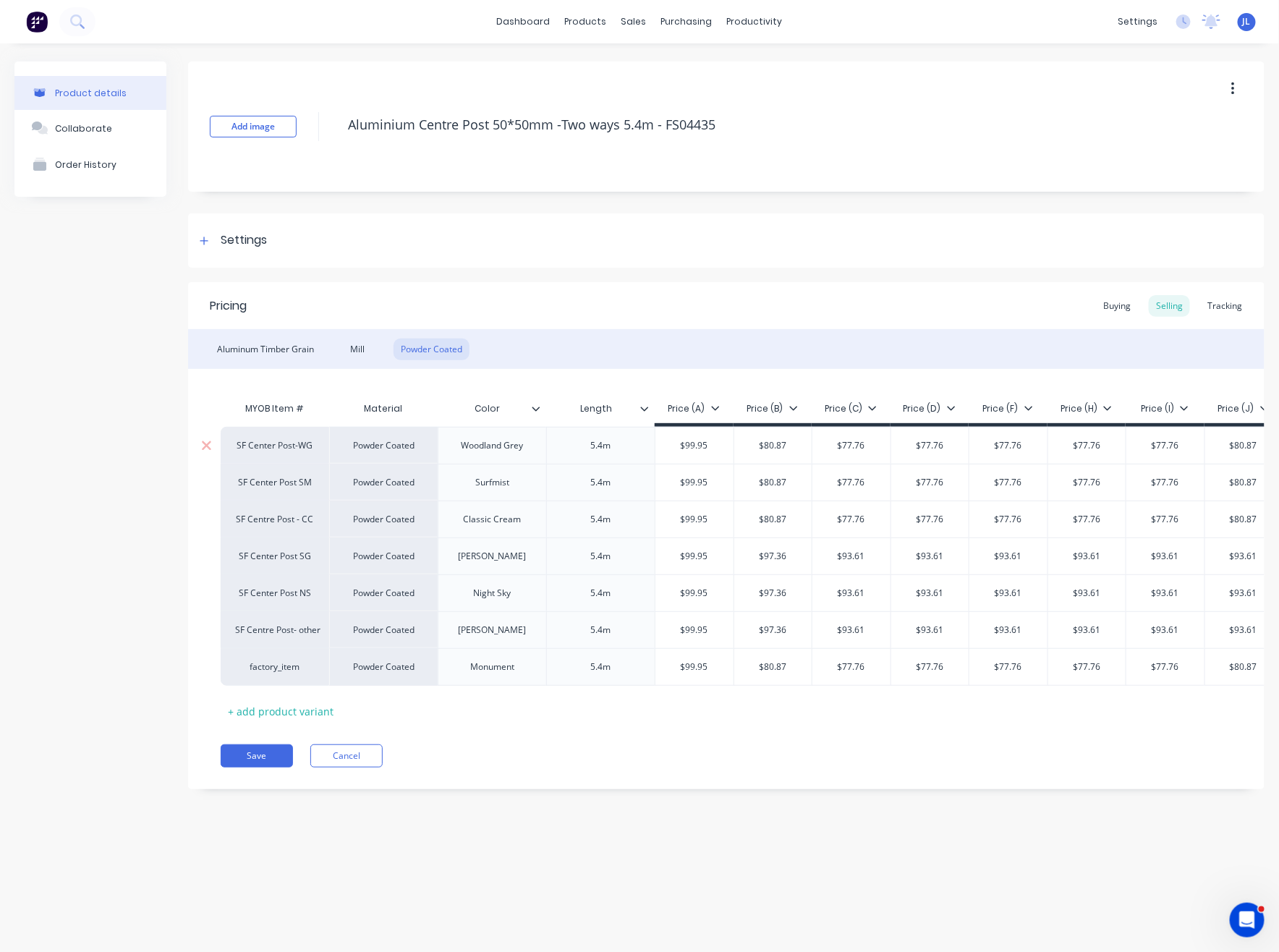
click at [698, 441] on input "$99.95" at bounding box center [694, 445] width 78 height 13
type input "101.50"
click at [702, 487] on input "$99.95" at bounding box center [694, 482] width 78 height 13
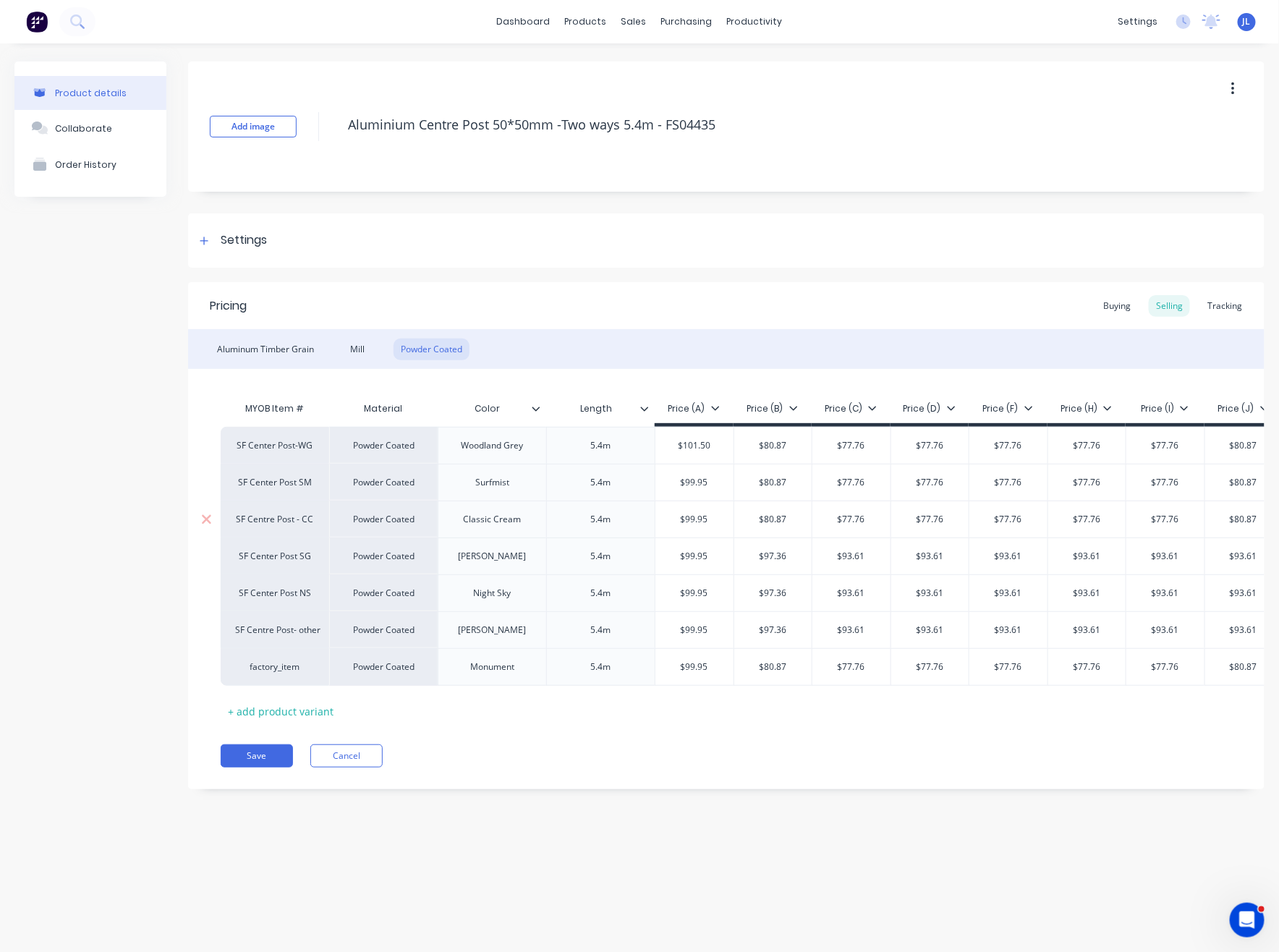
paste input "101.50"
type input "101.50"
click at [699, 515] on input "$99.95" at bounding box center [694, 519] width 78 height 13
paste input "101.50"
type input "101.50"
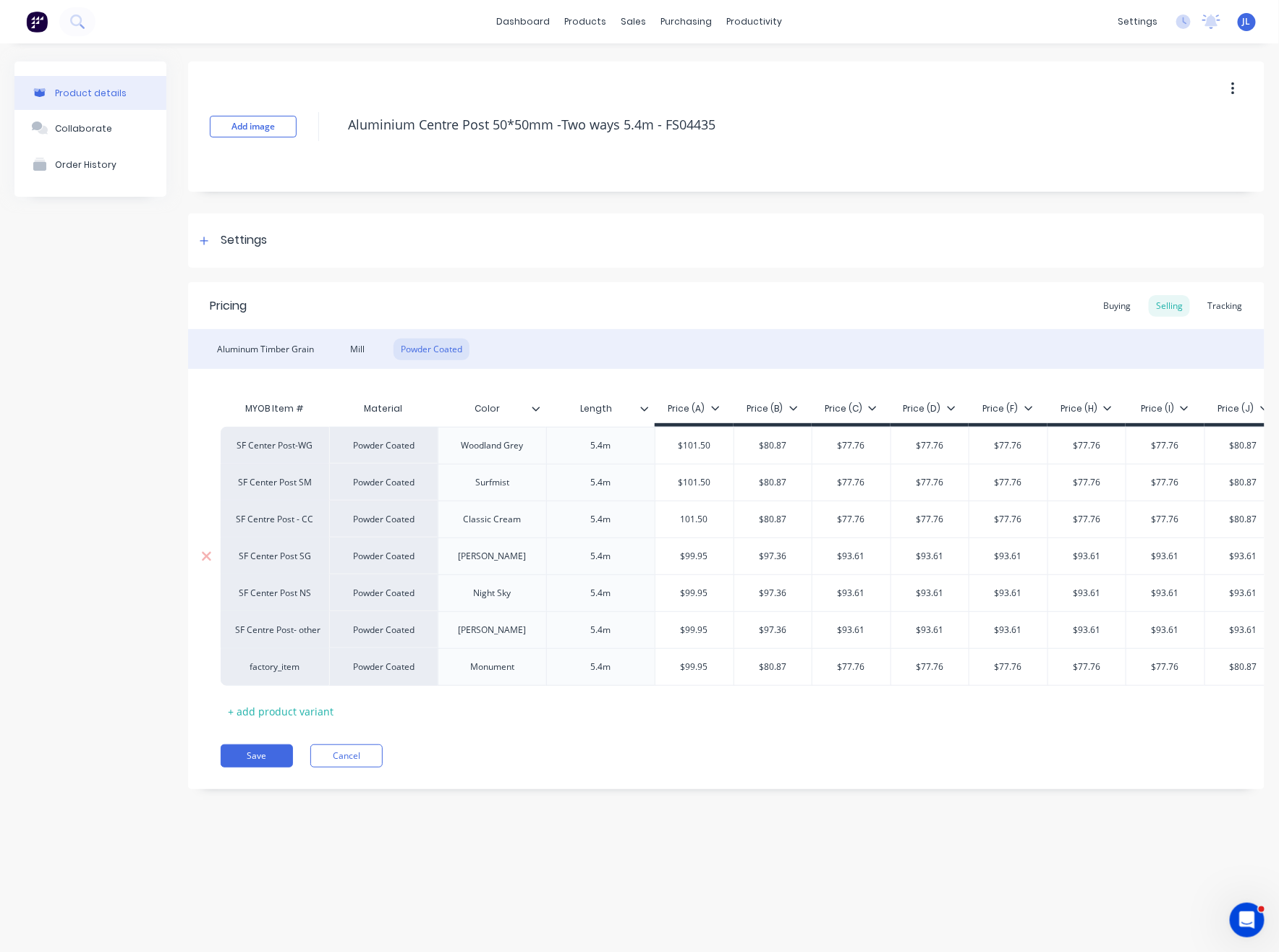
click at [712, 557] on input "$99.95" at bounding box center [694, 556] width 78 height 13
paste input "101.50"
type input "101.50"
click at [704, 587] on input "$99.95" at bounding box center [694, 593] width 78 height 13
paste input "101.50"
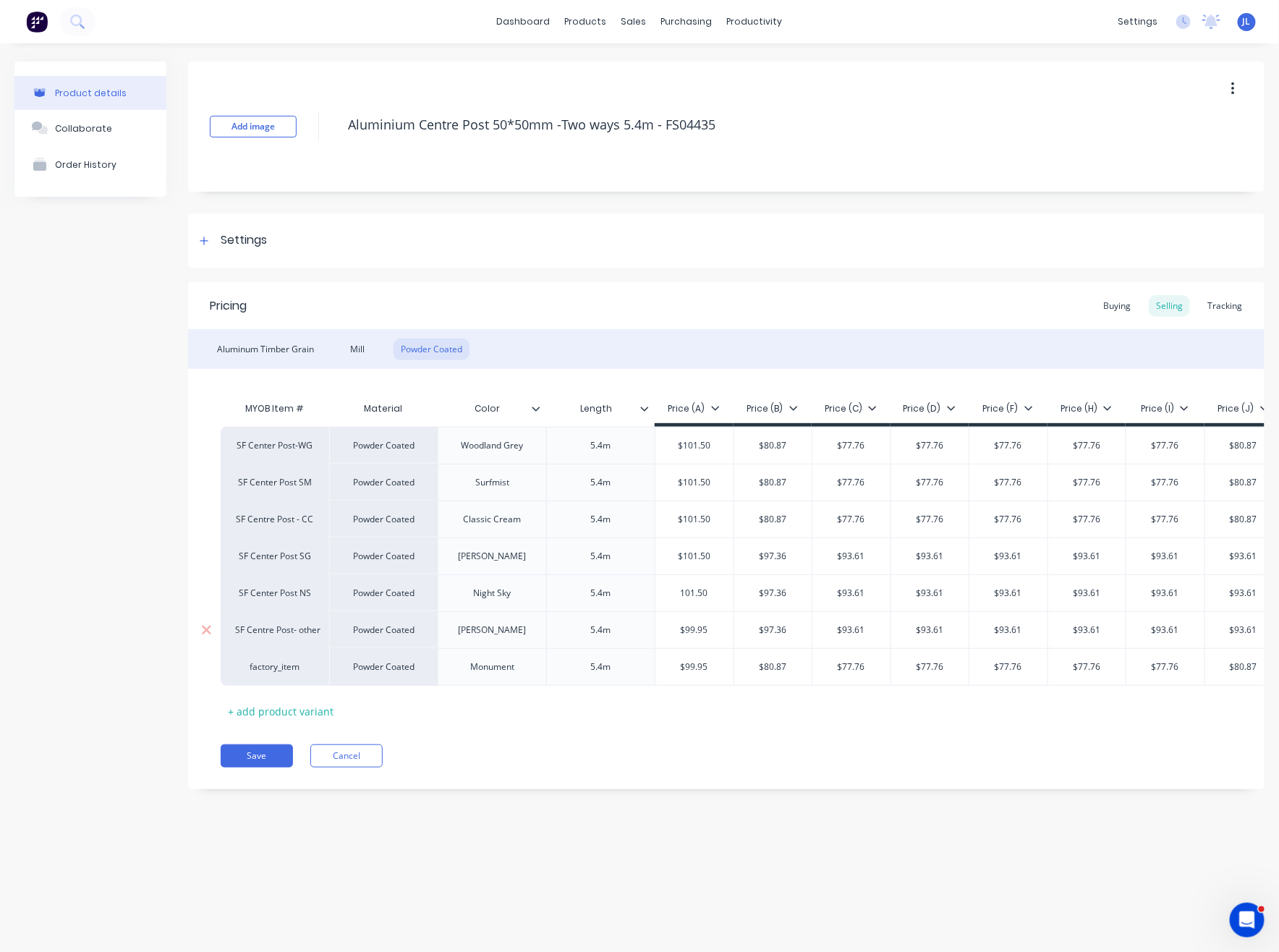
type input "101.50"
click at [710, 630] on input "$99.95" at bounding box center [694, 630] width 78 height 13
paste input "101.50"
type input "101.50"
click at [701, 661] on input "$99.95" at bounding box center [694, 667] width 78 height 13
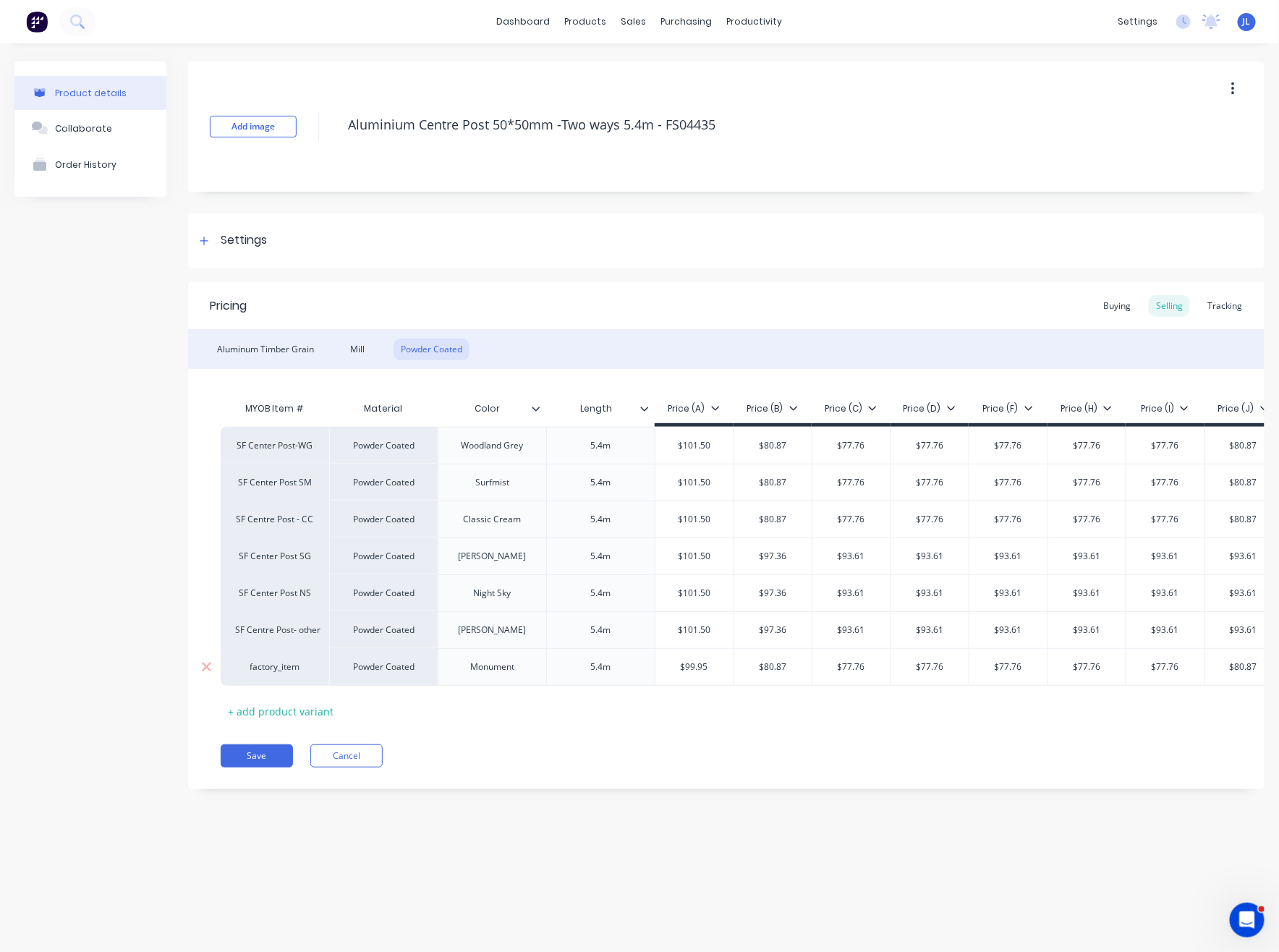
paste input "101.50"
type input "101.50"
click at [772, 445] on input "$80.87" at bounding box center [772, 445] width 78 height 13
click at [771, 448] on input "$80.87" at bounding box center [772, 445] width 78 height 13
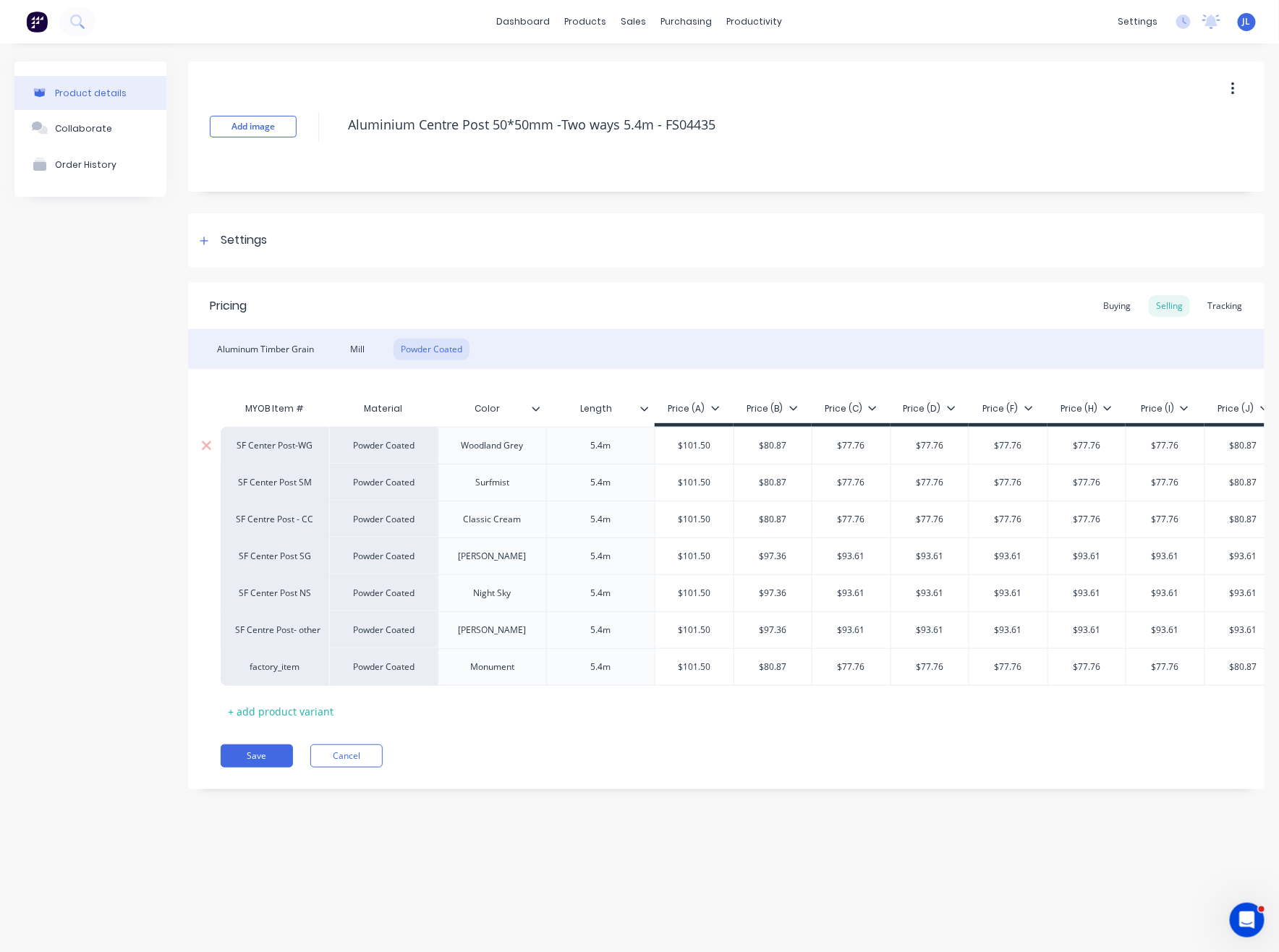
click at [772, 447] on input "$80.87" at bounding box center [772, 445] width 78 height 13
type input "90.38"
click at [783, 485] on input "$80.87" at bounding box center [772, 482] width 78 height 13
paste input "90.38"
type input "90.38"
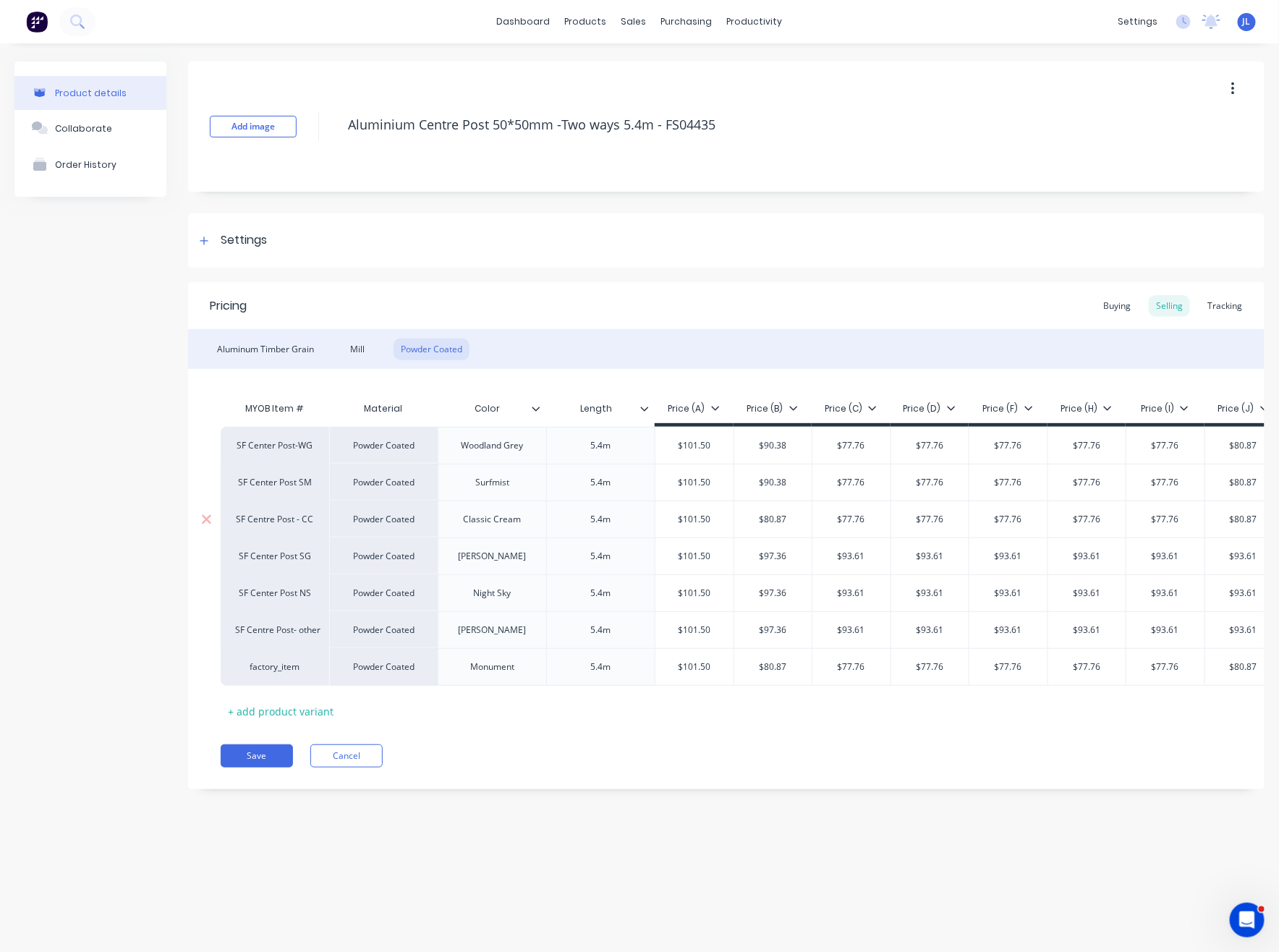
click at [780, 526] on div "$80.87" at bounding box center [772, 519] width 78 height 36
paste input "90.38"
type input "90.38"
click at [780, 544] on div "$97.36" at bounding box center [772, 556] width 78 height 36
paste input "90.38"
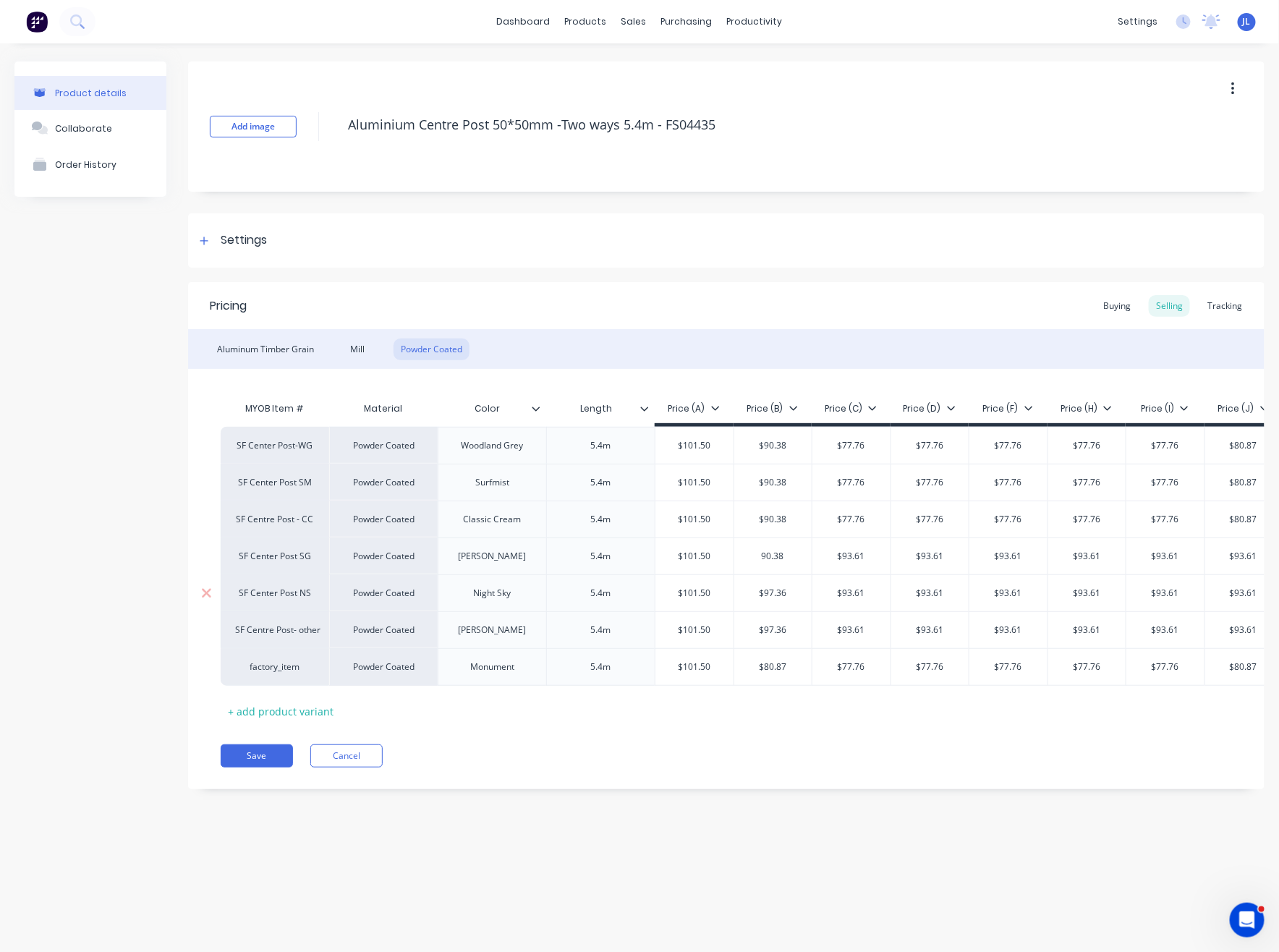
type input "90.38"
click at [788, 575] on div "$97.36" at bounding box center [772, 593] width 79 height 37
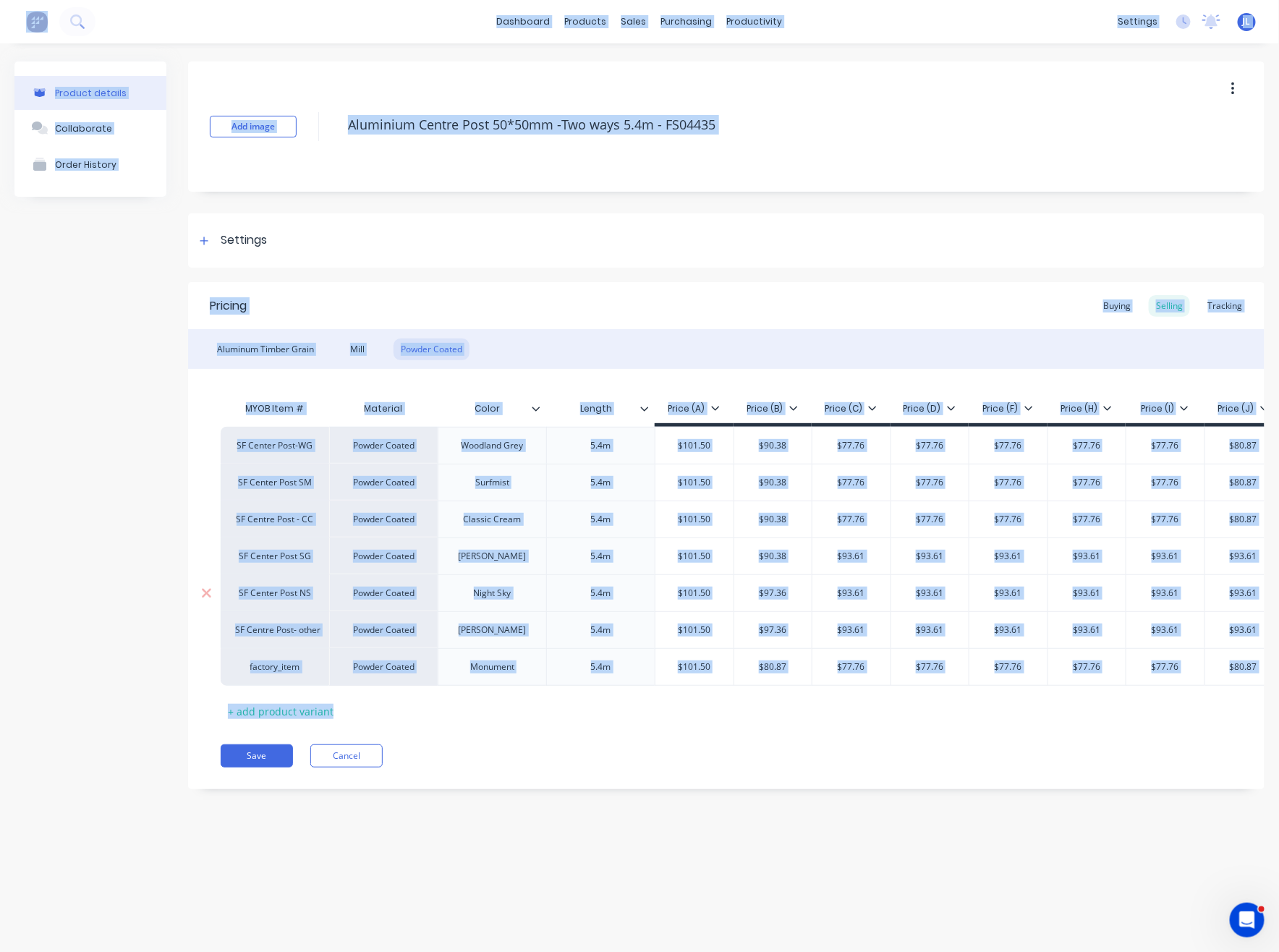
click at [782, 590] on input "text" at bounding box center [772, 593] width 78 height 13
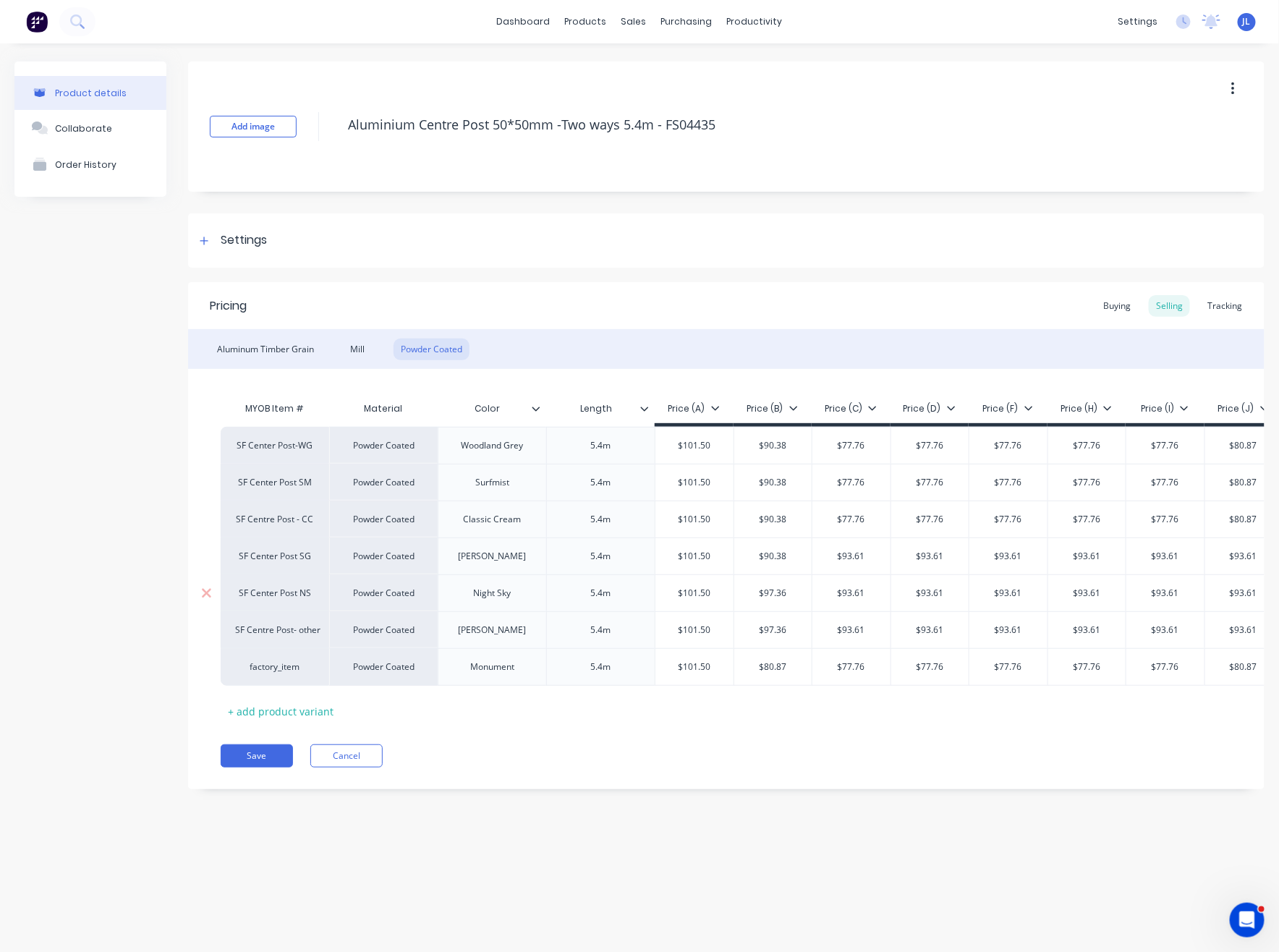
click at [782, 596] on input "$97.36" at bounding box center [772, 593] width 78 height 13
paste input "90.38"
type input "90.38"
click at [778, 624] on input "$97.36" at bounding box center [772, 630] width 78 height 13
paste input "90.38"
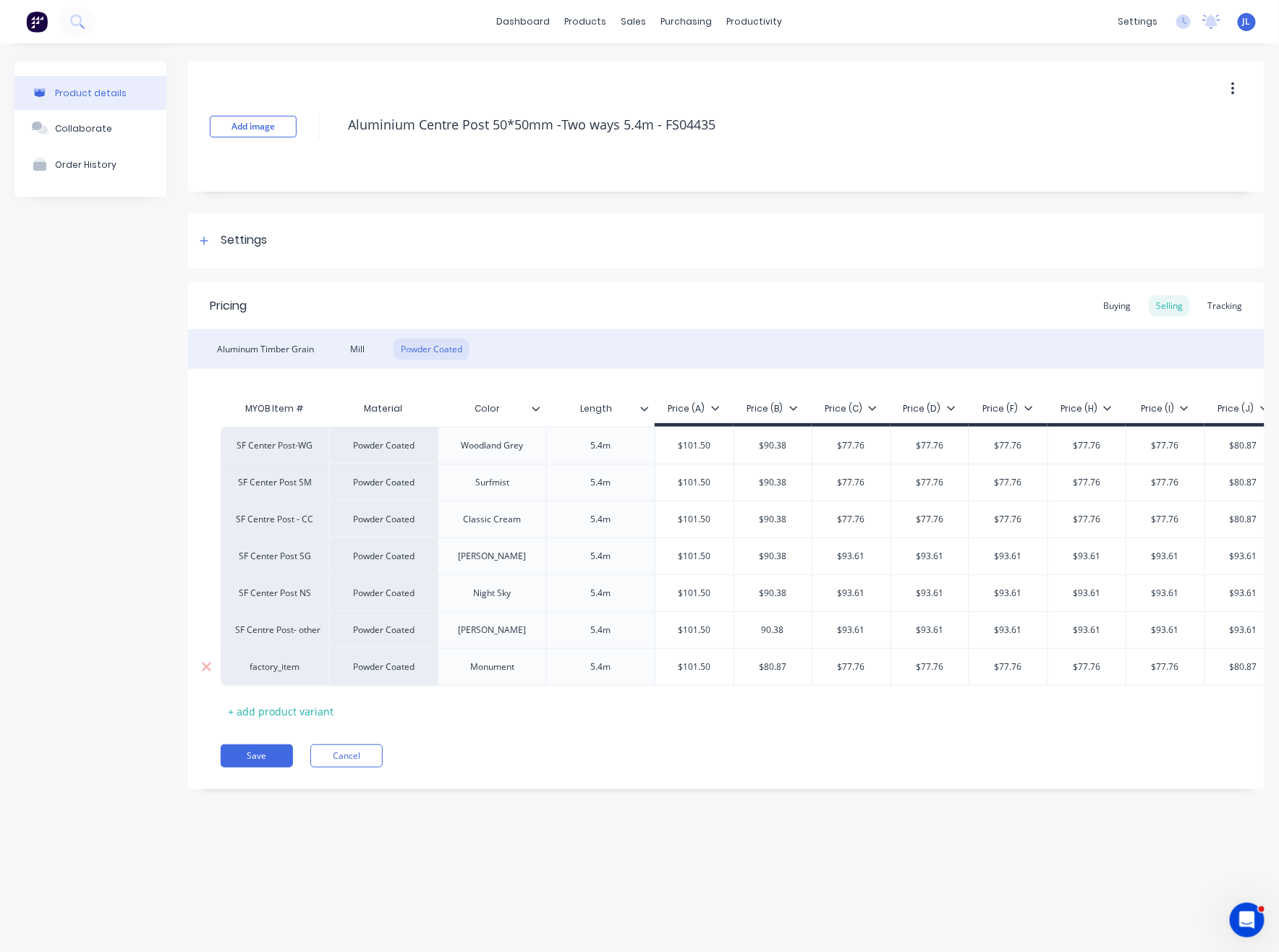
type input "90.38"
click at [783, 654] on div "$80.87" at bounding box center [772, 667] width 78 height 36
paste input "90.38"
type input "90.38"
drag, startPoint x: 785, startPoint y: 702, endPoint x: 889, endPoint y: 571, distance: 167.3
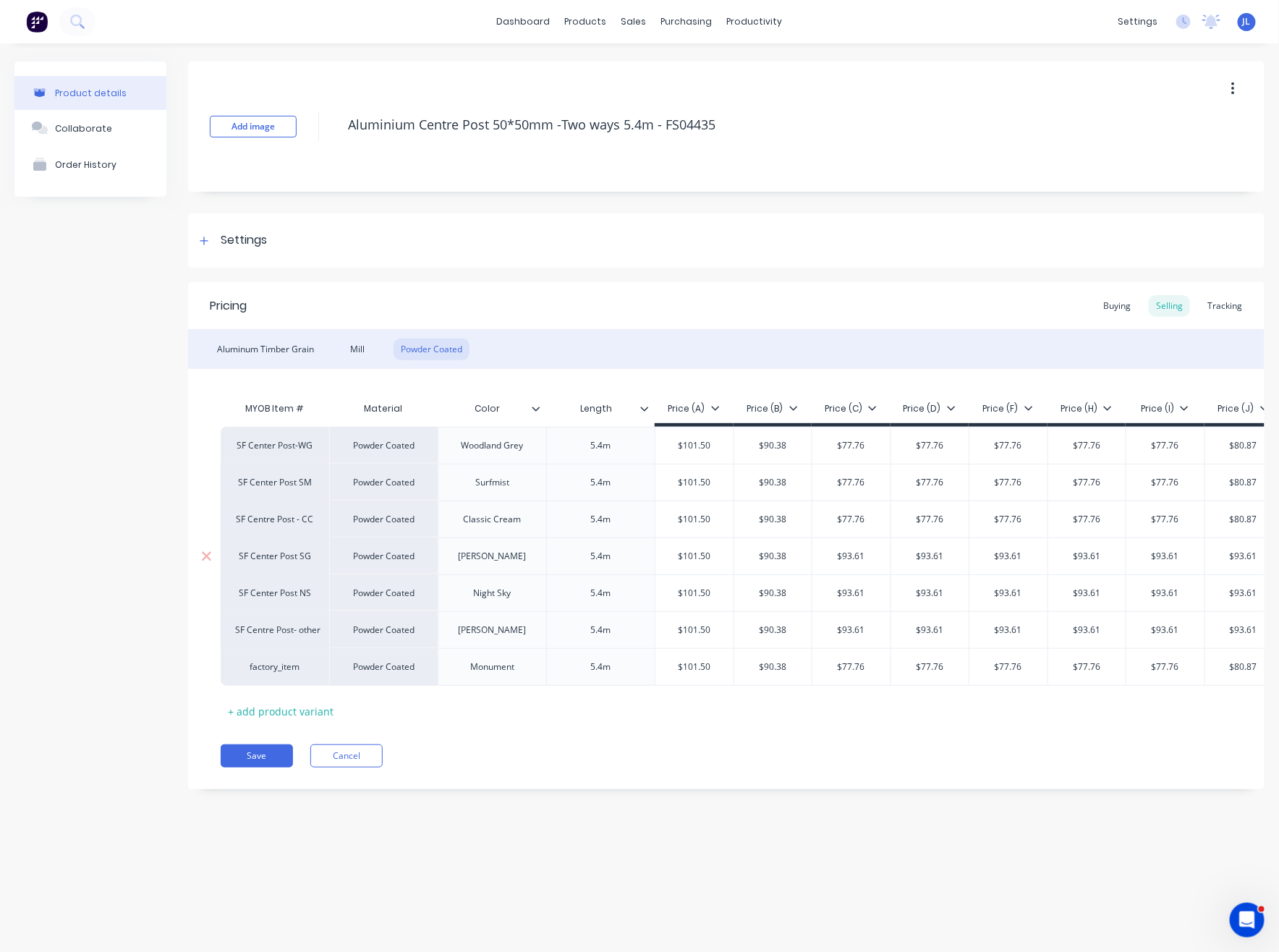
click at [787, 702] on div "MYOB Item # Material Color Length Price (A) Price (B) Price (C) Price (D) Price…" at bounding box center [726, 558] width 1011 height 328
click at [850, 439] on input "$77.76" at bounding box center [851, 445] width 78 height 13
type input "$86.90"
drag, startPoint x: 865, startPoint y: 479, endPoint x: 875, endPoint y: 504, distance: 26.9
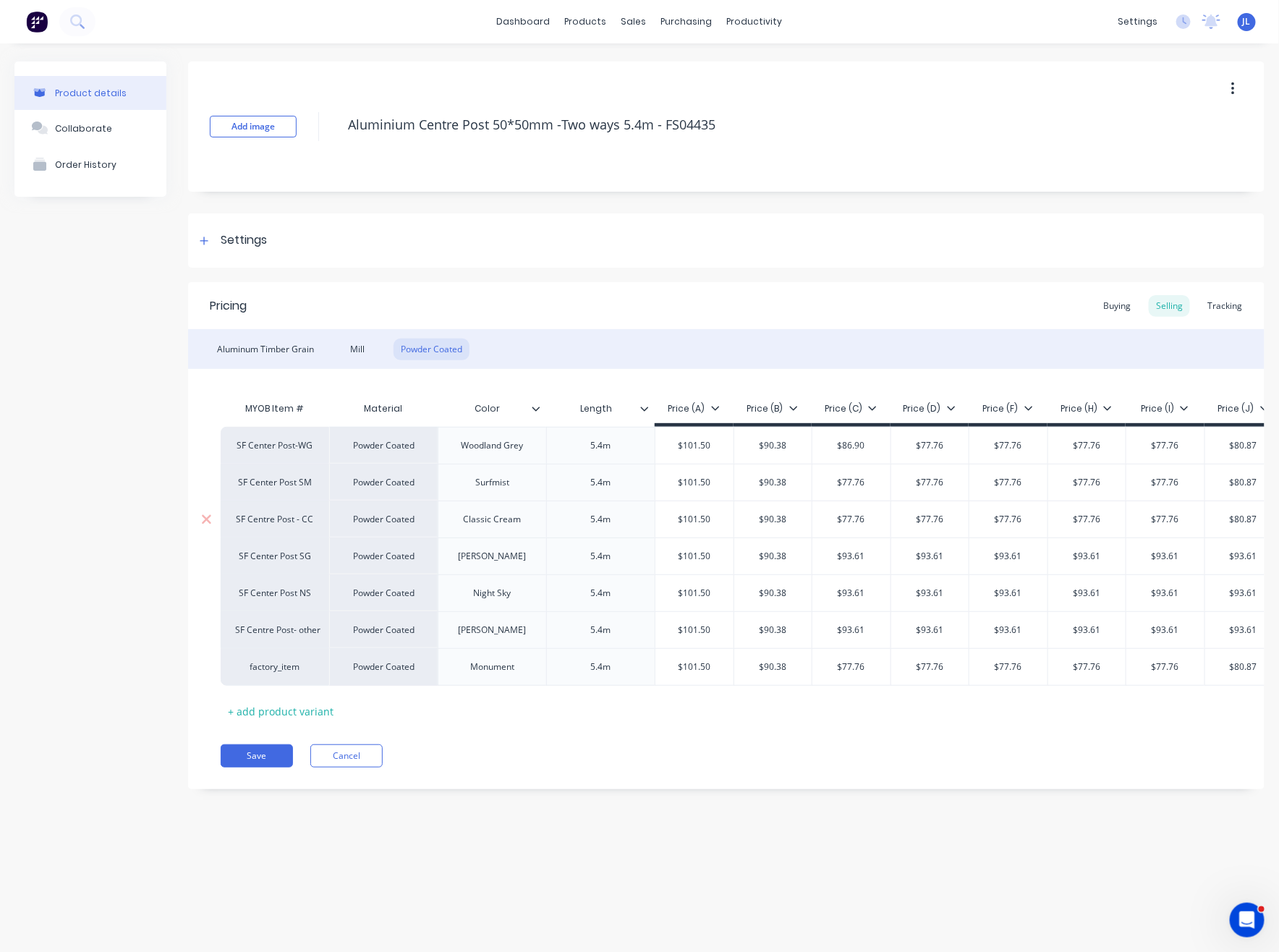
click at [865, 480] on input "$77.76" at bounding box center [851, 482] width 78 height 13
paste input "86.90"
type input "$86.90"
click at [861, 525] on div "$77.76" at bounding box center [851, 519] width 78 height 36
paste input "86.90"
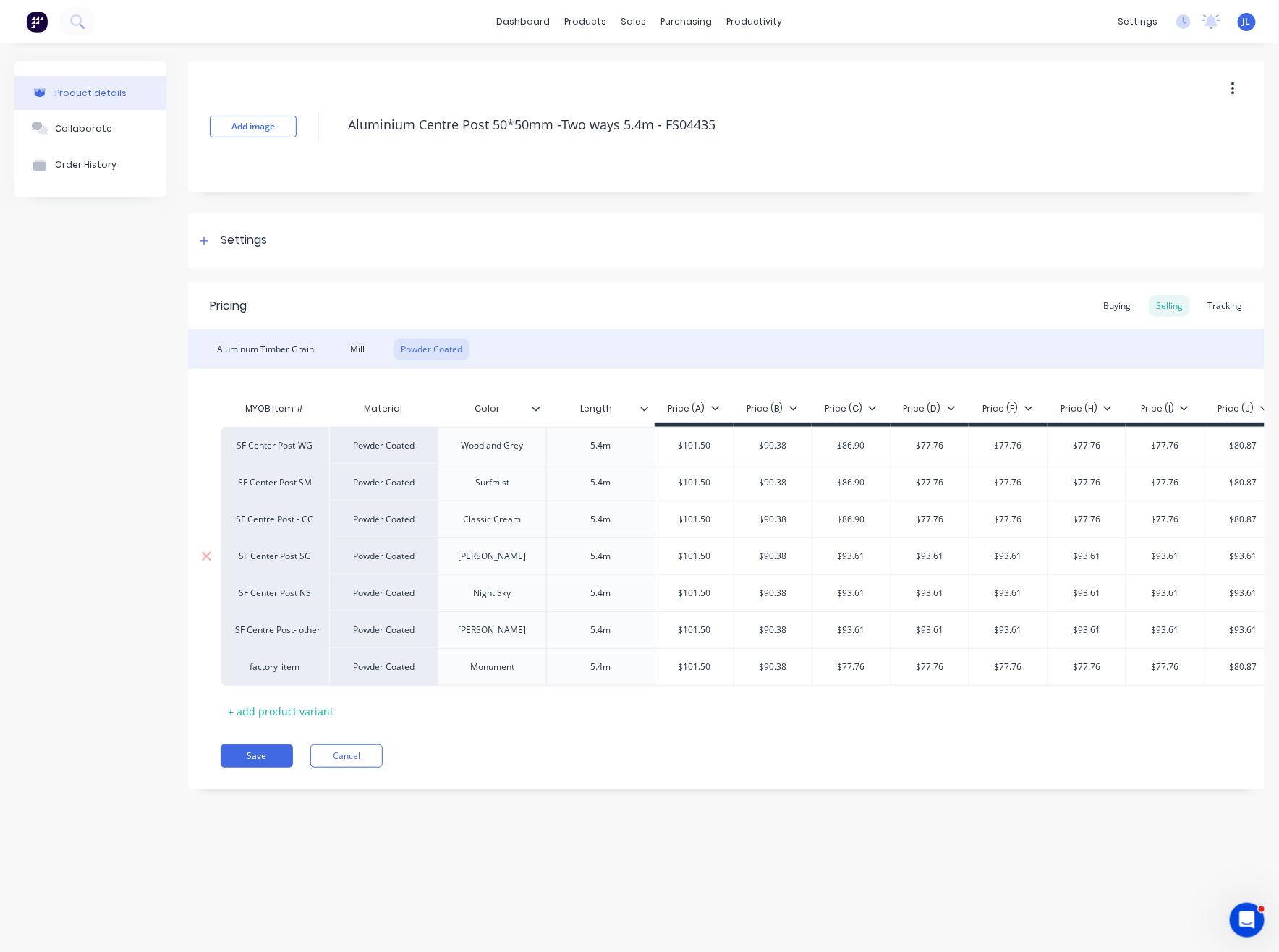
type input "$86.90"
type input "$93.61"
click at [861, 551] on input "$93.61" at bounding box center [851, 556] width 78 height 13
click at [849, 587] on input "$93.61" at bounding box center [851, 593] width 78 height 13
paste input "86.90"
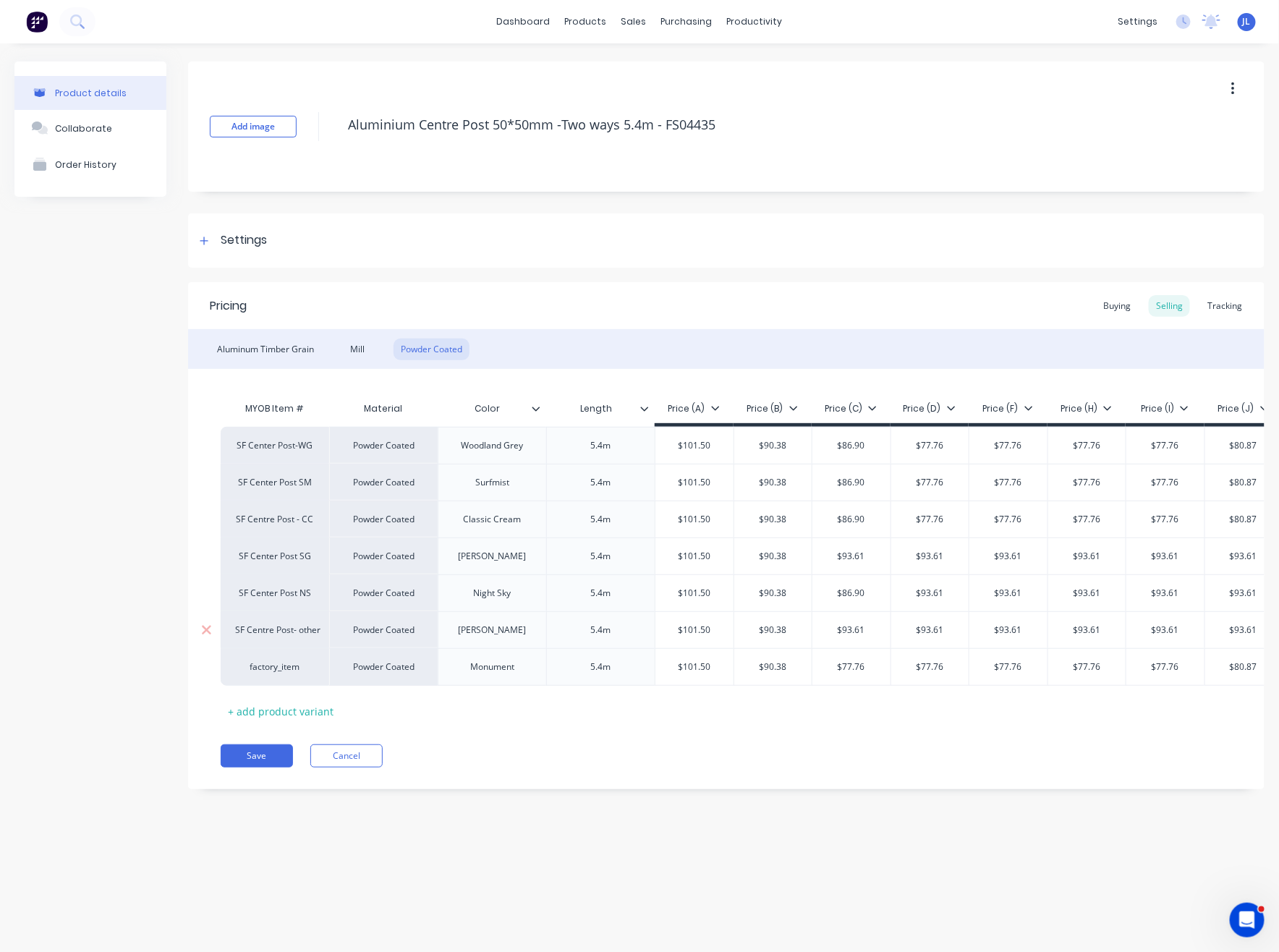
type input "$86.90"
click at [865, 619] on div "$93.61" at bounding box center [851, 630] width 78 height 36
paste input "86.90"
type input "$86.90"
click at [862, 666] on input "$77.76" at bounding box center [851, 667] width 78 height 13
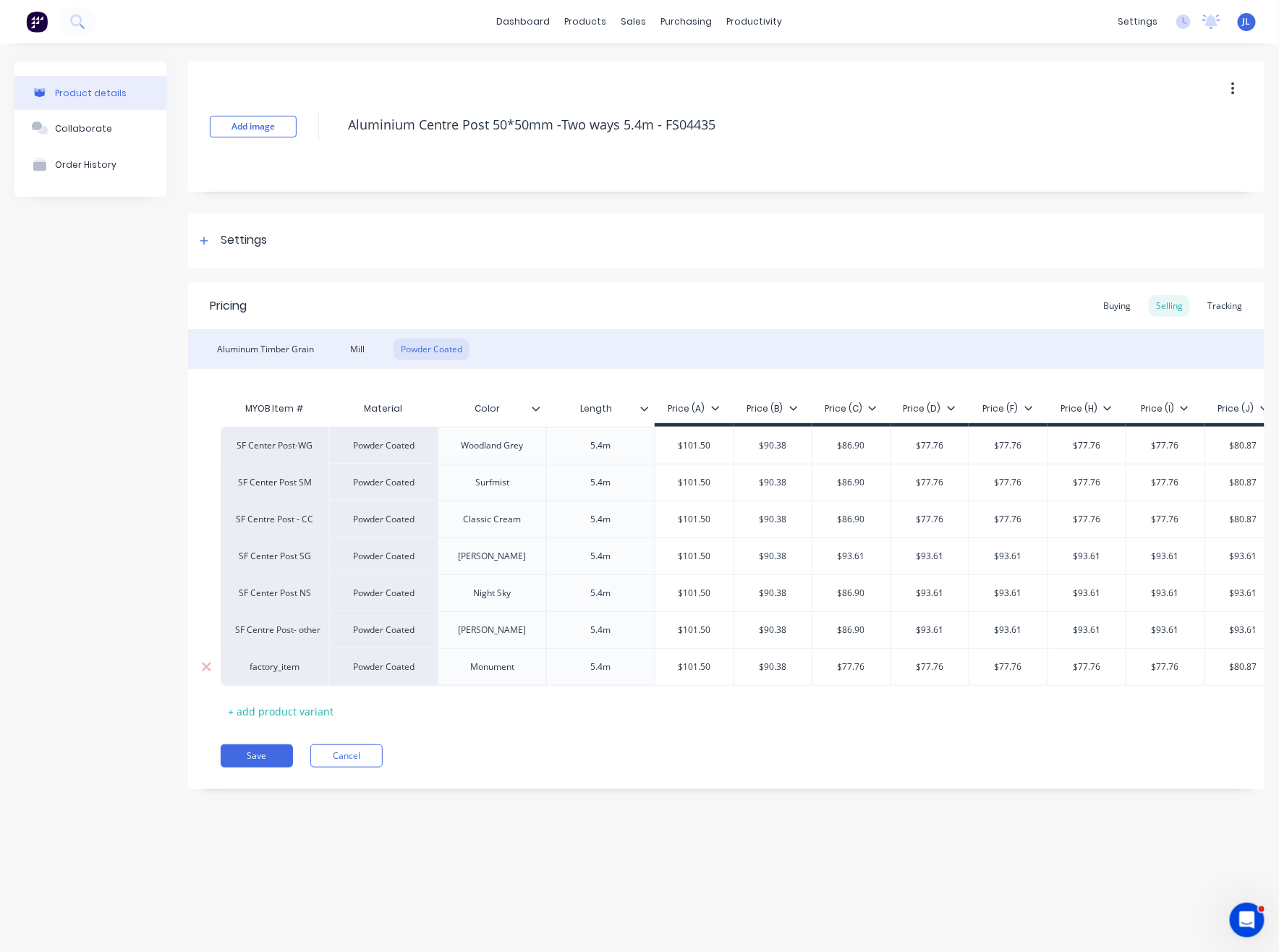
paste input "86.90"
type input "$86.90"
click at [944, 667] on input "$77.76" at bounding box center [929, 667] width 78 height 13
paste input "86.90"
type input "$86.90"
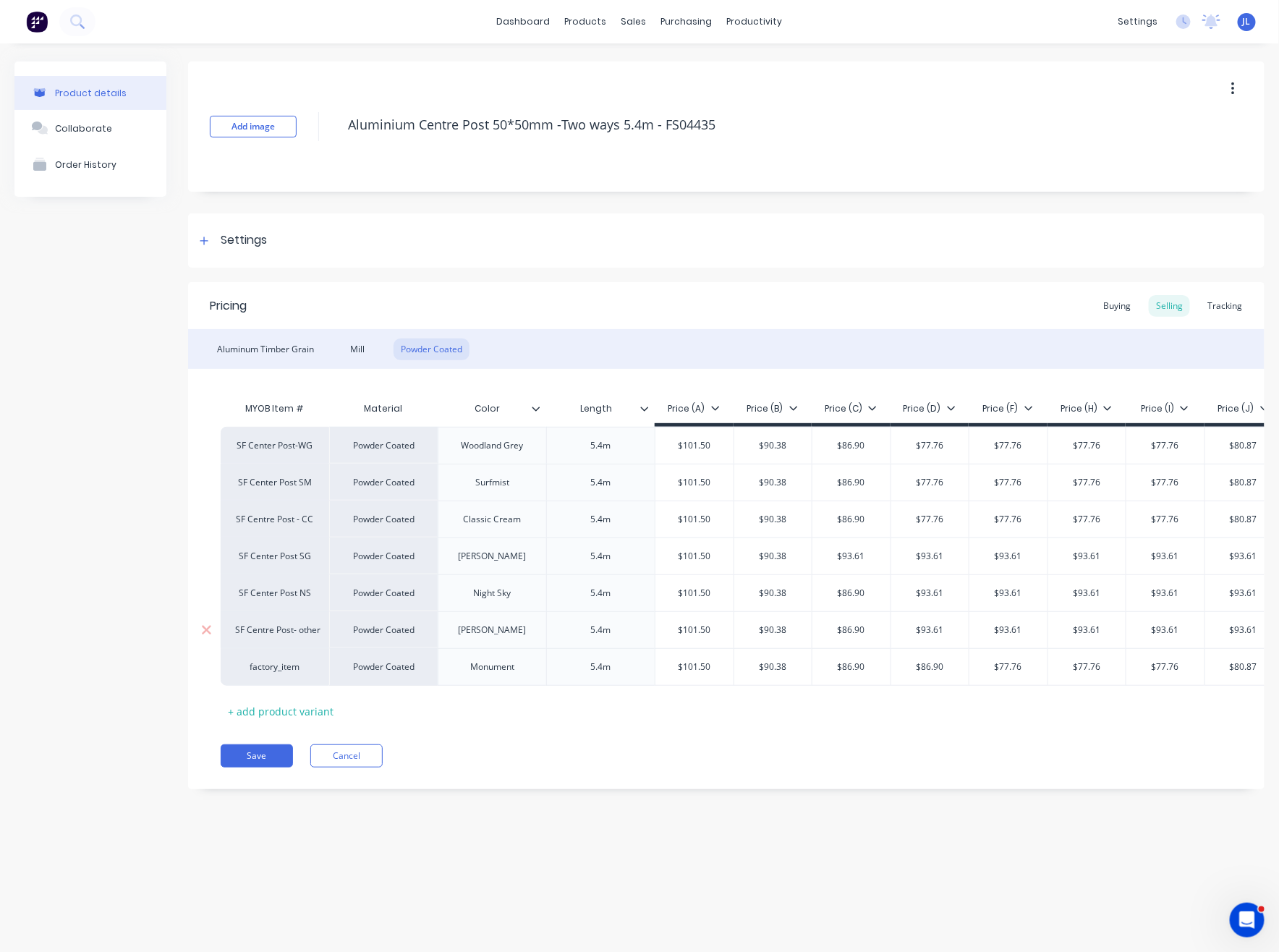
click at [935, 626] on input "$93.61" at bounding box center [929, 630] width 78 height 13
paste input "86.90"
type input "$86.90"
click at [940, 599] on div "$93.61" at bounding box center [929, 593] width 78 height 36
paste input "86.90"
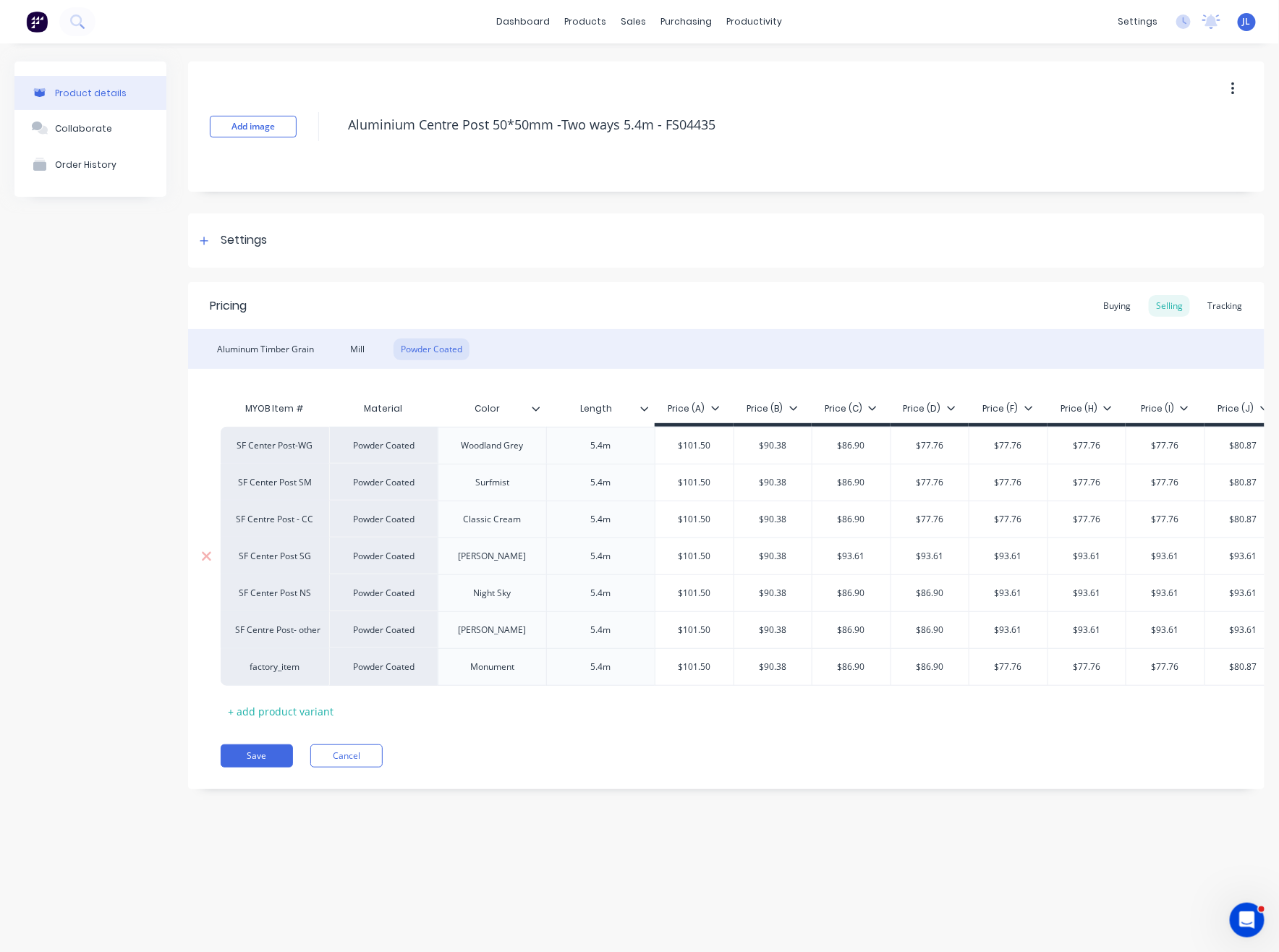
type input "$86.90"
click at [939, 561] on input "$93.61" at bounding box center [929, 556] width 78 height 13
paste input "86.90"
type input "$86.90"
click at [944, 517] on input "$77.76" at bounding box center [929, 519] width 78 height 13
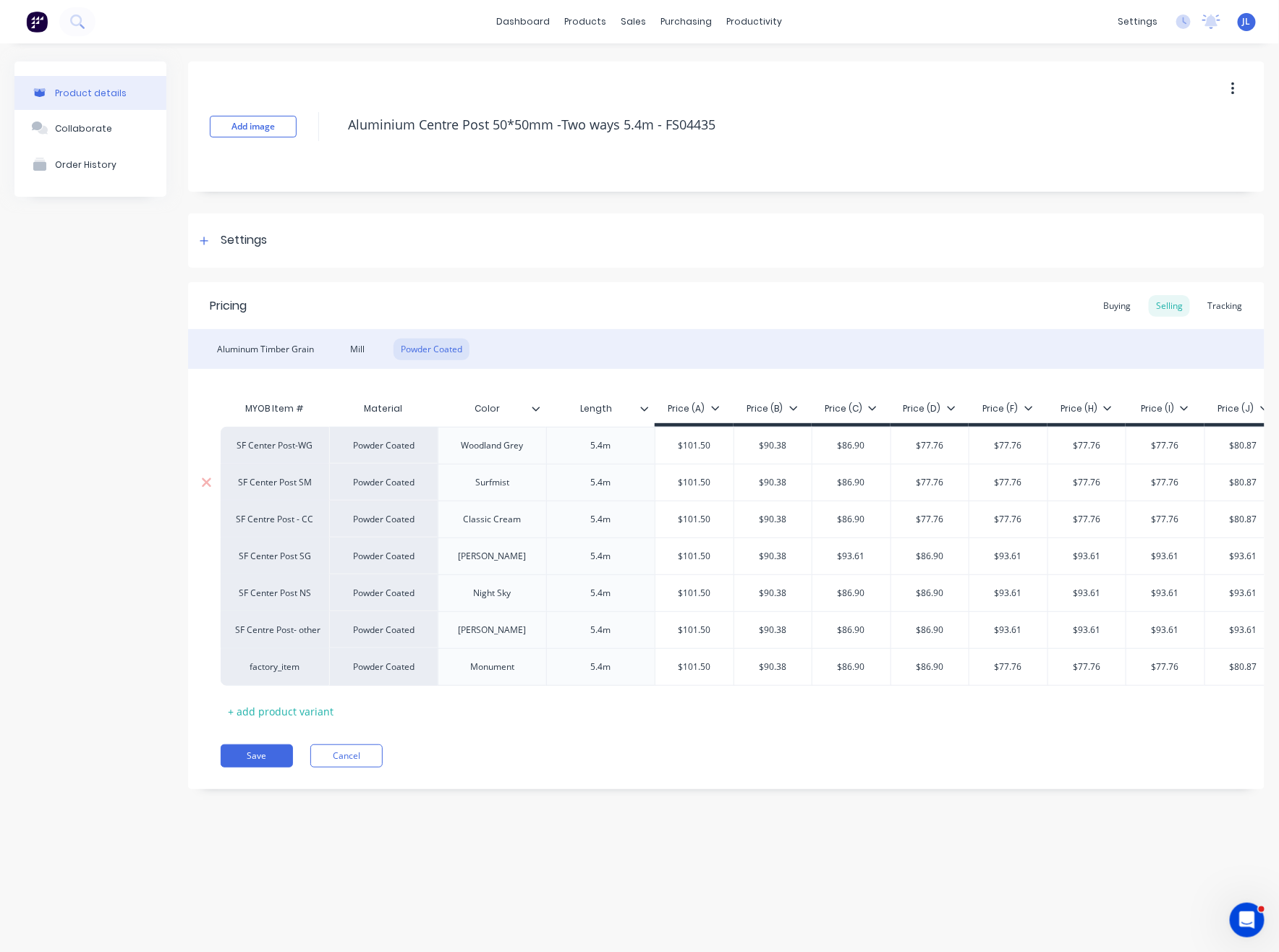
paste input "86.90"
type input "$86.90"
click at [935, 490] on div "$77.76" at bounding box center [929, 482] width 78 height 36
click at [939, 474] on div "$77.76" at bounding box center [929, 482] width 78 height 36
paste input "86.90"
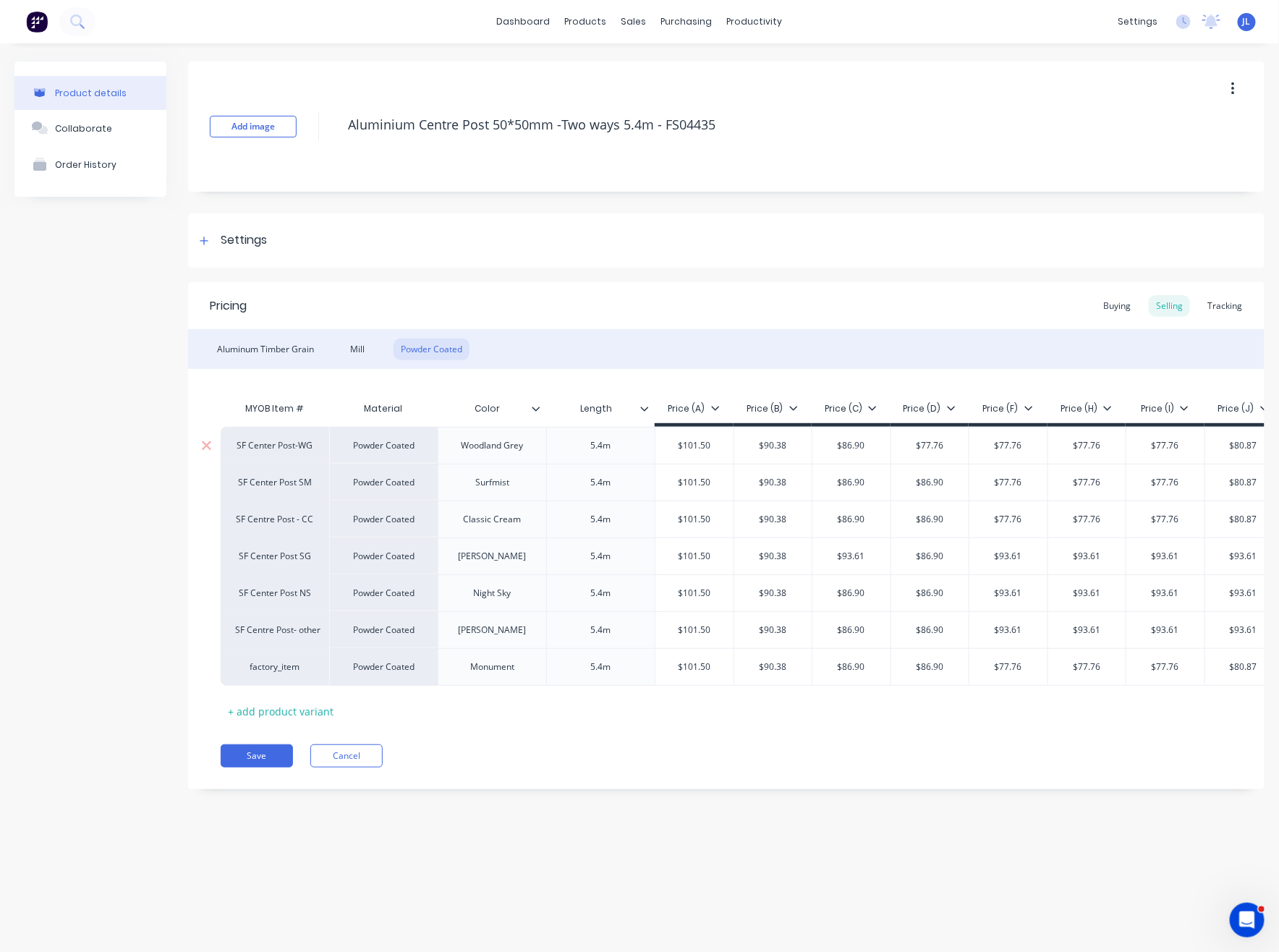
type input "$86.90"
click at [945, 434] on div "$77.76" at bounding box center [929, 445] width 78 height 36
paste input "86.90"
type input "$86.90"
click at [1001, 439] on input "$77.76" at bounding box center [1008, 445] width 78 height 13
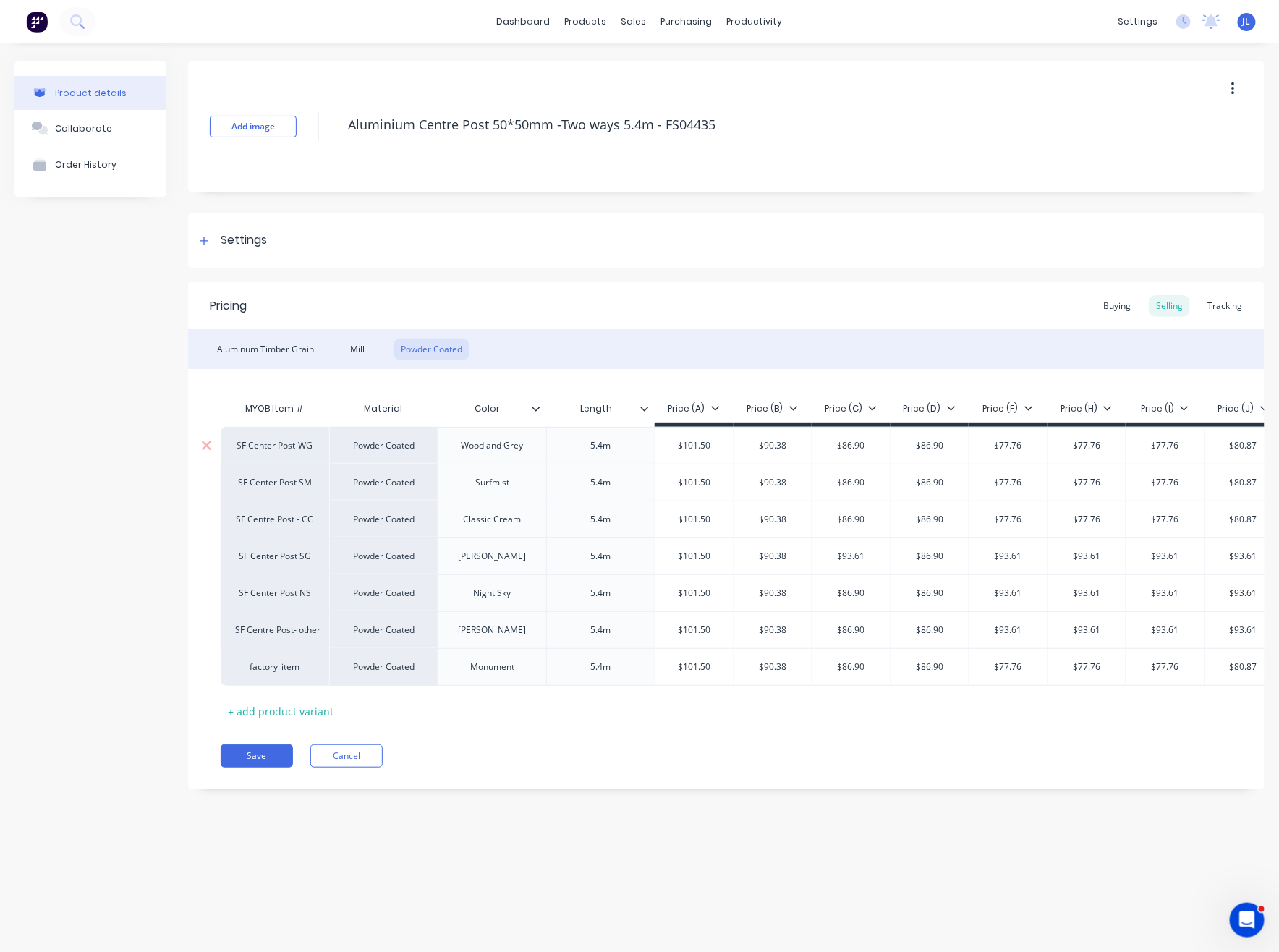
paste input "86.90"
type input "$86.90"
click at [1077, 445] on input "$77.76" at bounding box center [1086, 445] width 78 height 13
paste input "86.90"
type input "$86.90"
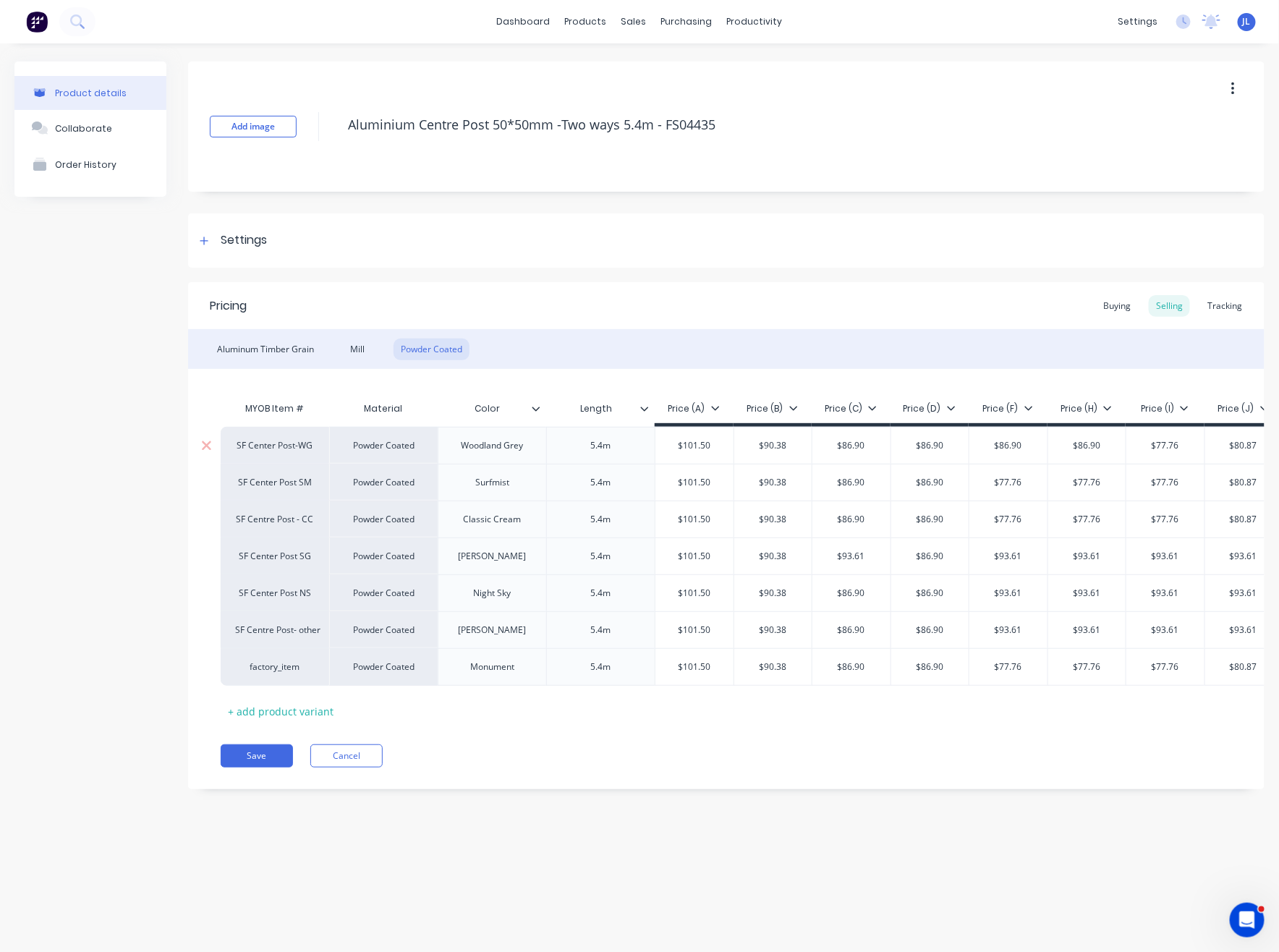
click at [1161, 448] on input "$77.76" at bounding box center [1165, 445] width 78 height 13
paste input "86.90"
type input "$86.90"
click at [1259, 443] on input "$80.87" at bounding box center [1244, 445] width 77 height 13
paste input "6.90"
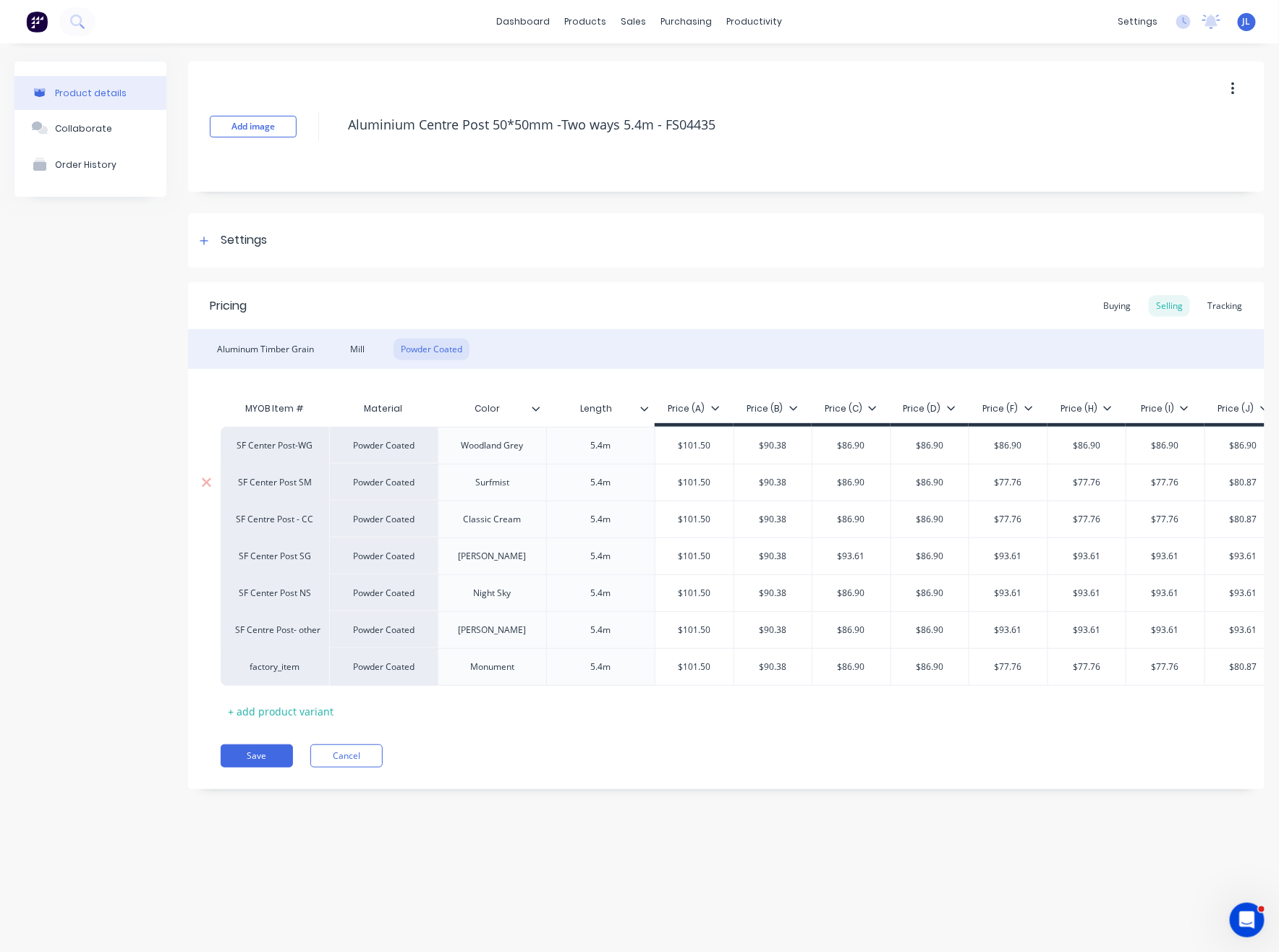
type input "$86.90"
click at [1247, 478] on input "$80.87" at bounding box center [1244, 482] width 77 height 13
paste input "6.90"
type input "$86.90"
drag, startPoint x: 1165, startPoint y: 473, endPoint x: 1160, endPoint y: 479, distance: 7.8
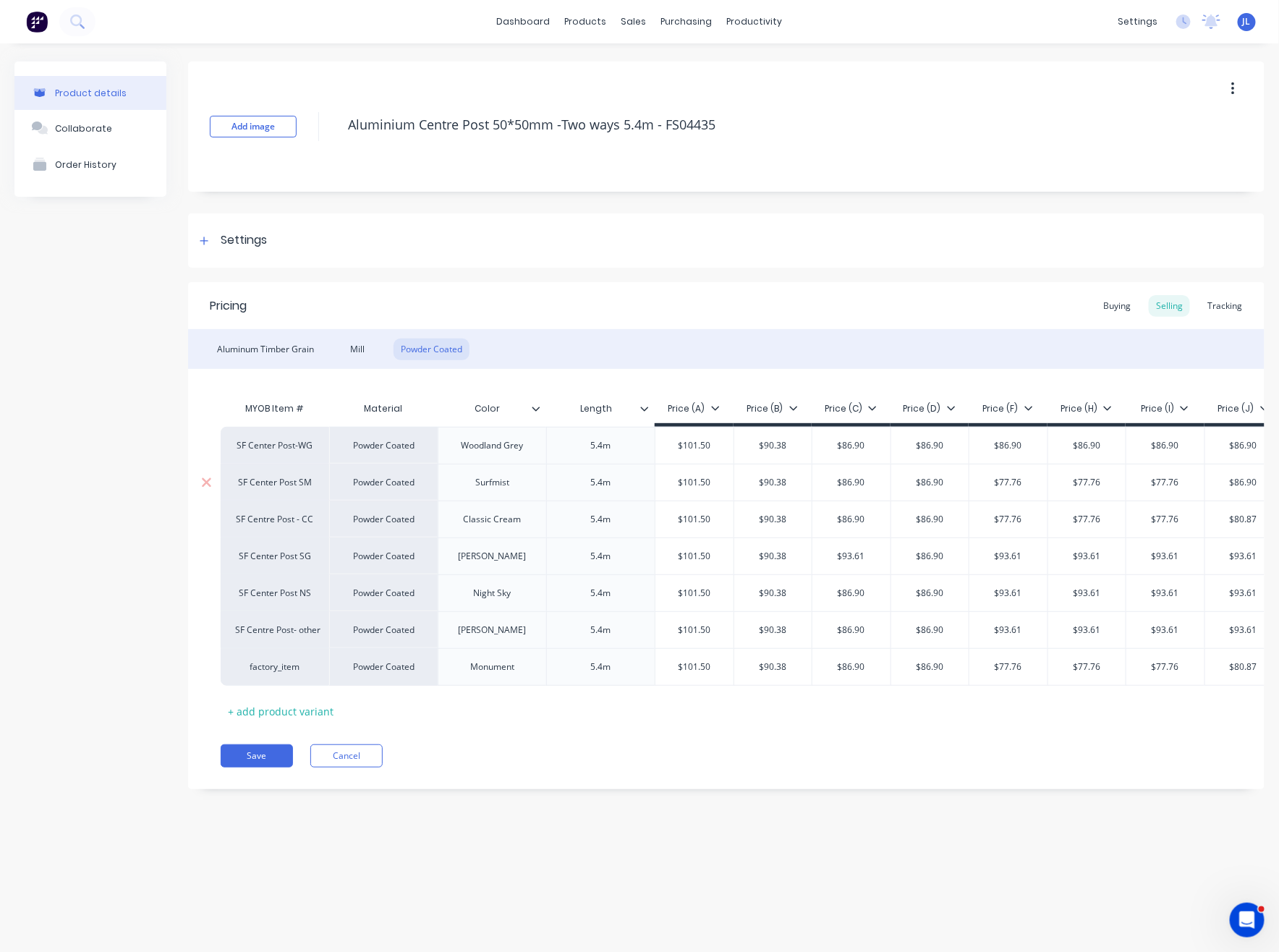
click at [1165, 473] on div "$77.76" at bounding box center [1165, 482] width 78 height 36
paste input "86.90"
type input "$86.90"
click at [1109, 486] on input "$77.76" at bounding box center [1086, 482] width 78 height 13
paste
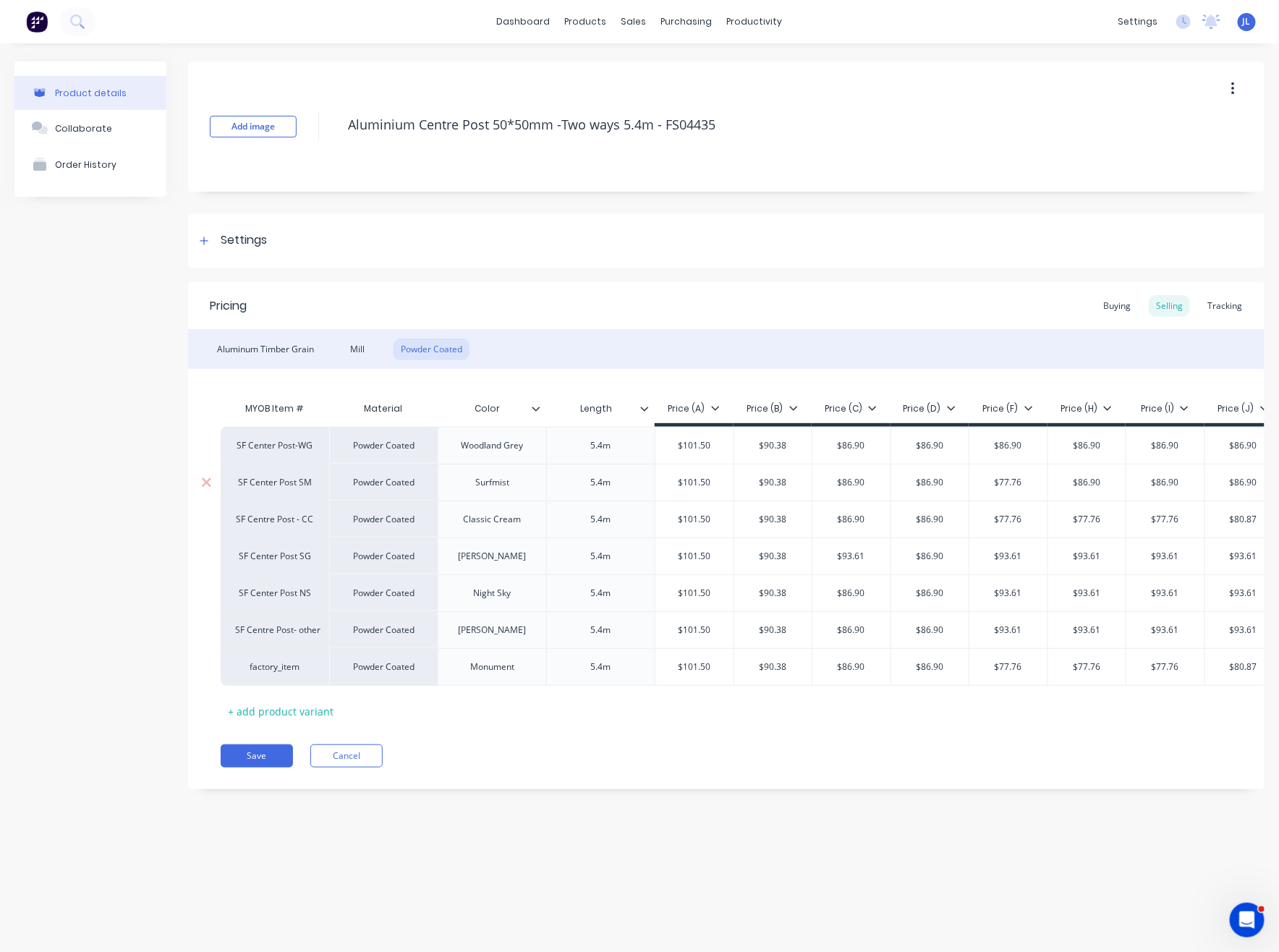
type input "$86.90"
click at [989, 485] on input "$77.76" at bounding box center [1008, 482] width 78 height 13
type input "$86.90"
click at [946, 525] on div "$86.90" at bounding box center [929, 519] width 78 height 36
click at [1012, 522] on input "$77.76" at bounding box center [1008, 519] width 78 height 13
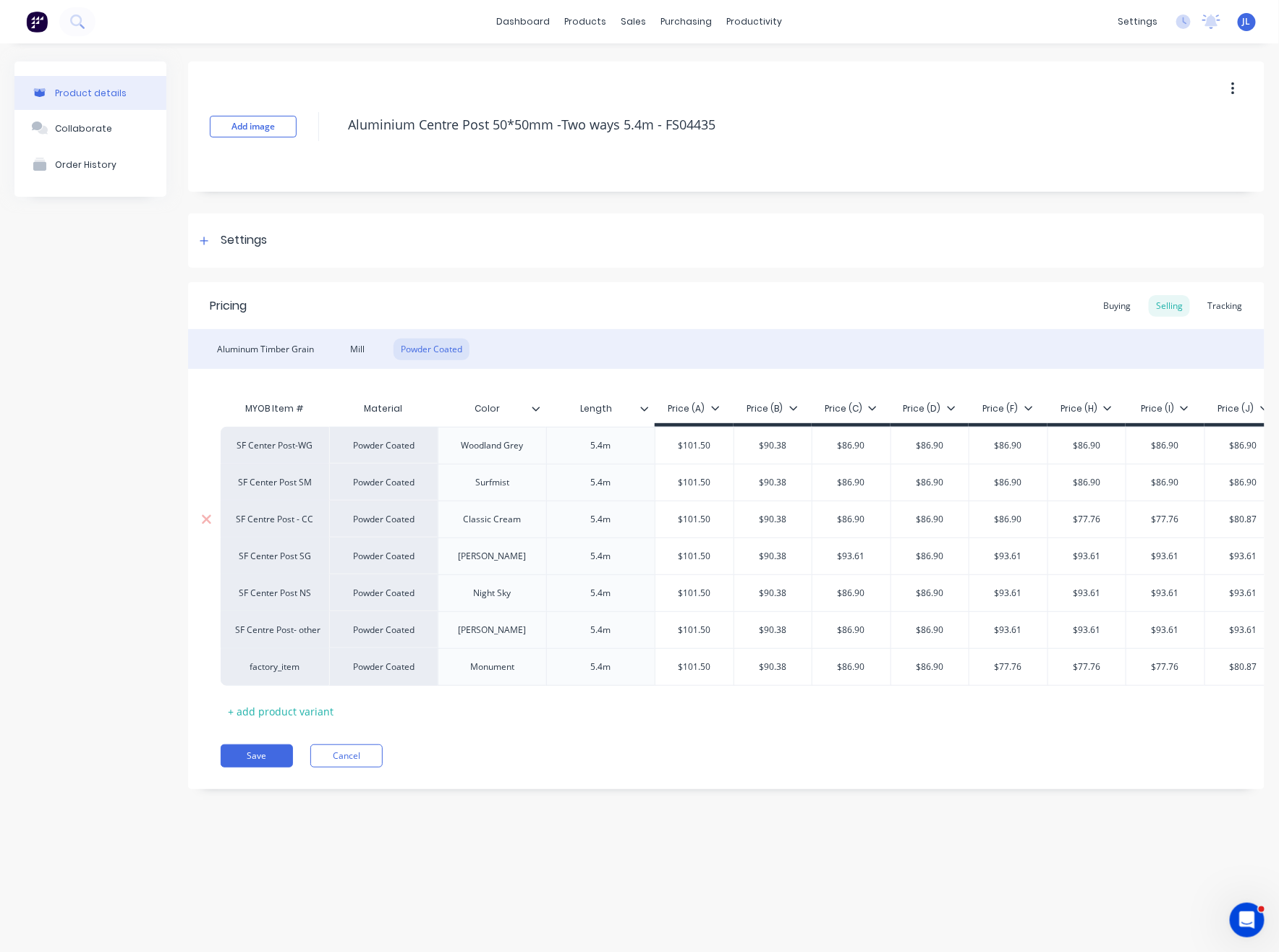
type input "$86.90"
click at [1084, 519] on input "$77.76" at bounding box center [1086, 519] width 78 height 13
type input "$86.90"
click at [1175, 522] on input "$77.76" at bounding box center [1165, 519] width 78 height 13
type input "$86.90"
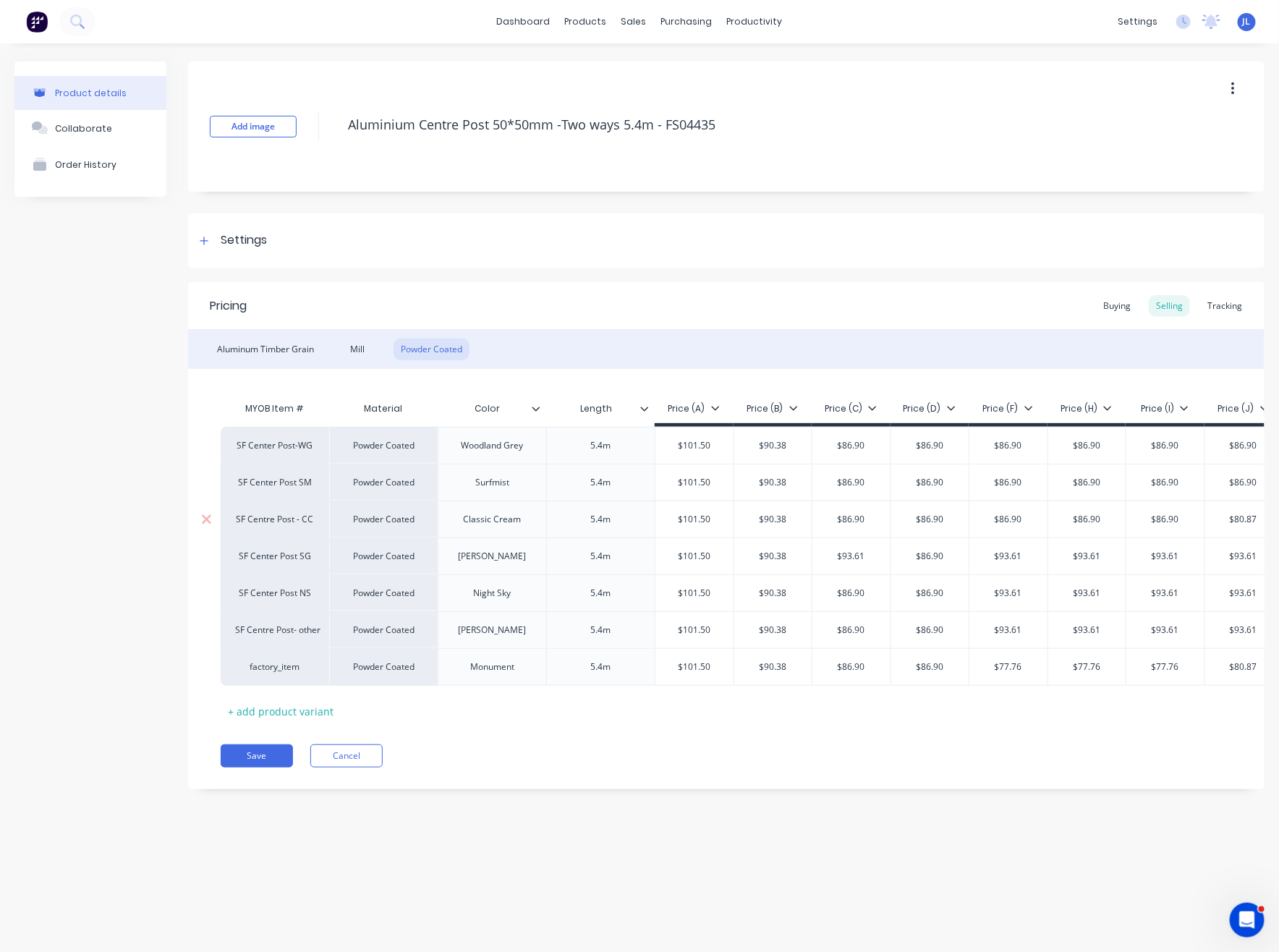
click at [1250, 527] on div "$80.87" at bounding box center [1244, 519] width 77 height 36
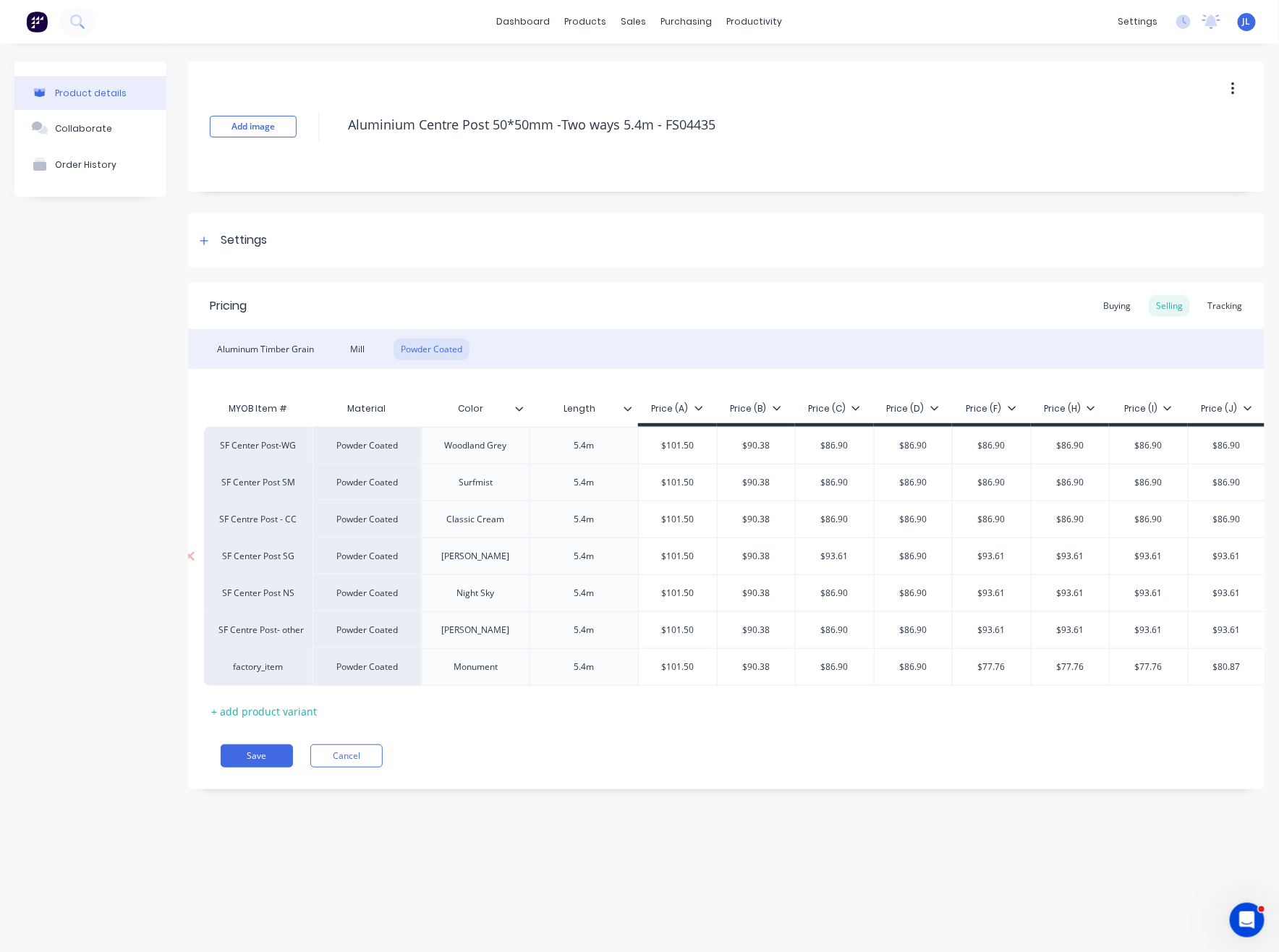
type input "$86.90"
click at [1219, 550] on input "$93.61" at bounding box center [1227, 556] width 77 height 13
type input "$86.90"
click at [1230, 593] on input "$93.61" at bounding box center [1227, 593] width 77 height 13
type input "$86.90"
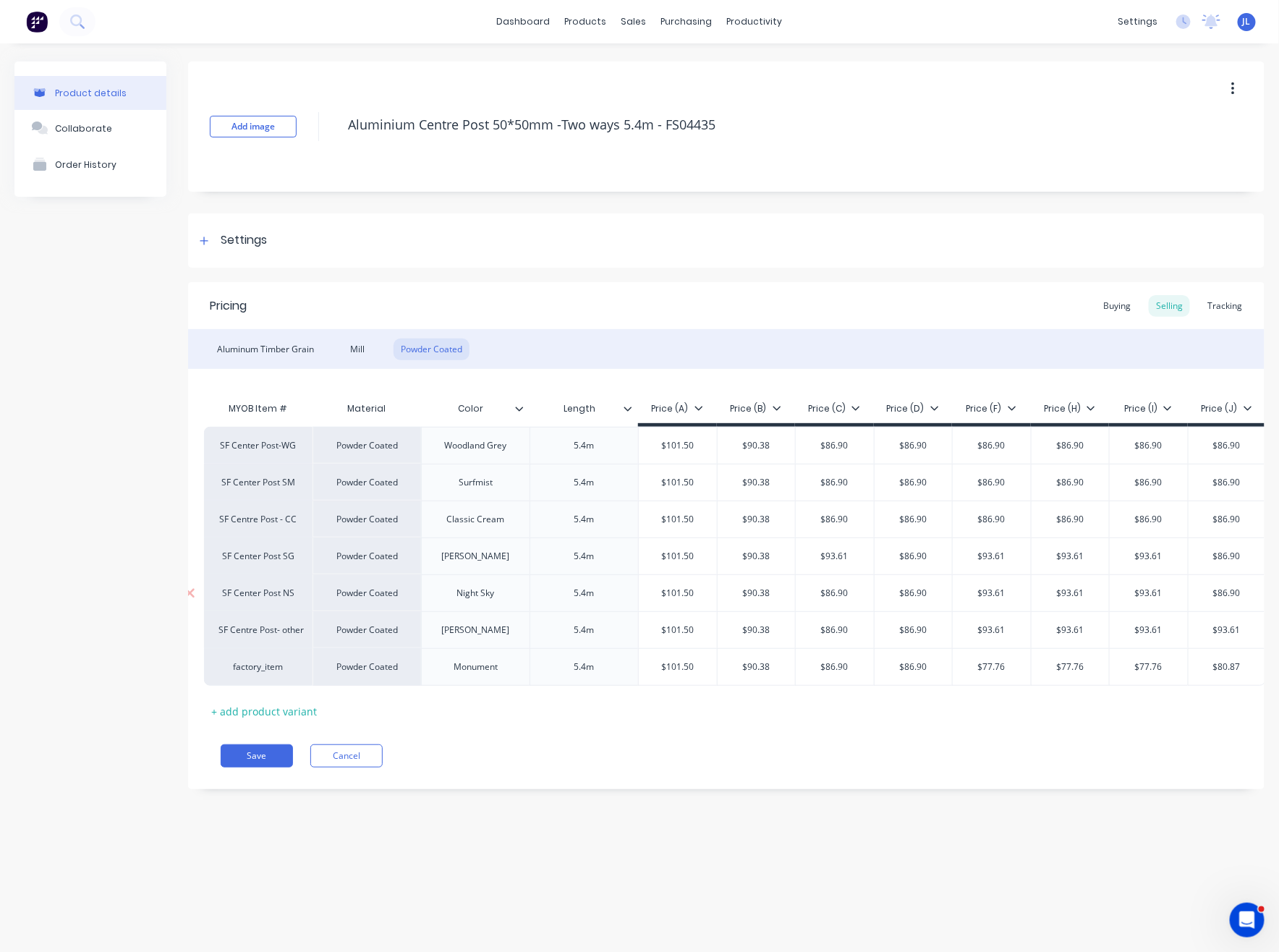
click at [1154, 596] on input "$93.61" at bounding box center [1148, 593] width 78 height 13
type input "$86.90"
click at [1146, 560] on input "$93.61" at bounding box center [1148, 556] width 78 height 13
type input "$86.90"
click at [1085, 557] on input "$93.61" at bounding box center [1070, 556] width 78 height 13
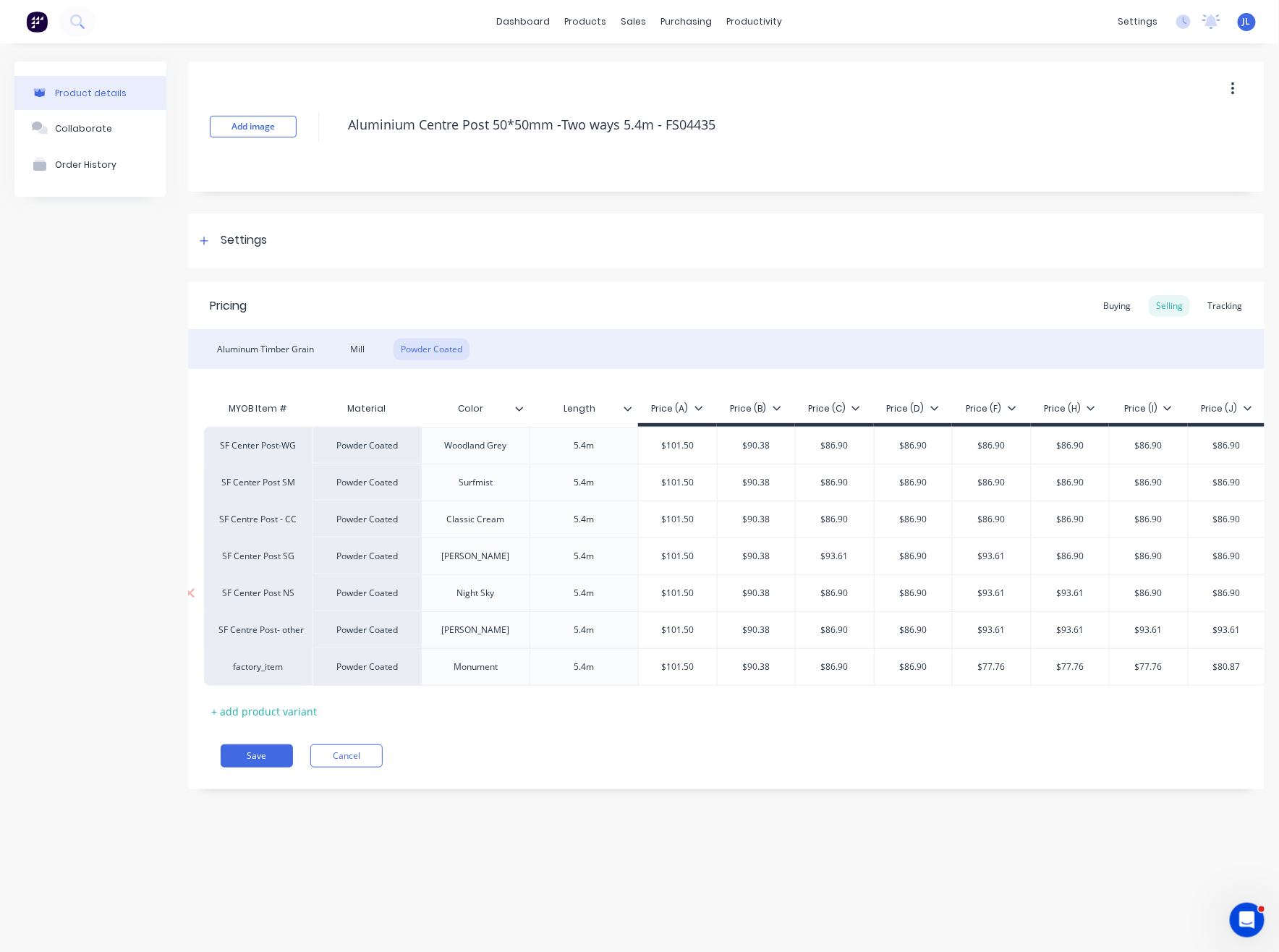
type input "$86.90"
click at [1070, 598] on input "$93.61" at bounding box center [1070, 593] width 78 height 13
type input "$86.90"
click at [1077, 624] on input "$93.61" at bounding box center [1070, 630] width 78 height 13
type input "$86.90"
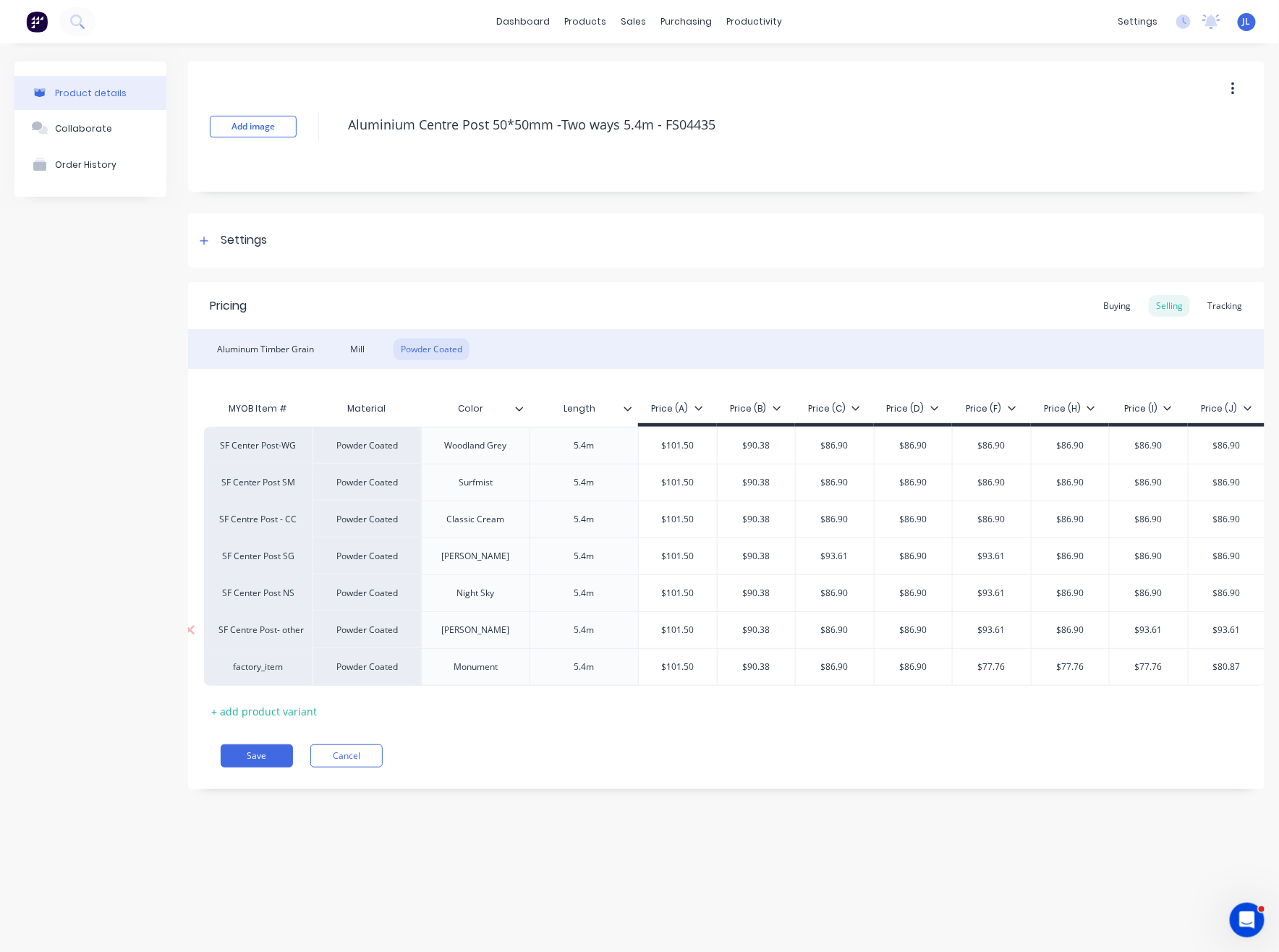
click at [1154, 630] on input "$93.61" at bounding box center [1148, 630] width 78 height 13
type input "$86.90"
click at [1222, 624] on input "$93.61" at bounding box center [1227, 630] width 77 height 13
type input "$86.90"
click at [1241, 664] on input "$80.87" at bounding box center [1227, 667] width 77 height 13
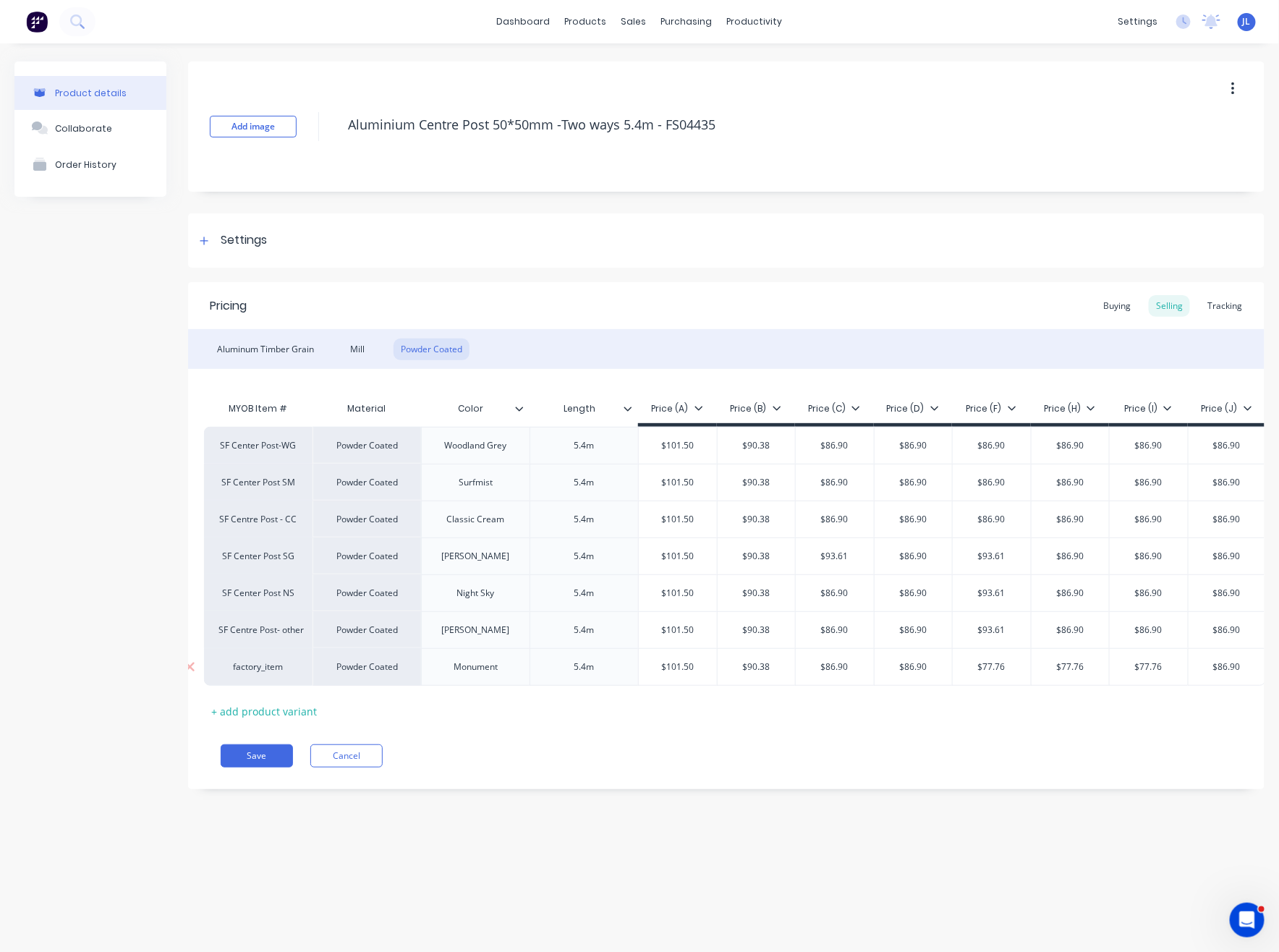
type input "$86.90"
click at [1118, 664] on input "$77.76" at bounding box center [1148, 667] width 78 height 13
type input "$86.90"
click at [1074, 667] on input "$77.76" at bounding box center [1070, 667] width 78 height 13
type input "$86.90"
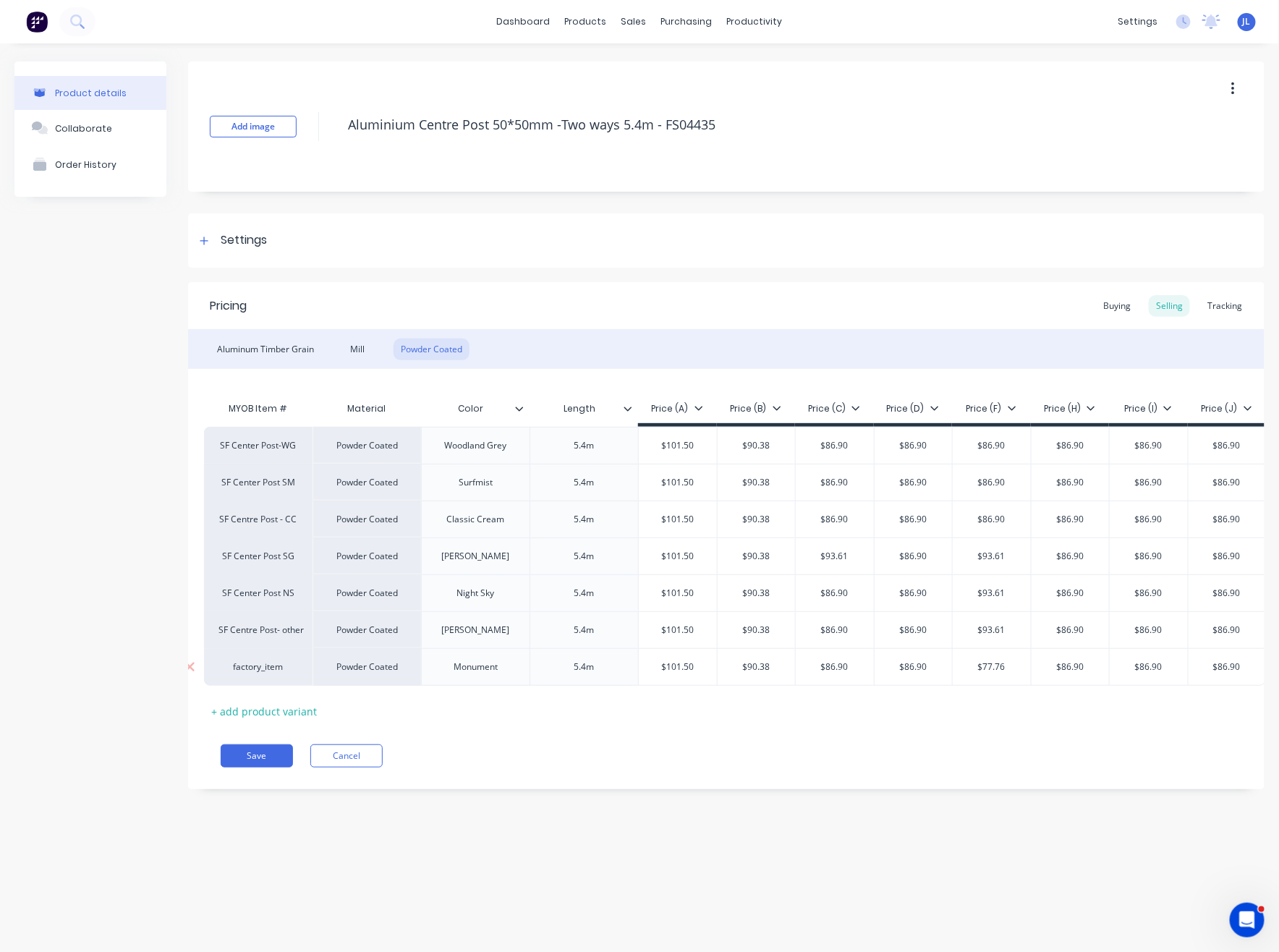
click at [1002, 664] on input "$77.76" at bounding box center [991, 667] width 78 height 13
type input "$86.90"
click at [709, 789] on div "Pricing Buying Selling Tracking Aluminum Timber Grain Mill Powder Coated MYOB I…" at bounding box center [726, 536] width 1076 height 507
click at [547, 704] on div "MYOB Item # Material Color Length Price (A) Price (B) Price (C) Price (D) Price…" at bounding box center [709, 558] width 1011 height 328
click at [544, 767] on div "Save Cancel" at bounding box center [742, 756] width 1043 height 23
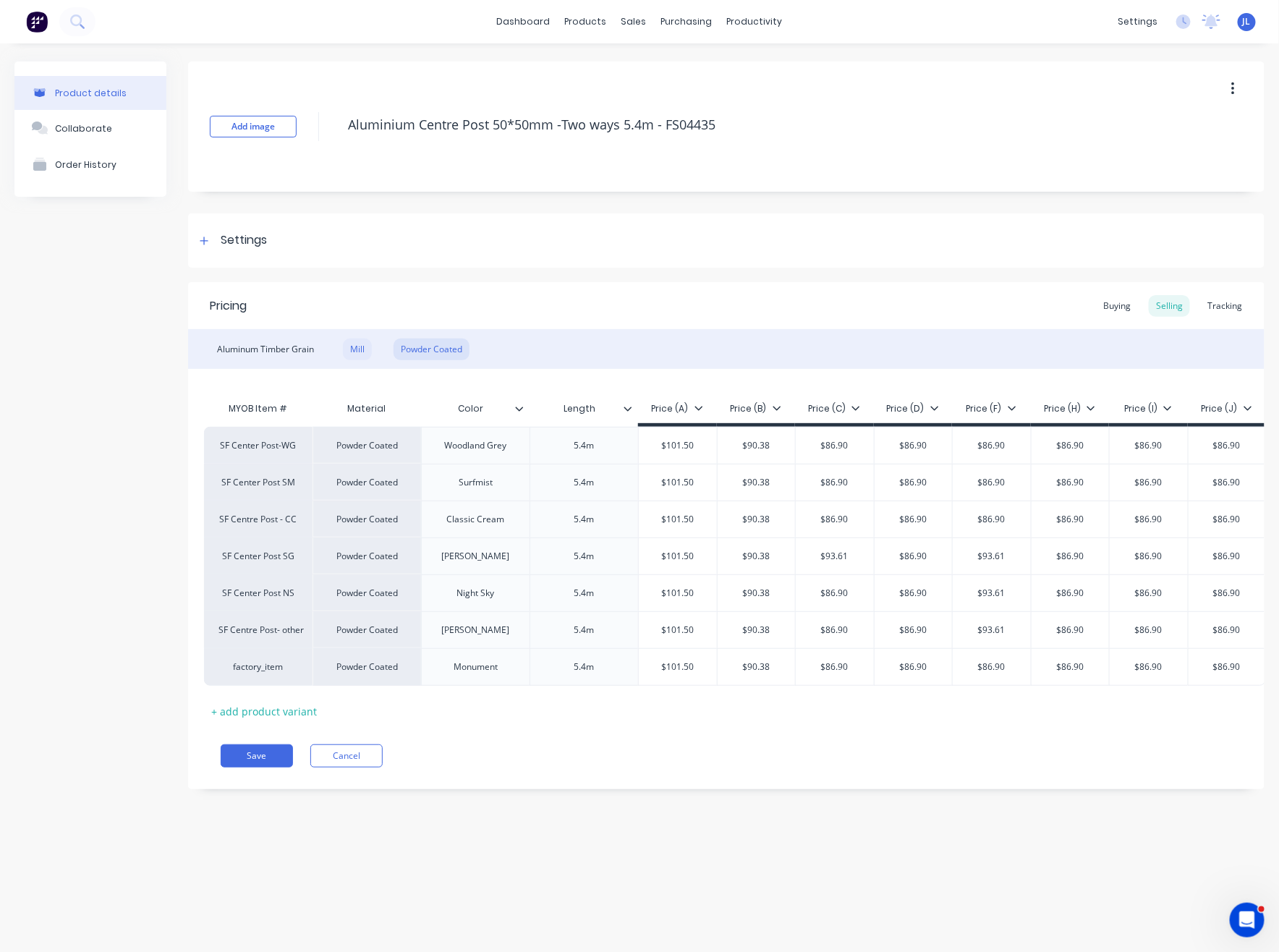
click at [356, 347] on div "Mill" at bounding box center [357, 349] width 29 height 22
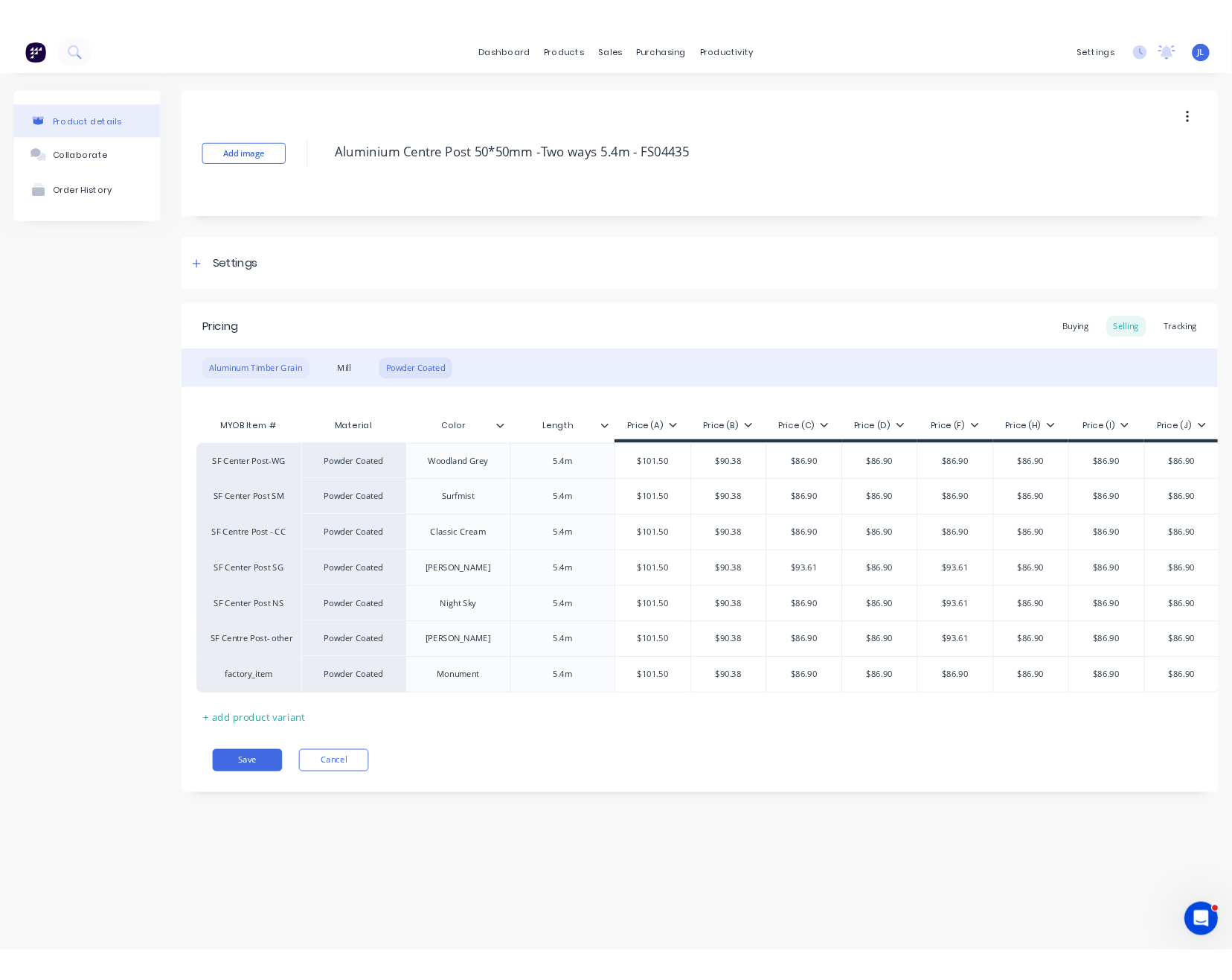
scroll to position [0, 0]
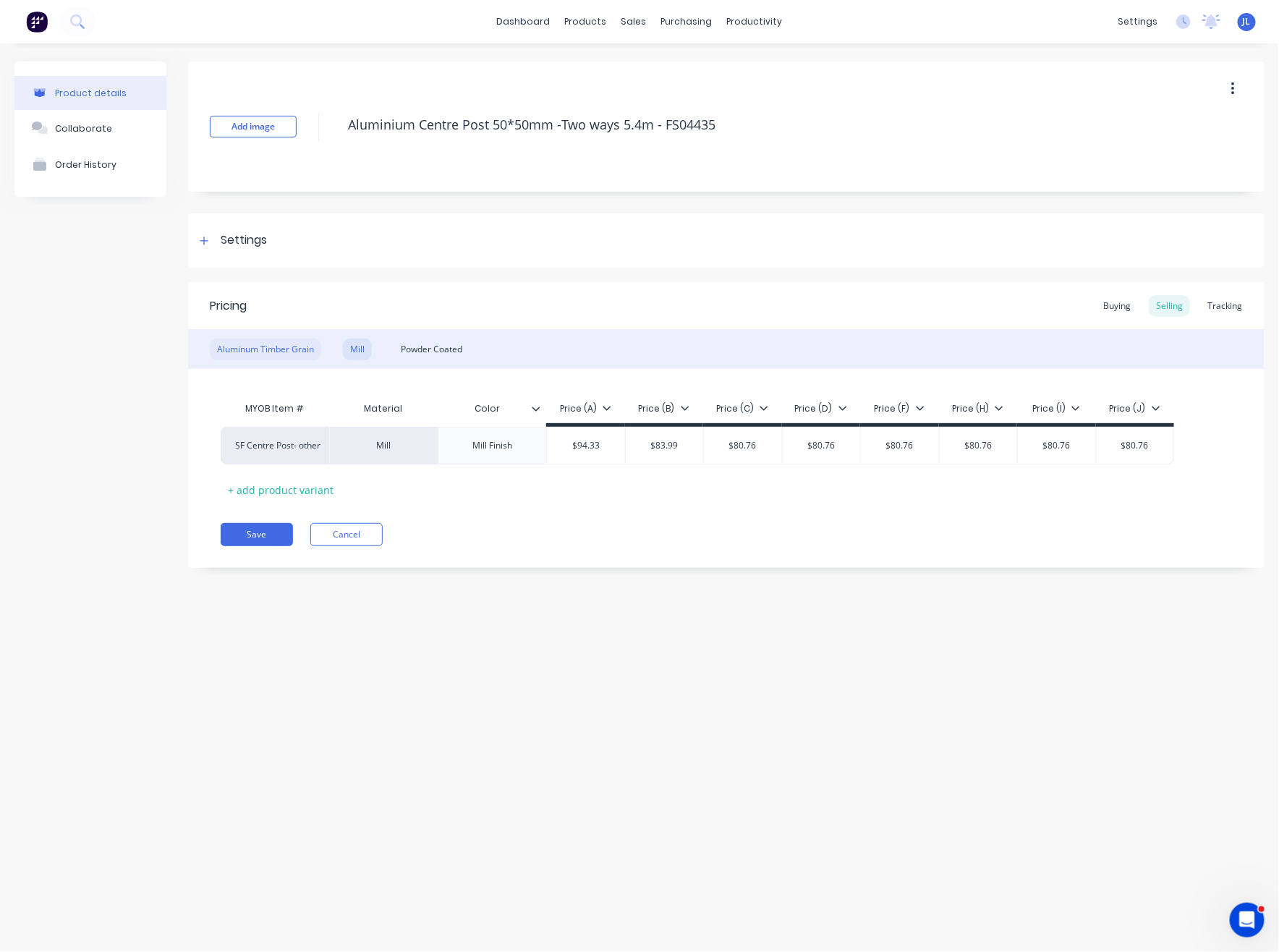
click at [273, 346] on div "Aluminum Timber Grain" at bounding box center [266, 349] width 112 height 22
click at [456, 344] on div "Powder Coated" at bounding box center [431, 349] width 76 height 22
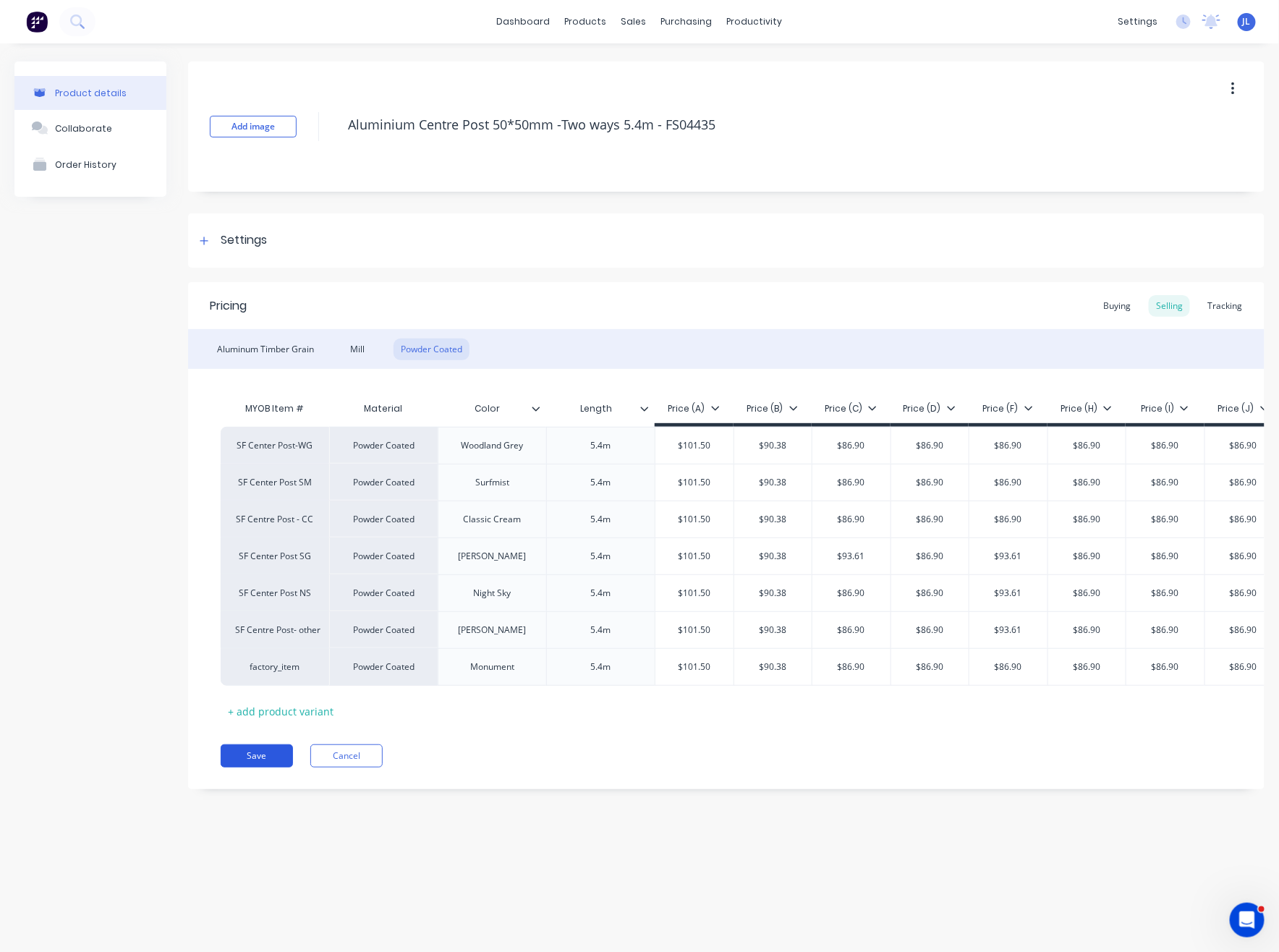
click at [272, 767] on button "Save" at bounding box center [257, 756] width 72 height 23
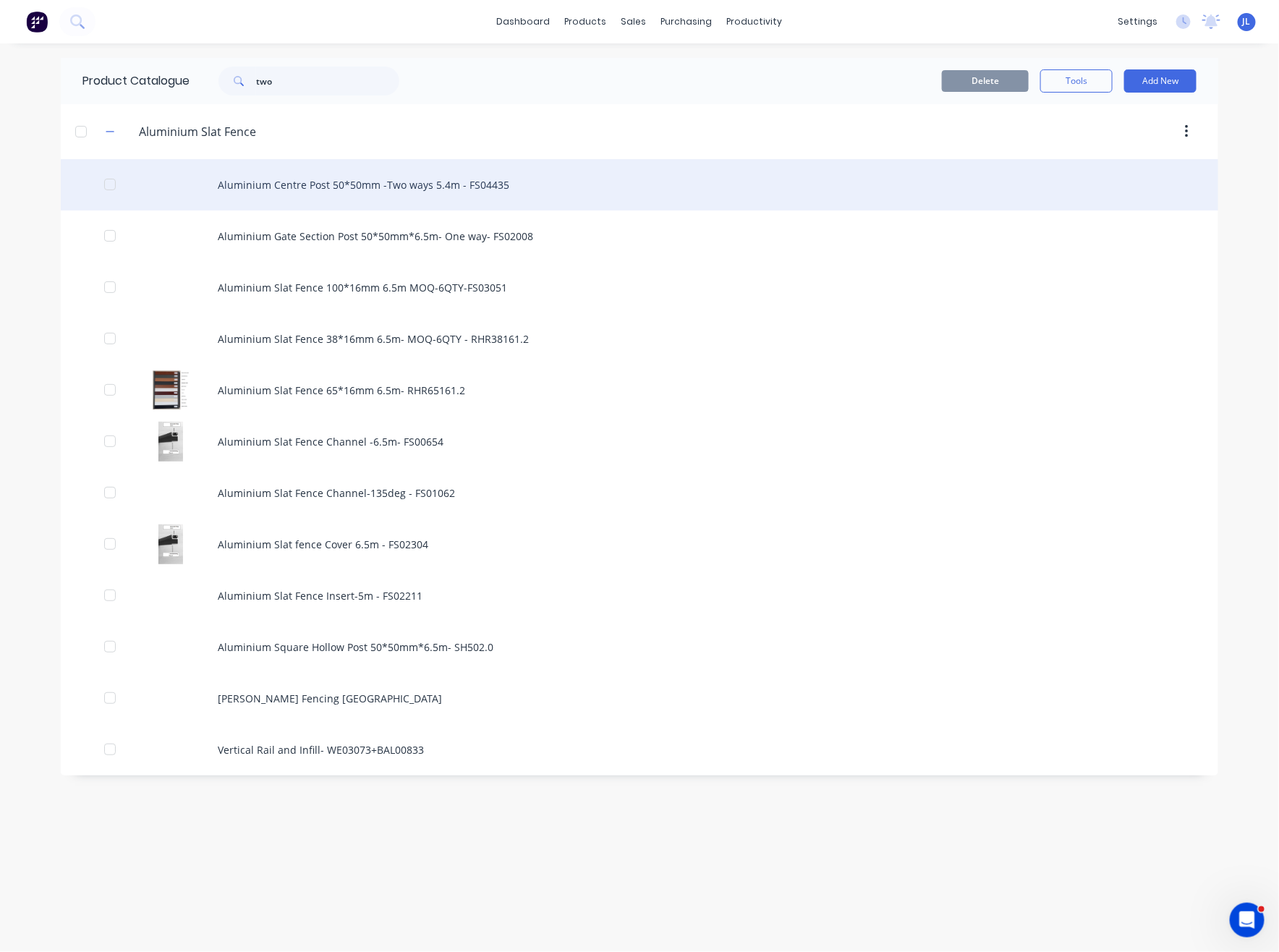
click at [424, 183] on div "Aluminium Centre Post 50*50mm -Two ways 5.4m - FS04435" at bounding box center [639, 185] width 1157 height 51
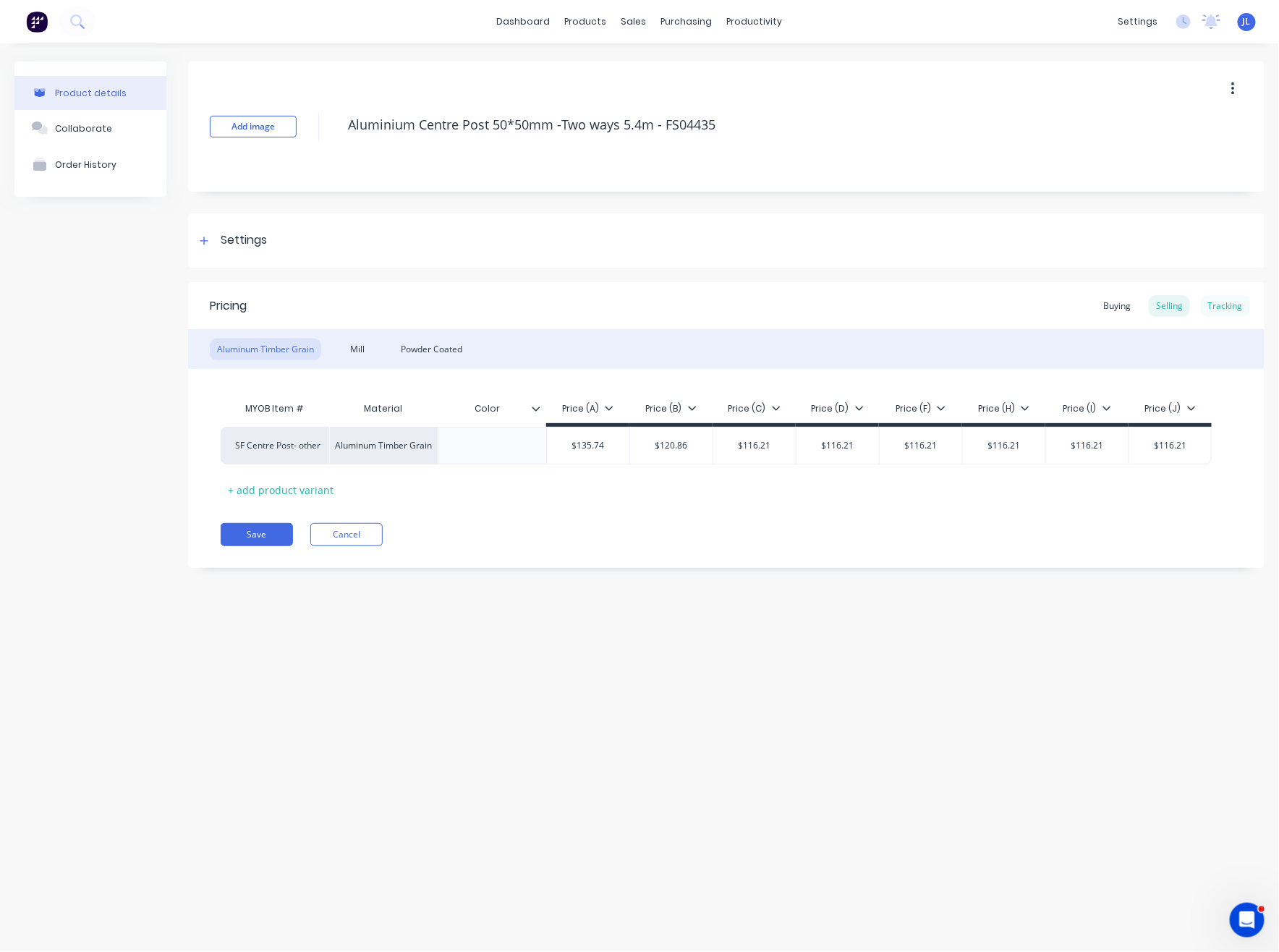
click at [1228, 303] on div "Tracking" at bounding box center [1225, 306] width 49 height 22
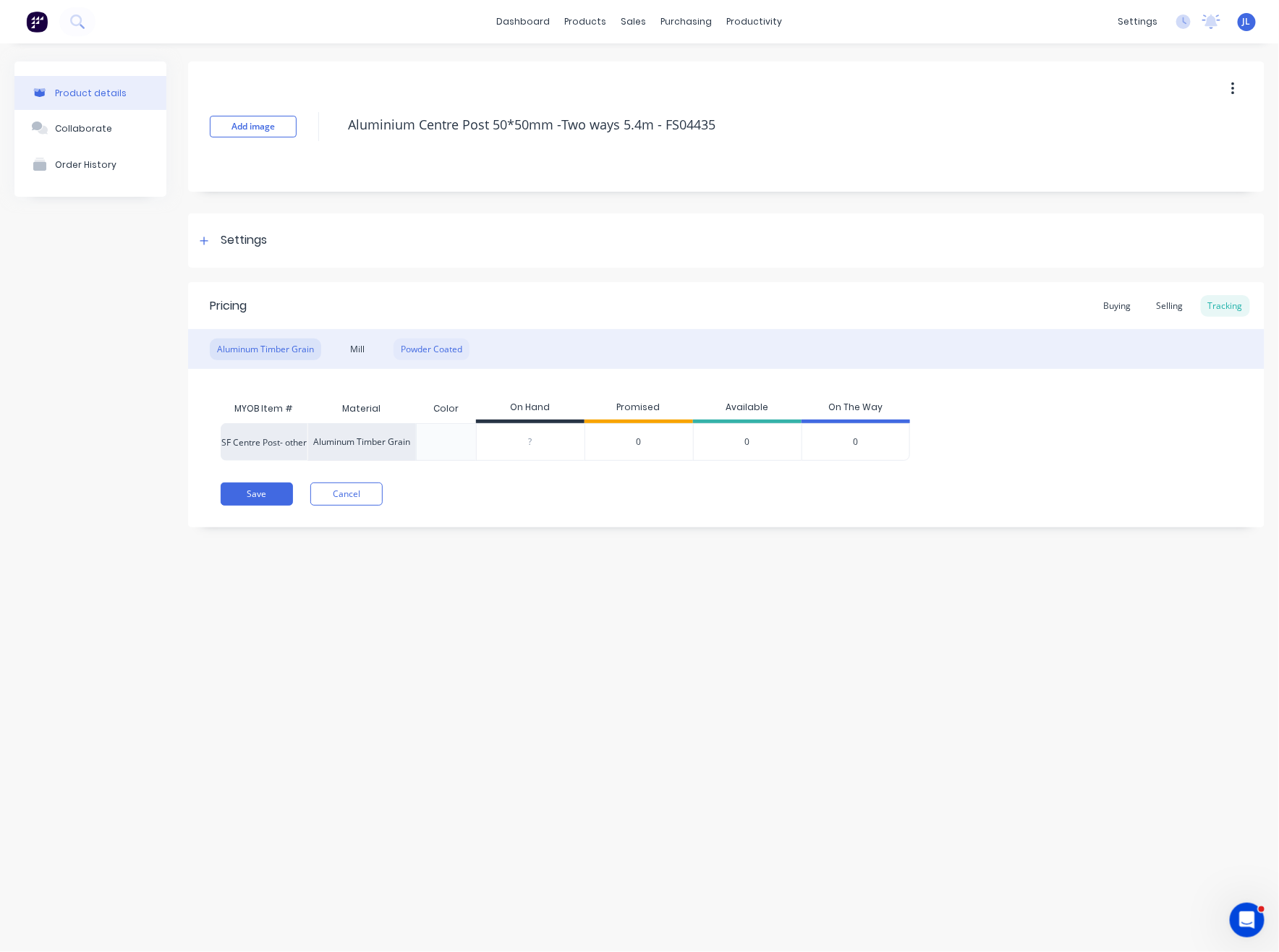
click at [459, 346] on div "Powder Coated" at bounding box center [431, 349] width 76 height 22
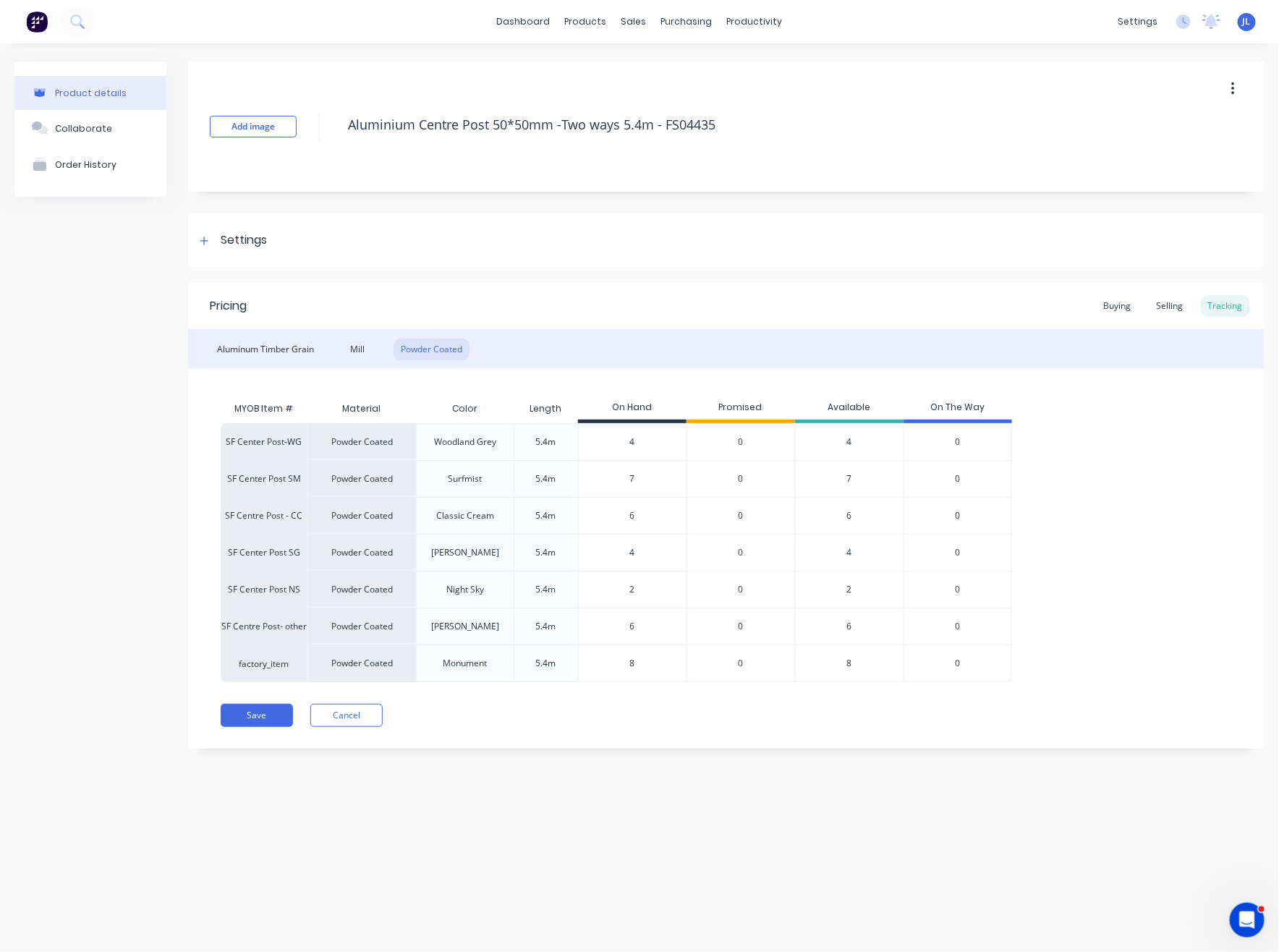
drag, startPoint x: 644, startPoint y: 479, endPoint x: 600, endPoint y: 479, distance: 44.0
click at [600, 479] on input "7" at bounding box center [632, 479] width 108 height 13
type input "4"
drag, startPoint x: 644, startPoint y: 555, endPoint x: 618, endPoint y: 554, distance: 26.0
click at [618, 554] on input "4" at bounding box center [632, 552] width 108 height 13
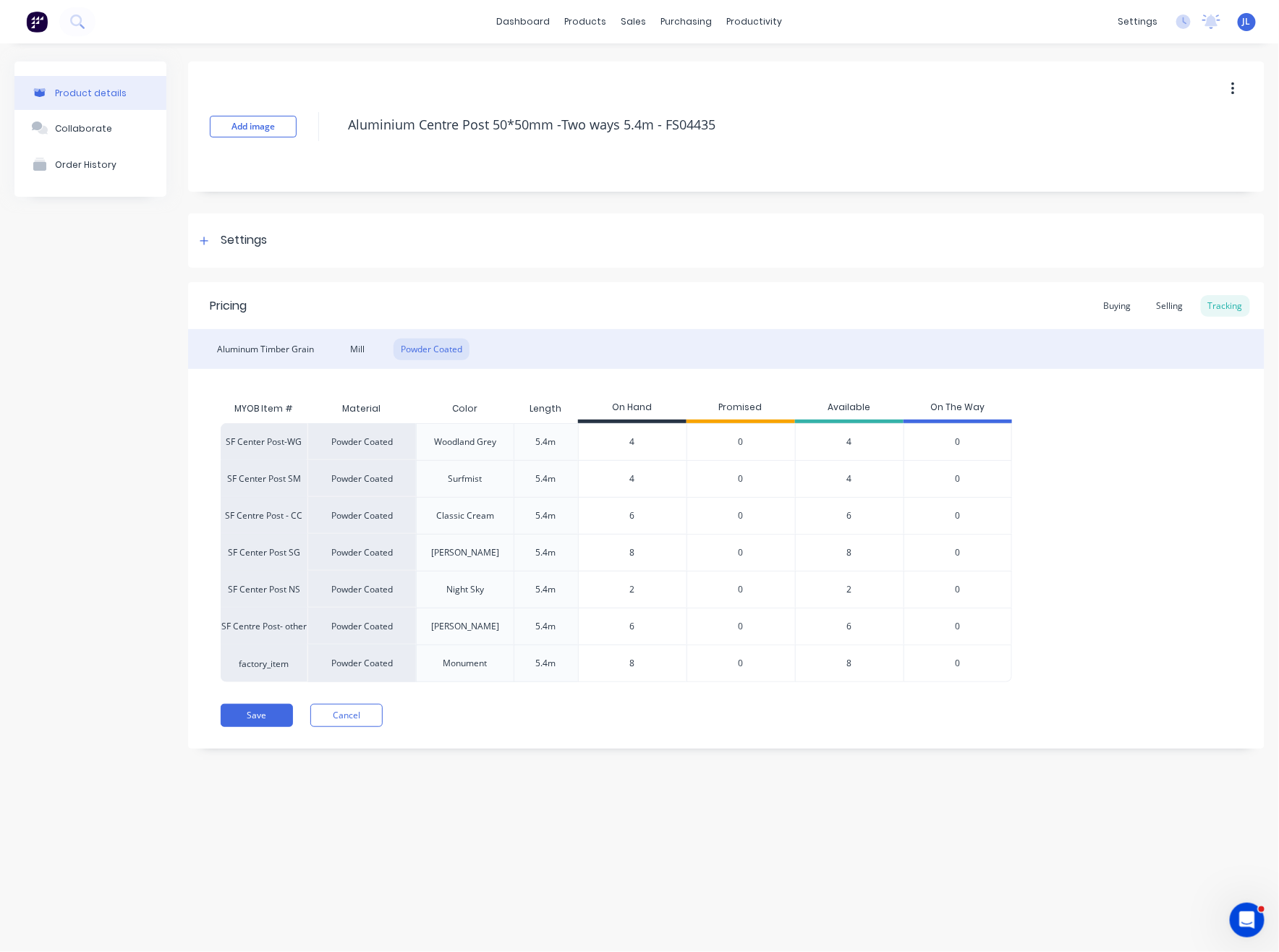
type input "8"
drag, startPoint x: 658, startPoint y: 661, endPoint x: 549, endPoint y: 655, distance: 109.2
click at [551, 658] on div "factory_item Powder Coated Monument 5.4m 8 8 0 8 0" at bounding box center [616, 664] width 791 height 38
type input "4"
drag, startPoint x: 522, startPoint y: 686, endPoint x: 306, endPoint y: 740, distance: 222.6
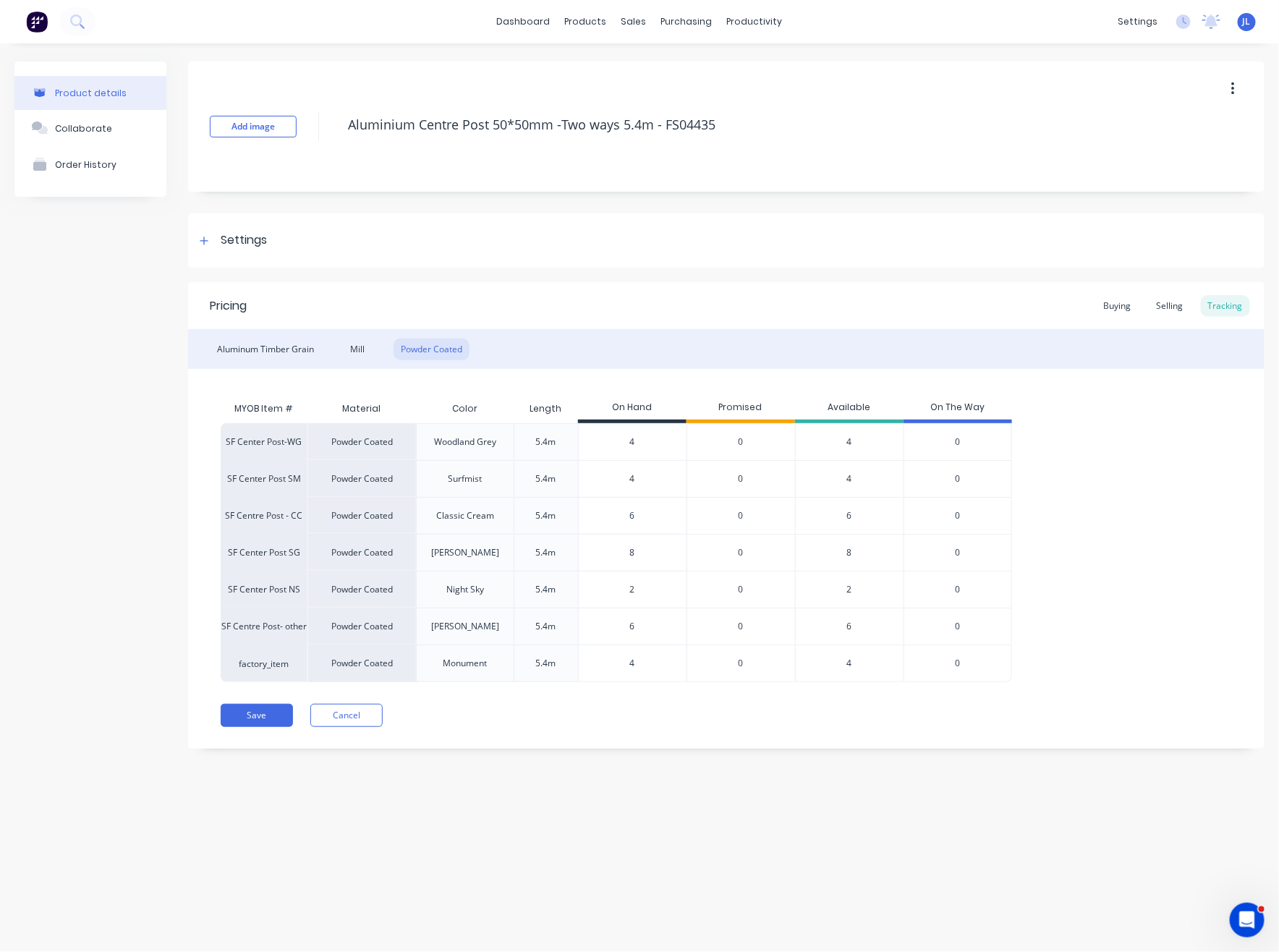
click at [522, 686] on div "Pricing Buying Selling Tracking Aluminum Timber Grain Mill Powder Coated MYOB I…" at bounding box center [726, 516] width 1076 height 467
click at [239, 715] on button "Save" at bounding box center [257, 715] width 72 height 23
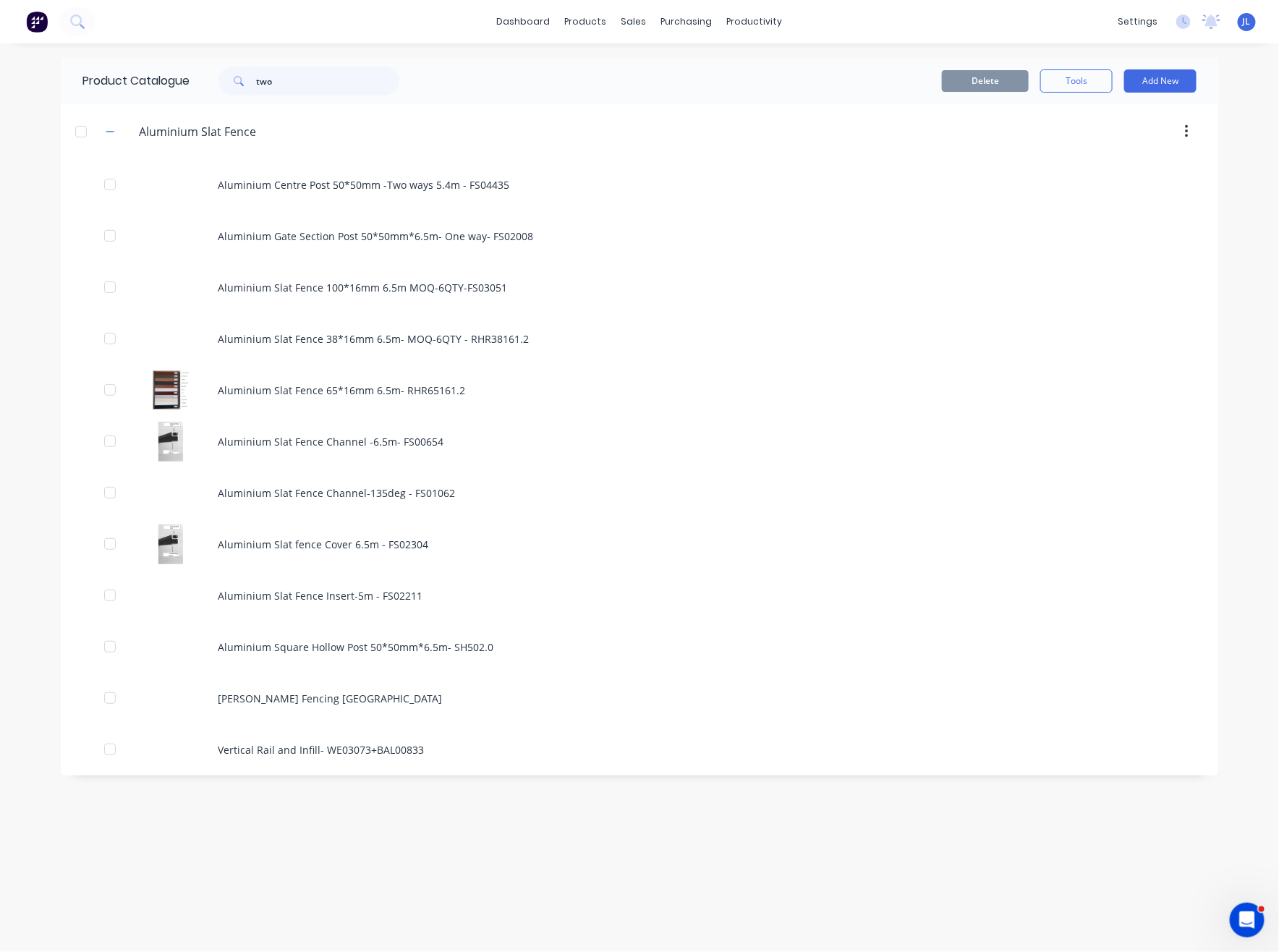
drag, startPoint x: 245, startPoint y: 633, endPoint x: 496, endPoint y: 861, distance: 339.1
click at [496, 861] on div "Product Catalogue two Delete Tools Add New Aluminium.Slat.Fence Aluminium Slat …" at bounding box center [639, 498] width 1157 height 880
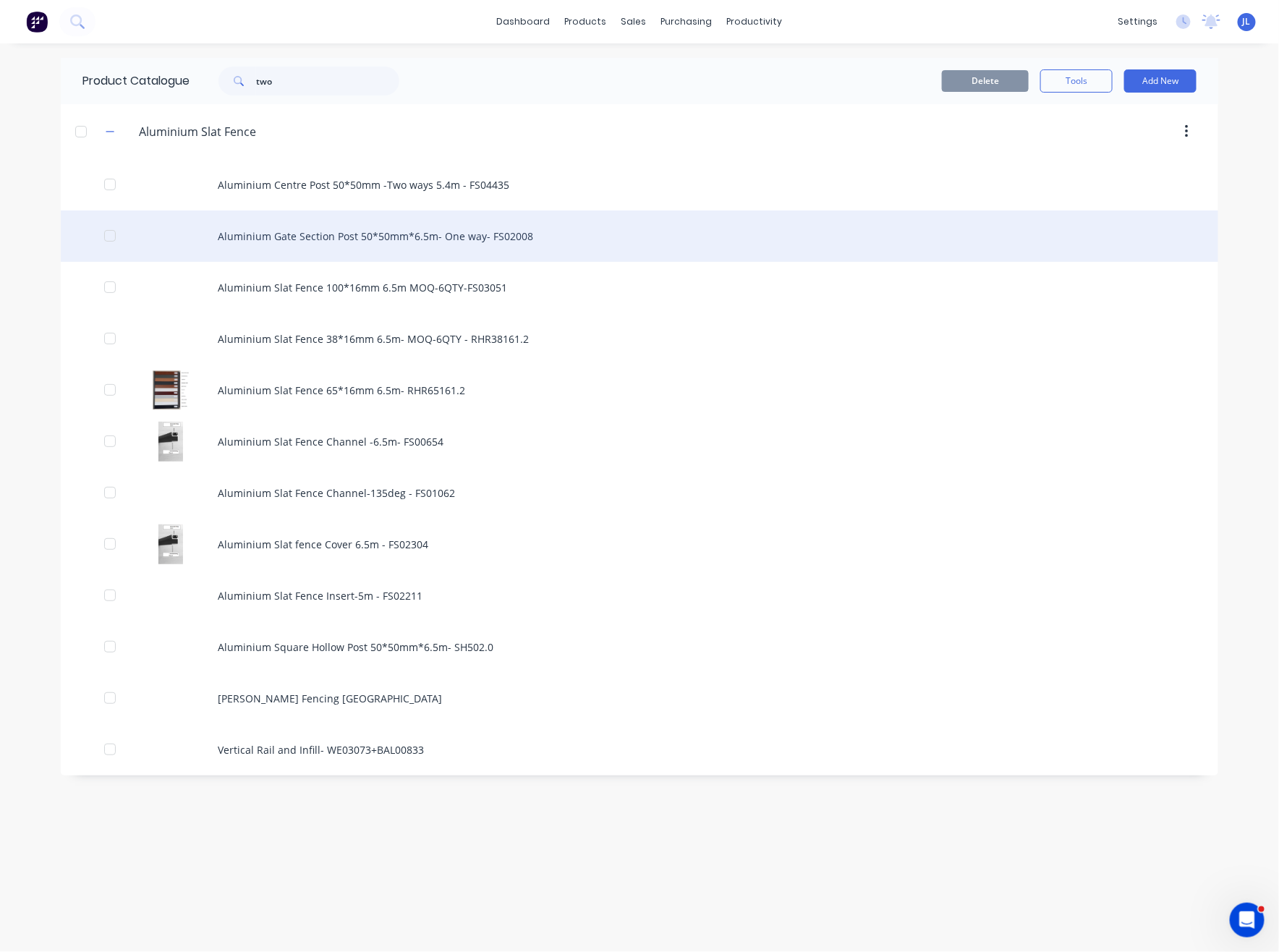
click at [460, 238] on div "Aluminium Gate Section Post 50*50mm*6.5m- One way- FS02008" at bounding box center [639, 236] width 1157 height 51
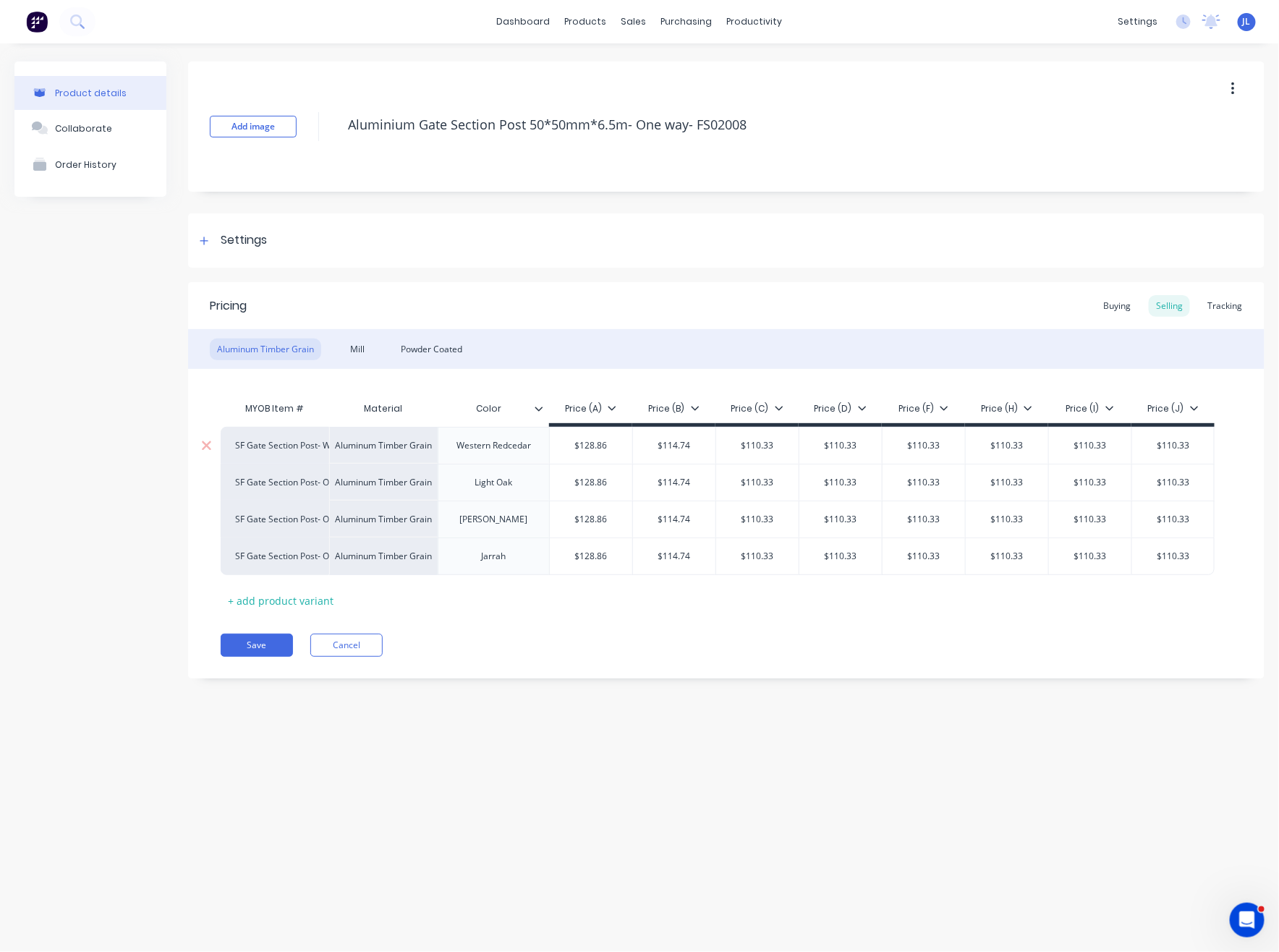
click at [615, 443] on input "$128.86" at bounding box center [590, 445] width 82 height 13
type input "$133.68"
click at [583, 478] on input "$128.86" at bounding box center [590, 482] width 82 height 13
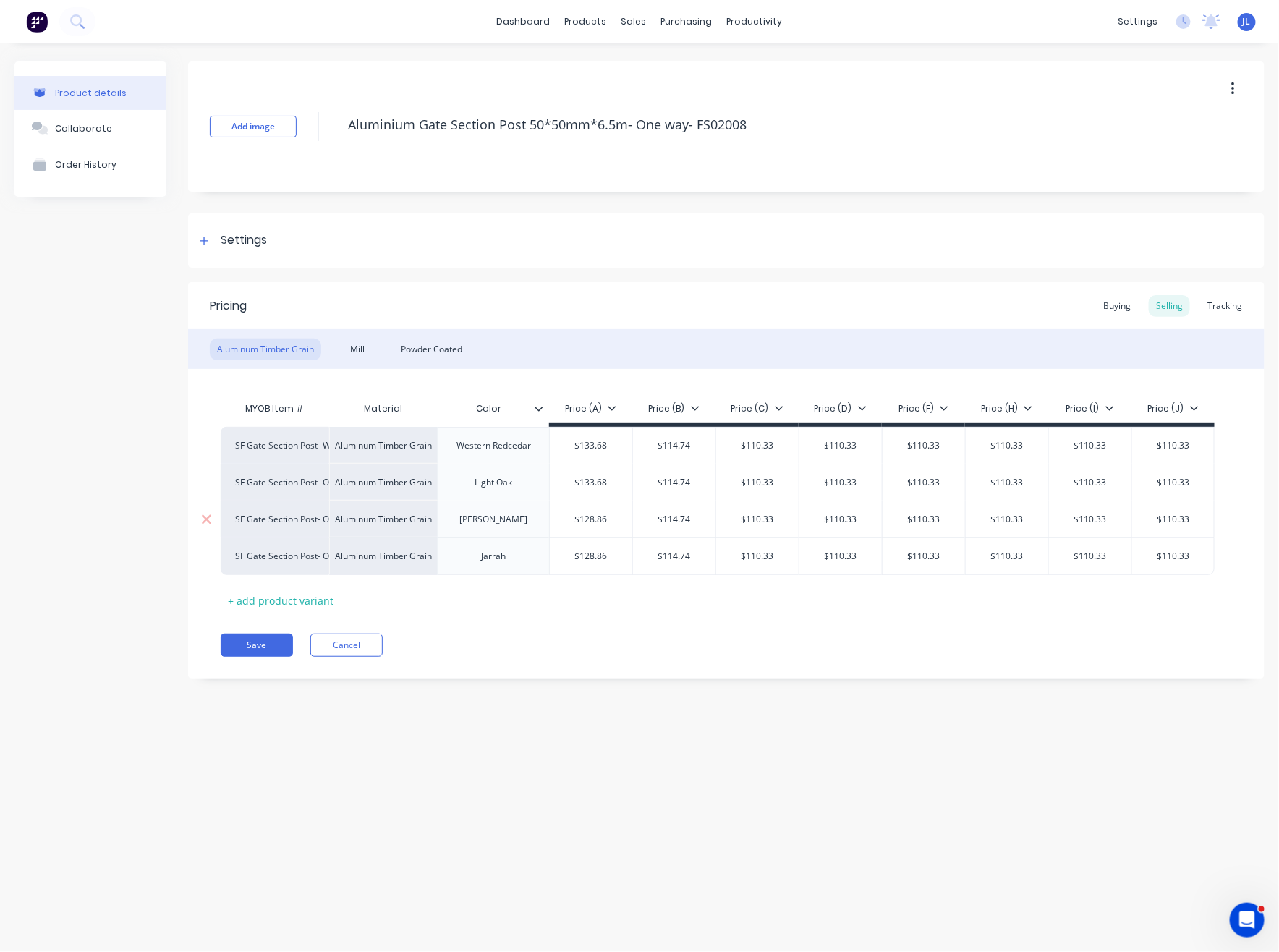
type input "$133.68"
click at [599, 524] on input "$128.86" at bounding box center [590, 519] width 82 height 13
type input "$133.68"
click at [591, 555] on input "$128.86" at bounding box center [590, 556] width 82 height 13
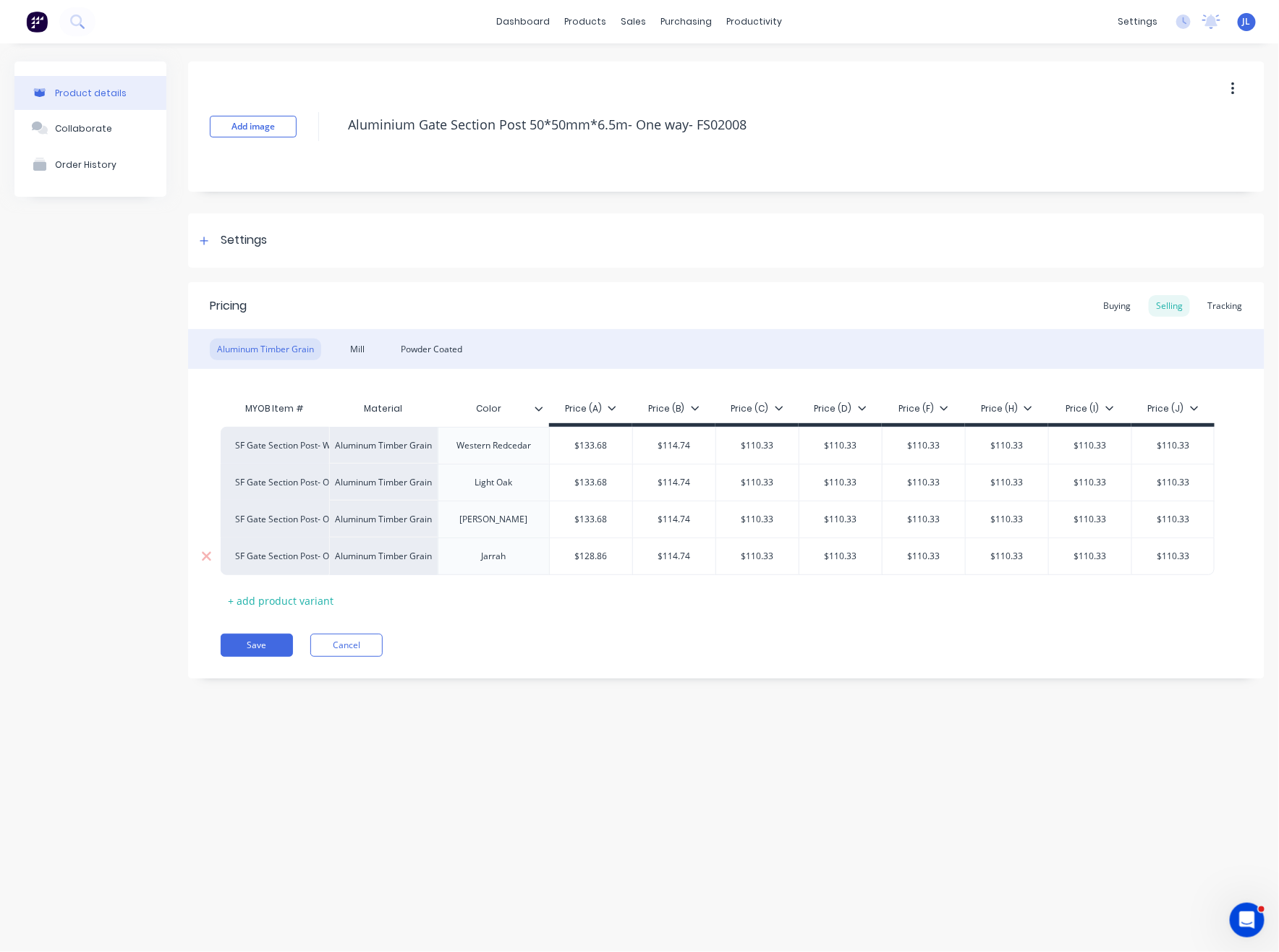
click at [591, 555] on input "$128.86" at bounding box center [590, 556] width 82 height 13
type input "$133.68"
click at [676, 442] on input "$114.74" at bounding box center [673, 445] width 82 height 13
type input "$119.03"
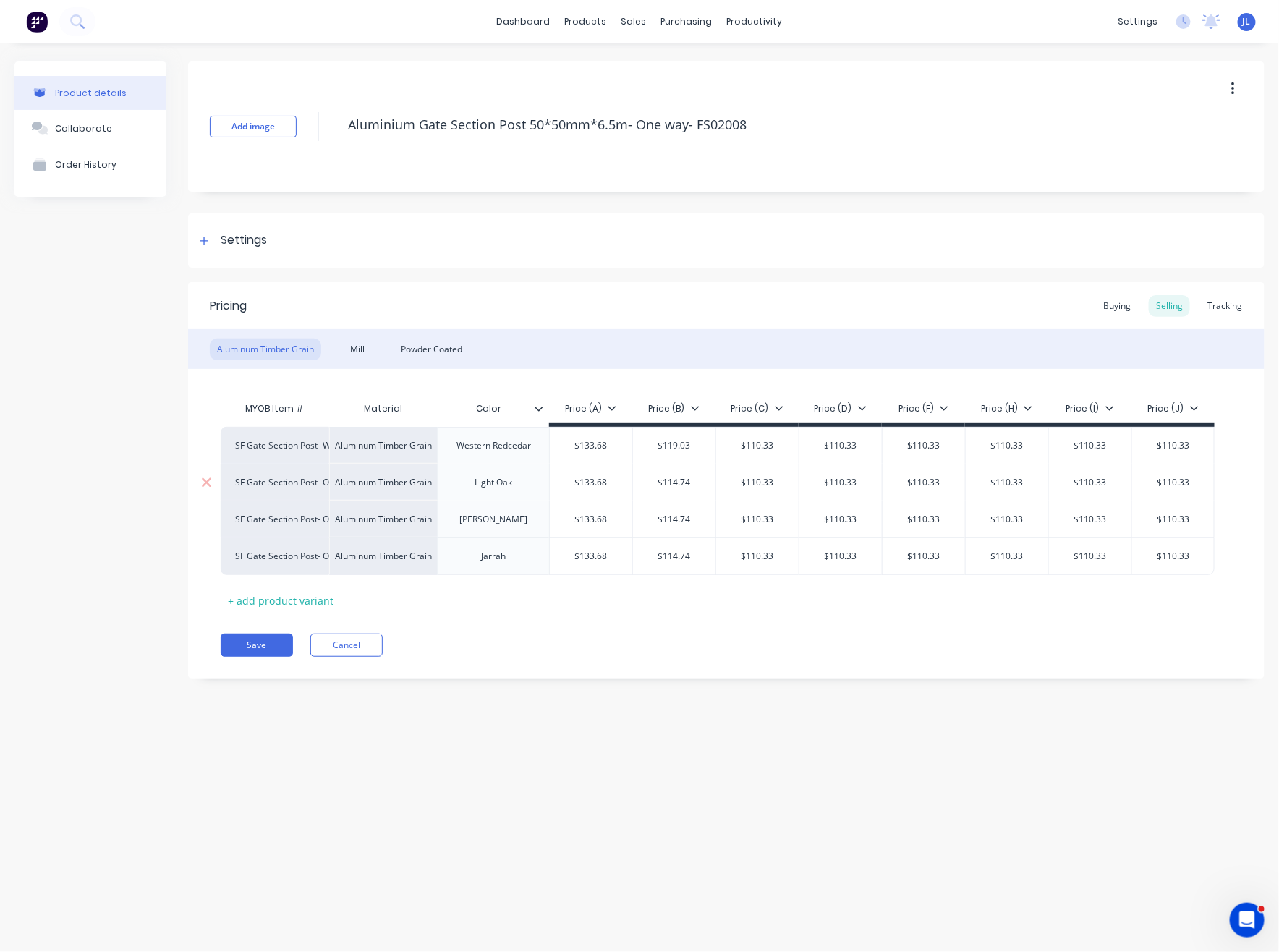
click at [681, 480] on input "$114.74" at bounding box center [673, 482] width 82 height 13
type input "$119.03"
click at [666, 517] on input "$114.74" at bounding box center [673, 519] width 82 height 13
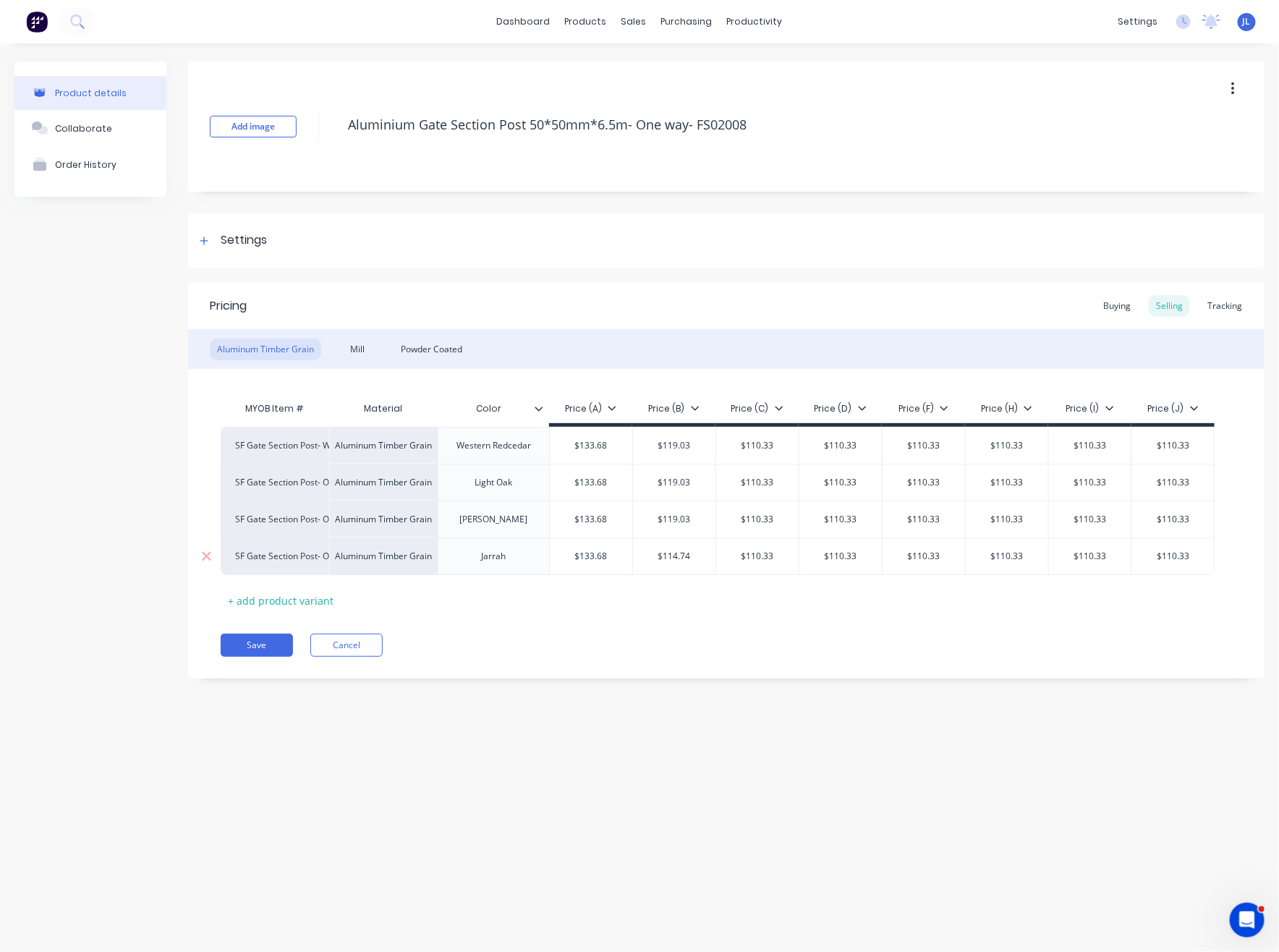
type input "$119.03"
click at [675, 559] on input "$114.74" at bounding box center [673, 556] width 82 height 13
type input "$119.03"
click at [771, 448] on input "$110.33" at bounding box center [757, 445] width 82 height 13
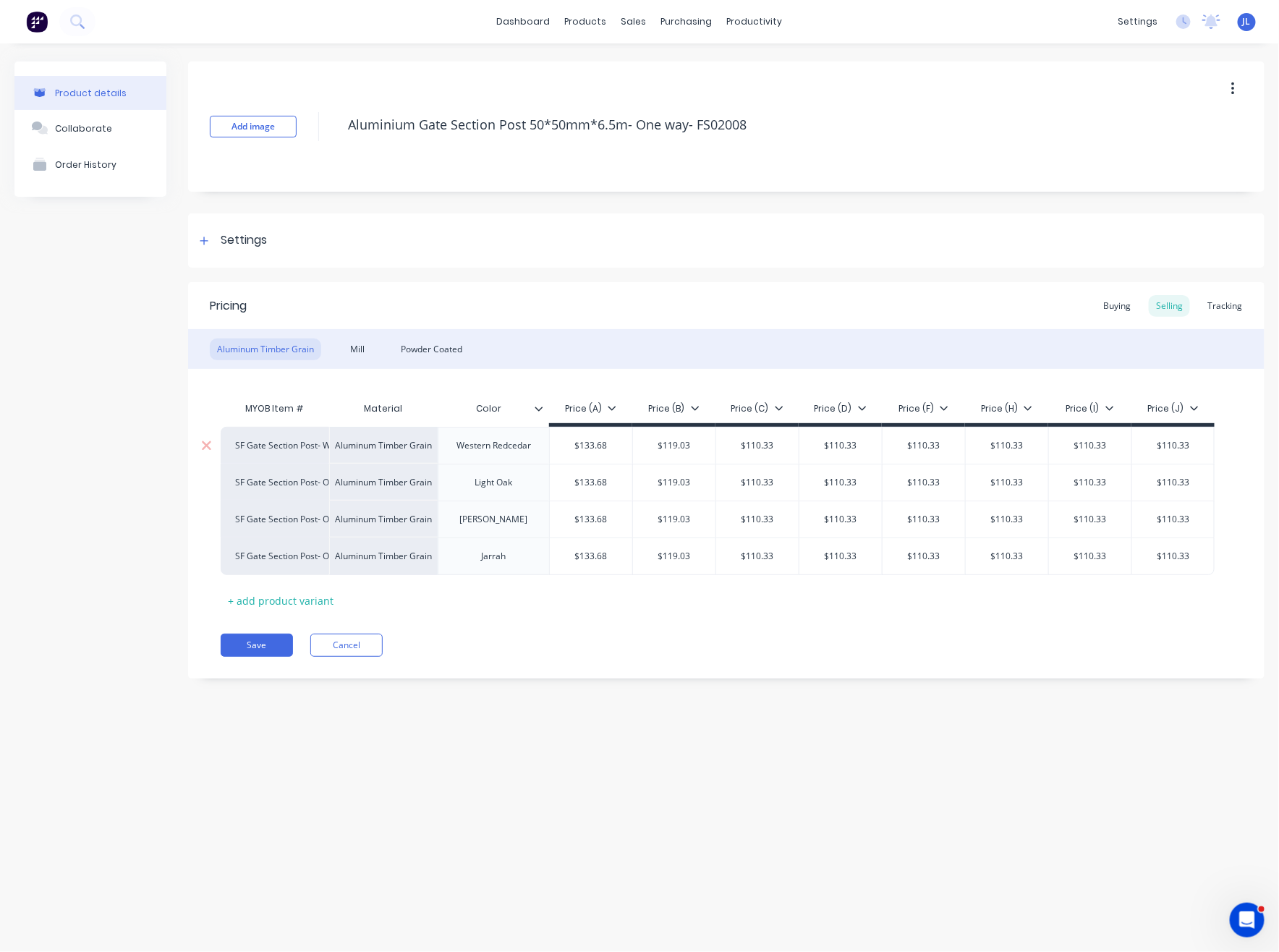
click at [771, 448] on input "$110.33" at bounding box center [757, 445] width 82 height 13
type input "$114.45"
click at [771, 482] on input "$110.33" at bounding box center [757, 482] width 82 height 13
paste input "$86.90"
click at [767, 443] on input "$114.45" at bounding box center [762, 445] width 92 height 13
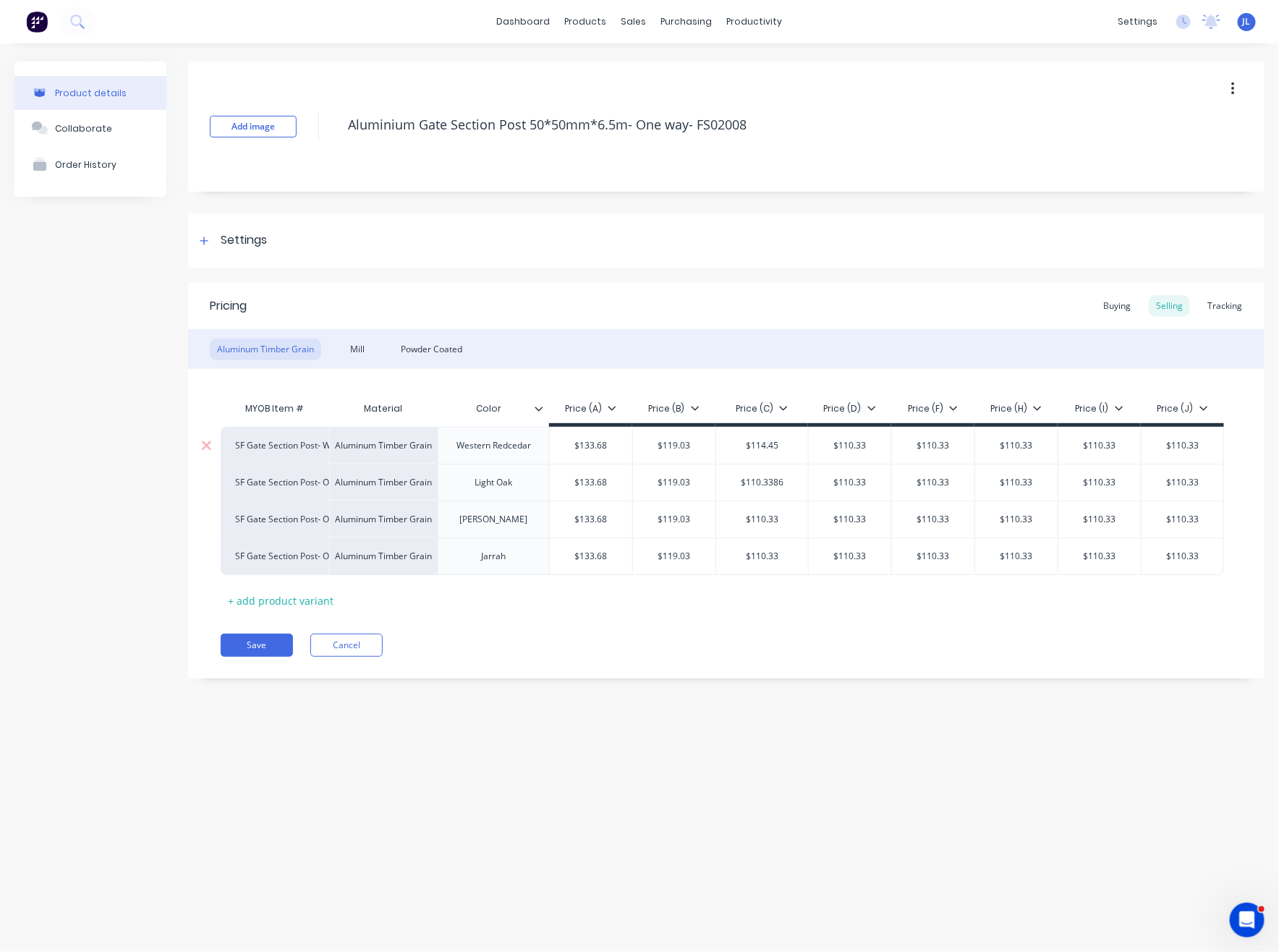
click at [767, 443] on input "$114.45" at bounding box center [762, 445] width 92 height 13
click at [771, 481] on input "$110.3386" at bounding box center [762, 482] width 92 height 13
paste input "4.45"
type input "$114.45"
click at [765, 519] on input "$110.33" at bounding box center [757, 519] width 82 height 13
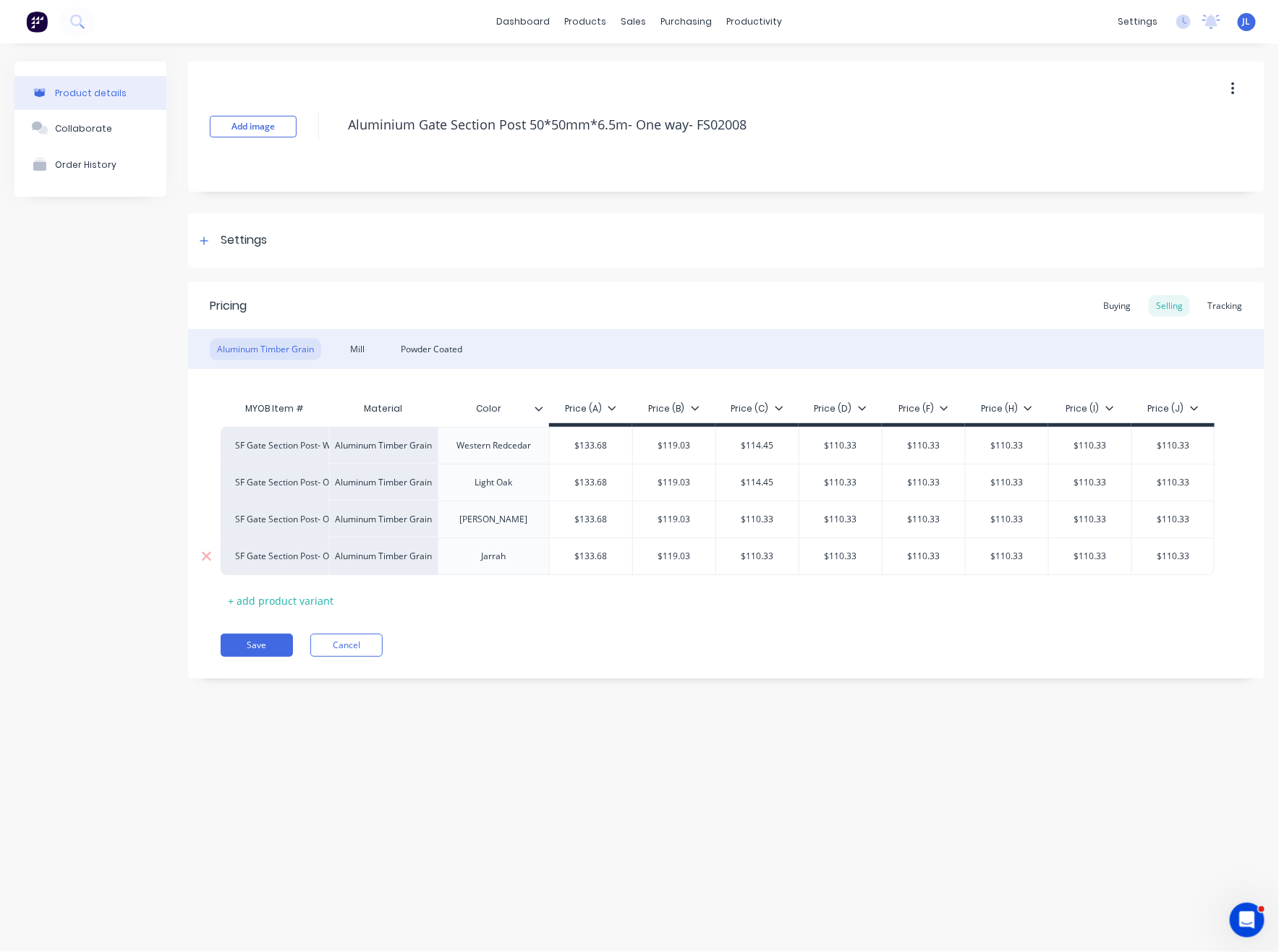
paste input "4.45"
type input "$114.45"
click at [763, 548] on div "$110.33" at bounding box center [757, 556] width 82 height 36
paste input "4.45"
type input "$114.45"
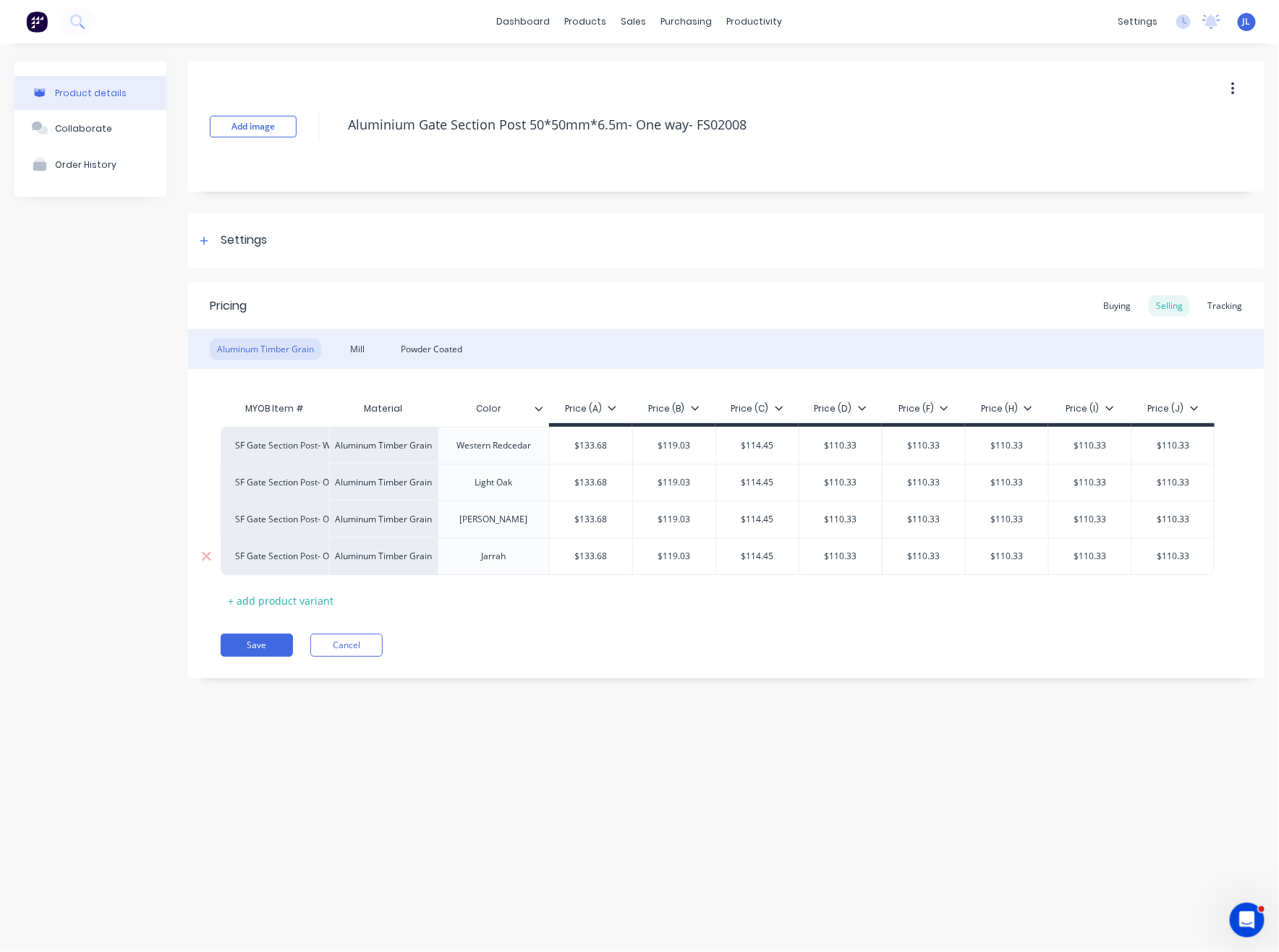
click at [855, 551] on input "$110.33" at bounding box center [840, 556] width 82 height 13
paste input "4.45"
type input "$114.45"
click at [854, 521] on input "$110.33" at bounding box center [840, 519] width 82 height 13
paste input "4.45"
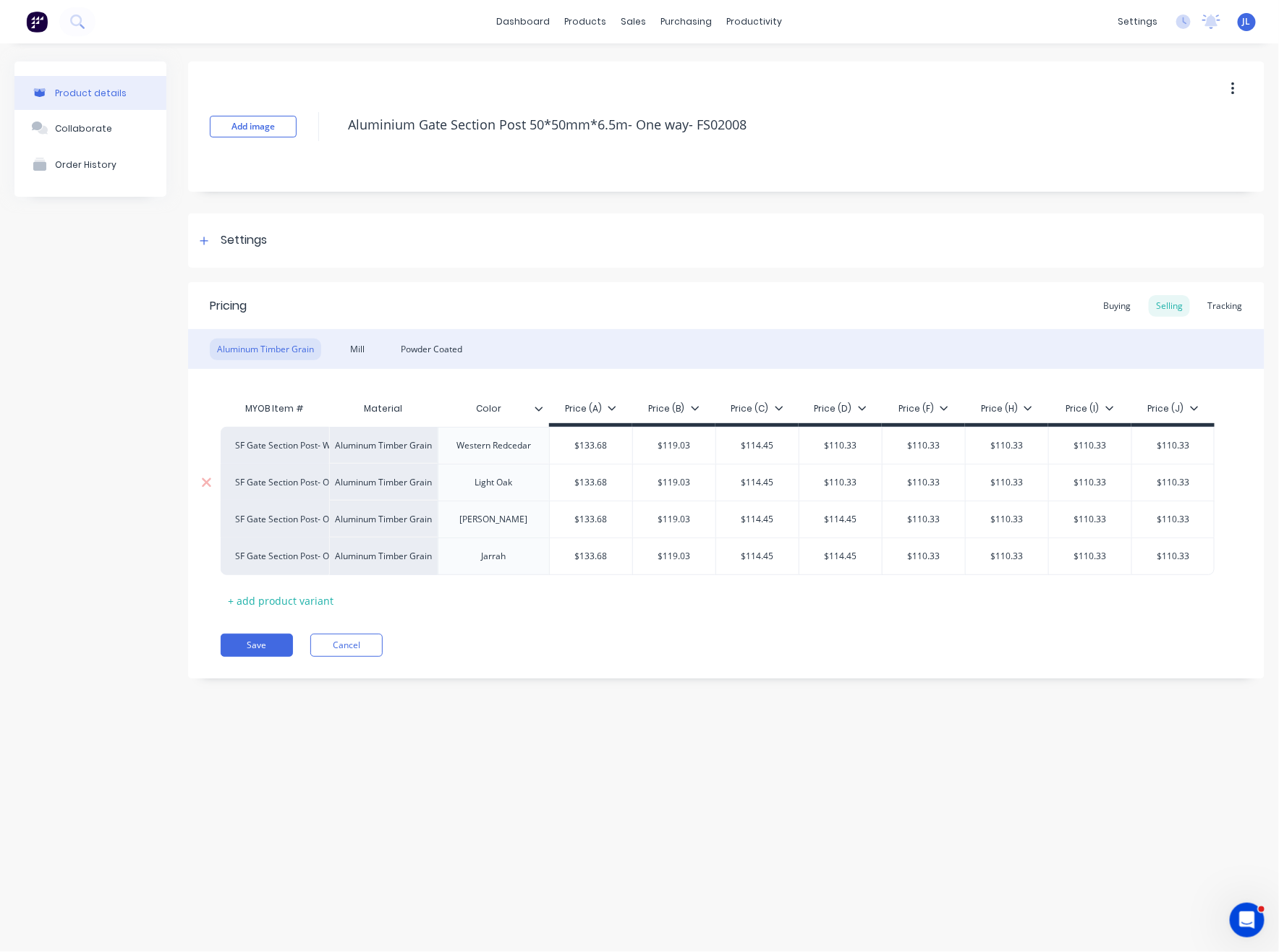
type input "$114.45"
click at [852, 485] on input "$110.33" at bounding box center [840, 482] width 82 height 13
paste input "4.45"
type input "$114.45"
click at [847, 449] on input "$110.33" at bounding box center [840, 445] width 82 height 13
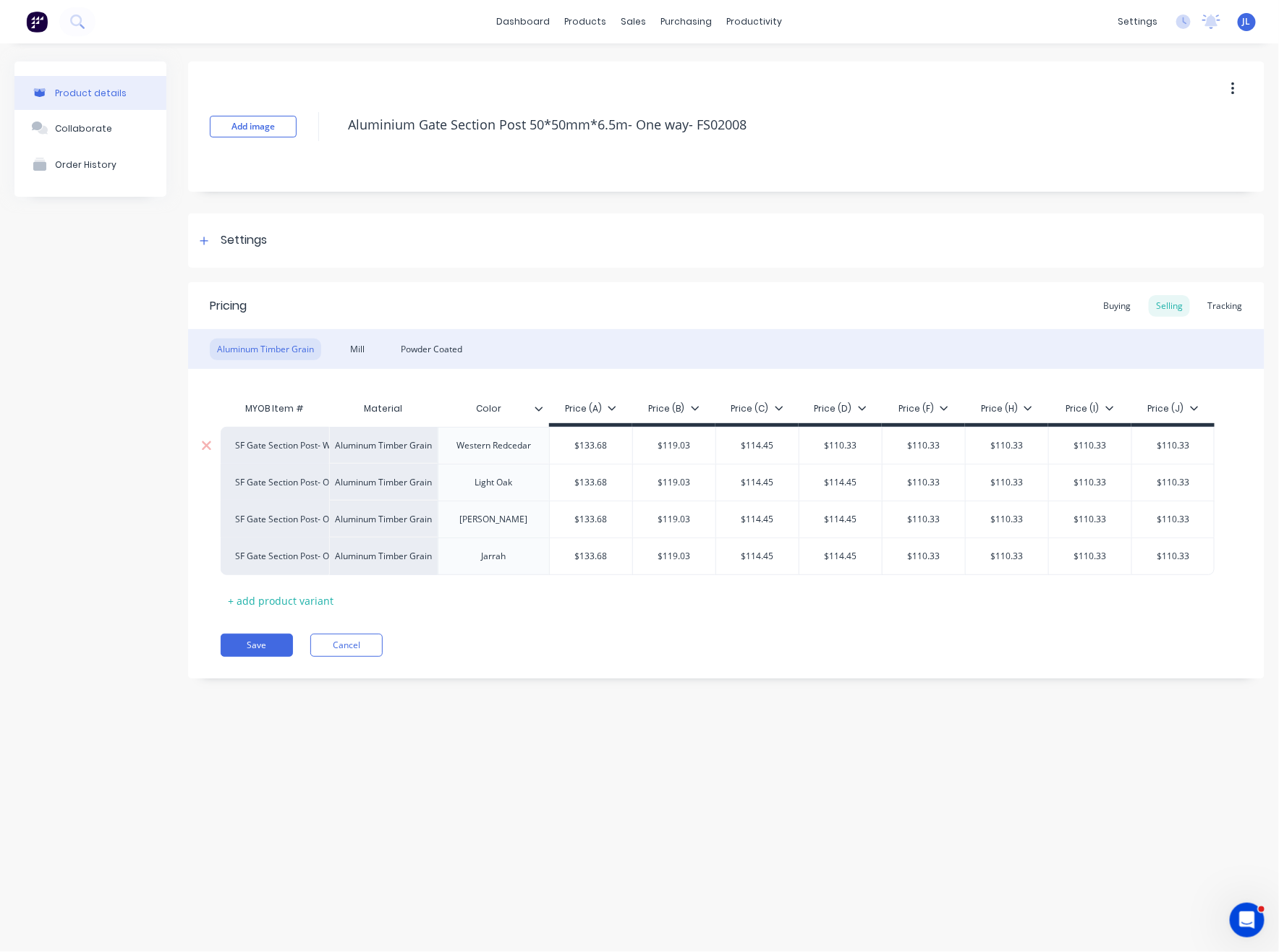
paste input "4.45"
type input "$114.45"
click at [932, 442] on input "$110.33" at bounding box center [923, 445] width 82 height 13
paste input "4.45"
type input "$114.45"
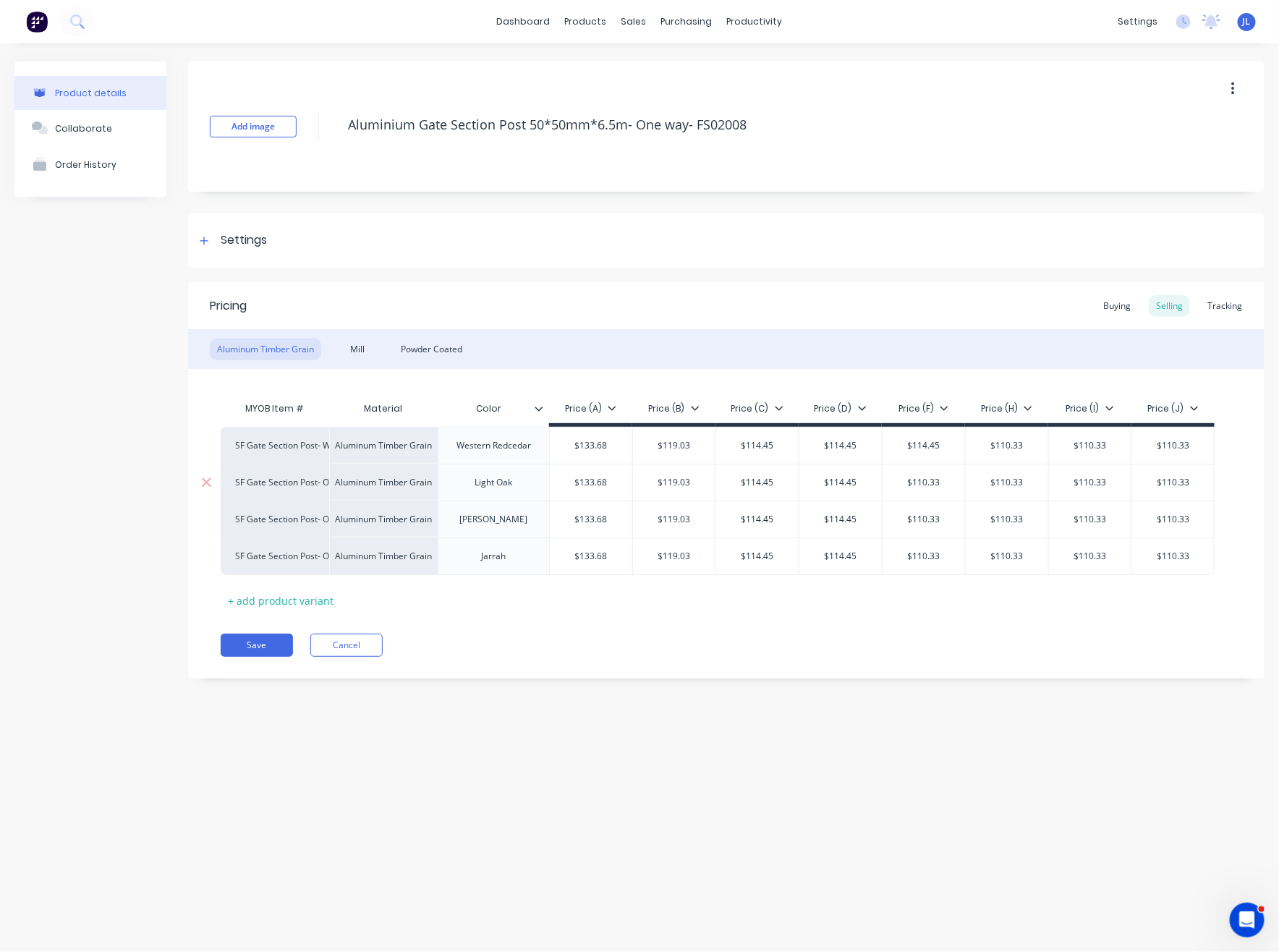
click at [929, 488] on input "$110.33" at bounding box center [923, 482] width 82 height 13
paste input "4.45"
type input "$114.45"
click at [923, 522] on input "$110.33" at bounding box center [923, 519] width 82 height 13
paste input "4.45"
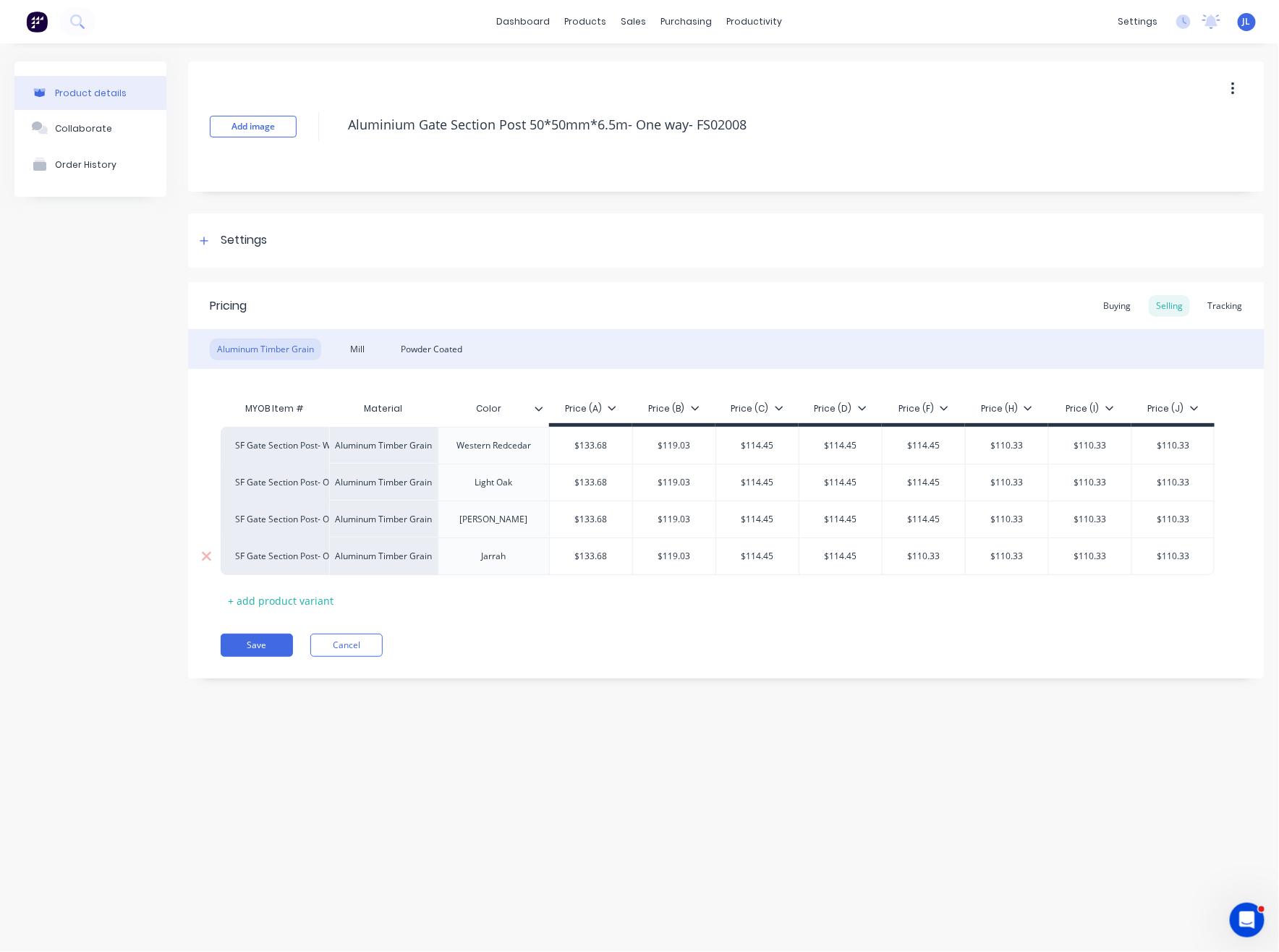
type input "$114.45"
click at [928, 553] on input "$110.33" at bounding box center [923, 556] width 82 height 13
paste input "4.45"
type input "$114.45"
click at [1006, 559] on input "$110.33" at bounding box center [1006, 556] width 82 height 13
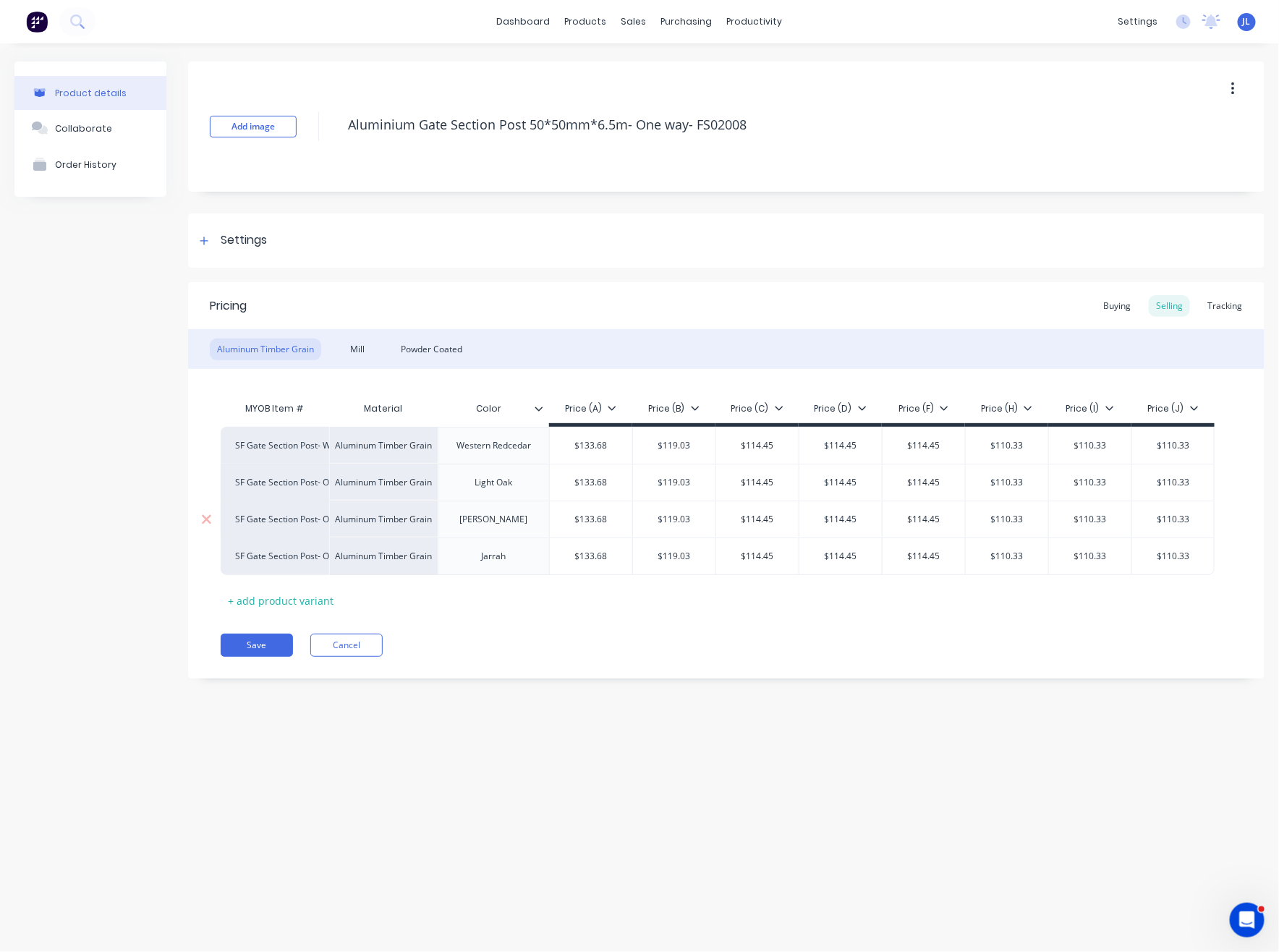
paste input "4.45"
type input "$114.45"
click at [1008, 510] on div "$110.33" at bounding box center [1006, 519] width 82 height 36
paste input "4.45"
type input "$114.45"
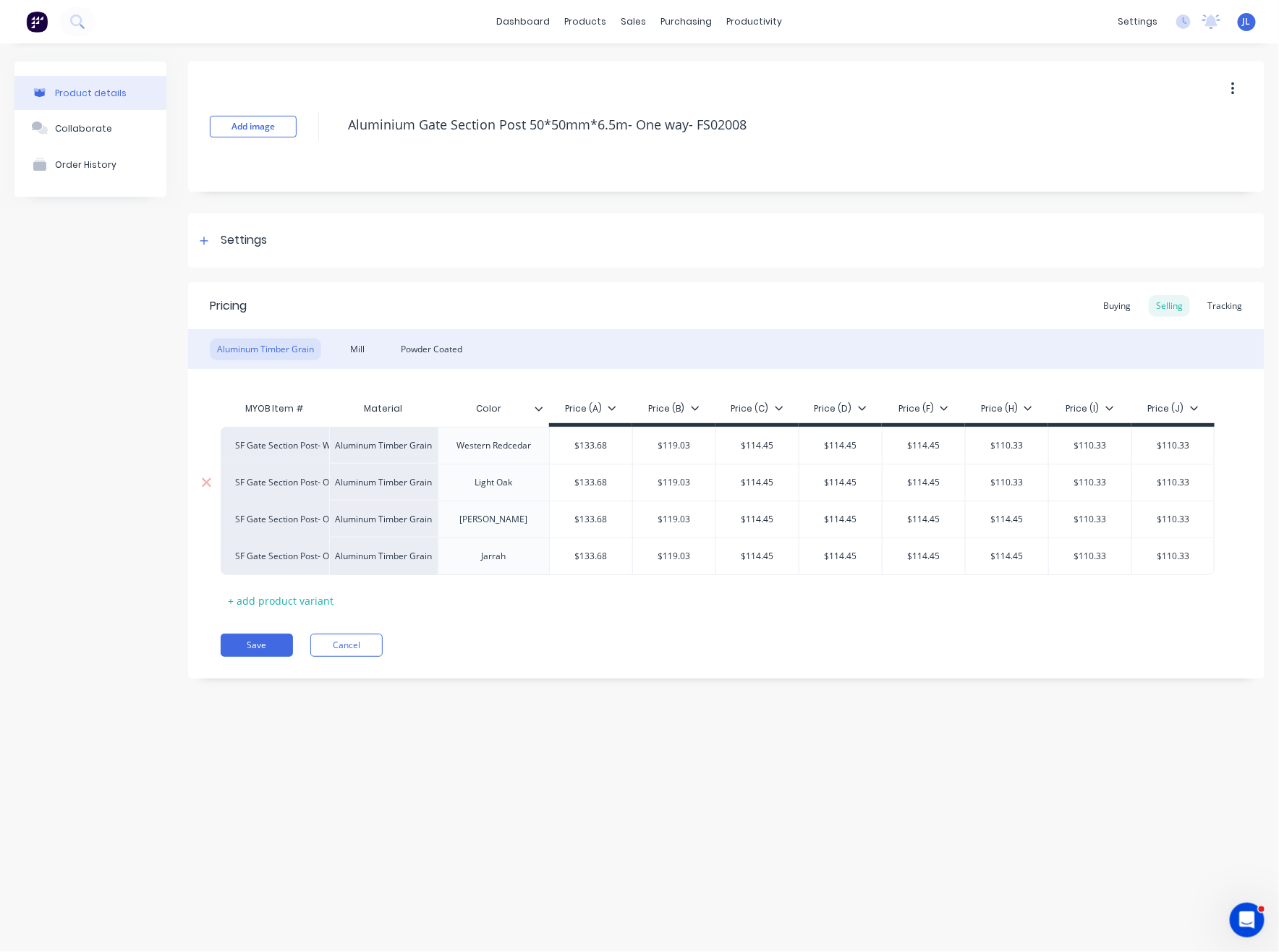
click at [1010, 491] on div "$110.33" at bounding box center [1006, 482] width 82 height 36
paste input "4.45"
type input "$114.45"
click at [1015, 444] on input "$110.33" at bounding box center [1006, 445] width 82 height 13
paste input "4.45"
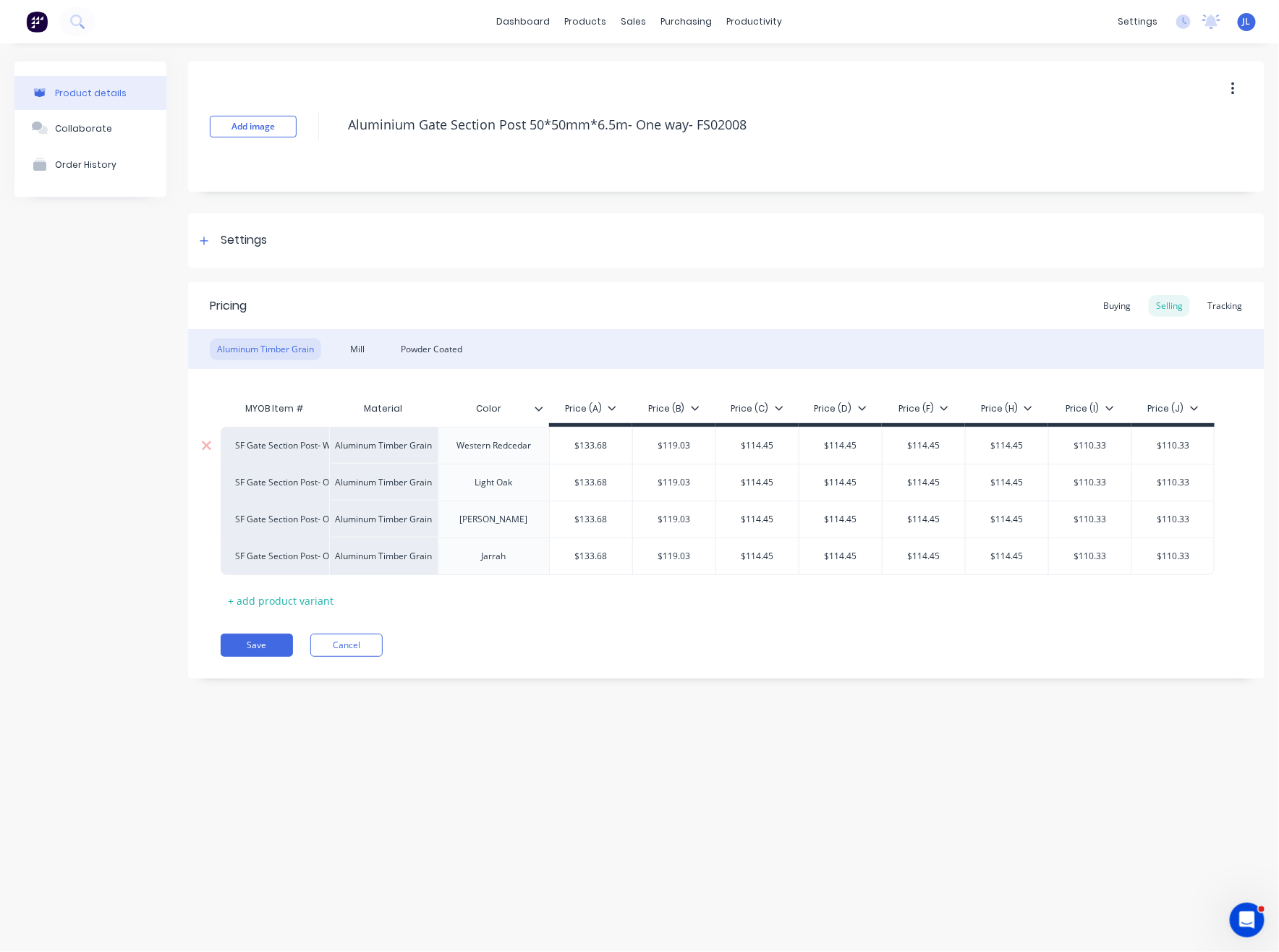
type input "$114.45"
click at [1108, 448] on input "$110.33" at bounding box center [1089, 445] width 82 height 13
paste input "4.45"
type input "$114.45"
click at [1084, 486] on input "$110.33" at bounding box center [1089, 482] width 82 height 13
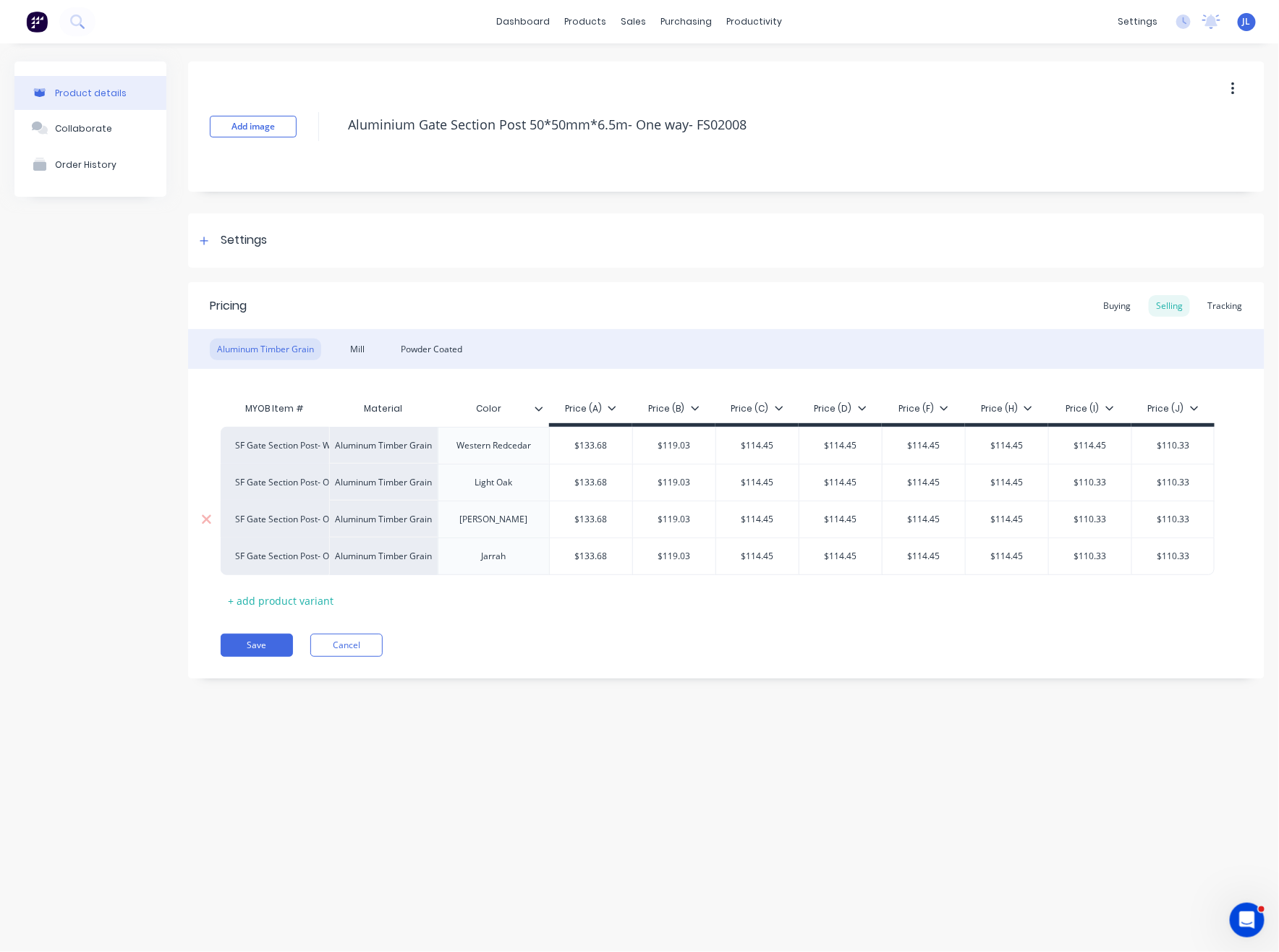
paste input "4.45"
type input "$114.45"
click at [1111, 521] on input "$110.33" at bounding box center [1089, 519] width 82 height 13
paste input "4.45"
type input "$114.45"
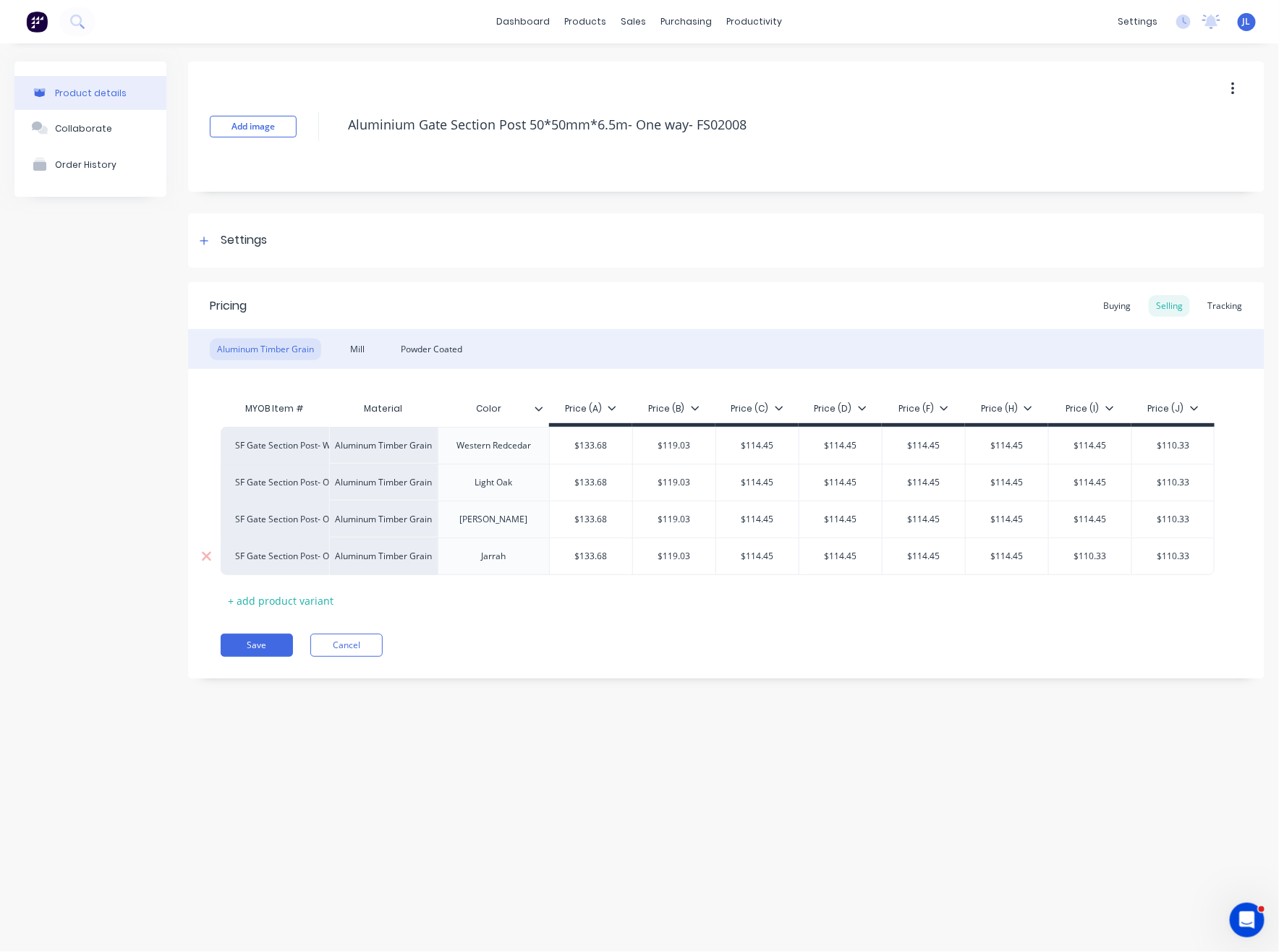
click at [1090, 553] on input "$110.33" at bounding box center [1089, 556] width 82 height 13
paste input "4.45"
type input "$114.45"
click at [1194, 563] on div "$110.33" at bounding box center [1173, 556] width 82 height 36
paste input "4.45"
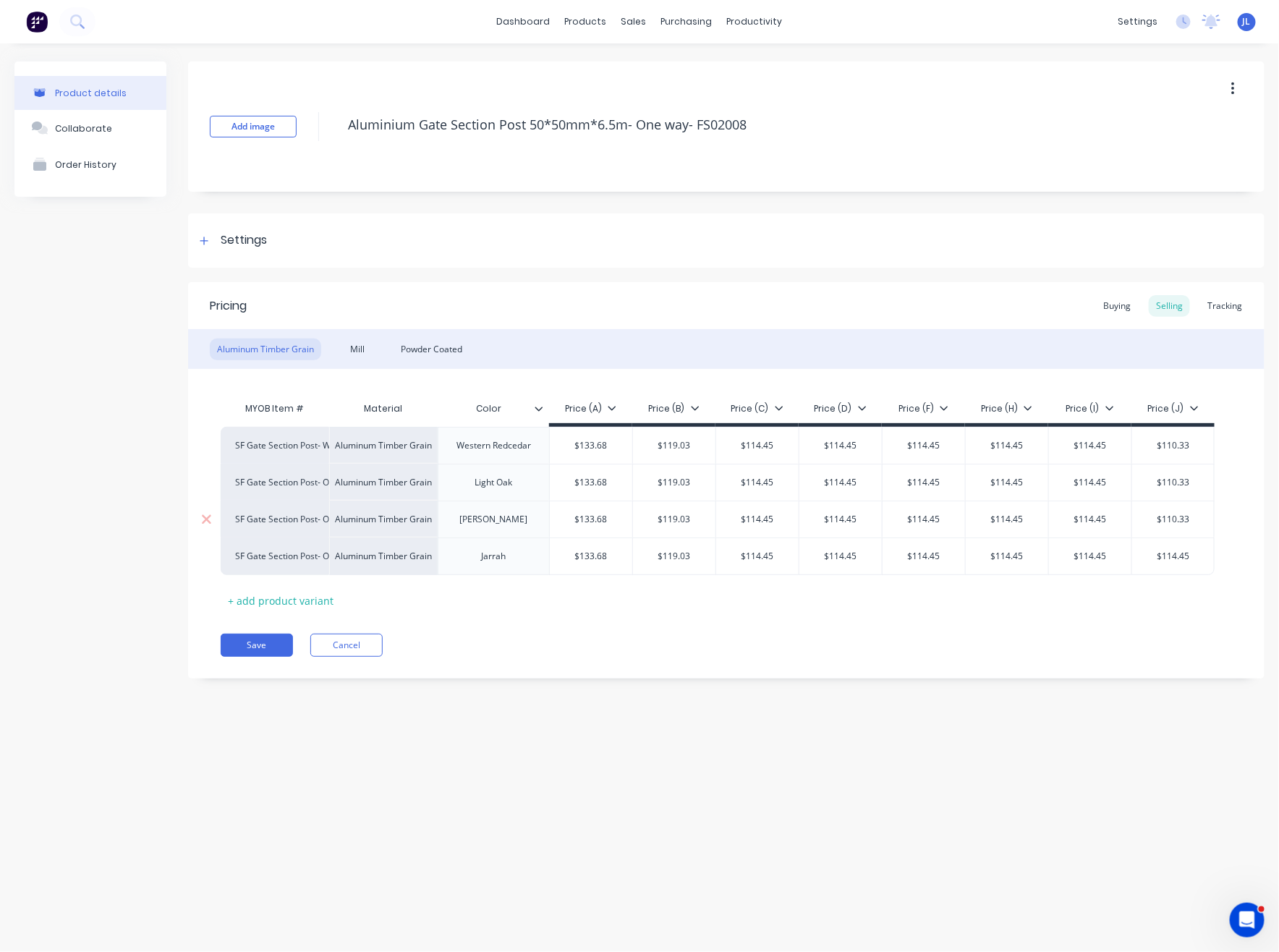
type input "$114.45"
click at [1180, 510] on div "$110.33" at bounding box center [1173, 519] width 82 height 36
paste input "4.45"
type input "$114.45"
click at [1185, 476] on input "$110.33" at bounding box center [1173, 482] width 82 height 13
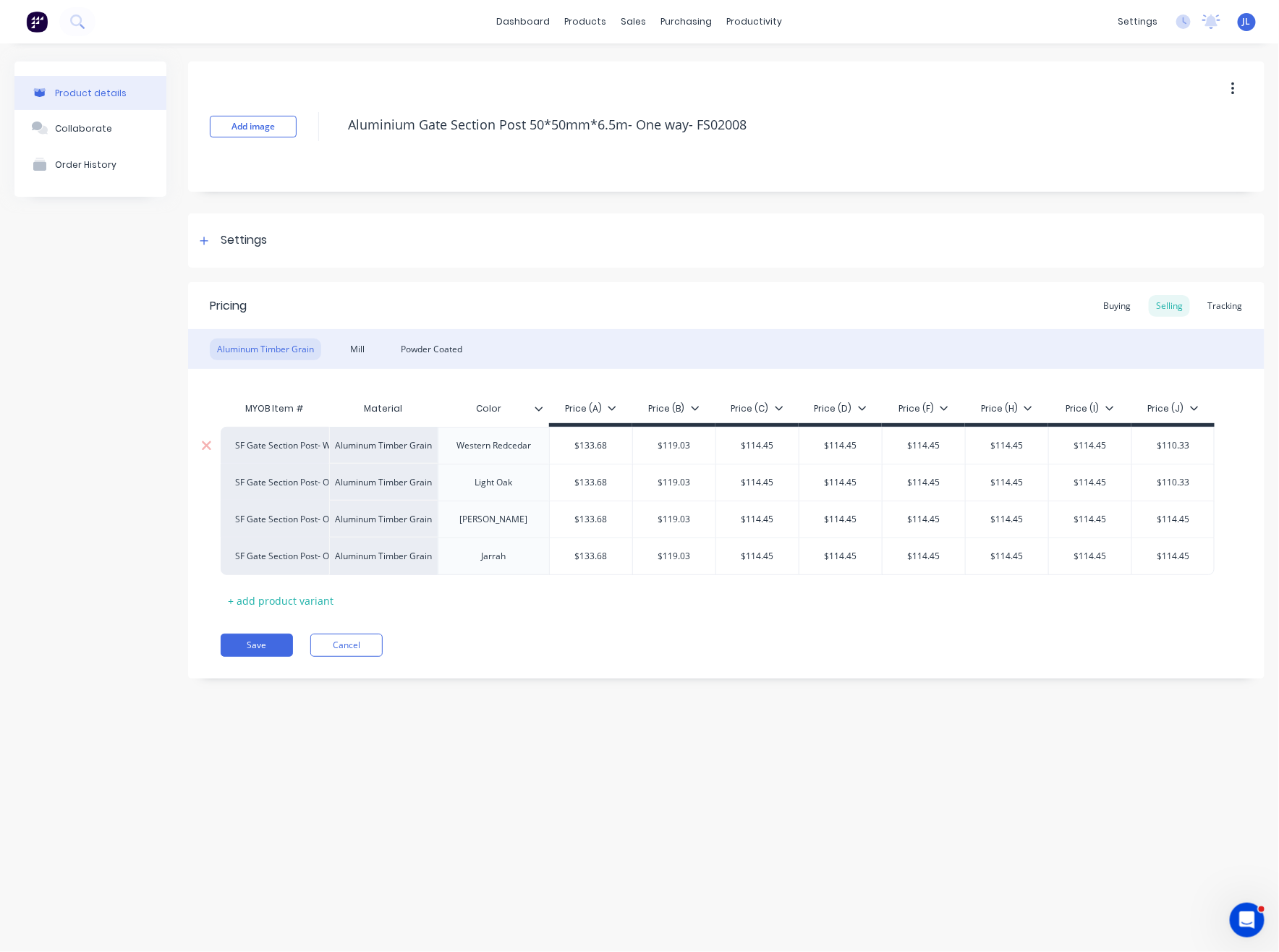
paste input "4.45"
type input "$114.45"
click at [1170, 440] on input "$110.33" at bounding box center [1173, 445] width 82 height 13
paste input "4.45"
type input "$114.45"
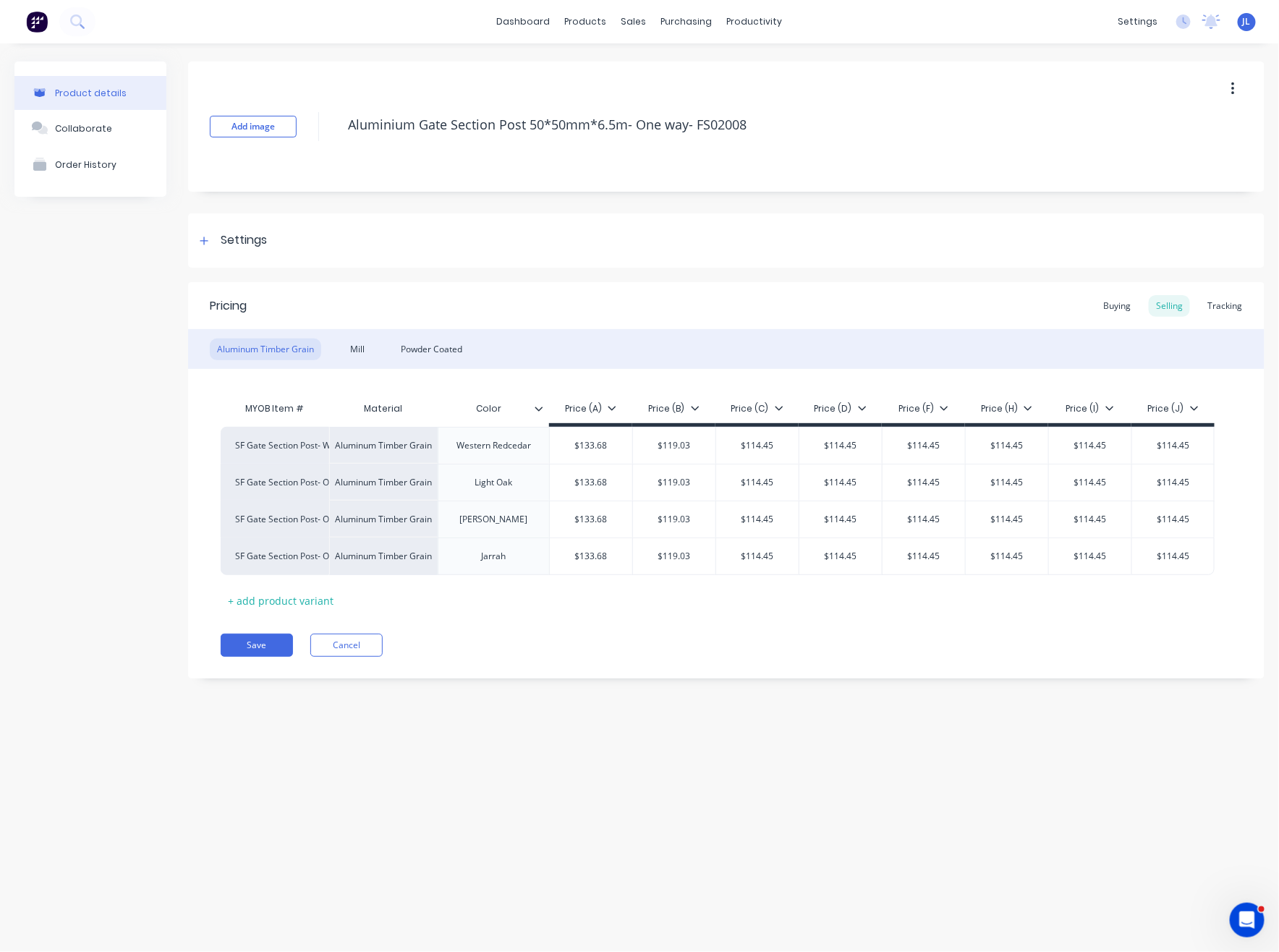
click at [978, 652] on div "Save Cancel" at bounding box center [742, 645] width 1043 height 23
click at [362, 353] on div "Mill" at bounding box center [357, 349] width 29 height 22
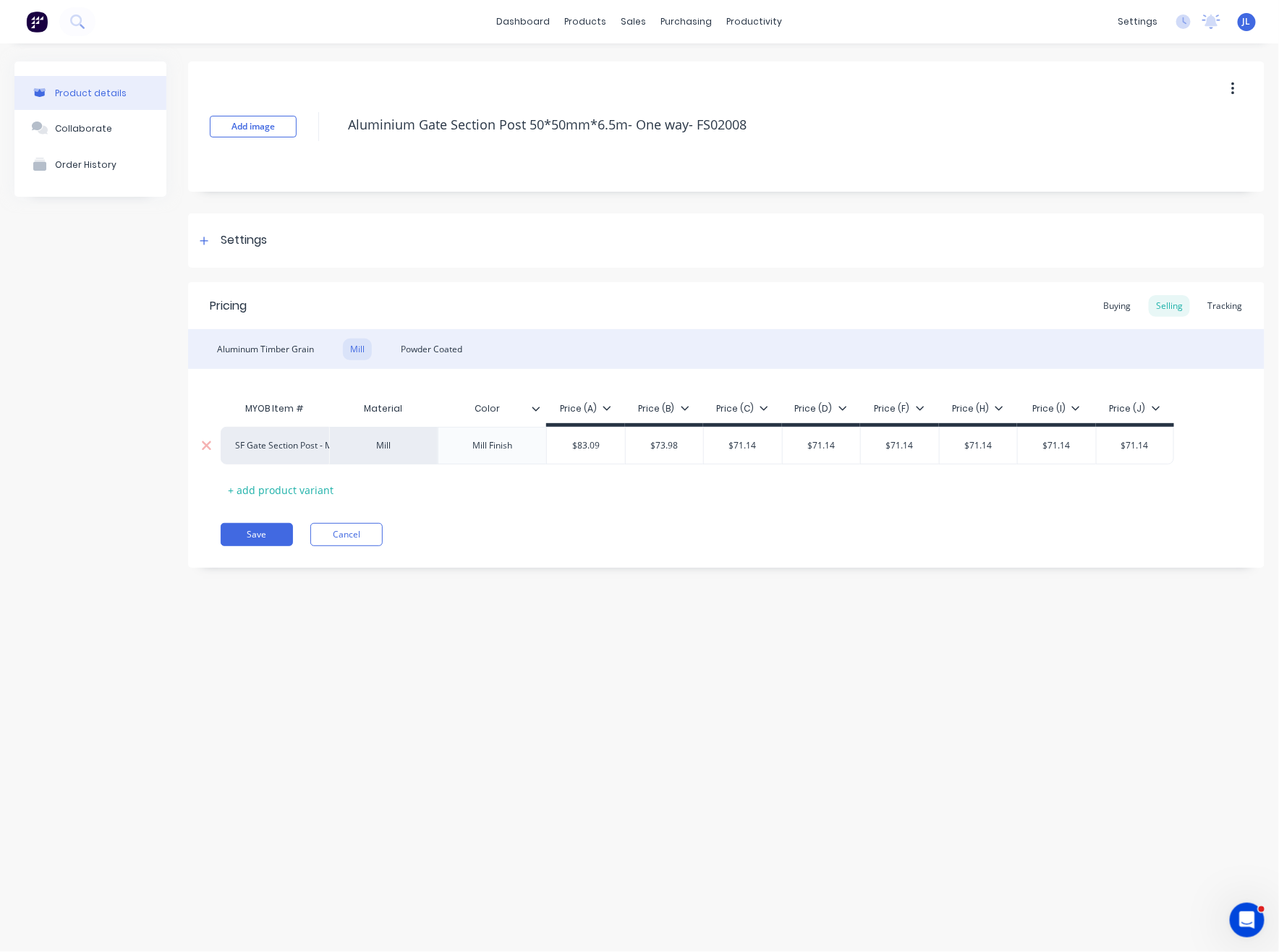
click at [589, 447] on input "$83.09" at bounding box center [585, 445] width 78 height 13
type input "$84.90"
click at [680, 445] on input "$73.98" at bounding box center [664, 445] width 78 height 13
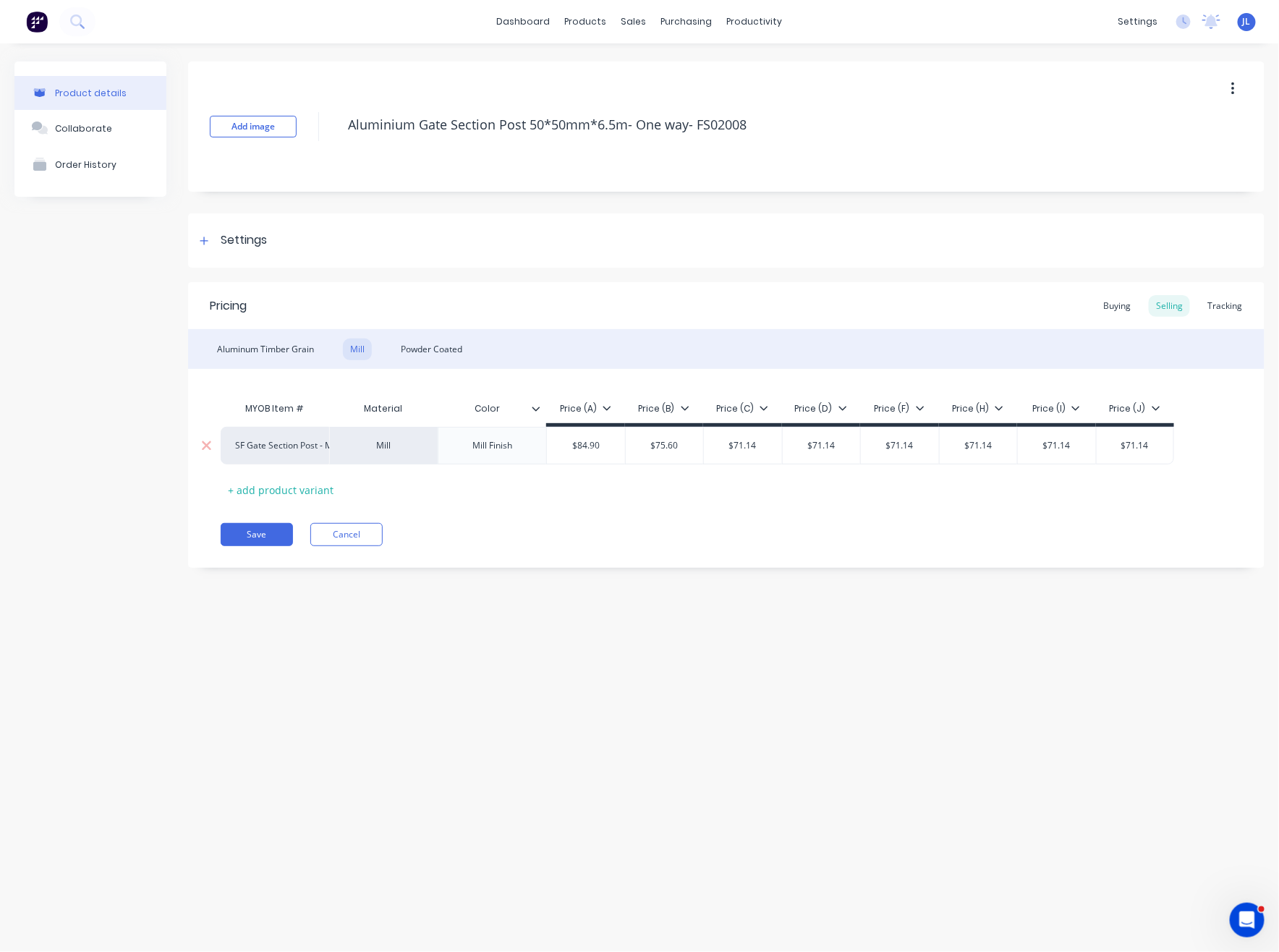
click at [749, 453] on div "$71.14" at bounding box center [742, 445] width 78 height 36
type input "$75.60"
type input "$71.14"
click at [749, 453] on div "$71.14" at bounding box center [742, 445] width 78 height 36
click at [743, 446] on input "$71.14" at bounding box center [742, 445] width 78 height 13
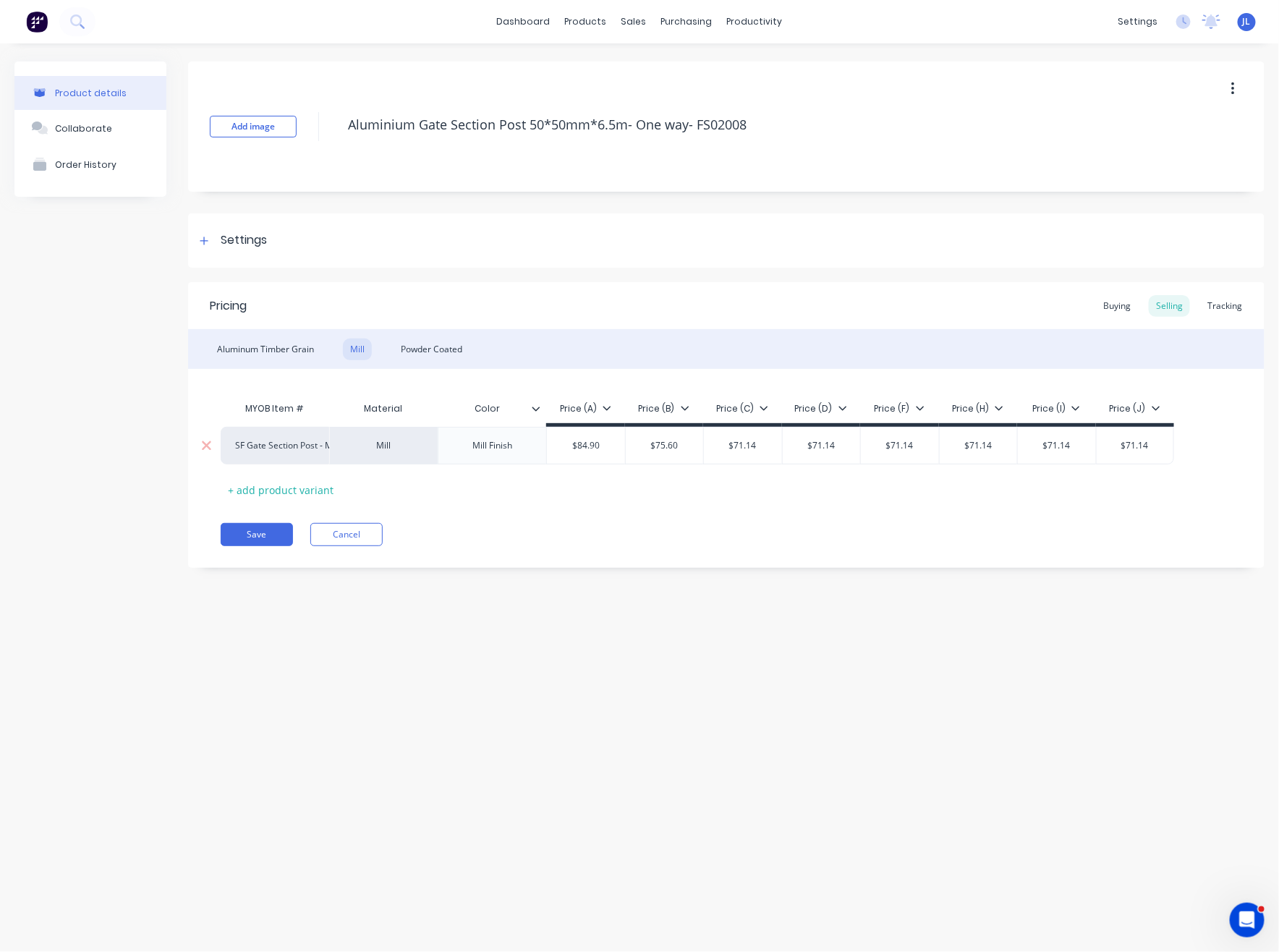
click at [743, 446] on input "$71.14" at bounding box center [742, 445] width 78 height 13
click at [754, 442] on input "$71.14" at bounding box center [742, 445] width 78 height 13
drag, startPoint x: 758, startPoint y: 443, endPoint x: 726, endPoint y: 445, distance: 32.1
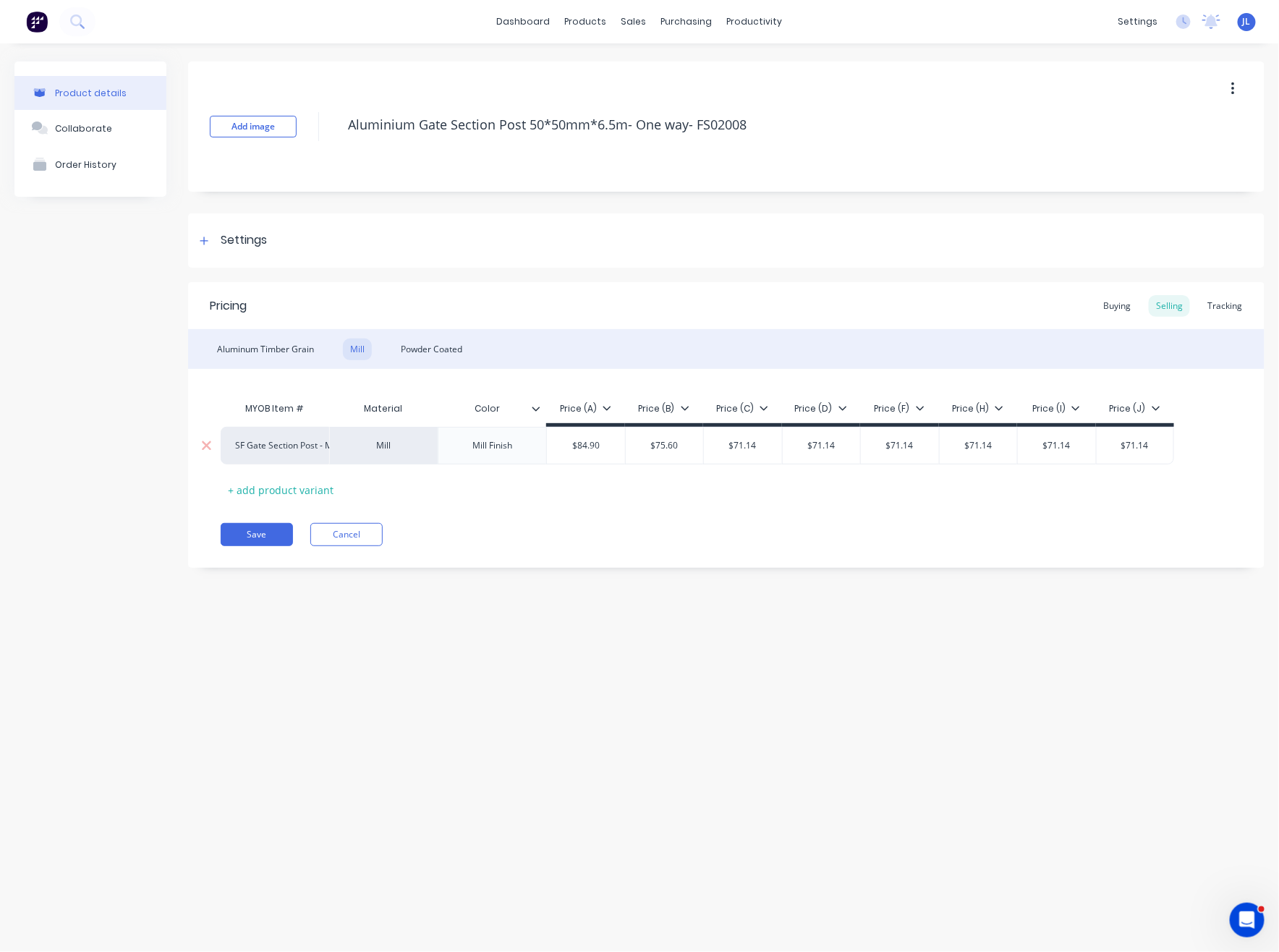
click at [726, 445] on input "$71.14" at bounding box center [742, 445] width 78 height 13
click at [256, 531] on button "Save" at bounding box center [257, 535] width 72 height 23
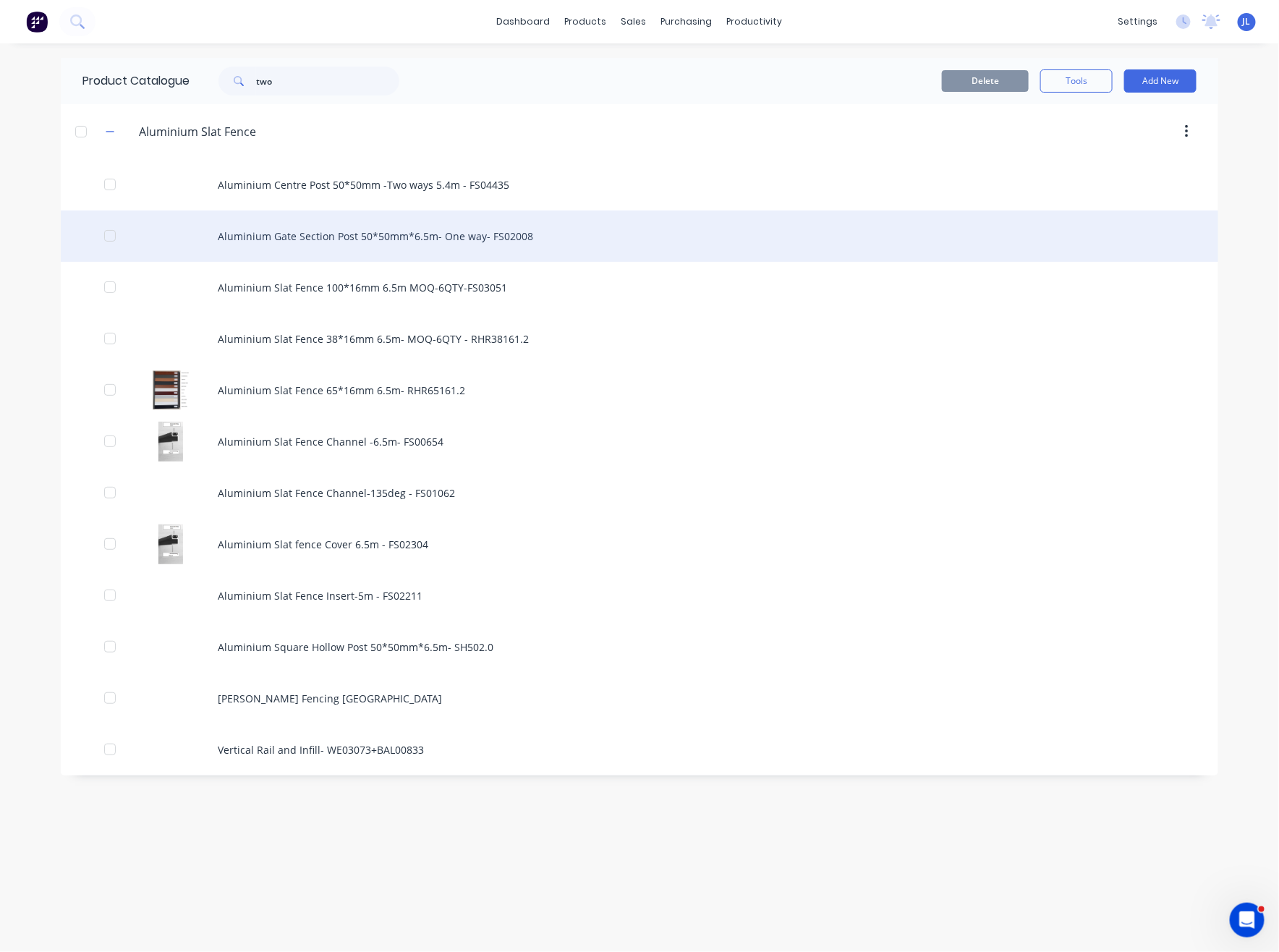
click at [389, 232] on div "Aluminium Gate Section Post 50*50mm*6.5m- One way- FS02008" at bounding box center [639, 236] width 1157 height 51
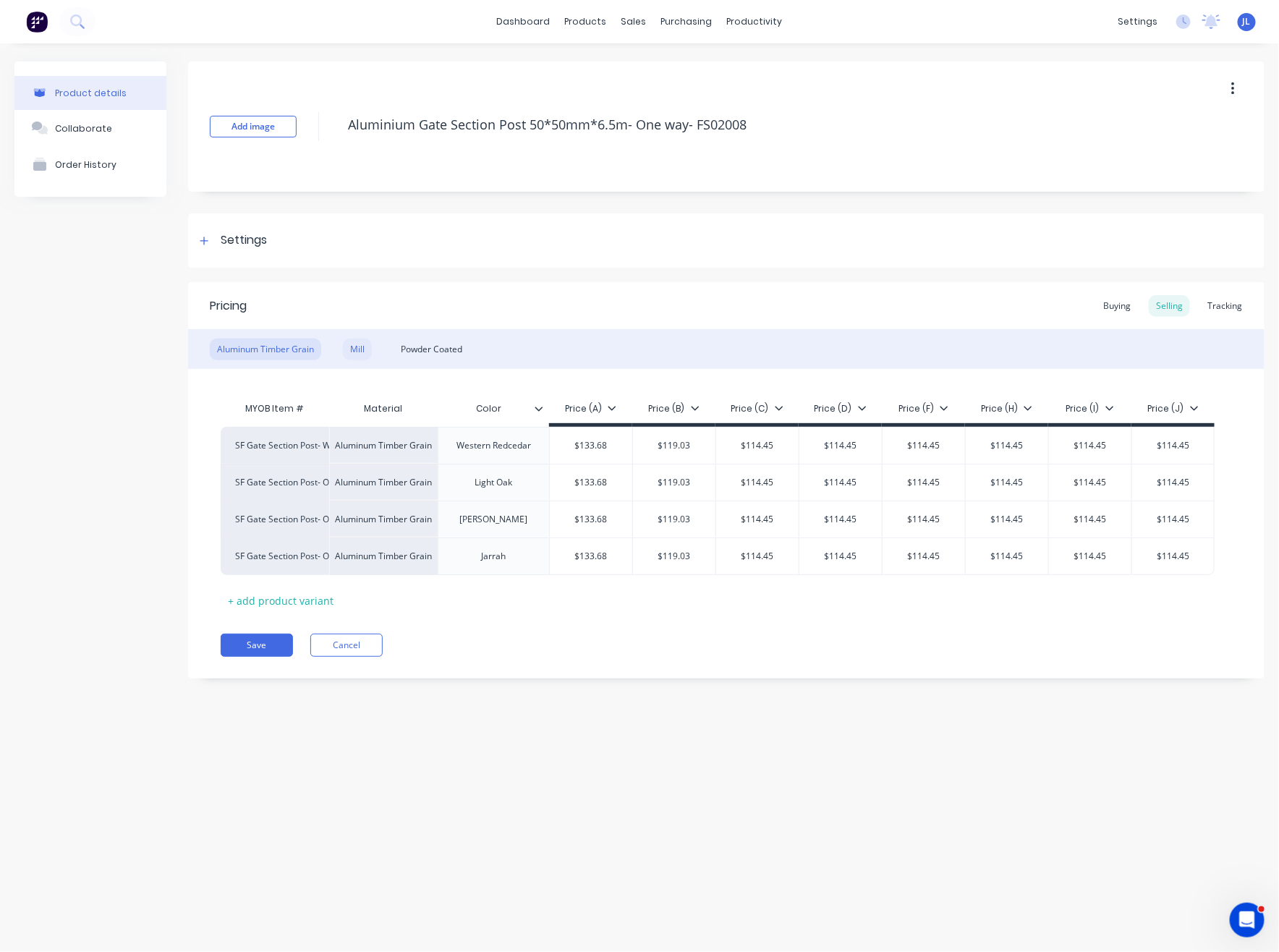
click at [353, 347] on div "Mill" at bounding box center [357, 349] width 29 height 22
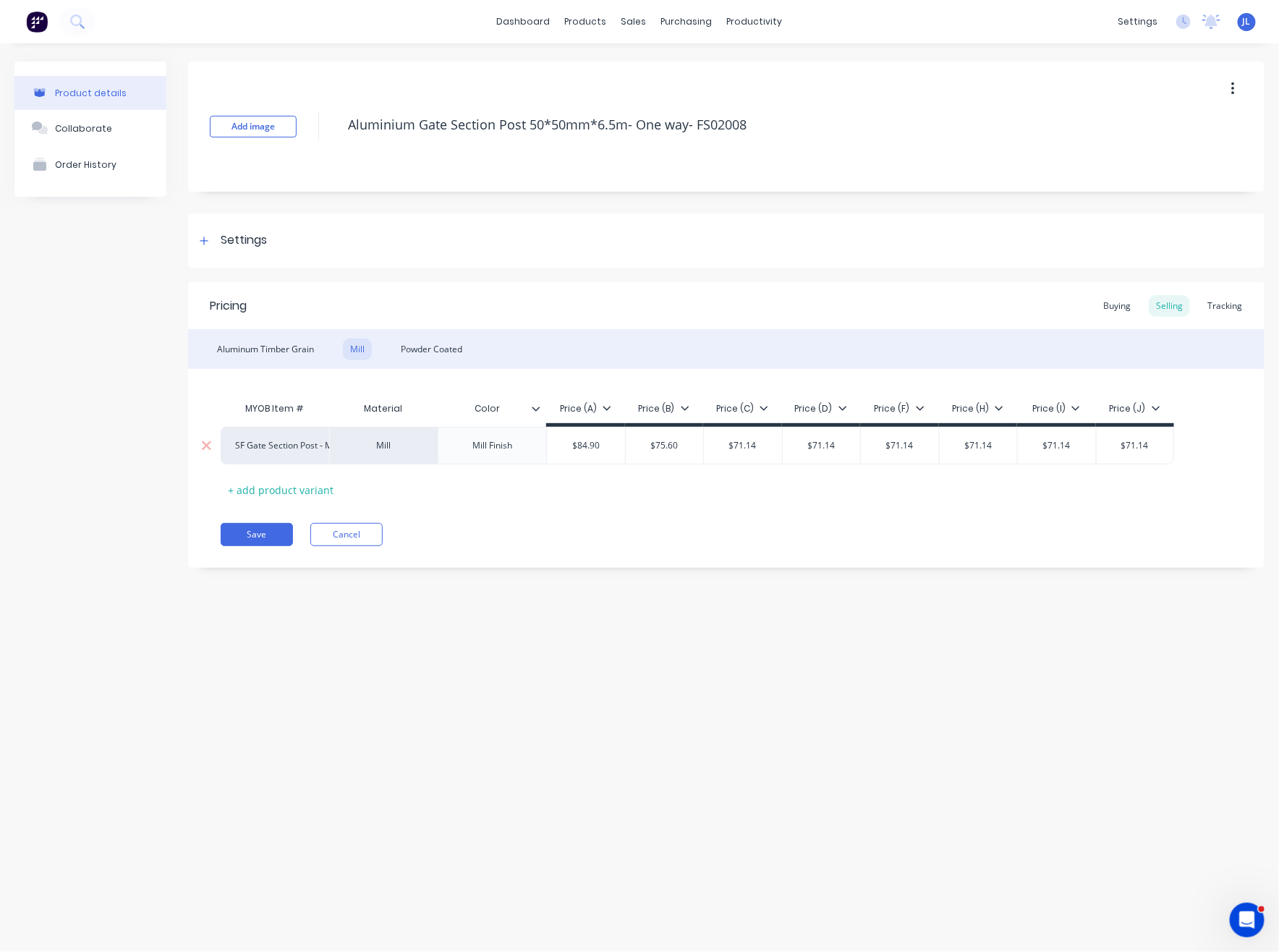
drag, startPoint x: 762, startPoint y: 444, endPoint x: 731, endPoint y: 445, distance: 31.0
click at [731, 445] on input "$71.14" at bounding box center [742, 445] width 78 height 13
type input "72.69"
click at [840, 451] on input "$71.14" at bounding box center [821, 445] width 78 height 13
paste input "114.45"
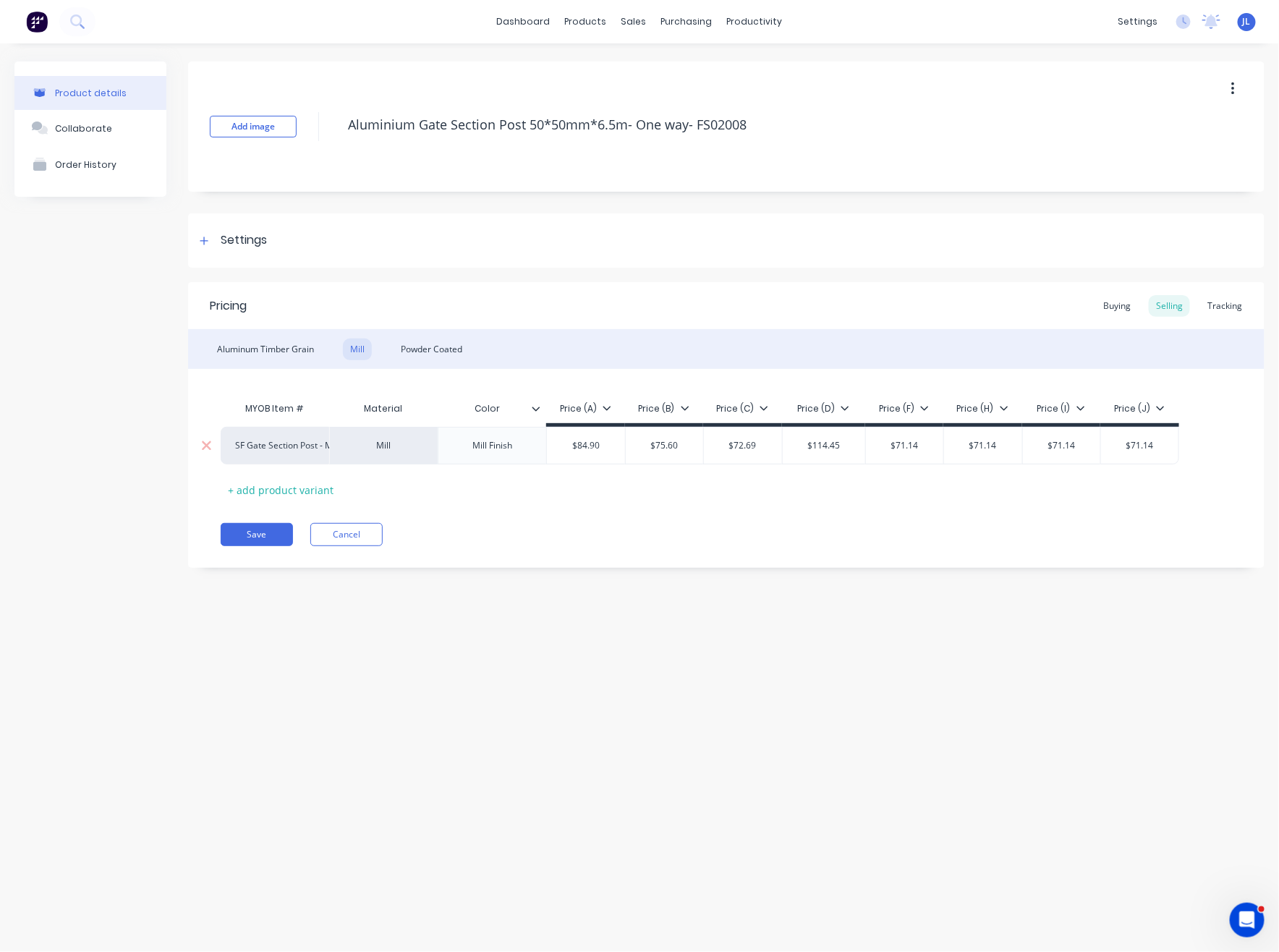
type input "$114.45"
type input "$72.69"
click at [757, 448] on input "$72.69" at bounding box center [742, 445] width 78 height 13
click at [832, 448] on input "$114.45" at bounding box center [823, 445] width 82 height 13
paste input "72.69"
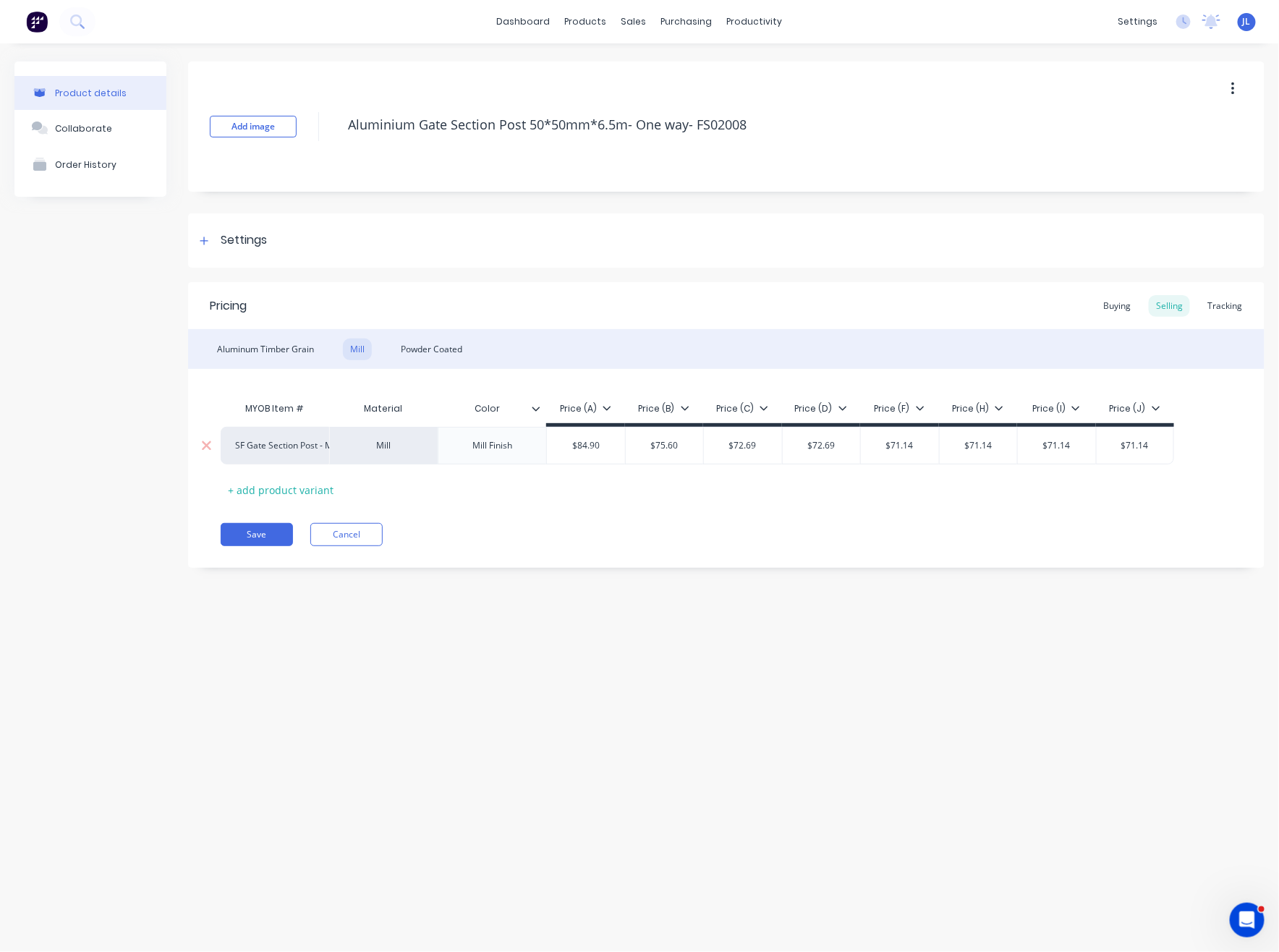
type input "$72.69"
click at [923, 449] on input "$71.14" at bounding box center [899, 445] width 78 height 13
paste input "2.69"
type input "$72.69"
click at [966, 447] on input "$71.14" at bounding box center [978, 445] width 78 height 13
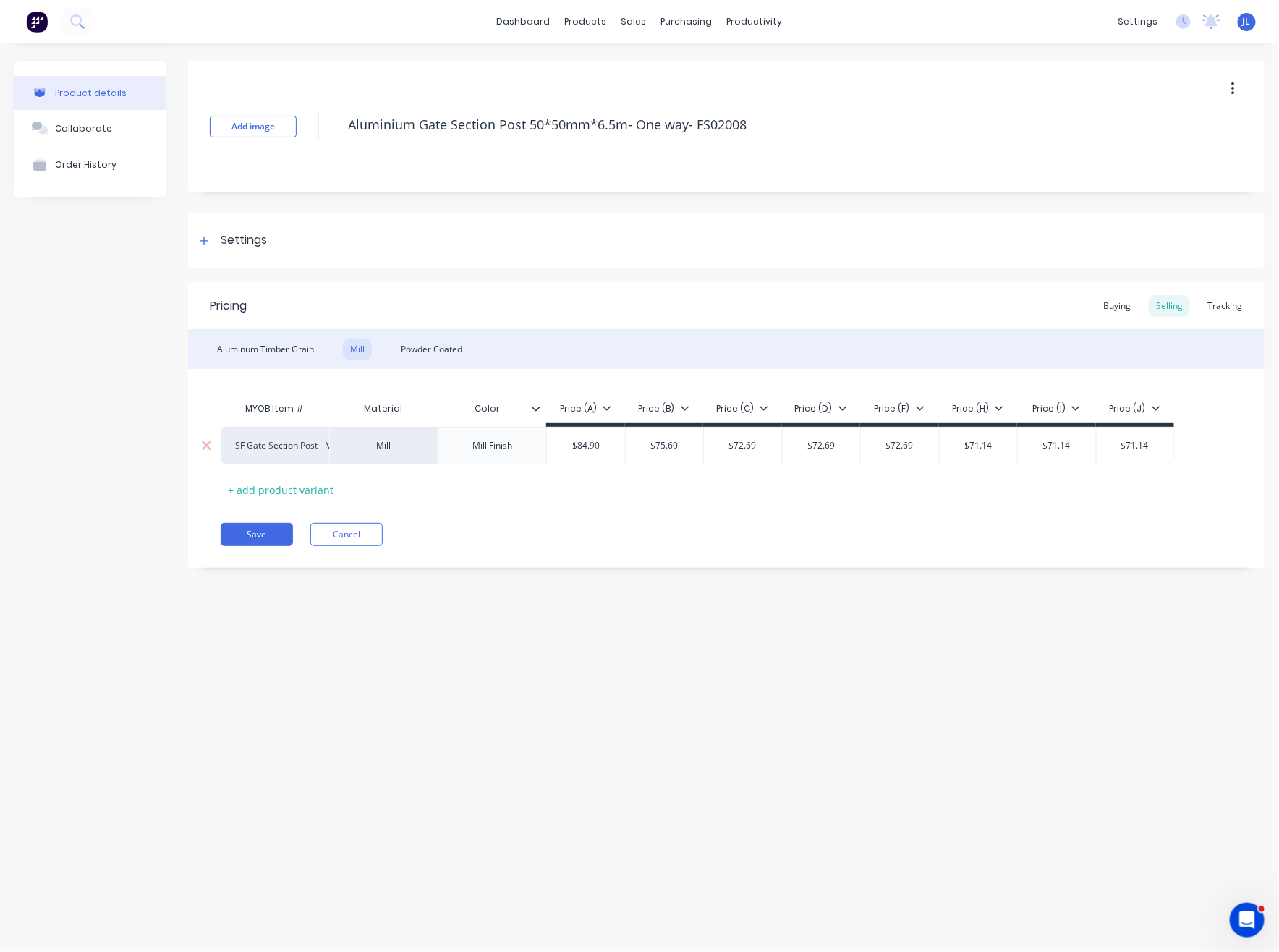
paste input "2.69"
type input "$72.69"
click at [1068, 451] on input "$71.14" at bounding box center [1056, 445] width 78 height 13
paste input "2.69"
type input "$72.69"
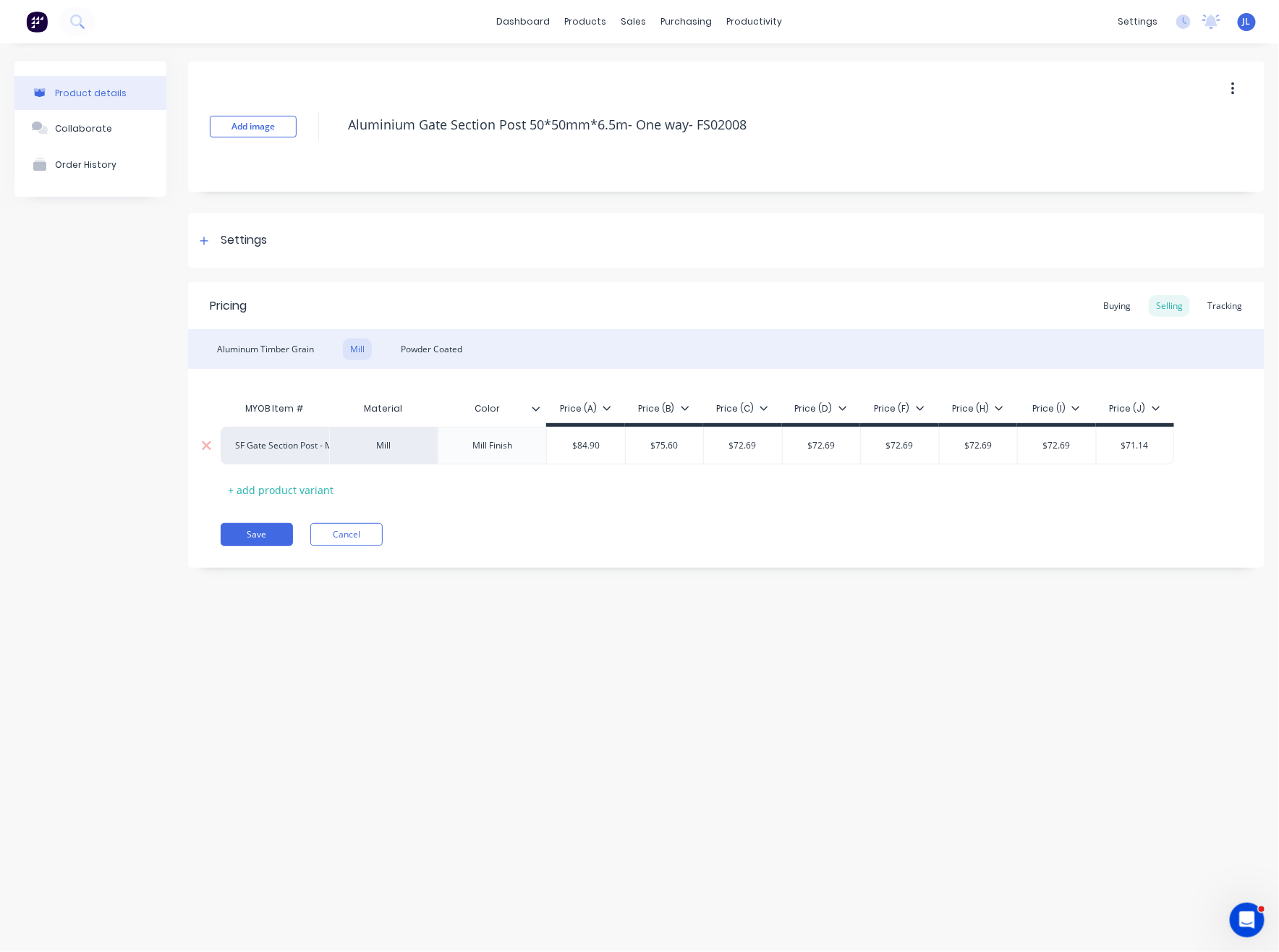
click at [1155, 451] on input "$71.14" at bounding box center [1135, 445] width 77 height 13
paste input "2.69"
type input "$72.69"
click at [415, 344] on div "Powder Coated" at bounding box center [431, 349] width 76 height 22
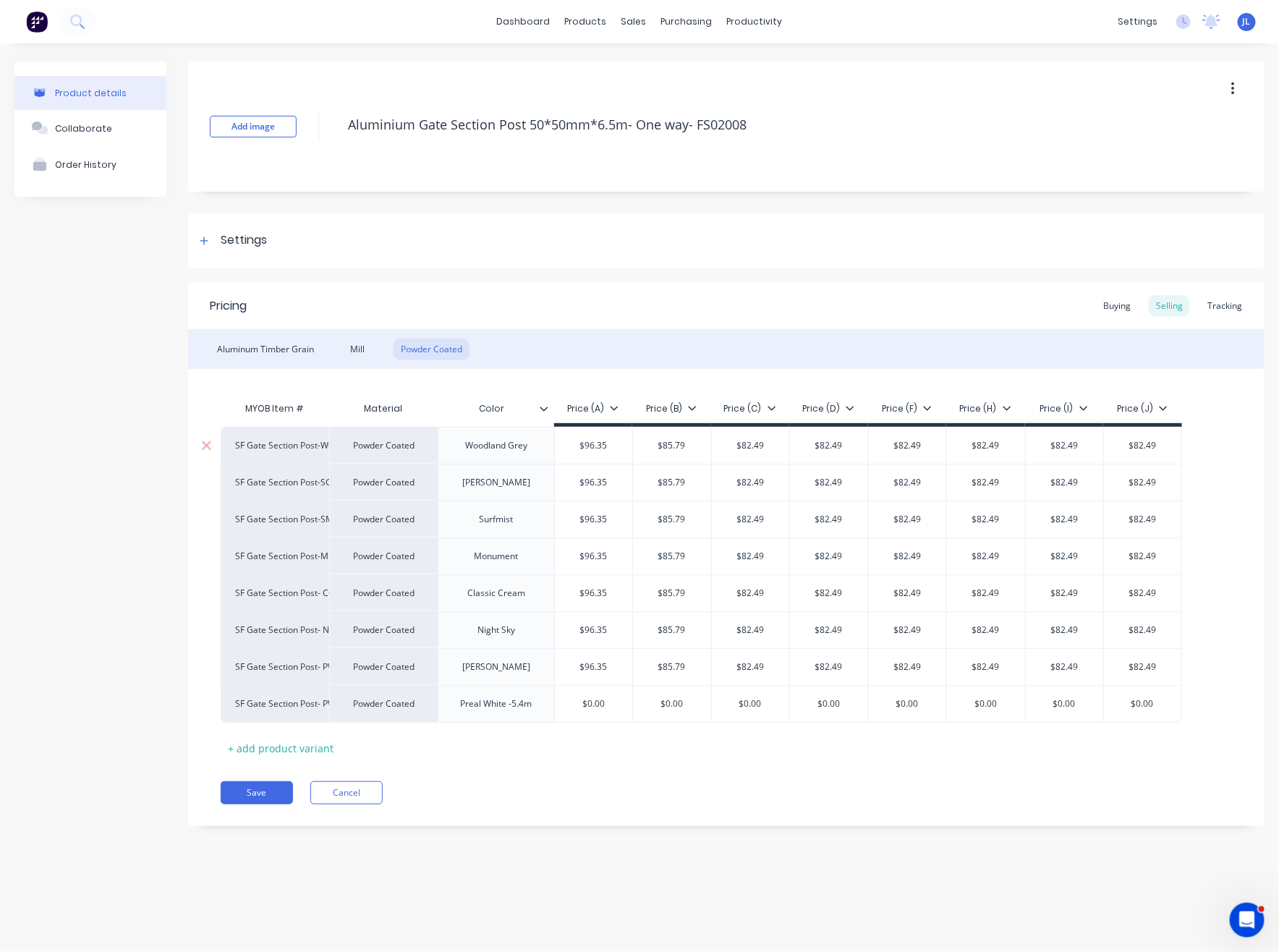
click at [604, 445] on input "$96.35" at bounding box center [593, 445] width 78 height 13
type input "$99.95"
click at [614, 464] on div "$96.35" at bounding box center [593, 482] width 78 height 36
paste input "9.9"
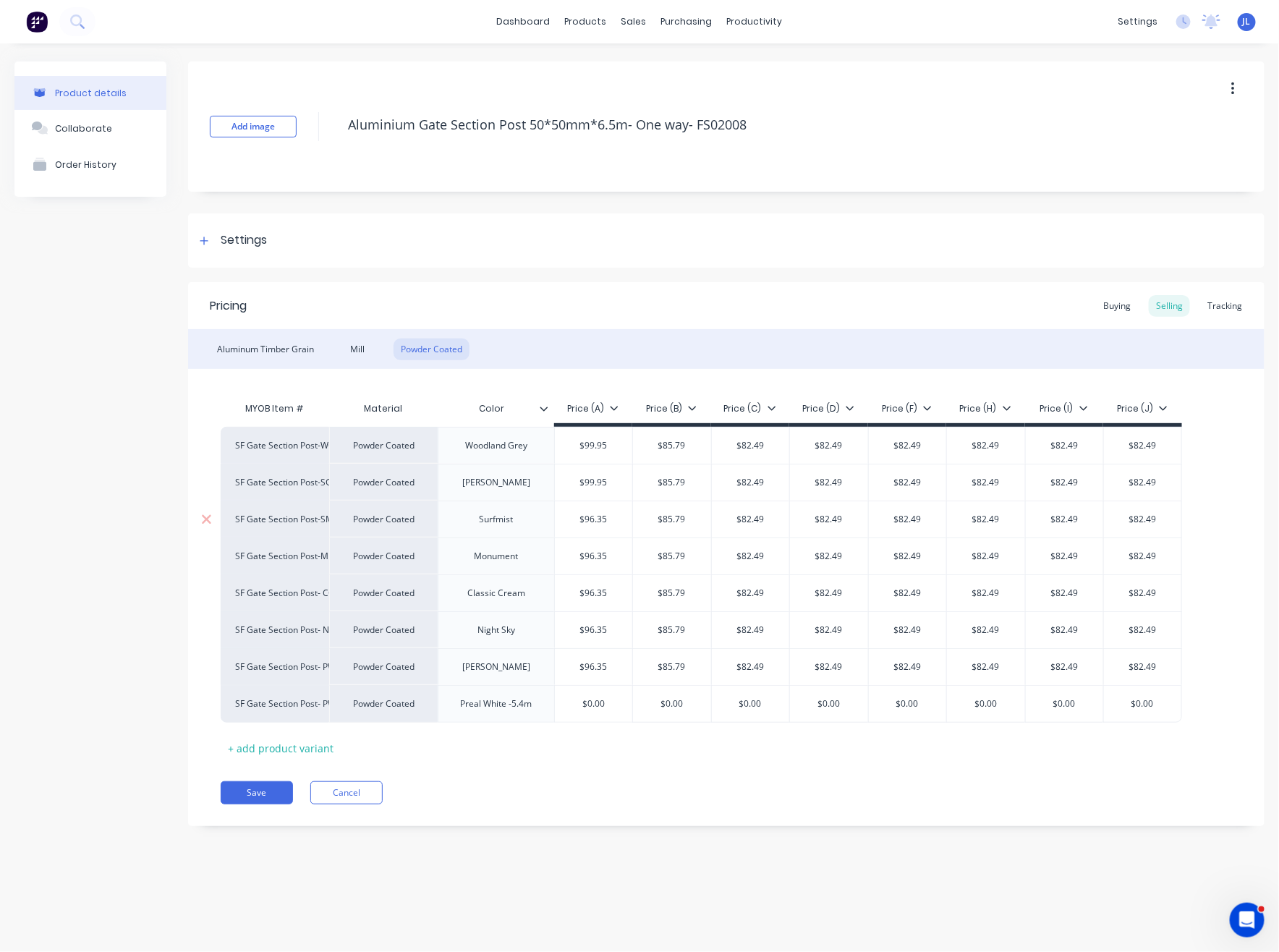
type input "$99.95"
click at [616, 516] on input "$96.35" at bounding box center [593, 519] width 78 height 13
paste input "9.9"
type input "$99.95"
click at [621, 563] on div "$96.35" at bounding box center [593, 556] width 78 height 36
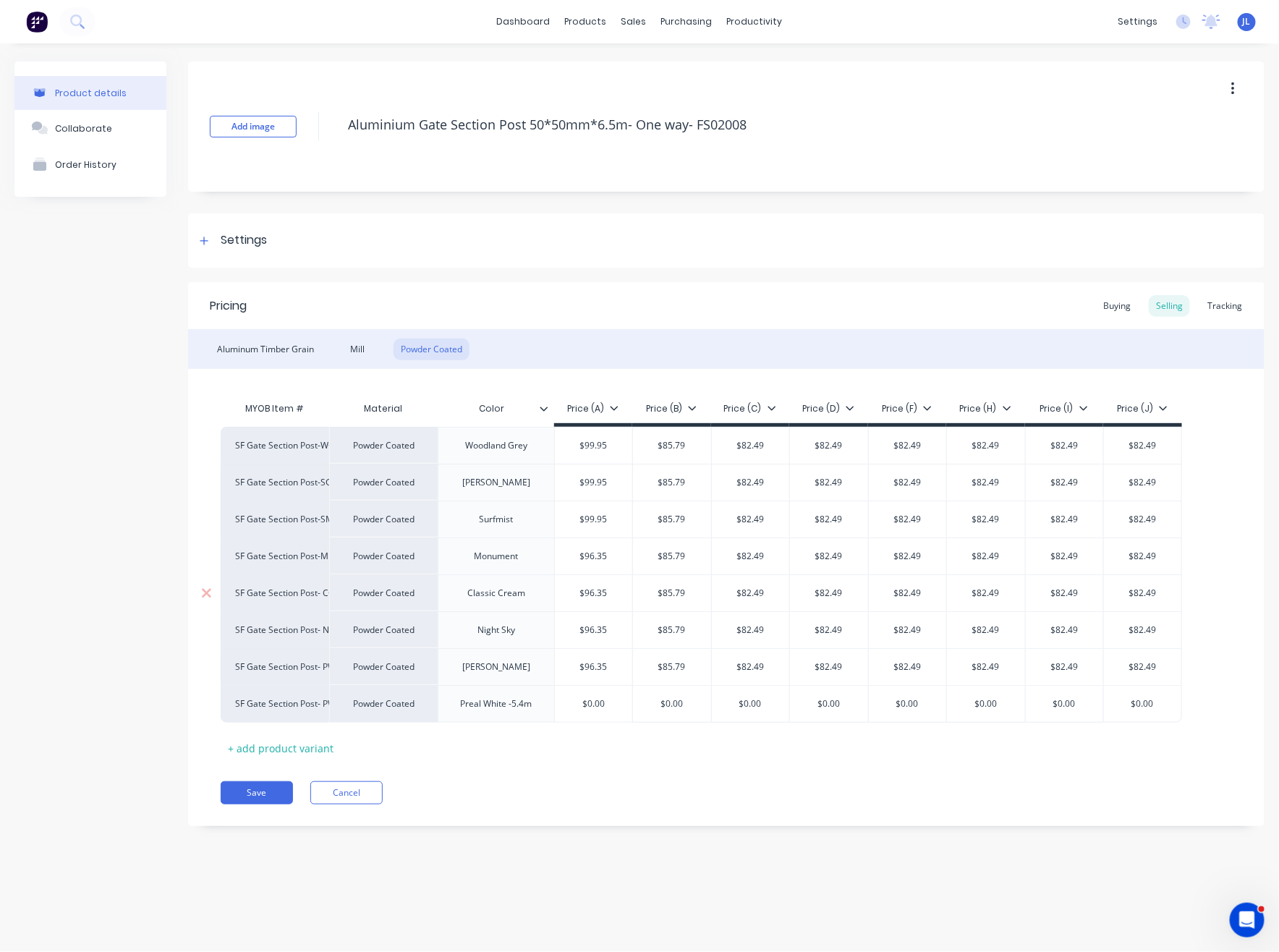
paste input "9.9"
type input "$99.95"
click at [617, 587] on input "$96.35" at bounding box center [593, 593] width 78 height 13
paste input "9.9"
type input "$99.95"
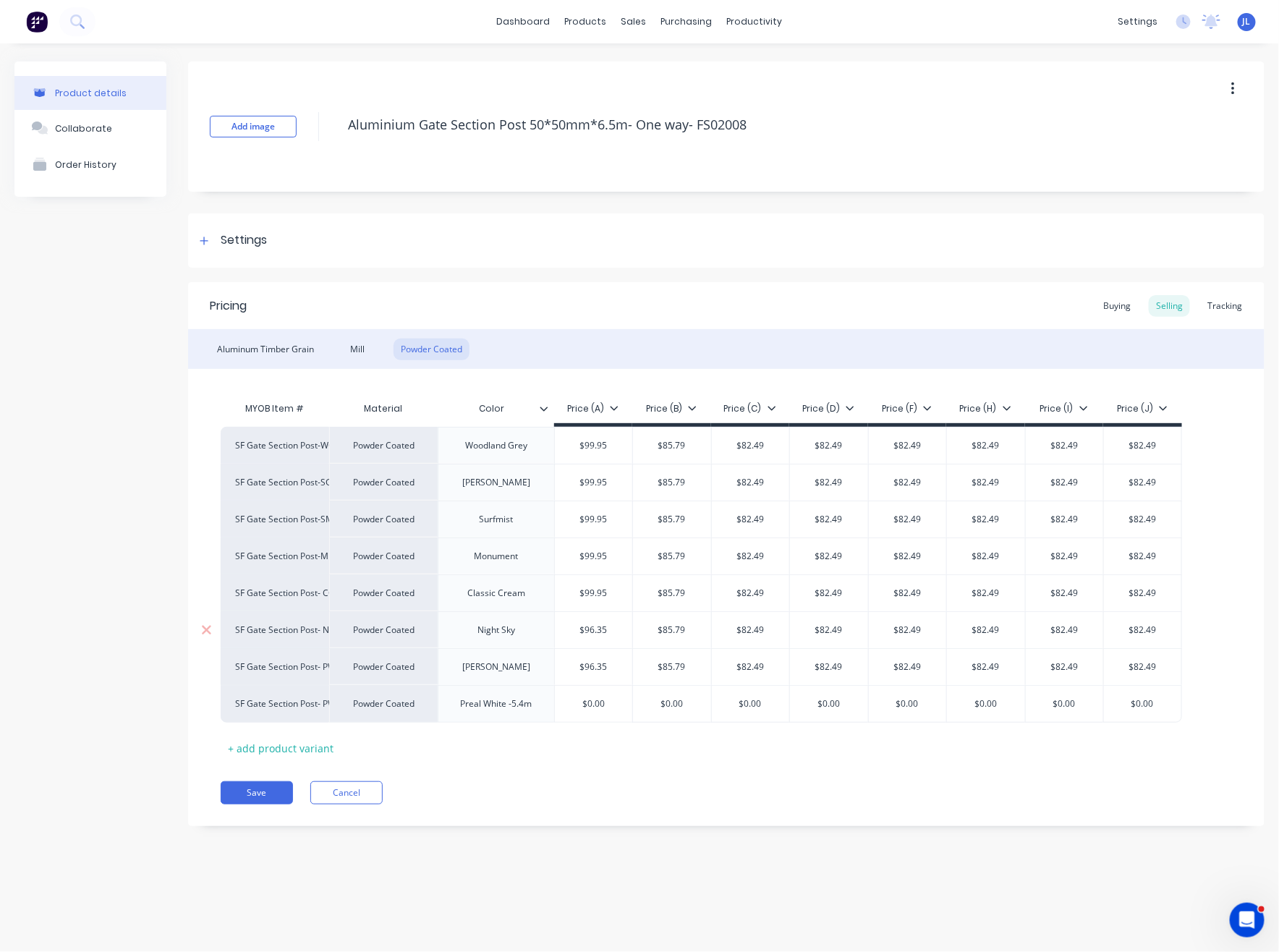
click at [613, 625] on input "$96.35" at bounding box center [593, 630] width 78 height 13
paste input "9.9"
type input "$99.95"
click at [616, 654] on div "$96.35" at bounding box center [593, 667] width 78 height 36
paste input "9.9"
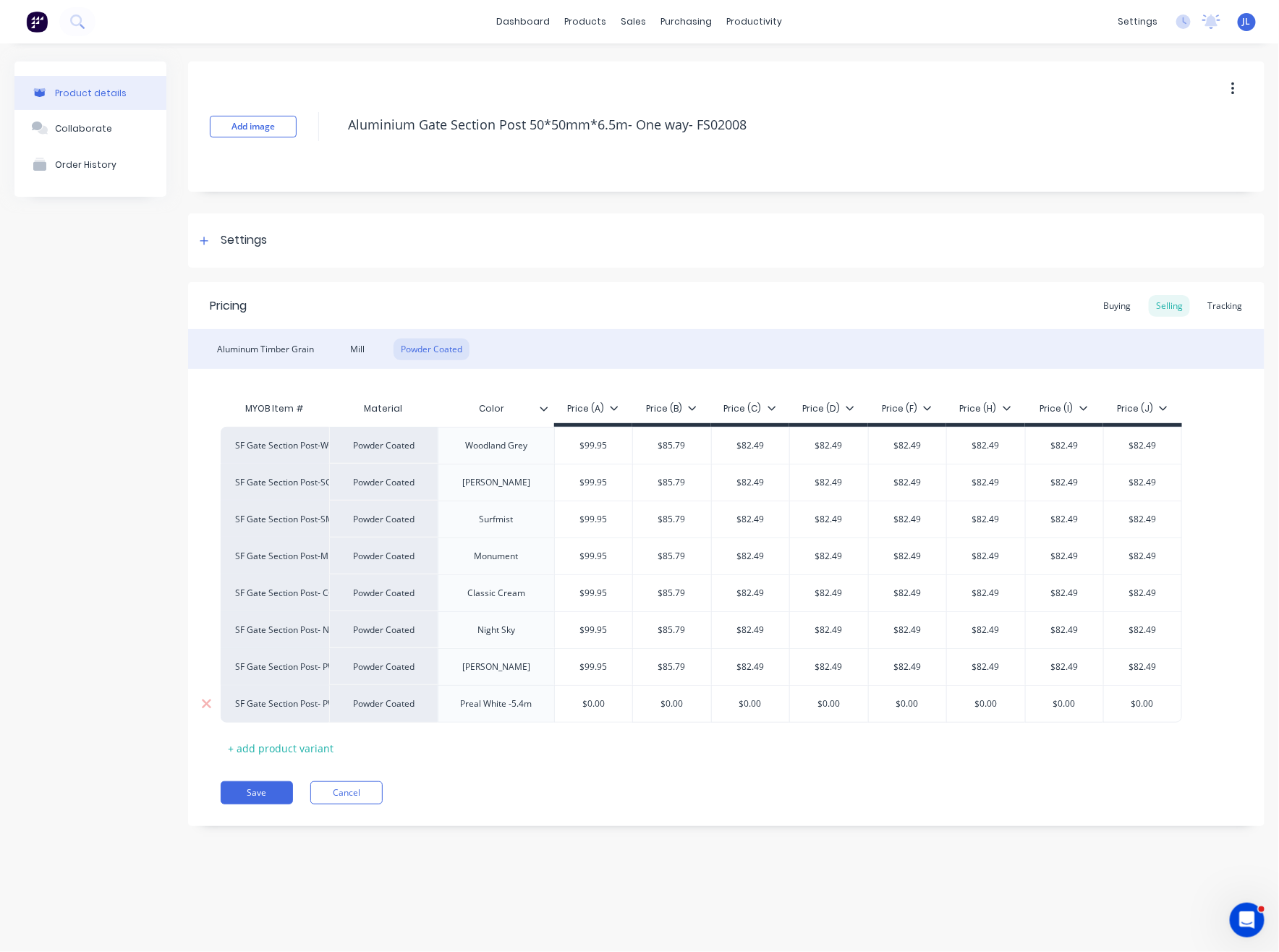
type input "$99.95"
click at [597, 698] on input "$0.00" at bounding box center [593, 703] width 78 height 13
paste input "99.95"
type input "$99.95"
click at [202, 709] on icon at bounding box center [206, 703] width 11 height 14
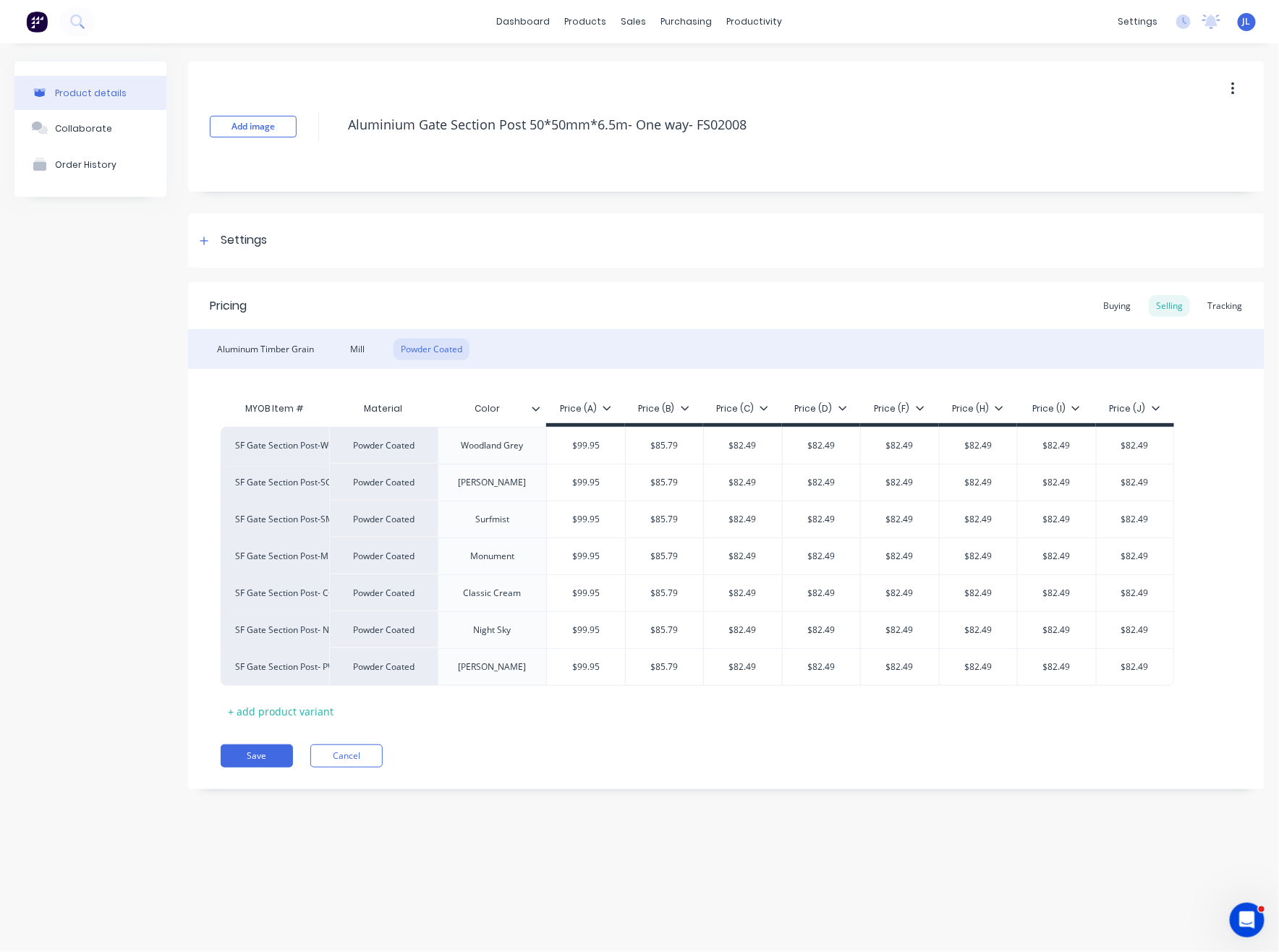
click at [645, 722] on div "MYOB Item # Material Color Price (A) Price (B) Price (C) Price (D) Price (F) Pr…" at bounding box center [726, 558] width 1011 height 328
click at [673, 445] on input "$85.79" at bounding box center [664, 445] width 78 height 13
paste input "text"
type input "$89"
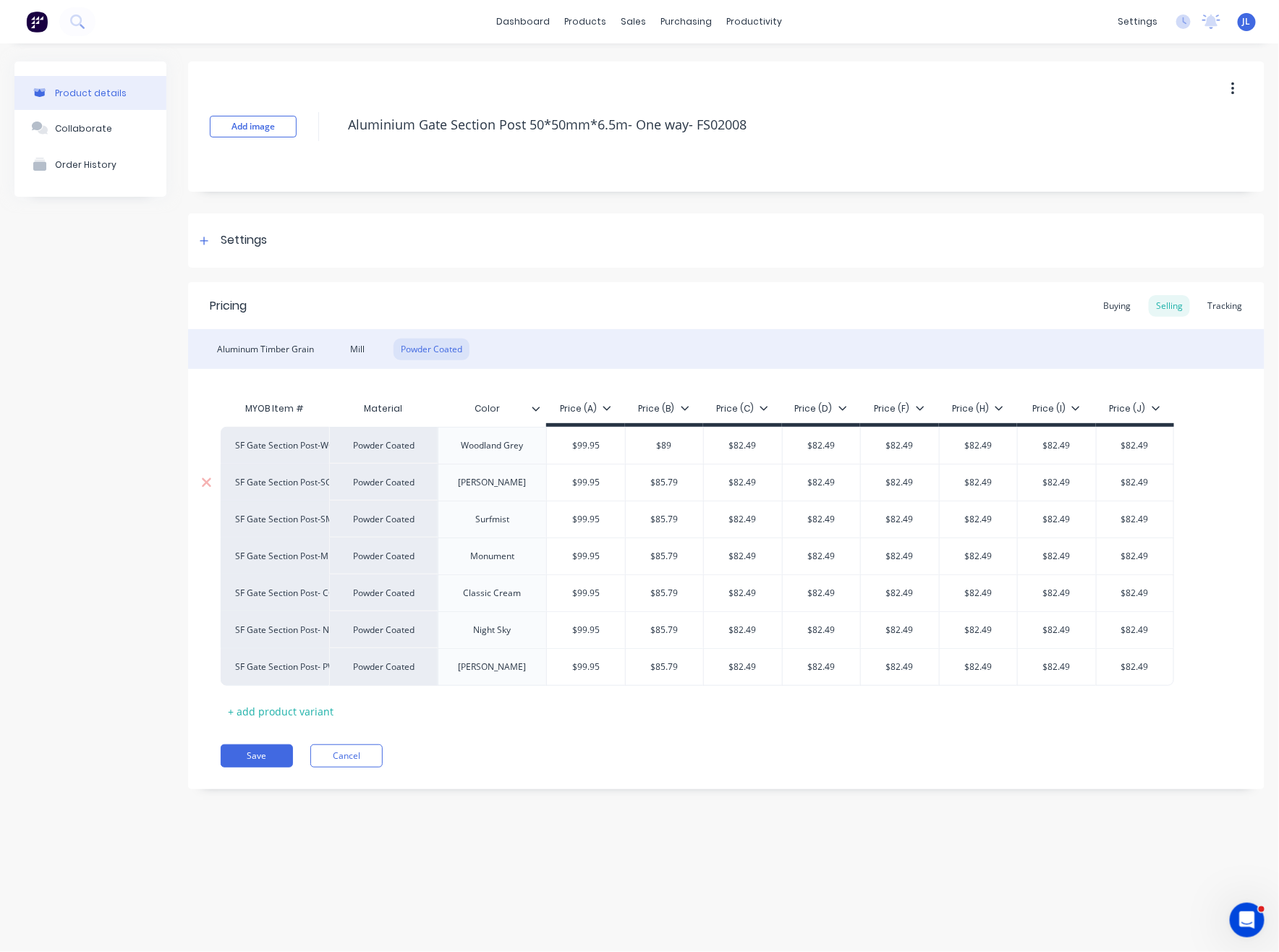
click at [680, 486] on input "$85.79" at bounding box center [664, 482] width 78 height 13
paste input "text"
type input "$89"
click at [668, 514] on input "$85.79" at bounding box center [664, 519] width 78 height 13
paste input "text"
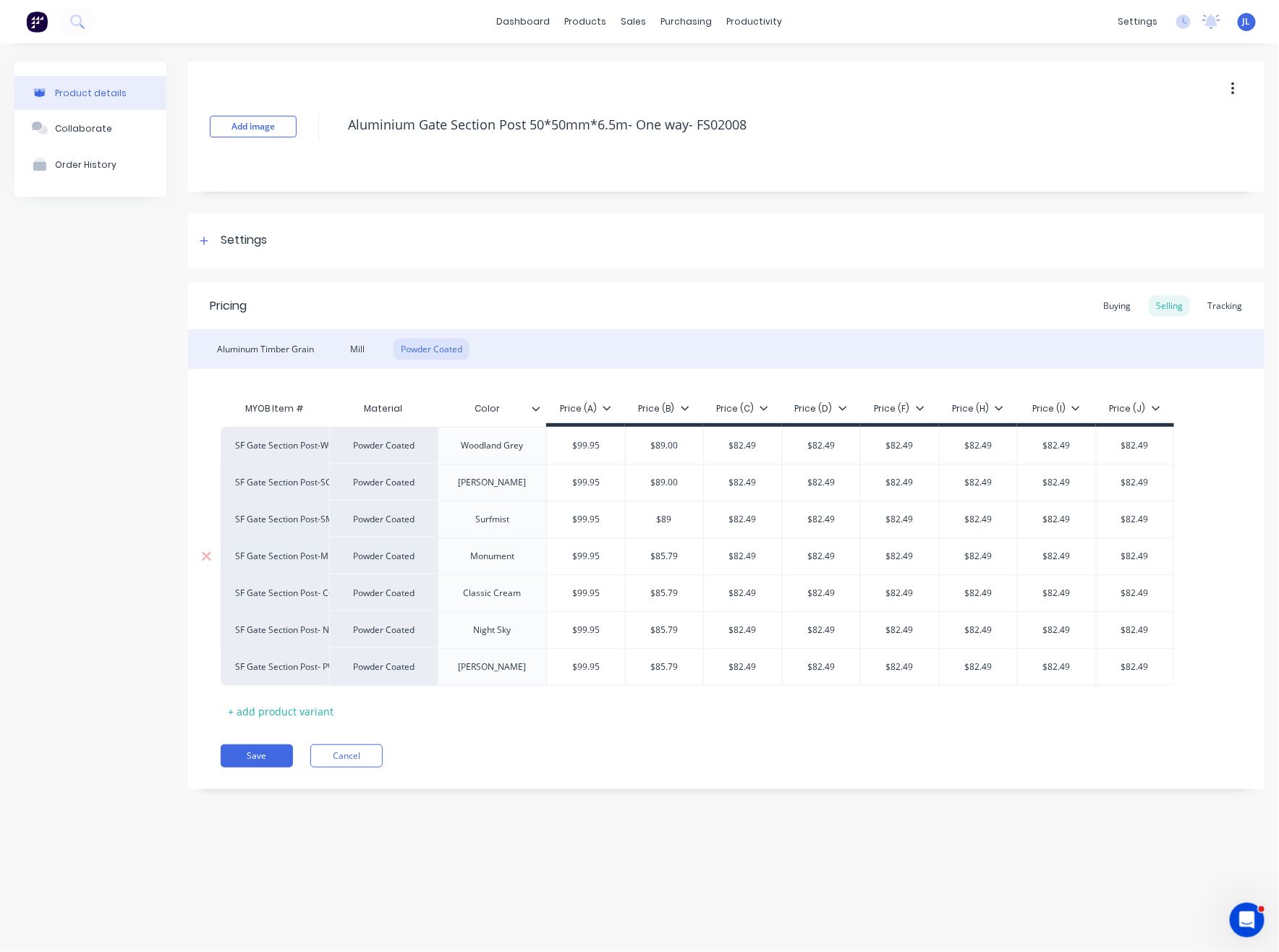
type input "$89"
click at [680, 543] on div "$85.79" at bounding box center [664, 556] width 78 height 36
paste input "text"
click at [676, 566] on div "$89.00" at bounding box center [664, 556] width 78 height 36
type input "$89"
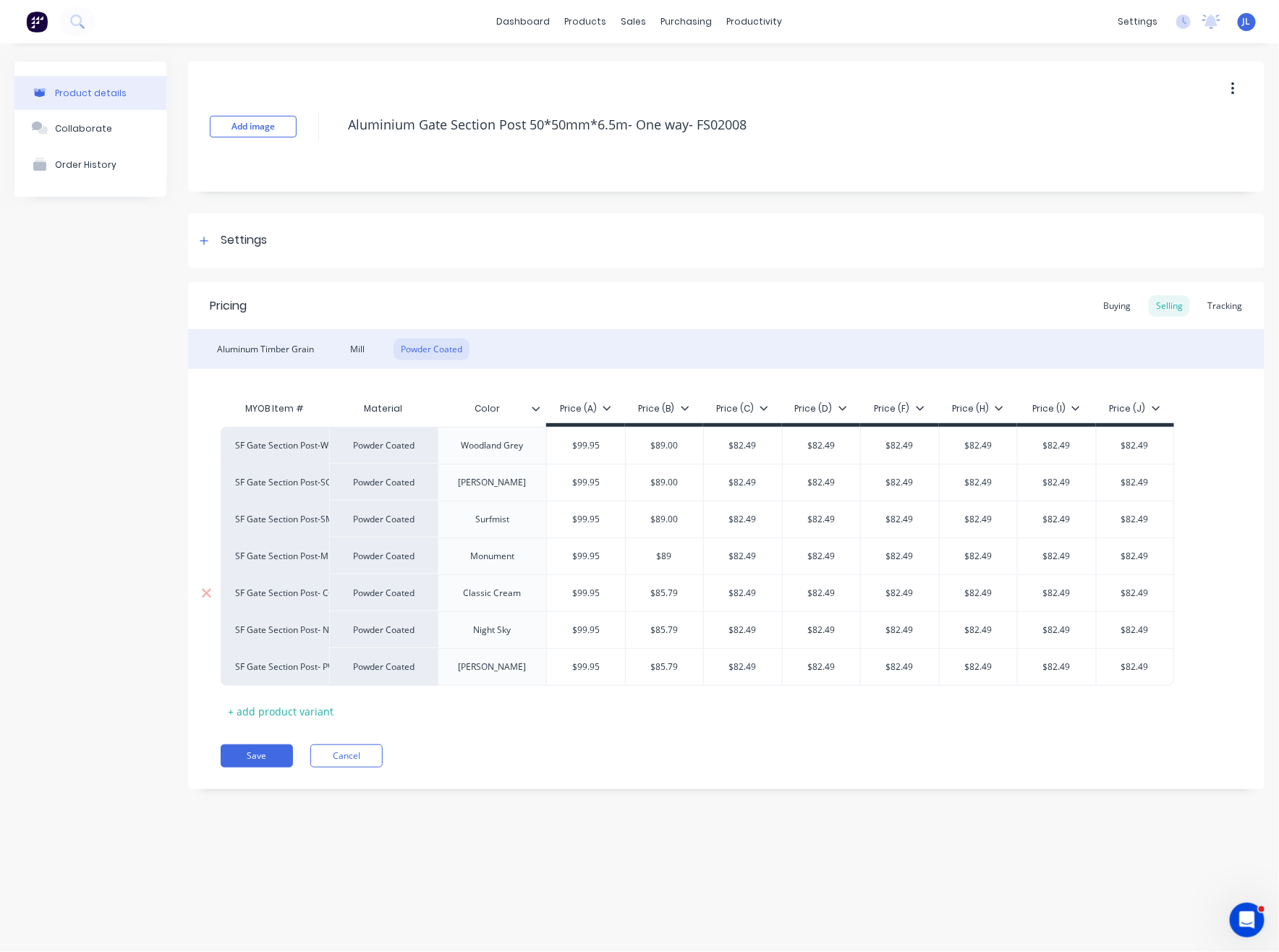
click at [686, 589] on input "$85.79" at bounding box center [664, 593] width 78 height 13
type input "$89"
click at [670, 633] on input "$85.79" at bounding box center [664, 630] width 78 height 13
type input "$89"
click at [668, 684] on div "$85.79" at bounding box center [664, 667] width 78 height 36
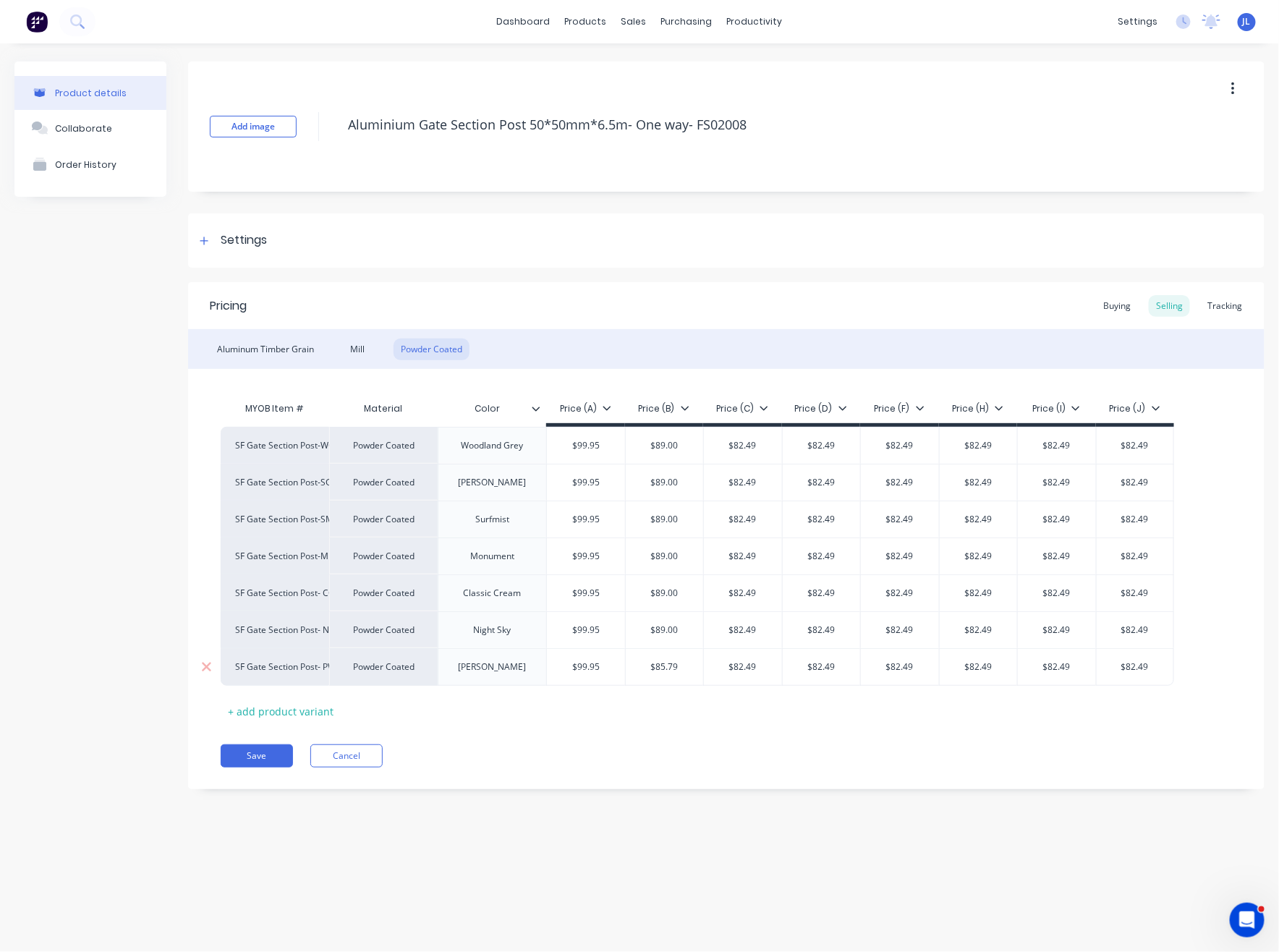
click at [680, 666] on input "$85.79" at bounding box center [664, 667] width 78 height 13
type input "$89"
click at [773, 448] on input "$82.49" at bounding box center [742, 445] width 78 height 13
click at [773, 446] on input "$82.49" at bounding box center [742, 445] width 78 height 13
type input "$85.58"
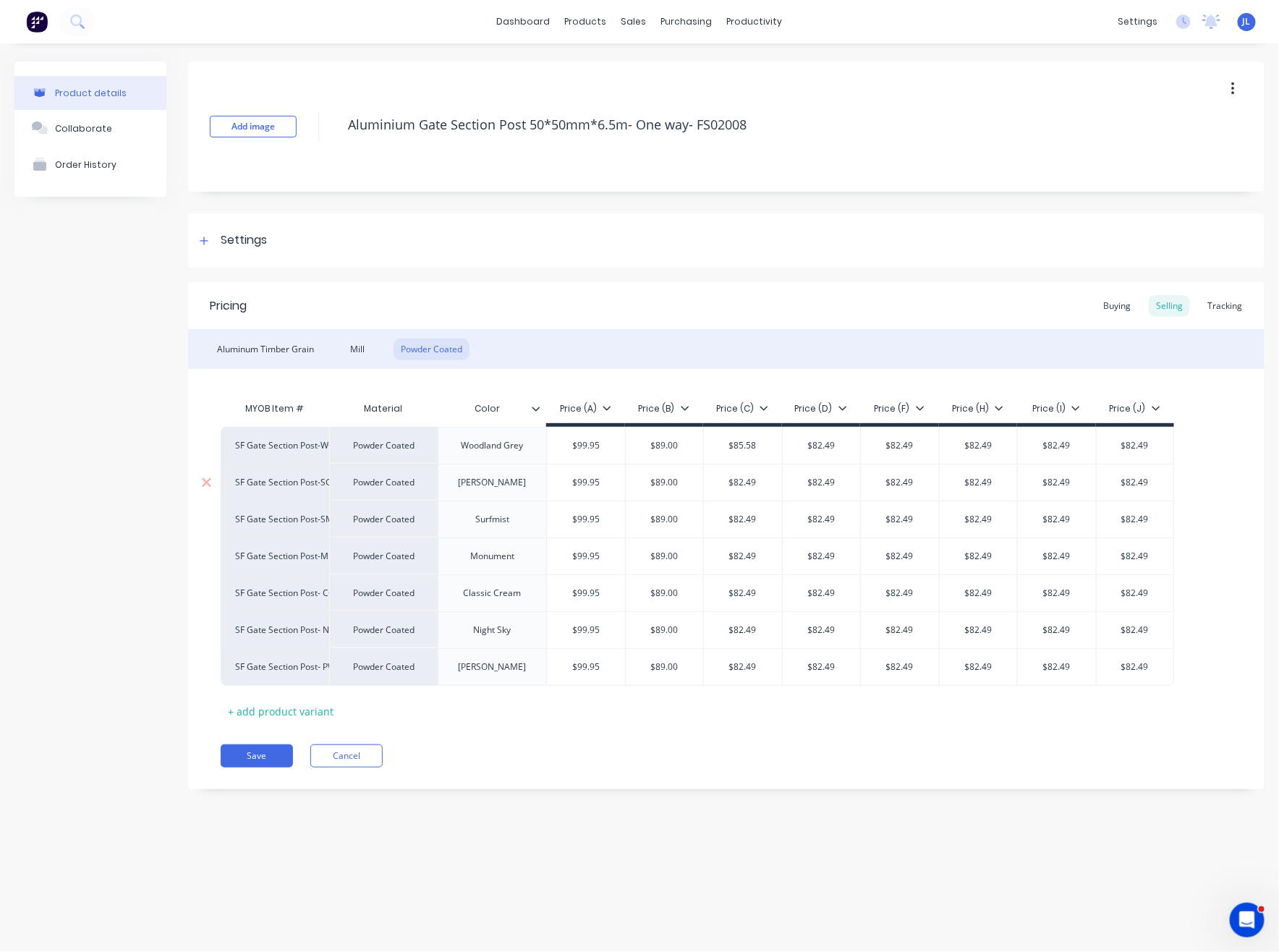
click at [765, 478] on input "$82.49" at bounding box center [742, 482] width 78 height 13
type input "$85.58"
click at [764, 509] on div "$82.49" at bounding box center [742, 519] width 78 height 36
type input "$85.58"
click at [754, 552] on input "$82.49" at bounding box center [742, 556] width 78 height 13
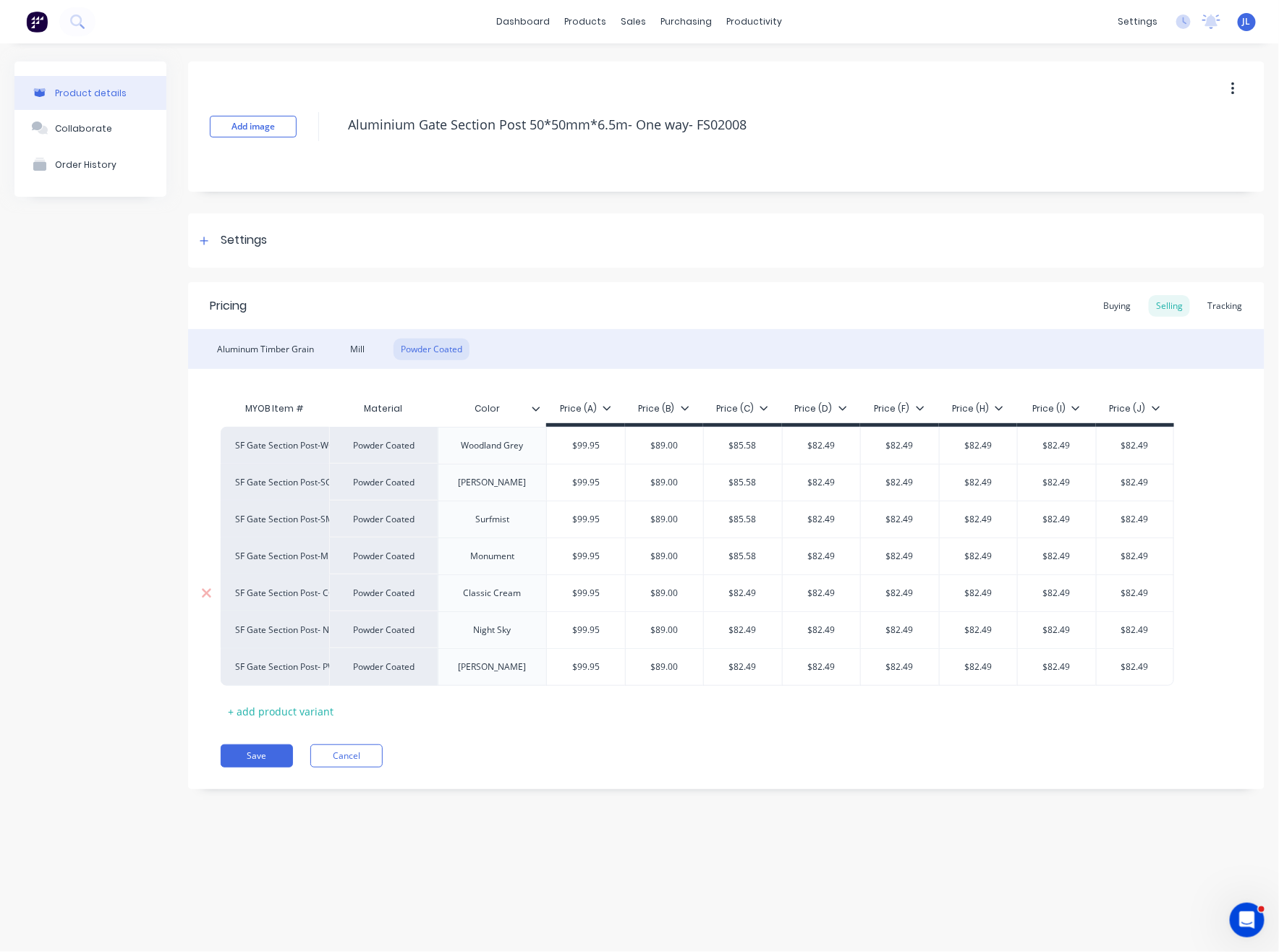
type input "$85.58"
click at [750, 602] on div "$82.49" at bounding box center [742, 593] width 78 height 36
type input "$85.58"
click at [754, 618] on div "$82.49" at bounding box center [742, 630] width 78 height 36
type input "$85.58"
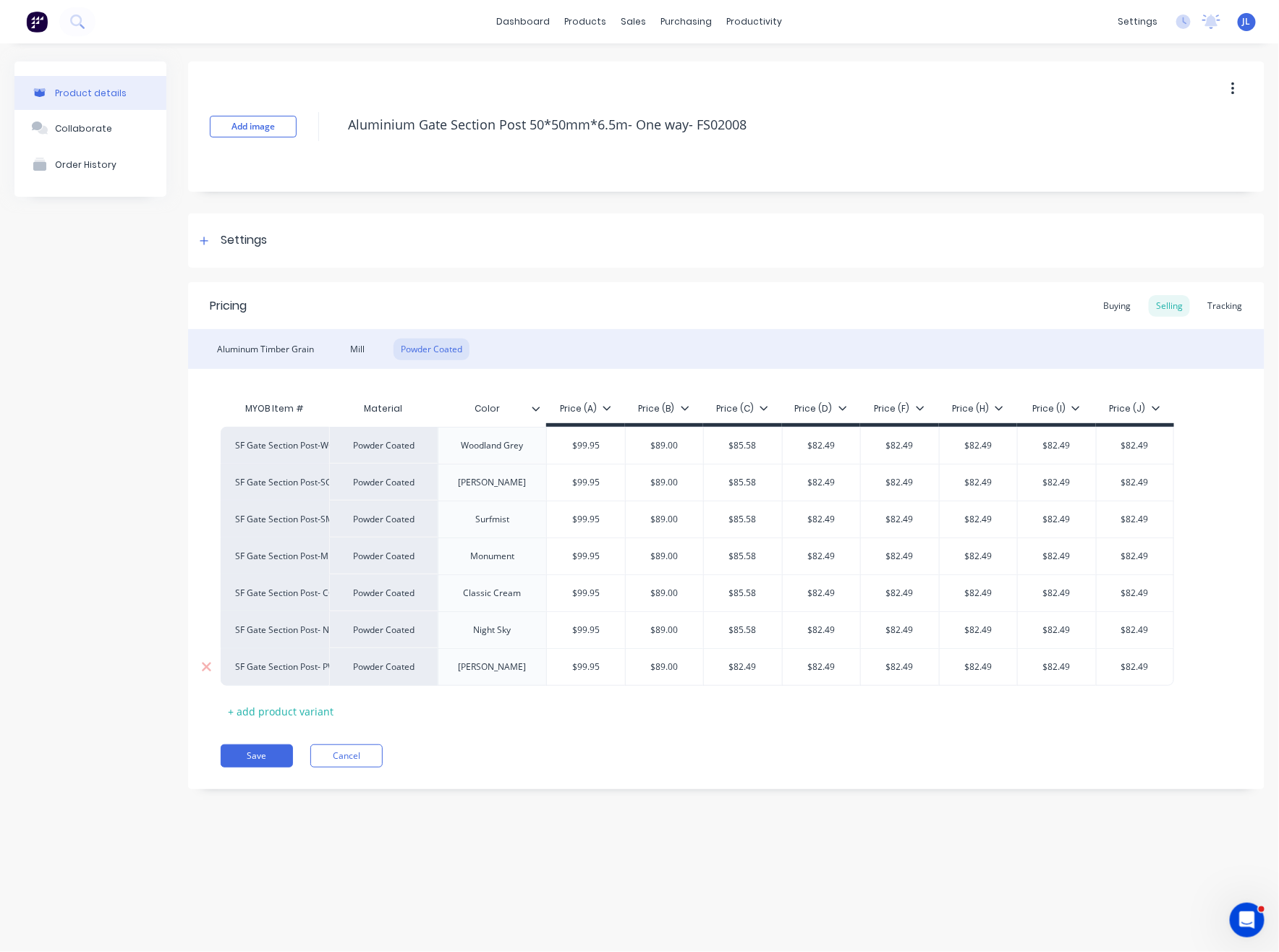
click at [752, 659] on div "$82.49" at bounding box center [742, 667] width 78 height 36
type input "$85.58"
click at [831, 658] on div "$82.49" at bounding box center [821, 667] width 78 height 36
type input "$85.58"
click at [832, 631] on input "$82.49" at bounding box center [821, 630] width 78 height 13
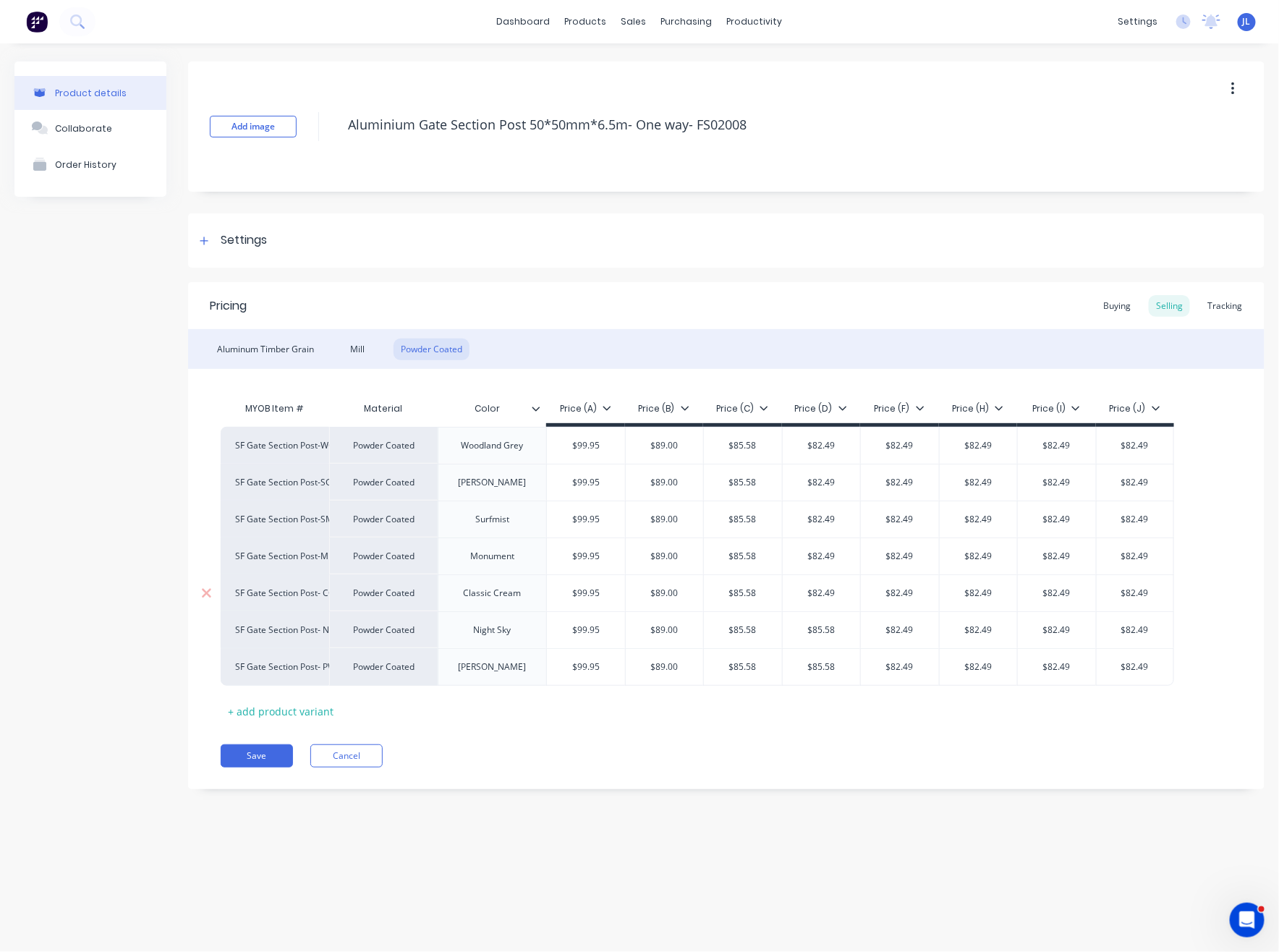
type input "$85.58"
click at [832, 593] on input "$82.49" at bounding box center [821, 593] width 78 height 13
type input "$85.58"
click at [836, 561] on input "$82.49" at bounding box center [821, 556] width 78 height 13
type input "$85.58"
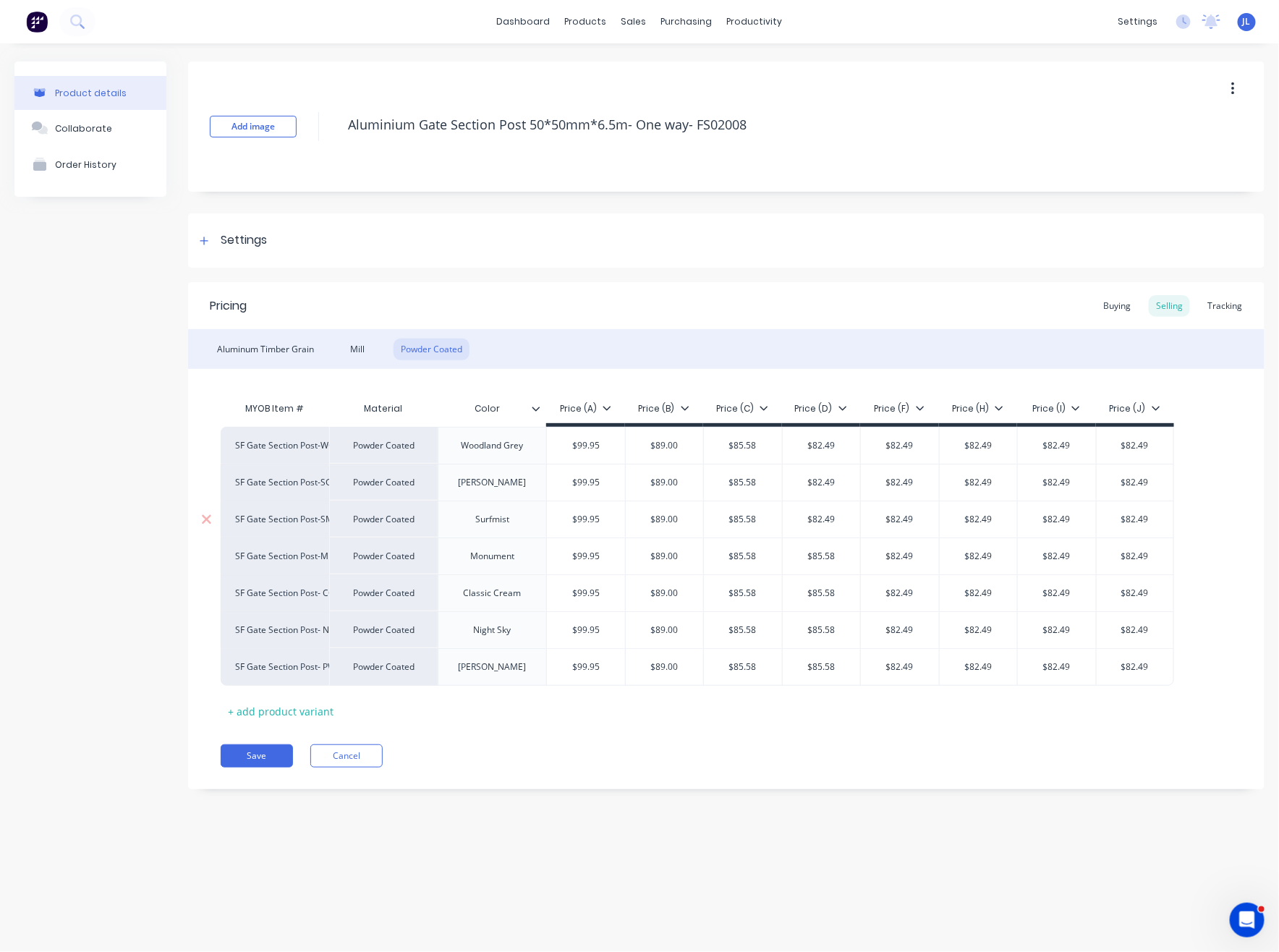
click at [834, 528] on div "$82.49" at bounding box center [821, 519] width 78 height 36
type input "$85.58"
click at [832, 473] on div "$82.49" at bounding box center [821, 482] width 78 height 36
type input "$85.58"
click at [830, 442] on input "$82.49" at bounding box center [821, 445] width 78 height 13
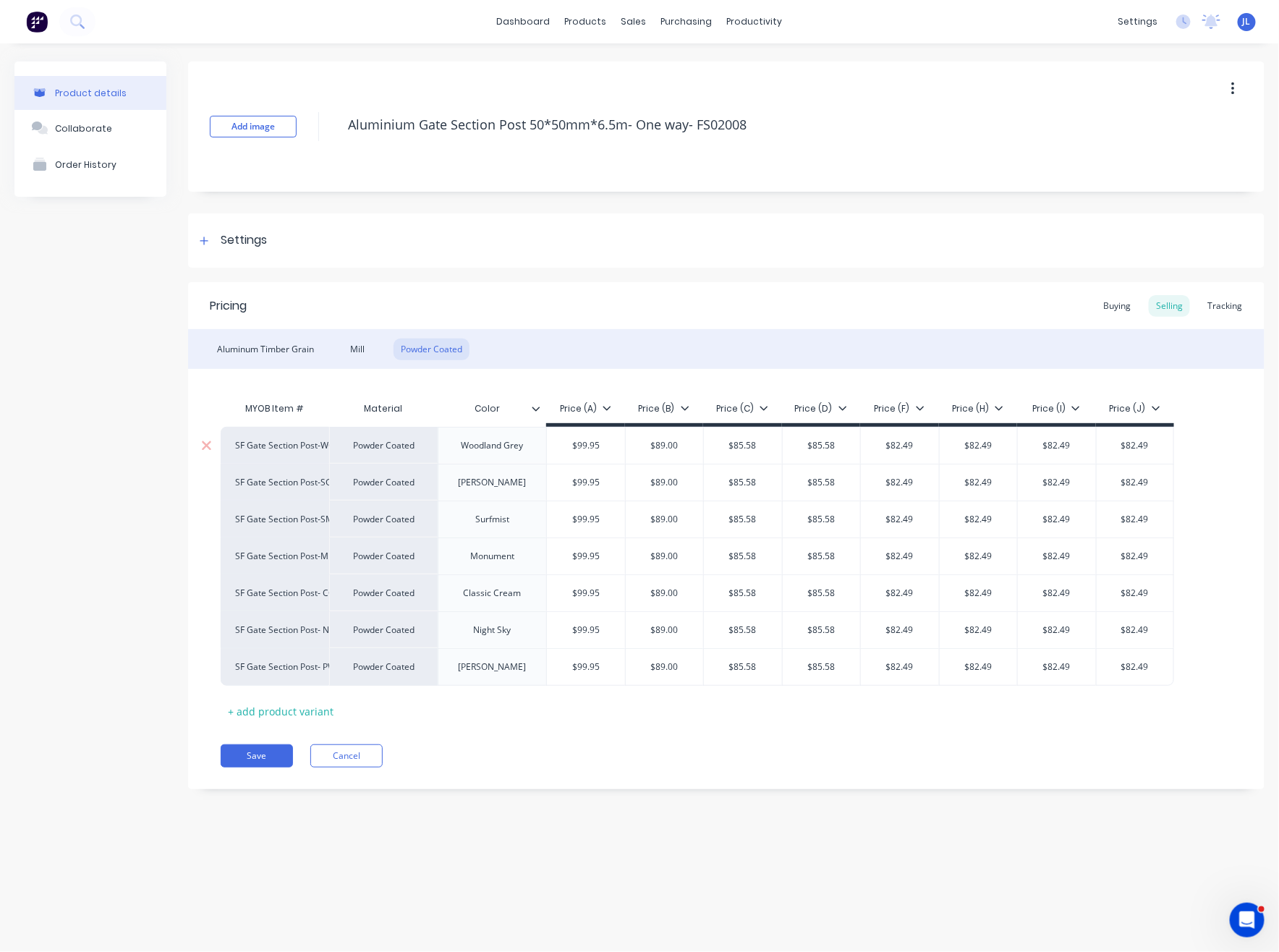
type input "$85.58"
click at [936, 439] on input "$82.49" at bounding box center [899, 445] width 78 height 13
type input "$85.58"
click at [927, 479] on input "$82.49" at bounding box center [899, 482] width 78 height 13
type input "$85.58"
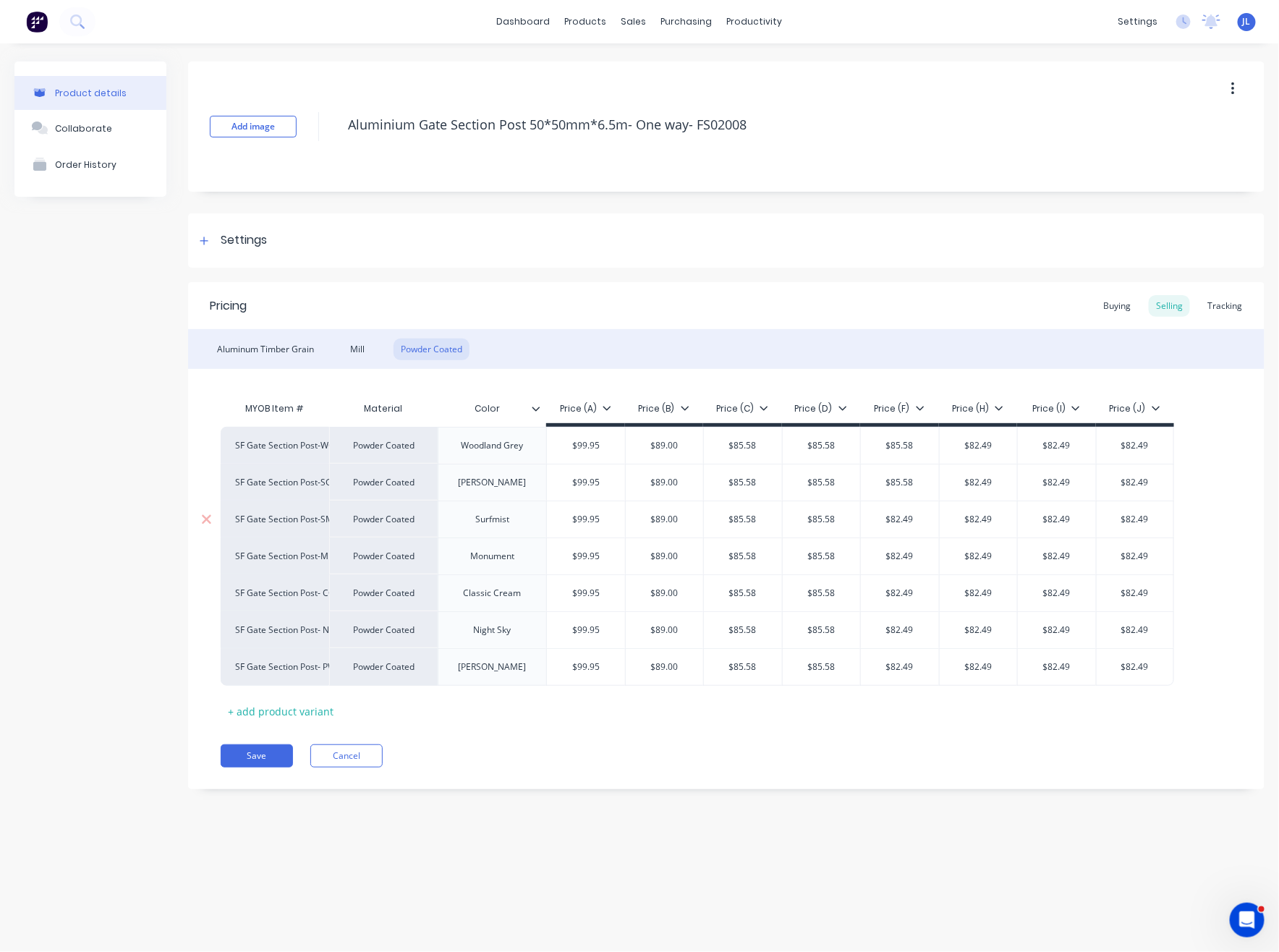
click at [909, 519] on input "$82.49" at bounding box center [899, 519] width 78 height 13
type input "$85.58"
click at [917, 556] on input "$82.49" at bounding box center [899, 556] width 78 height 13
type input "$85.58"
click at [908, 605] on div "$82.49" at bounding box center [899, 593] width 78 height 36
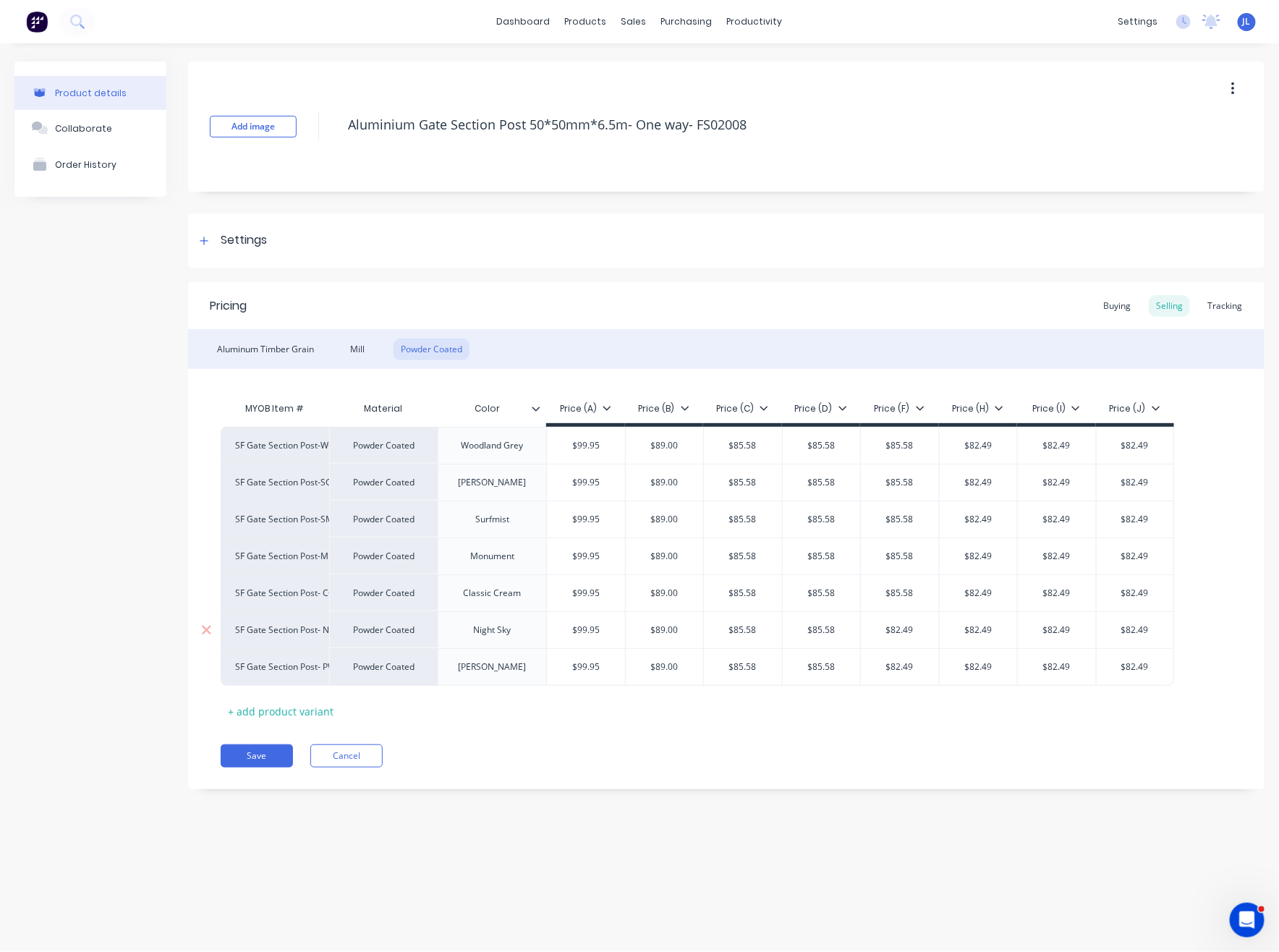
type input "$85.58"
click at [914, 612] on div "$82.49" at bounding box center [899, 630] width 78 height 36
type input "$85.58"
click at [895, 667] on input "$82.49" at bounding box center [899, 667] width 78 height 13
type input "$85.58"
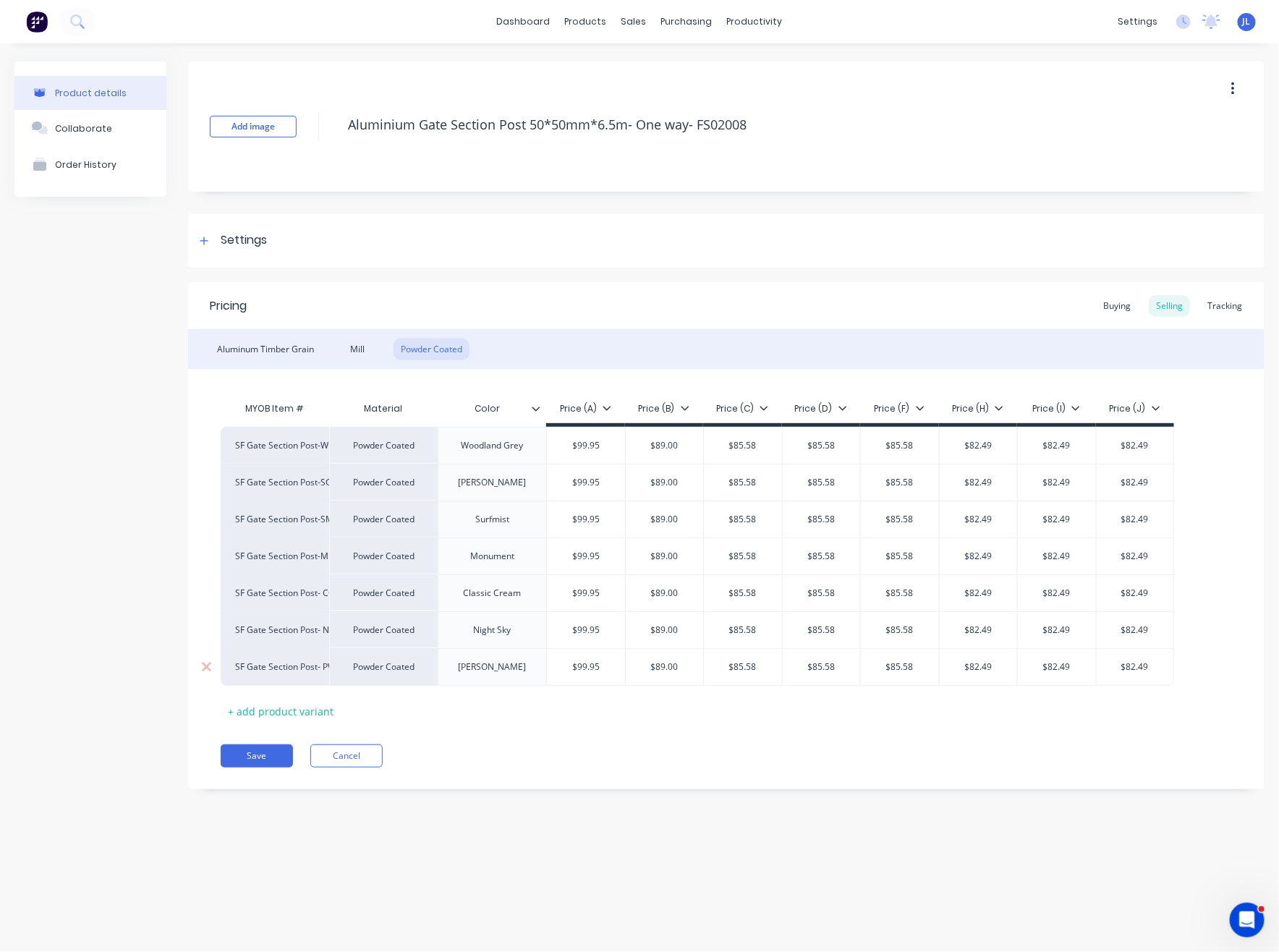
click at [999, 664] on input "$82.49" at bounding box center [978, 667] width 78 height 13
type input "$85.58"
click at [989, 627] on input "$82.49" at bounding box center [978, 630] width 78 height 13
click at [990, 584] on div "$82.49" at bounding box center [978, 593] width 78 height 36
click at [991, 556] on input "$82.49" at bounding box center [978, 556] width 78 height 13
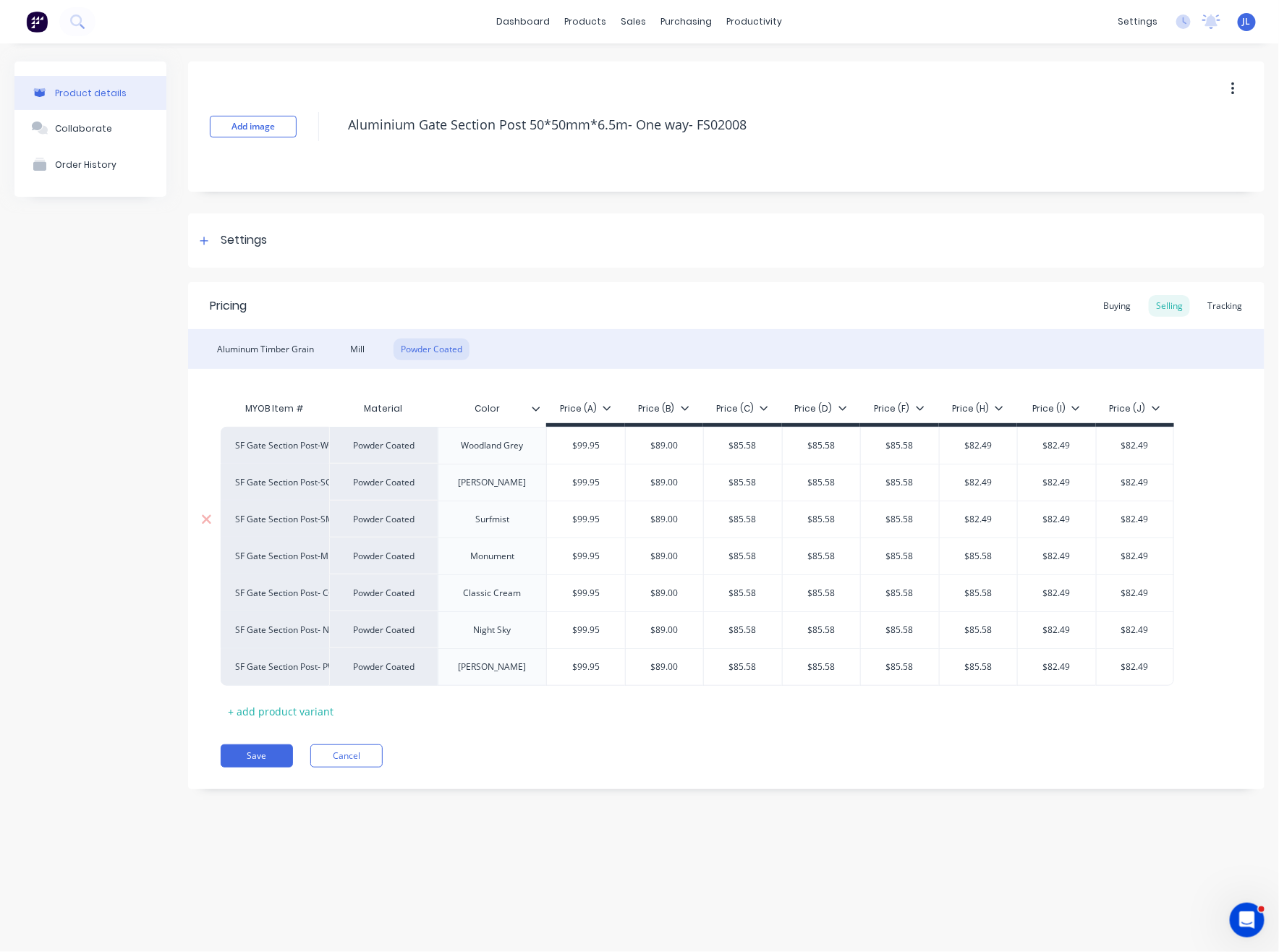
click at [986, 522] on input "$82.49" at bounding box center [978, 519] width 78 height 13
click at [984, 482] on input "$82.49" at bounding box center [978, 482] width 78 height 13
click at [992, 446] on input "$82.49" at bounding box center [978, 445] width 78 height 13
click at [1083, 440] on input "$82.49" at bounding box center [1056, 445] width 78 height 13
click at [1060, 481] on input "$82.49" at bounding box center [1056, 482] width 78 height 13
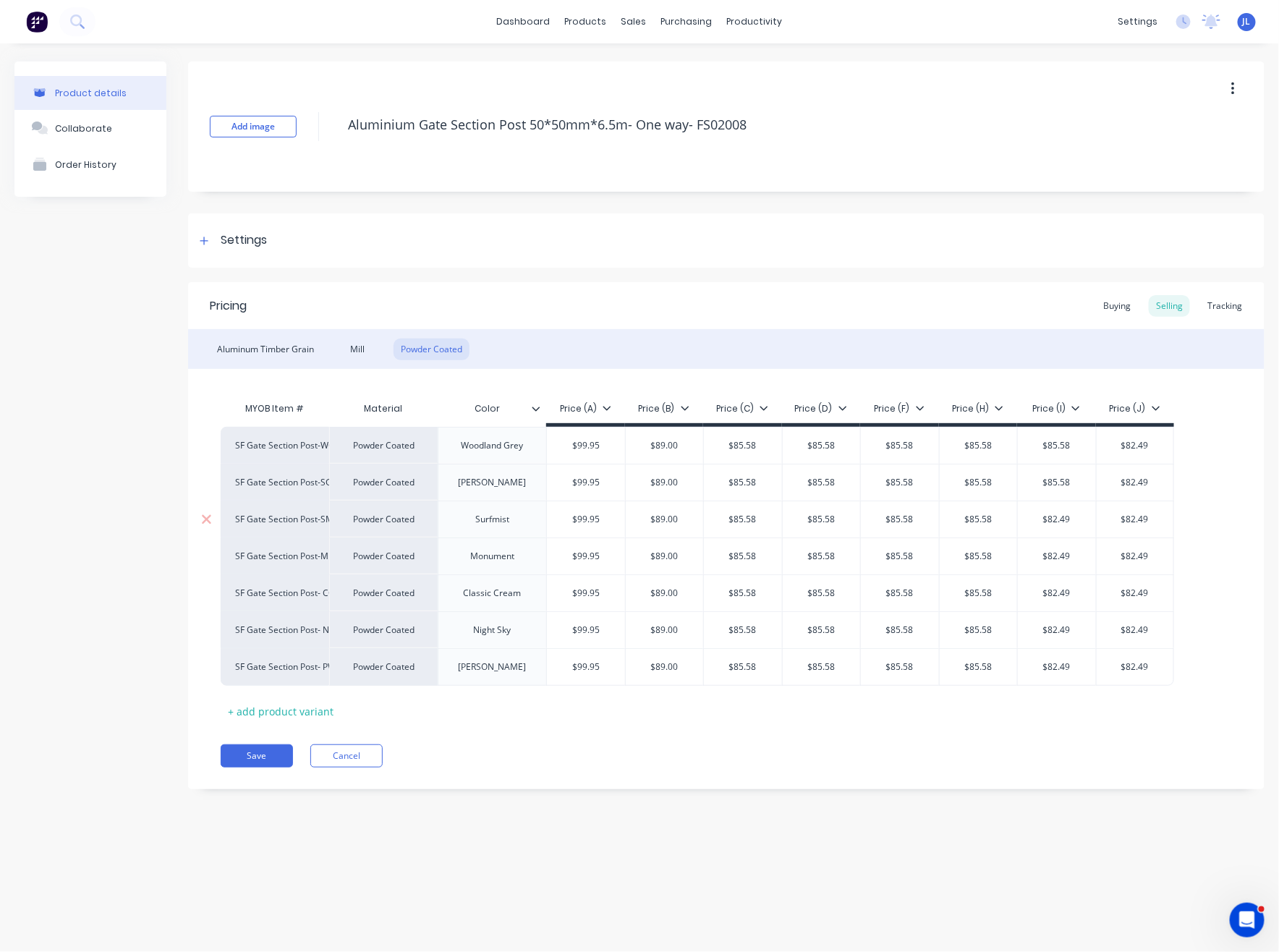
click at [1074, 514] on input "$82.49" at bounding box center [1056, 519] width 78 height 13
click at [1066, 562] on input "$82.49" at bounding box center [1056, 556] width 78 height 13
click at [1060, 599] on div "$82.49" at bounding box center [1056, 593] width 78 height 36
click at [1063, 618] on div "$82.49" at bounding box center [1056, 630] width 78 height 36
click at [1056, 665] on input "$82.49" at bounding box center [1056, 667] width 78 height 13
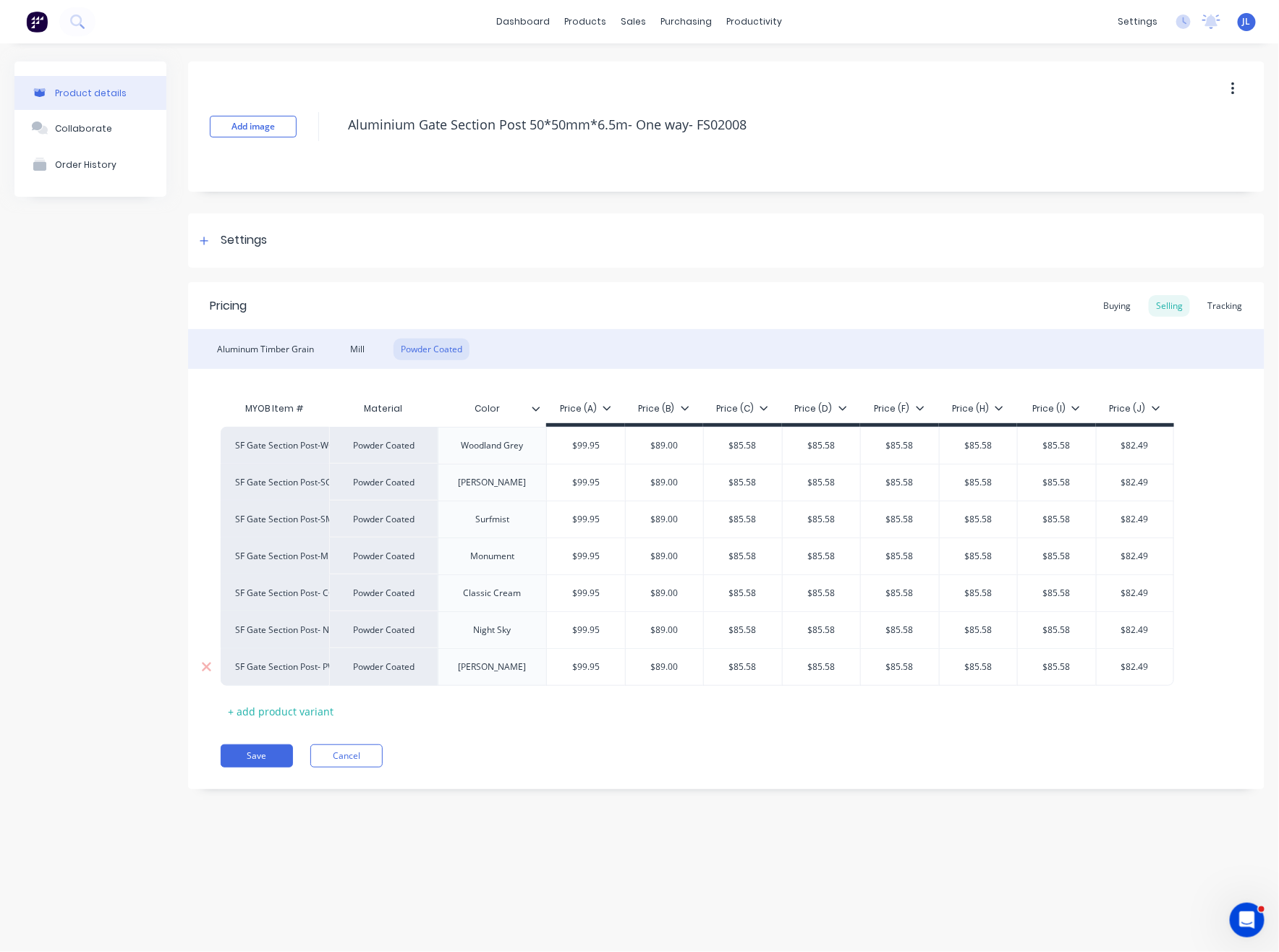
click at [1123, 669] on input "$82.49" at bounding box center [1135, 667] width 77 height 13
click at [1148, 634] on input "$82.49" at bounding box center [1135, 630] width 77 height 13
click at [1144, 590] on input "$82.49" at bounding box center [1135, 593] width 77 height 13
click at [1128, 595] on input "$82.49" at bounding box center [1135, 593] width 77 height 13
click at [1135, 553] on input "$82.49" at bounding box center [1135, 556] width 77 height 13
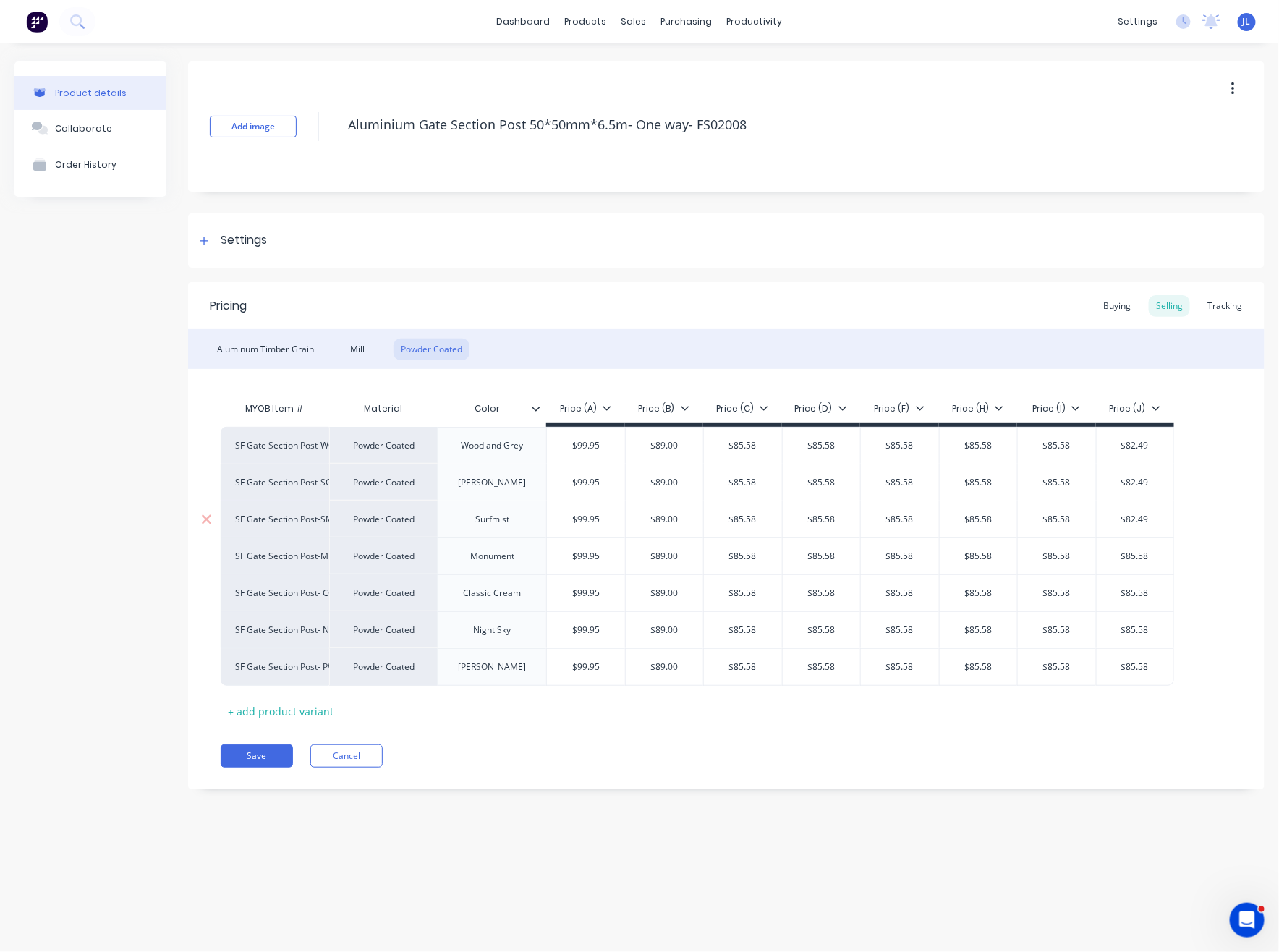
click at [1142, 519] on input "$82.49" at bounding box center [1135, 519] width 77 height 13
click at [1136, 482] on input "$82.49" at bounding box center [1135, 482] width 77 height 13
click at [1144, 455] on div "$82.49" at bounding box center [1135, 445] width 77 height 36
click at [282, 756] on button "Save" at bounding box center [257, 756] width 72 height 23
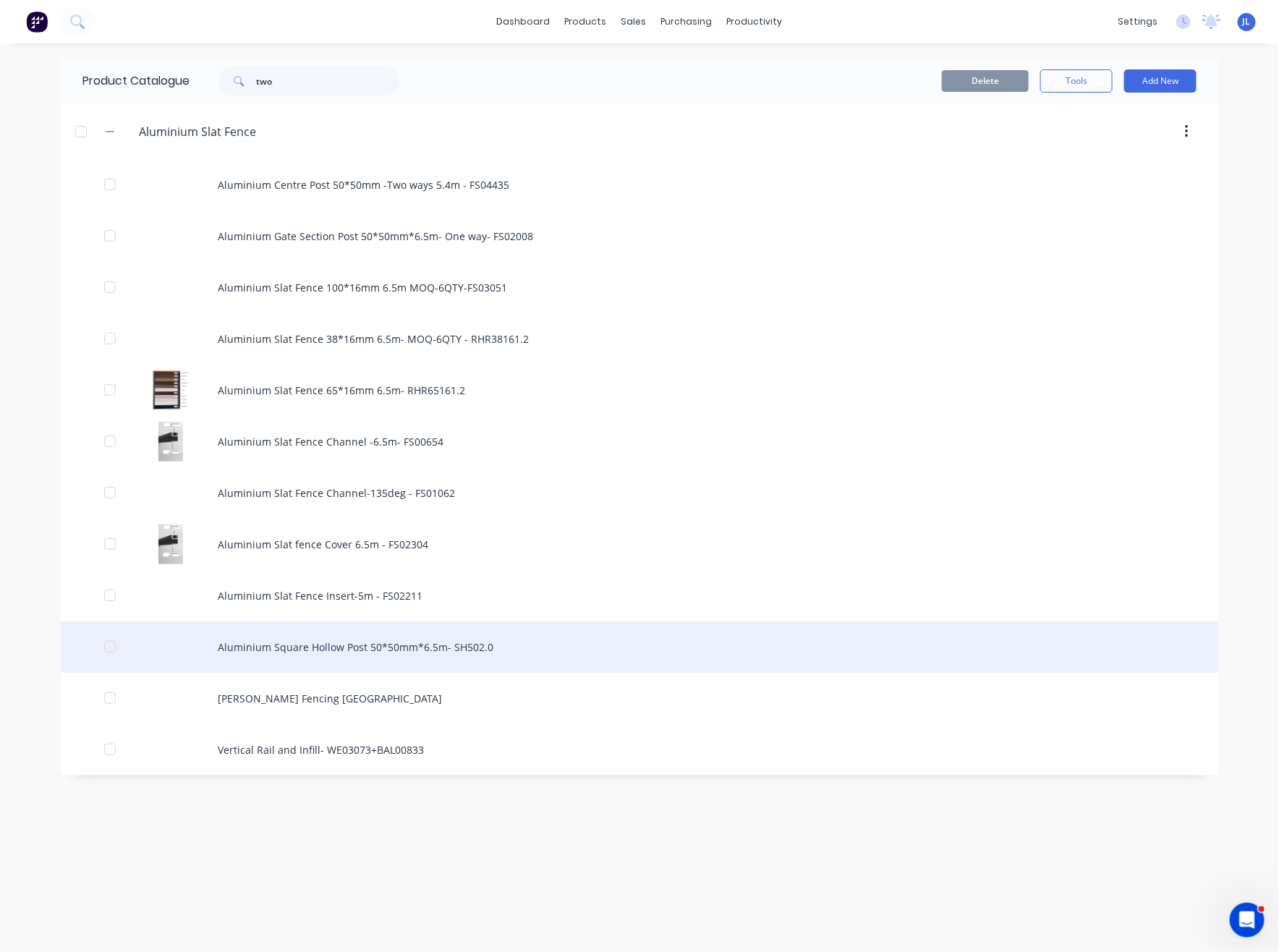
click at [393, 643] on div "Aluminium Square Hollow Post 50*50mm*6.5m- SH502.0" at bounding box center [639, 647] width 1157 height 51
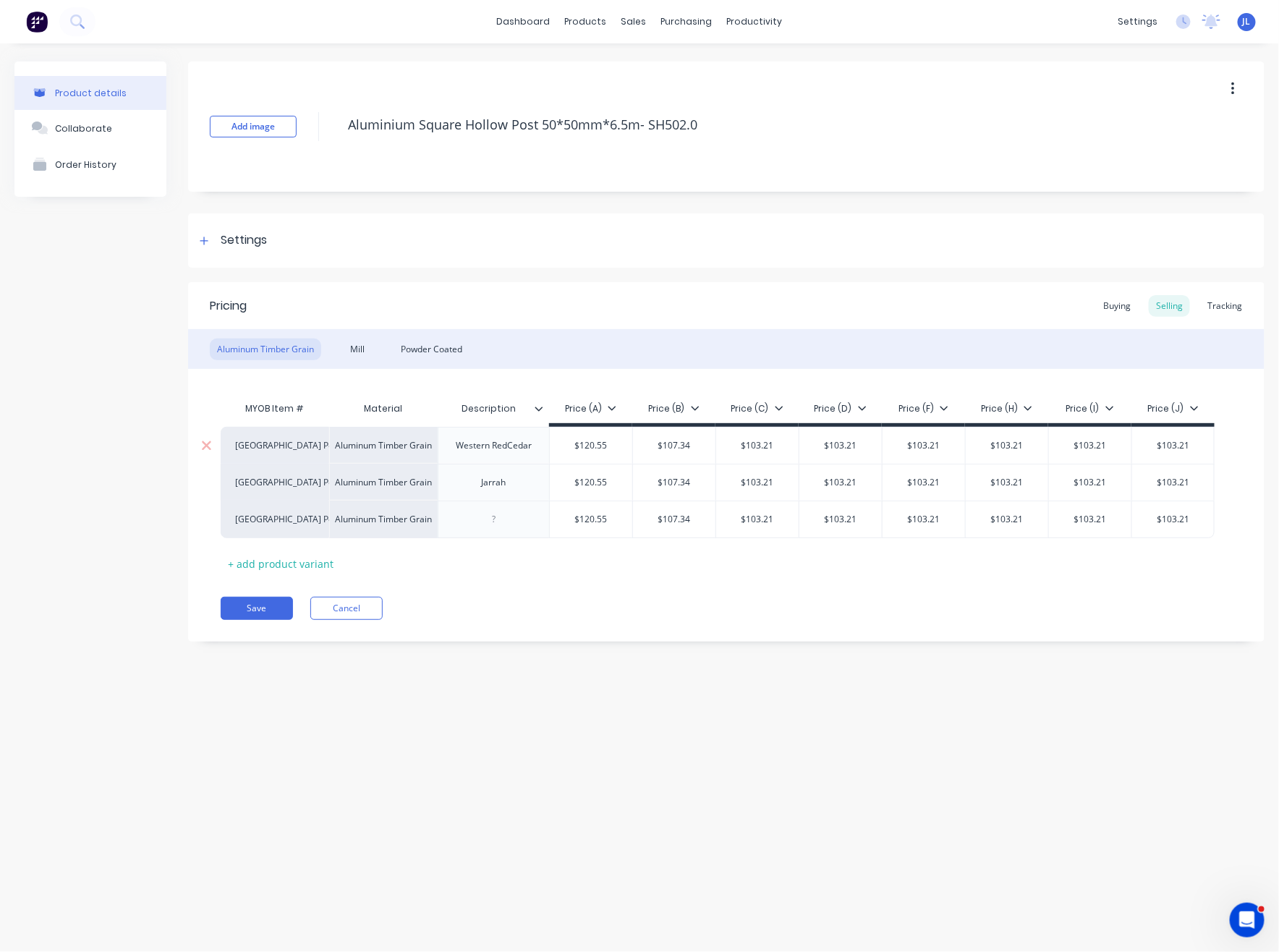
click at [603, 444] on input "$120.55" at bounding box center [590, 445] width 82 height 13
click at [605, 466] on div "$120.55" at bounding box center [590, 482] width 82 height 36
click at [606, 478] on input "$120.55" at bounding box center [590, 482] width 82 height 13
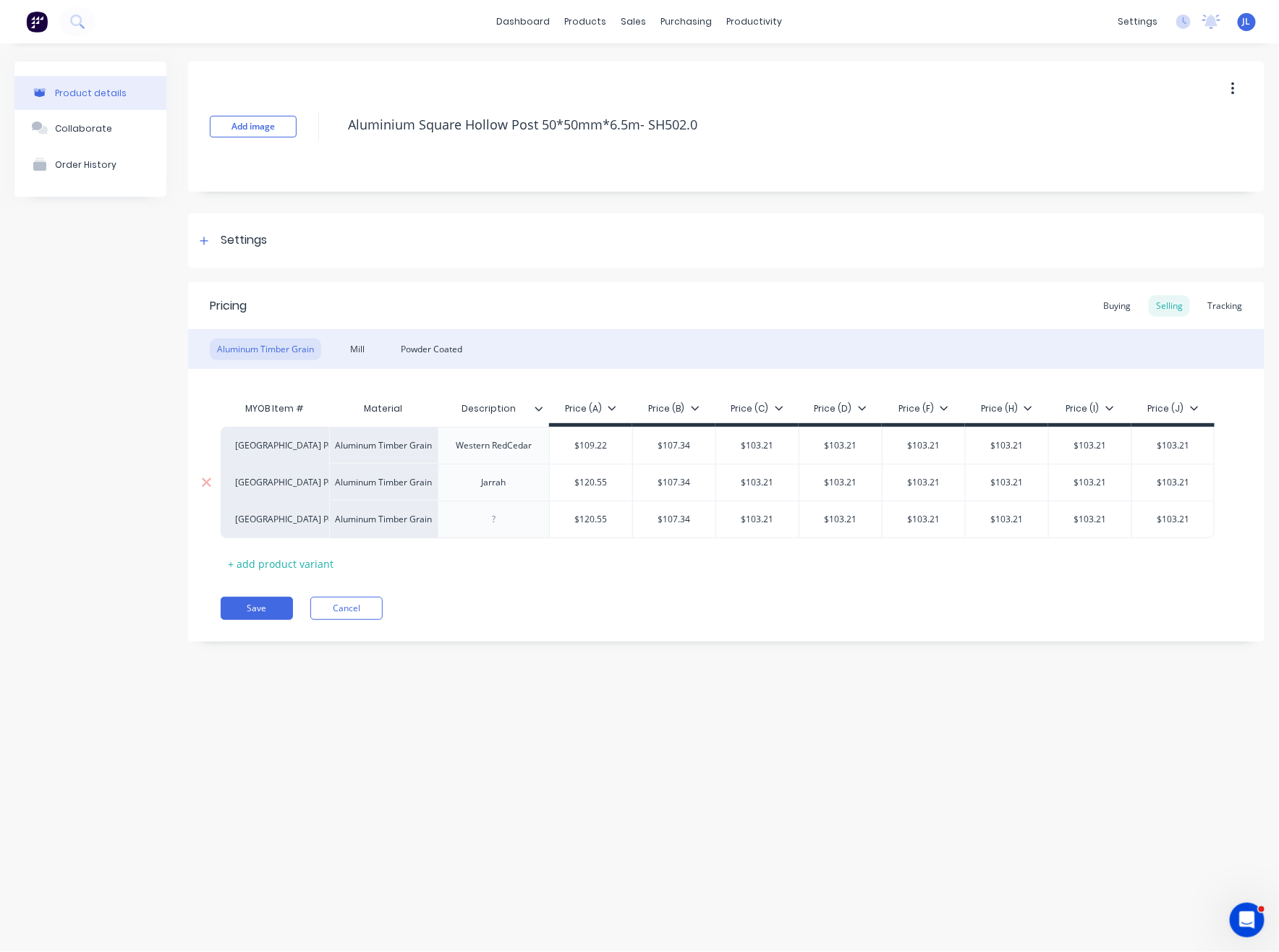
click at [606, 478] on input "$120.55" at bounding box center [590, 482] width 82 height 13
click at [596, 516] on input "$120.55" at bounding box center [590, 519] width 82 height 13
click at [664, 443] on input "$107.34" at bounding box center [673, 445] width 82 height 13
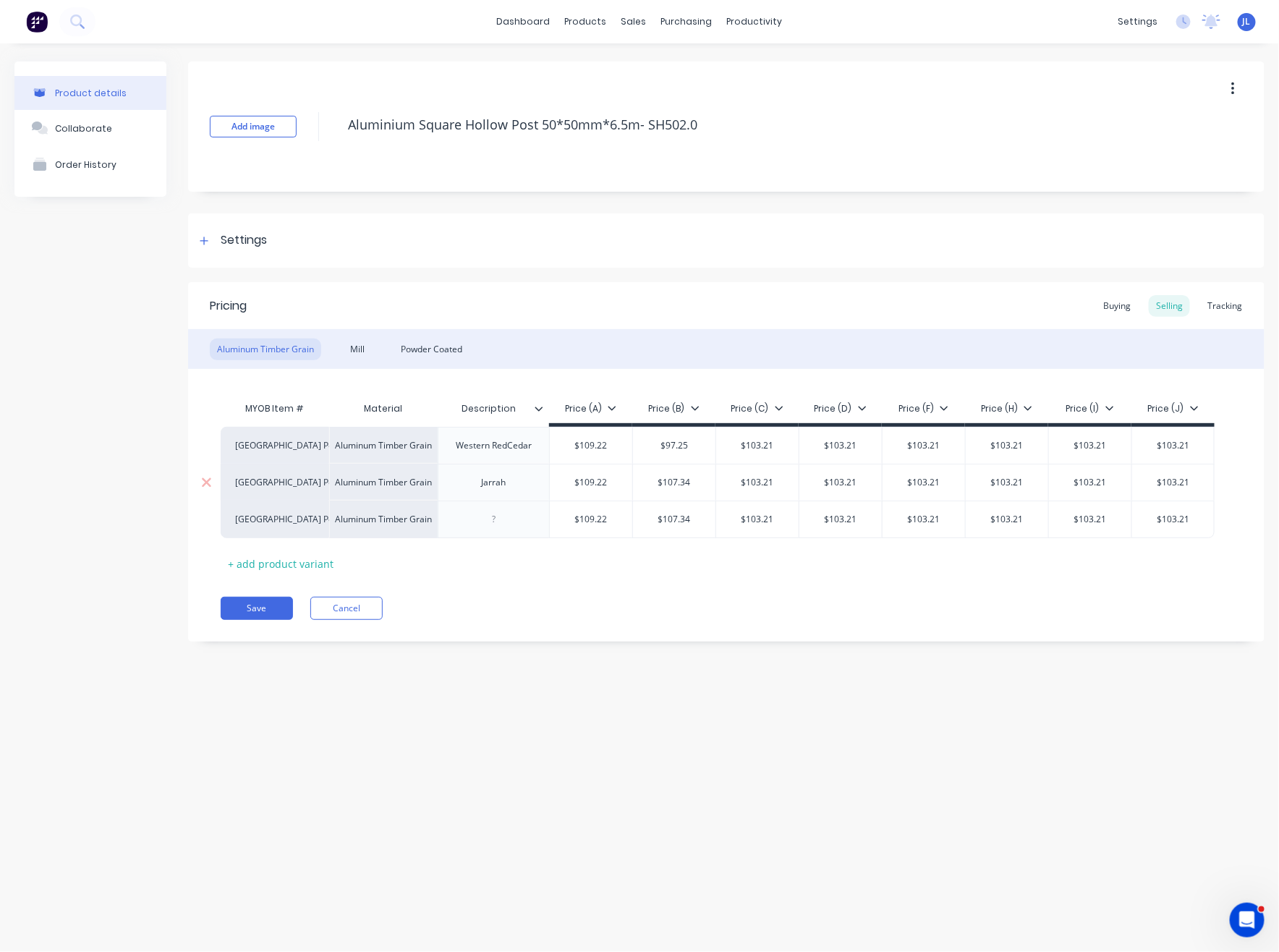
click at [680, 479] on input "$107.34" at bounding box center [673, 482] width 82 height 13
click at [686, 525] on div "$107.34" at bounding box center [673, 519] width 82 height 36
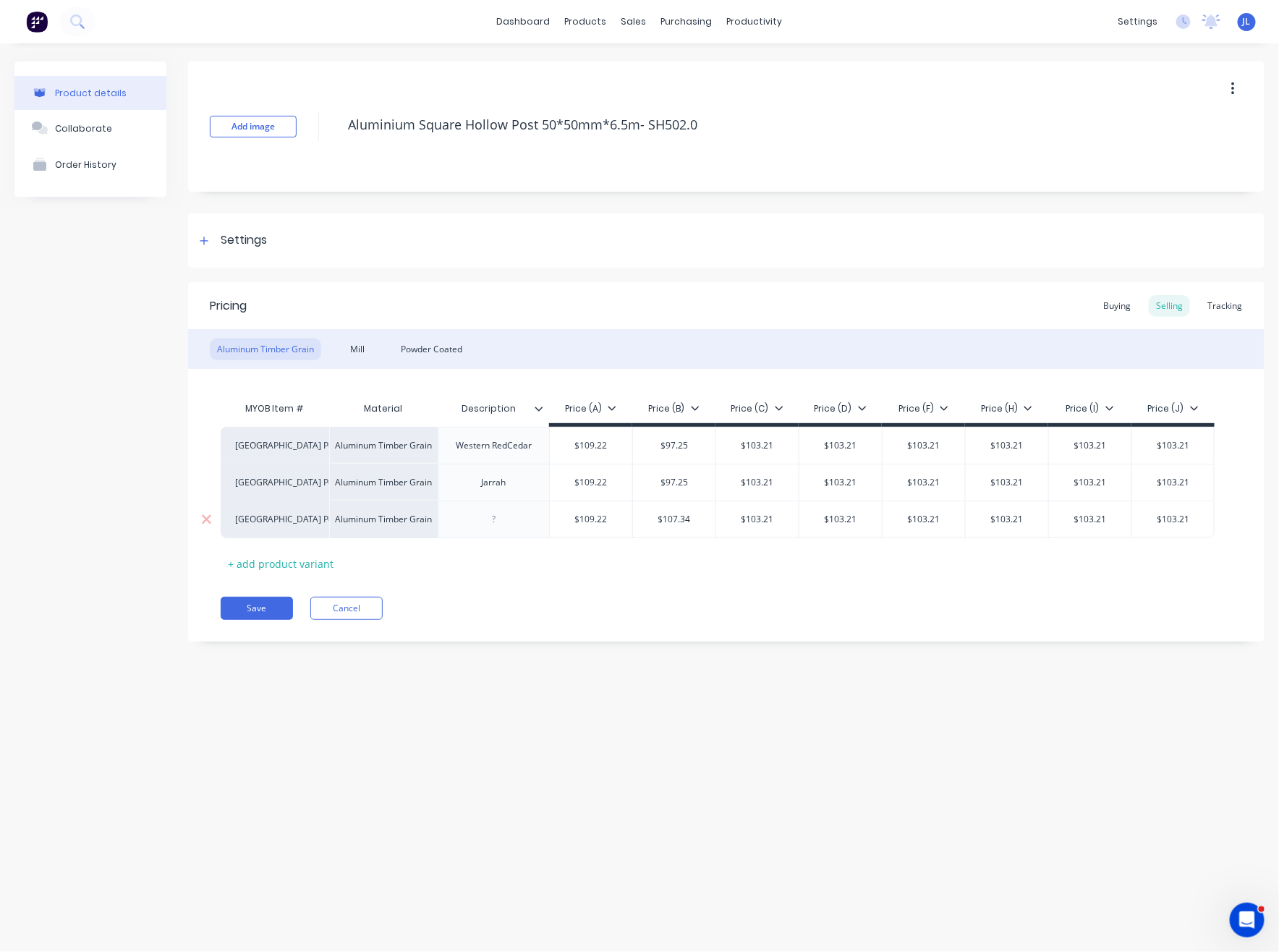
click at [686, 525] on div "$107.34" at bounding box center [673, 519] width 82 height 36
click at [680, 519] on input "$107.34" at bounding box center [673, 519] width 82 height 13
click at [673, 519] on input "$107.34" at bounding box center [673, 519] width 82 height 13
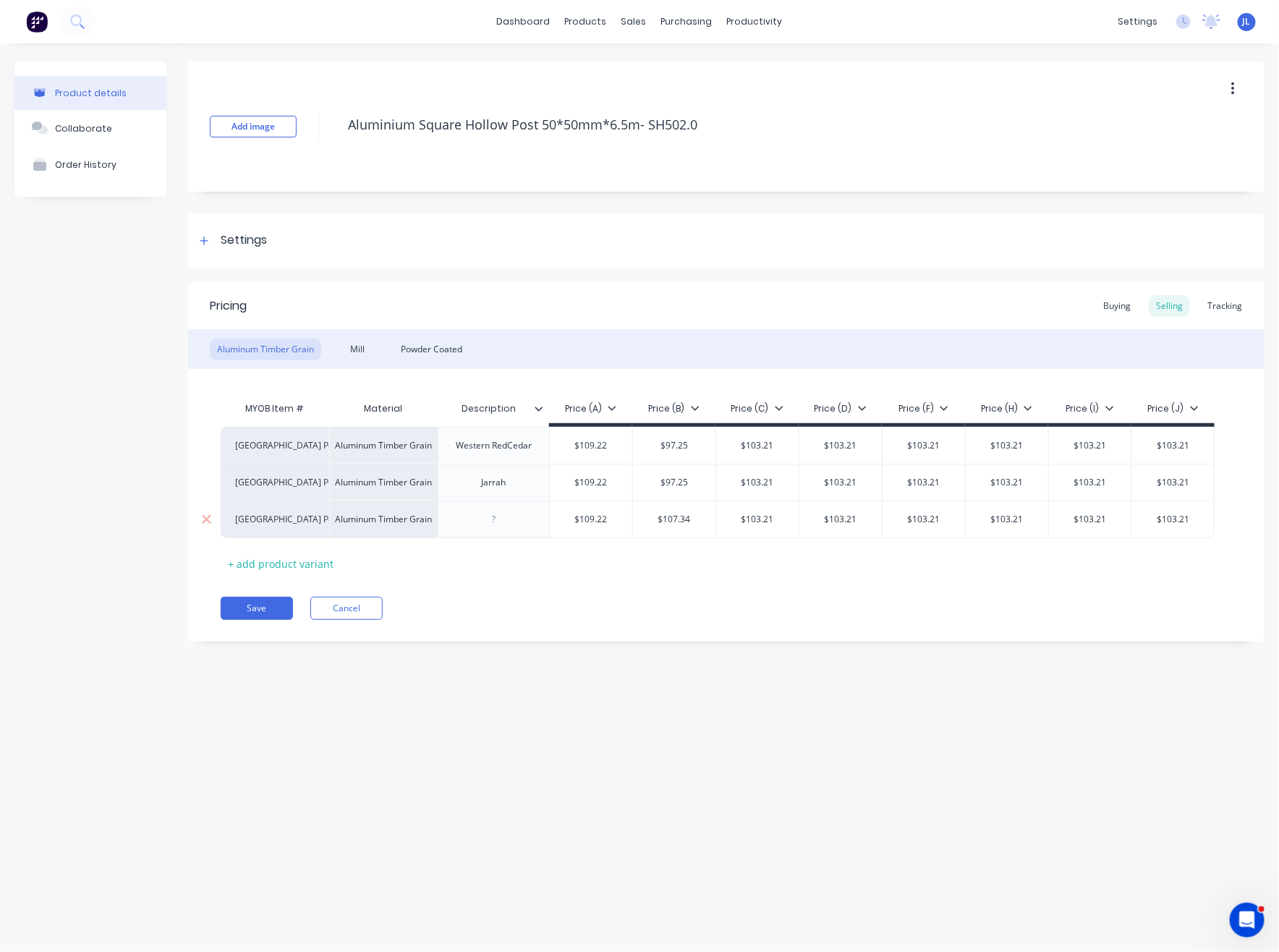
drag, startPoint x: 696, startPoint y: 515, endPoint x: 663, endPoint y: 516, distance: 33.0
click at [663, 519] on input "$107.34" at bounding box center [673, 519] width 82 height 13
click at [673, 517] on input "$107.34" at bounding box center [673, 519] width 82 height 13
click at [656, 545] on div "MYOB Item # Material Description Price (A) Price (B) Price (C) Price (D) Price …" at bounding box center [726, 484] width 1011 height 180
drag, startPoint x: 648, startPoint y: 591, endPoint x: 593, endPoint y: 587, distance: 55.1
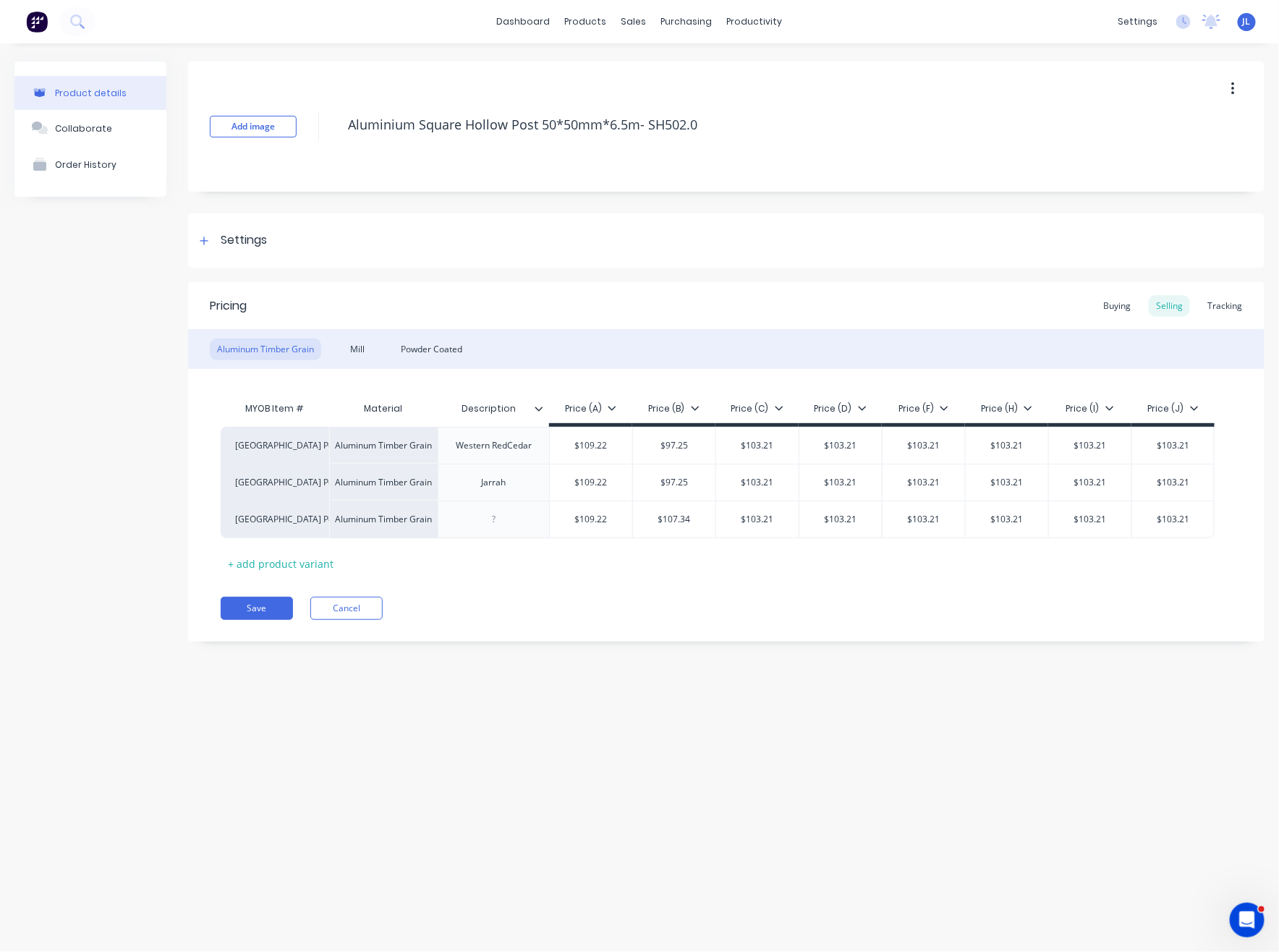
click at [646, 591] on div "Pricing Buying Selling Tracking Aluminum Timber Grain Mill Powder Coated MYOB I…" at bounding box center [726, 462] width 1076 height 359
click at [263, 611] on button "Save" at bounding box center [257, 608] width 72 height 23
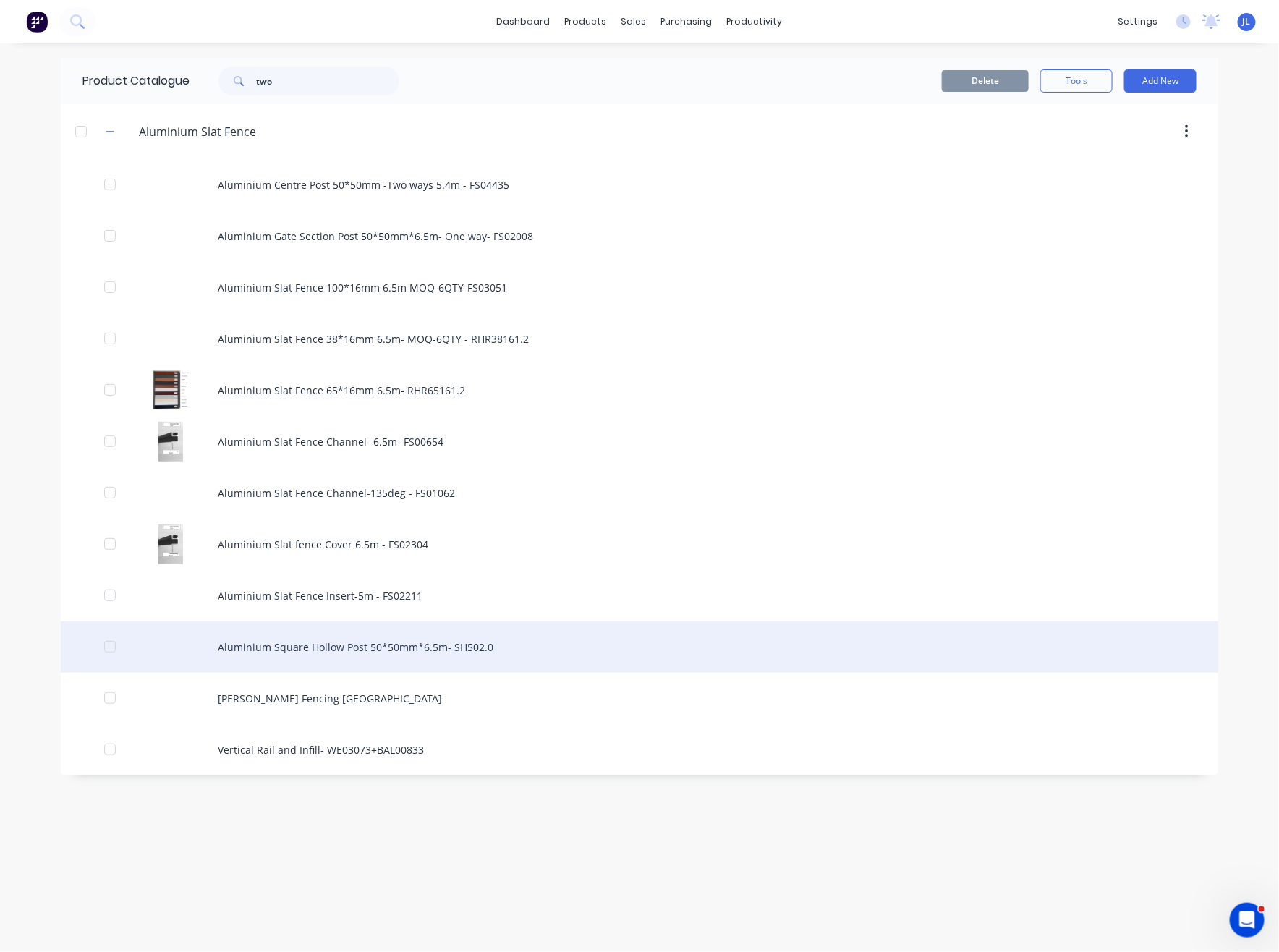
click at [341, 638] on div "Aluminium Square Hollow Post 50*50mm*6.5m- SH502.0" at bounding box center [639, 647] width 1157 height 51
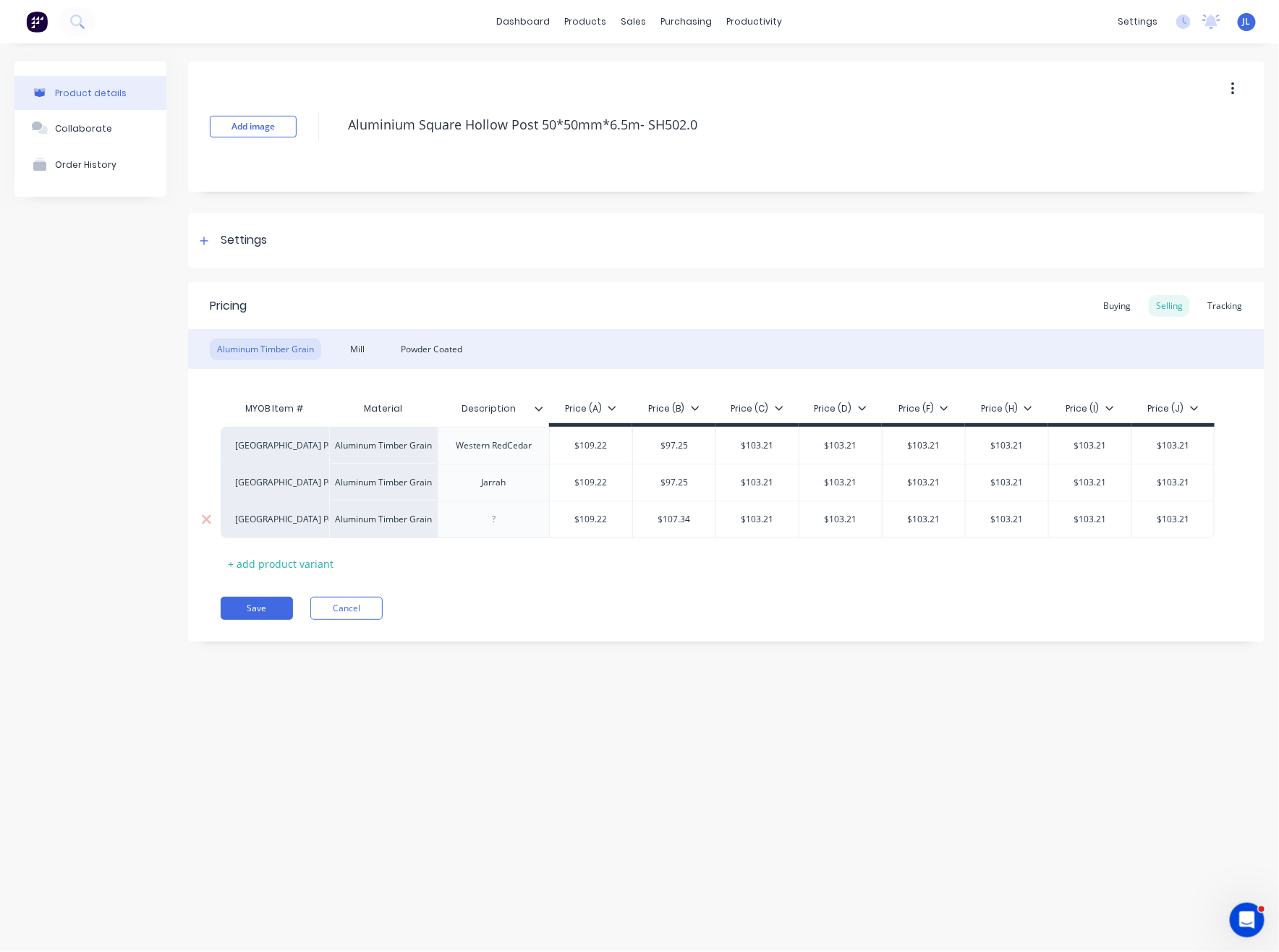
click at [676, 517] on input "$107.34" at bounding box center [673, 519] width 82 height 13
click at [759, 446] on input "$103.21" at bounding box center [753, 445] width 82 height 13
click at [752, 448] on input "93.51" at bounding box center [753, 445] width 82 height 13
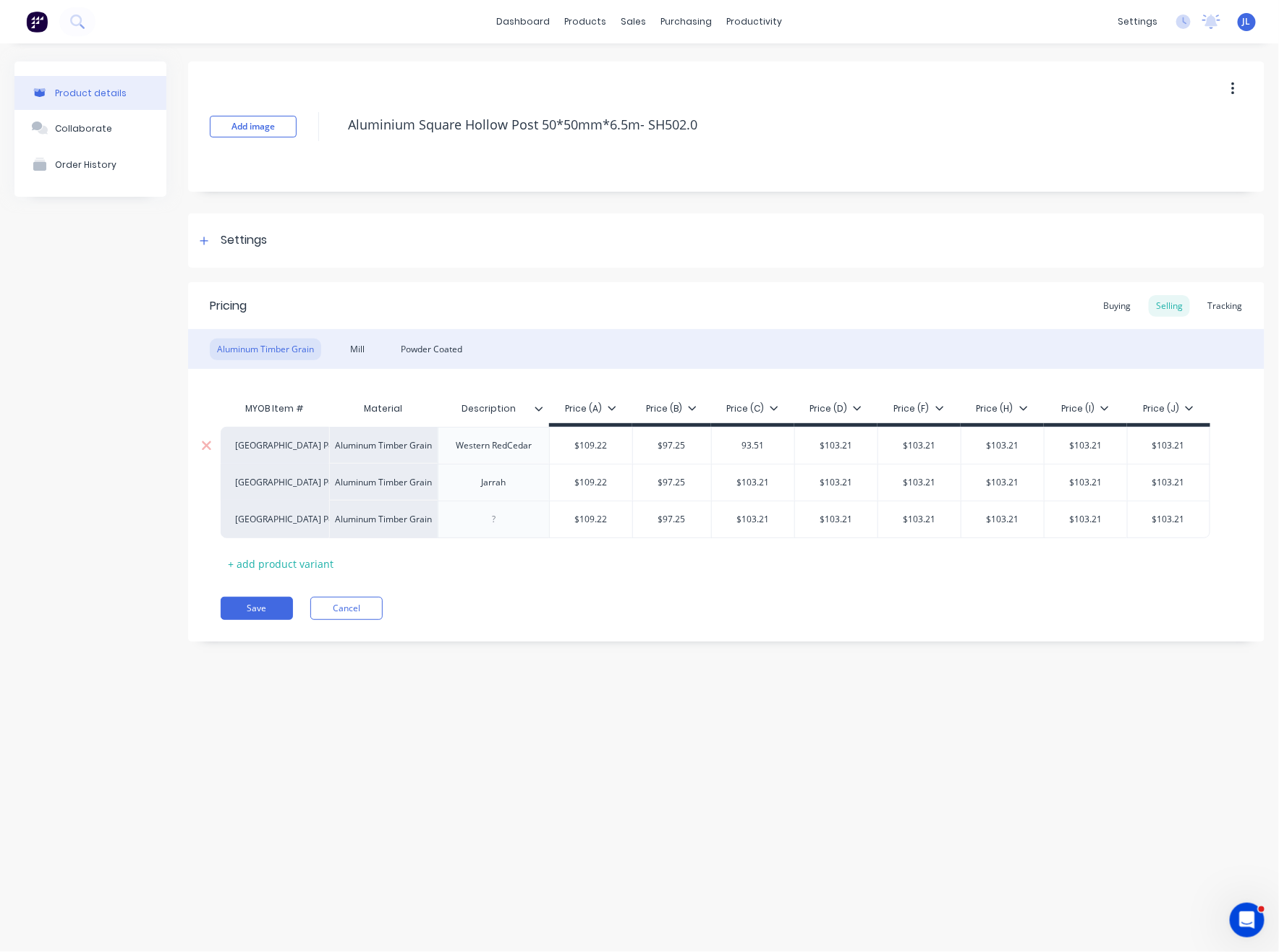
click at [752, 448] on input "93.51" at bounding box center [753, 445] width 82 height 13
click at [776, 473] on div "$103.21" at bounding box center [753, 482] width 82 height 36
click at [758, 504] on div "$103.21" at bounding box center [753, 519] width 82 height 36
click at [864, 516] on input "$103.21" at bounding box center [831, 519] width 82 height 13
click at [852, 479] on input "$103.21" at bounding box center [831, 482] width 82 height 13
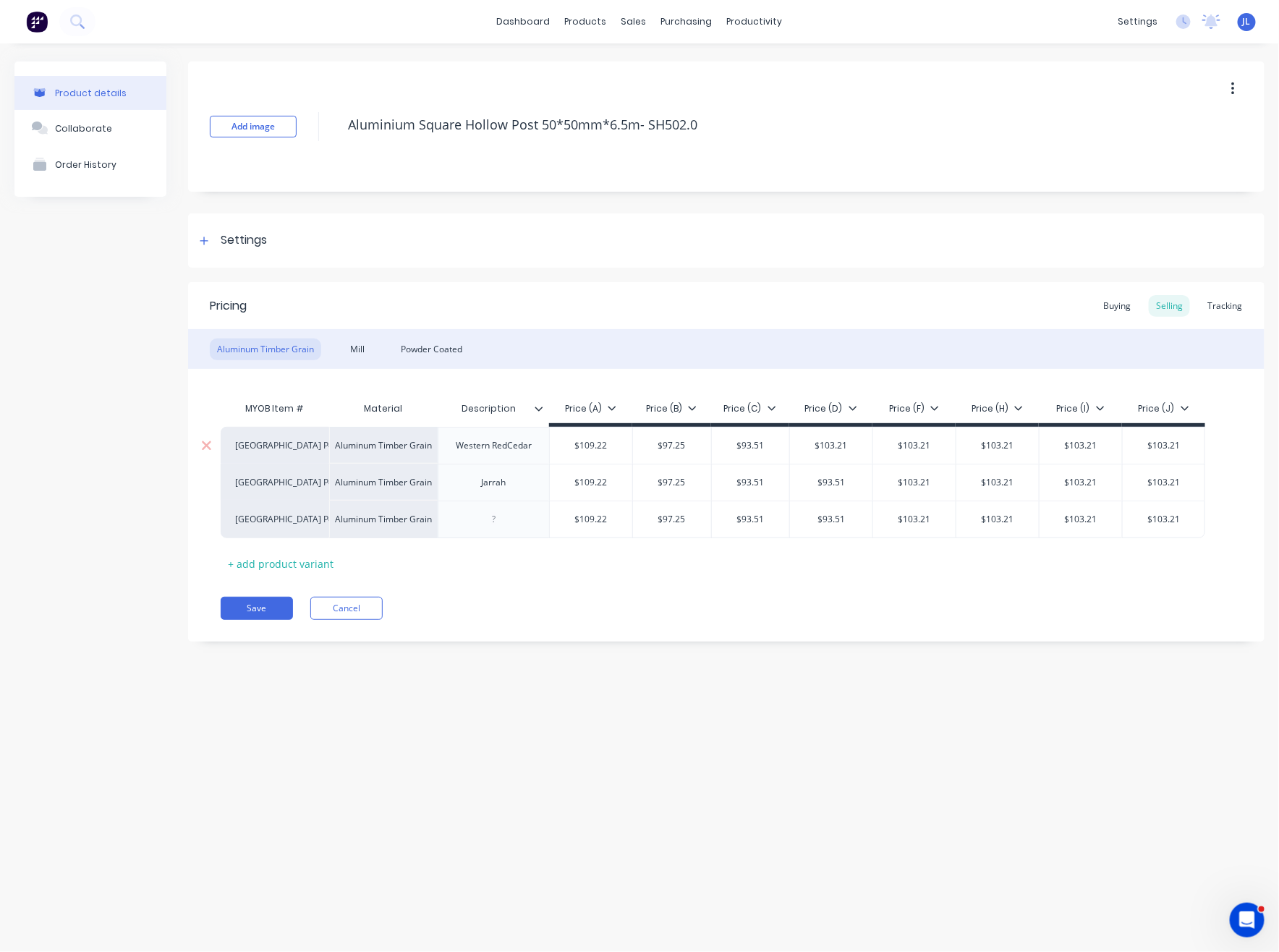
click at [850, 446] on input "$103.21" at bounding box center [831, 445] width 82 height 13
click at [929, 447] on input "$103.21" at bounding box center [909, 445] width 82 height 13
click at [904, 481] on input "$103.21" at bounding box center [909, 482] width 82 height 13
click at [920, 513] on div "$103.21" at bounding box center [909, 519] width 82 height 36
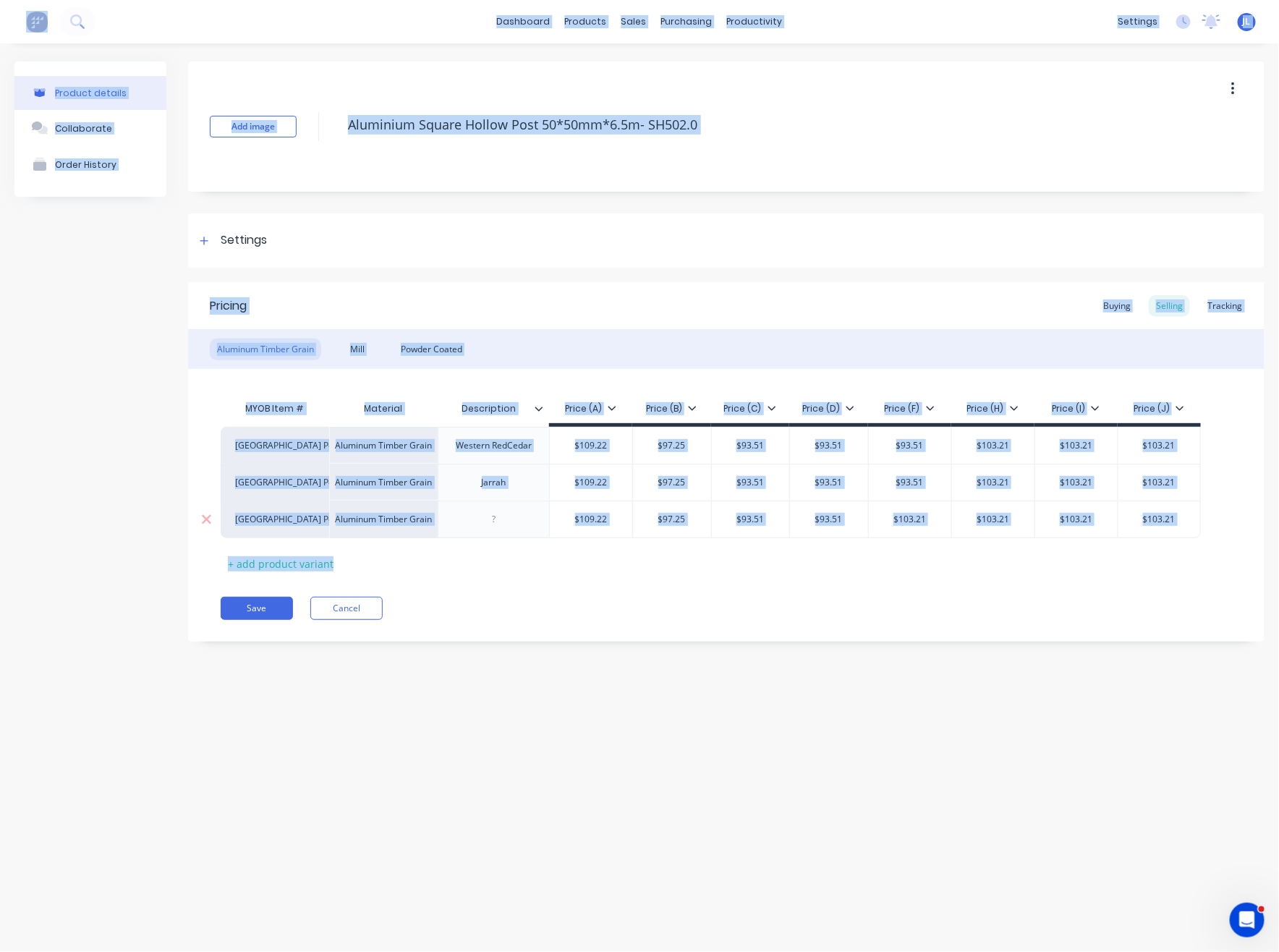
click at [1016, 525] on input "text" at bounding box center [993, 519] width 82 height 13
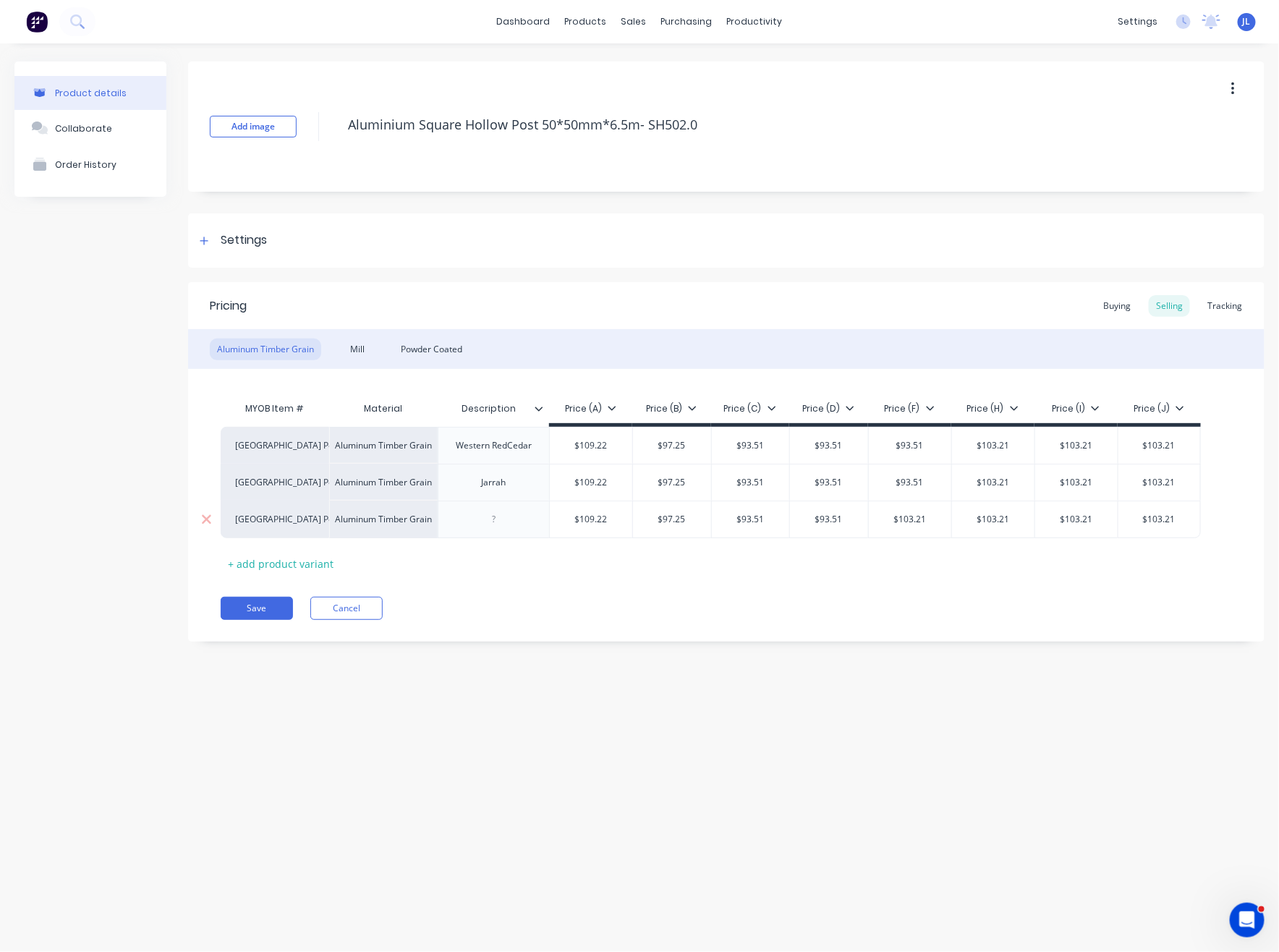
click at [1001, 520] on input "$103.21" at bounding box center [993, 519] width 82 height 13
click at [923, 525] on div "$103.21" at bounding box center [909, 519] width 82 height 36
click at [1000, 484] on input "$103.21" at bounding box center [988, 482] width 82 height 13
click at [998, 447] on input "$103.21" at bounding box center [988, 445] width 82 height 13
click at [1072, 443] on input "$103.21" at bounding box center [1066, 445] width 82 height 13
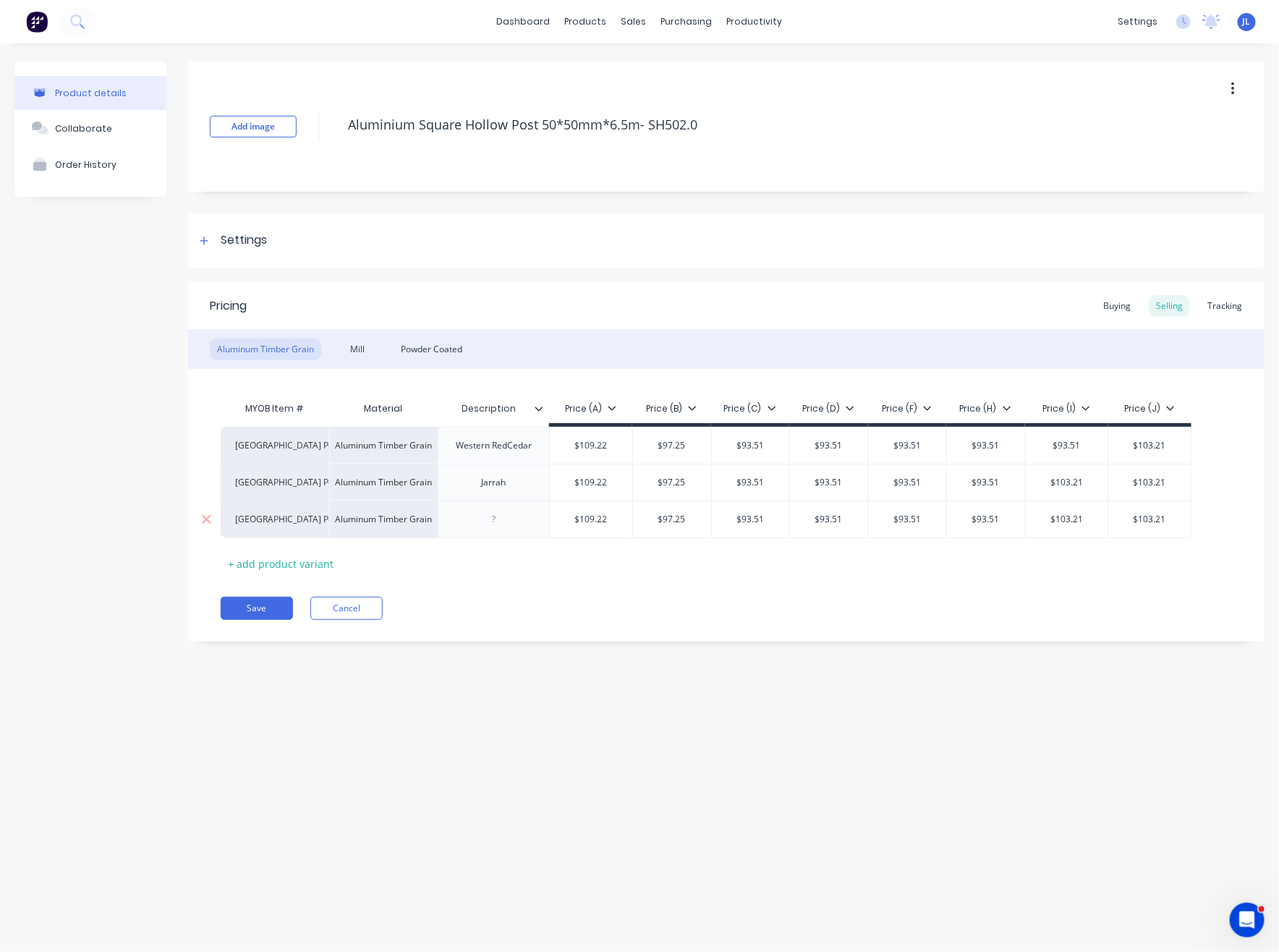
drag, startPoint x: 1065, startPoint y: 488, endPoint x: 1070, endPoint y: 501, distance: 13.9
click at [1066, 488] on input "$103.21" at bounding box center [1066, 482] width 82 height 13
click at [1065, 525] on input "$103.21" at bounding box center [1066, 519] width 82 height 13
click at [1149, 517] on input "$103.21" at bounding box center [1145, 519] width 82 height 13
click at [1157, 479] on input "$103.21" at bounding box center [1145, 482] width 82 height 13
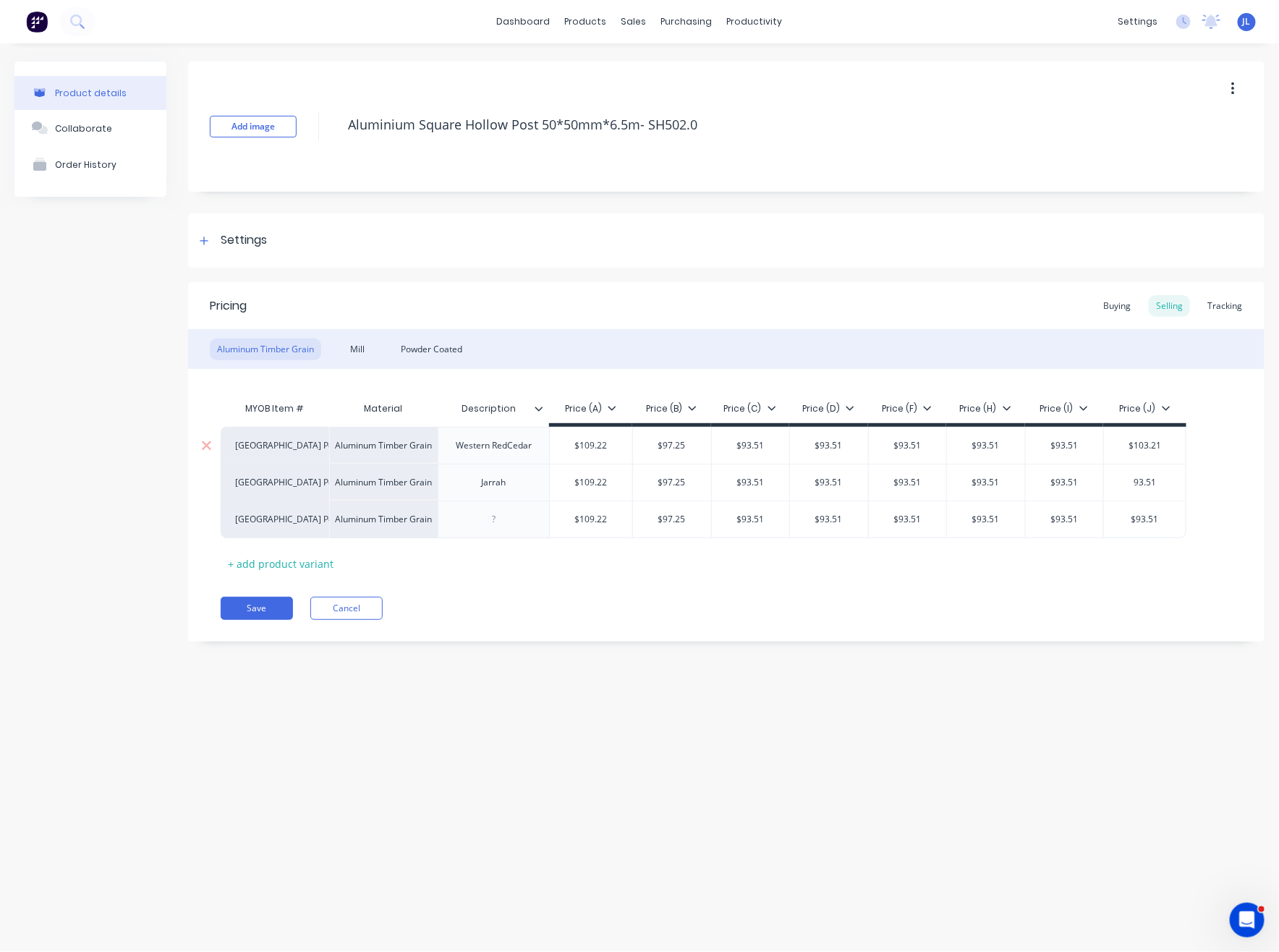
click at [1145, 445] on input "$103.21" at bounding box center [1145, 445] width 82 height 13
drag, startPoint x: 996, startPoint y: 607, endPoint x: 794, endPoint y: 602, distance: 202.1
click at [995, 607] on div "Save Cancel" at bounding box center [742, 608] width 1043 height 23
click at [269, 613] on button "Save" at bounding box center [257, 608] width 72 height 23
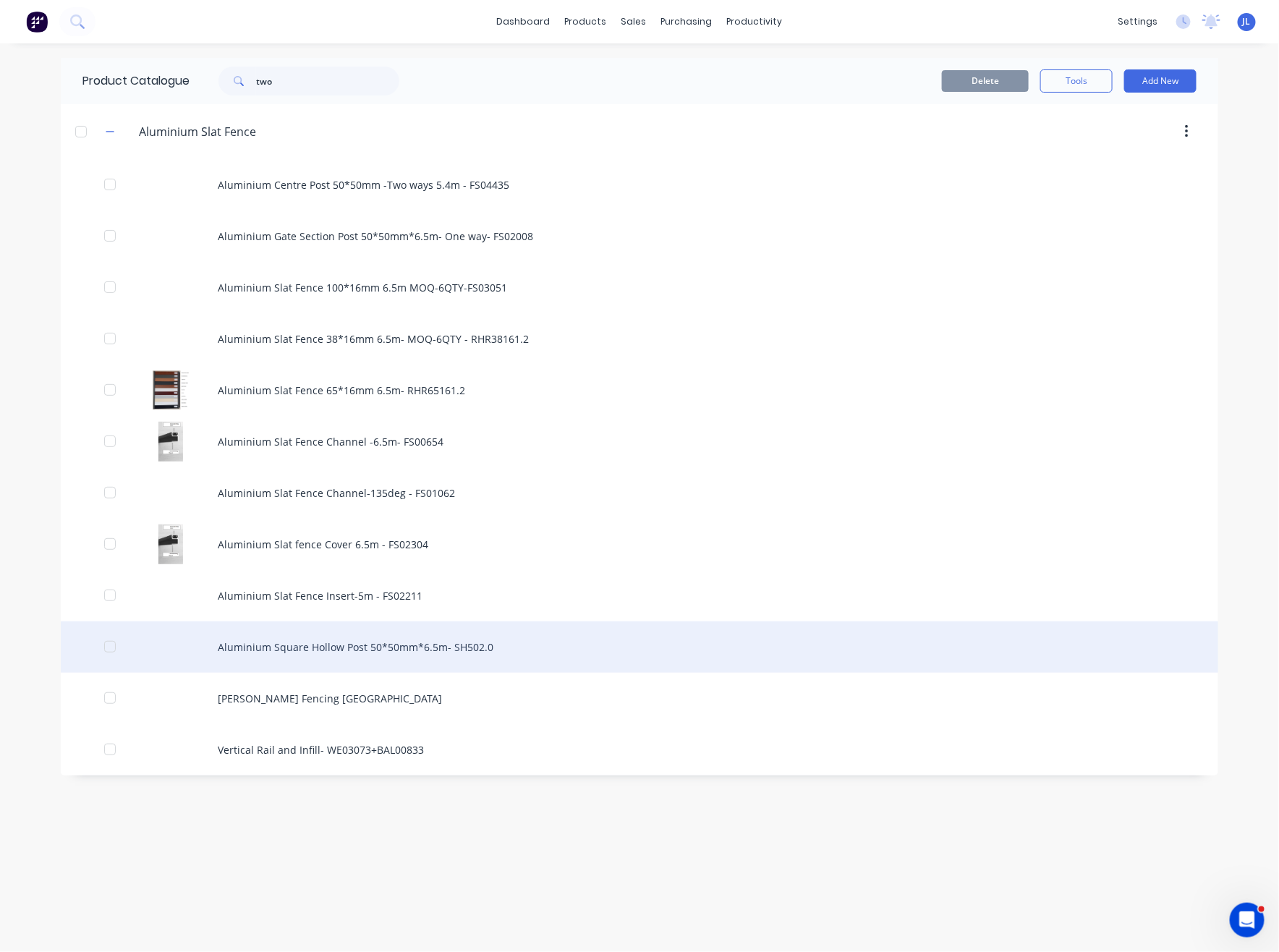
click at [297, 642] on div "Aluminium Square Hollow Post 50*50mm*6.5m- SH502.0" at bounding box center [639, 647] width 1157 height 51
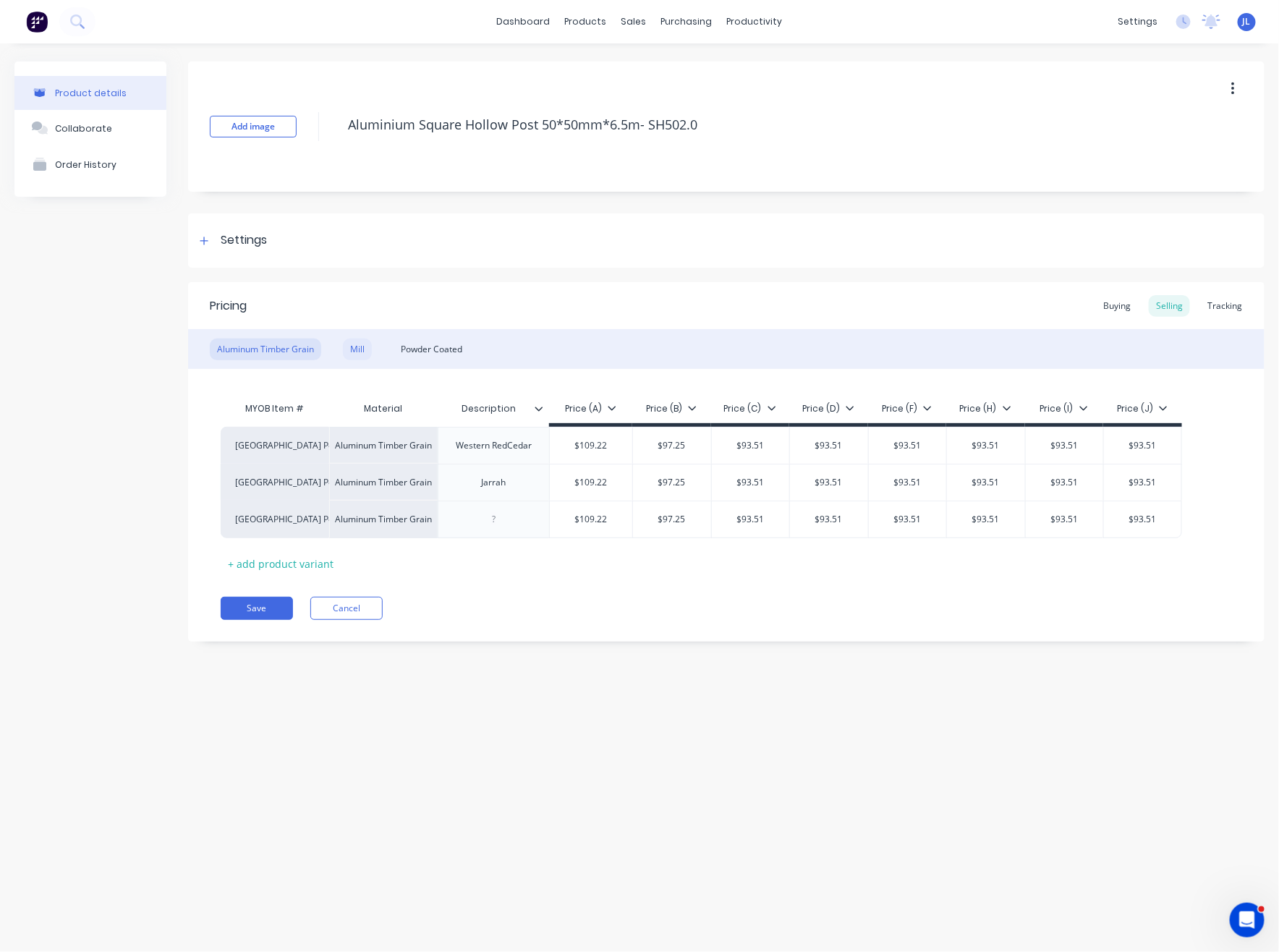
click at [350, 352] on div "Mill" at bounding box center [357, 349] width 29 height 22
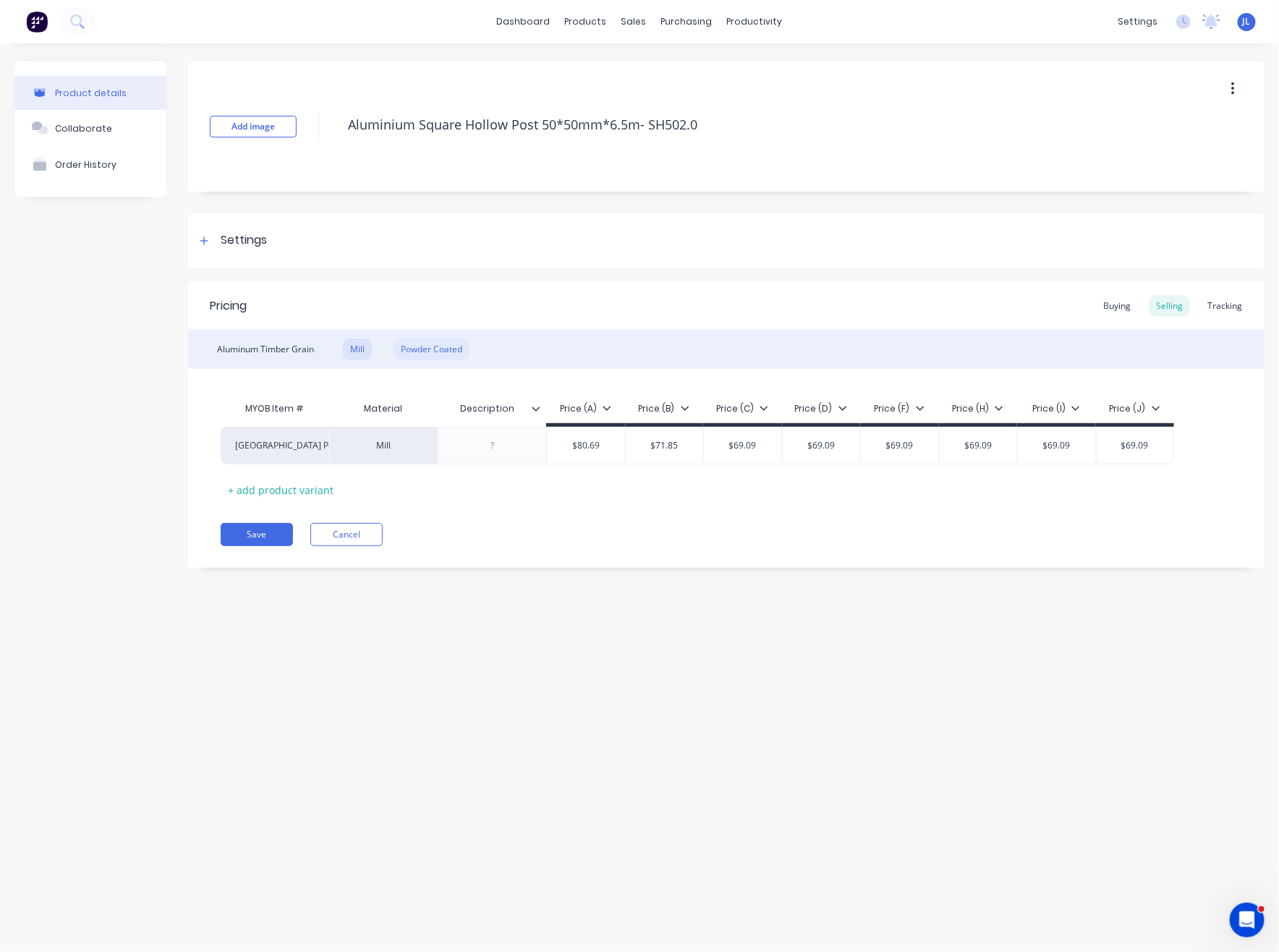
click at [442, 347] on div "Powder Coated" at bounding box center [431, 349] width 76 height 22
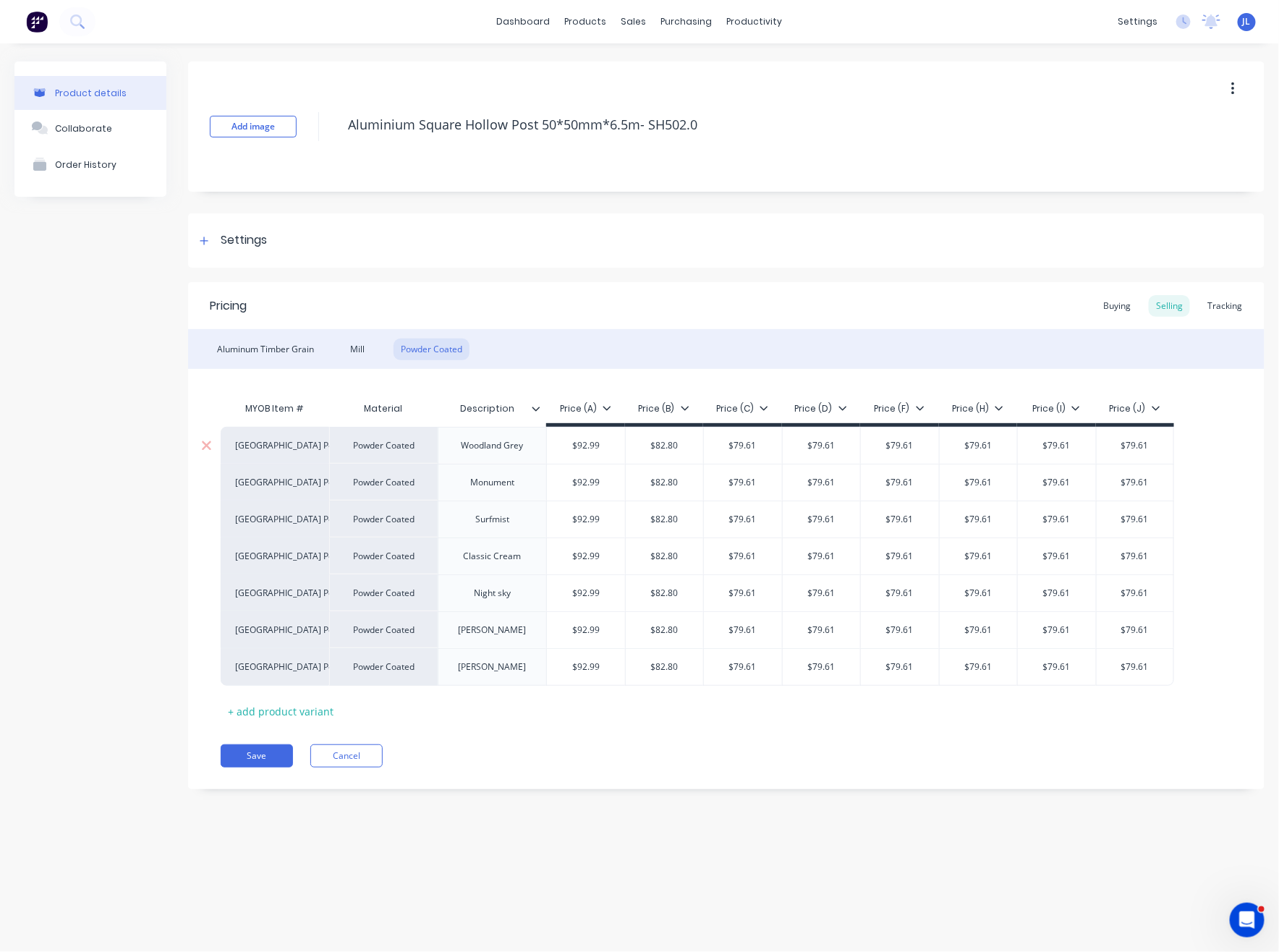
click at [592, 444] on input "$92.99" at bounding box center [585, 445] width 78 height 13
click at [672, 441] on input "$82.80" at bounding box center [664, 445] width 78 height 13
click at [593, 453] on div "$92.99" at bounding box center [585, 445] width 78 height 36
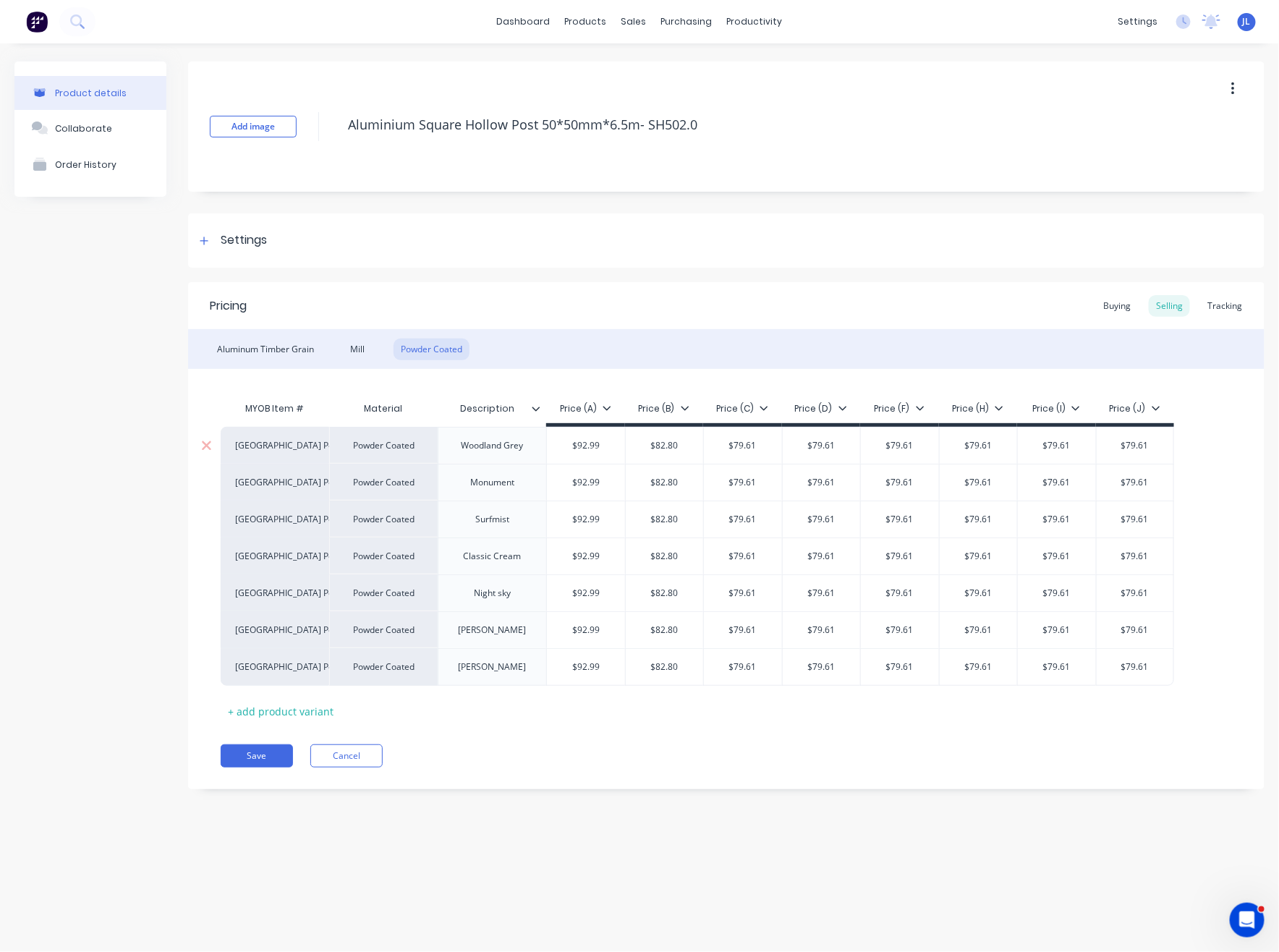
click at [593, 453] on div "$92.99" at bounding box center [585, 445] width 78 height 36
click at [590, 448] on input "$92.99" at bounding box center [585, 445] width 78 height 13
click at [597, 444] on input "$92.99" at bounding box center [585, 445] width 78 height 13
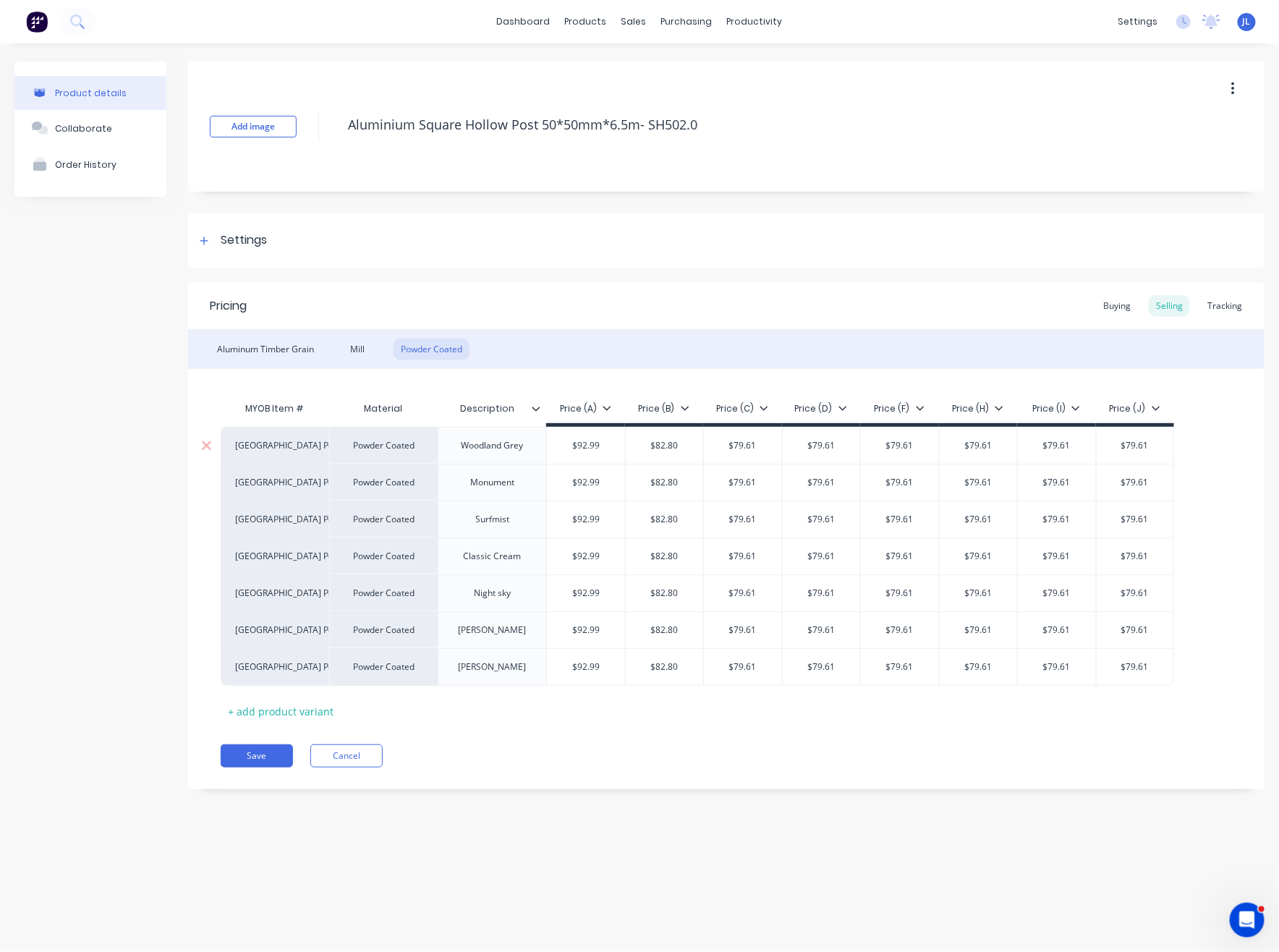
click at [581, 449] on input "$92.99" at bounding box center [585, 445] width 78 height 13
click at [278, 746] on button "Save" at bounding box center [257, 756] width 72 height 23
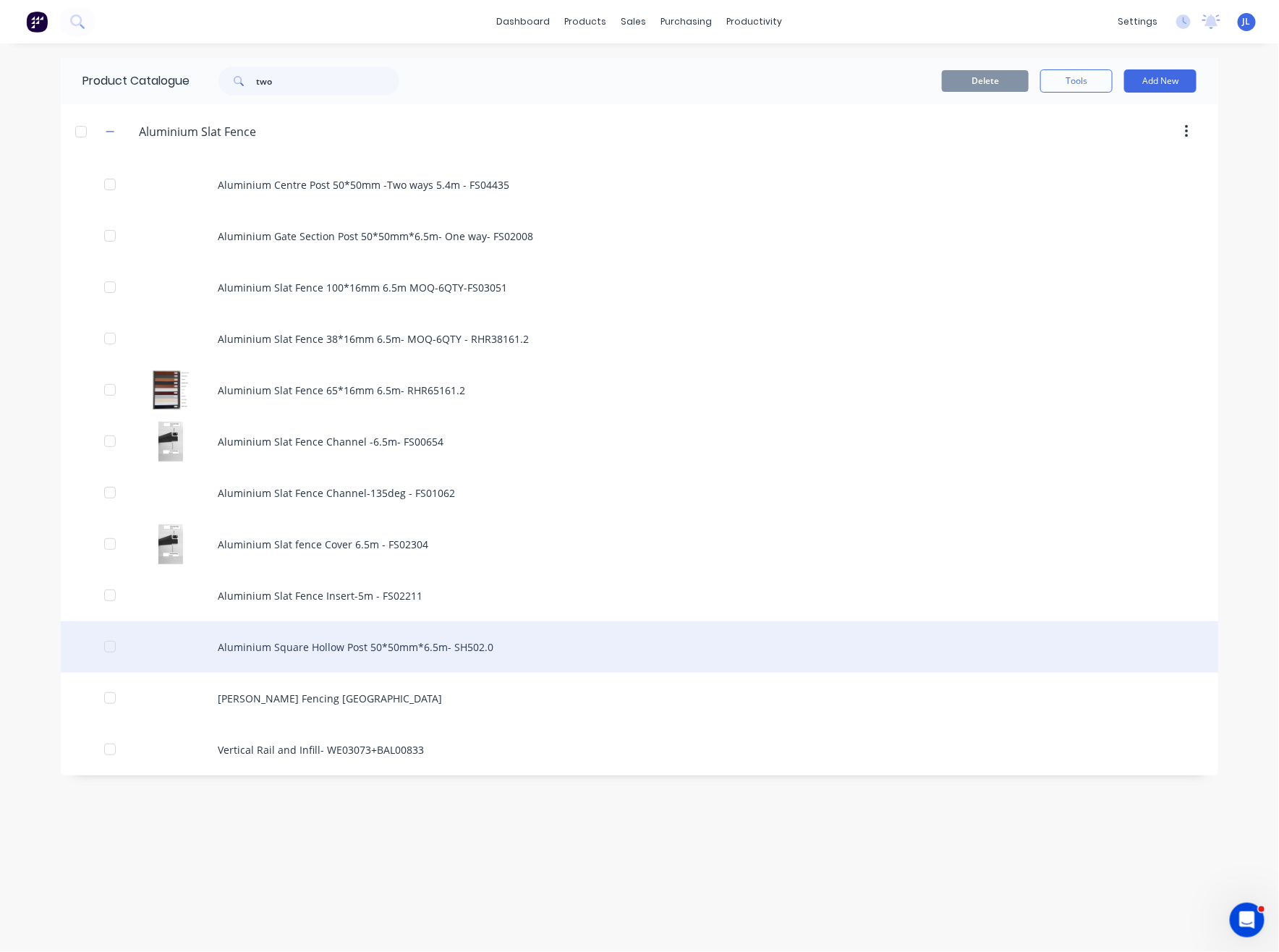
click at [395, 639] on div "Aluminium Square Hollow Post 50*50mm*6.5m- SH502.0" at bounding box center [639, 647] width 1157 height 51
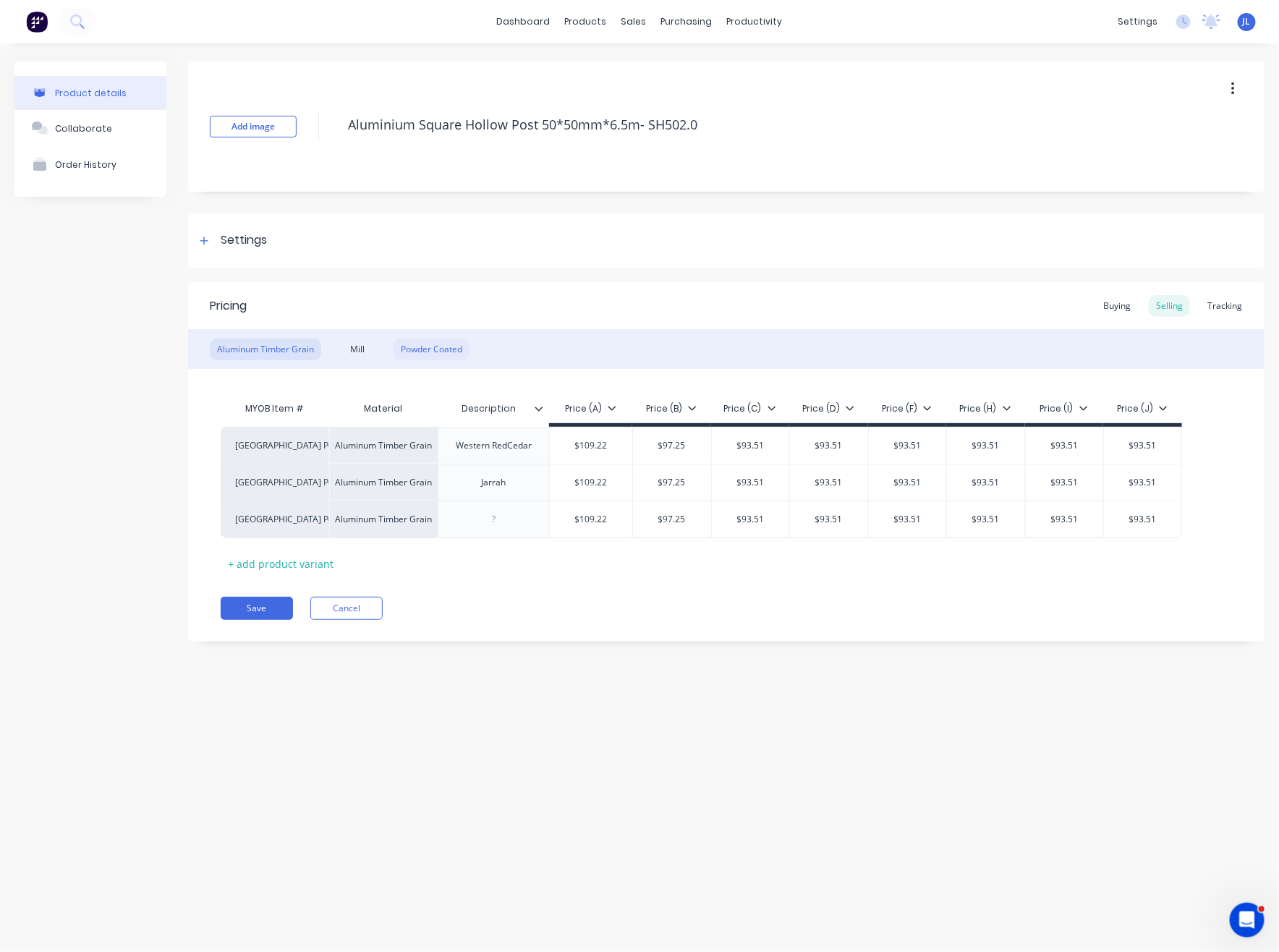
click at [424, 350] on div "Powder Coated" at bounding box center [431, 349] width 76 height 22
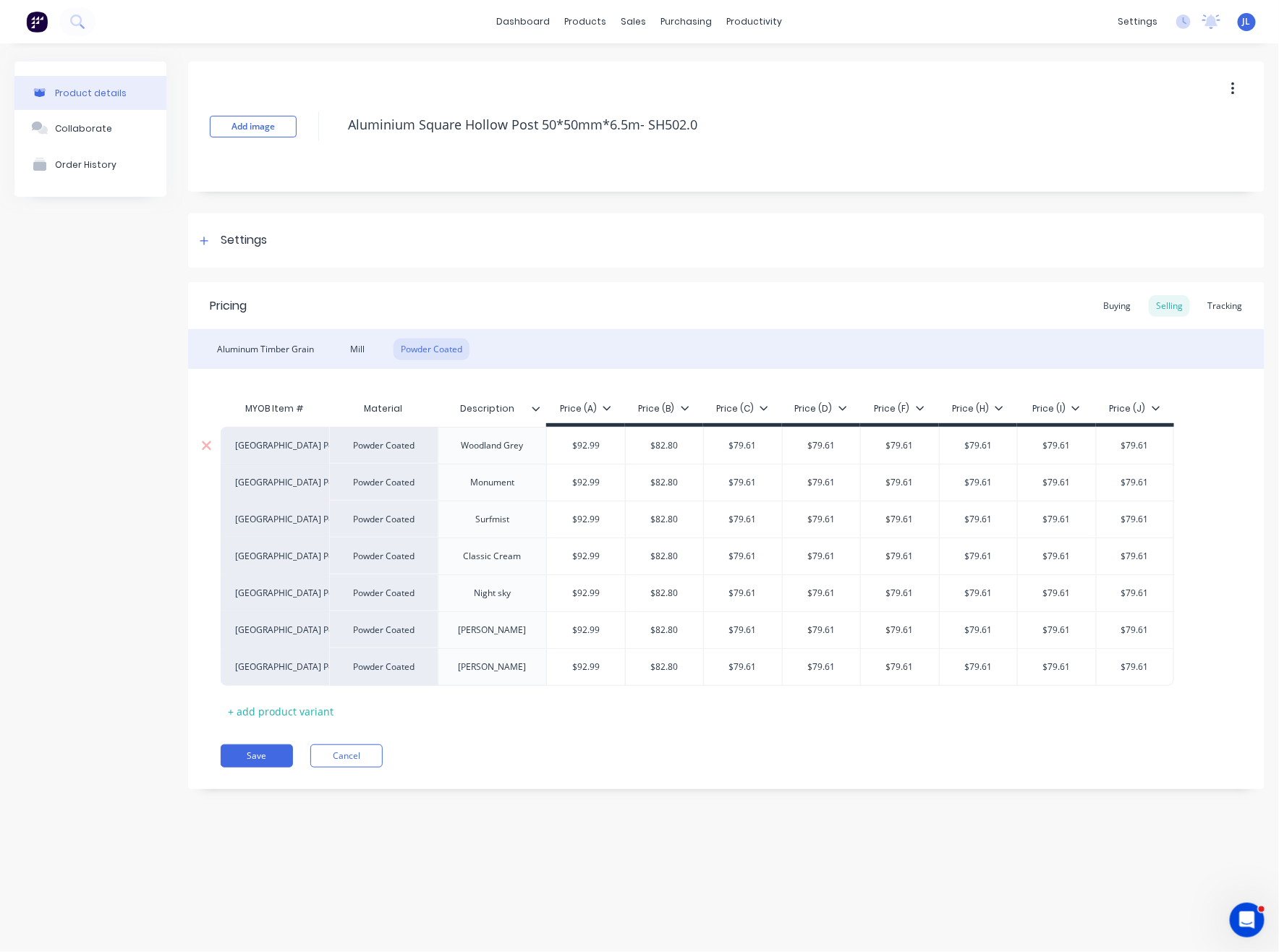
click at [586, 449] on input "$92.99" at bounding box center [585, 445] width 78 height 13
click at [585, 478] on input "$92.99" at bounding box center [585, 482] width 78 height 13
click at [602, 525] on input "$92.99" at bounding box center [585, 519] width 78 height 13
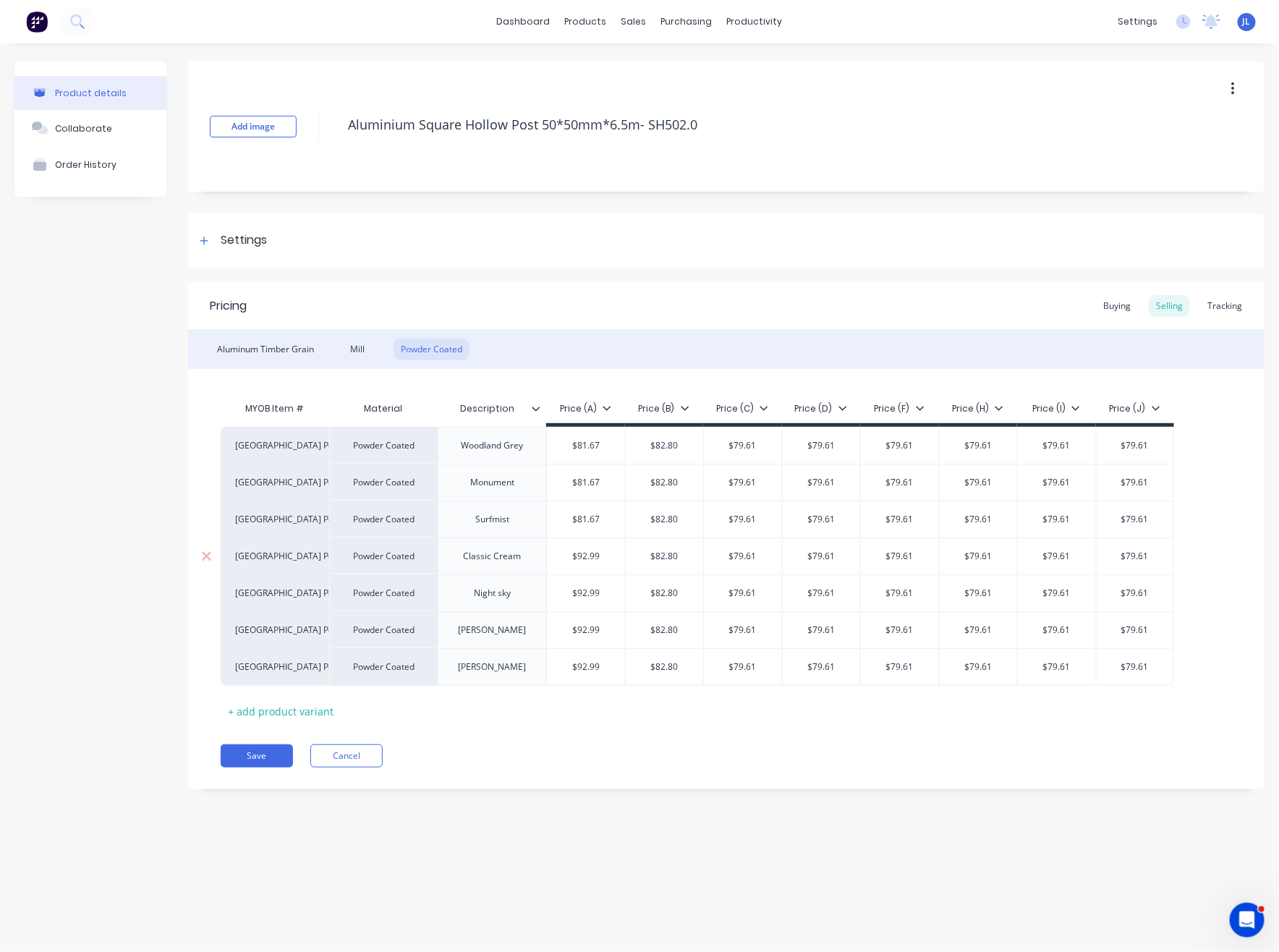
click at [603, 571] on div "$92.99" at bounding box center [585, 556] width 78 height 36
click at [598, 583] on div "$92.99" at bounding box center [585, 593] width 78 height 36
click at [583, 622] on div "$92.99" at bounding box center [585, 630] width 78 height 36
click at [587, 670] on input "$92.99" at bounding box center [585, 667] width 78 height 13
click at [633, 725] on div "Pricing Buying Selling Tracking Aluminum Timber Grain Mill Powder Coated MYOB I…" at bounding box center [726, 536] width 1076 height 507
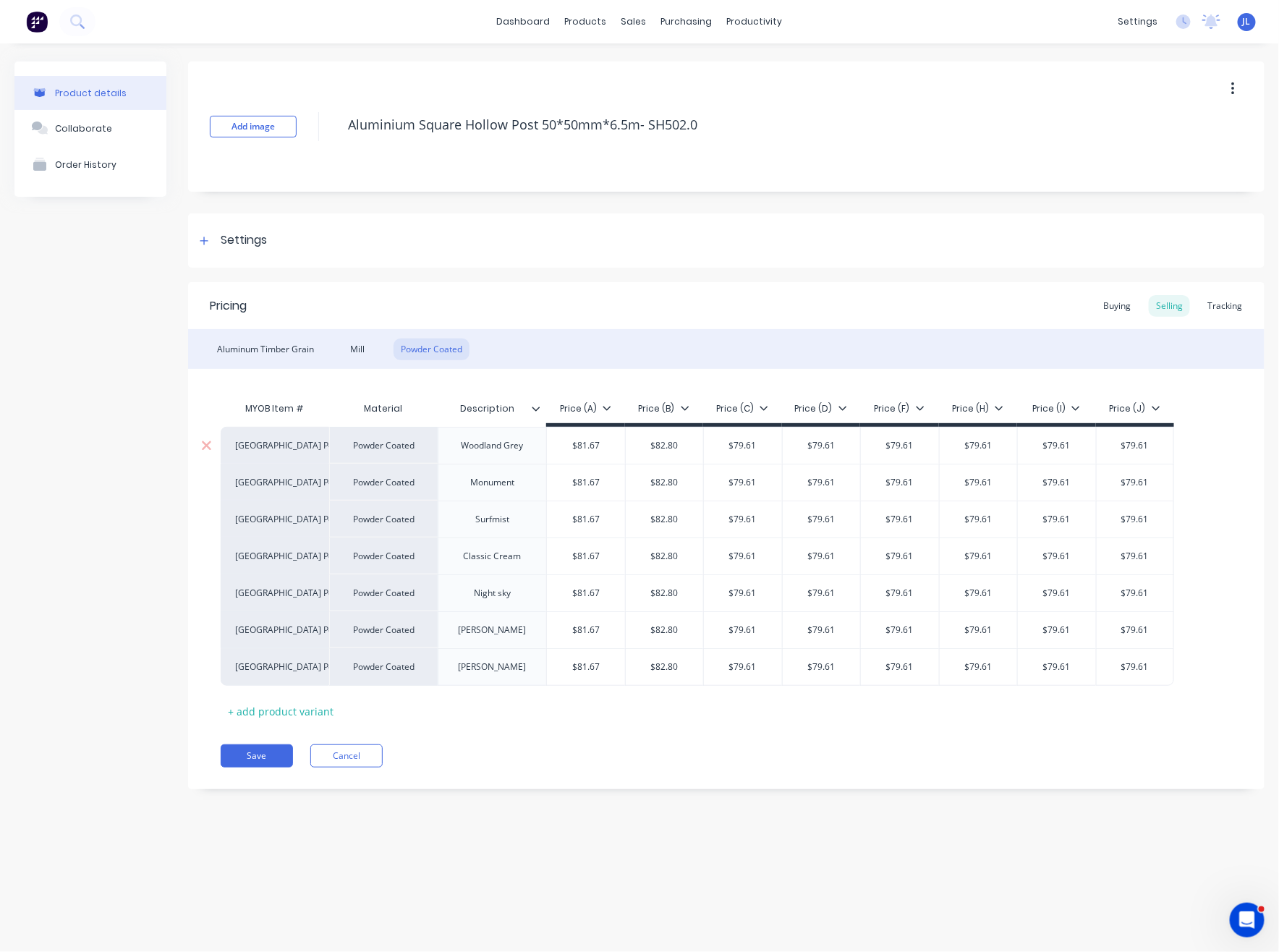
click at [676, 446] on input "$82.80" at bounding box center [664, 445] width 78 height 13
click at [668, 490] on div "$82.80" at bounding box center [664, 482] width 78 height 36
click at [670, 519] on input "$82.80" at bounding box center [664, 519] width 78 height 13
click at [668, 559] on input "$82.80" at bounding box center [664, 556] width 78 height 13
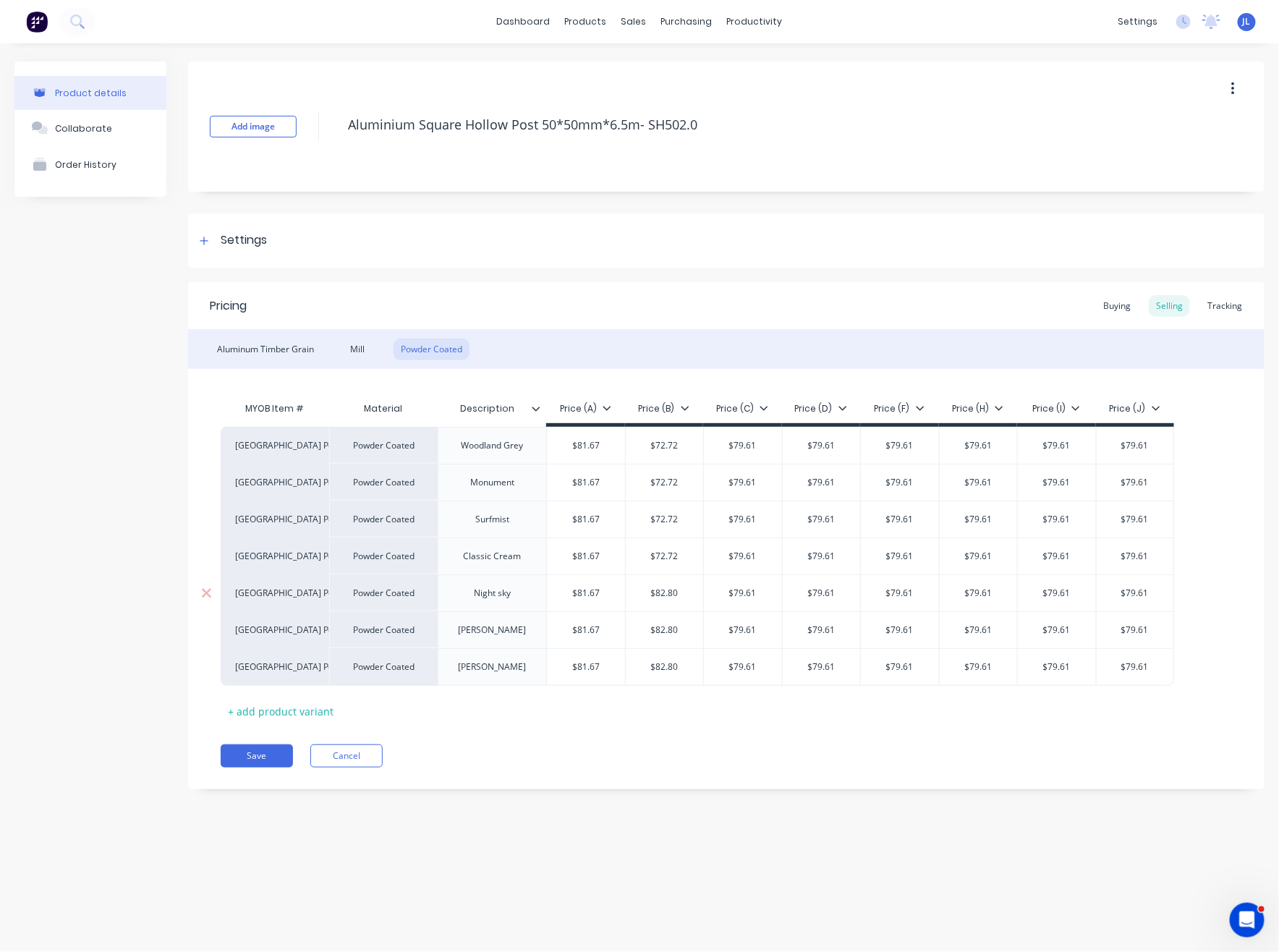
click at [661, 582] on div "$82.80" at bounding box center [664, 593] width 78 height 36
click at [686, 632] on input "$82.80" at bounding box center [664, 630] width 78 height 13
click at [654, 667] on input "$82.80" at bounding box center [664, 667] width 78 height 13
click at [747, 439] on input "$79.61" at bounding box center [742, 445] width 78 height 13
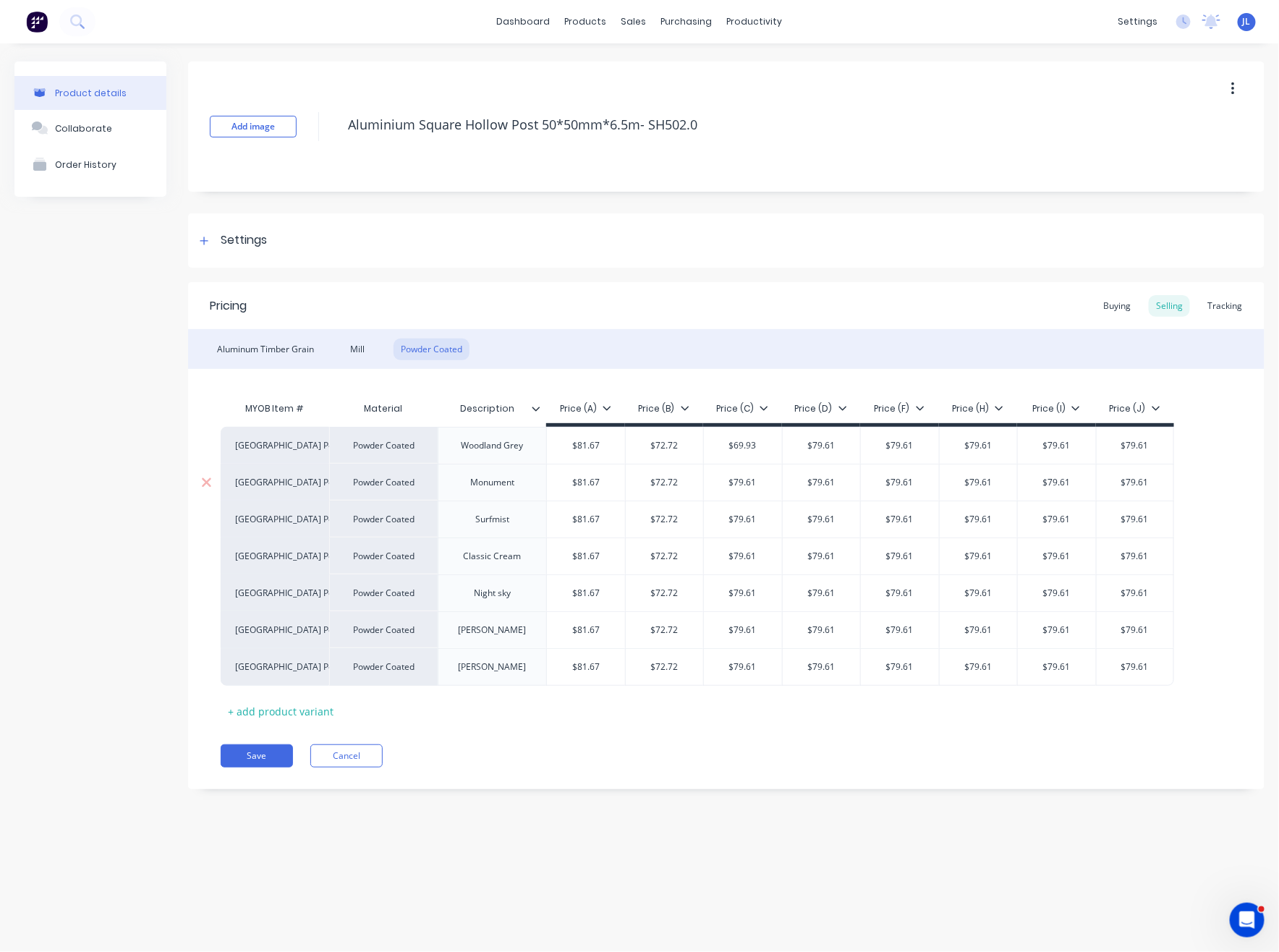
click at [759, 487] on input "$79.61" at bounding box center [742, 482] width 78 height 13
click at [758, 483] on input "$79.61" at bounding box center [742, 482] width 78 height 13
click at [753, 503] on div "$79.61" at bounding box center [742, 519] width 78 height 36
click at [754, 547] on div "$79.61" at bounding box center [742, 556] width 78 height 36
click at [759, 582] on div "$79.61" at bounding box center [742, 593] width 78 height 36
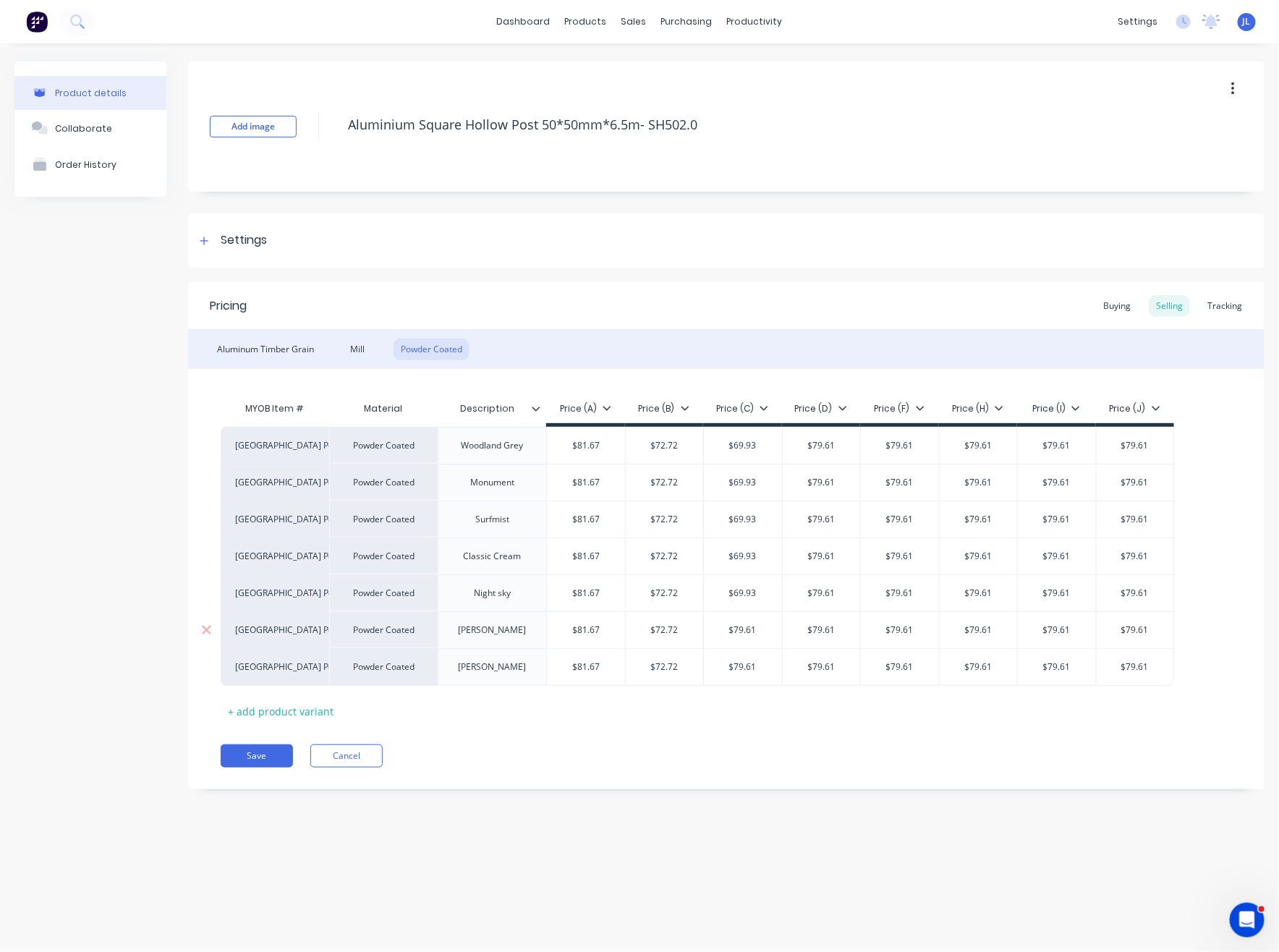
drag, startPoint x: 733, startPoint y: 630, endPoint x: 763, endPoint y: 630, distance: 30.0
click at [734, 630] on input "$79.61" at bounding box center [742, 630] width 78 height 13
click at [754, 666] on input "$79.61" at bounding box center [742, 667] width 78 height 13
click at [839, 453] on div "$79.61" at bounding box center [821, 445] width 78 height 36
click at [834, 480] on input "$79.61" at bounding box center [821, 482] width 78 height 13
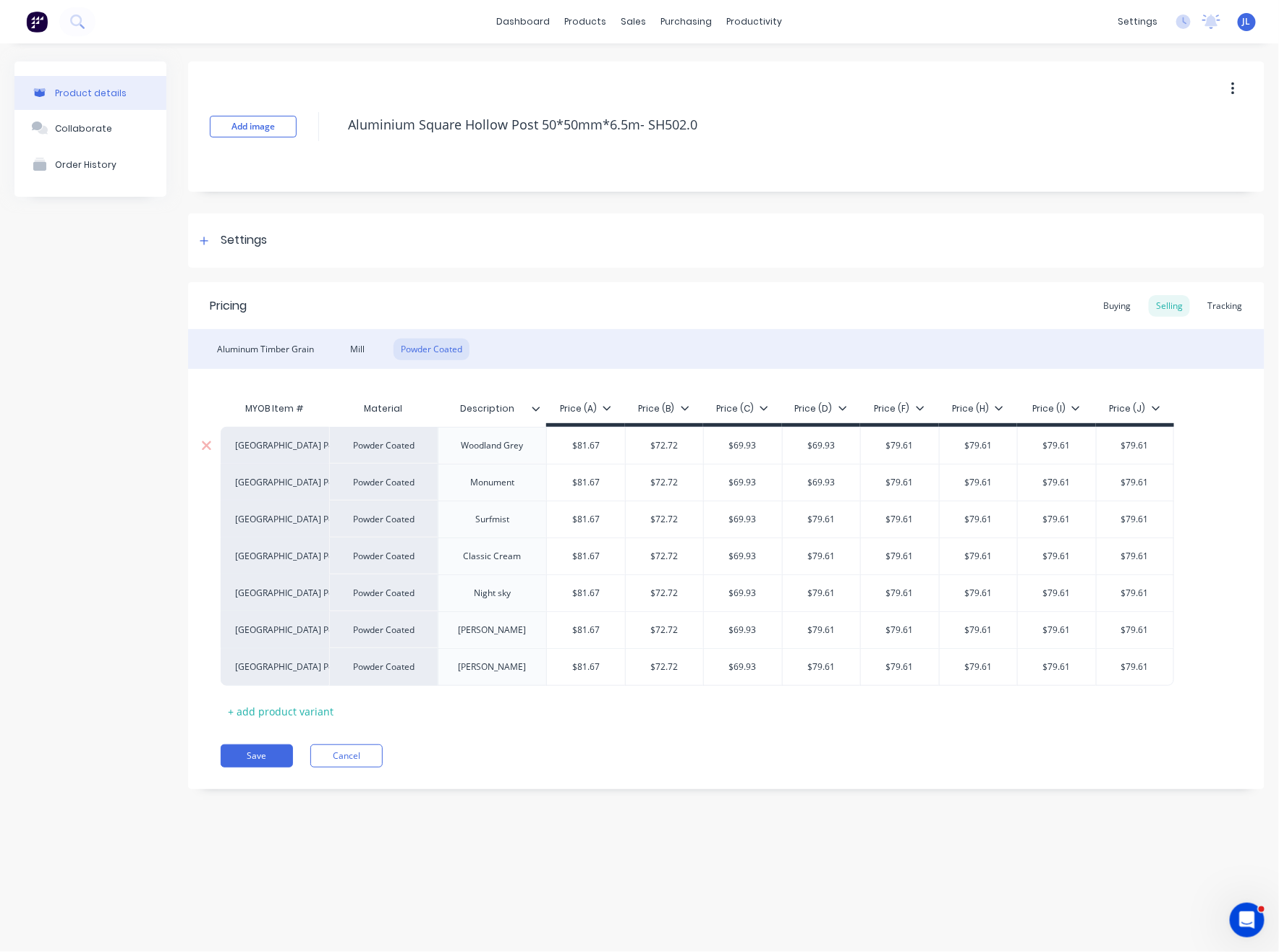
click at [901, 437] on div "$79.61" at bounding box center [899, 445] width 78 height 36
click at [991, 442] on input "$79.61" at bounding box center [978, 445] width 78 height 13
click at [1046, 443] on input "$79.61" at bounding box center [1056, 445] width 78 height 13
click at [1138, 443] on input "$79.61" at bounding box center [1135, 445] width 77 height 13
click at [1140, 487] on input "$79.61" at bounding box center [1135, 482] width 77 height 13
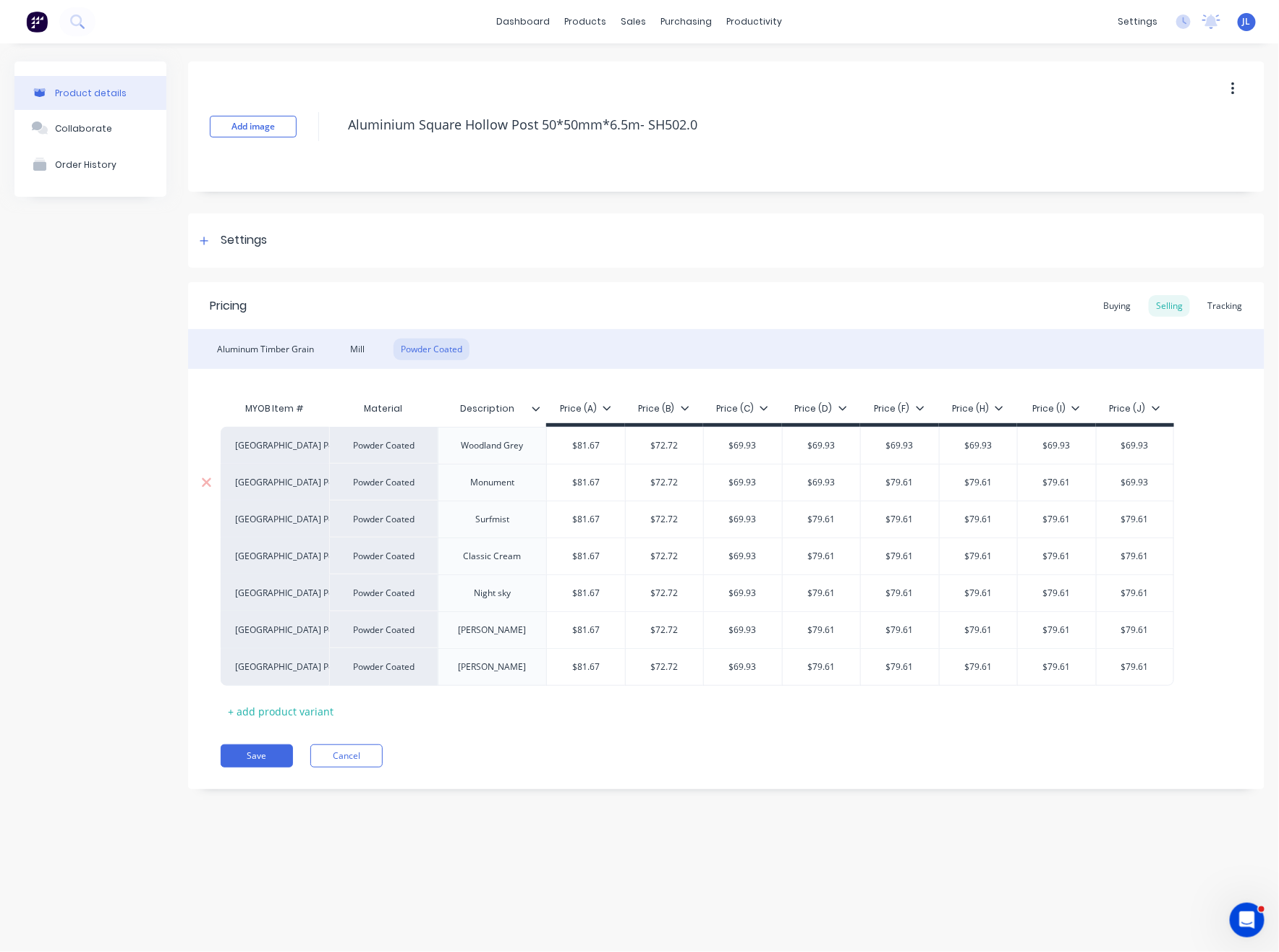
click at [1038, 483] on input "$79.61" at bounding box center [1056, 482] width 78 height 13
click at [987, 482] on input "$79.61" at bounding box center [978, 482] width 78 height 13
click at [900, 480] on input "$79.61" at bounding box center [899, 482] width 78 height 13
click at [829, 517] on input "$79.61" at bounding box center [821, 519] width 78 height 13
click at [908, 520] on input "$79.61" at bounding box center [899, 519] width 78 height 13
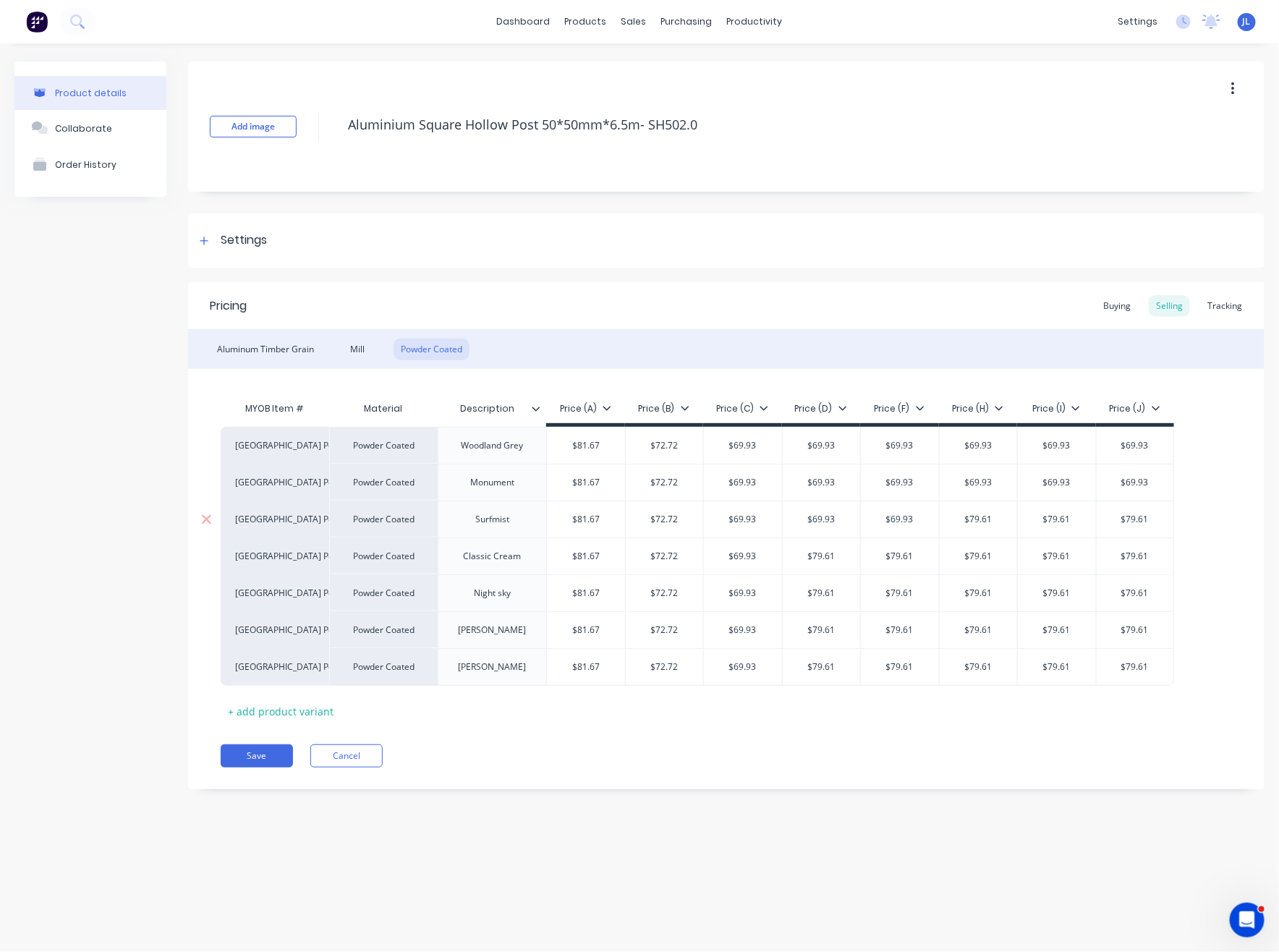
click at [979, 517] on input "$79.61" at bounding box center [978, 519] width 78 height 13
click at [1080, 513] on input "$79.61" at bounding box center [1056, 519] width 78 height 13
click at [1146, 519] on input "$79.61" at bounding box center [1135, 519] width 77 height 13
click at [1118, 556] on input "$79.61" at bounding box center [1135, 556] width 77 height 13
click at [1055, 553] on input "$79.61" at bounding box center [1056, 556] width 78 height 13
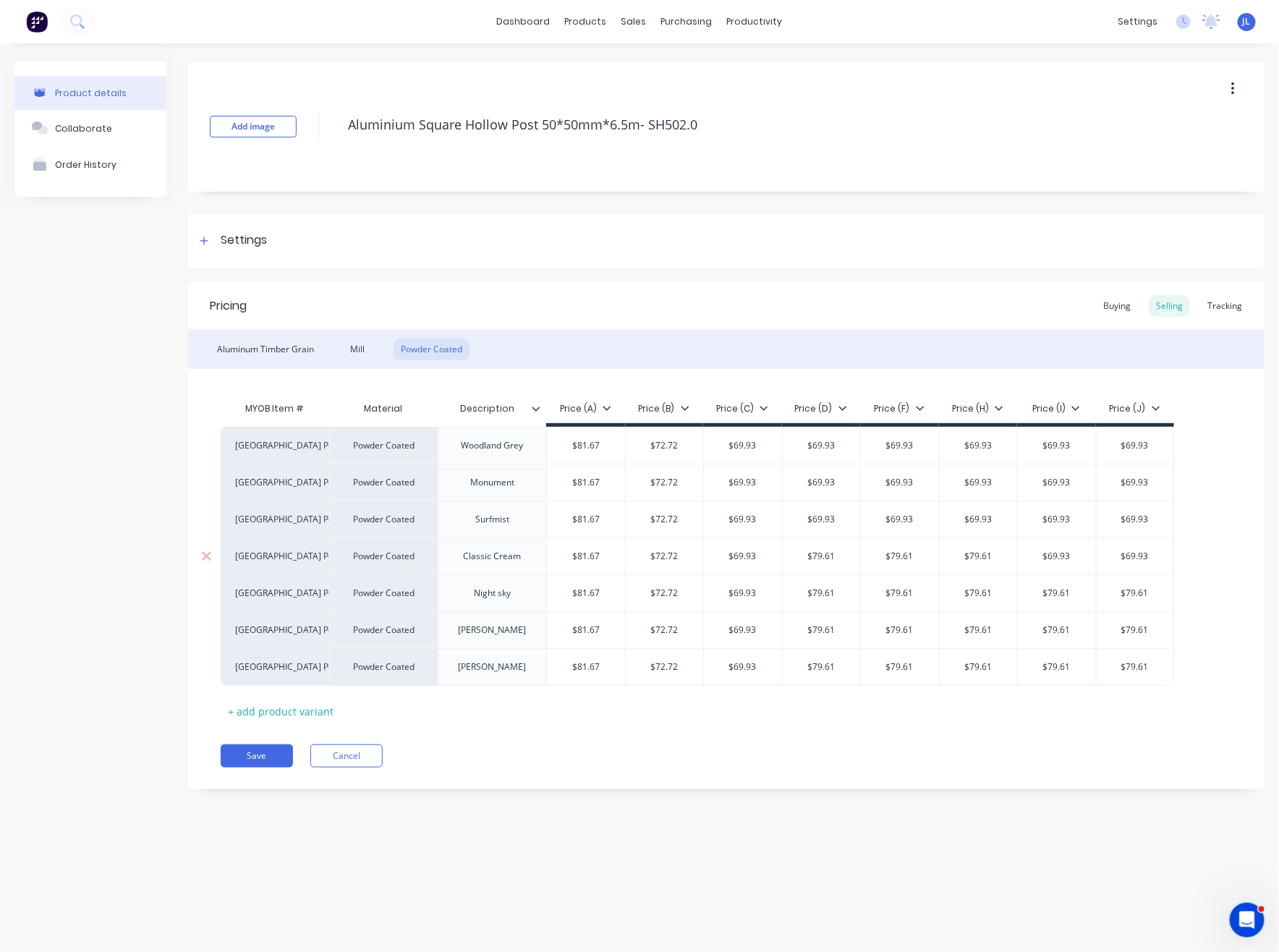
click at [996, 553] on input "$79.61" at bounding box center [978, 556] width 78 height 13
click at [978, 553] on input "$79.61" at bounding box center [978, 556] width 78 height 13
click at [871, 553] on input "$79.61" at bounding box center [899, 556] width 78 height 13
click at [904, 583] on div "$79.61" at bounding box center [899, 593] width 78 height 36
click at [982, 593] on input "$79.61" at bounding box center [978, 593] width 78 height 13
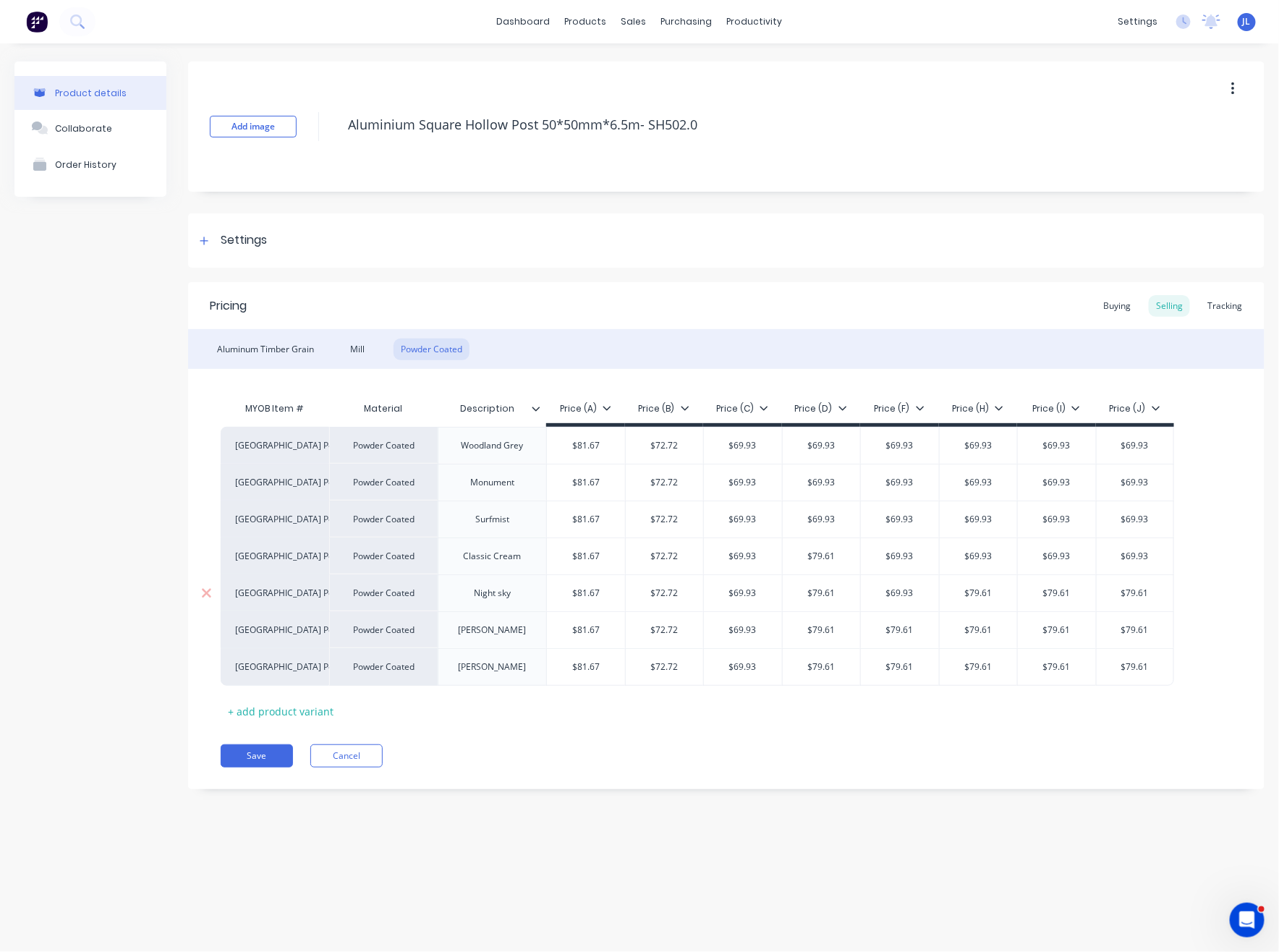
click at [1058, 598] on input "$79.61" at bounding box center [1056, 593] width 78 height 13
click at [1127, 596] on input "$79.61" at bounding box center [1135, 593] width 77 height 13
click at [984, 557] on input "$69.93" at bounding box center [978, 556] width 78 height 13
click at [1060, 562] on div "$69.93 $69.93" at bounding box center [1056, 556] width 78 height 36
click at [992, 595] on input "$79.61" at bounding box center [978, 593] width 78 height 13
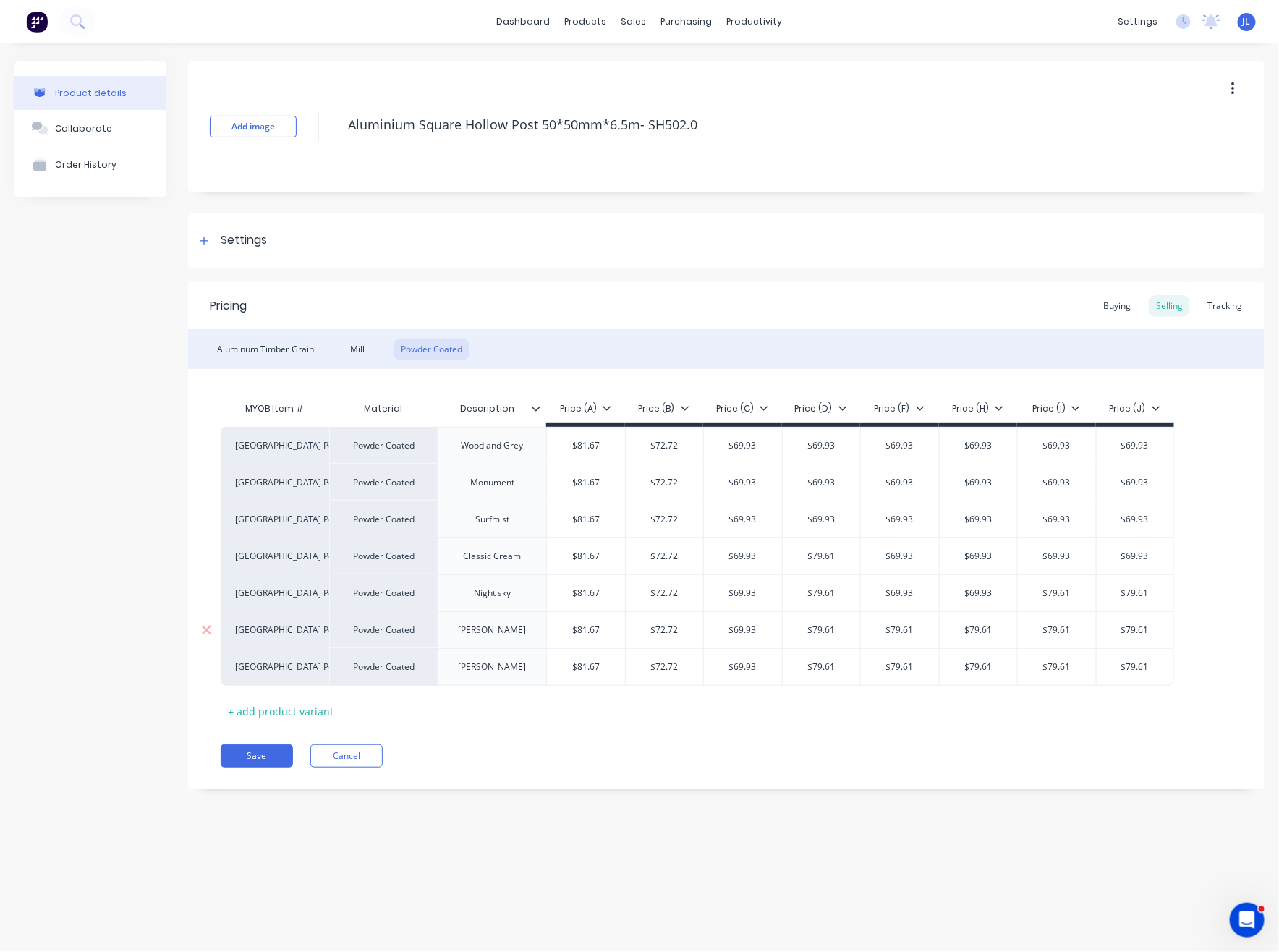
click at [903, 624] on input "$79.61" at bounding box center [899, 630] width 78 height 13
click at [905, 661] on input "$79.61" at bounding box center [899, 667] width 78 height 13
click at [964, 669] on input "$79.61" at bounding box center [978, 667] width 78 height 13
click at [988, 624] on input "$79.61" at bounding box center [978, 630] width 78 height 13
click at [1058, 627] on input "$79.61" at bounding box center [1056, 630] width 78 height 13
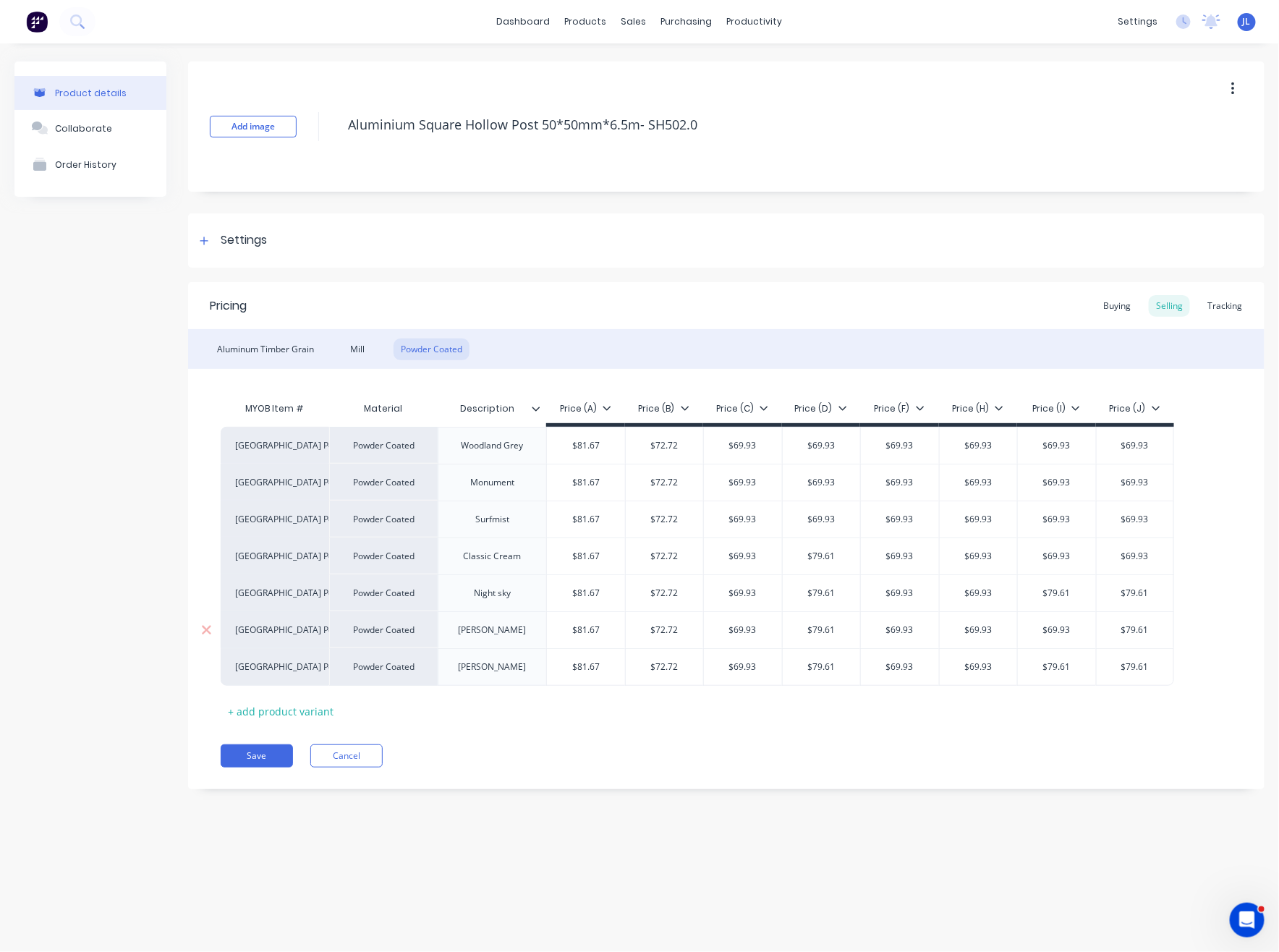
click at [1153, 630] on input "$79.61" at bounding box center [1135, 630] width 77 height 13
click at [1136, 591] on input "$79.61" at bounding box center [1135, 593] width 77 height 13
click at [1133, 664] on input "$79.61" at bounding box center [1135, 667] width 77 height 13
click at [1048, 667] on input "$79.61" at bounding box center [1056, 667] width 78 height 13
drag, startPoint x: 950, startPoint y: 726, endPoint x: 916, endPoint y: 710, distance: 37.6
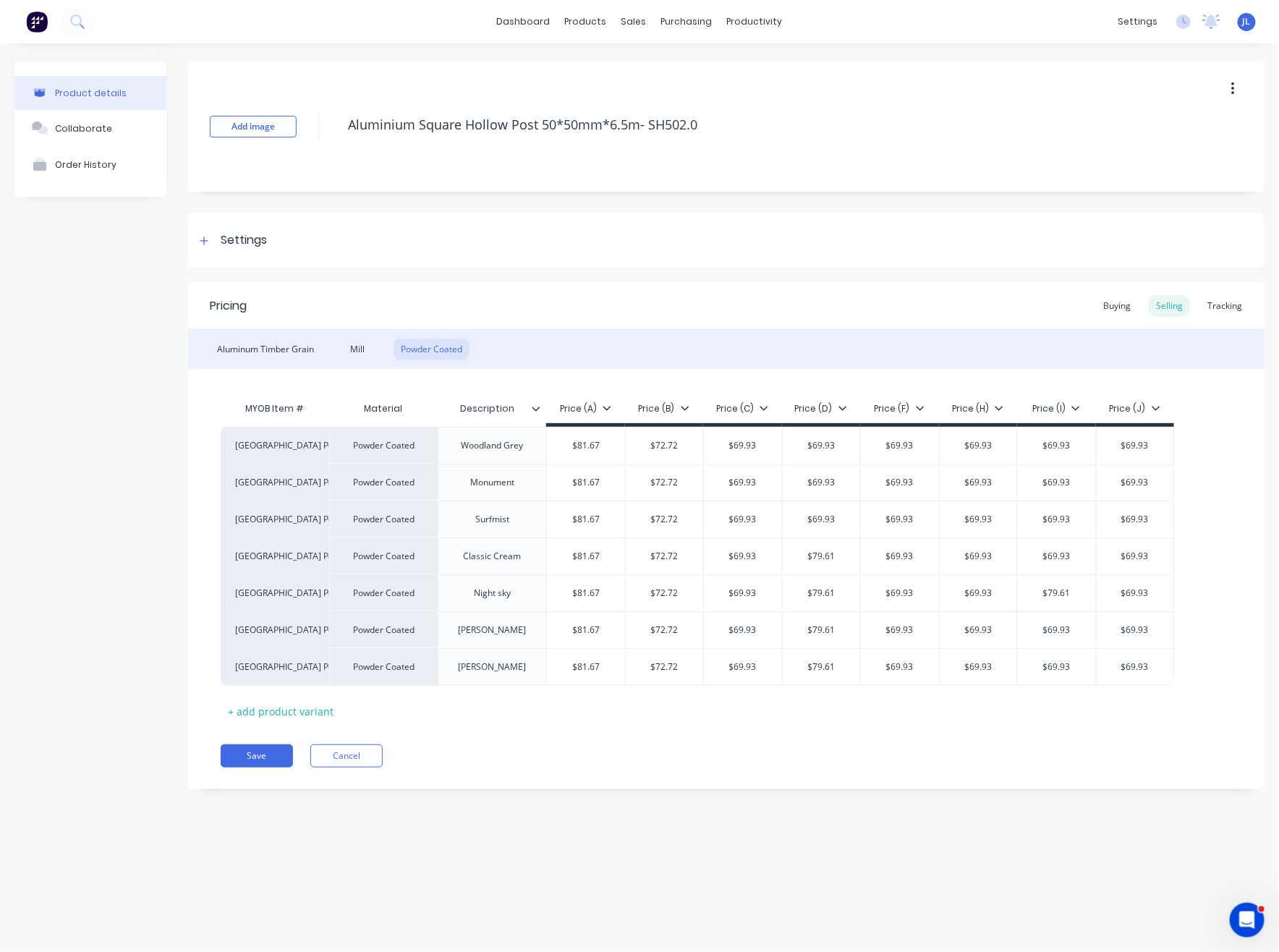
click at [948, 726] on div "Pricing Buying Selling Tracking Aluminum Timber Grain Mill Powder Coated MYOB I…" at bounding box center [726, 536] width 1076 height 507
click at [264, 753] on button "Save" at bounding box center [257, 756] width 72 height 23
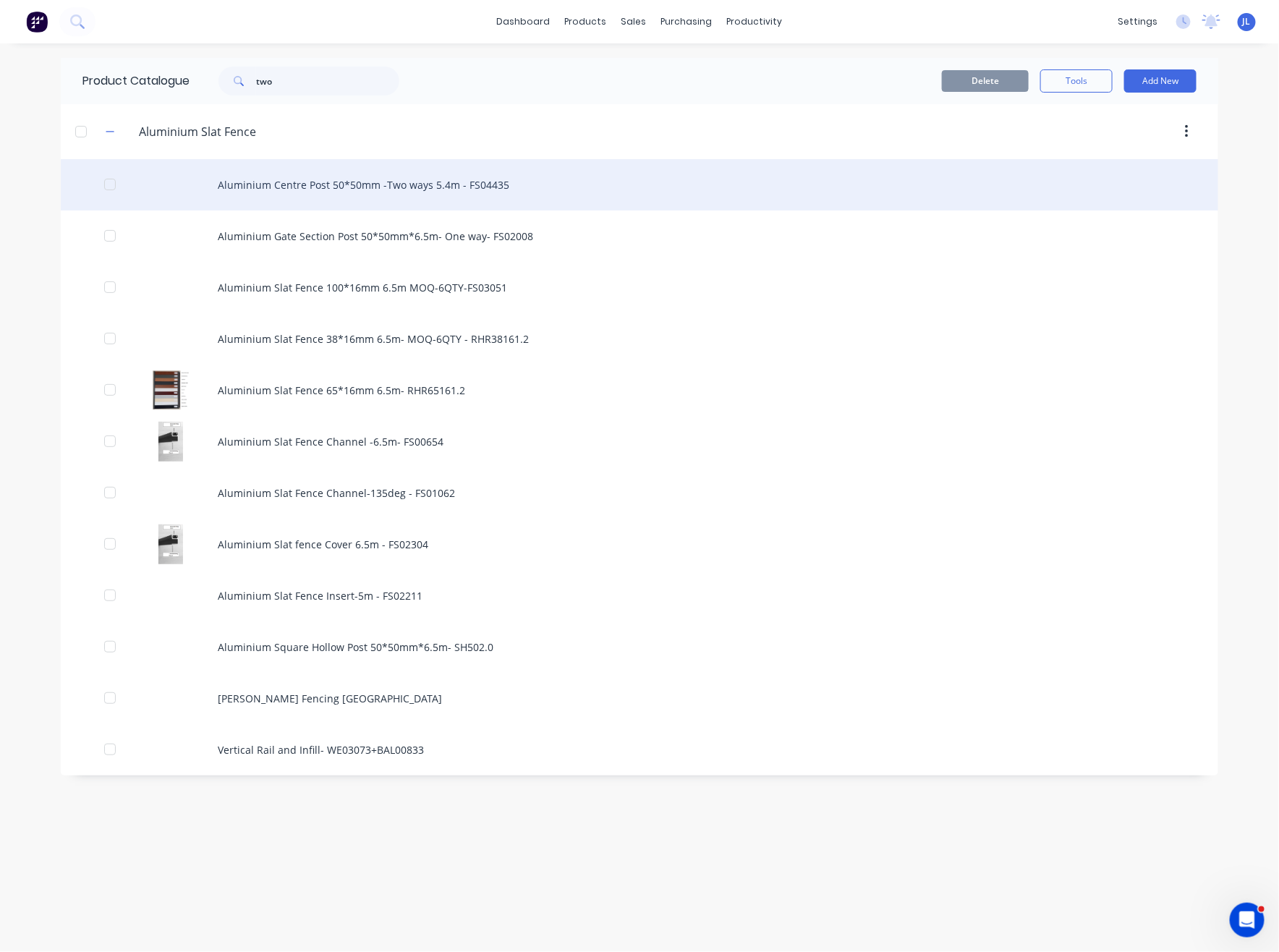
click at [376, 180] on div "Aluminium Centre Post 50*50mm -Two ways 5.4m - FS04435" at bounding box center [639, 185] width 1157 height 51
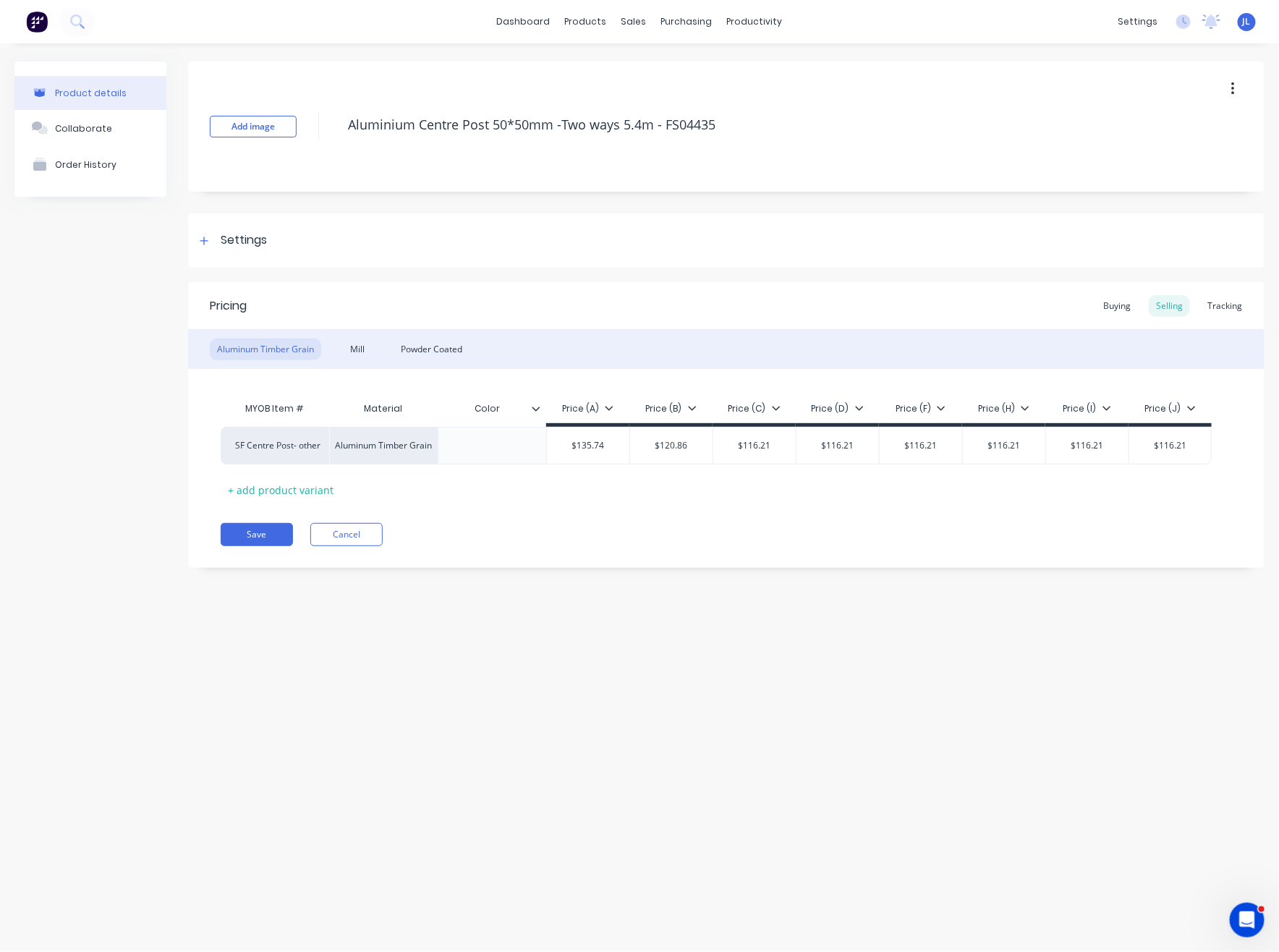
click at [442, 362] on div "Aluminum Timber Grain Mill Powder Coated" at bounding box center [726, 349] width 1076 height 40
click at [440, 348] on div "Powder Coated" at bounding box center [431, 349] width 76 height 22
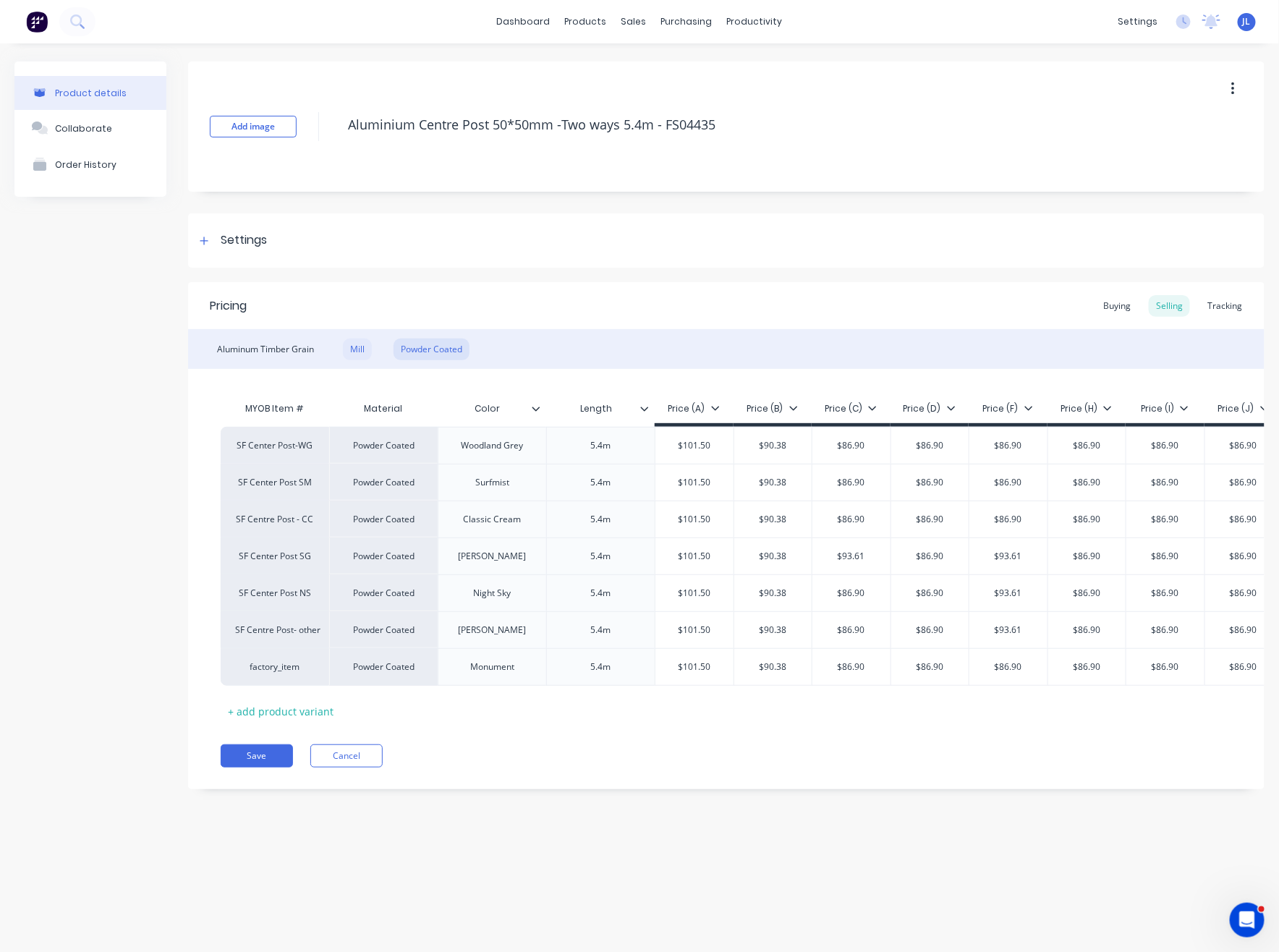
click at [350, 346] on div "Mill" at bounding box center [357, 349] width 29 height 22
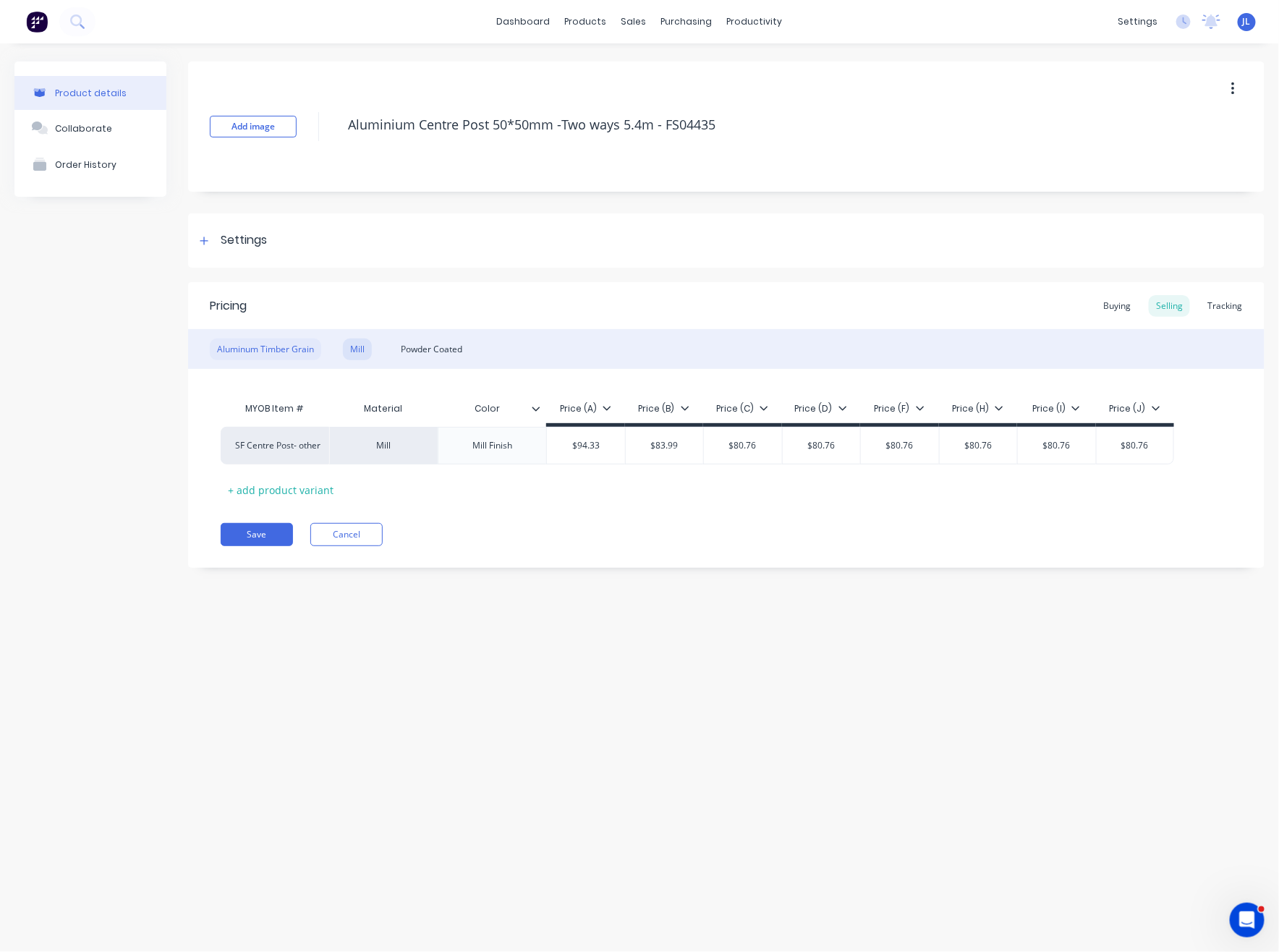
click at [247, 344] on div "Aluminum Timber Grain" at bounding box center [266, 349] width 112 height 22
click at [353, 538] on button "Cancel" at bounding box center [347, 535] width 72 height 23
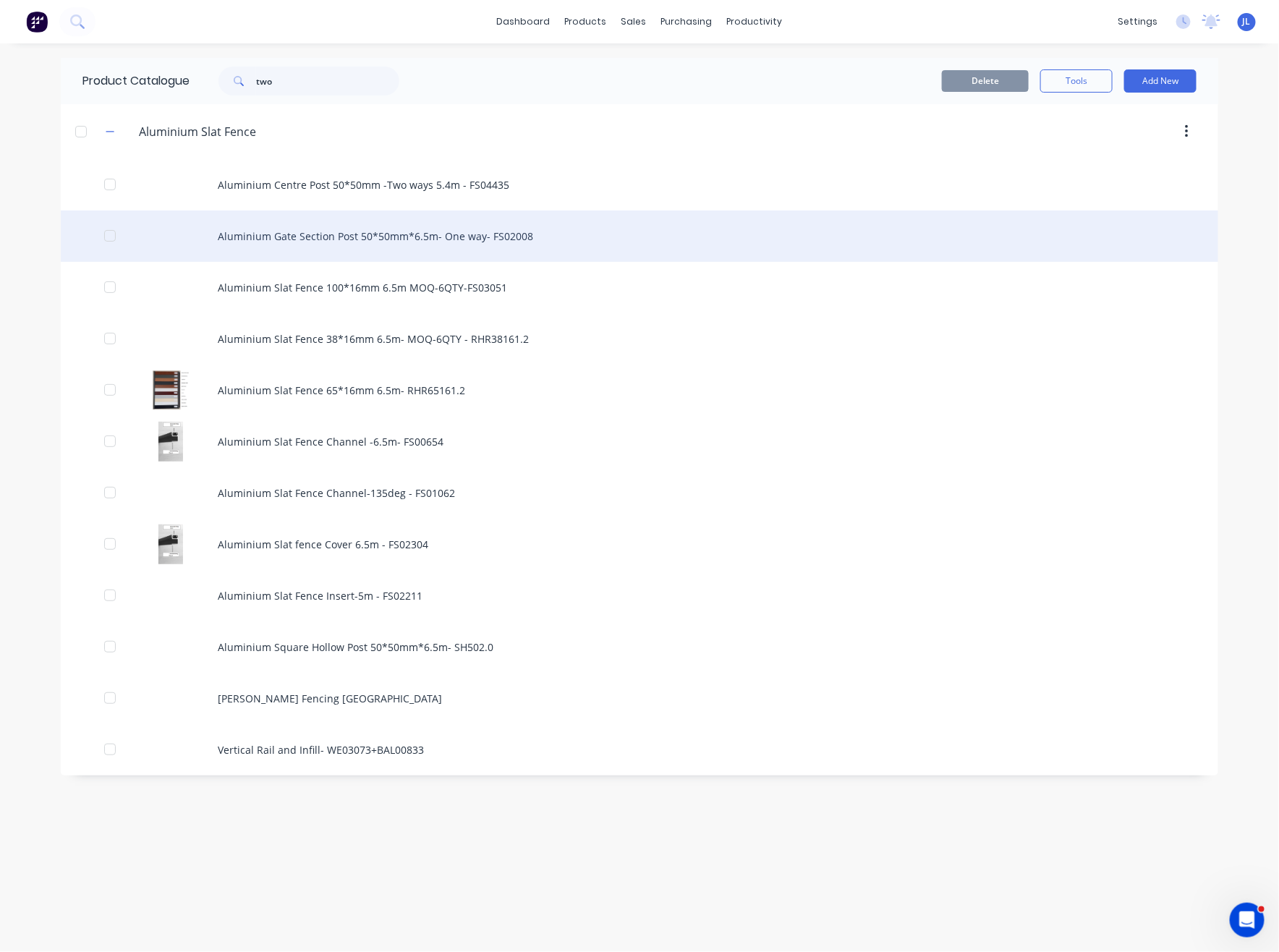
click at [337, 233] on div "Aluminium Gate Section Post 50*50mm*6.5m- One way- FS02008" at bounding box center [639, 236] width 1157 height 51
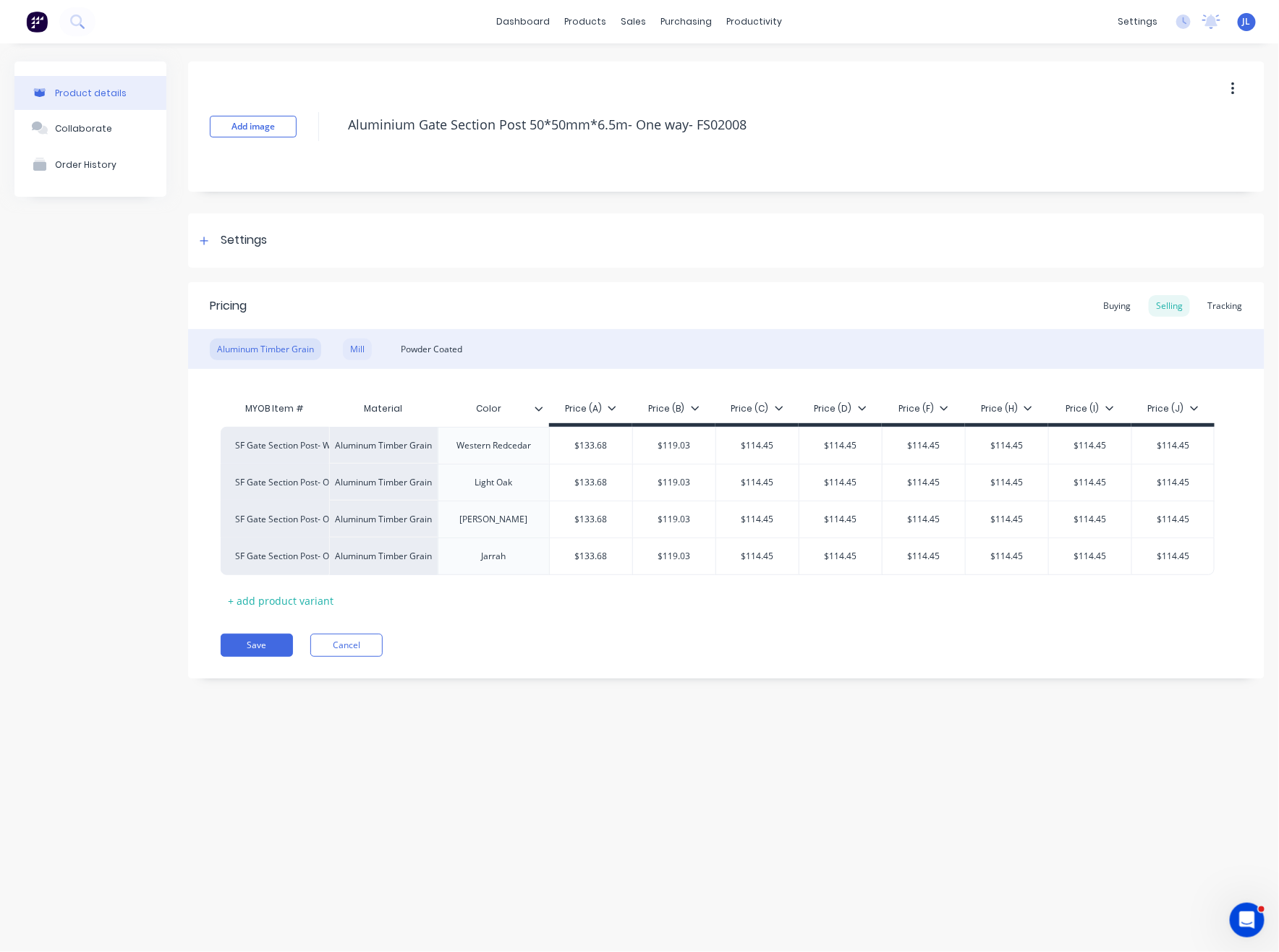
click at [356, 353] on div "Mill" at bounding box center [357, 349] width 29 height 22
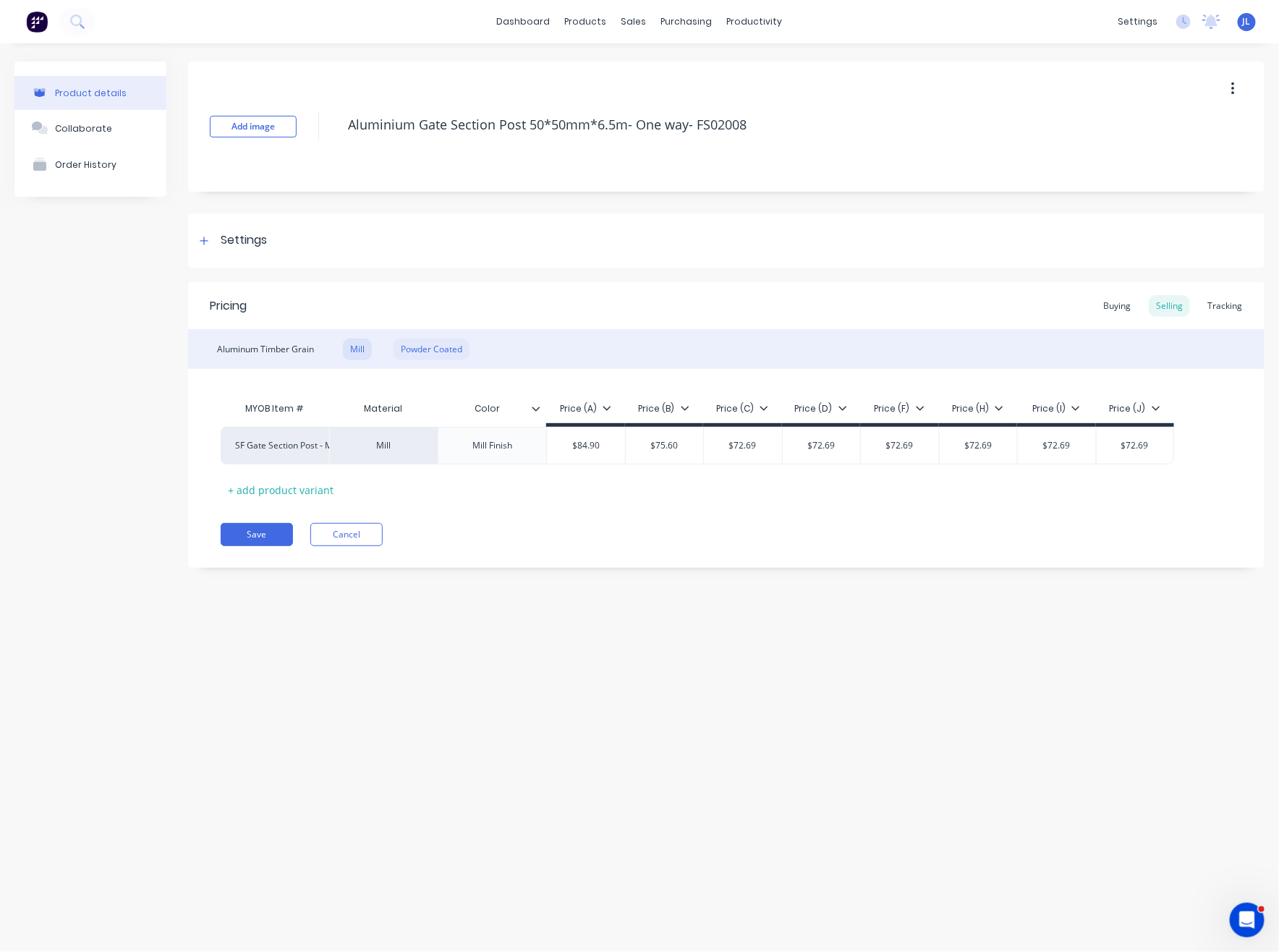
click at [443, 353] on div "Powder Coated" at bounding box center [431, 349] width 76 height 22
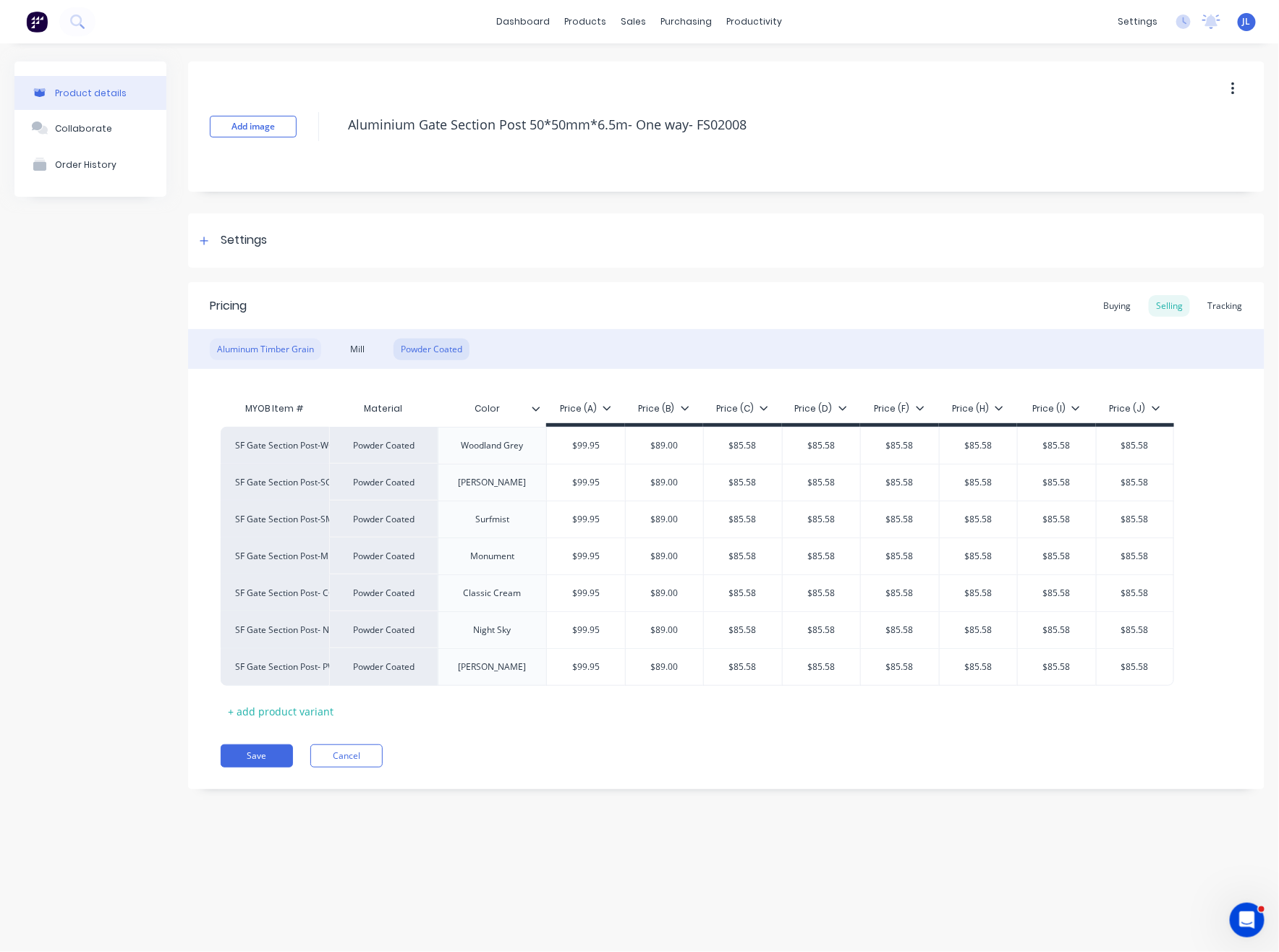
click at [240, 348] on div "Aluminum Timber Grain" at bounding box center [266, 349] width 112 height 22
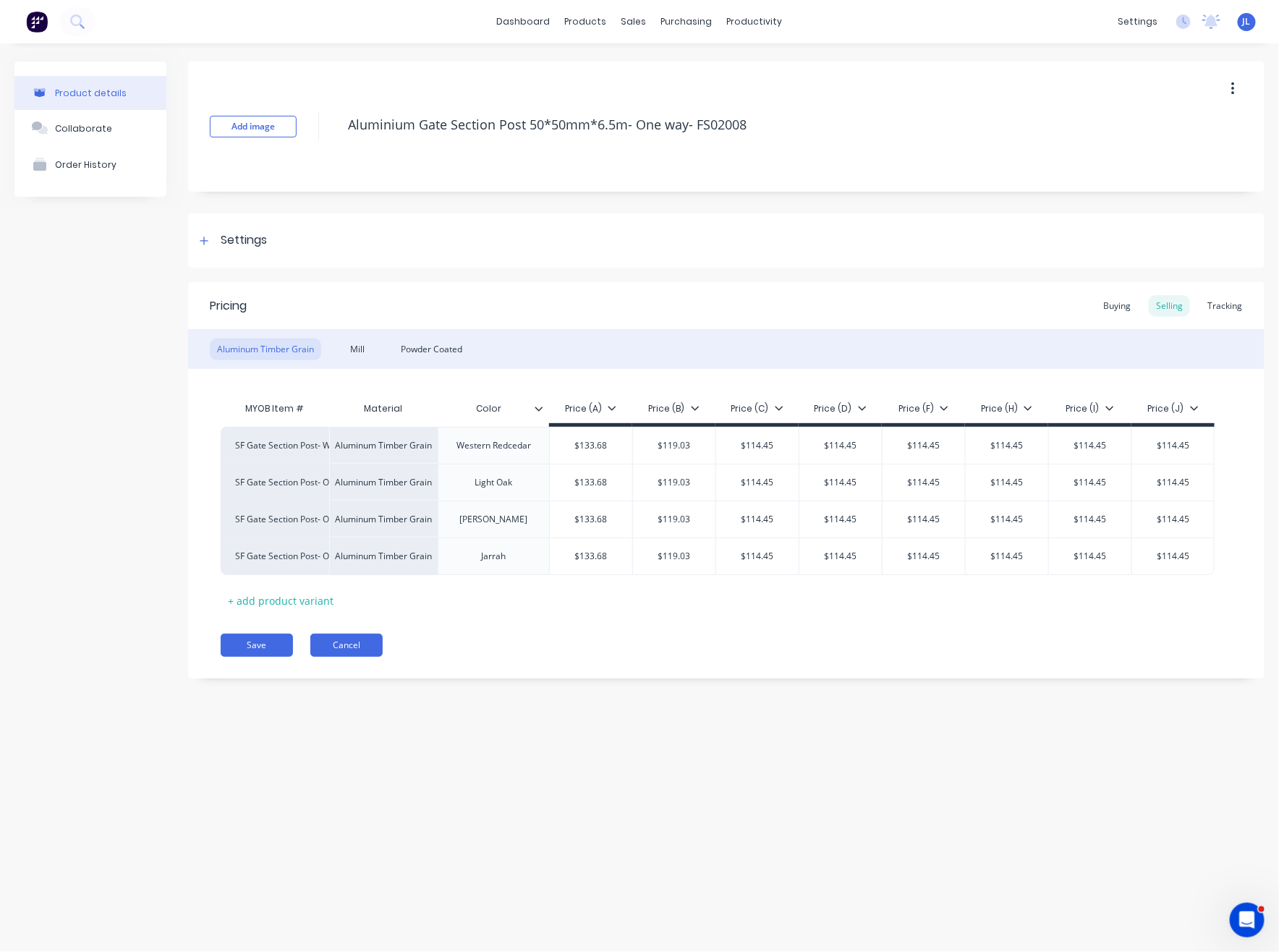
click at [346, 641] on button "Cancel" at bounding box center [347, 645] width 72 height 23
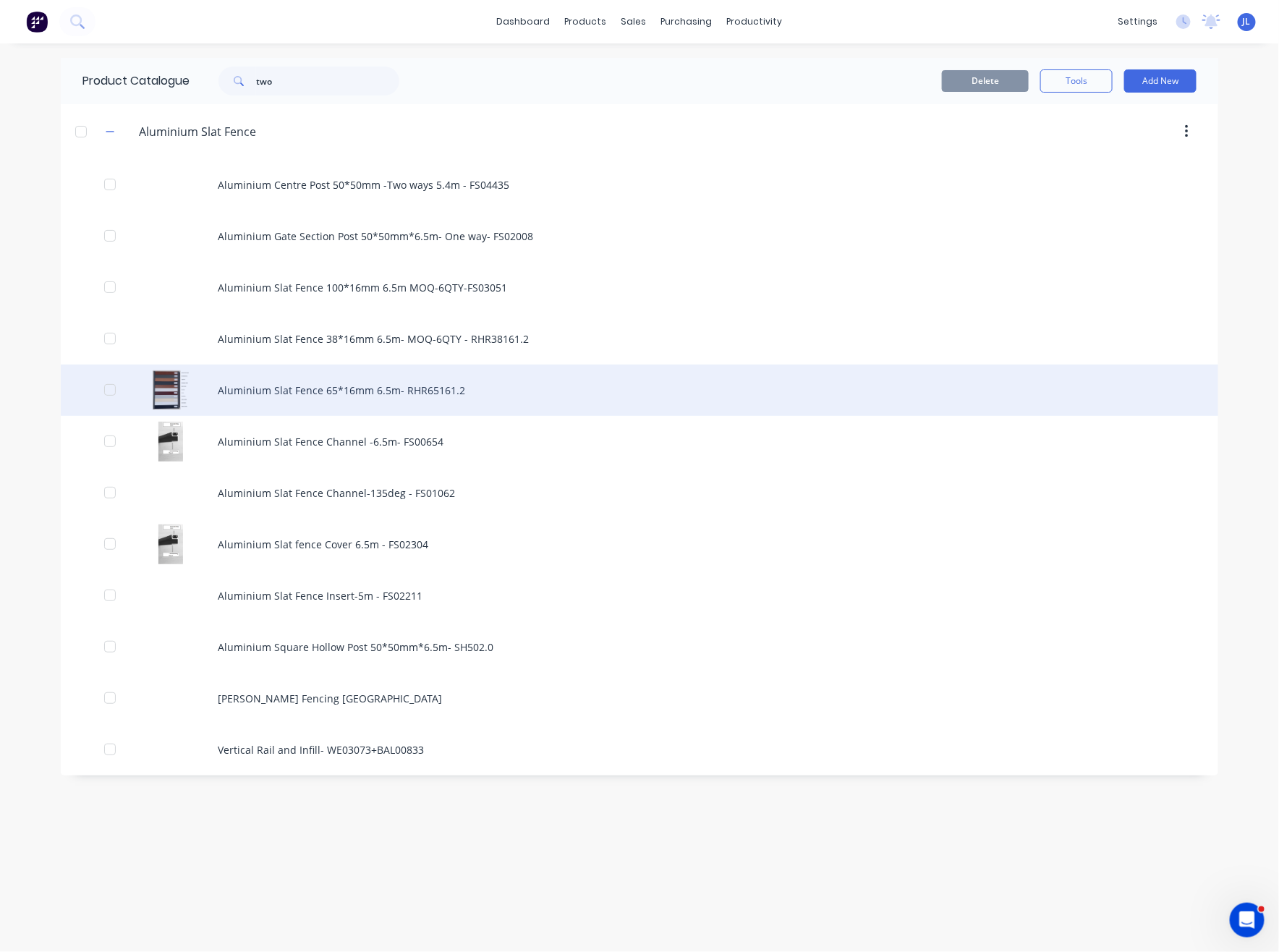
click at [331, 386] on div "Aluminium Slat Fence 65*16mm 6.5m- RHR65161.2" at bounding box center [639, 390] width 1157 height 51
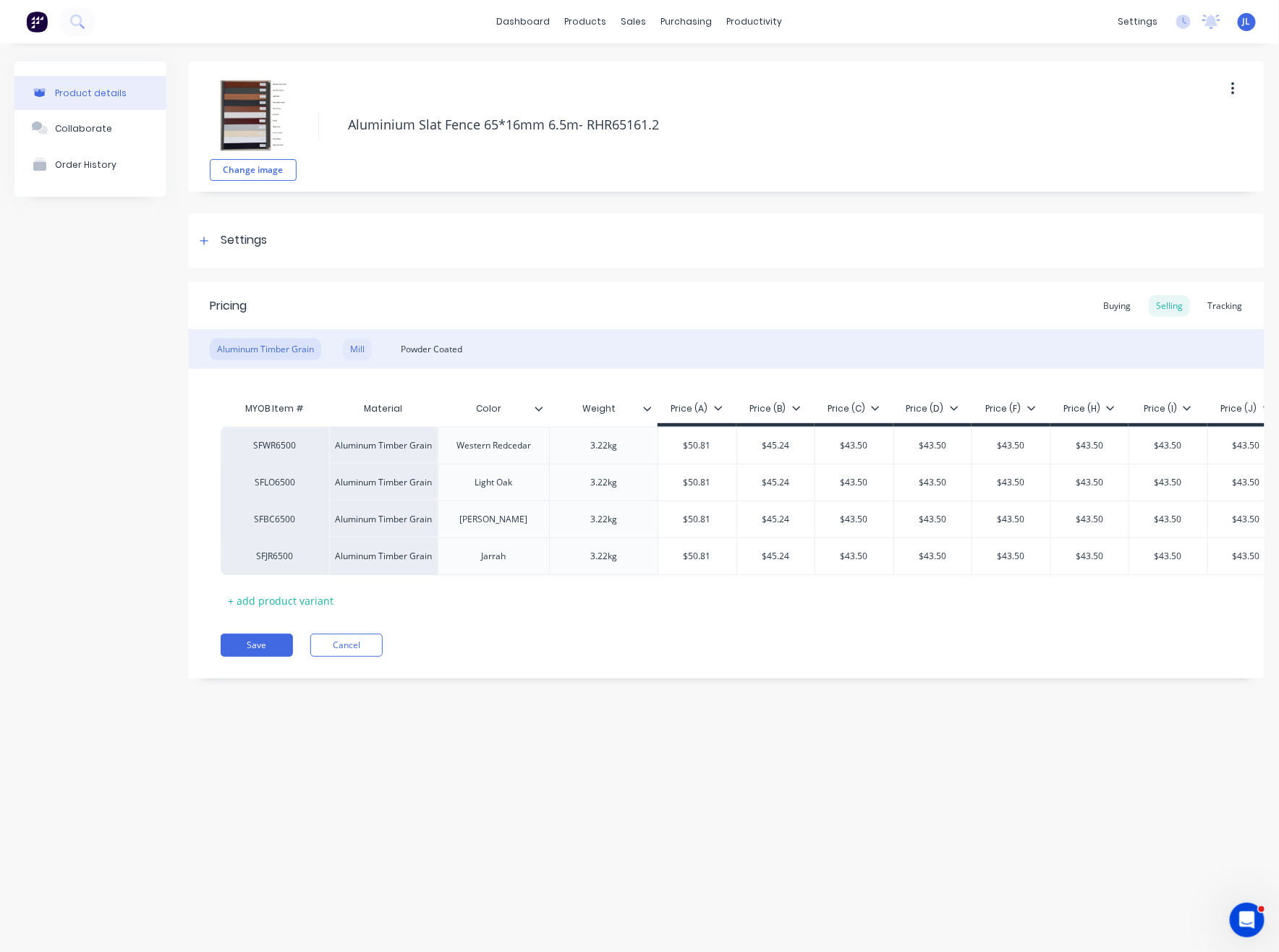
click at [362, 347] on div "Mill" at bounding box center [357, 349] width 29 height 22
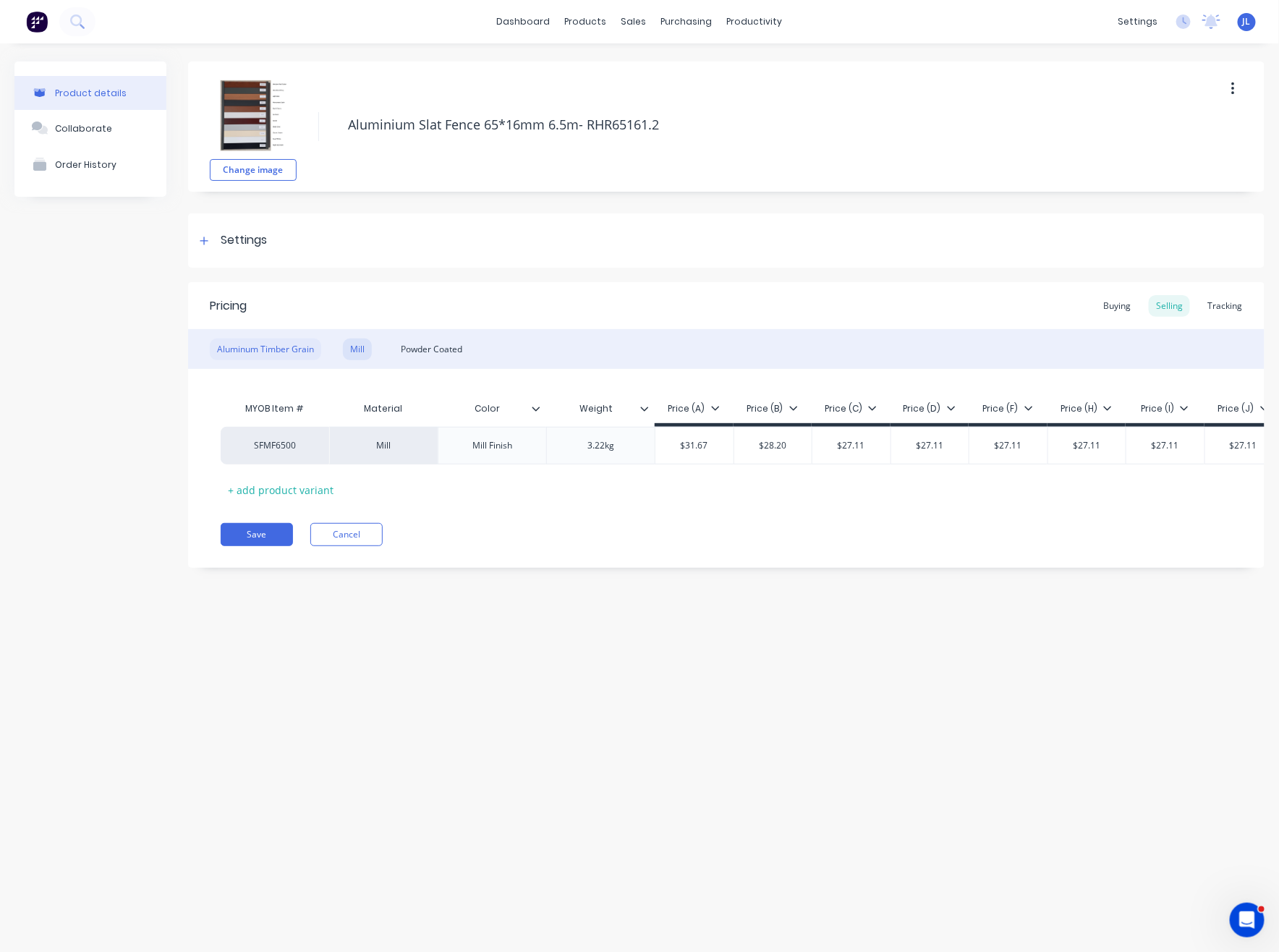
click at [268, 351] on div "Aluminum Timber Grain" at bounding box center [266, 349] width 112 height 22
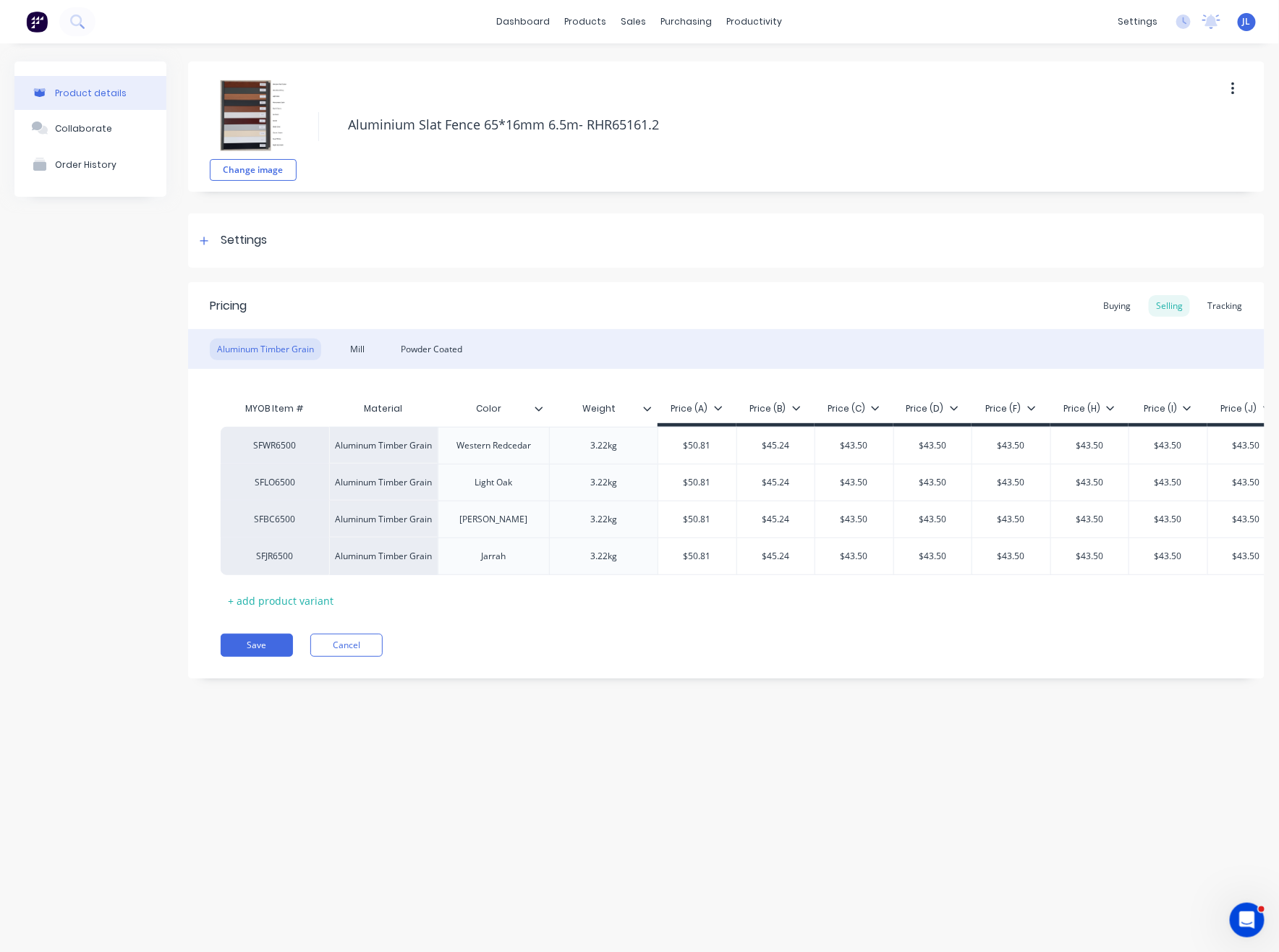
click at [426, 335] on div "Aluminum Timber Grain Mill Powder Coated" at bounding box center [726, 349] width 1076 height 40
click at [429, 347] on div "Powder Coated" at bounding box center [431, 349] width 76 height 22
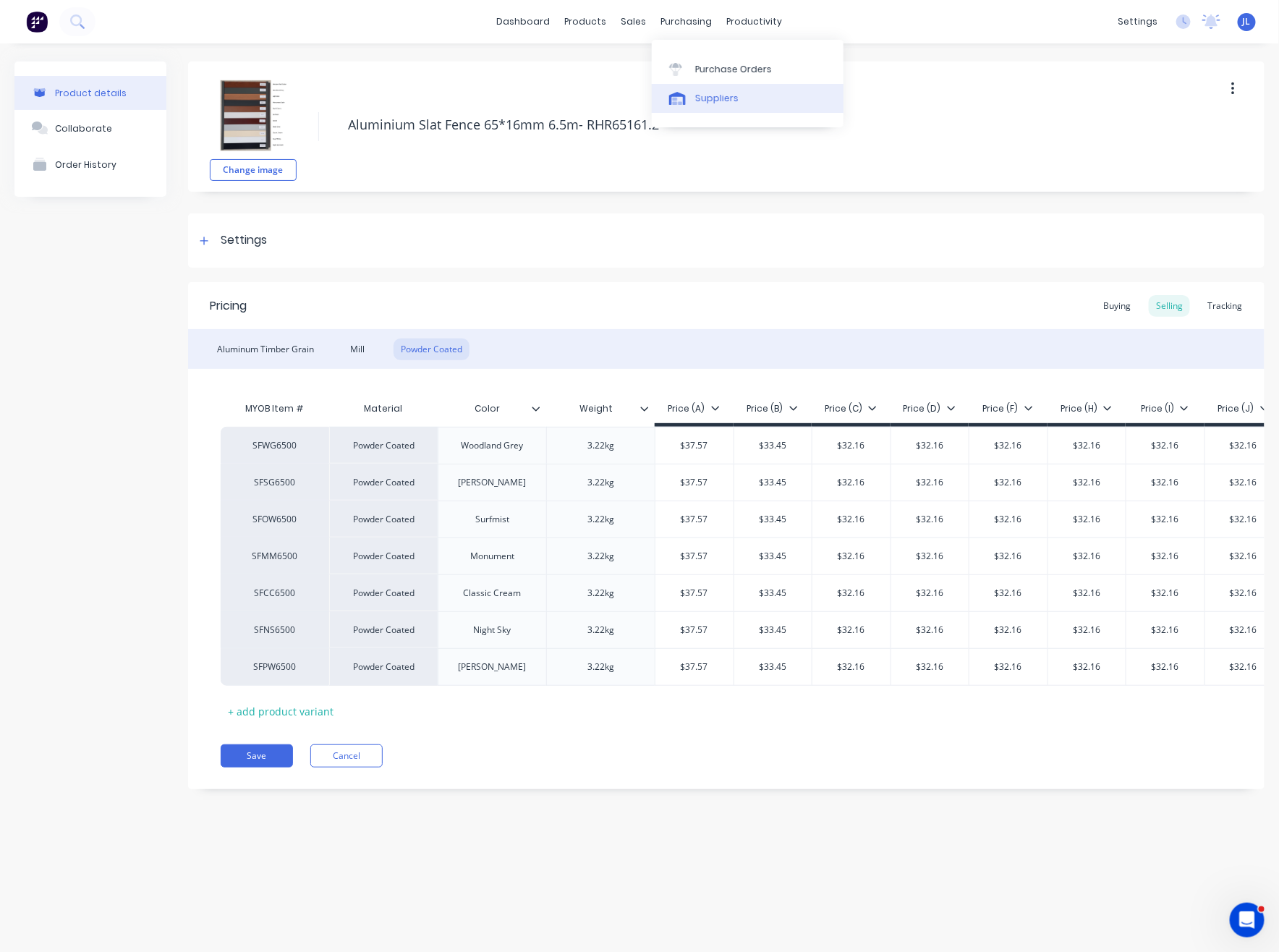
click at [717, 96] on div "Suppliers" at bounding box center [717, 98] width 43 height 13
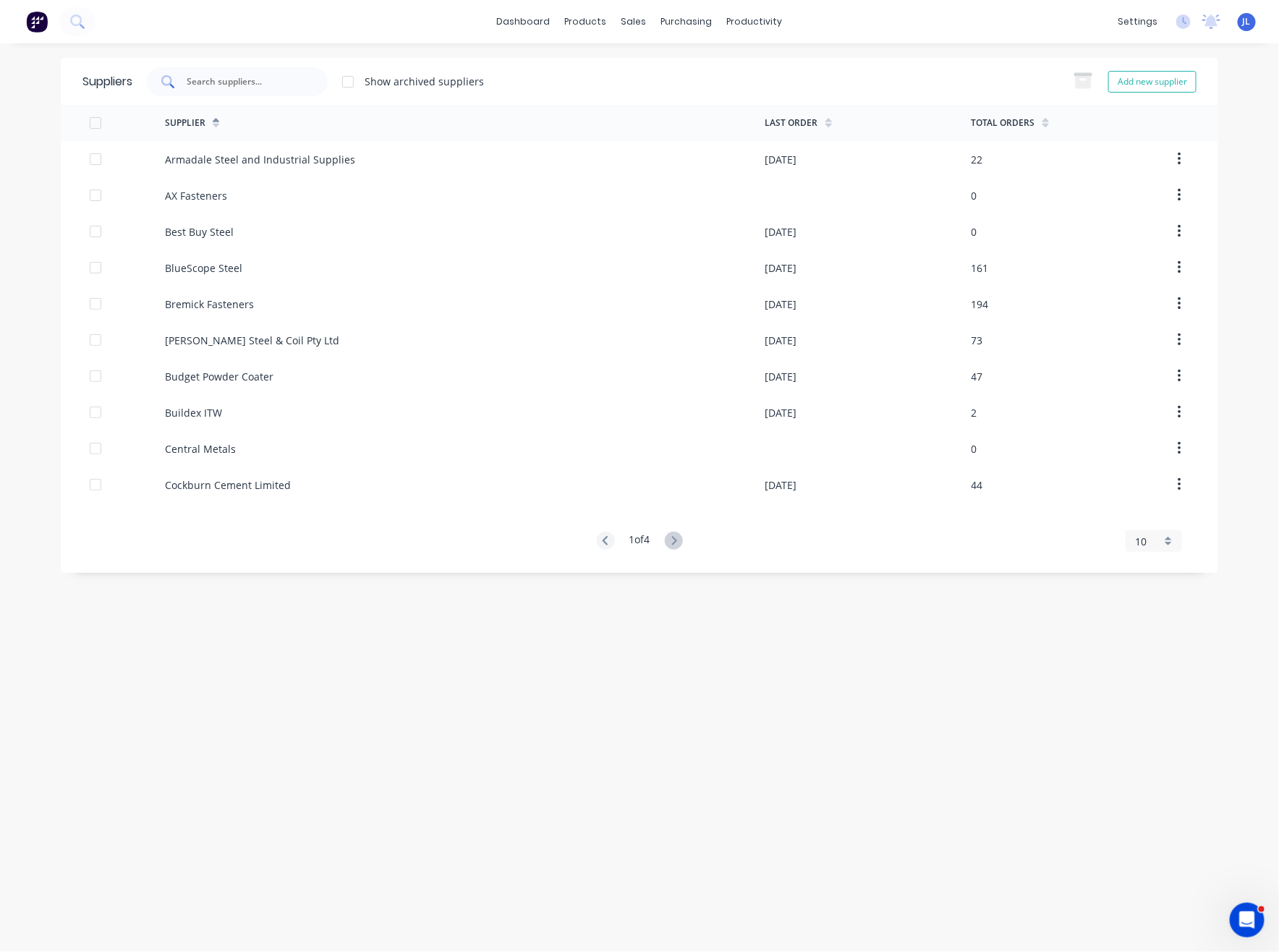
click at [306, 89] on div at bounding box center [236, 82] width 180 height 29
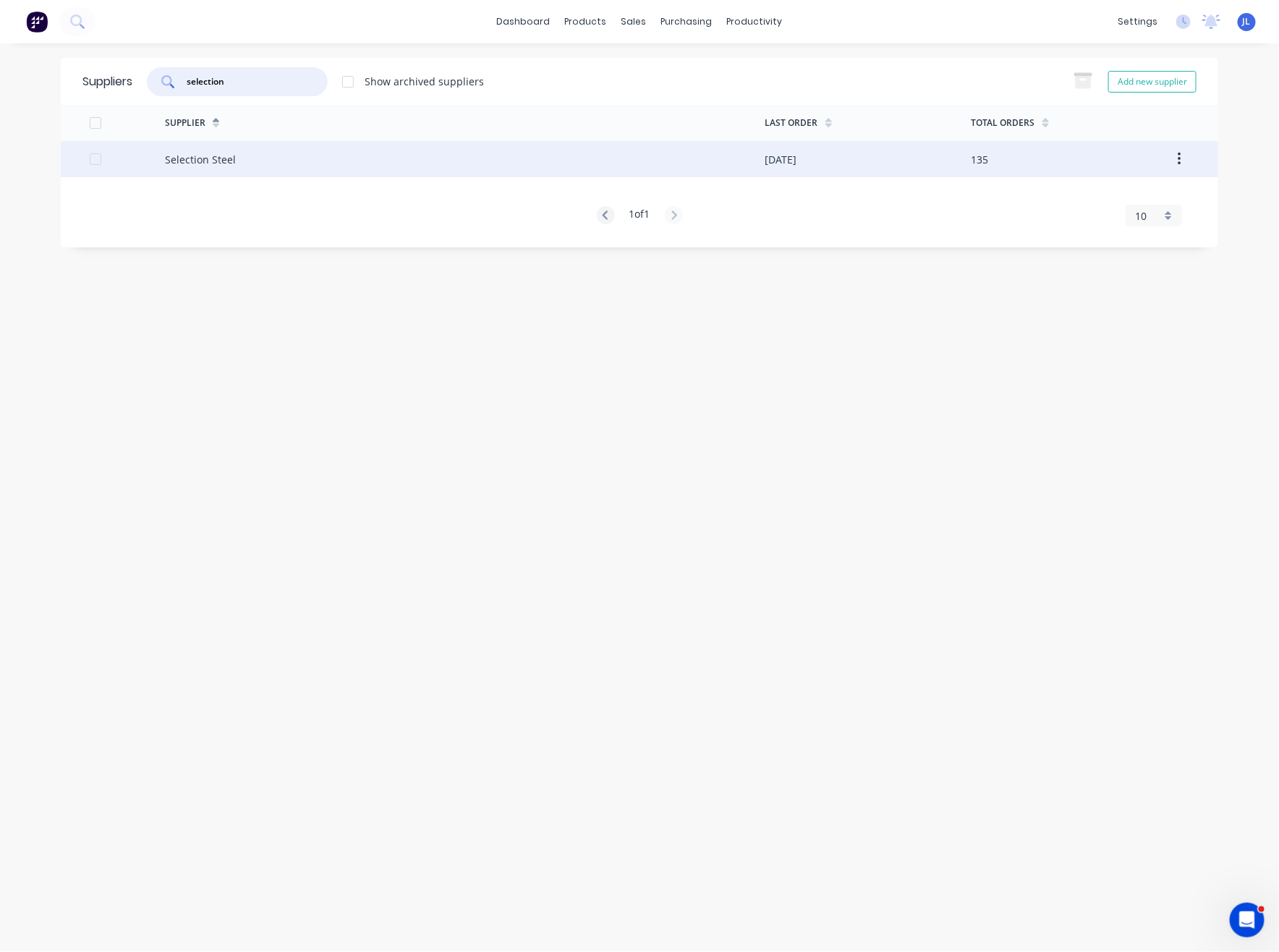
click at [262, 162] on div "Selection Steel" at bounding box center [464, 159] width 600 height 36
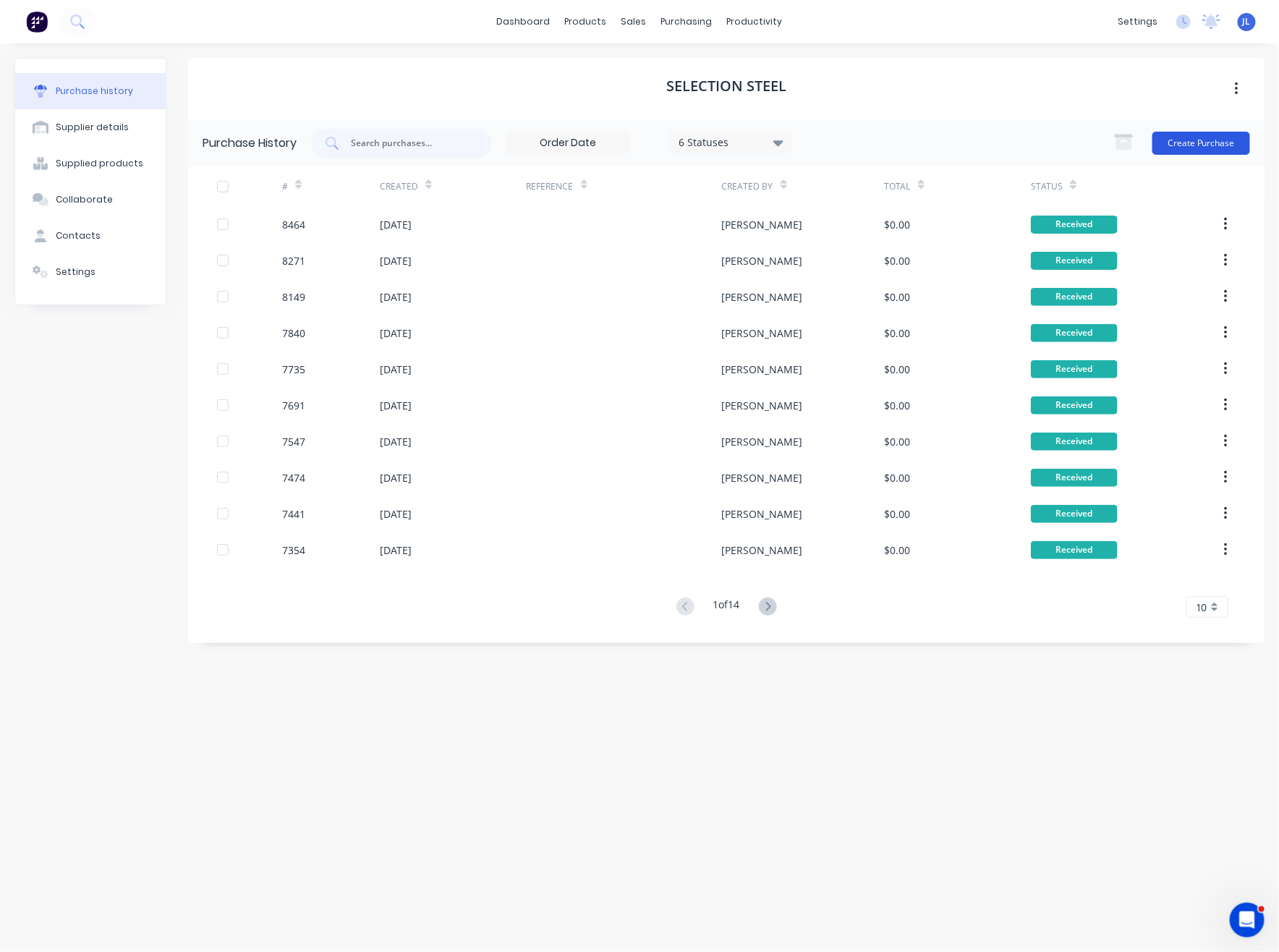
click at [1215, 146] on button "Create Purchase" at bounding box center [1200, 143] width 97 height 23
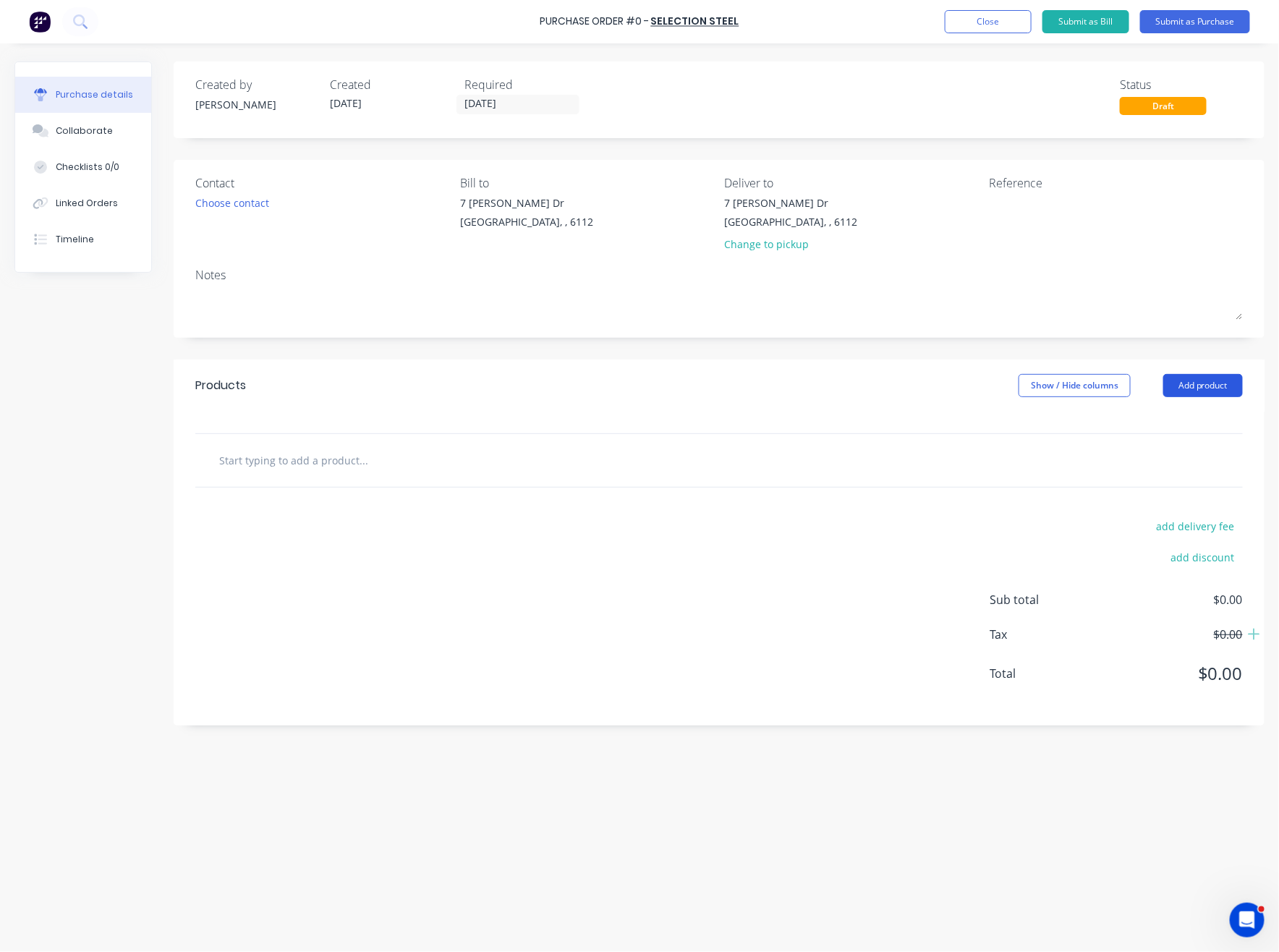
click at [1221, 390] on button "Add product" at bounding box center [1202, 385] width 79 height 23
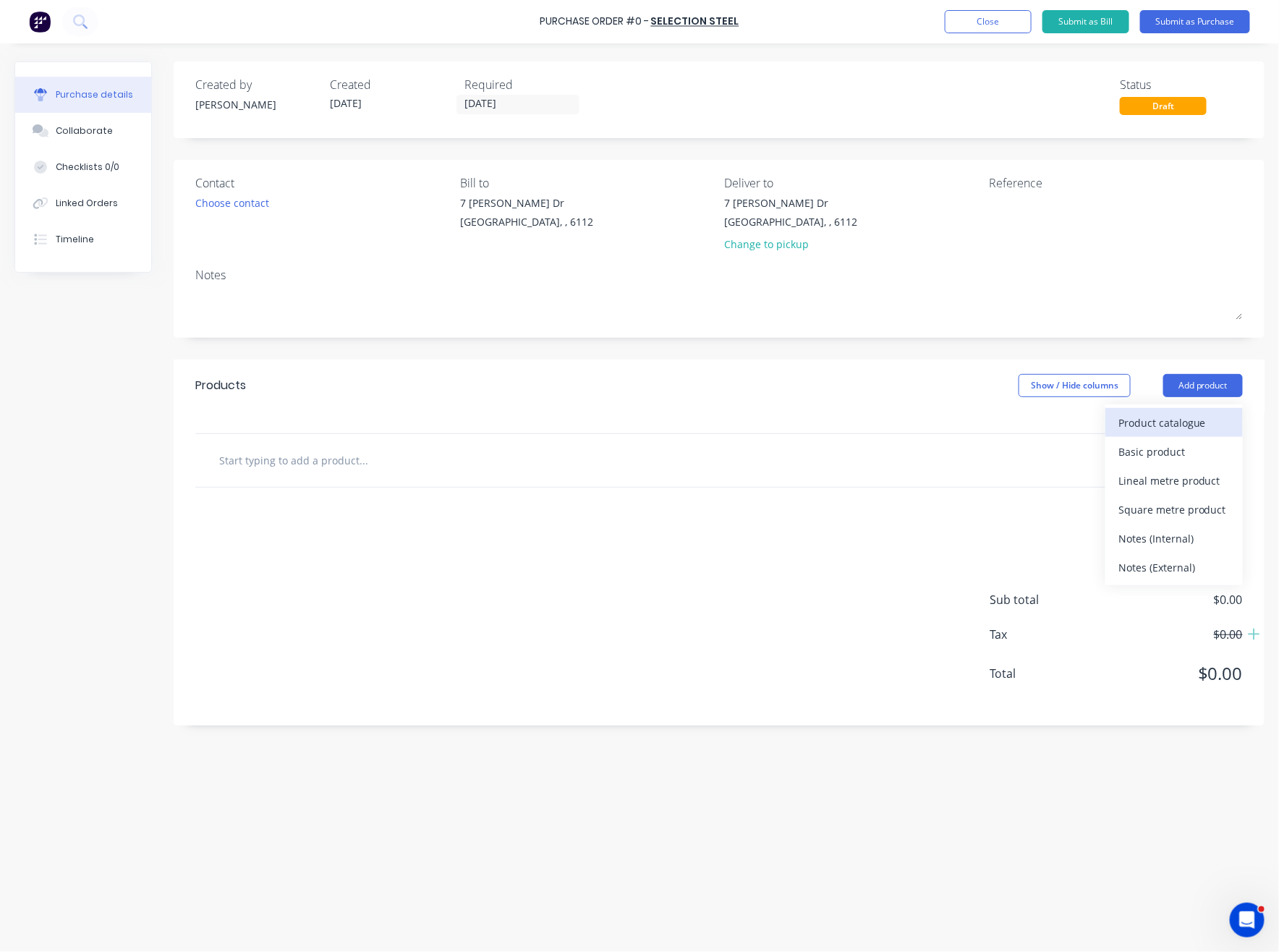
click at [1199, 427] on div "Product catalogue" at bounding box center [1174, 423] width 112 height 21
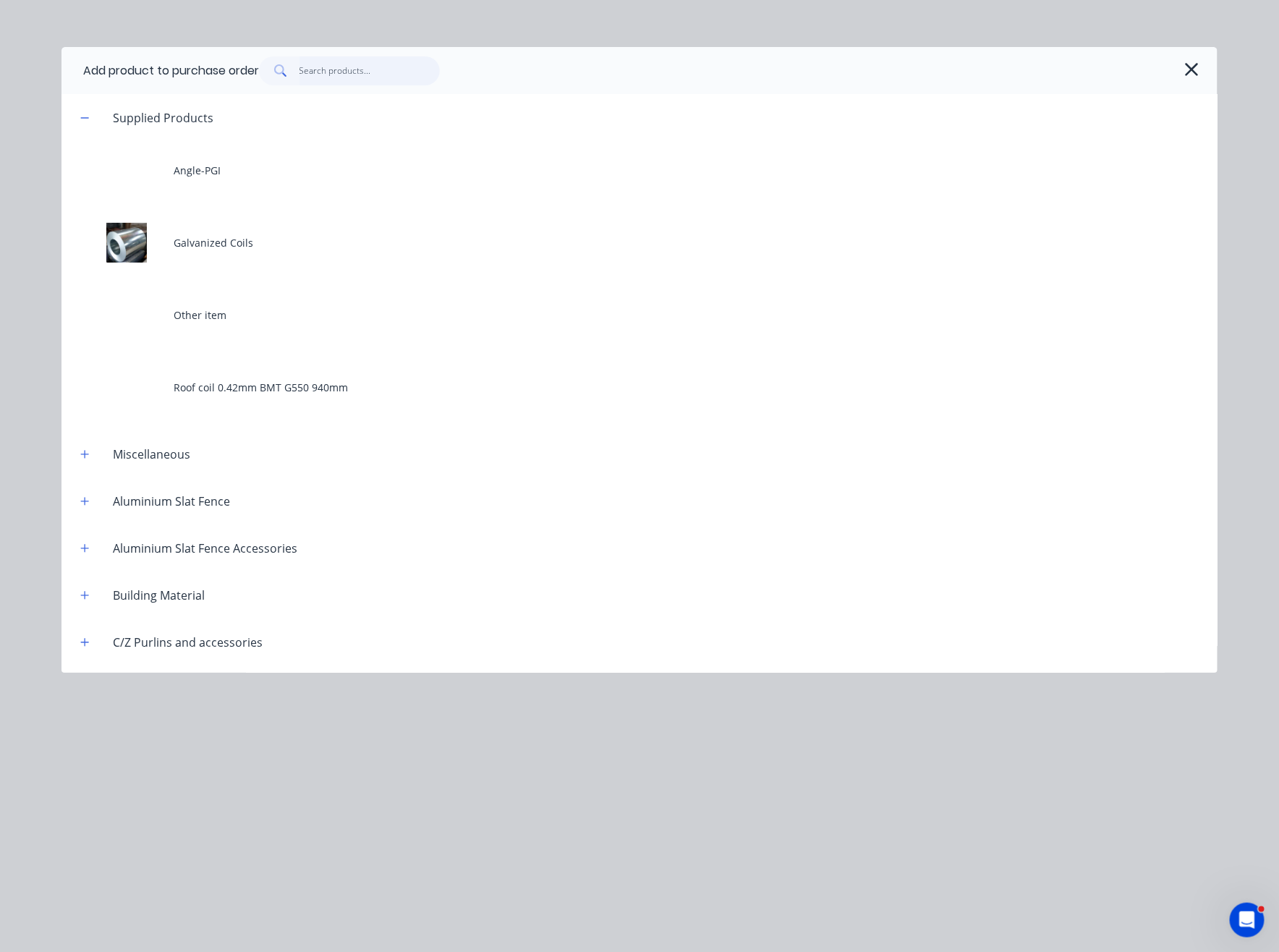
click at [366, 69] on input "text" at bounding box center [370, 71] width 141 height 29
click at [343, 64] on input "text" at bounding box center [370, 71] width 141 height 29
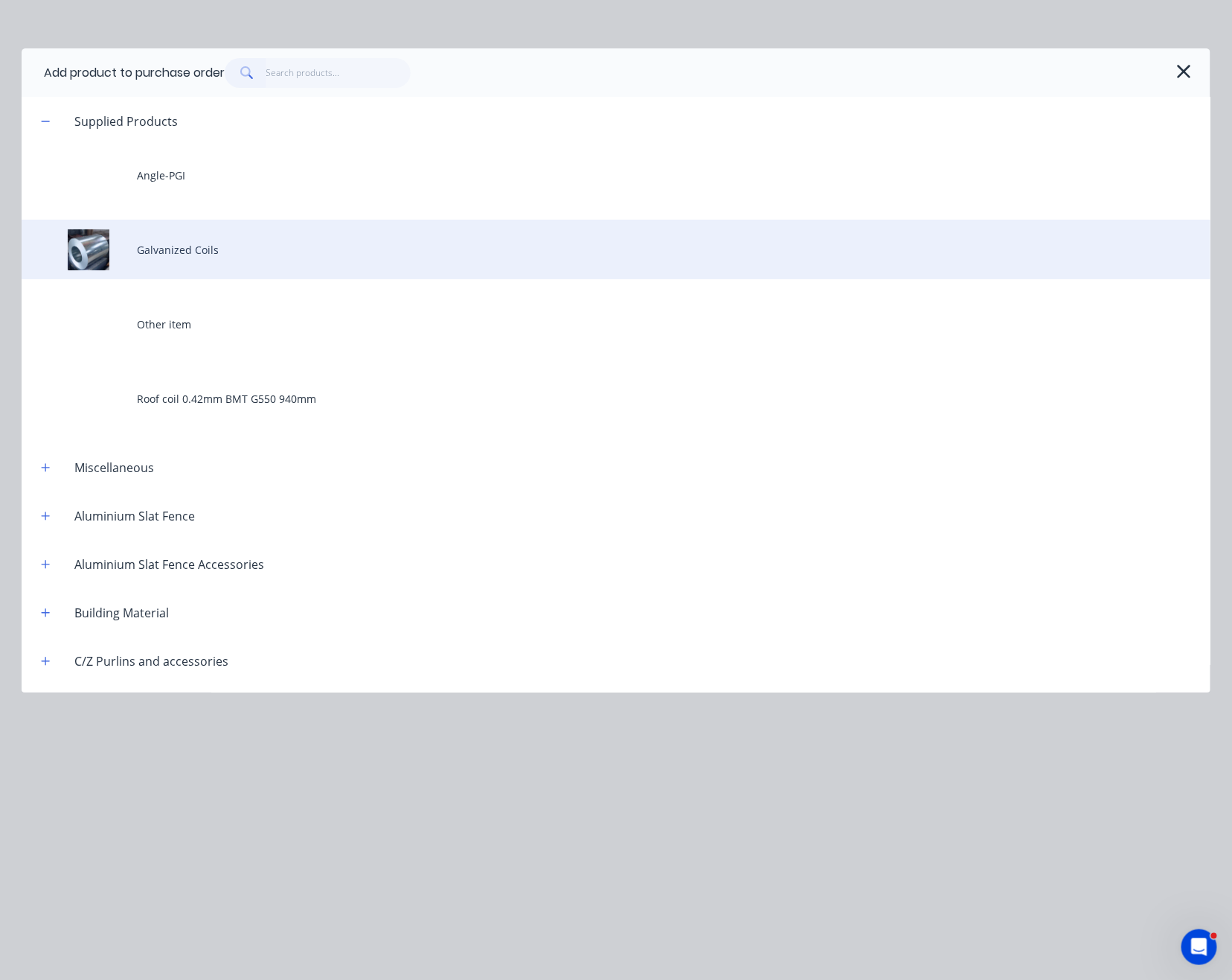
click at [205, 243] on div "Galvanized Coils" at bounding box center [616, 249] width 1189 height 60
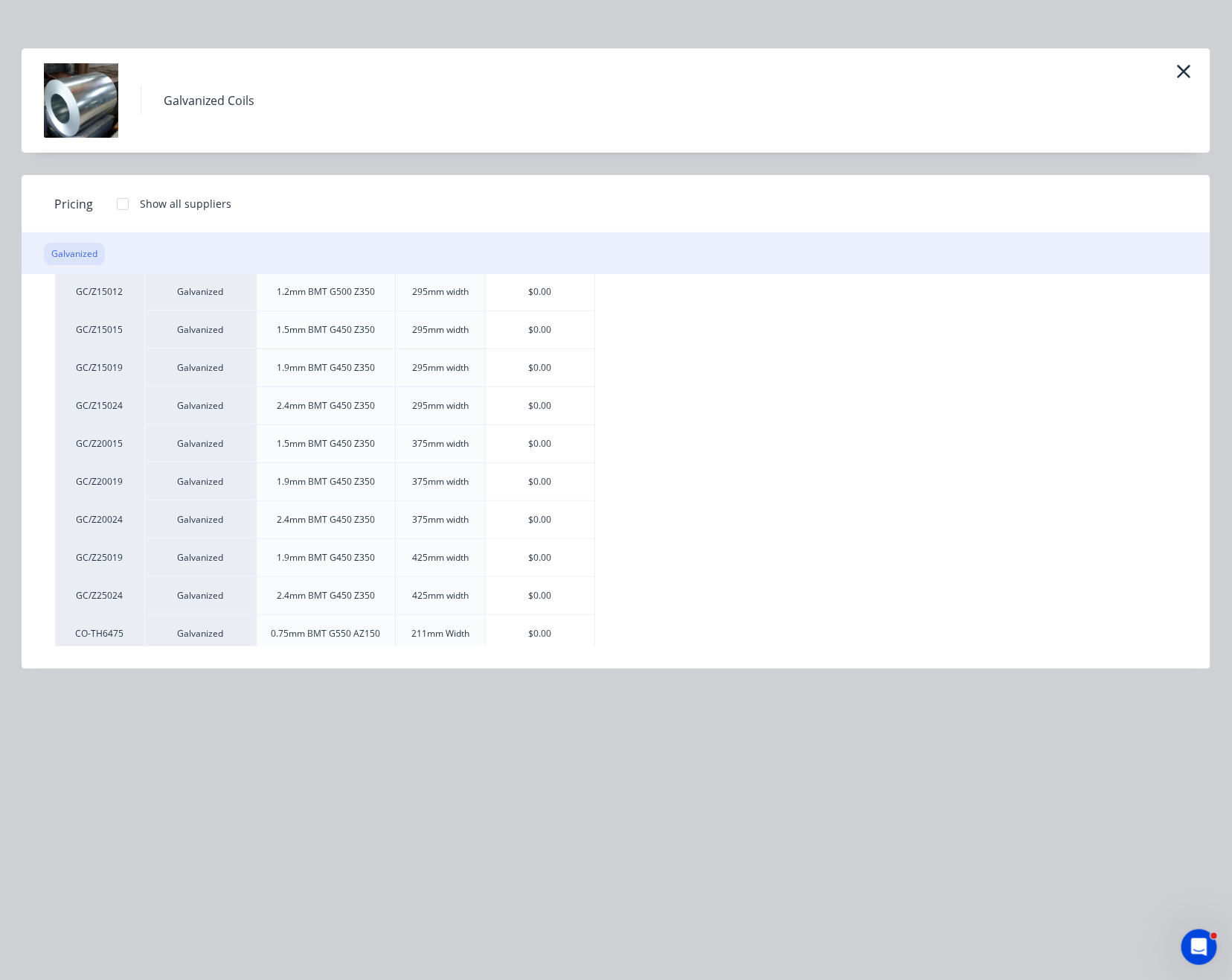
scroll to position [298, 0]
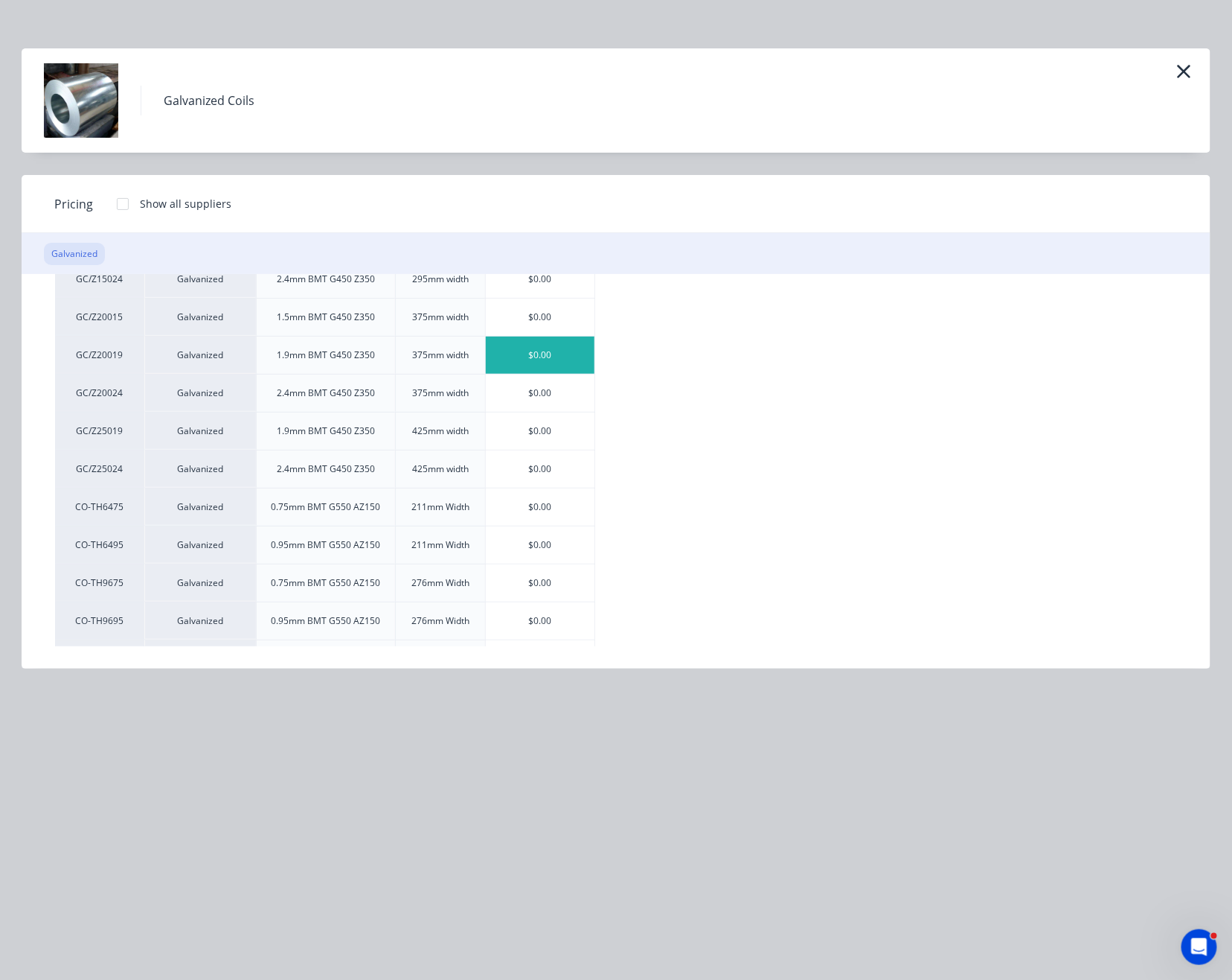
click at [553, 348] on div "$0.00" at bounding box center [541, 355] width 109 height 37
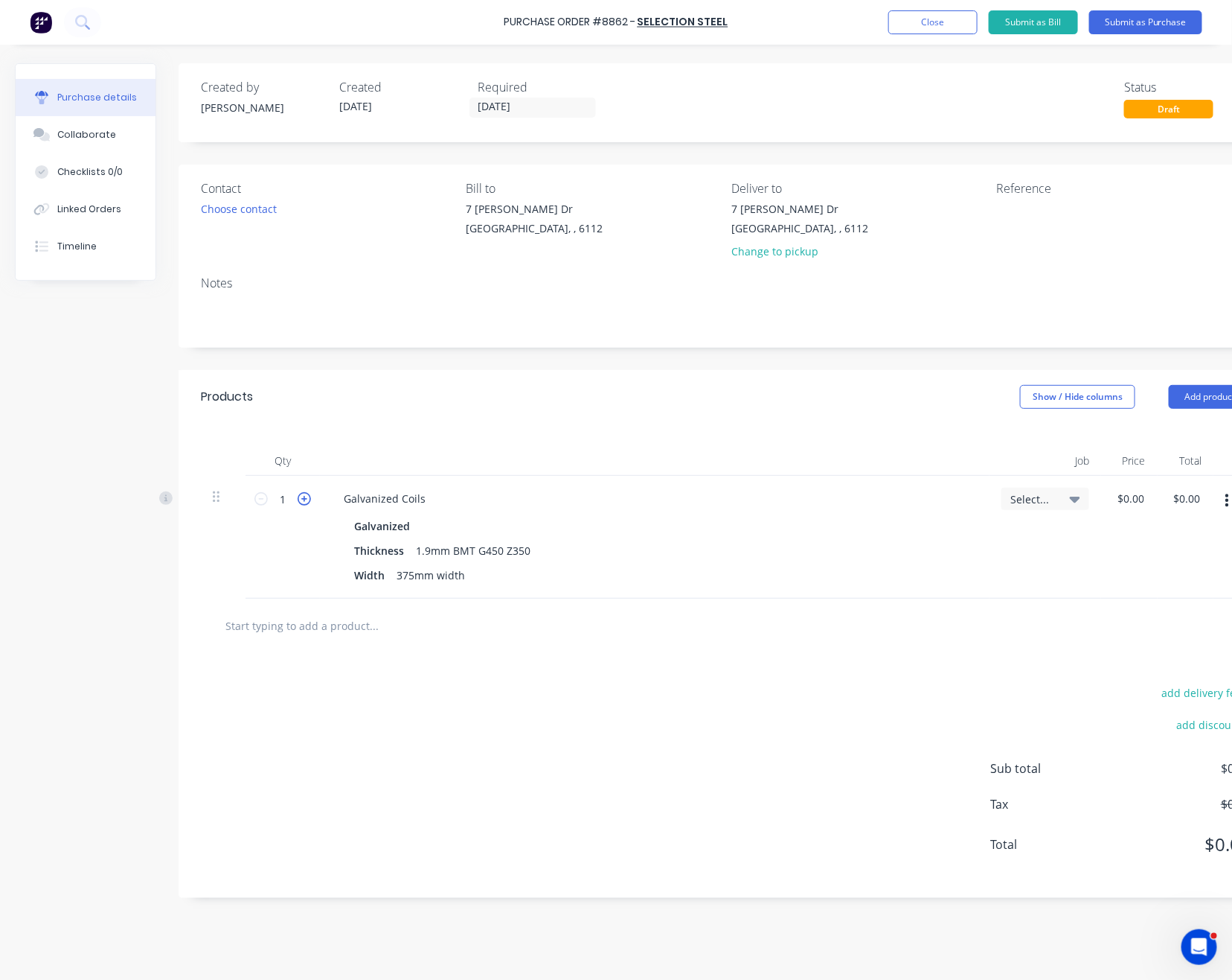
click at [310, 499] on icon at bounding box center [304, 498] width 13 height 13
drag, startPoint x: 597, startPoint y: 450, endPoint x: 655, endPoint y: 439, distance: 59.0
click at [597, 449] on div at bounding box center [655, 461] width 670 height 30
click at [1188, 393] on button "Add product" at bounding box center [1209, 396] width 82 height 24
click at [1168, 430] on div "Product catalogue" at bounding box center [1181, 435] width 115 height 22
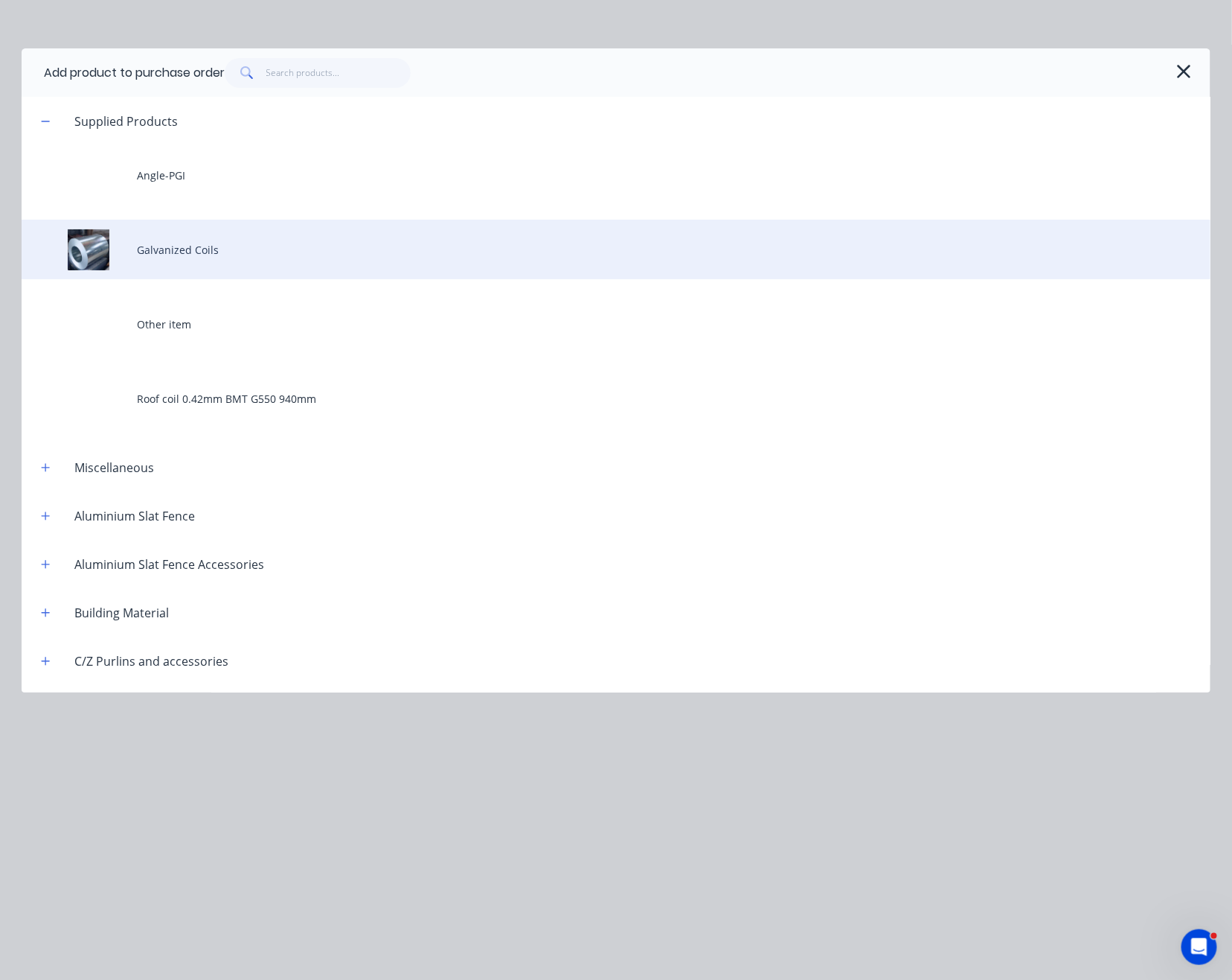
click at [231, 243] on div "Galvanized Coils" at bounding box center [616, 249] width 1189 height 60
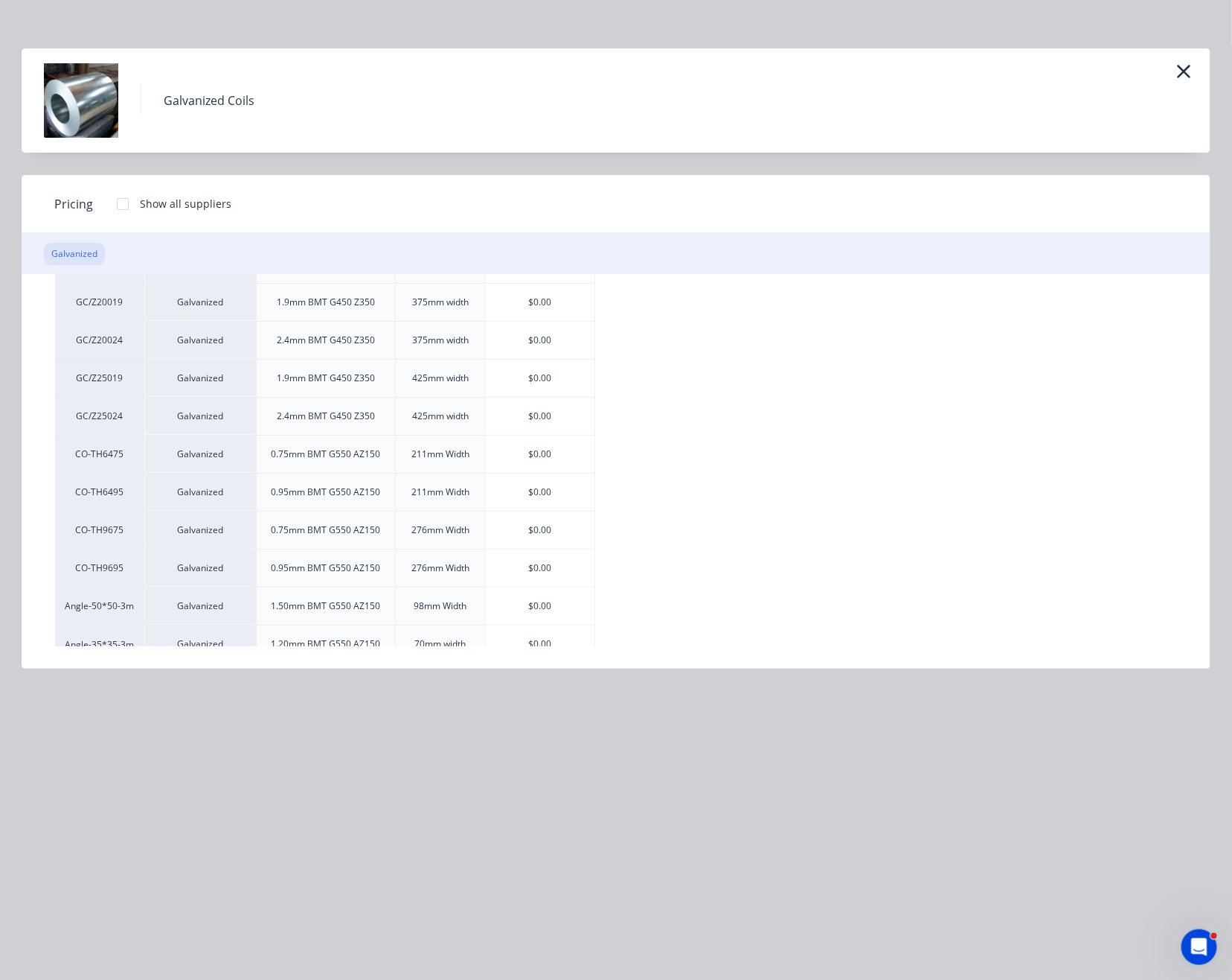
scroll to position [368, 0]
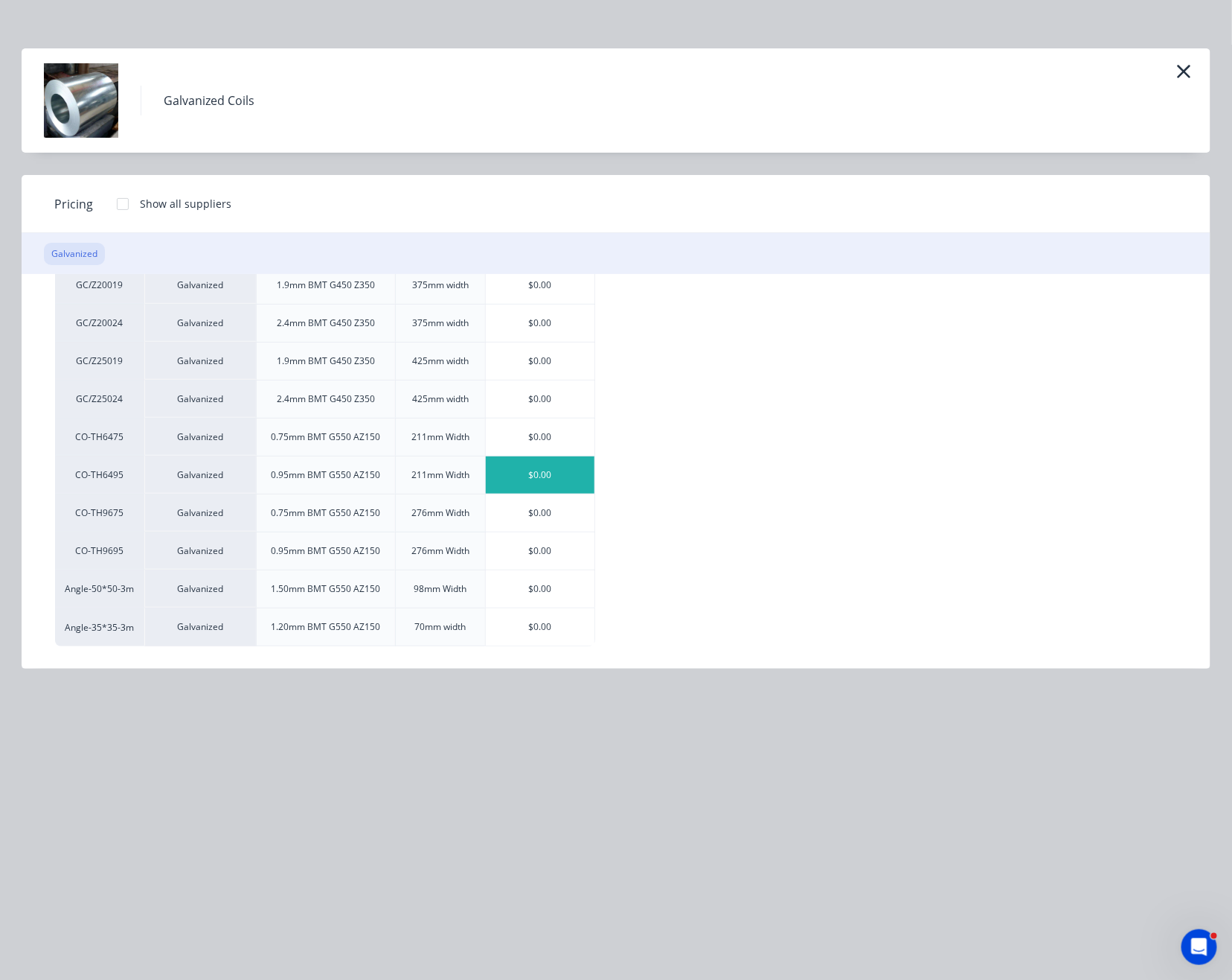
click at [576, 483] on div "$0.00" at bounding box center [541, 475] width 109 height 37
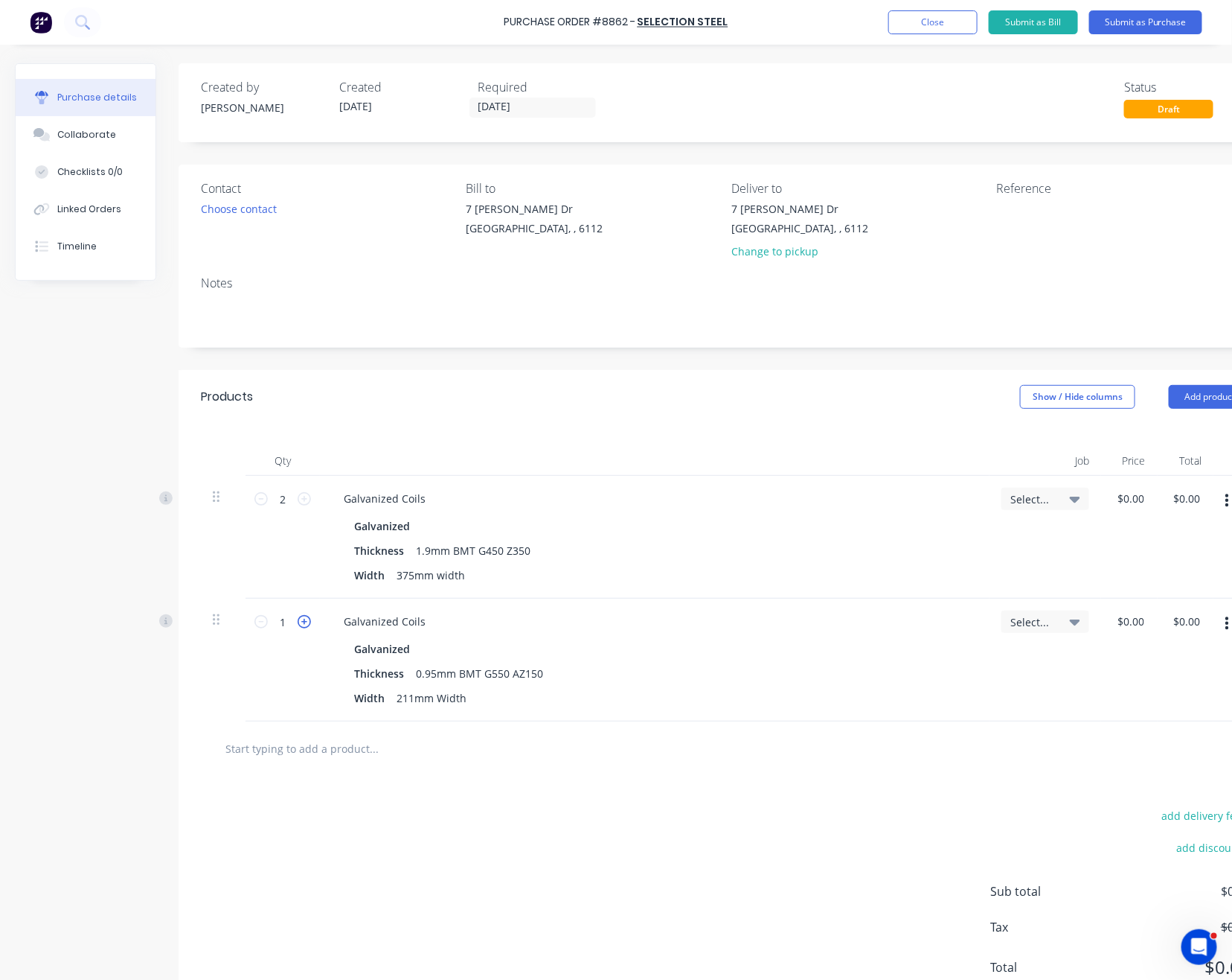
click at [305, 621] on icon at bounding box center [304, 621] width 13 height 13
click at [683, 436] on div "Qty Job Price Total 2 2 Galvanized Coils Galvanized Thickness 1.9mm BMT G450 Z3…" at bounding box center [726, 572] width 1095 height 298
click at [1188, 390] on button "Add product" at bounding box center [1209, 396] width 82 height 24
click at [1158, 439] on div "Product catalogue" at bounding box center [1181, 435] width 115 height 22
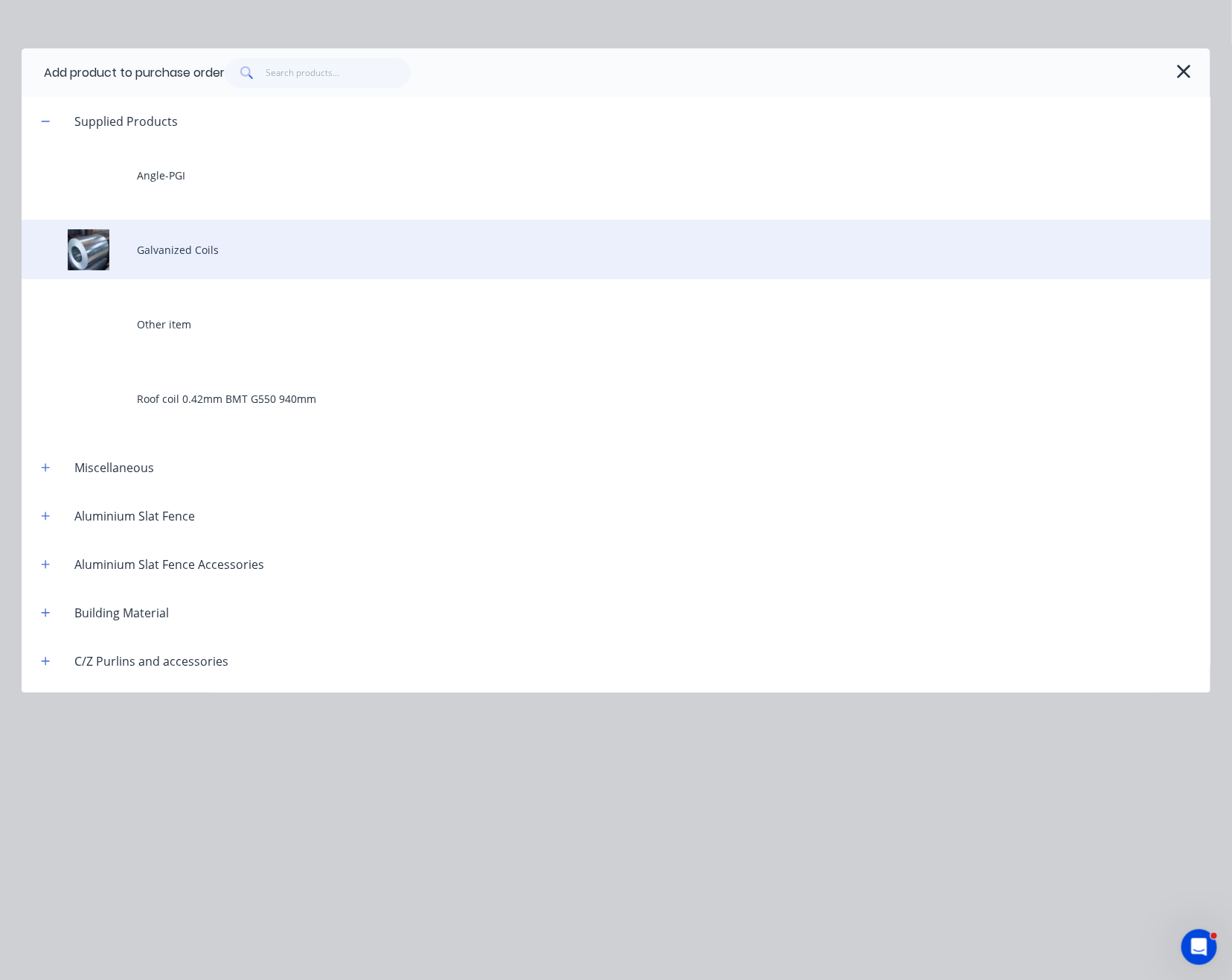
click at [243, 246] on div "Galvanized Coils" at bounding box center [616, 249] width 1189 height 60
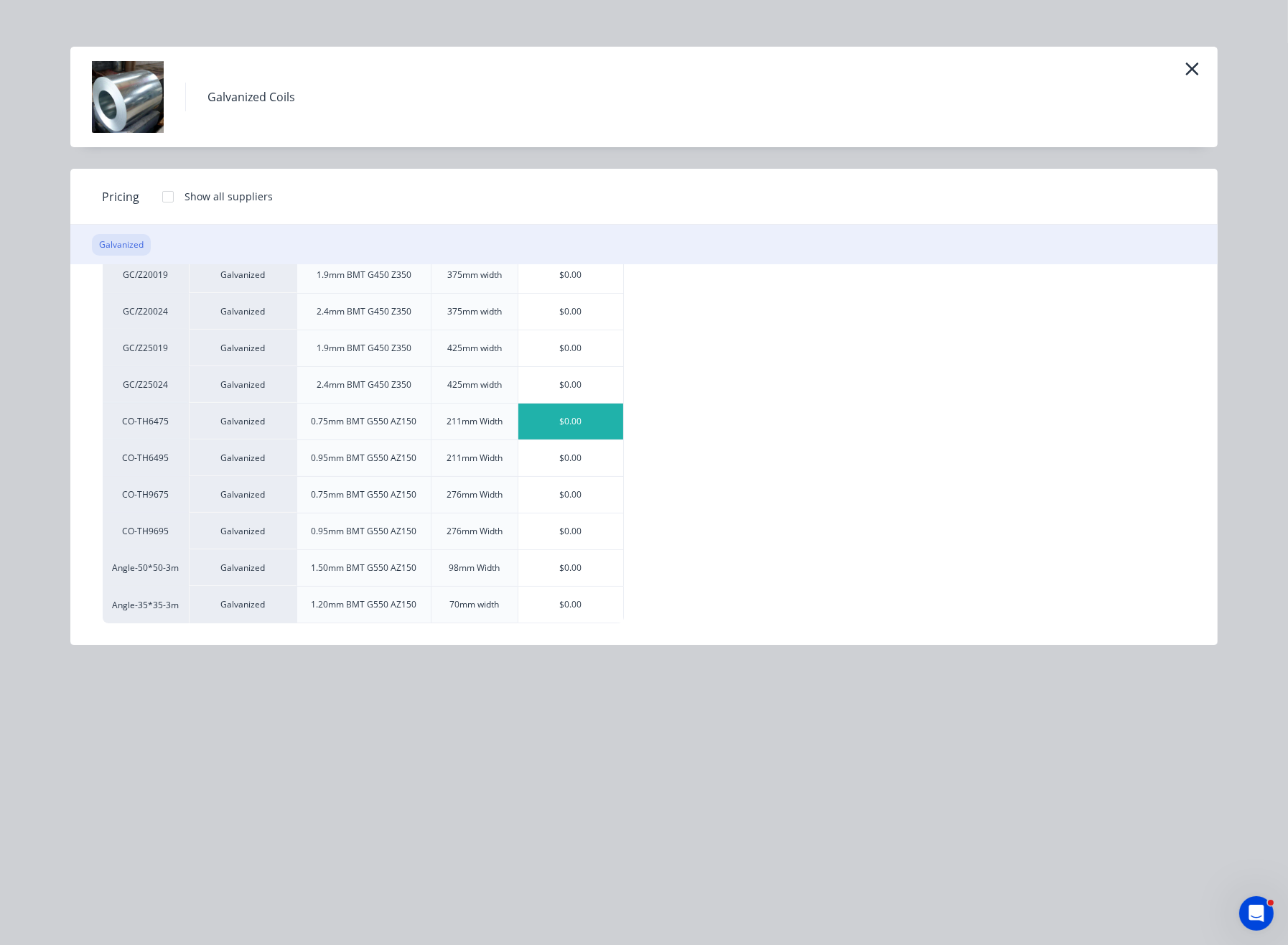
click at [589, 424] on div "$0.00" at bounding box center [571, 421] width 105 height 36
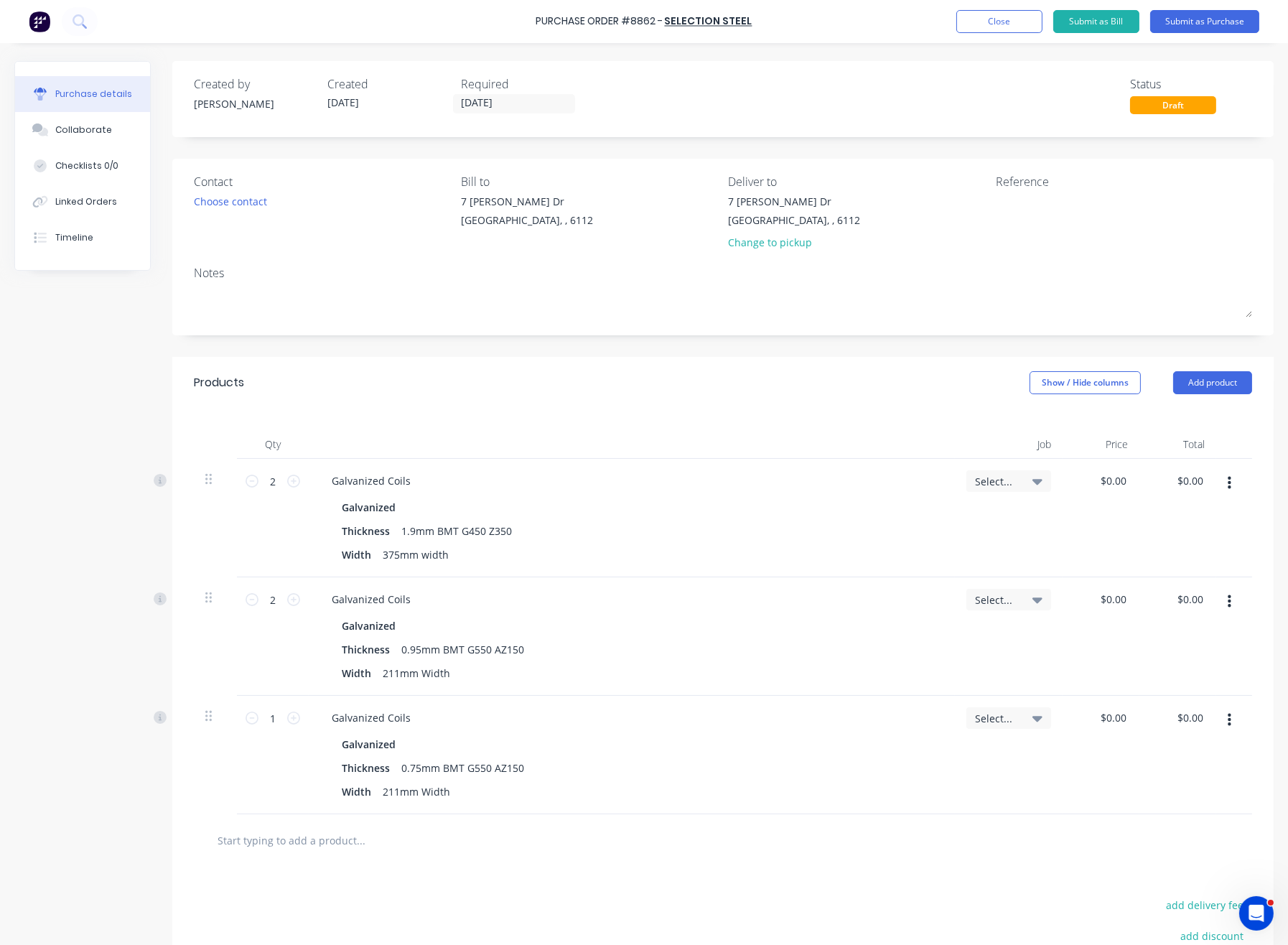
click at [1227, 727] on icon "button" at bounding box center [1229, 719] width 4 height 16
click at [1143, 845] on button "Delete" at bounding box center [1185, 844] width 122 height 28
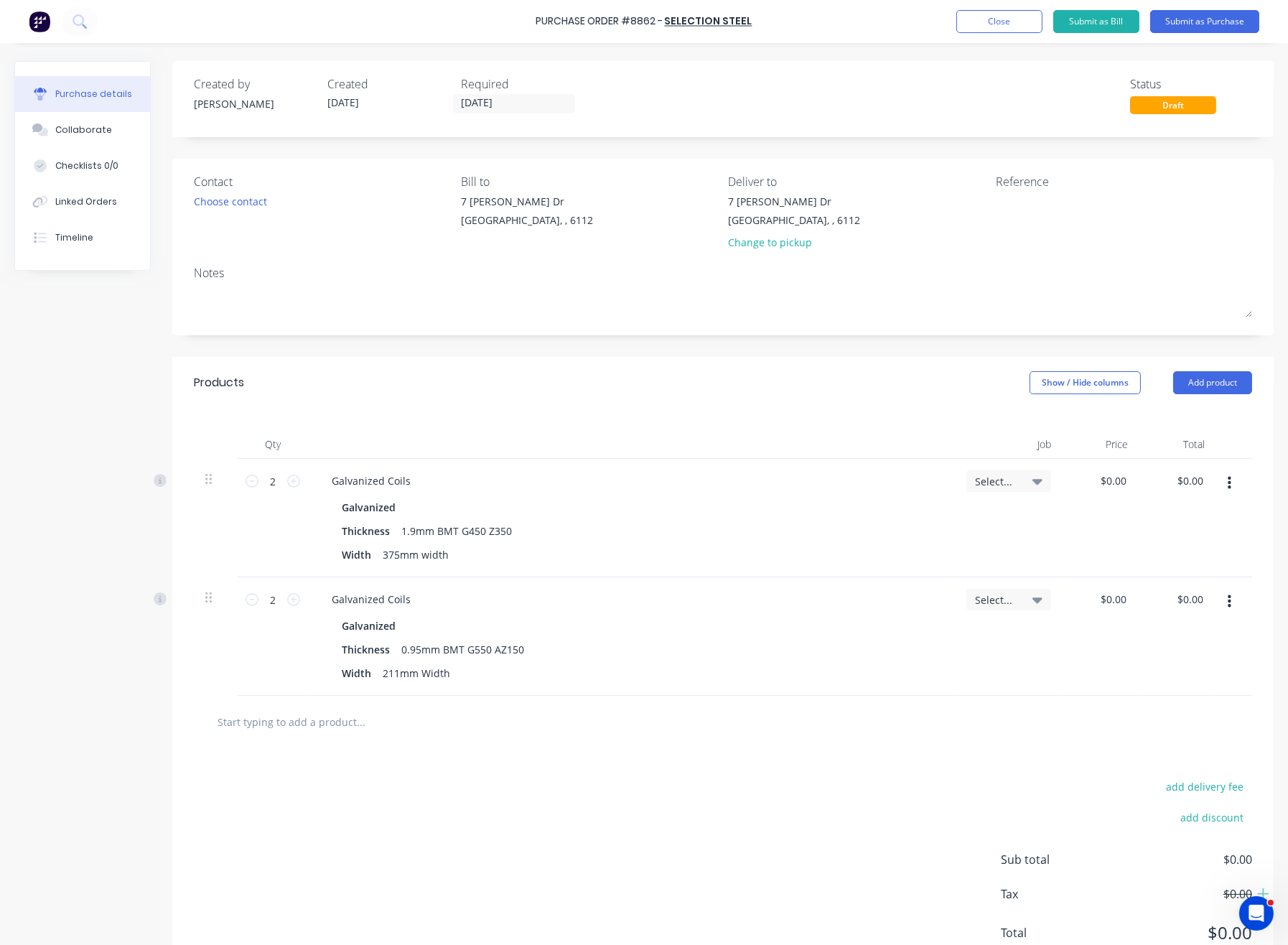
click at [826, 813] on div "add delivery fee add discount Sub total $0.00 Tax $0.00 Total $0.00" at bounding box center [722, 866] width 1101 height 236
drag, startPoint x: 291, startPoint y: 602, endPoint x: 332, endPoint y: 615, distance: 43.0
click at [291, 603] on icon at bounding box center [293, 599] width 13 height 13
click at [650, 744] on div at bounding box center [723, 722] width 1058 height 52
click at [647, 758] on div "add delivery fee add discount Sub total $0.00 Tax $0.00 Total $0.00" at bounding box center [722, 866] width 1101 height 236
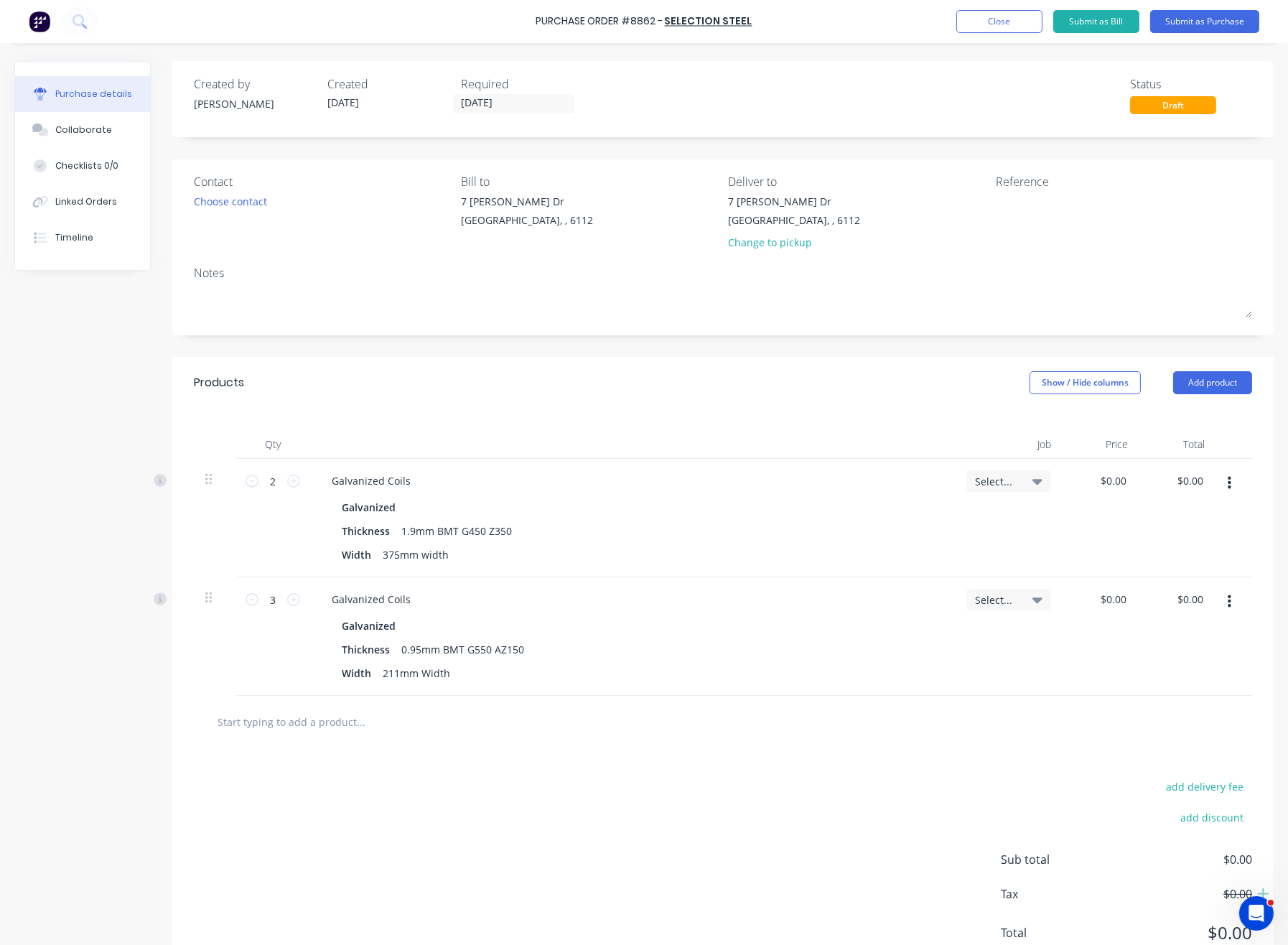
drag, startPoint x: 650, startPoint y: 754, endPoint x: 682, endPoint y: 589, distance: 168.1
click at [650, 753] on div "add delivery fee add discount Sub total $0.00 Tax $0.00 Total $0.00" at bounding box center [722, 866] width 1101 height 236
click at [688, 409] on div "Qty Job Price Total 2 2 Galvanized Coils Galvanized Thickness 1.9mm BMT G450 Z3…" at bounding box center [722, 552] width 1101 height 287
click at [1218, 22] on button "Submit as Purchase" at bounding box center [1205, 21] width 109 height 23
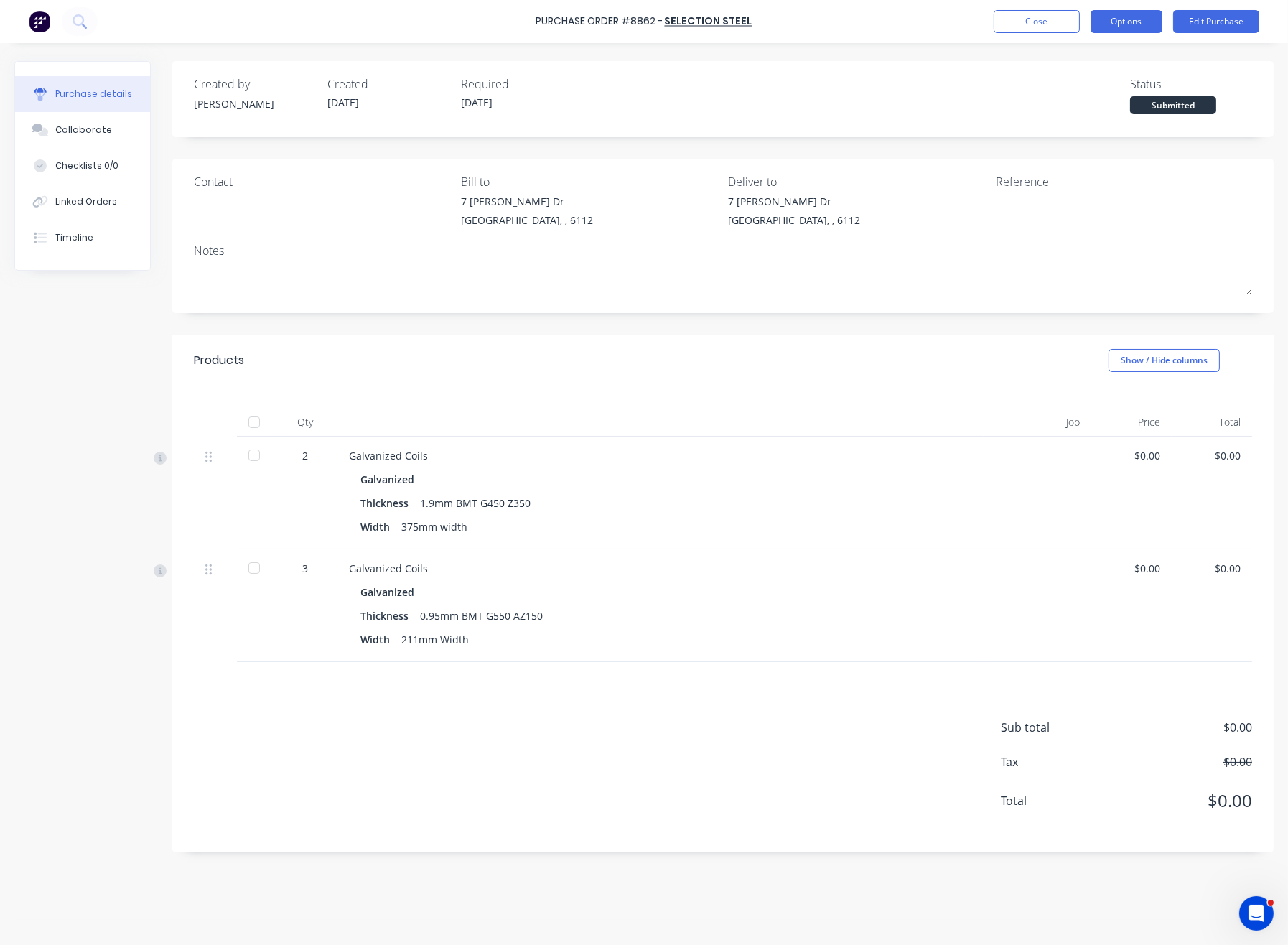
click at [1123, 20] on button "Options" at bounding box center [1126, 21] width 72 height 23
click at [1089, 61] on div "Print / Email" at bounding box center [1094, 58] width 111 height 21
click at [1071, 111] on div "Without pricing" at bounding box center [1094, 116] width 111 height 21
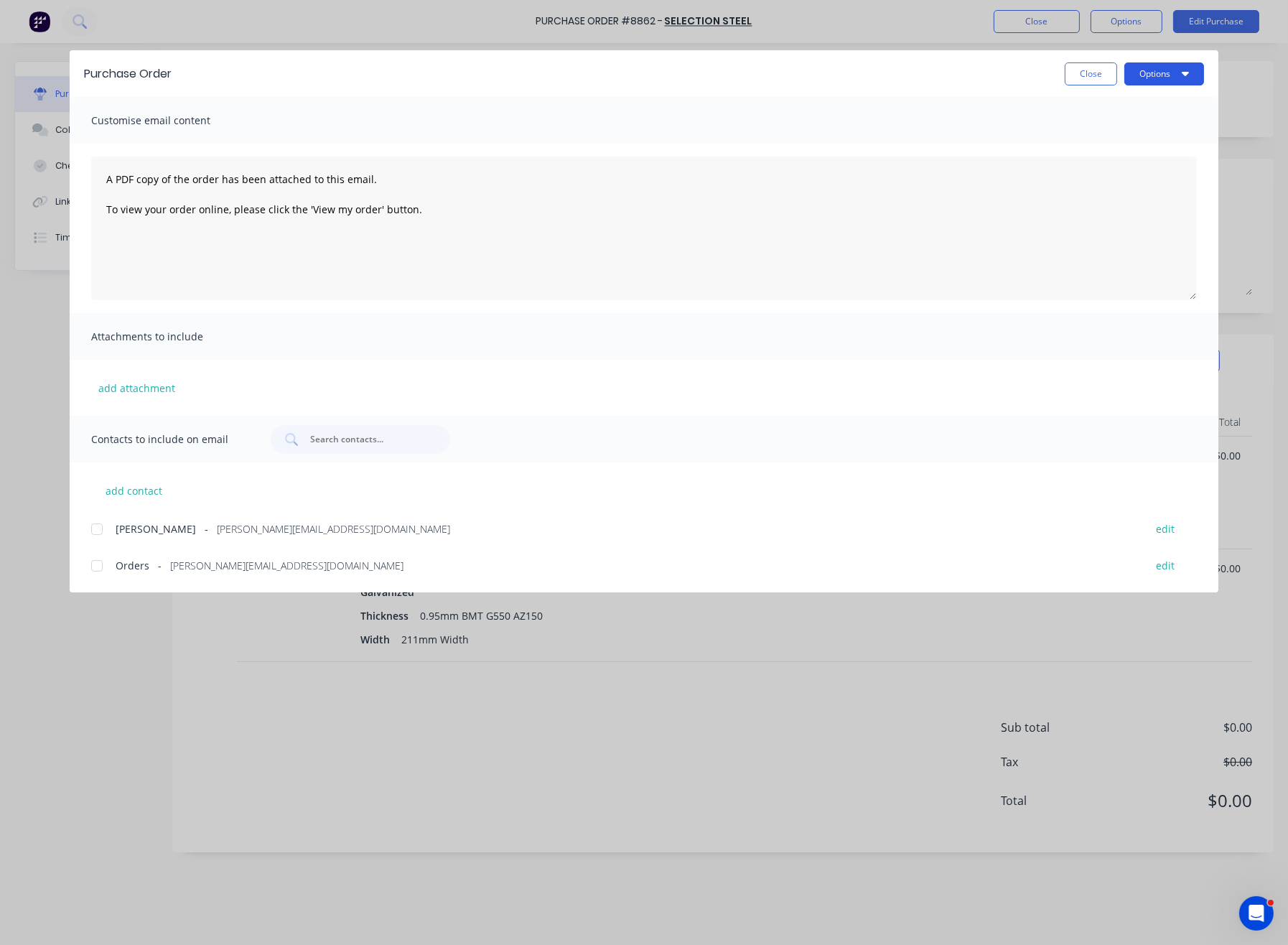
click at [1185, 77] on icon "button" at bounding box center [1185, 73] width 7 height 11
click at [1135, 138] on div "Print" at bounding box center [1136, 139] width 111 height 21
click at [1083, 73] on button "Close" at bounding box center [1091, 73] width 52 height 23
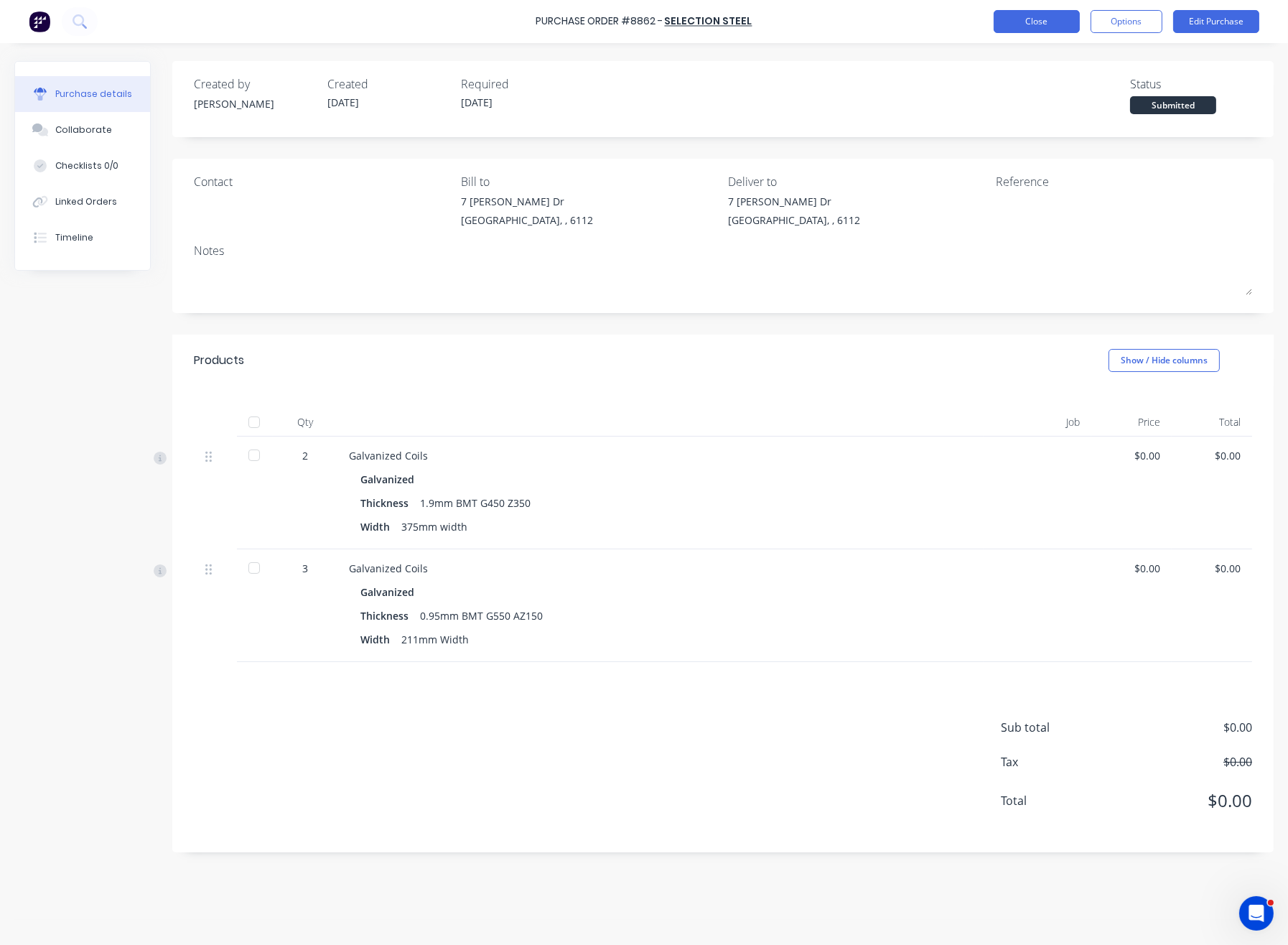
click at [1051, 22] on button "Close" at bounding box center [1036, 21] width 86 height 23
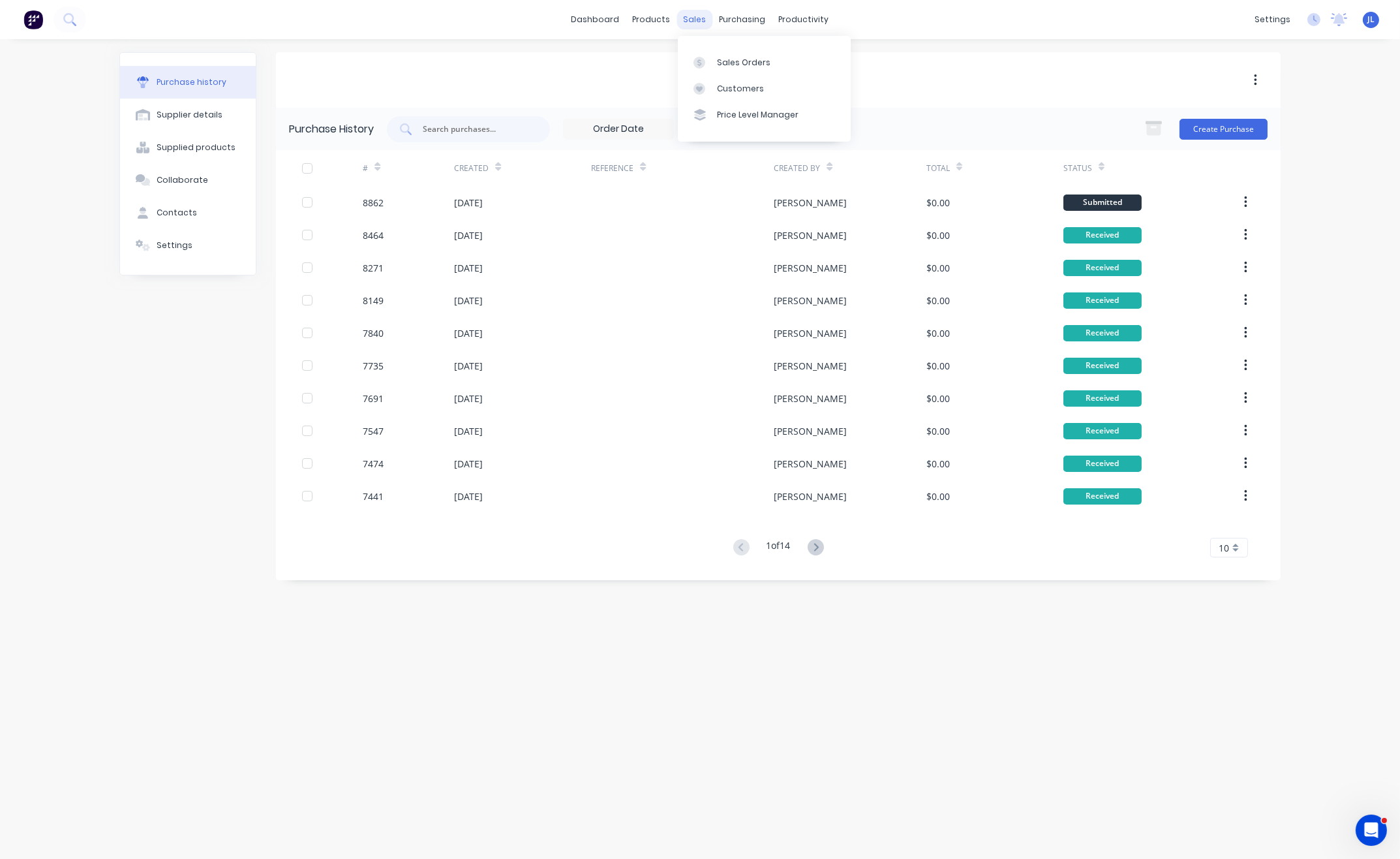
click at [703, 18] on div "sales" at bounding box center [695, 19] width 36 height 20
click at [739, 87] on div "Customers" at bounding box center [740, 89] width 47 height 12
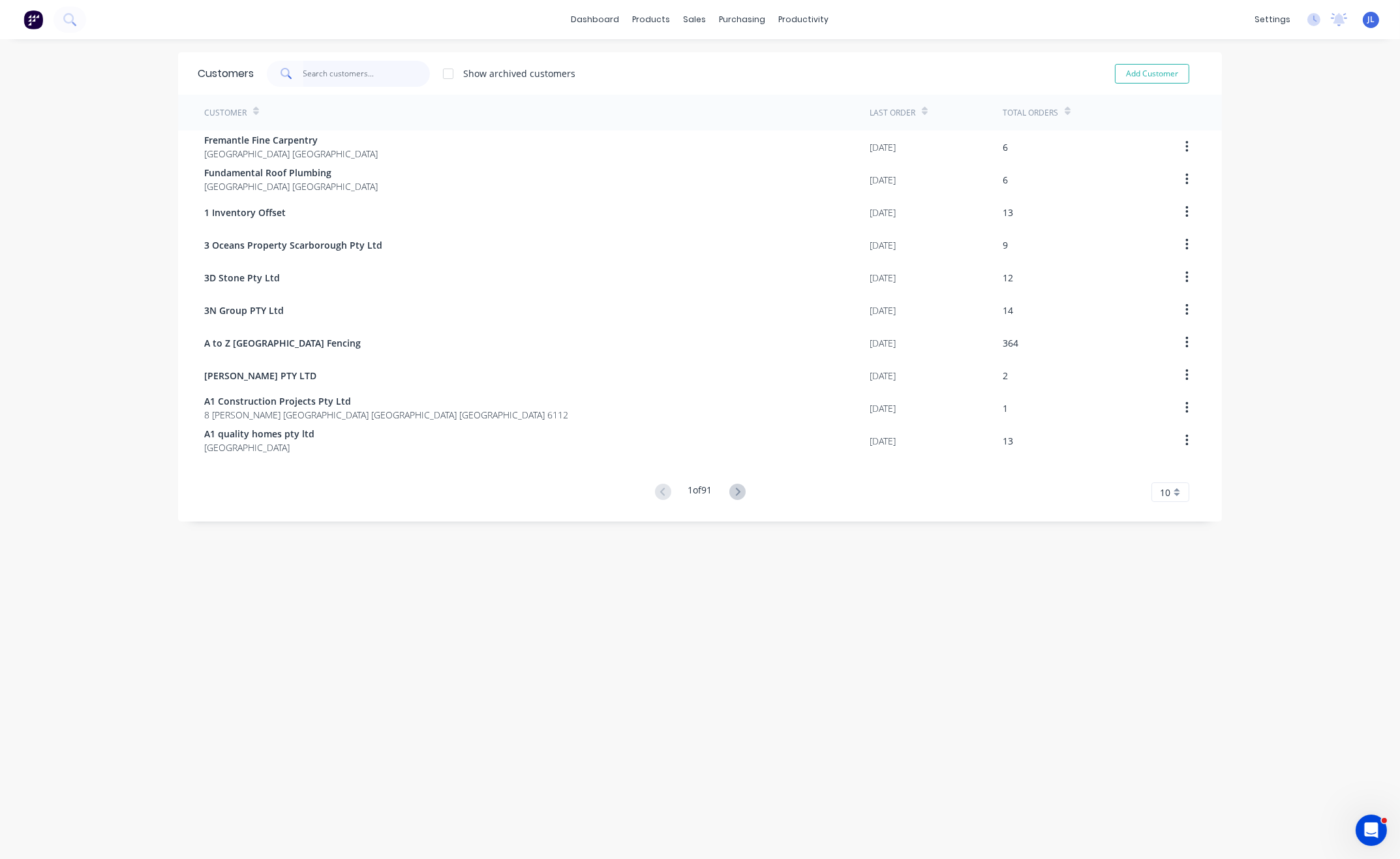
click at [357, 67] on input "text" at bounding box center [366, 74] width 127 height 26
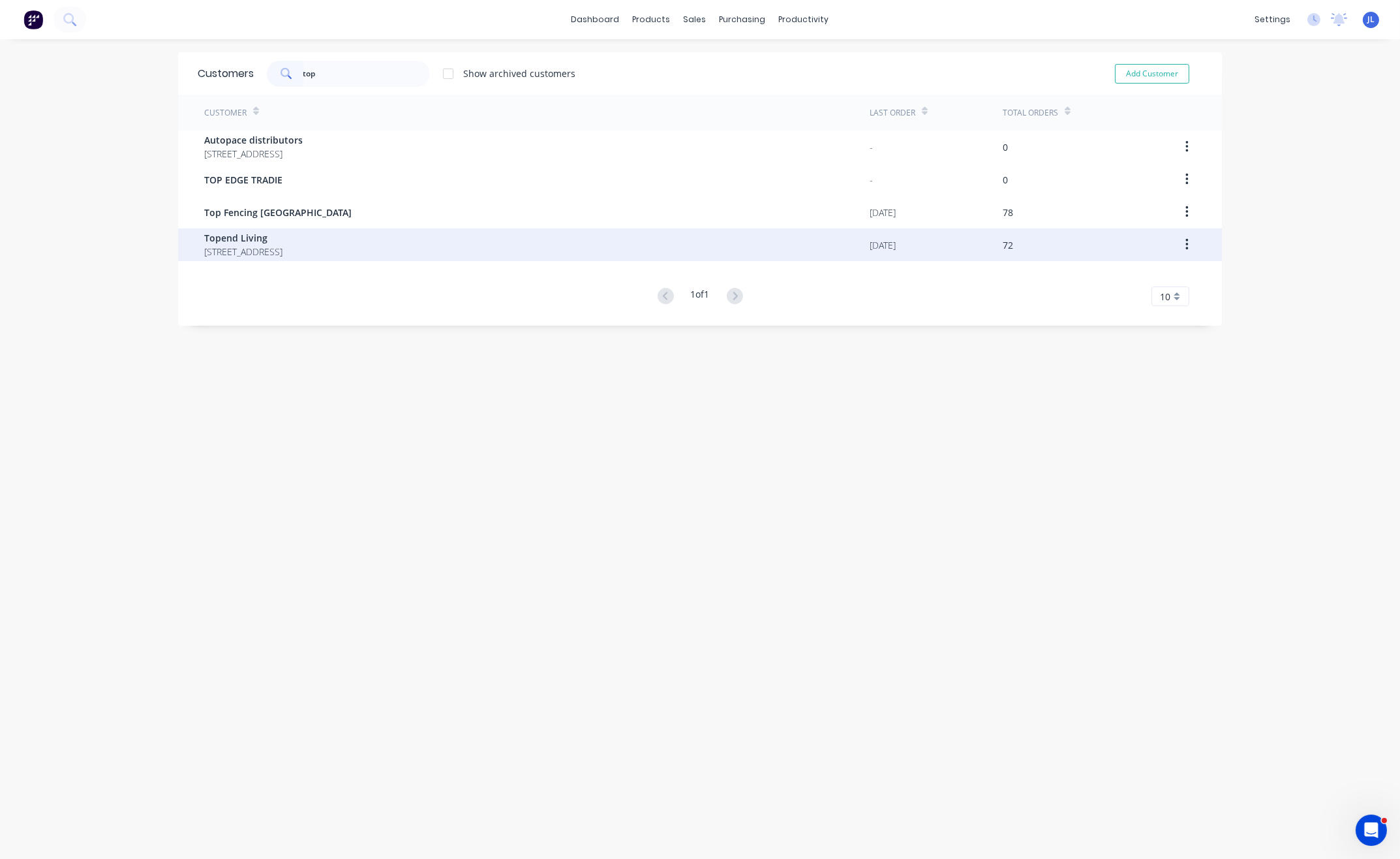
click at [283, 253] on span "60 Belmont Avenue, Rivervale Western Australia Australia" at bounding box center [243, 251] width 78 height 14
